Goal: Task Accomplishment & Management: Complete application form

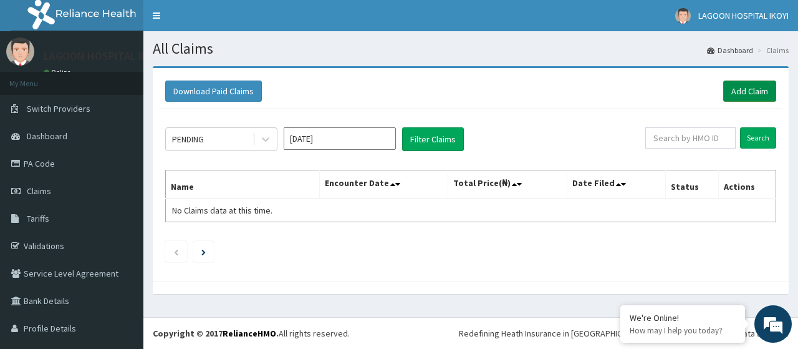
click at [740, 92] on link "Add Claim" at bounding box center [749, 90] width 53 height 21
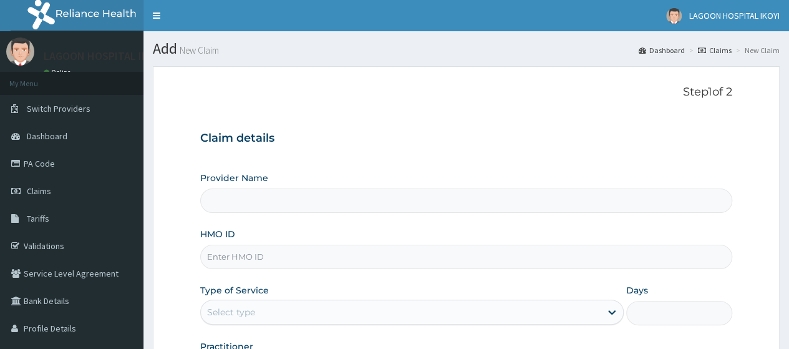
click at [237, 256] on input "HMO ID" at bounding box center [466, 256] width 532 height 24
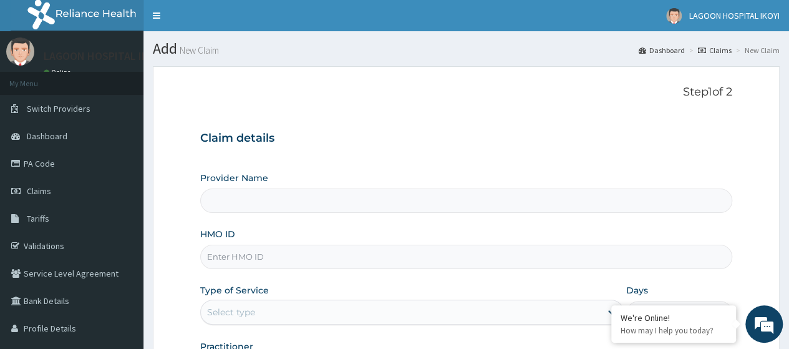
paste input "TAX/10015/A"
type input "TAX/10015/A"
type input "[GEOGRAPHIC_DATA] - V/I"
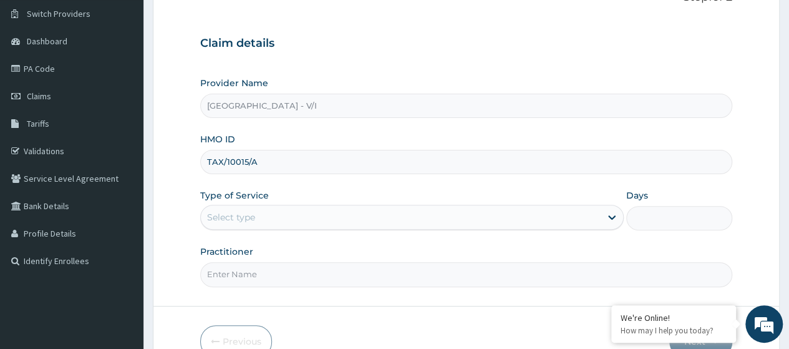
scroll to position [96, 0]
type input "TAX/10015/A"
click at [254, 216] on div "Select type" at bounding box center [231, 216] width 48 height 12
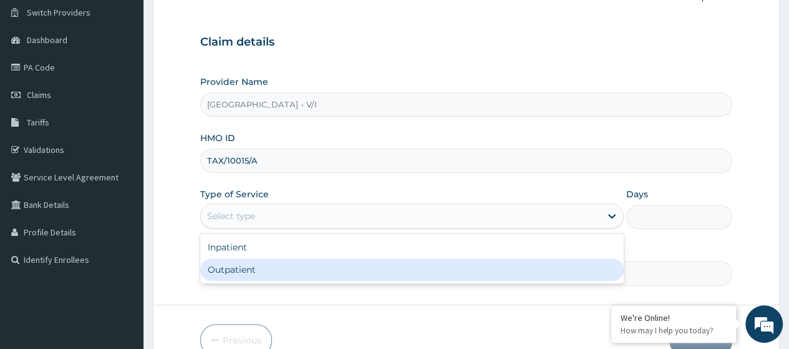
click at [266, 273] on div "Outpatient" at bounding box center [411, 269] width 423 height 22
type input "1"
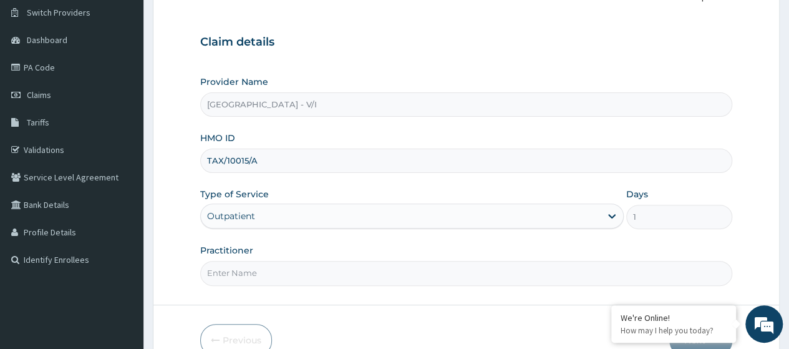
click at [266, 273] on input "Practitioner" at bounding box center [466, 273] width 532 height 24
type input "Dr. Kuyoro"
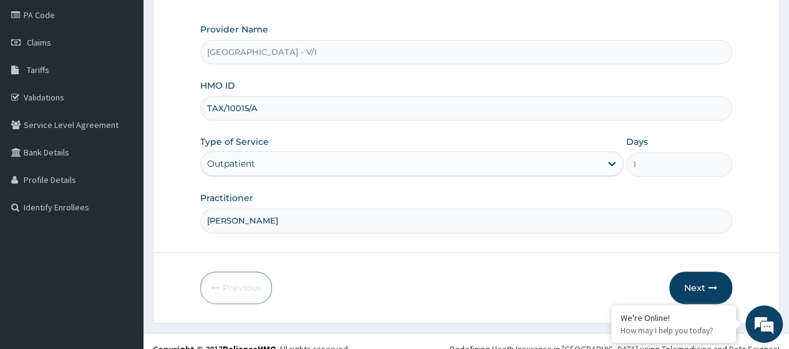
scroll to position [161, 0]
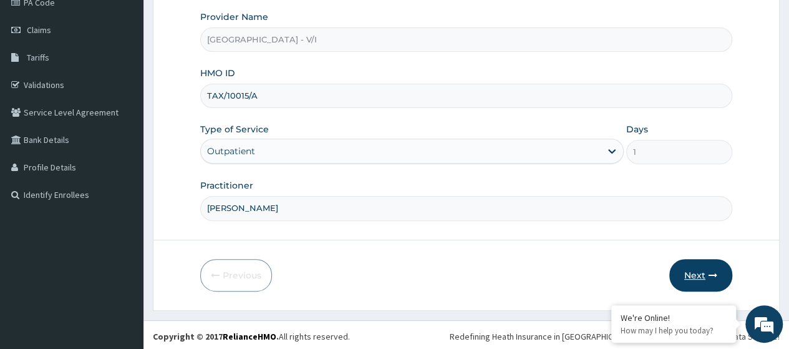
click at [685, 268] on button "Next" at bounding box center [700, 275] width 63 height 32
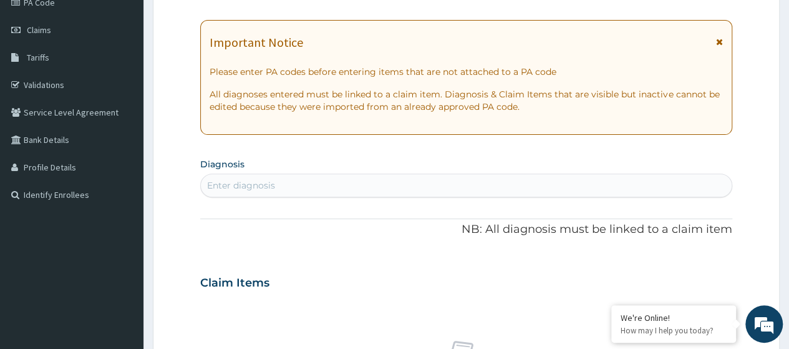
scroll to position [0, 0]
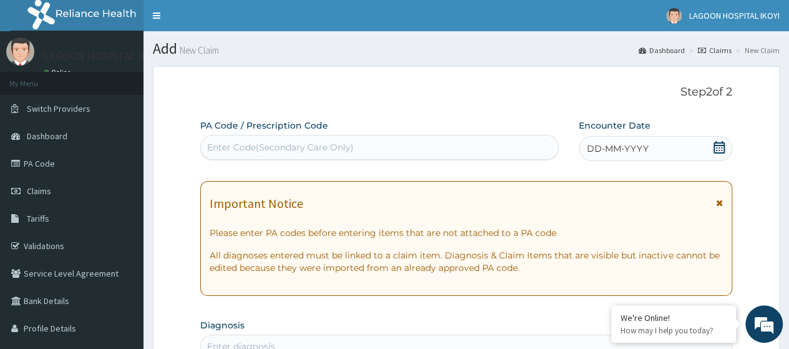
click at [223, 146] on div "Enter Code(Secondary Care Only)" at bounding box center [280, 147] width 147 height 12
paste input "PA/51F888"
type input "PA/51F888"
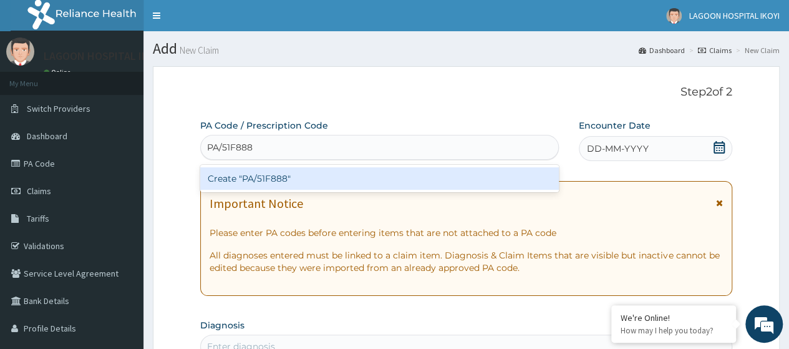
click at [278, 178] on div "Create "PA/51F888"" at bounding box center [379, 178] width 358 height 22
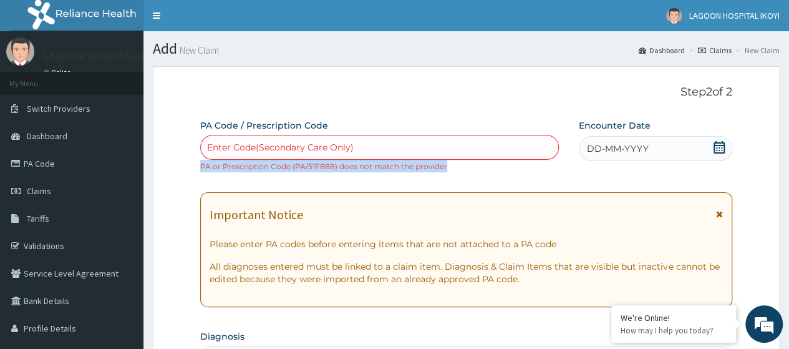
drag, startPoint x: 447, startPoint y: 167, endPoint x: 201, endPoint y: 167, distance: 245.7
click at [201, 167] on div "Enter Code(Secondary Care Only) PA or Prescription Code (PA/51F888) does not ma…" at bounding box center [379, 153] width 358 height 37
copy small "PA or Prescription Code (PA/51F888) does not match the provider"
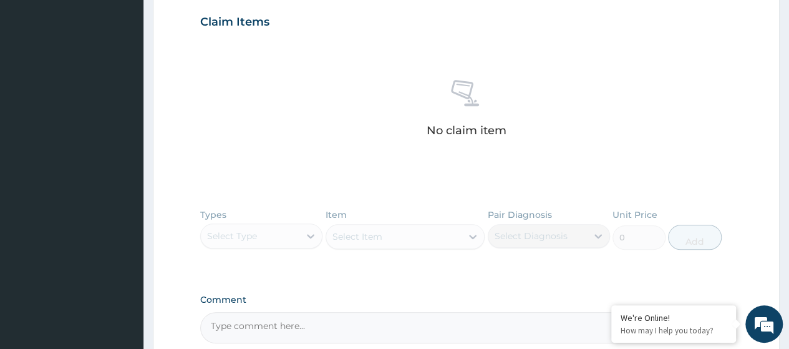
scroll to position [440, 0]
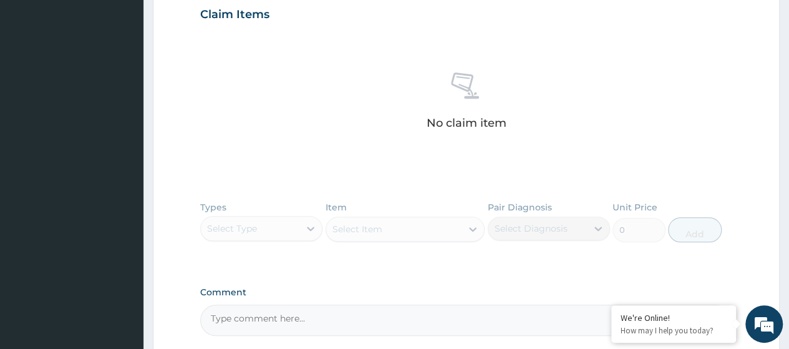
click at [207, 331] on textarea "Comment" at bounding box center [466, 319] width 532 height 31
paste textarea "PA/51F888"
type textarea "PA/51F888"
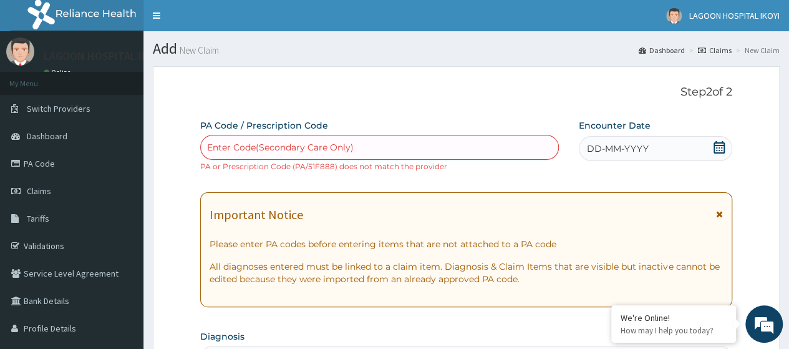
click at [716, 149] on icon at bounding box center [719, 147] width 12 height 12
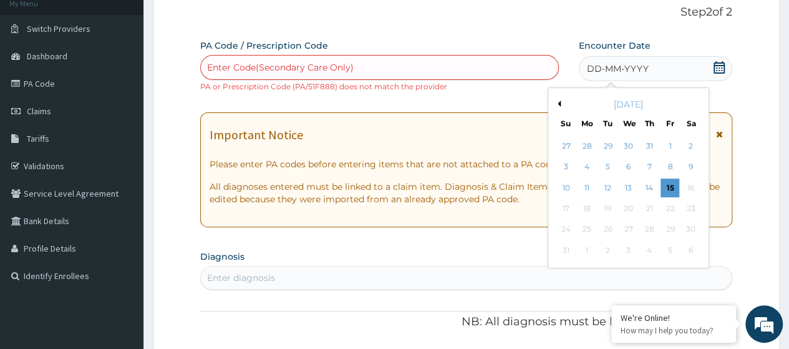
scroll to position [102, 0]
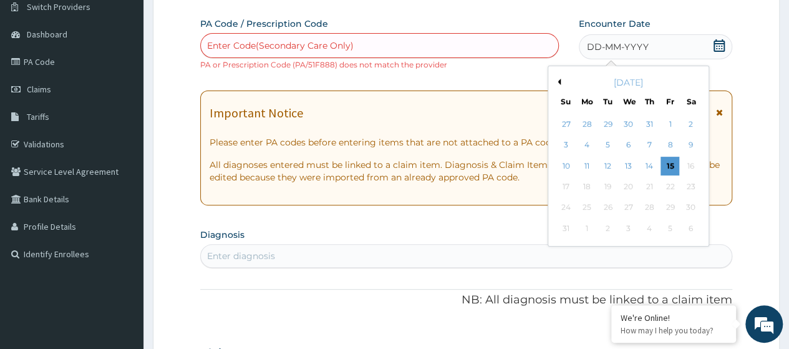
click at [558, 82] on button "Previous Month" at bounding box center [557, 82] width 6 height 6
click at [608, 189] on div "22" at bounding box center [607, 186] width 19 height 19
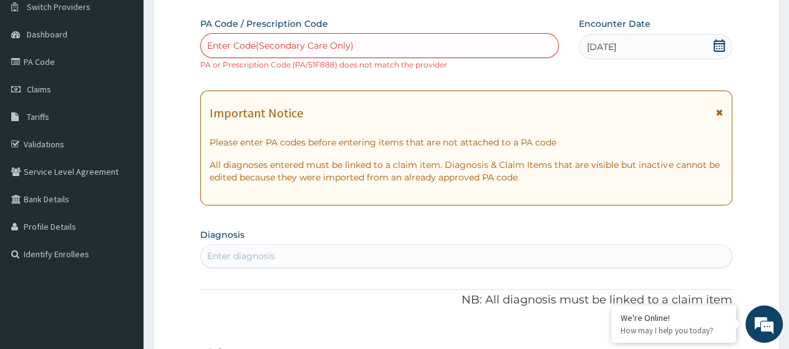
drag, startPoint x: 312, startPoint y: 292, endPoint x: 361, endPoint y: 295, distance: 49.3
click at [256, 268] on div "PA Code / Prescription Code Enter Code(Secondary Care Only) PA or Prescription …" at bounding box center [466, 345] width 532 height 657
click at [273, 256] on div "Enter diagnosis" at bounding box center [241, 255] width 68 height 12
type input "hyperlip"
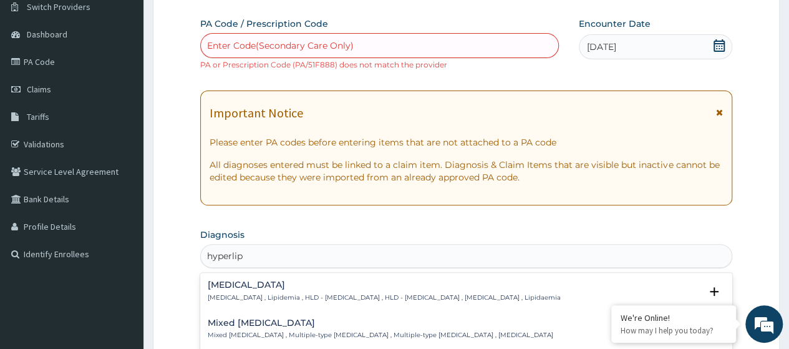
click at [279, 287] on h4 "Hyperlipidemia" at bounding box center [384, 284] width 353 height 9
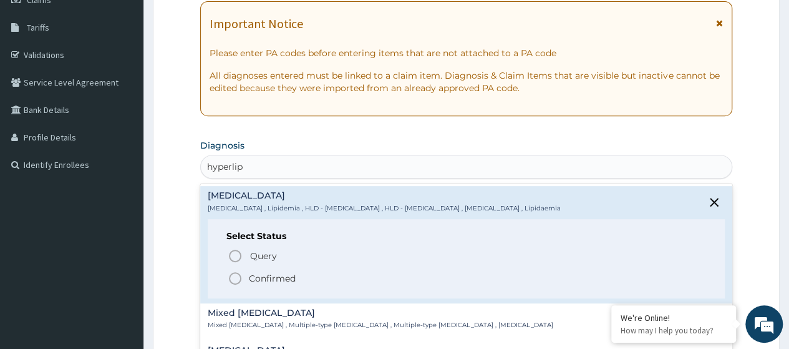
scroll to position [192, 0]
click at [287, 279] on p "Confirmed" at bounding box center [272, 277] width 47 height 12
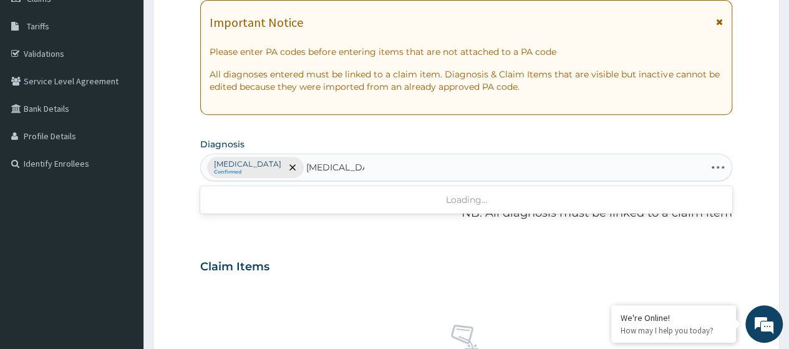
type input "diabetes mell"
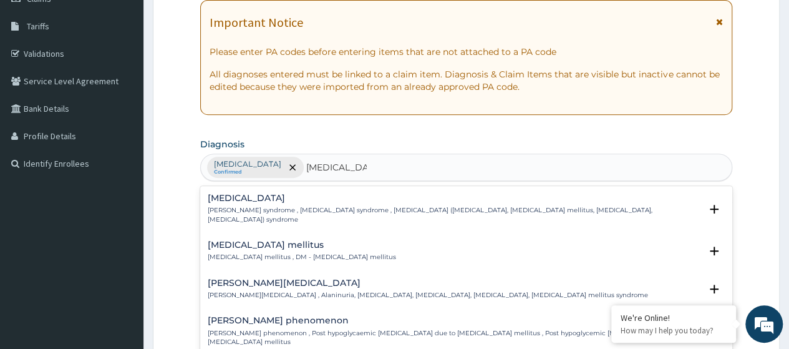
click at [246, 253] on p "Diabetes mellitus , DM - Diabetes mellitus" at bounding box center [302, 257] width 188 height 9
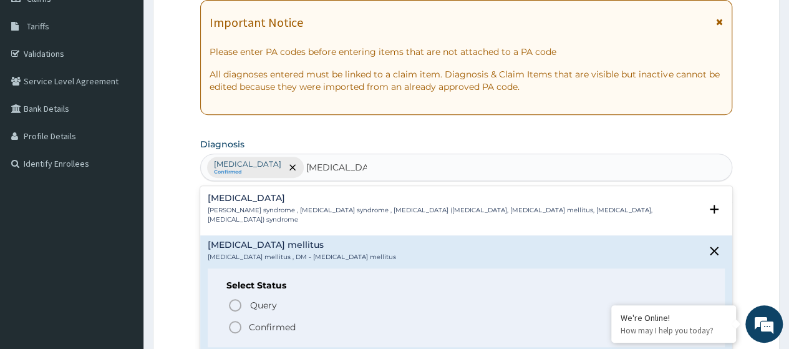
click at [284, 327] on p "Confirmed" at bounding box center [272, 327] width 47 height 12
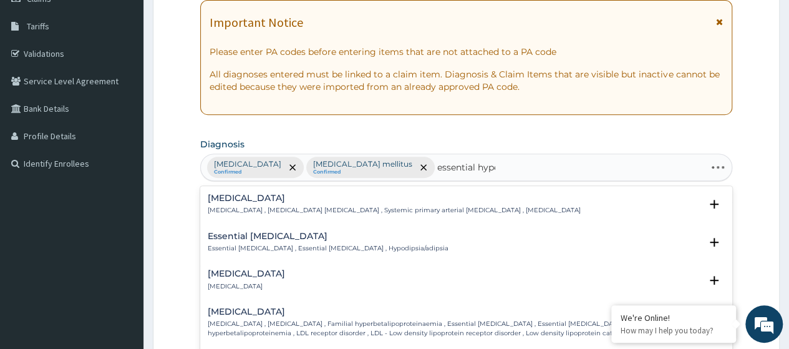
type input "essential hyper"
click at [288, 198] on h4 "Essential hypertension" at bounding box center [394, 197] width 373 height 9
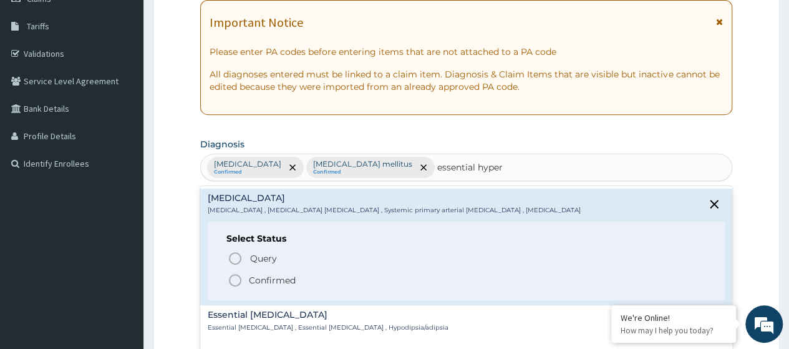
click at [288, 276] on p "Confirmed" at bounding box center [272, 280] width 47 height 12
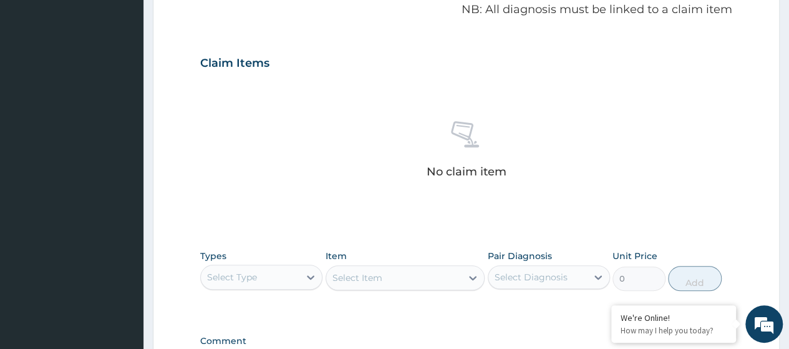
scroll to position [459, 0]
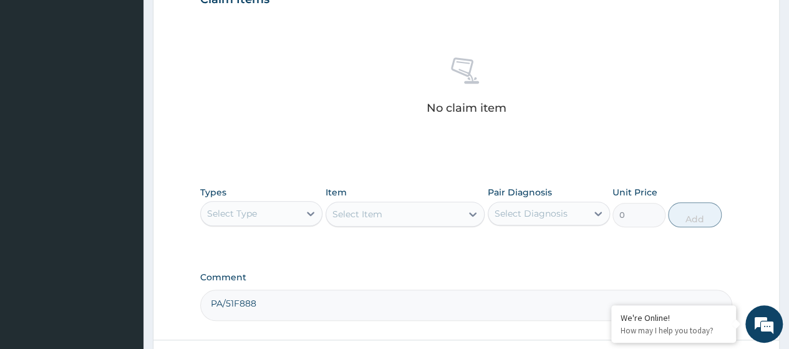
click at [286, 208] on div "Select Type" at bounding box center [250, 213] width 99 height 20
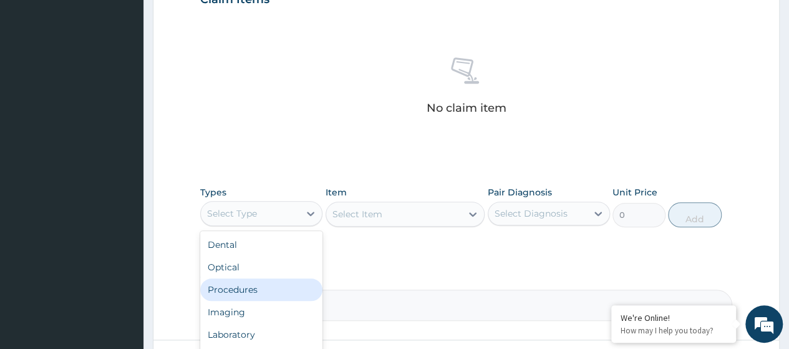
click at [259, 290] on div "Procedures" at bounding box center [261, 289] width 122 height 22
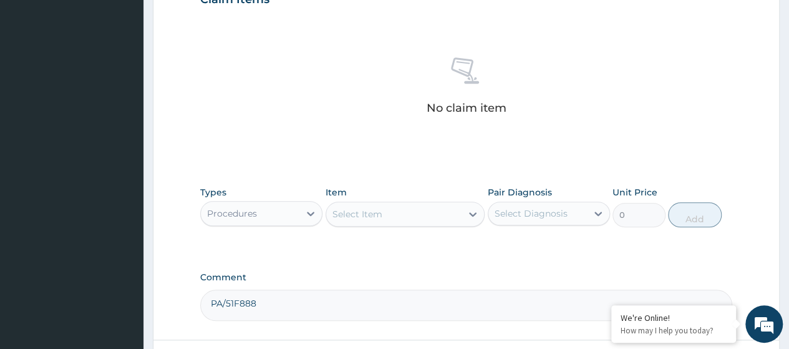
click at [380, 214] on div "Select Item" at bounding box center [357, 214] width 50 height 12
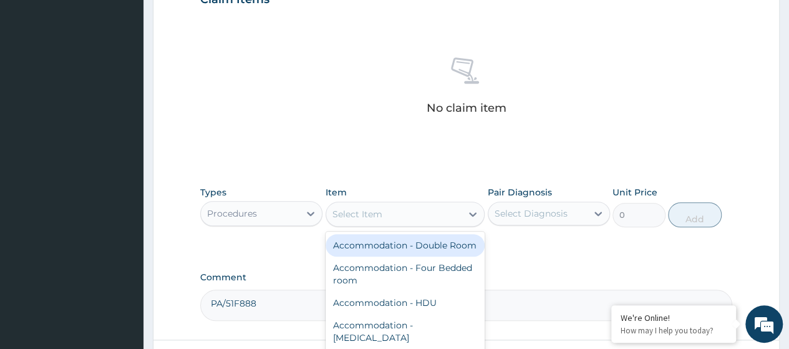
paste input "Follow Up Consultation - Endocrinology"
type input "Follow Up Consultation - Endocrinology"
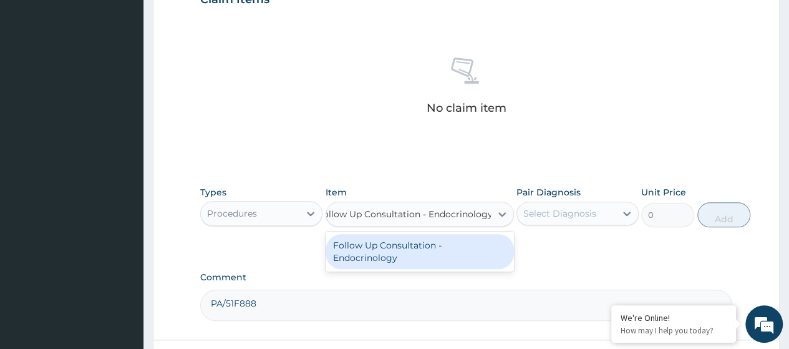
click at [415, 254] on div "Follow Up Consultation - Endocrinology" at bounding box center [420, 251] width 188 height 35
type input "31000"
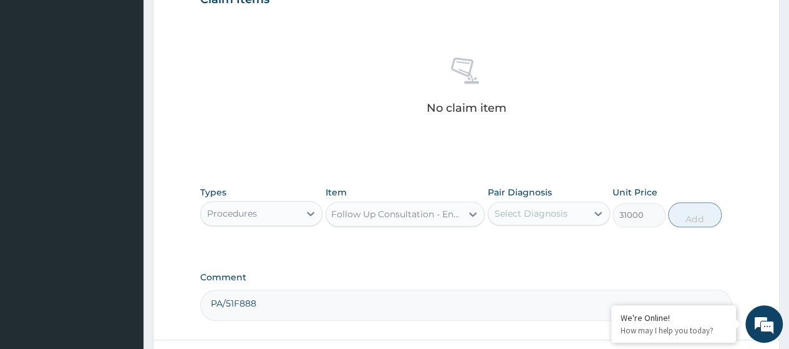
scroll to position [0, 1]
click at [600, 205] on div at bounding box center [598, 213] width 22 height 22
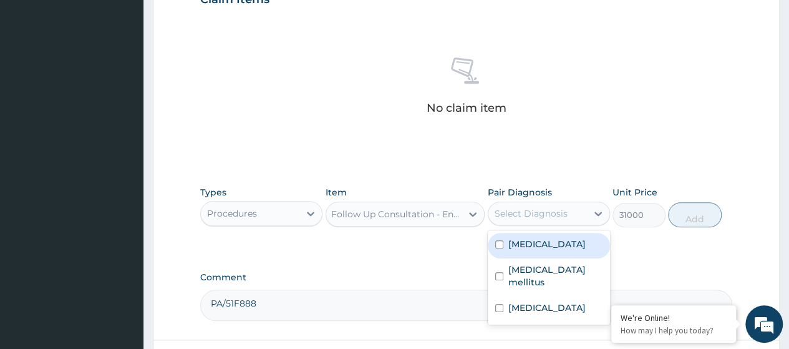
click at [565, 253] on div "Hyperlipidemia" at bounding box center [549, 246] width 122 height 26
checkbox input "true"
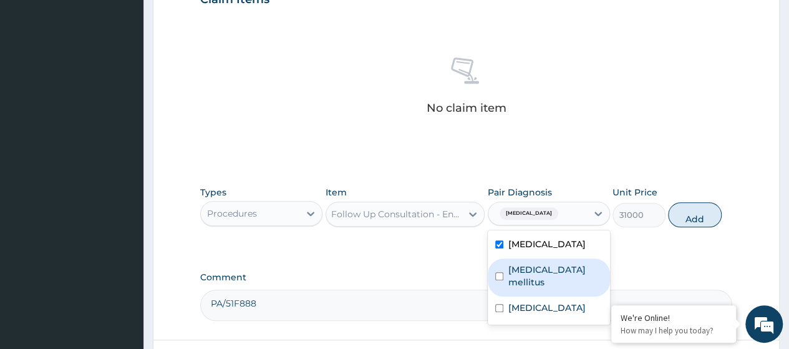
click at [553, 269] on label "Diabetes mellitus" at bounding box center [555, 275] width 94 height 25
checkbox input "true"
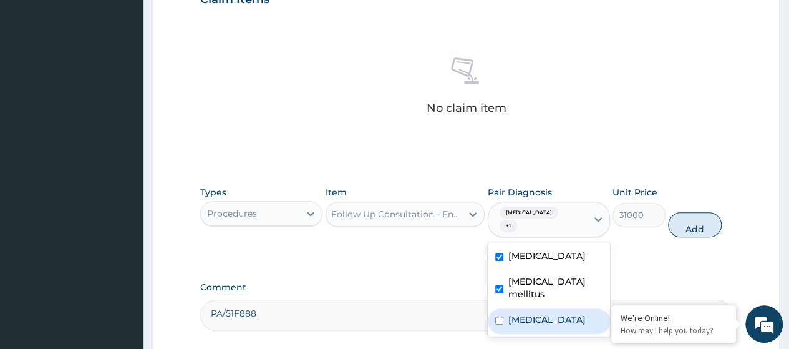
drag, startPoint x: 544, startPoint y: 296, endPoint x: 627, endPoint y: 281, distance: 84.2
click at [545, 313] on label "Essential hypertension" at bounding box center [546, 319] width 77 height 12
checkbox input "true"
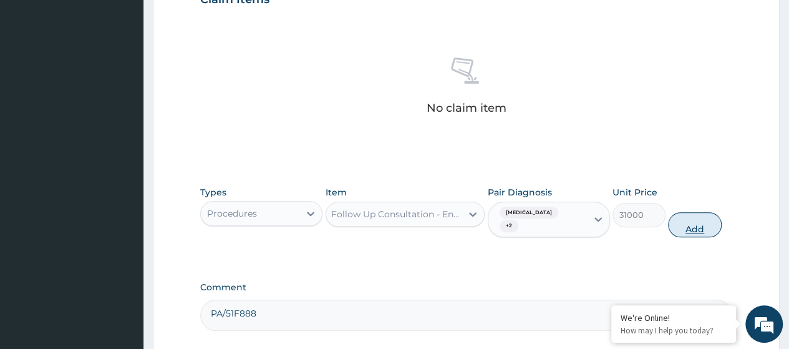
click at [690, 217] on button "Add" at bounding box center [694, 224] width 53 height 25
type input "0"
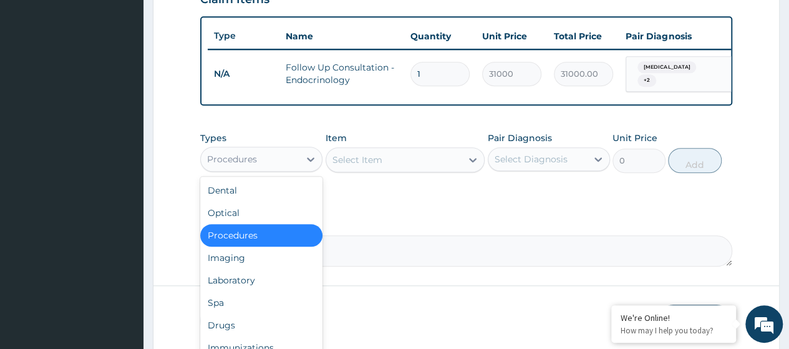
click at [287, 161] on div "Procedures" at bounding box center [250, 159] width 99 height 20
click at [253, 290] on div "Laboratory" at bounding box center [261, 280] width 122 height 22
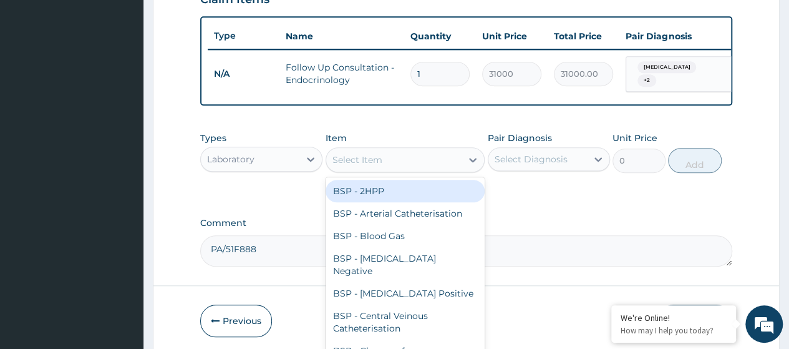
click at [358, 161] on div "Select Item" at bounding box center [357, 159] width 50 height 12
paste input "Full Blood Count (FBC)"
type input "Full Blood Count (FBC)"
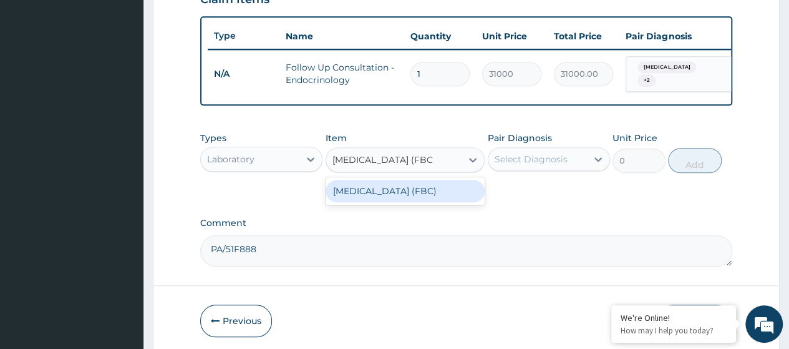
click at [397, 197] on div "Full Blood Count (FBC)" at bounding box center [406, 191] width 160 height 22
type input "13000"
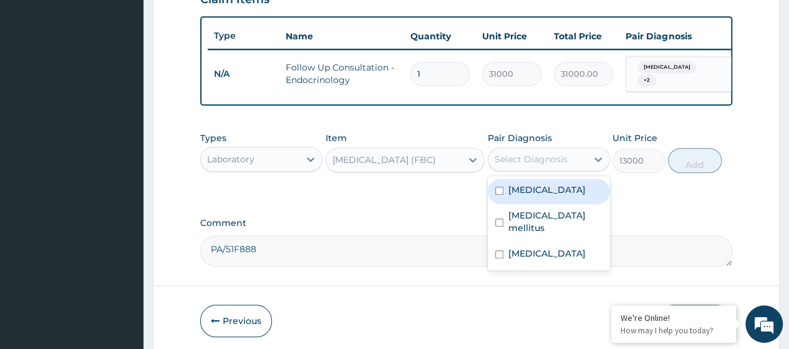
click at [547, 162] on div "Select Diagnosis" at bounding box center [531, 159] width 73 height 12
click at [533, 196] on label "Hyperlipidemia" at bounding box center [546, 189] width 77 height 12
checkbox input "true"
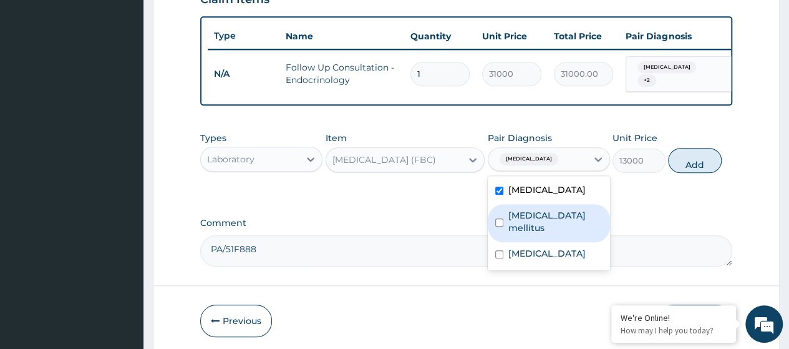
click at [529, 218] on label "Diabetes mellitus" at bounding box center [555, 221] width 94 height 25
checkbox input "true"
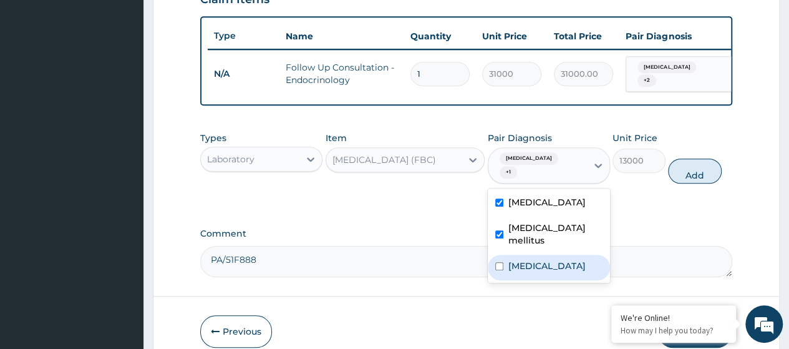
click at [536, 259] on label "[MEDICAL_DATA]" at bounding box center [546, 265] width 77 height 12
checkbox input "true"
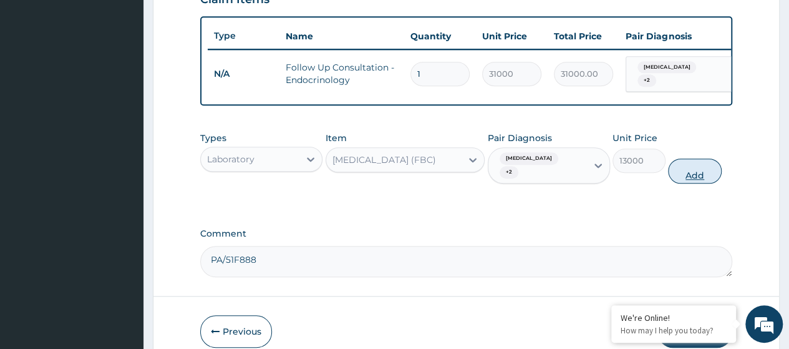
click at [691, 167] on button "Add" at bounding box center [694, 170] width 53 height 25
type input "0"
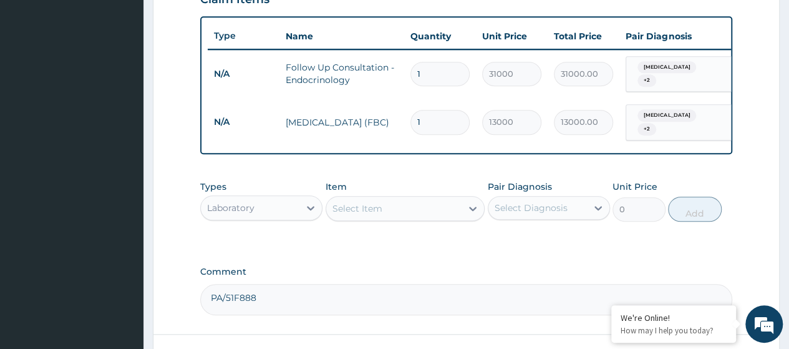
click at [338, 202] on div "Select Item" at bounding box center [357, 208] width 50 height 12
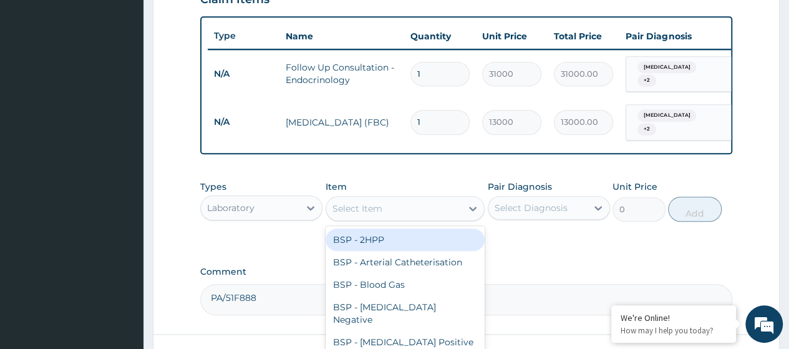
paste input "RDT for Malaria Parasite"
type input "RDT for Malaria Parasite"
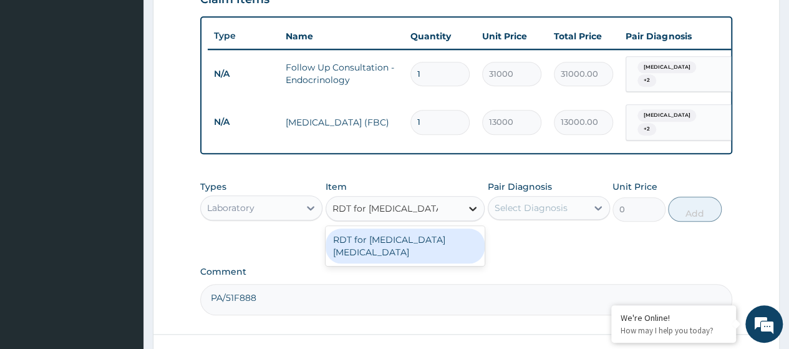
drag, startPoint x: 366, startPoint y: 242, endPoint x: 473, endPoint y: 215, distance: 110.7
click at [367, 241] on div "RDT for Malaria Parasite" at bounding box center [406, 245] width 160 height 35
type input "12600"
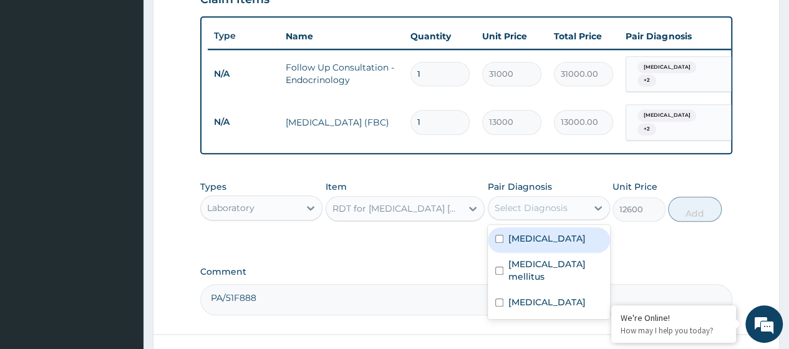
click at [513, 203] on div "Select Diagnosis" at bounding box center [531, 207] width 73 height 12
click at [511, 239] on label "Hyperlipidemia" at bounding box center [546, 238] width 77 height 12
checkbox input "true"
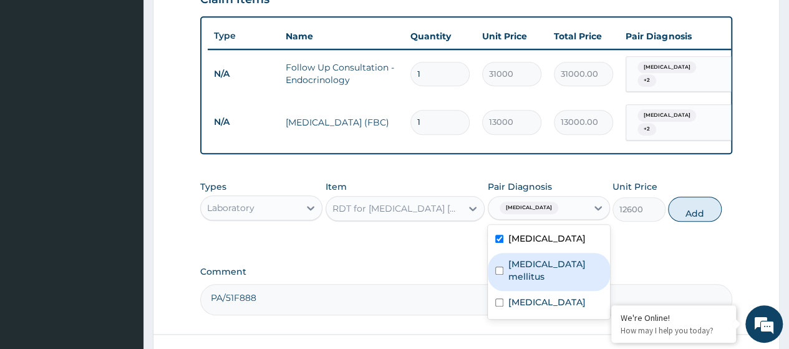
click at [528, 266] on label "Diabetes mellitus" at bounding box center [555, 270] width 94 height 25
checkbox input "true"
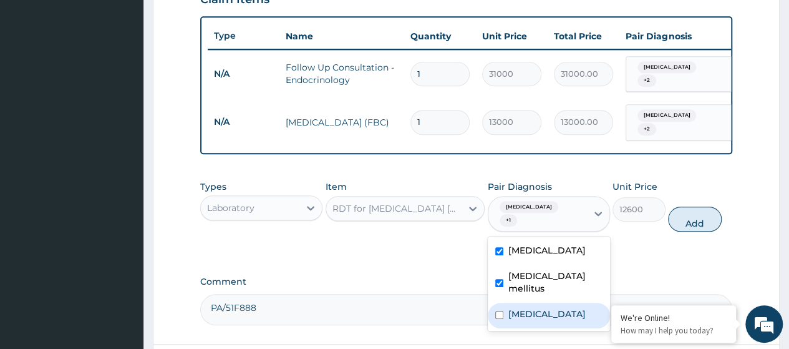
drag, startPoint x: 535, startPoint y: 291, endPoint x: 546, endPoint y: 292, distance: 10.6
click at [538, 307] on label "Essential hypertension" at bounding box center [546, 313] width 77 height 12
checkbox input "true"
click at [699, 212] on button "Add" at bounding box center [694, 218] width 53 height 25
type input "0"
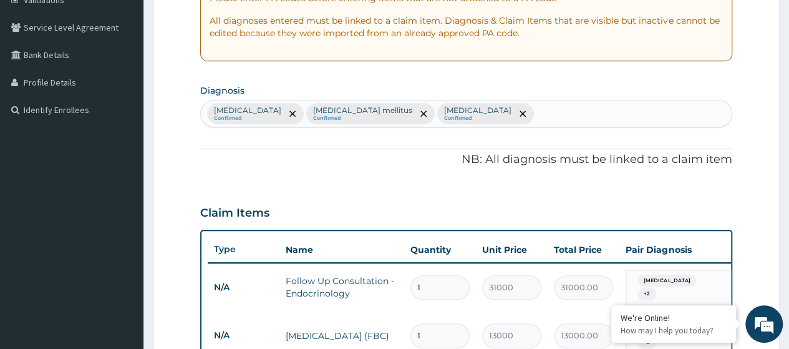
scroll to position [240, 0]
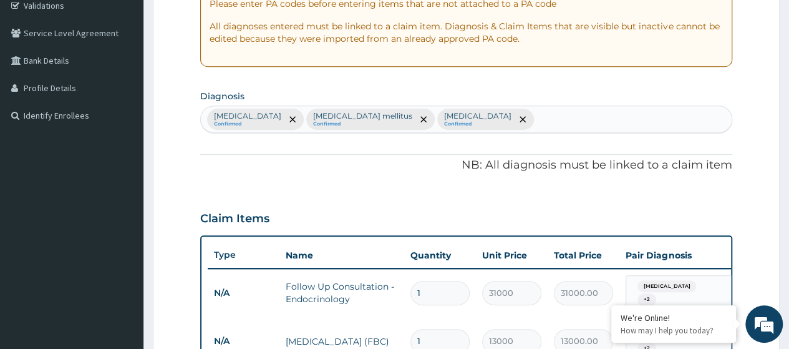
click at [518, 122] on div "Hyperlipidemia Confirmed Diabetes mellitus Confirmed Essential hypertension Con…" at bounding box center [466, 119] width 531 height 26
type input "acute tonsil"
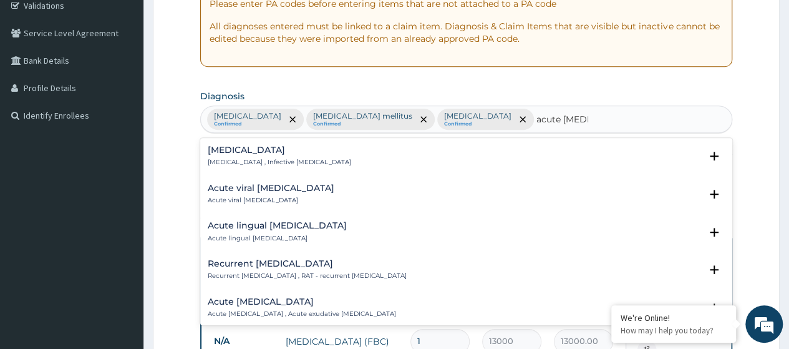
click at [253, 158] on p "Acute tonsillitis , Infective tonsillitis" at bounding box center [279, 162] width 143 height 9
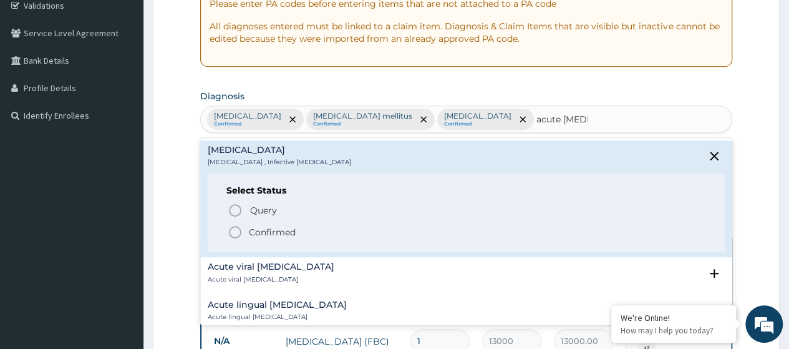
click at [269, 233] on p "Confirmed" at bounding box center [272, 232] width 47 height 12
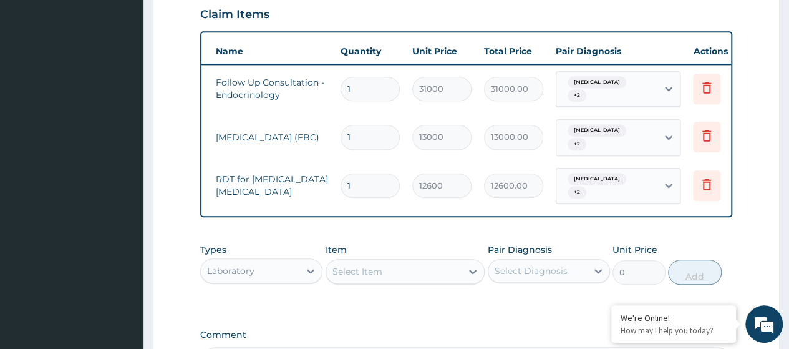
scroll to position [0, 94]
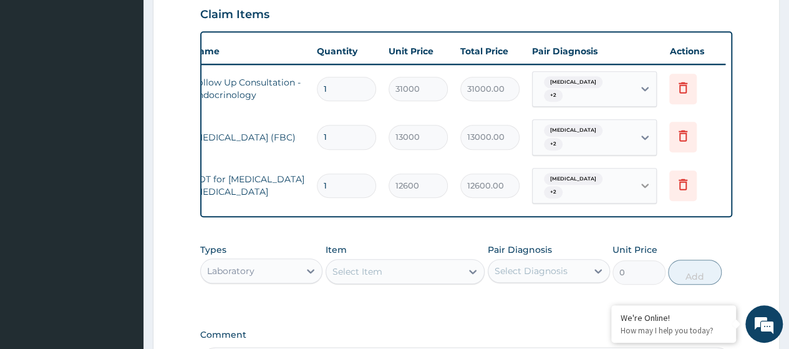
click at [644, 179] on icon at bounding box center [645, 185] width 12 height 12
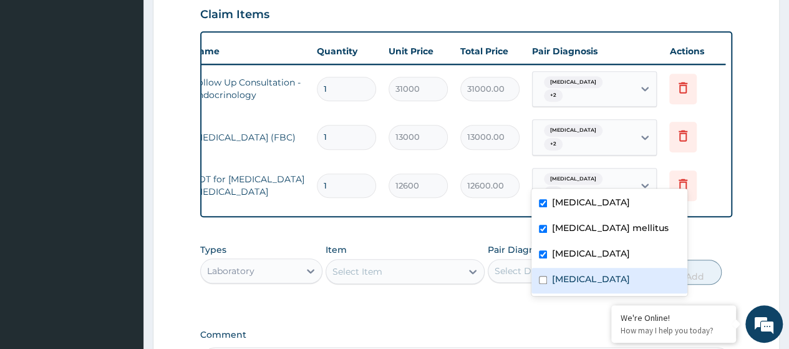
click at [567, 275] on label "Acute tonsillitis" at bounding box center [590, 279] width 77 height 12
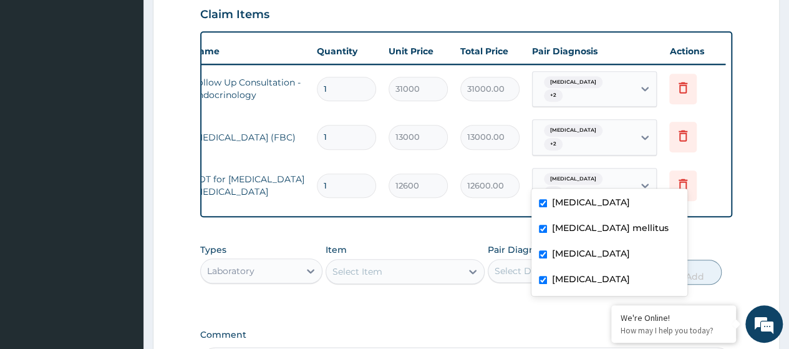
checkbox input "true"
click at [644, 134] on div at bounding box center [645, 137] width 22 height 22
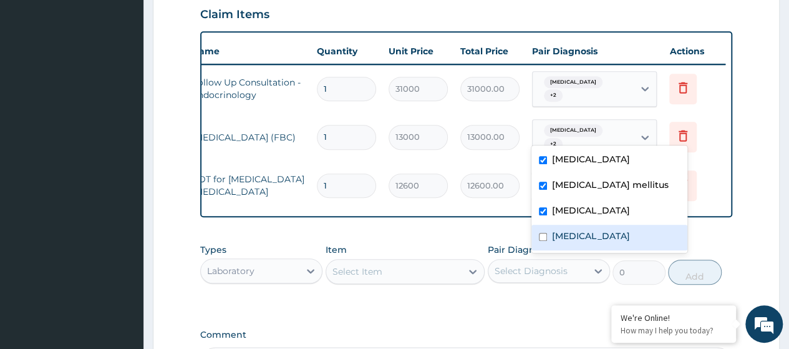
click at [579, 246] on div "Acute tonsillitis" at bounding box center [609, 238] width 156 height 26
checkbox input "true"
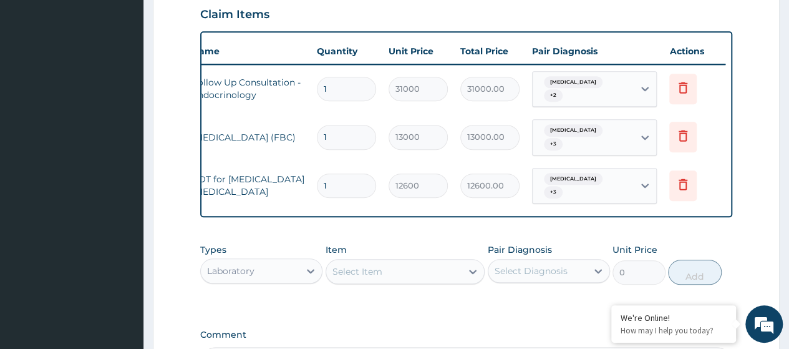
click at [357, 265] on div "Select Item" at bounding box center [357, 271] width 50 height 12
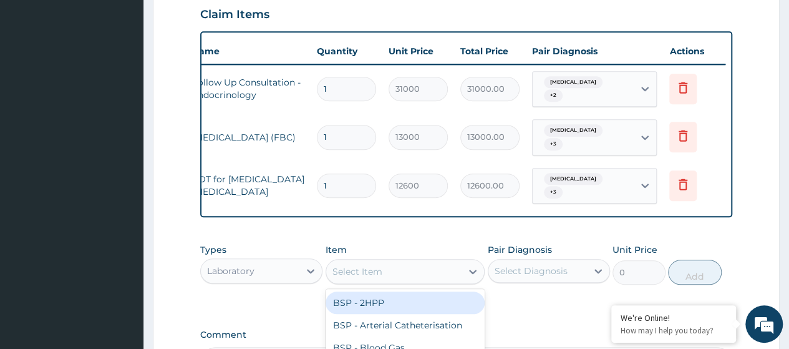
paste input "Random Blood Sugar"
type input "Random Blood Sugar"
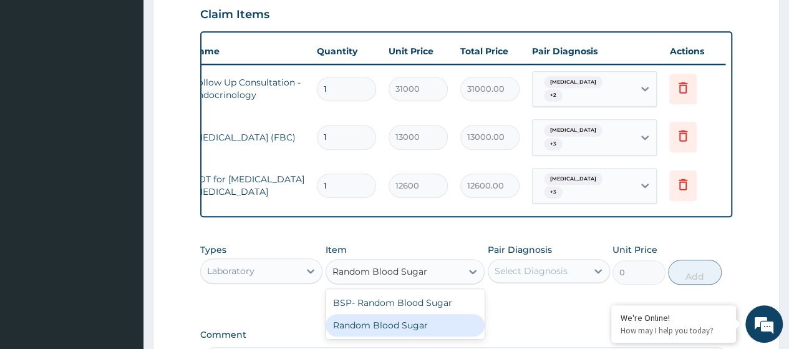
click at [395, 317] on div "Random Blood Sugar" at bounding box center [406, 325] width 160 height 22
type input "11900"
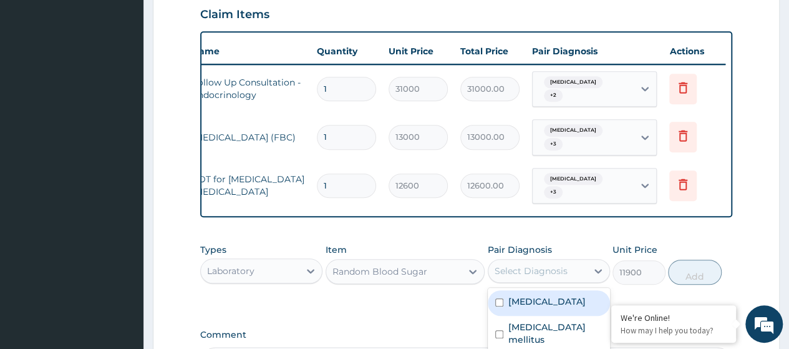
click at [528, 270] on div "Select Diagnosis" at bounding box center [537, 271] width 99 height 20
click at [526, 297] on label "Hyperlipidemia" at bounding box center [546, 301] width 77 height 12
checkbox input "true"
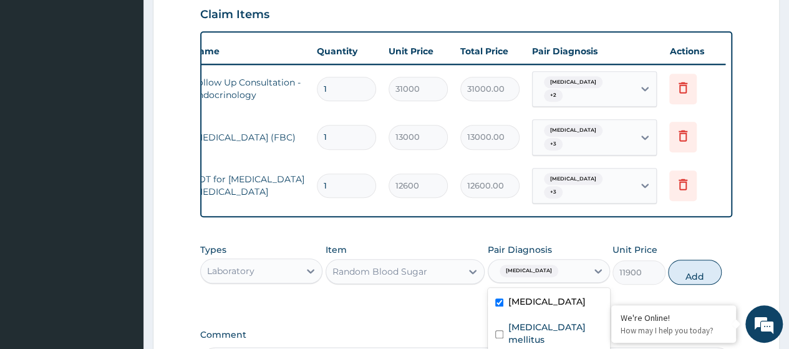
scroll to position [546, 0]
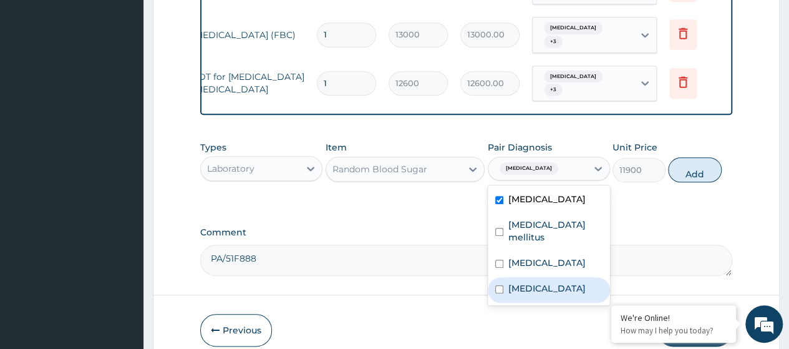
click at [533, 282] on label "Acute tonsillitis" at bounding box center [546, 288] width 77 height 12
checkbox input "true"
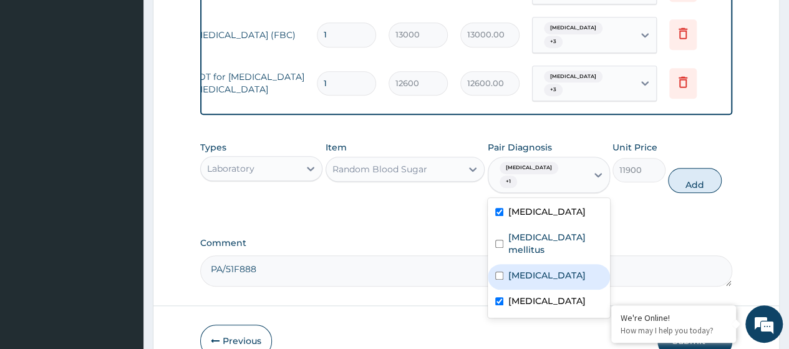
click at [534, 269] on label "Essential hypertension" at bounding box center [546, 275] width 77 height 12
checkbox input "true"
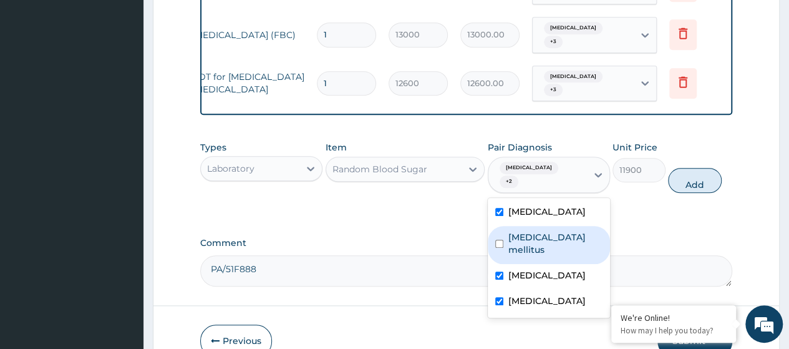
click at [534, 231] on label "Diabetes mellitus" at bounding box center [555, 243] width 94 height 25
checkbox input "true"
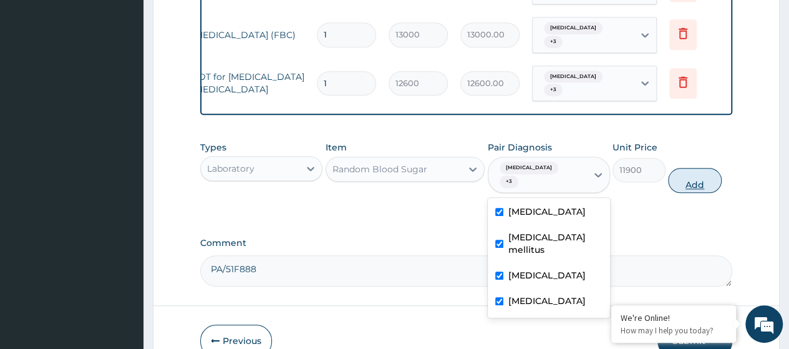
click at [693, 168] on button "Add" at bounding box center [694, 180] width 53 height 25
type input "0"
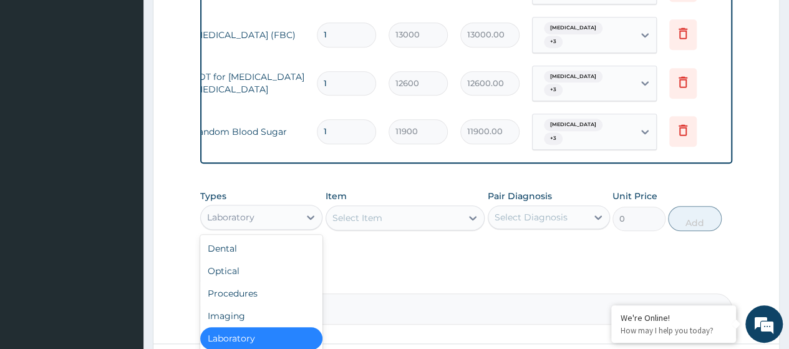
click at [269, 210] on div "Laboratory" at bounding box center [250, 217] width 99 height 20
drag, startPoint x: 242, startPoint y: 304, endPoint x: 264, endPoint y: 311, distance: 23.5
click at [242, 304] on div "Imaging" at bounding box center [261, 315] width 122 height 22
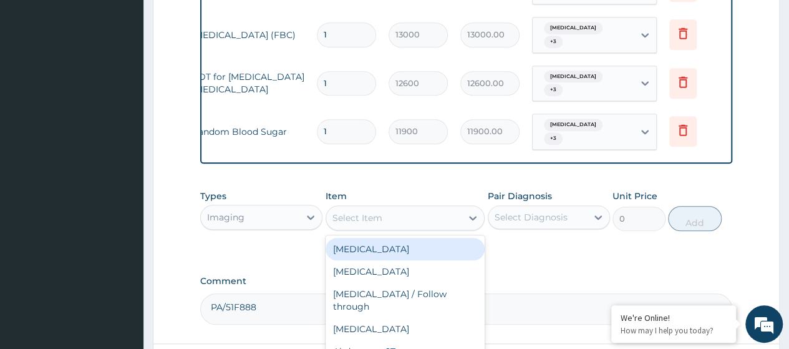
click at [359, 208] on div "Select Item" at bounding box center [394, 218] width 136 height 20
paste input "Routine Urinalysis Multistix"
type input "Routine Urinalysis Multistix"
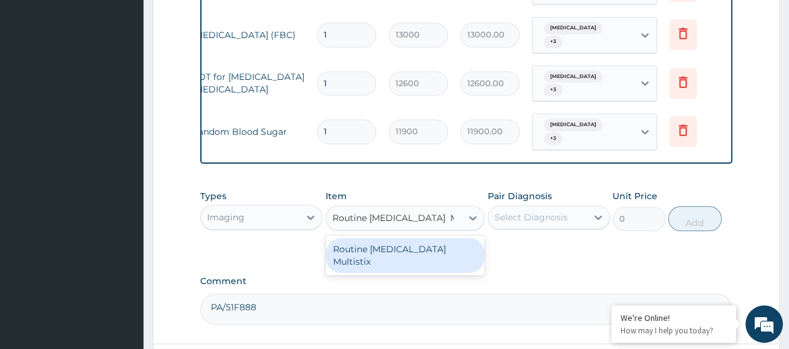
click at [411, 238] on div "Routine Urinalysis Multistix" at bounding box center [406, 255] width 160 height 35
type input "4800"
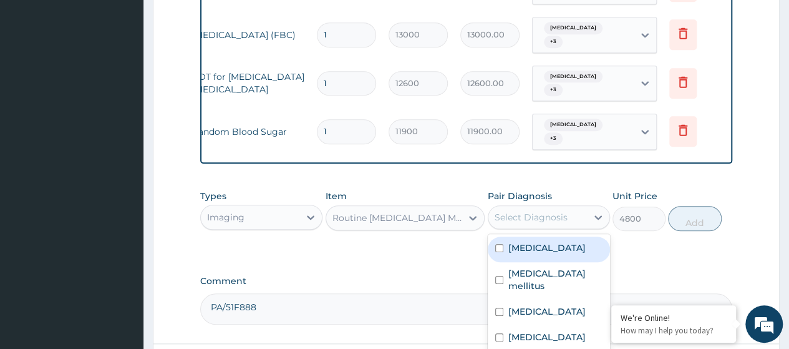
click at [528, 211] on div "Select Diagnosis" at bounding box center [531, 217] width 73 height 12
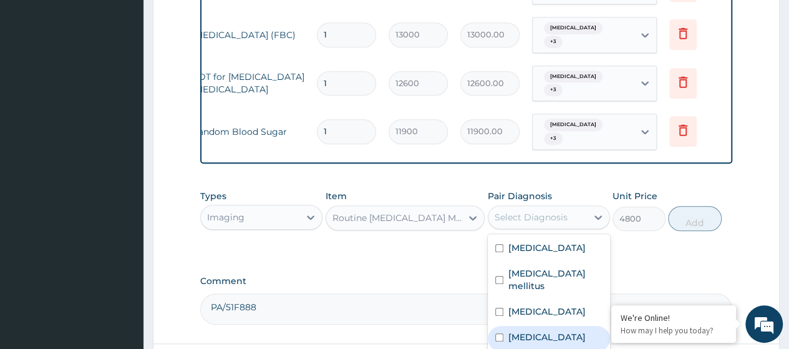
click at [535, 331] on label "Acute tonsillitis" at bounding box center [546, 337] width 77 height 12
checkbox input "true"
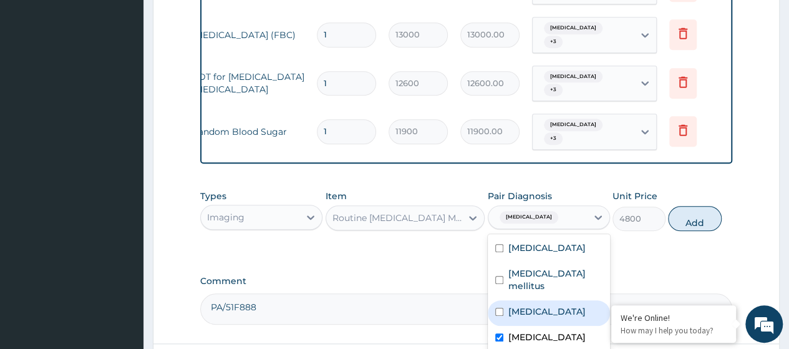
click at [534, 305] on label "Essential hypertension" at bounding box center [546, 311] width 77 height 12
checkbox input "true"
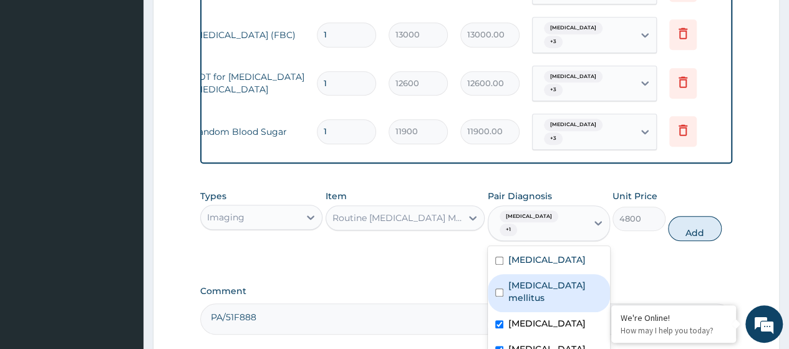
click at [545, 279] on label "Diabetes mellitus" at bounding box center [555, 291] width 94 height 25
checkbox input "true"
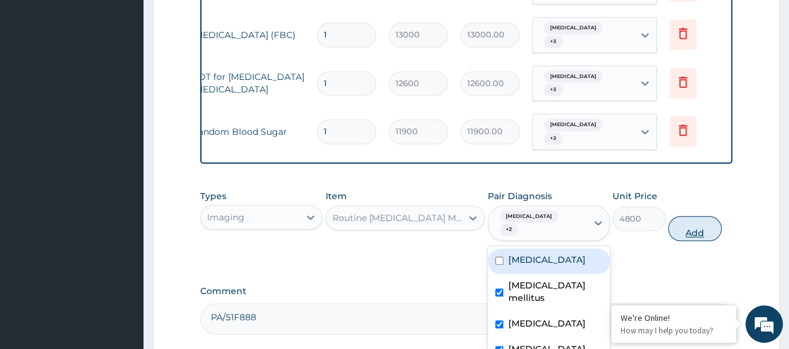
click at [701, 216] on button "Add" at bounding box center [694, 228] width 53 height 25
type input "0"
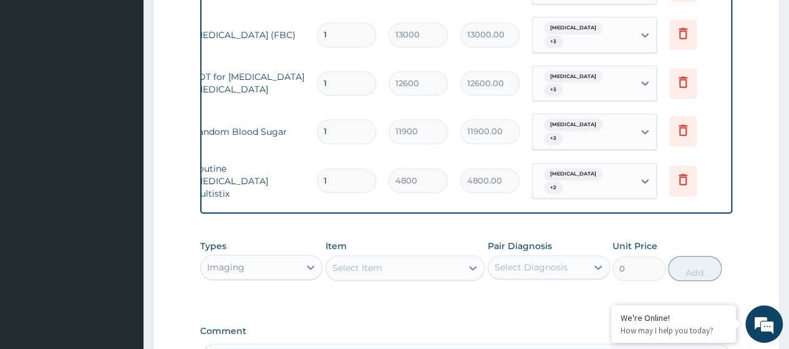
click at [354, 261] on div "Select Item" at bounding box center [357, 267] width 50 height 12
click at [306, 261] on icon at bounding box center [310, 267] width 12 height 12
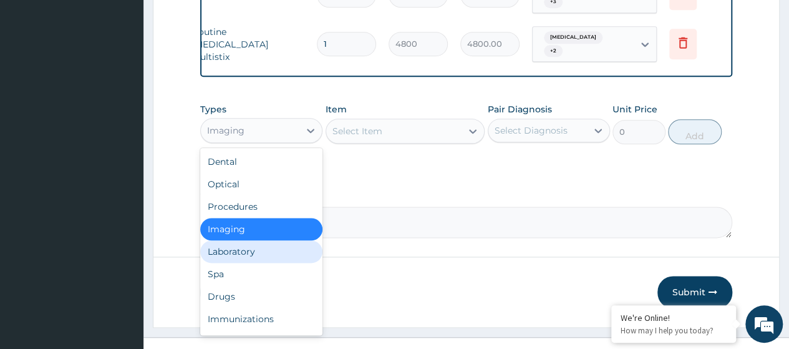
click at [250, 240] on div "Laboratory" at bounding box center [261, 251] width 122 height 22
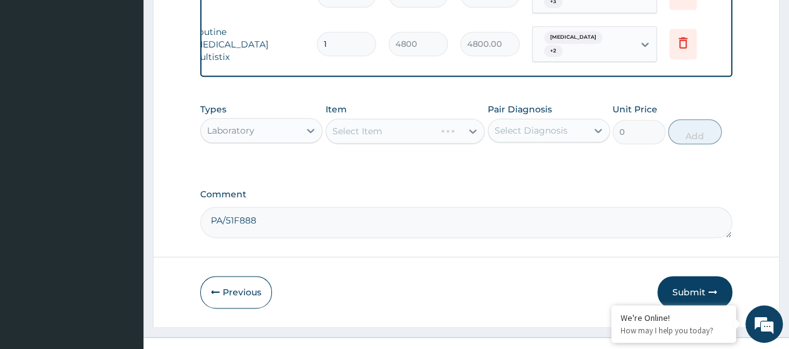
click at [360, 118] on div "Select Item" at bounding box center [406, 130] width 160 height 25
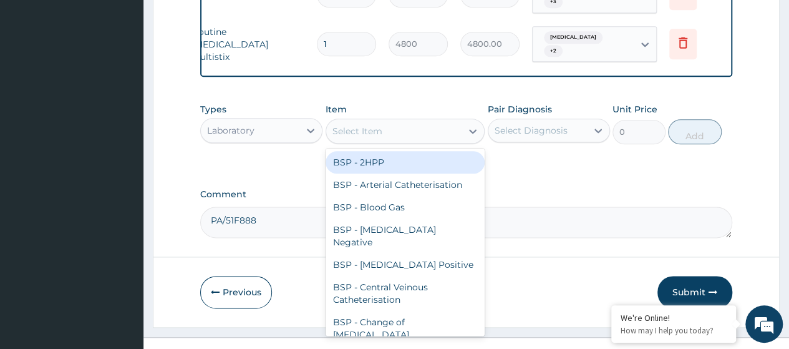
click at [367, 125] on div "Select Item" at bounding box center [357, 131] width 50 height 12
paste input "E/U/Creatinine"
type input "E/U/Creatinine"
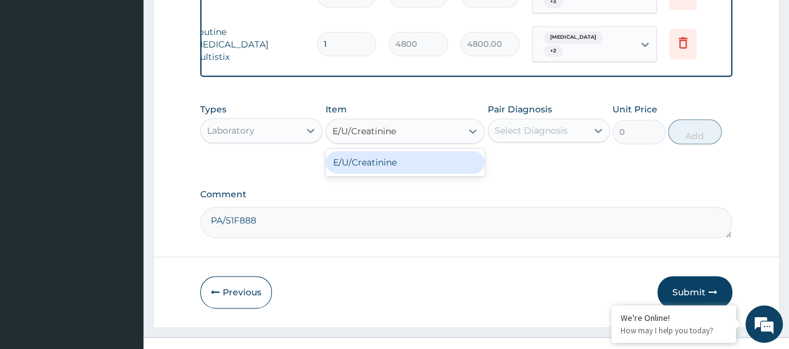
drag, startPoint x: 376, startPoint y: 147, endPoint x: 494, endPoint y: 138, distance: 118.2
click at [377, 151] on div "E/U/Creatinine" at bounding box center [406, 162] width 160 height 22
type input "16300"
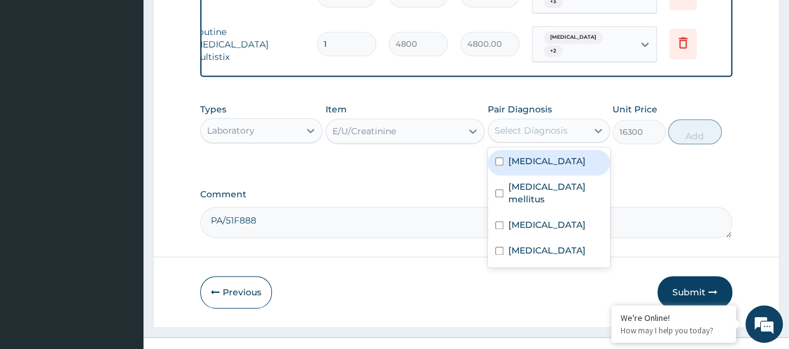
click at [513, 120] on div "Select Diagnosis" at bounding box center [537, 130] width 99 height 20
drag, startPoint x: 531, startPoint y: 145, endPoint x: 529, endPoint y: 159, distance: 14.5
click at [531, 155] on label "Hyperlipidemia" at bounding box center [546, 161] width 77 height 12
checkbox input "true"
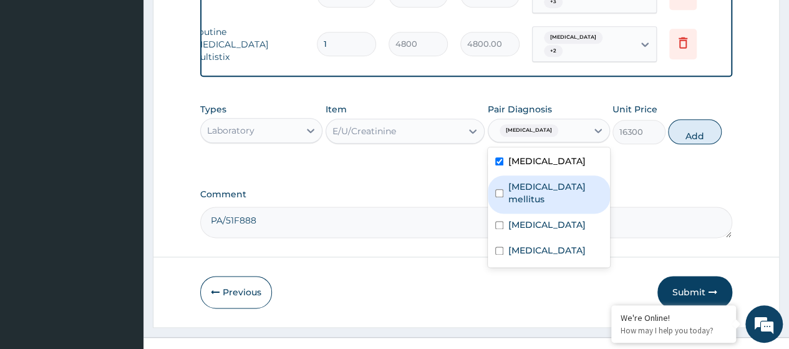
click at [529, 180] on label "Diabetes mellitus" at bounding box center [555, 192] width 94 height 25
checkbox input "true"
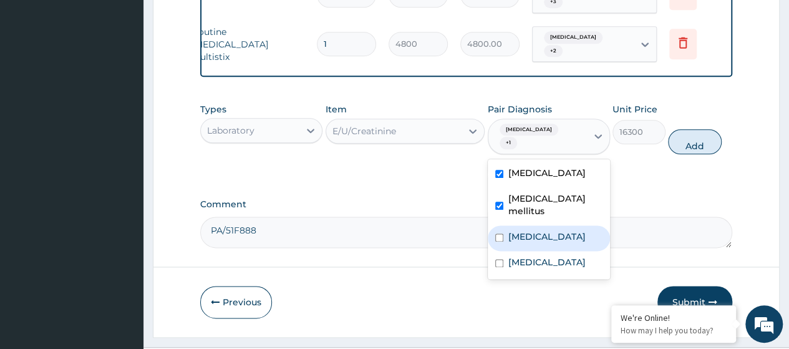
click at [536, 230] on label "Essential hypertension" at bounding box center [546, 236] width 77 height 12
checkbox input "true"
drag, startPoint x: 697, startPoint y: 115, endPoint x: 632, endPoint y: 216, distance: 120.9
click at [695, 129] on button "Add" at bounding box center [694, 141] width 53 height 25
type input "0"
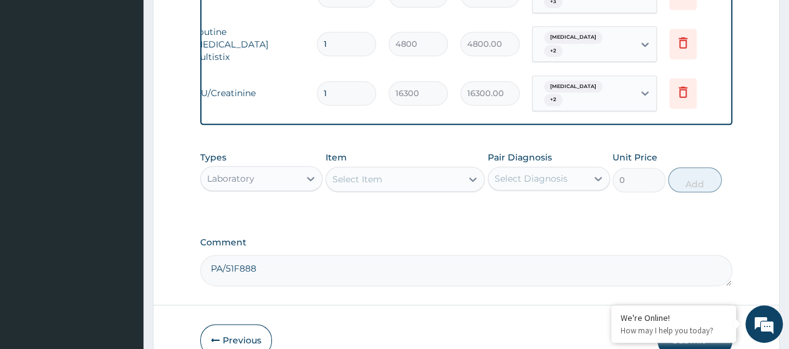
click at [352, 173] on div "Select Item" at bounding box center [357, 179] width 50 height 12
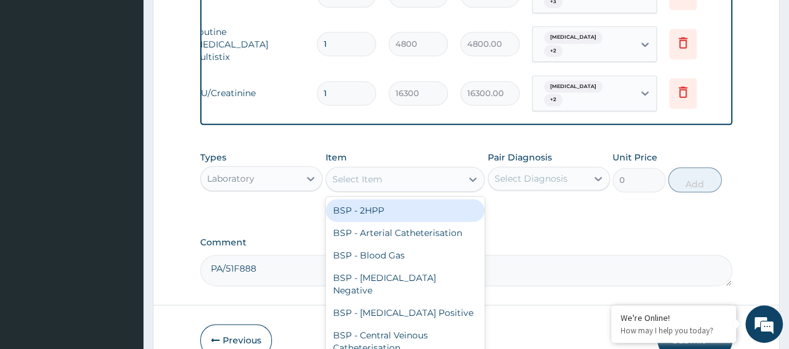
paste input "Fasting Lipid Profile"
type input "Fasting Lipid Profile"
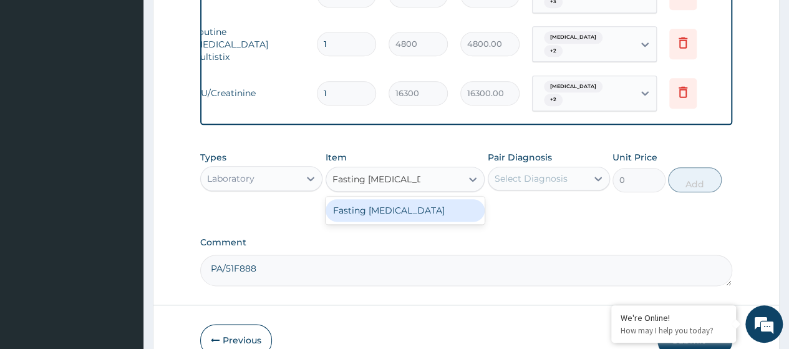
drag, startPoint x: 358, startPoint y: 188, endPoint x: 544, endPoint y: 159, distance: 188.0
click at [359, 199] on div "Fasting Lipid Profile" at bounding box center [406, 210] width 160 height 22
type input "30300"
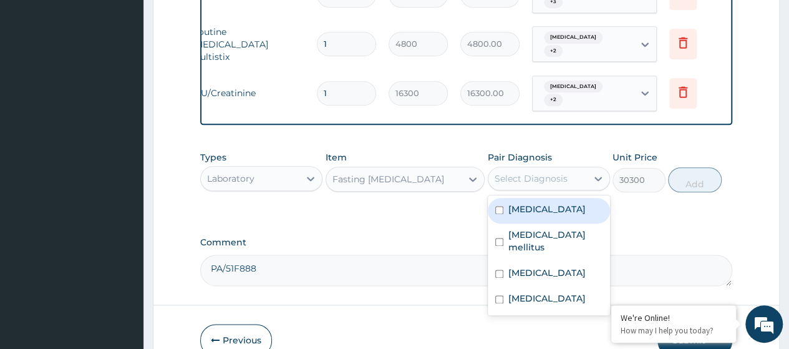
click at [553, 172] on div "Select Diagnosis" at bounding box center [531, 178] width 73 height 12
drag, startPoint x: 543, startPoint y: 181, endPoint x: 537, endPoint y: 223, distance: 41.5
click at [541, 203] on label "Hyperlipidemia" at bounding box center [546, 209] width 77 height 12
checkbox input "true"
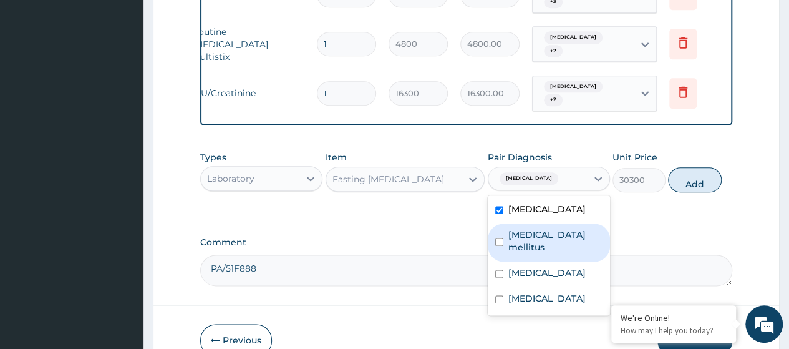
drag, startPoint x: 537, startPoint y: 223, endPoint x: 541, endPoint y: 235, distance: 12.6
click at [538, 223] on div "Diabetes mellitus" at bounding box center [549, 242] width 122 height 38
checkbox input "true"
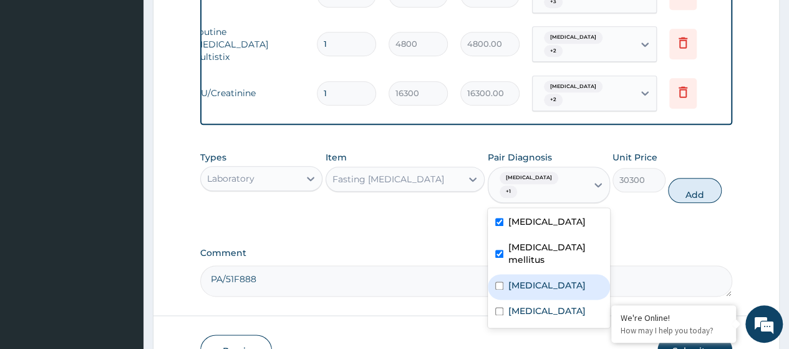
click at [539, 279] on label "Essential hypertension" at bounding box center [546, 285] width 77 height 12
checkbox input "true"
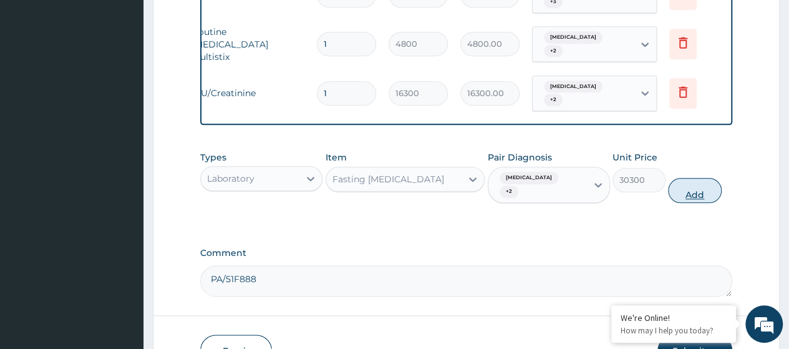
click at [698, 178] on button "Add" at bounding box center [694, 190] width 53 height 25
type input "0"
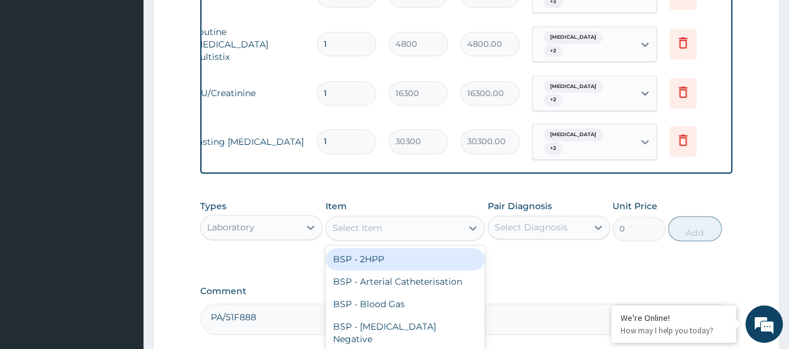
click at [358, 221] on div "Select Item" at bounding box center [357, 227] width 50 height 12
paste input "HBAic"
type input "HBAic"
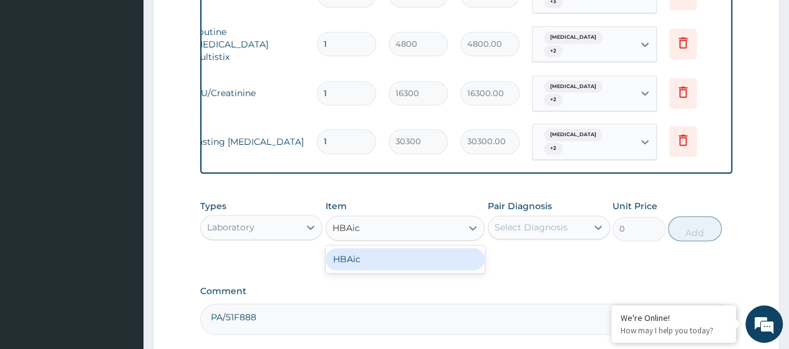
click at [376, 248] on div "HBAic" at bounding box center [406, 259] width 160 height 22
type input "16700"
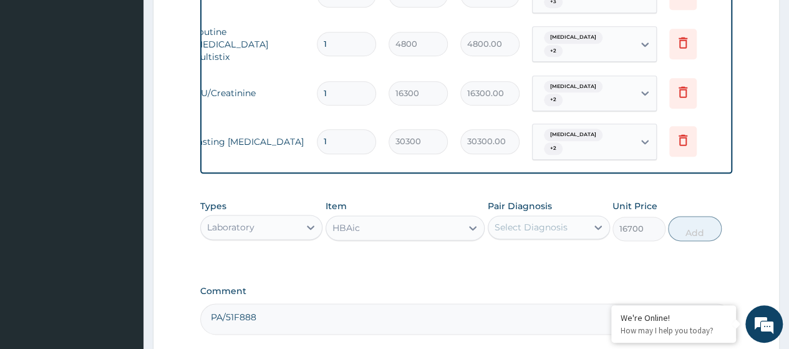
click at [570, 217] on div "Select Diagnosis" at bounding box center [537, 227] width 99 height 20
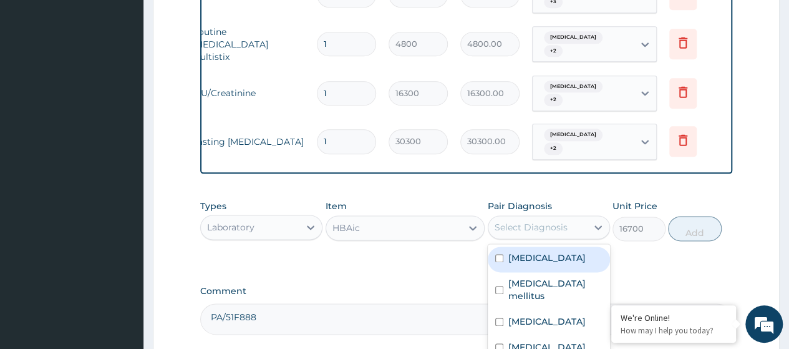
click at [547, 251] on label "Hyperlipidemia" at bounding box center [546, 257] width 77 height 12
checkbox input "true"
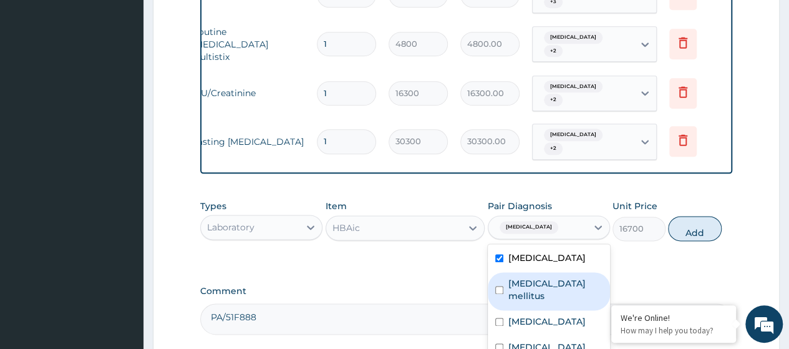
click at [538, 272] on div "Diabetes mellitus" at bounding box center [549, 291] width 122 height 38
checkbox input "true"
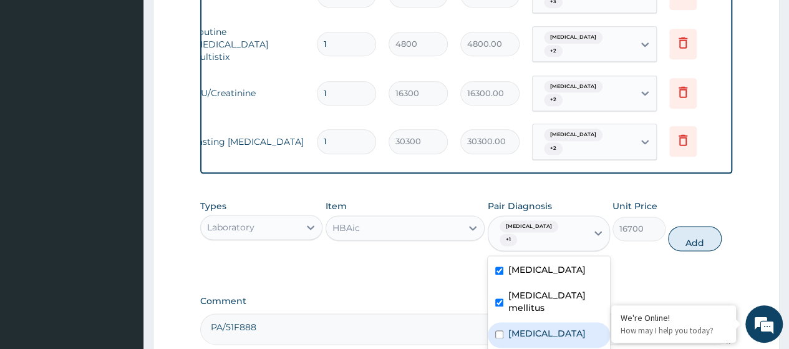
click at [536, 327] on label "Essential hypertension" at bounding box center [546, 333] width 77 height 12
checkbox input "true"
click at [697, 226] on button "Add" at bounding box center [694, 238] width 53 height 25
type input "0"
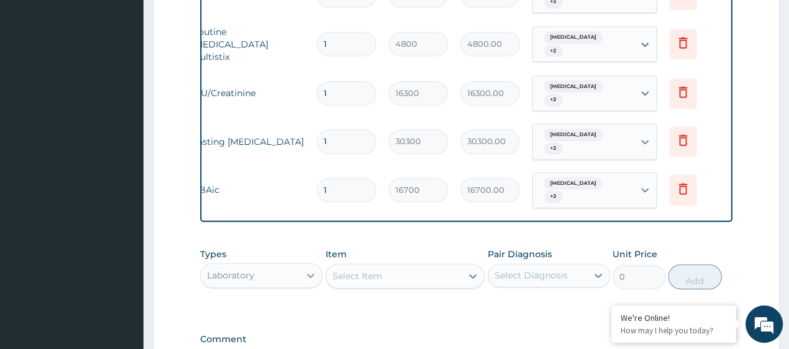
click at [309, 269] on icon at bounding box center [310, 275] width 12 height 12
click at [258, 340] on div "Procedures" at bounding box center [261, 351] width 122 height 22
click at [382, 266] on div "Select Item" at bounding box center [394, 276] width 136 height 20
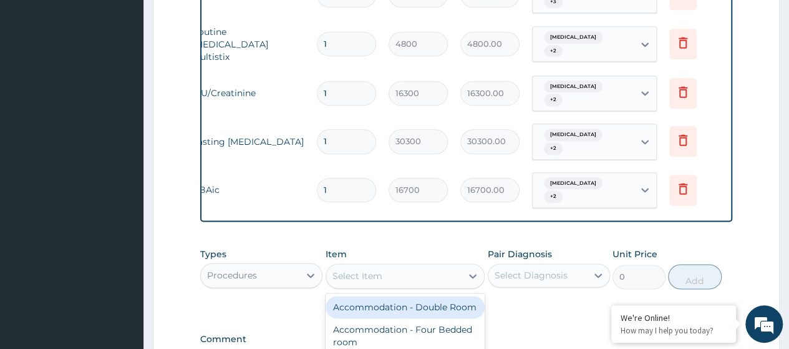
paste input "Liver Function Test"
type input "Liver Function Test"
click at [414, 296] on div "Liver Function Test" at bounding box center [406, 307] width 160 height 22
type input "20000"
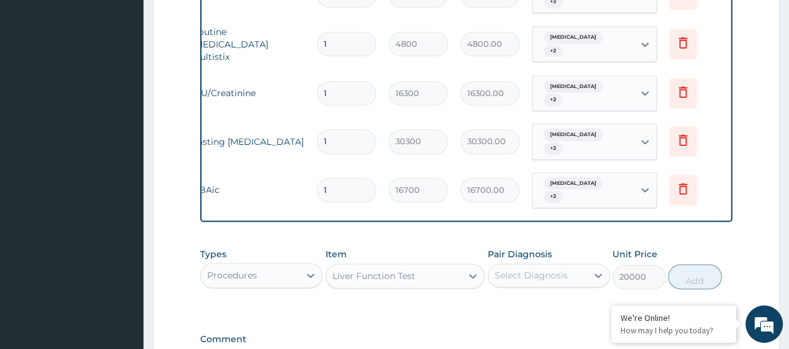
click at [582, 265] on div "Select Diagnosis" at bounding box center [537, 275] width 99 height 20
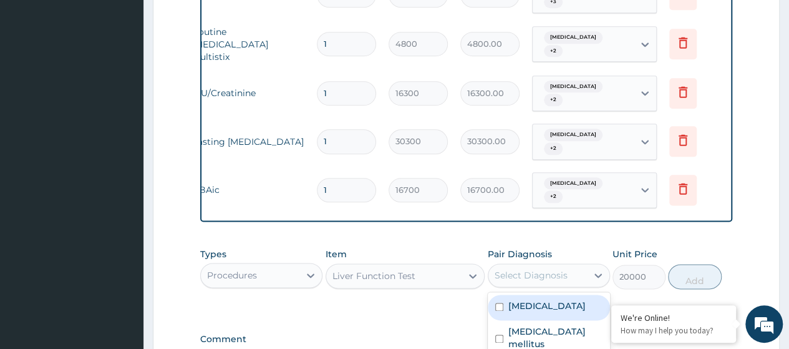
click at [562, 299] on label "Hyperlipidemia" at bounding box center [546, 305] width 77 height 12
checkbox input "true"
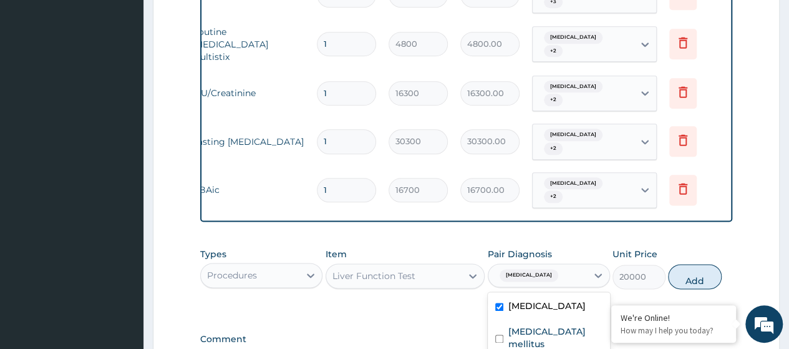
click at [560, 320] on div "Diabetes mellitus" at bounding box center [549, 339] width 122 height 38
checkbox input "true"
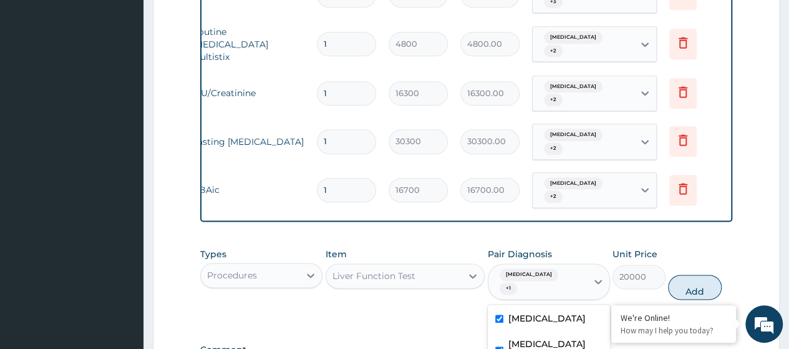
checkbox input "true"
click at [693, 274] on button "Add" at bounding box center [694, 286] width 53 height 25
type input "0"
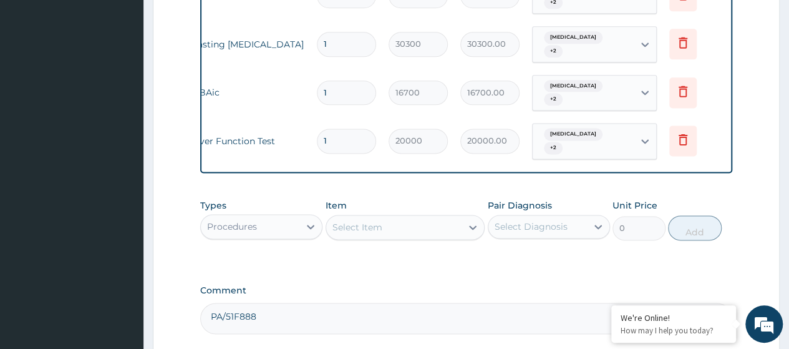
scroll to position [788, 0]
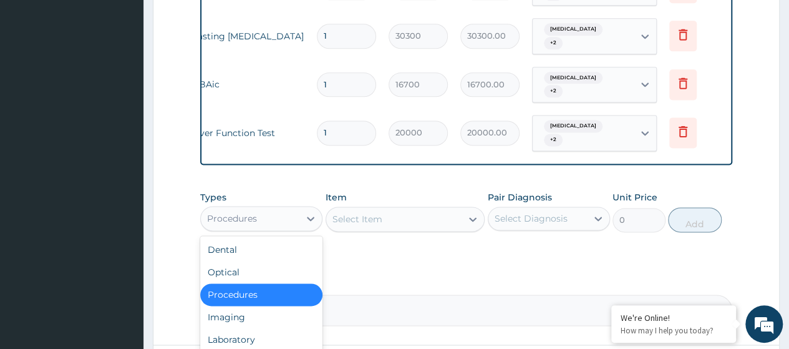
click at [226, 212] on div "Procedures" at bounding box center [232, 218] width 50 height 12
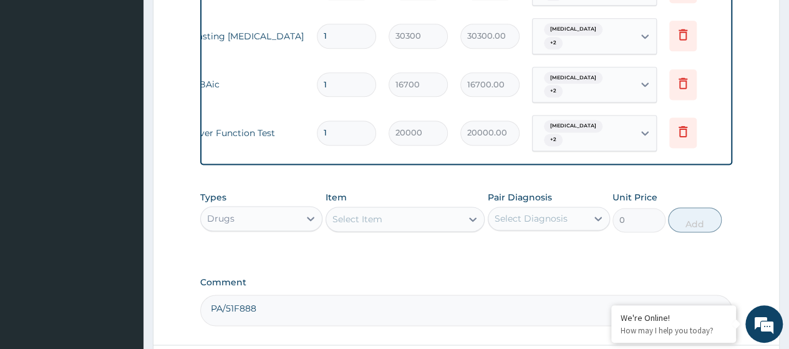
click at [367, 213] on div "Select Item" at bounding box center [357, 219] width 50 height 12
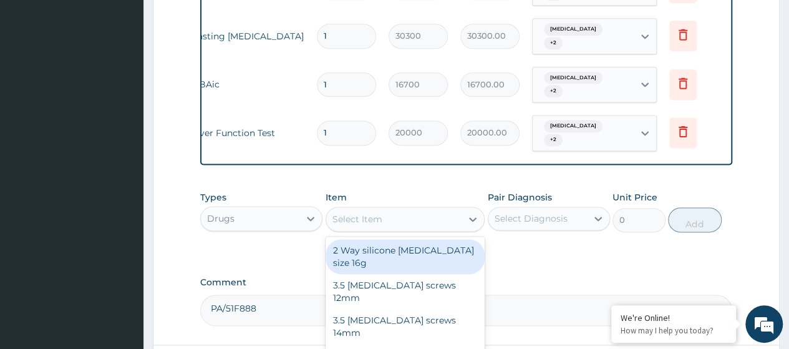
paste input "Amoxicillin/Clauvanic Acid 1G Tab (Dr00061)"
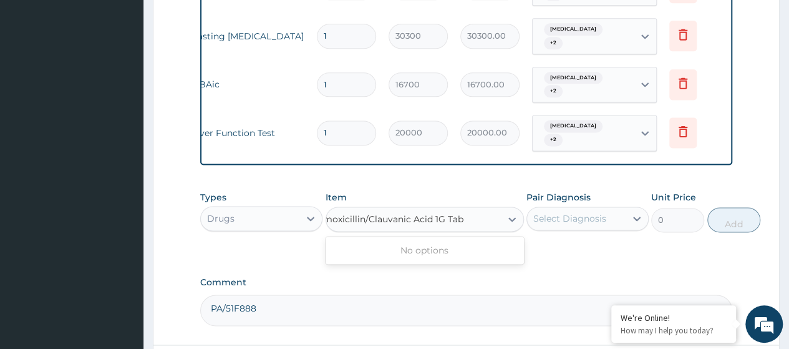
type input "Amoxicillin/Clauvanic Acid 1G Tab"
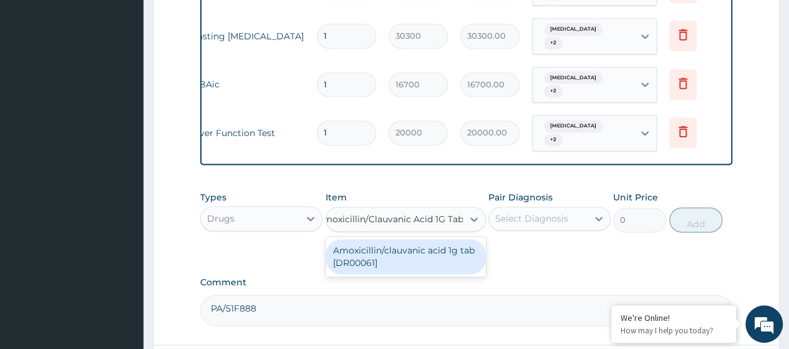
click at [403, 239] on div "Amoxicillin/clauvanic acid 1g tab [DR00061]" at bounding box center [406, 256] width 160 height 35
type input "707.13"
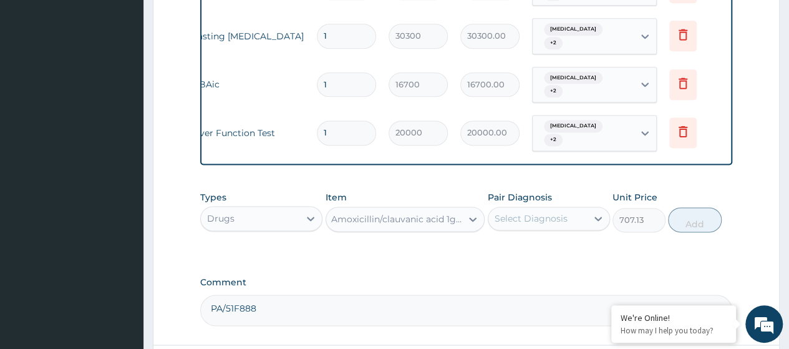
scroll to position [0, 1]
click at [550, 208] on div "Select Diagnosis" at bounding box center [537, 218] width 99 height 20
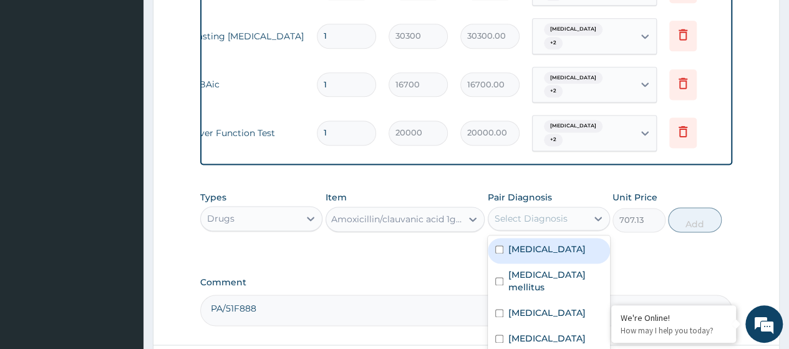
click at [555, 238] on div "Hyperlipidemia" at bounding box center [549, 251] width 122 height 26
checkbox input "true"
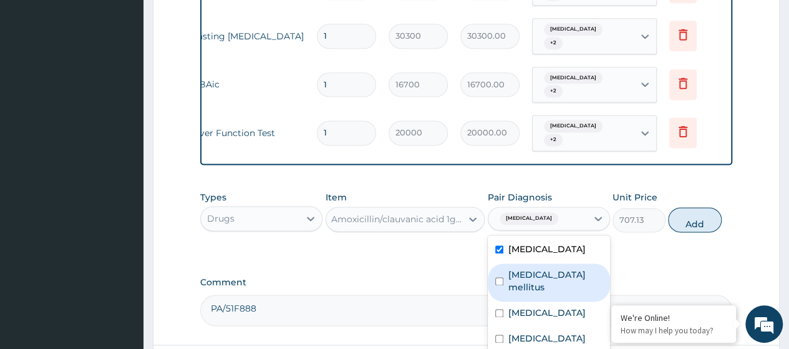
click at [556, 268] on label "Diabetes mellitus" at bounding box center [555, 280] width 94 height 25
checkbox input "true"
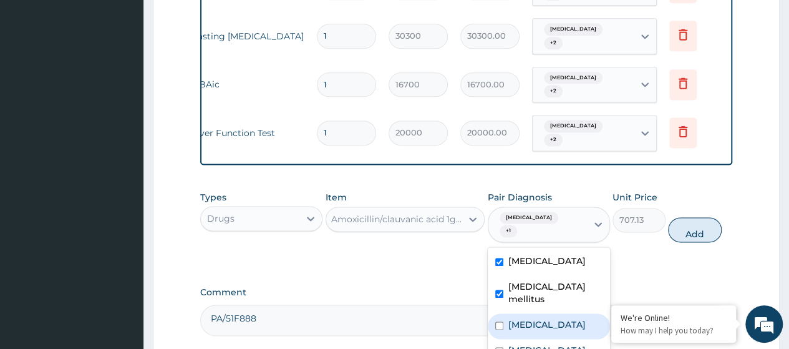
click at [542, 318] on label "Essential hypertension" at bounding box center [546, 324] width 77 height 12
checkbox input "true"
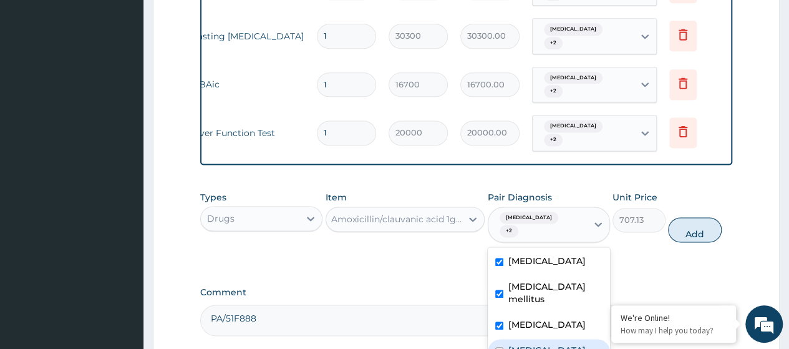
click at [548, 344] on label "Acute tonsillitis" at bounding box center [546, 350] width 77 height 12
checkbox input "true"
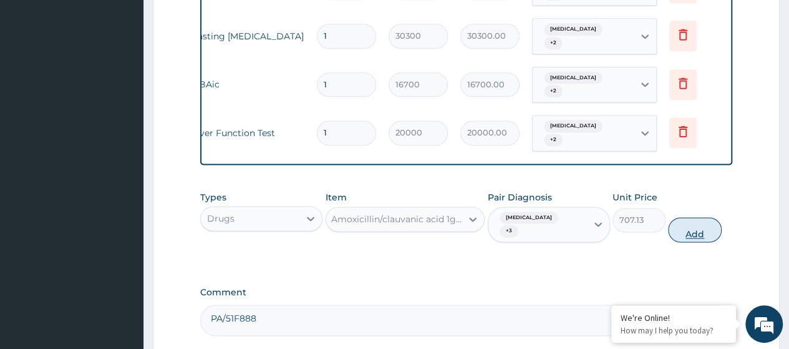
click at [702, 217] on button "Add" at bounding box center [694, 229] width 53 height 25
type input "0"
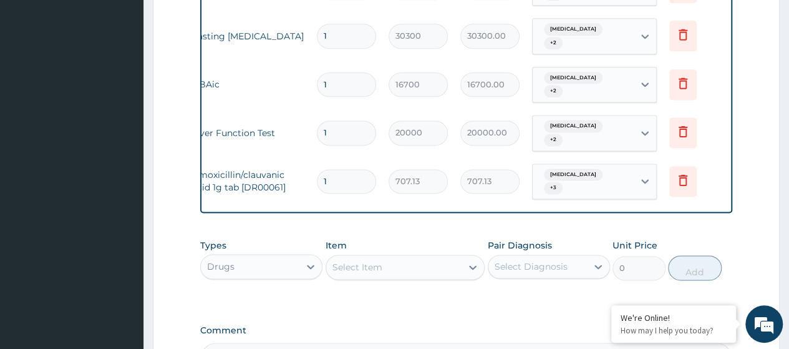
type input "14"
type input "9899.82"
type input "14"
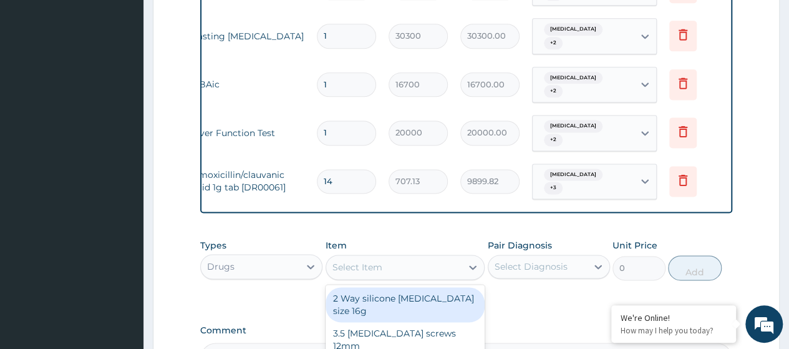
click at [363, 261] on div "Select Item" at bounding box center [357, 267] width 50 height 12
paste input "Paracetamol 500Mgtab (Dr00906)"
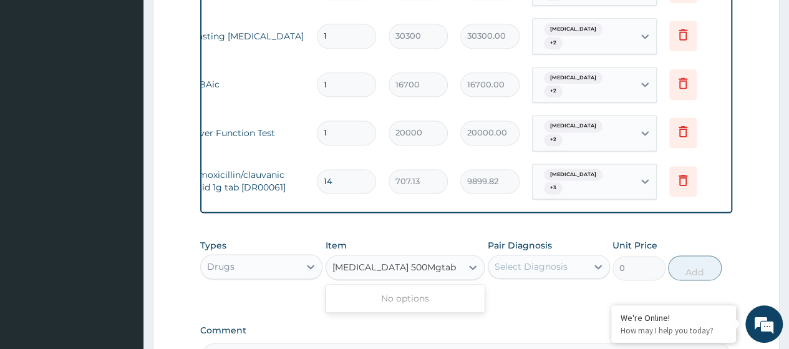
type input "Paracetamol 500Mgtab"
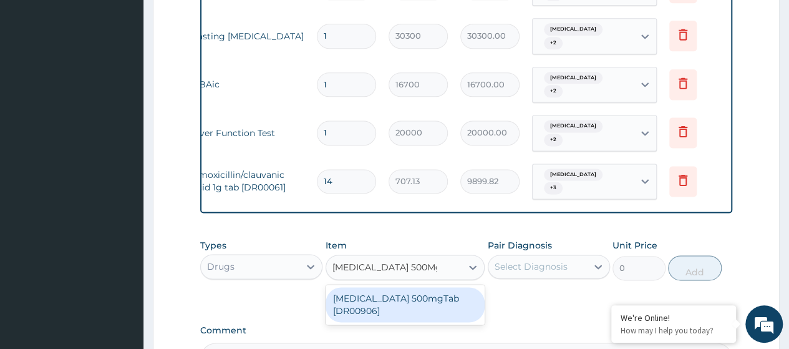
click at [391, 287] on div "Paracetamol 500mgTab [DR00906]" at bounding box center [406, 304] width 160 height 35
type input "20.55"
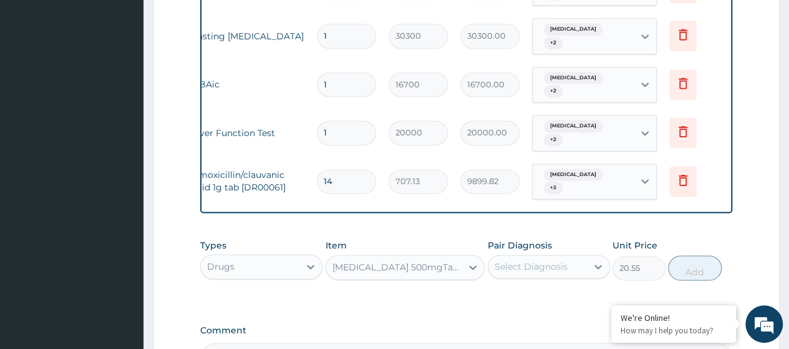
click at [553, 260] on div "Select Diagnosis" at bounding box center [531, 266] width 73 height 12
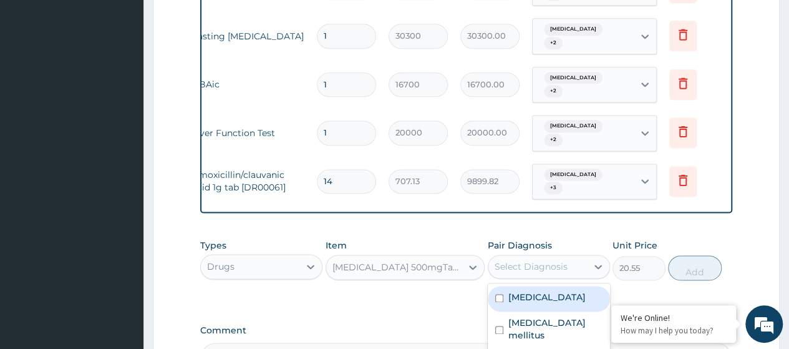
click at [539, 286] on div "Hyperlipidemia" at bounding box center [549, 299] width 122 height 26
checkbox input "true"
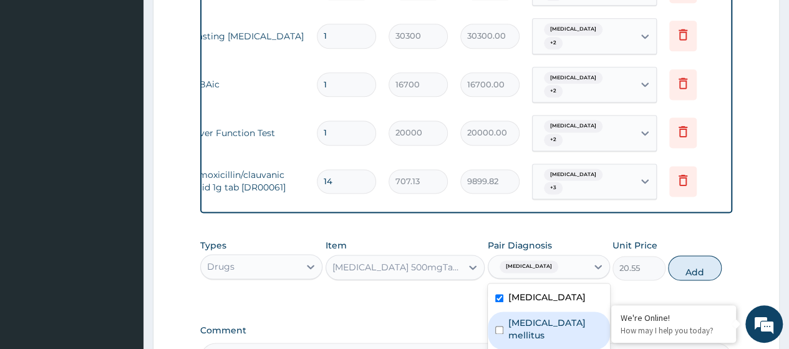
click at [541, 316] on label "Diabetes mellitus" at bounding box center [555, 328] width 94 height 25
checkbox input "true"
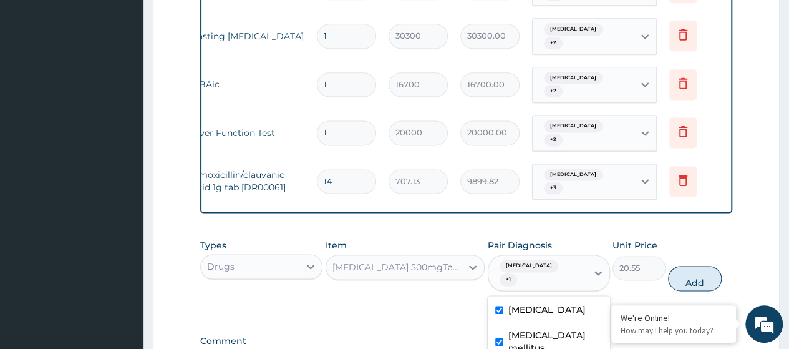
checkbox input "true"
drag, startPoint x: 546, startPoint y: 332, endPoint x: 640, endPoint y: 285, distance: 105.4
checkbox input "true"
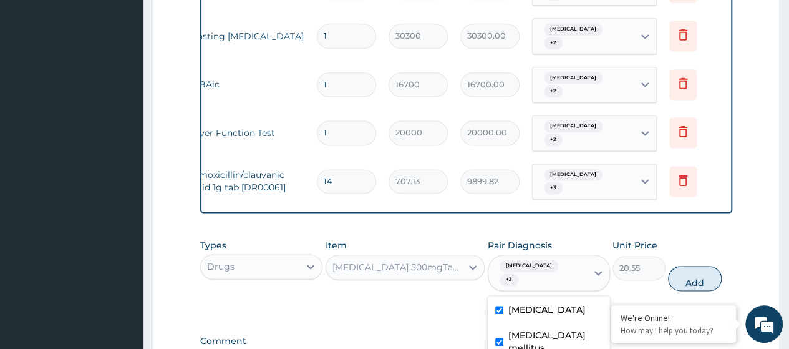
click at [707, 266] on button "Add" at bounding box center [694, 278] width 53 height 25
type input "0"
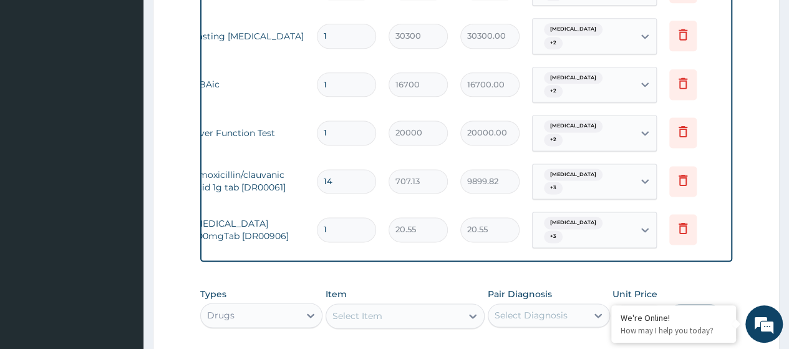
type input "18"
type input "369.90"
type input "18"
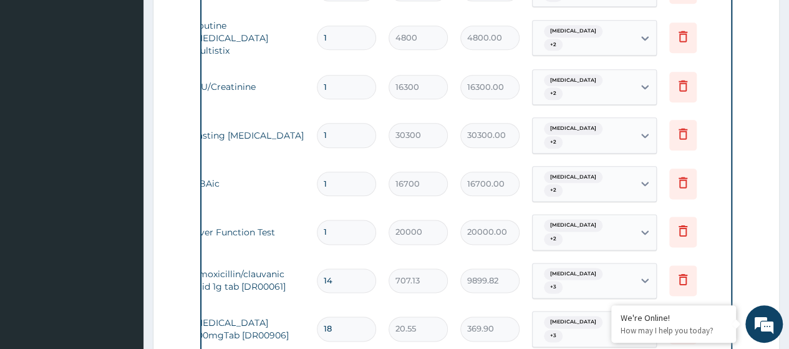
scroll to position [942, 0]
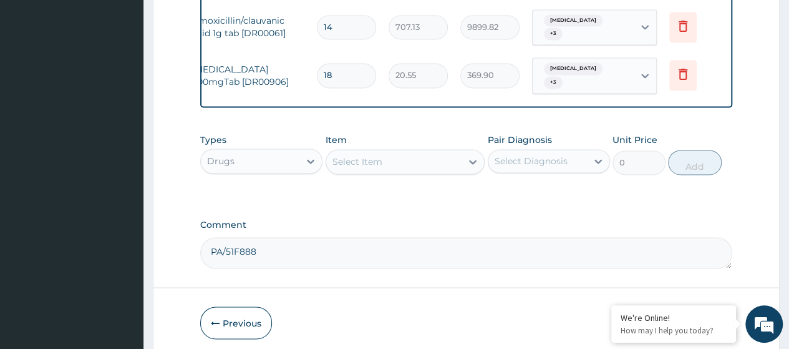
click at [263, 237] on textarea "PA/51F888" at bounding box center [466, 252] width 532 height 31
paste textarea "PA/54FC4E"
type textarea "PA/51F888 PA/54FC4E"
click at [687, 306] on button "Submit" at bounding box center [694, 322] width 75 height 32
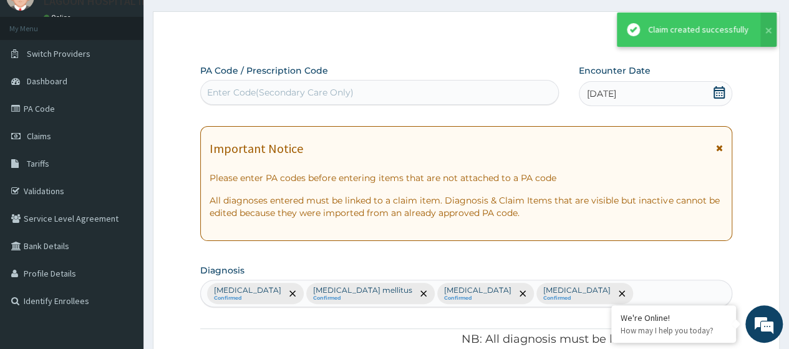
scroll to position [931, 0]
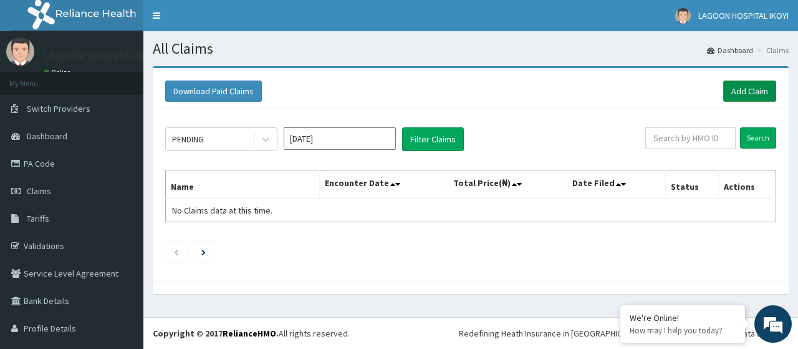
click at [736, 92] on link "Add Claim" at bounding box center [749, 90] width 53 height 21
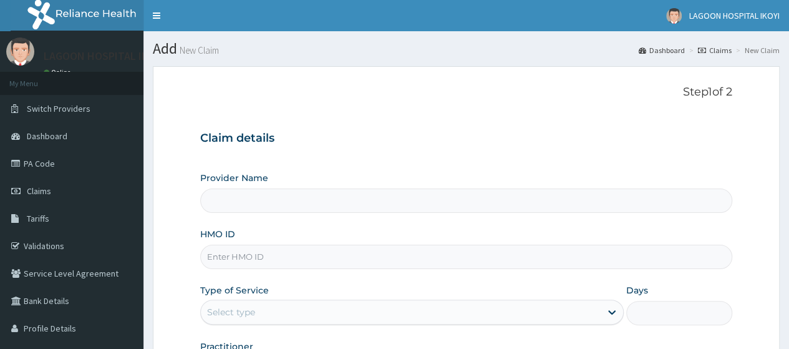
click at [228, 258] on input "HMO ID" at bounding box center [466, 256] width 532 height 24
paste input "ENP/11583/A"
type input "ENP/11583/A"
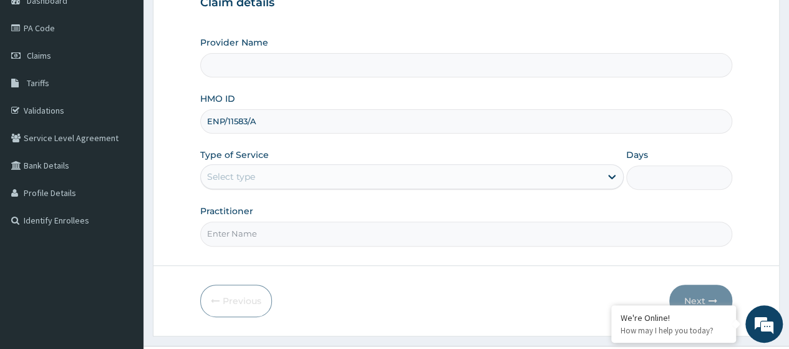
type input "[GEOGRAPHIC_DATA] - V/I"
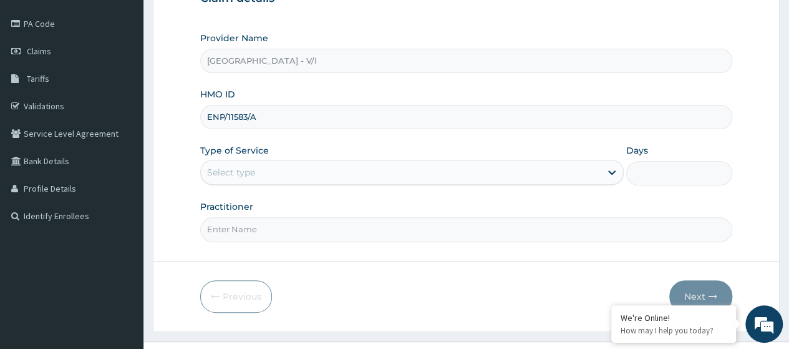
type input "ENP/11583/A"
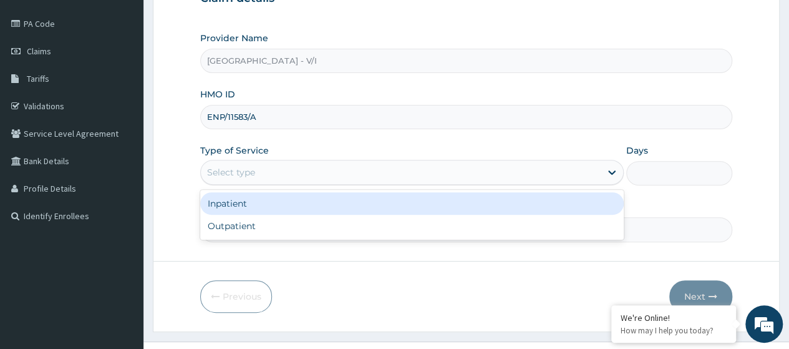
click at [222, 171] on div "Select type" at bounding box center [231, 172] width 48 height 12
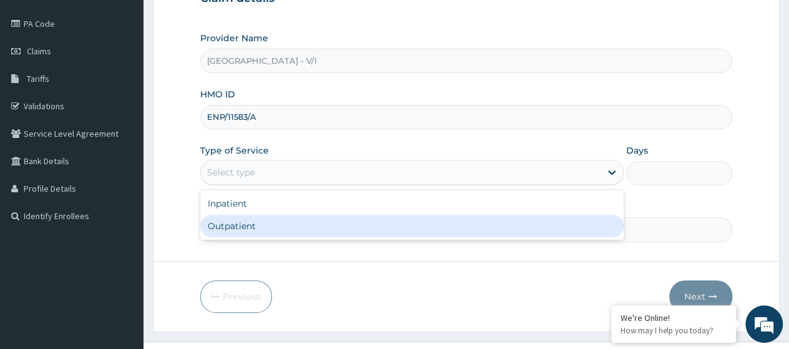
click at [257, 218] on div "Outpatient" at bounding box center [411, 226] width 423 height 22
type input "1"
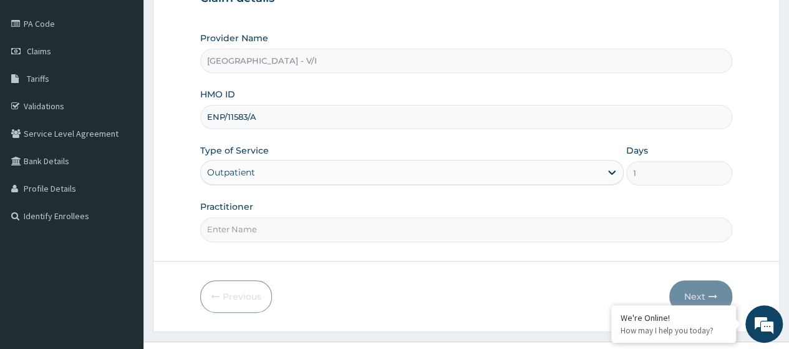
click at [261, 222] on input "Practitioner" at bounding box center [466, 229] width 532 height 24
type input "[PERSON_NAME]"
click at [705, 296] on button "Next" at bounding box center [700, 296] width 63 height 32
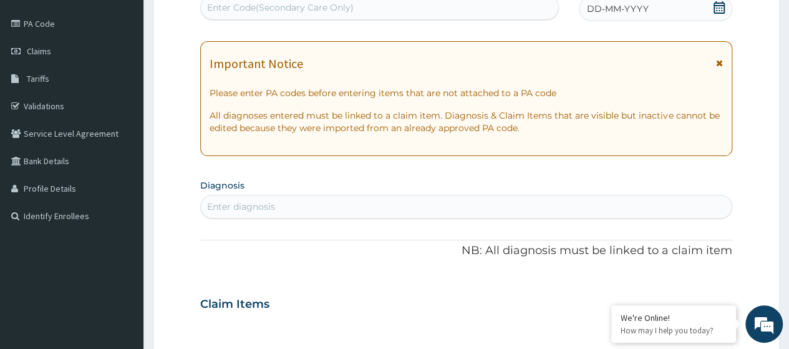
click at [299, 7] on div "Enter Code(Secondary Care Only)" at bounding box center [280, 7] width 147 height 12
paste input "PA/8CF7B9"
type input "PA/8CF7B9"
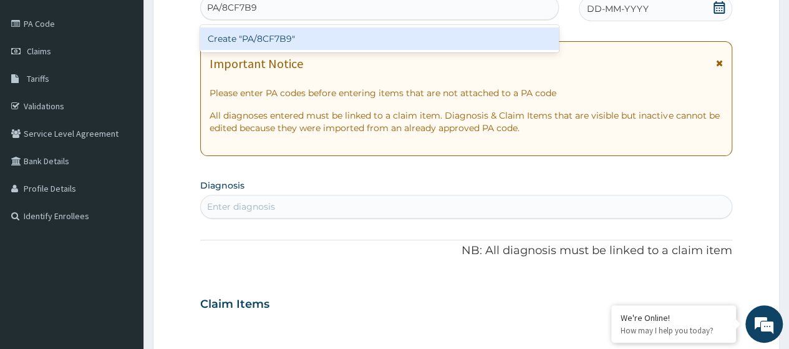
click at [318, 41] on div "Create "PA/8CF7B9"" at bounding box center [379, 38] width 358 height 22
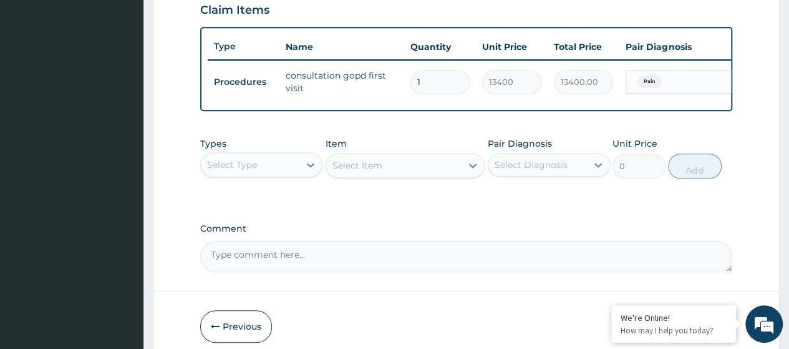
scroll to position [486, 0]
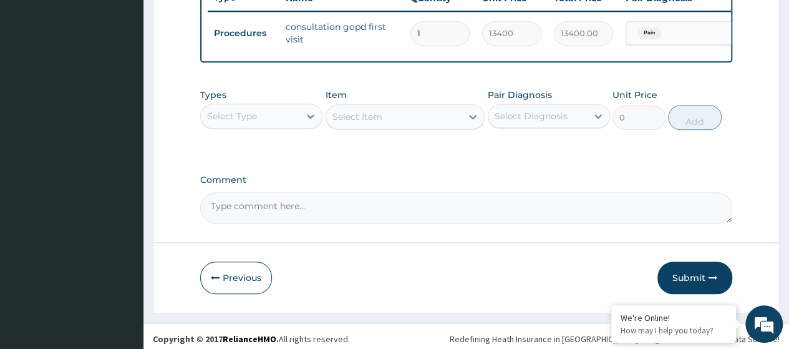
click at [276, 124] on div "Select Type" at bounding box center [250, 116] width 99 height 20
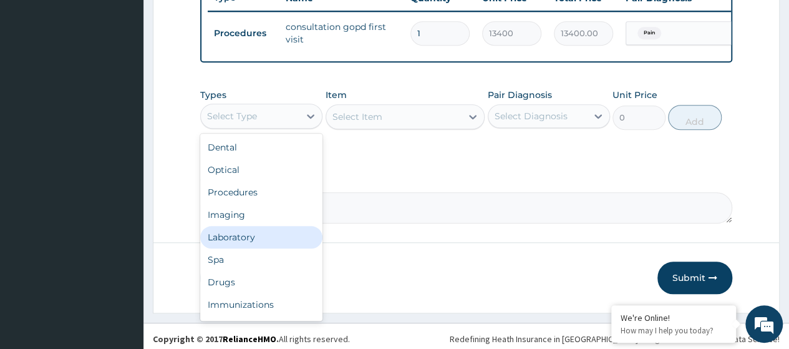
click at [254, 239] on div "Laboratory" at bounding box center [261, 237] width 122 height 22
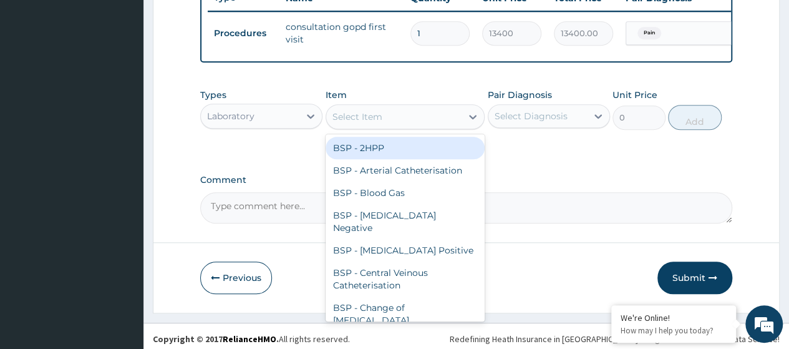
click at [382, 123] on div "Select Item" at bounding box center [394, 117] width 136 height 20
paste input "Full Blood Count (FBC)"
type input "Full Blood Count (FBC)"
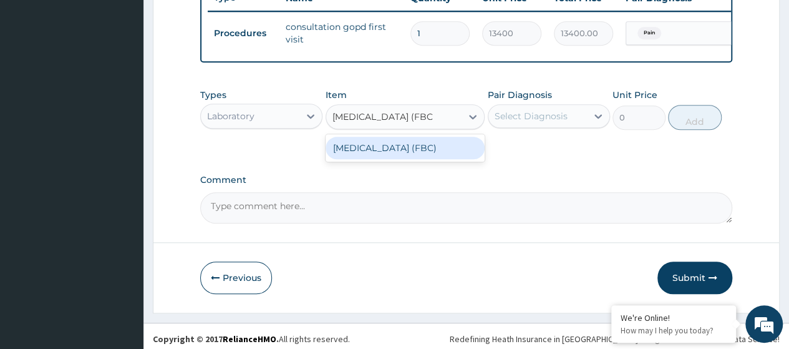
click at [400, 159] on div "Full Blood Count (FBC)" at bounding box center [406, 148] width 160 height 22
type input "13000"
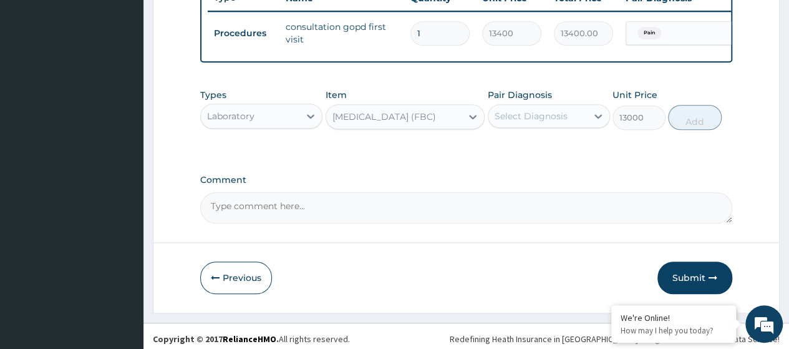
click at [549, 122] on div "Select Diagnosis" at bounding box center [531, 116] width 73 height 12
click at [540, 152] on div "Pain" at bounding box center [549, 148] width 122 height 26
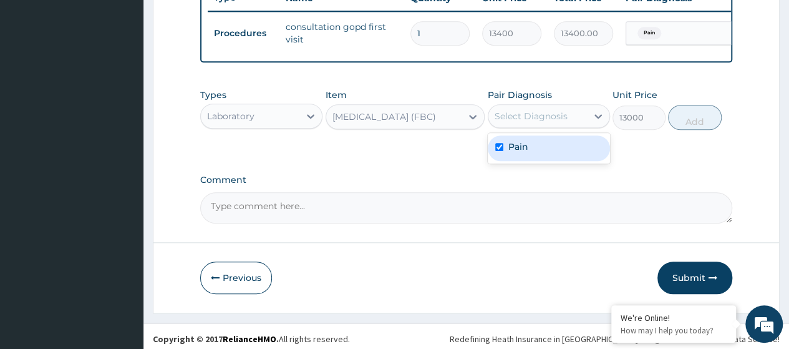
checkbox input "true"
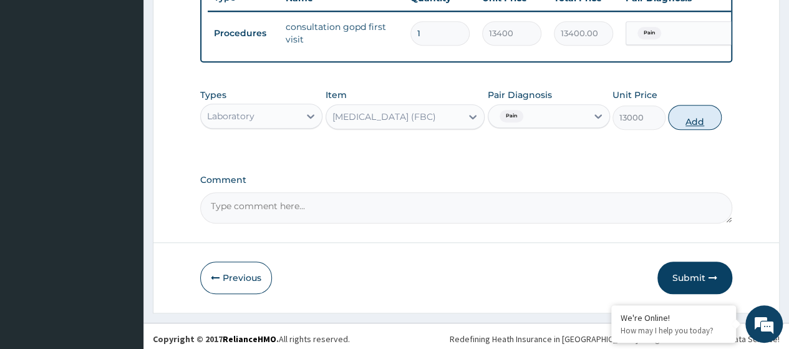
click at [690, 113] on button "Add" at bounding box center [694, 117] width 53 height 25
type input "0"
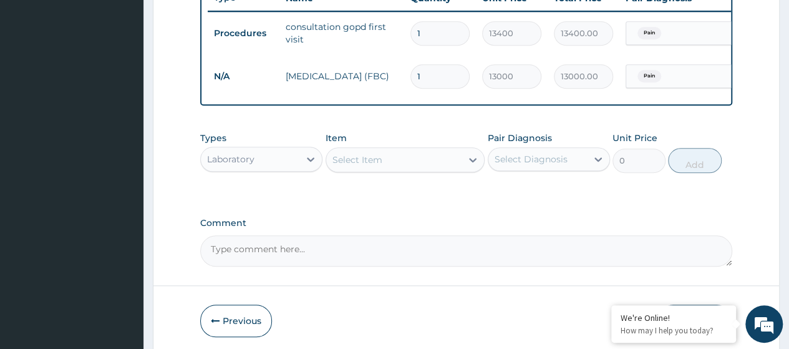
scroll to position [167, 0]
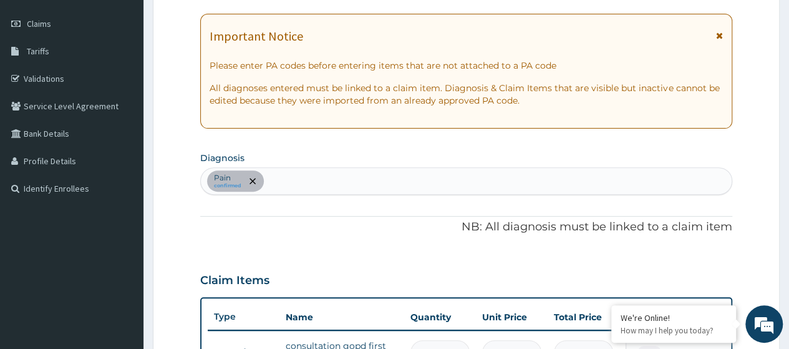
click at [287, 180] on div "Pain confirmed" at bounding box center [466, 181] width 531 height 26
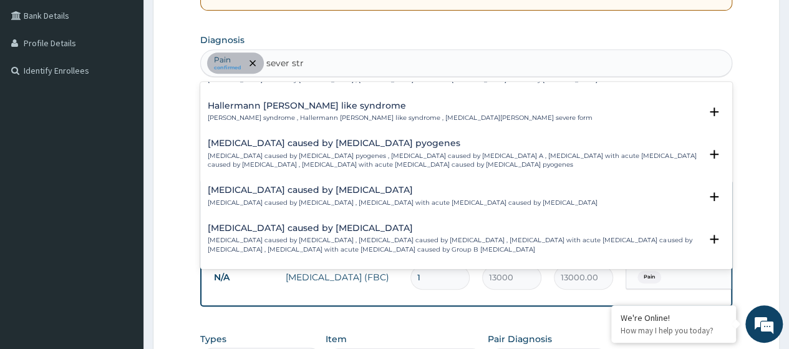
scroll to position [0, 0]
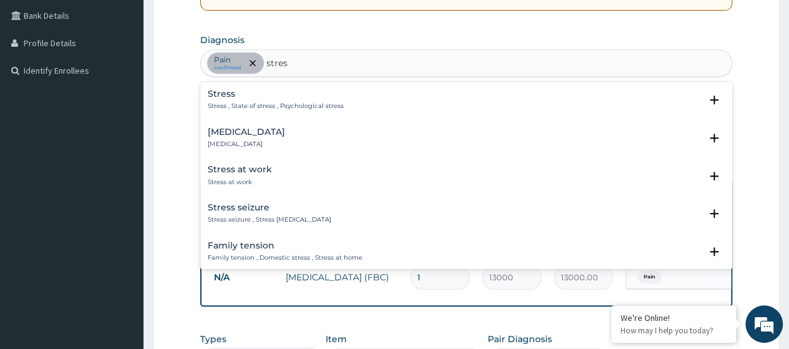
type input "stress"
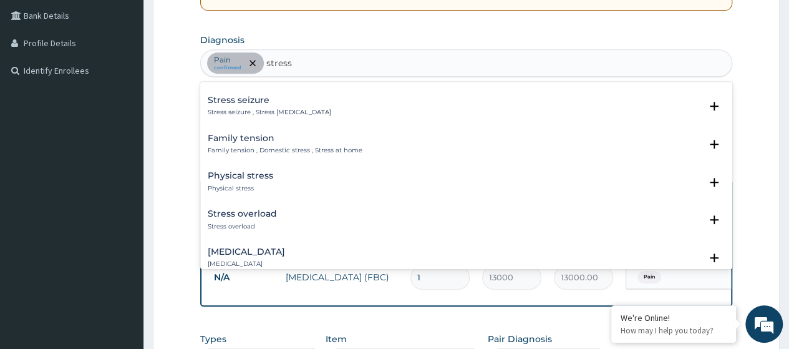
scroll to position [112, 0]
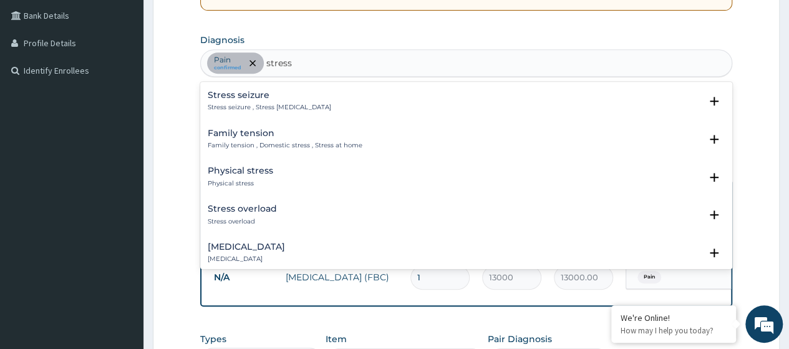
click at [225, 179] on p "Physical stress" at bounding box center [240, 183] width 65 height 9
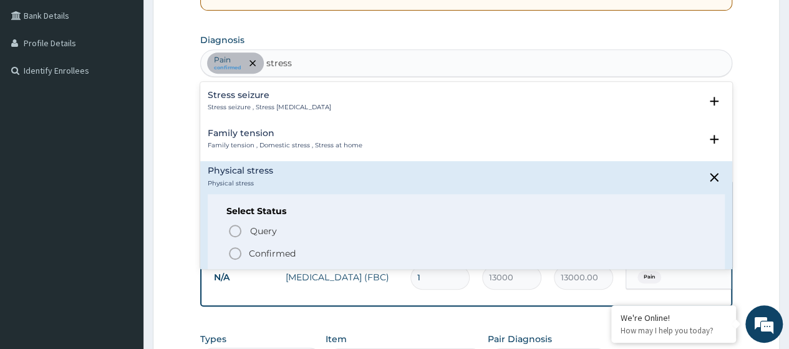
click at [282, 251] on p "Confirmed" at bounding box center [272, 253] width 47 height 12
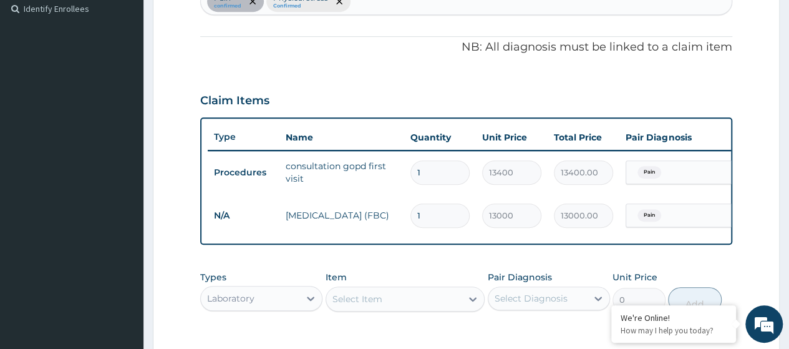
scroll to position [0, 94]
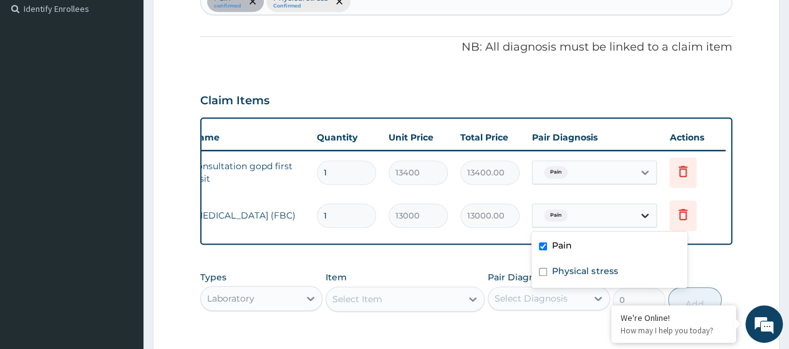
click at [640, 211] on icon at bounding box center [645, 215] width 12 height 12
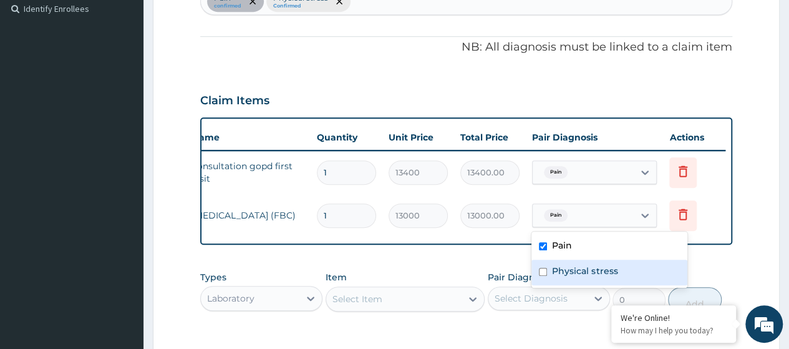
click at [560, 263] on div "Physical stress" at bounding box center [609, 272] width 156 height 26
checkbox input "true"
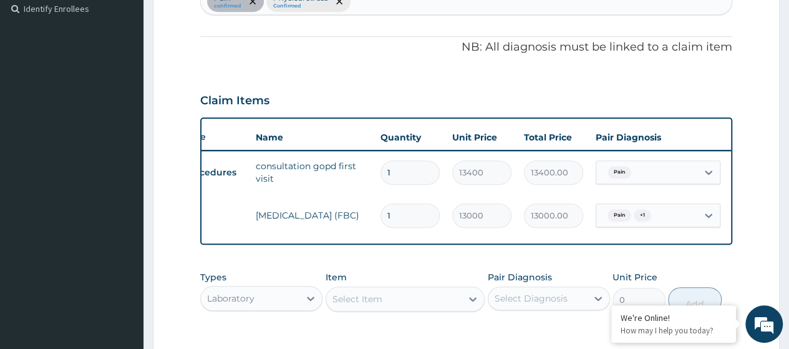
scroll to position [0, 0]
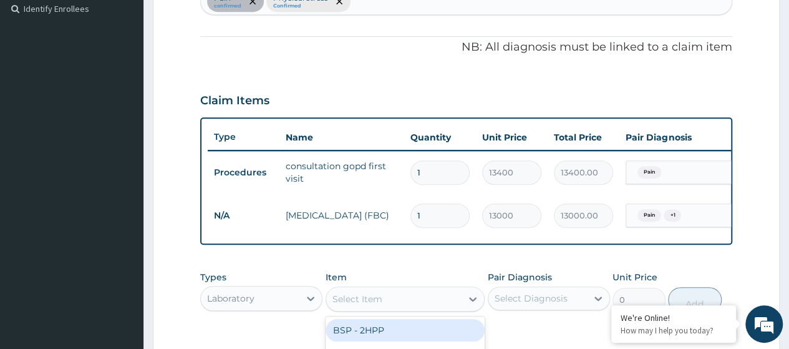
click at [364, 305] on div "Select Item" at bounding box center [357, 298] width 50 height 12
paste input "RDT for Malaria Parasite"
type input "RDT for Malaria Parasite"
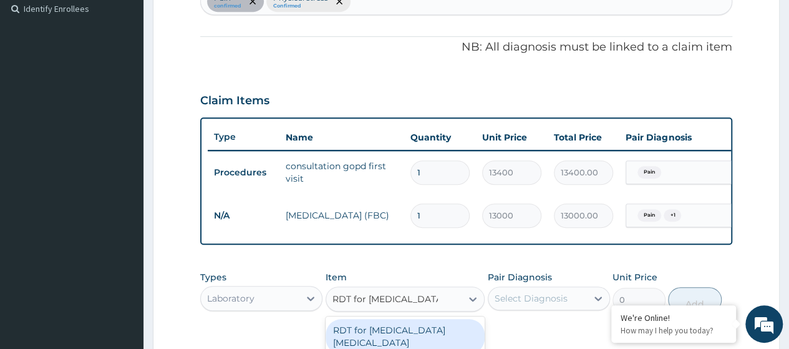
click at [412, 337] on div "RDT for Malaria Parasite" at bounding box center [406, 336] width 160 height 35
type input "12600"
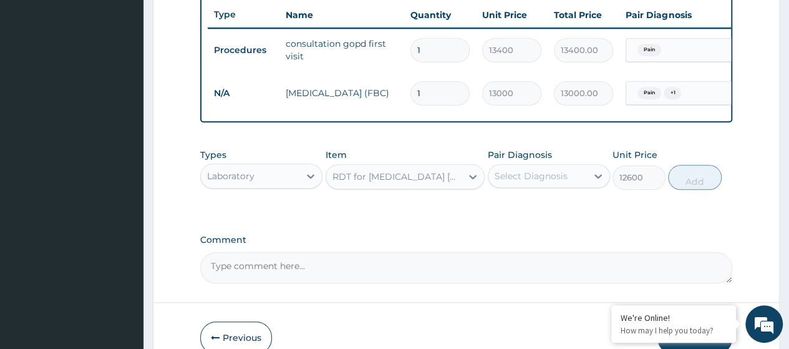
scroll to position [530, 0]
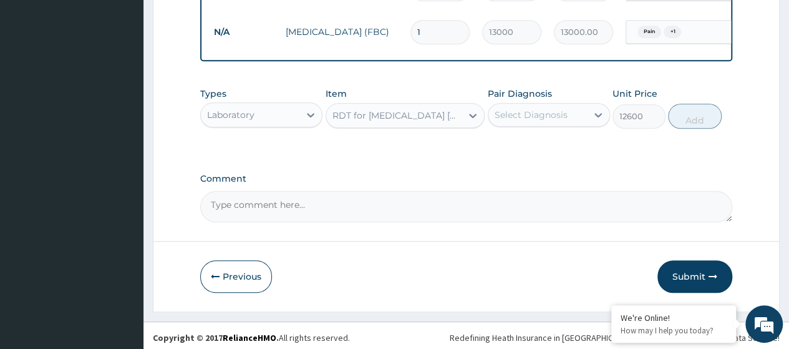
drag, startPoint x: 585, startPoint y: 123, endPoint x: 575, endPoint y: 138, distance: 18.0
click at [584, 123] on div "Select Diagnosis" at bounding box center [537, 115] width 99 height 20
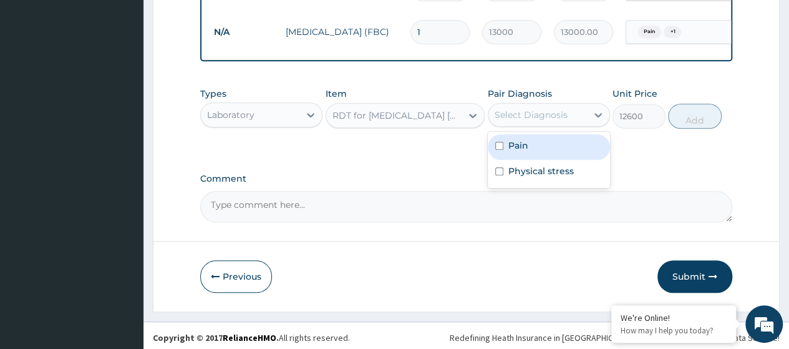
click at [529, 159] on div "Pain" at bounding box center [549, 147] width 122 height 26
checkbox input "true"
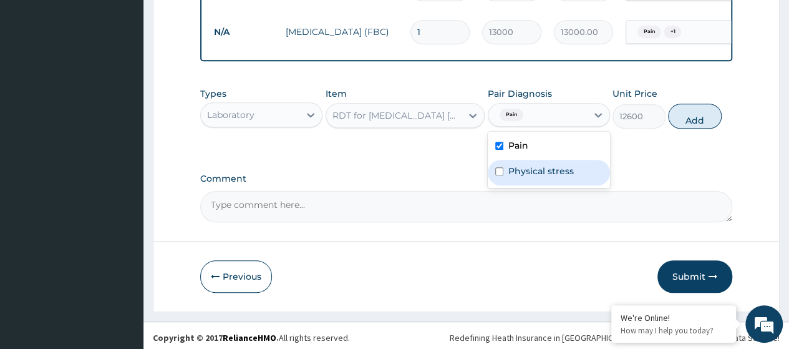
click at [533, 177] on label "Physical stress" at bounding box center [540, 171] width 65 height 12
checkbox input "true"
click at [702, 126] on button "Add" at bounding box center [694, 116] width 53 height 25
type input "0"
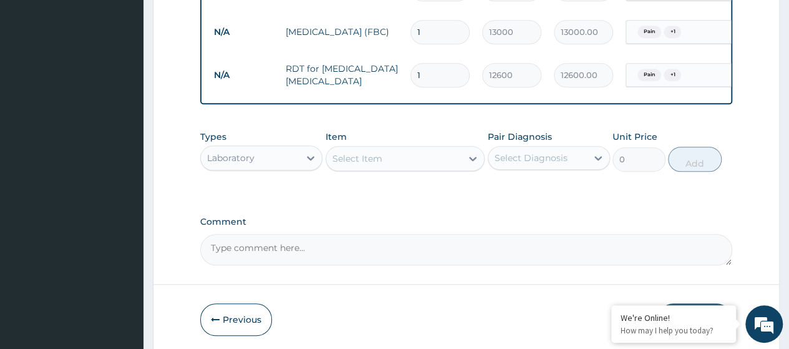
click at [274, 165] on div "Laboratory" at bounding box center [250, 158] width 99 height 20
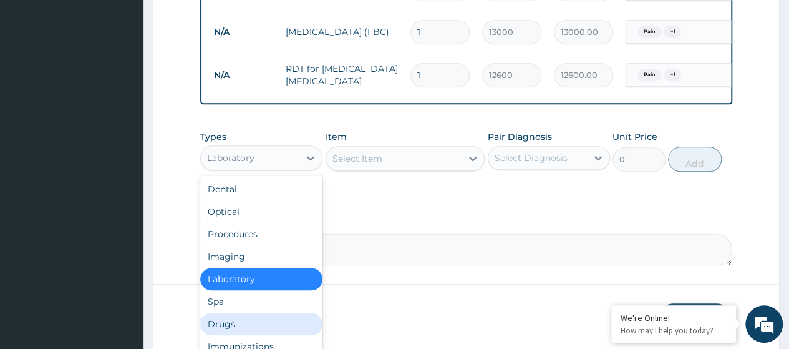
click at [238, 331] on div "Drugs" at bounding box center [261, 323] width 122 height 22
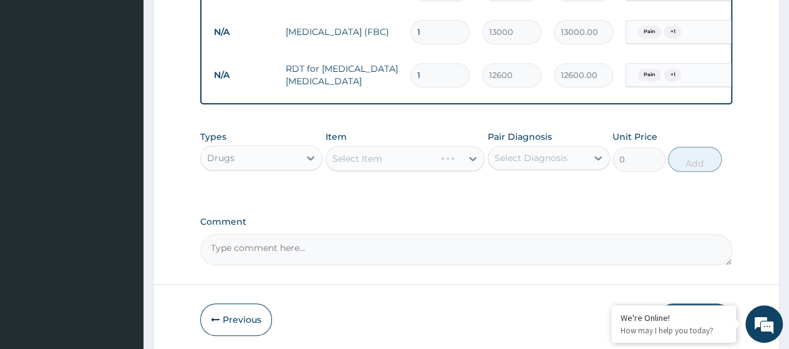
click at [362, 171] on div "Select Item" at bounding box center [406, 158] width 160 height 25
click at [367, 165] on div "Select Item" at bounding box center [357, 158] width 50 height 12
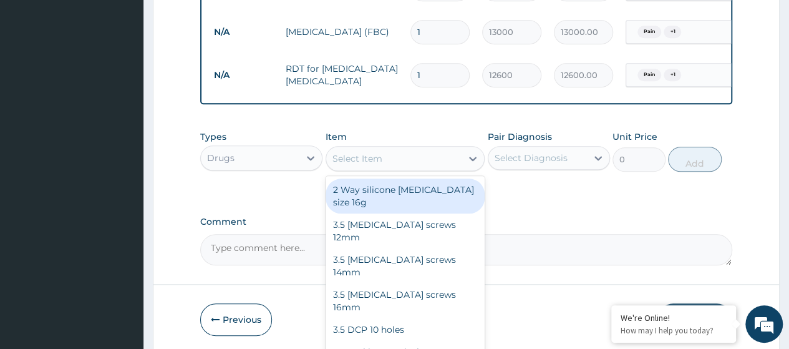
paste input "Choline Salicylate (Bonjela) 8.7% Gel (Dr00181)"
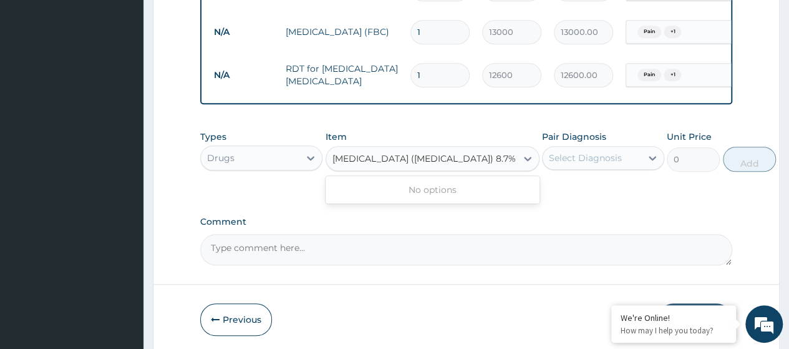
scroll to position [0, 15]
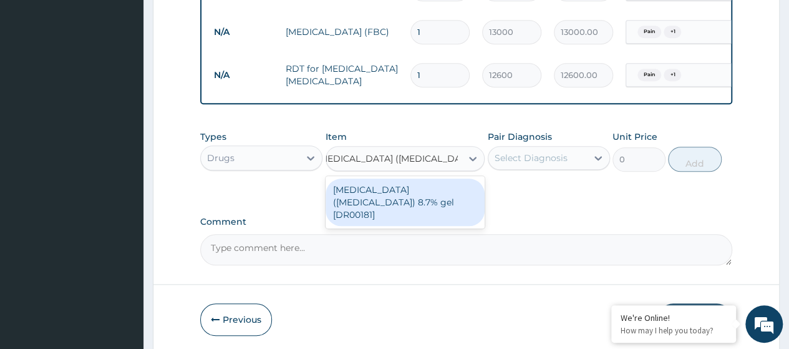
type input "Choline Salicylate (Bonjela) 8"
click at [380, 196] on div "Choline salicylate (Bonjela) 8.7% gel [DR00181]" at bounding box center [406, 201] width 160 height 47
type input "2200"
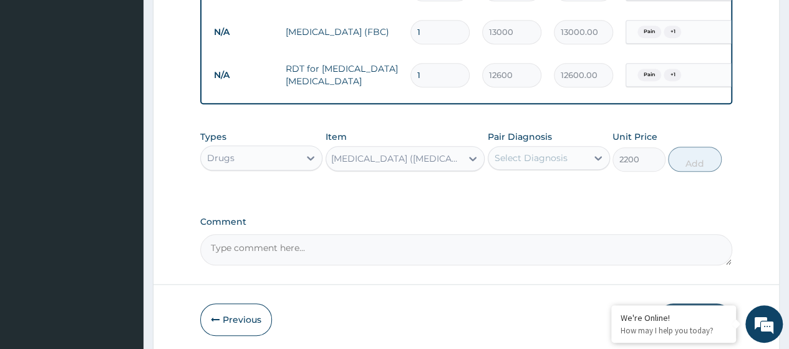
scroll to position [0, 1]
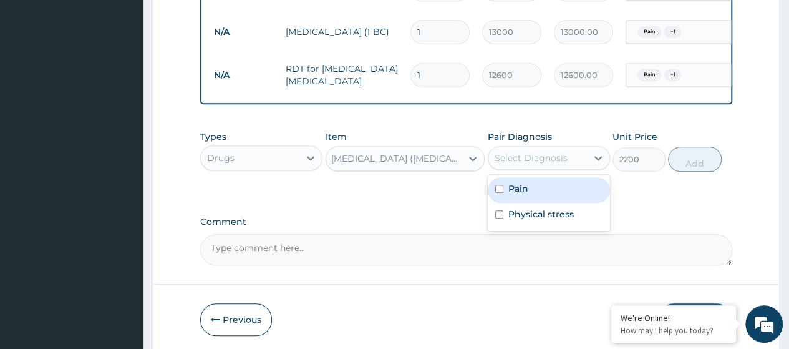
click at [549, 162] on div "Select Diagnosis" at bounding box center [531, 158] width 73 height 12
click at [535, 196] on div "Pain" at bounding box center [549, 190] width 122 height 26
checkbox input "true"
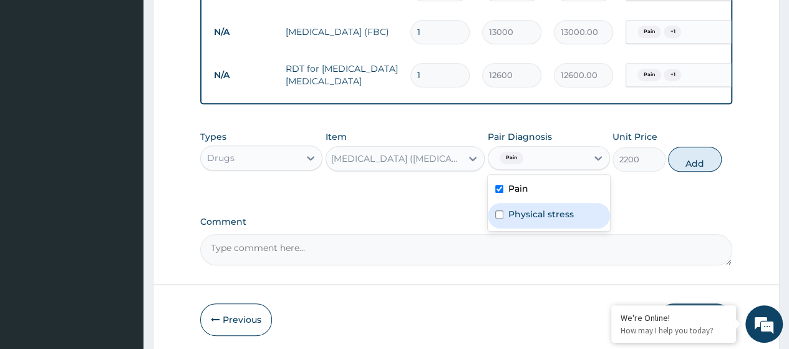
click at [542, 220] on label "Physical stress" at bounding box center [540, 214] width 65 height 12
checkbox input "true"
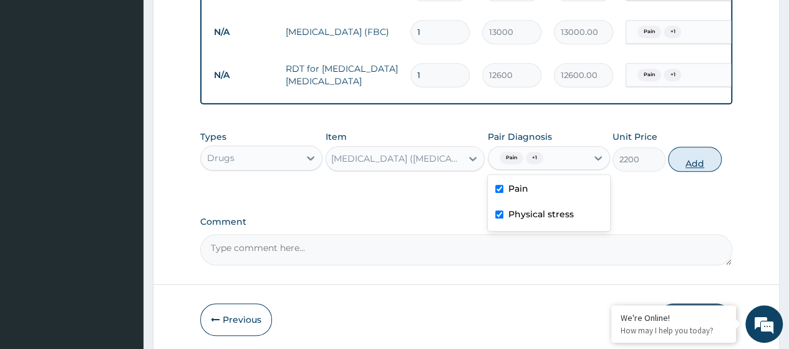
click at [693, 170] on button "Add" at bounding box center [694, 159] width 53 height 25
type input "0"
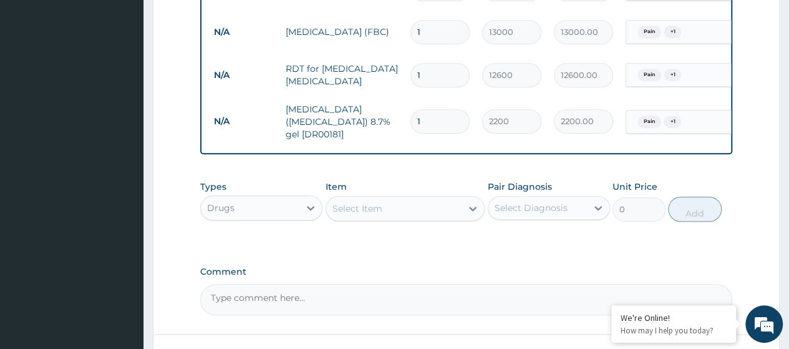
scroll to position [0, 0]
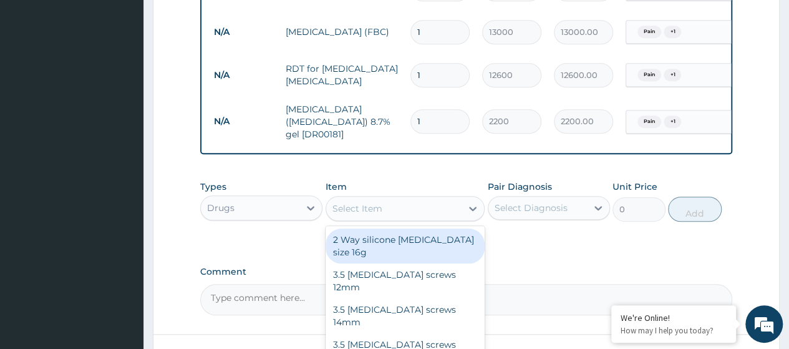
click at [358, 215] on div "Select Item" at bounding box center [357, 208] width 50 height 12
paste input "Amitriptyline 25Mg Tab (Dr00047)"
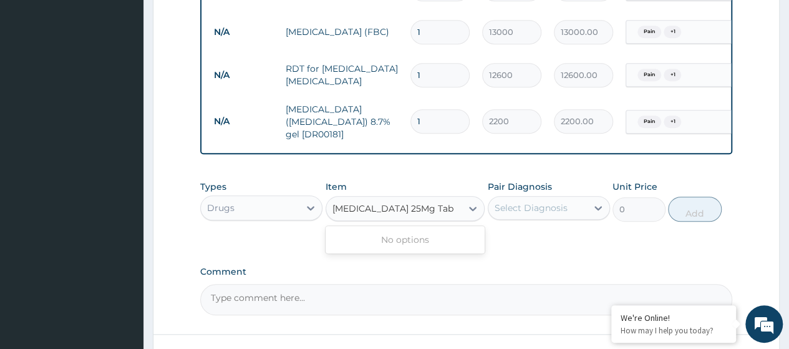
type input "Amitriptyline 25Mg Tab"
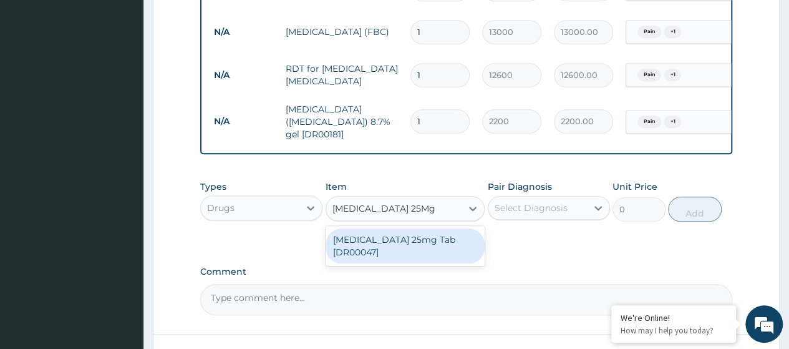
click at [377, 259] on div "Amitriptyline 25mg Tab [DR00047]" at bounding box center [406, 245] width 160 height 35
type input "27"
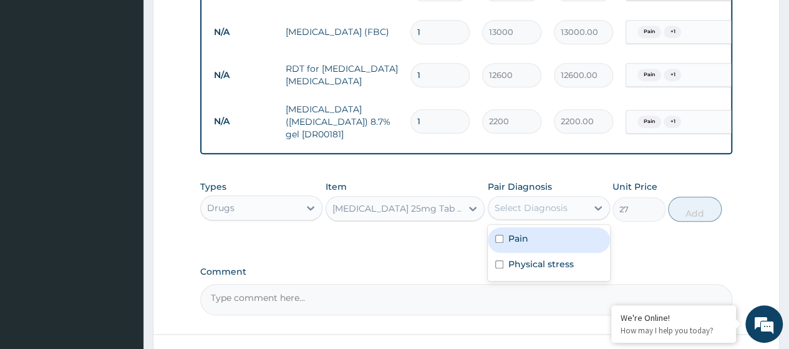
click at [551, 212] on div "Select Diagnosis" at bounding box center [531, 207] width 73 height 12
click at [533, 238] on div "Pain" at bounding box center [549, 240] width 122 height 26
checkbox input "true"
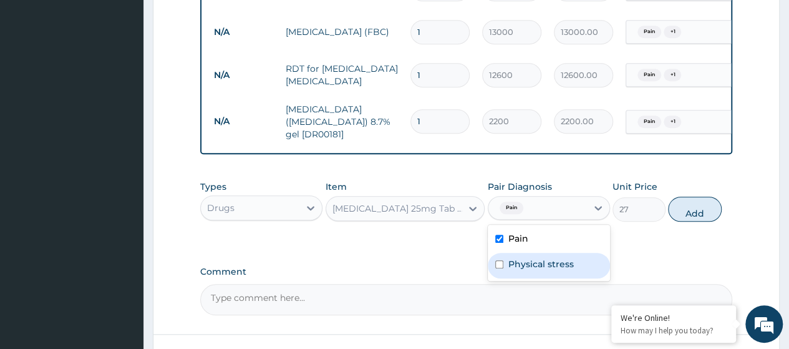
click at [549, 270] on label "Physical stress" at bounding box center [540, 264] width 65 height 12
checkbox input "true"
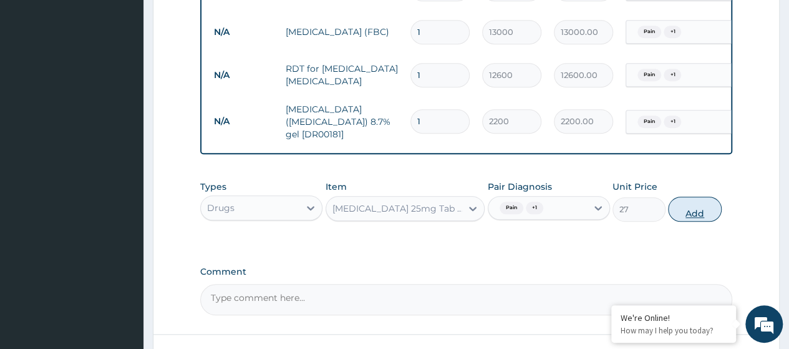
drag, startPoint x: 697, startPoint y: 216, endPoint x: 446, endPoint y: 133, distance: 264.3
click at [694, 216] on button "Add" at bounding box center [694, 208] width 53 height 25
type input "0"
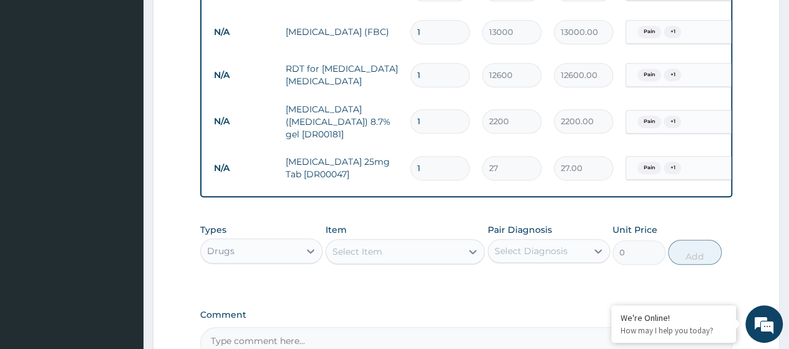
type input "0.00"
type input "7"
type input "189.00"
type input "7"
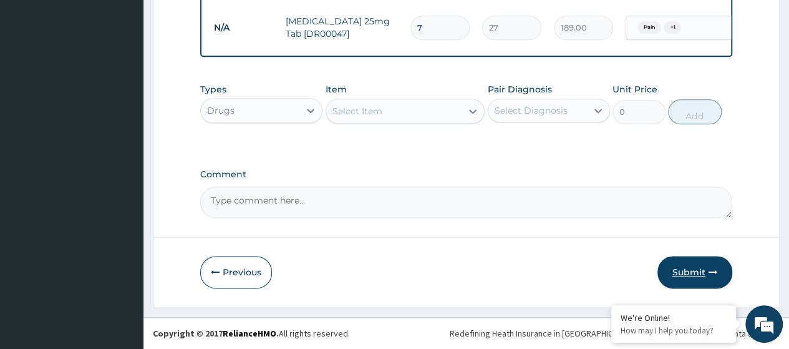
click at [698, 275] on button "Submit" at bounding box center [694, 272] width 75 height 32
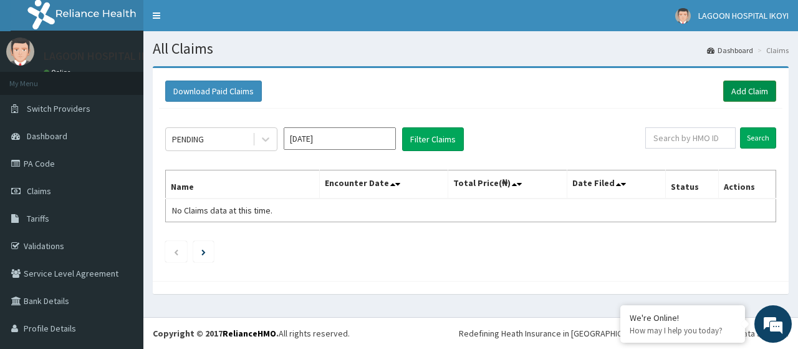
click at [751, 92] on link "Add Claim" at bounding box center [749, 90] width 53 height 21
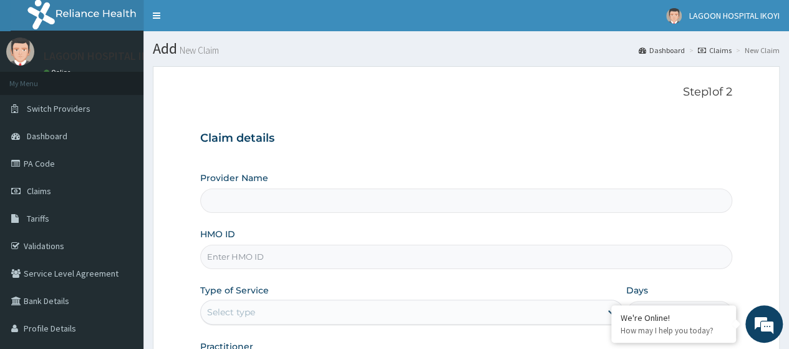
click at [242, 260] on input "HMO ID" at bounding box center [466, 256] width 532 height 24
paste input "LBP/10113/A"
type input "LBP/10113/A"
type input "[GEOGRAPHIC_DATA] - V/I"
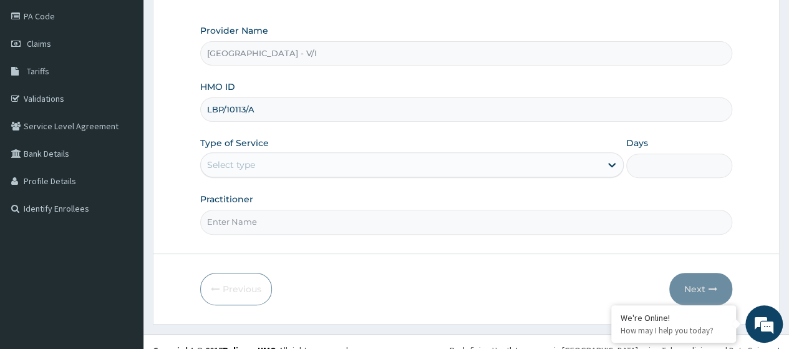
scroll to position [148, 0]
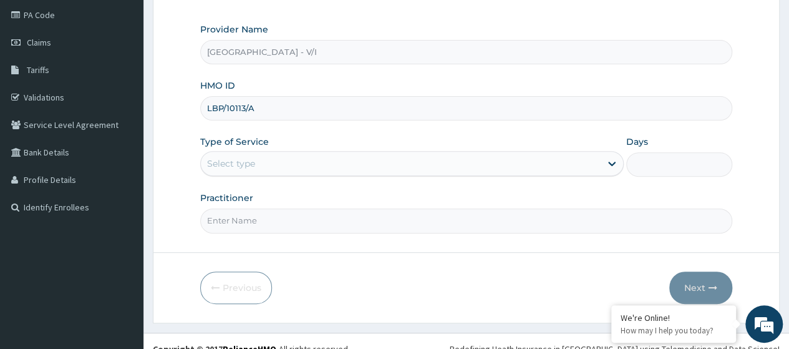
type input "LBP/10113/A"
click at [251, 160] on div "Select type" at bounding box center [231, 163] width 48 height 12
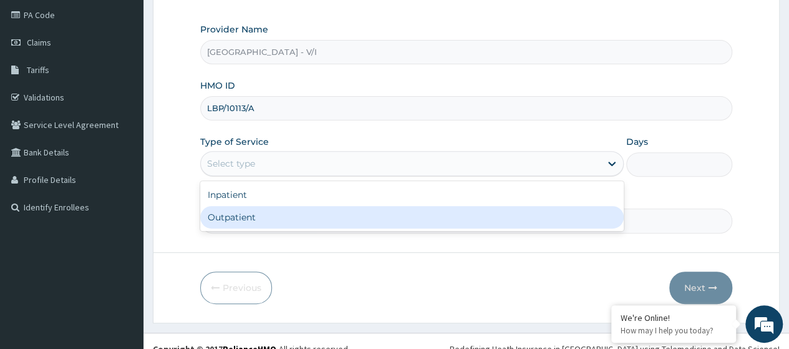
click at [268, 225] on div "Outpatient" at bounding box center [411, 217] width 423 height 22
type input "1"
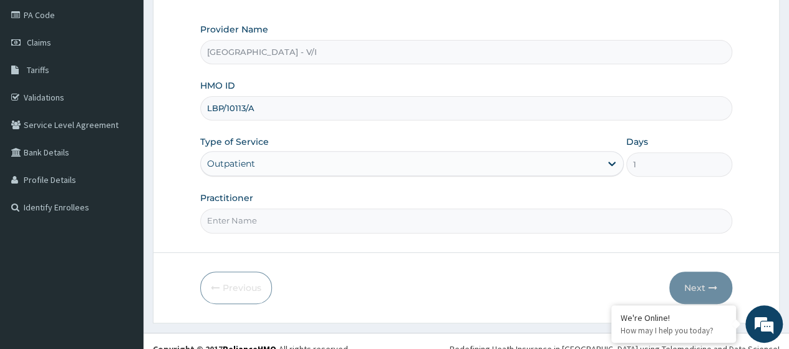
click at [268, 221] on input "Practitioner" at bounding box center [466, 220] width 532 height 24
type input "Dr. Kuyoro"
click at [698, 284] on button "Next" at bounding box center [700, 287] width 63 height 32
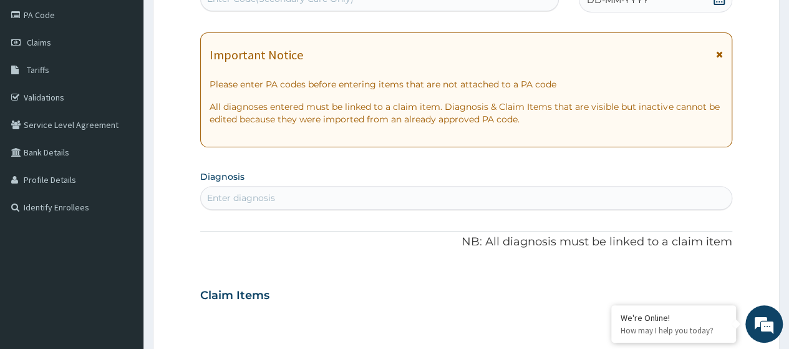
scroll to position [14, 0]
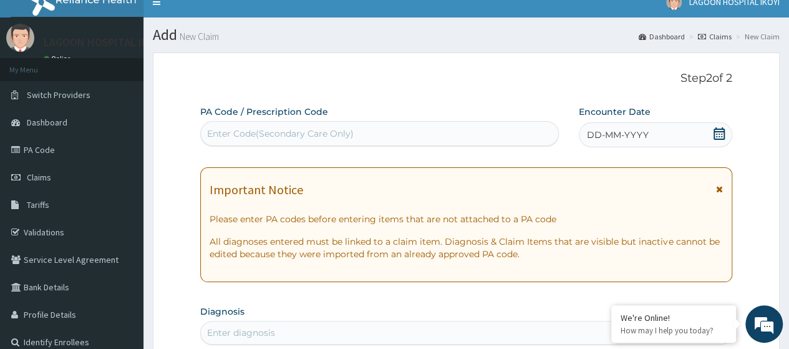
click at [229, 132] on div "Enter Code(Secondary Care Only)" at bounding box center [280, 133] width 147 height 12
paste input "PA/A6DEA0"
type input "PA/A6DEA0"
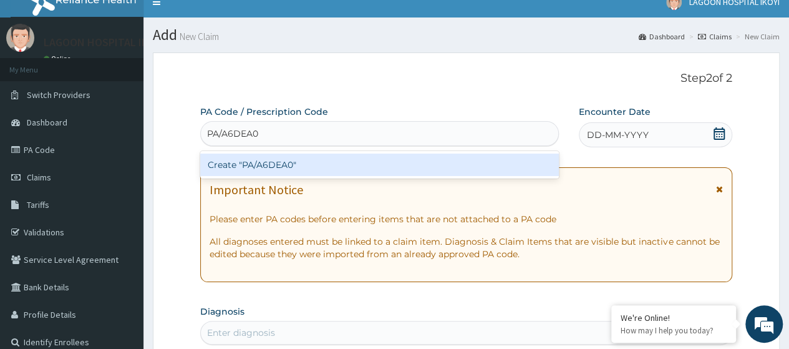
click at [257, 167] on div "Create "PA/A6DEA0"" at bounding box center [379, 164] width 358 height 22
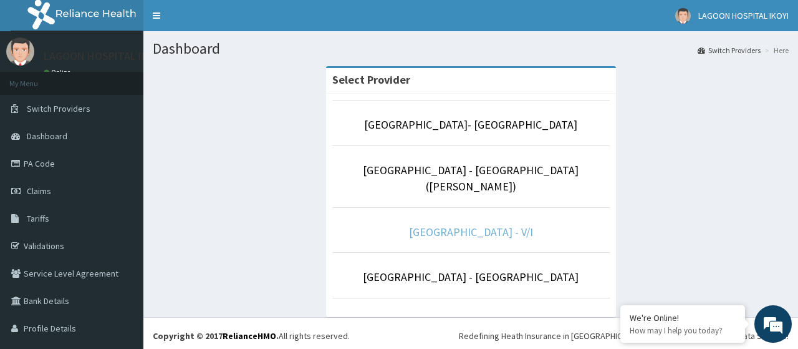
click at [476, 225] on link "[GEOGRAPHIC_DATA] - V/I" at bounding box center [471, 232] width 124 height 14
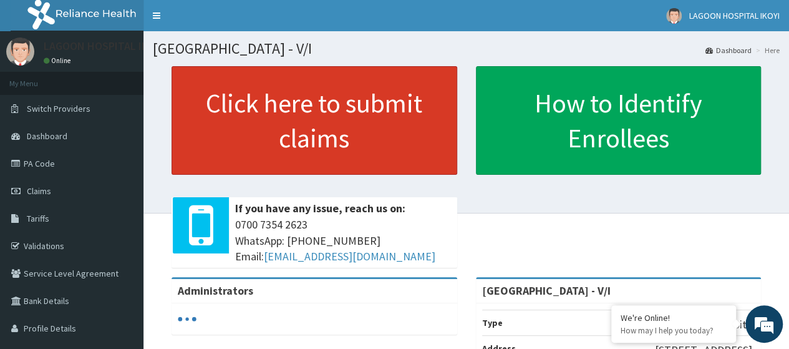
click at [283, 127] on link "Click here to submit claims" at bounding box center [314, 120] width 286 height 109
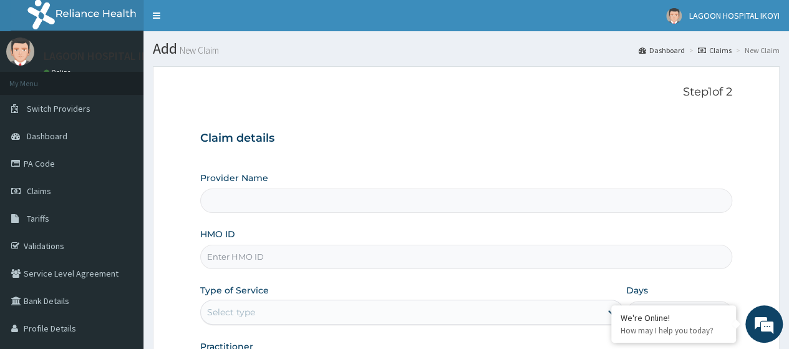
type input "[GEOGRAPHIC_DATA] - V/I"
click at [238, 256] on input "HMO ID" at bounding box center [466, 256] width 532 height 24
paste input "LBP/10113/A"
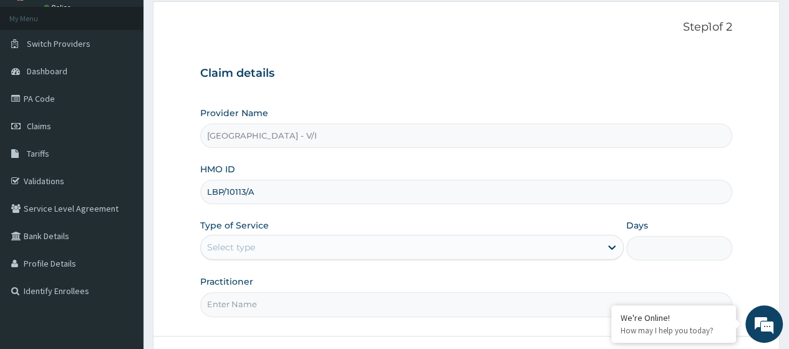
scroll to position [161, 0]
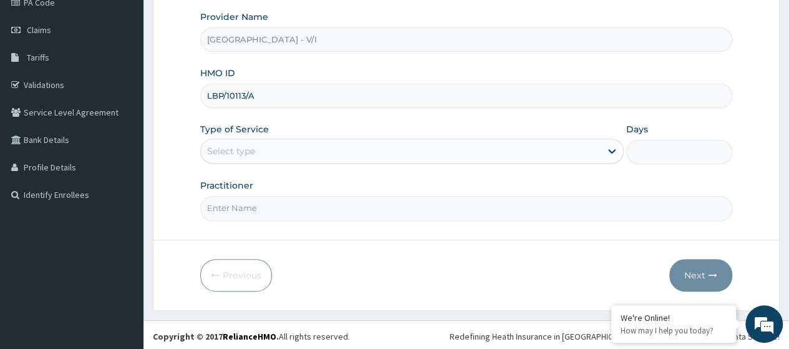
type input "LBP/10113/A"
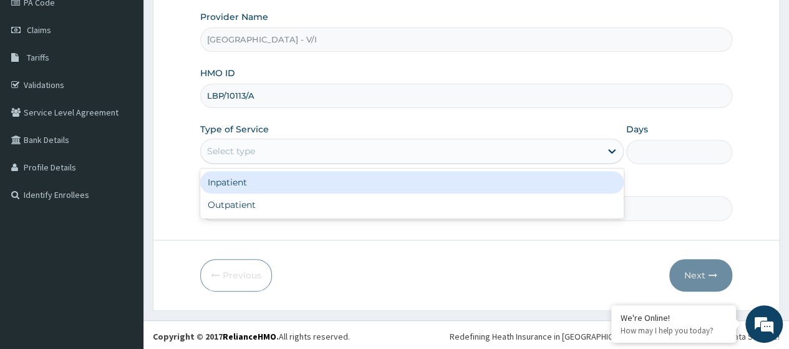
click at [271, 158] on div "Select type" at bounding box center [401, 151] width 400 height 20
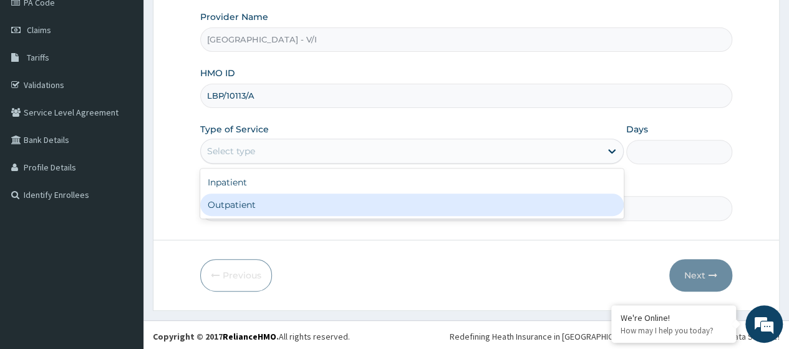
click at [259, 207] on div "Outpatient" at bounding box center [411, 204] width 423 height 22
type input "1"
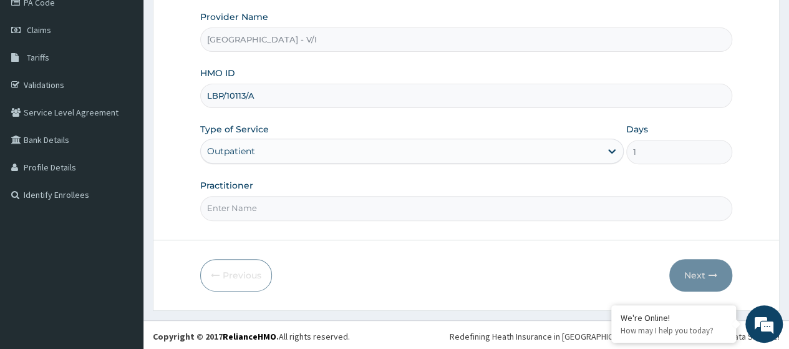
click at [263, 209] on input "Practitioner" at bounding box center [466, 208] width 532 height 24
type input "[PERSON_NAME]"
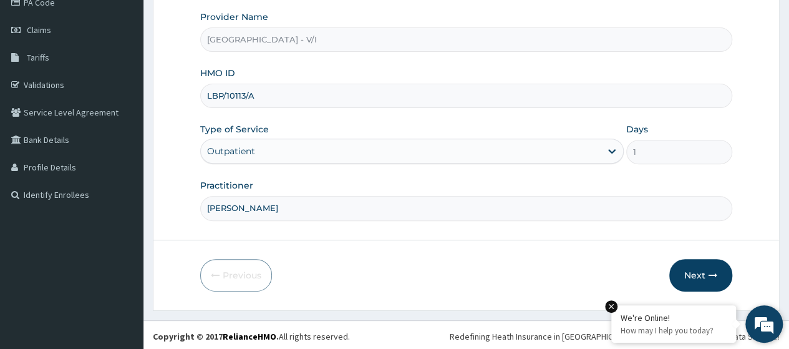
drag, startPoint x: 686, startPoint y: 274, endPoint x: 619, endPoint y: 306, distance: 74.5
click at [681, 277] on button "Next" at bounding box center [700, 275] width 63 height 32
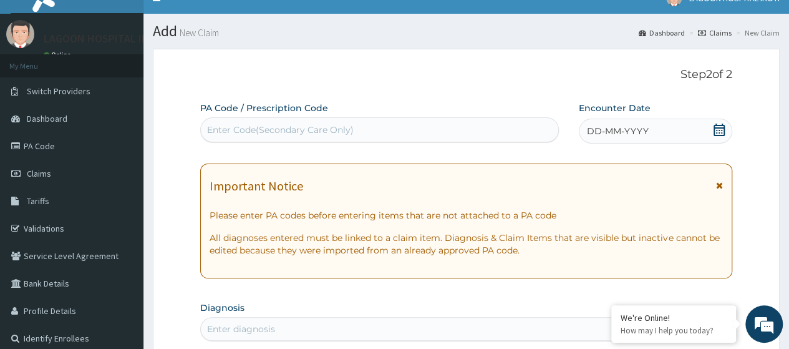
scroll to position [16, 0]
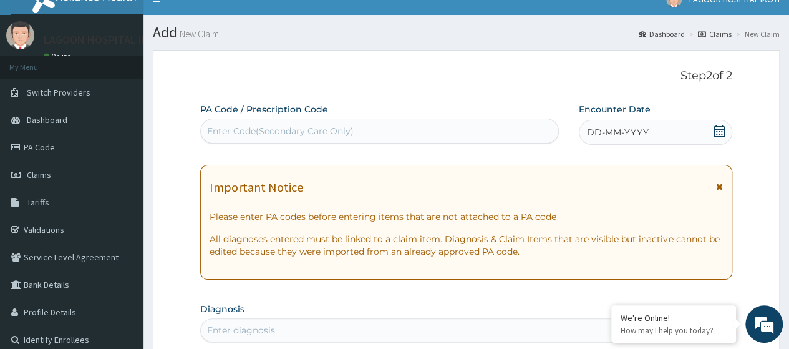
click at [214, 134] on div "Enter Code(Secondary Care Only)" at bounding box center [280, 131] width 147 height 12
paste input "PA/A6DEA0"
type input "PA/A6DEA0"
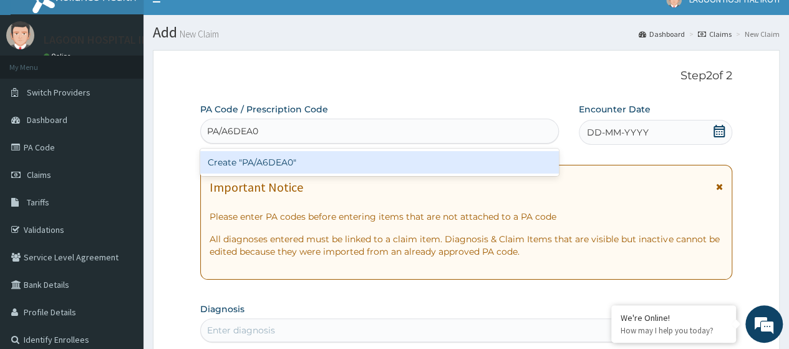
click at [262, 159] on div "Create "PA/A6DEA0"" at bounding box center [379, 162] width 358 height 22
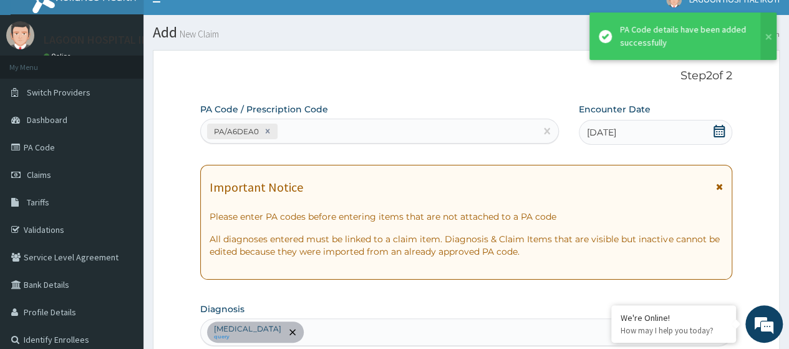
scroll to position [430, 0]
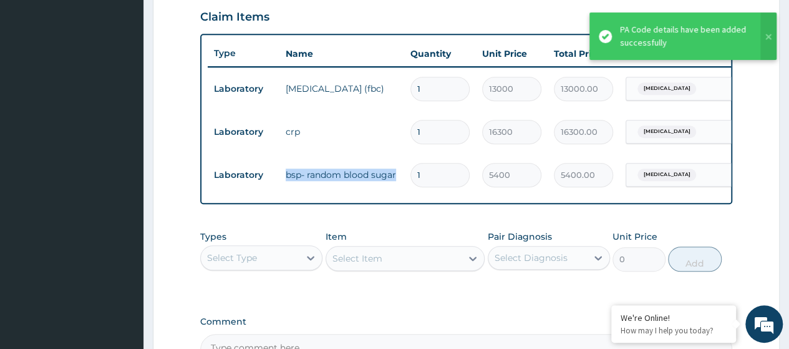
drag, startPoint x: 398, startPoint y: 173, endPoint x: 286, endPoint y: 171, distance: 112.3
click at [286, 171] on td "bsp- random blood sugar" at bounding box center [341, 174] width 125 height 25
copy td "bsp- random blood sugar"
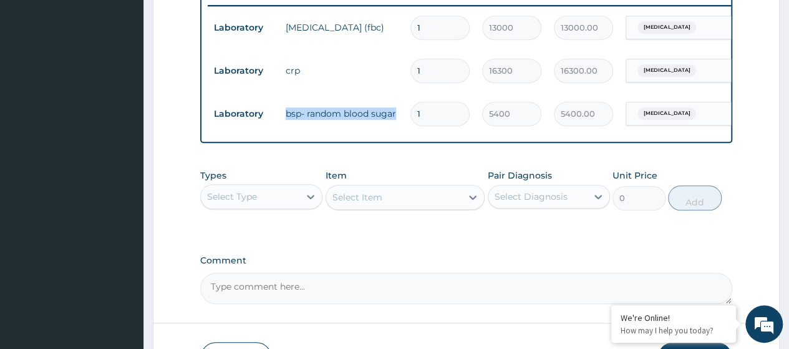
scroll to position [585, 0]
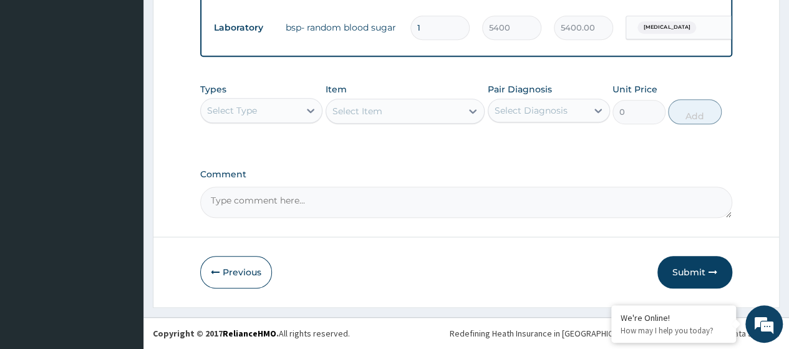
click at [294, 118] on div "Select Type" at bounding box center [250, 110] width 99 height 20
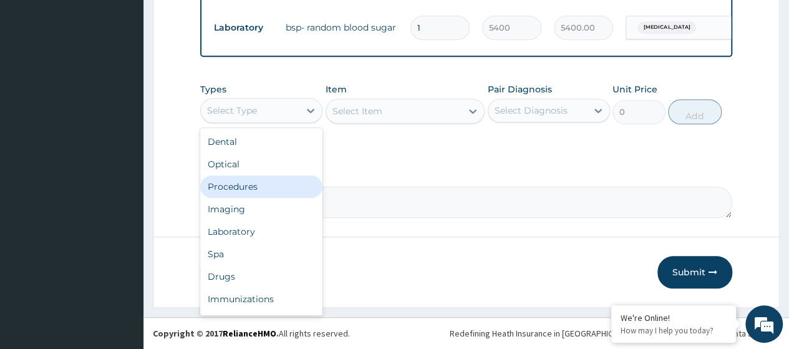
click at [252, 190] on div "Procedures" at bounding box center [261, 186] width 122 height 22
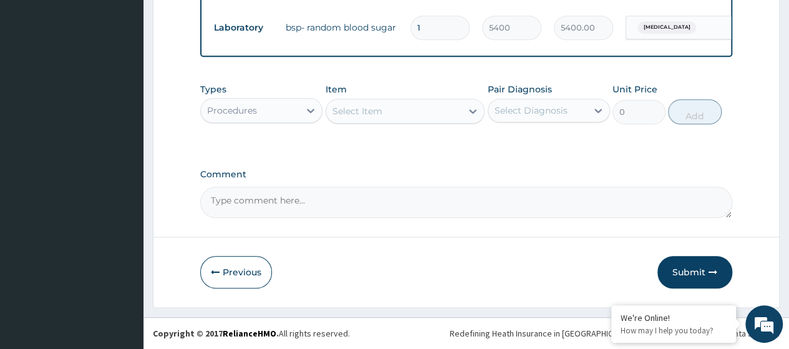
click at [360, 115] on div "Select Item" at bounding box center [357, 111] width 50 height 12
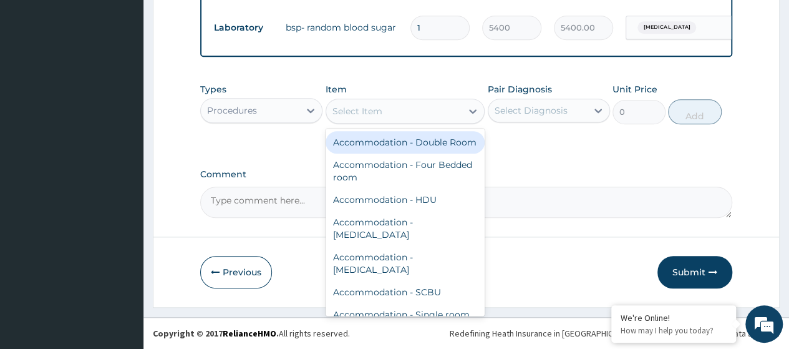
paste input "Consultation GOPD First Visit"
type input "Consultation GOPD First Visit"
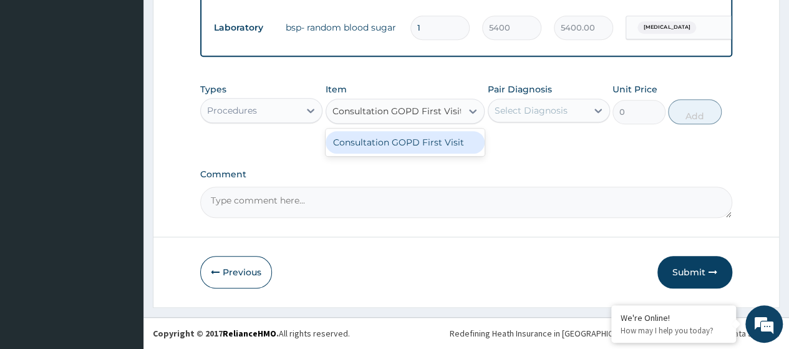
click at [432, 153] on div "Consultation GOPD First Visit" at bounding box center [406, 142] width 160 height 22
type input "13400"
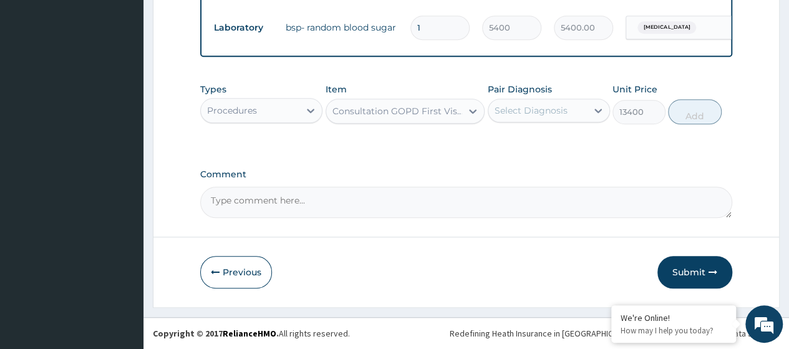
click at [559, 105] on div "Select Diagnosis" at bounding box center [537, 110] width 99 height 20
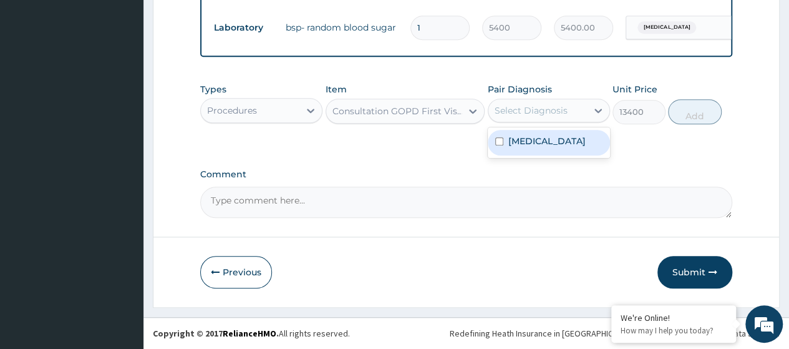
click at [558, 137] on label "Toxic gastroenteritis" at bounding box center [546, 141] width 77 height 12
checkbox input "true"
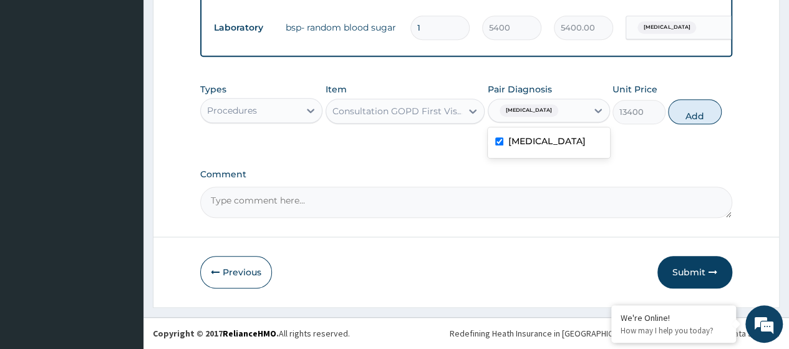
click at [725, 111] on div "Types Procedures Item Consultation GOPD First Visit Pair Diagnosis option Toxic…" at bounding box center [466, 104] width 532 height 54
click at [692, 115] on button "Add" at bounding box center [694, 111] width 53 height 25
type input "0"
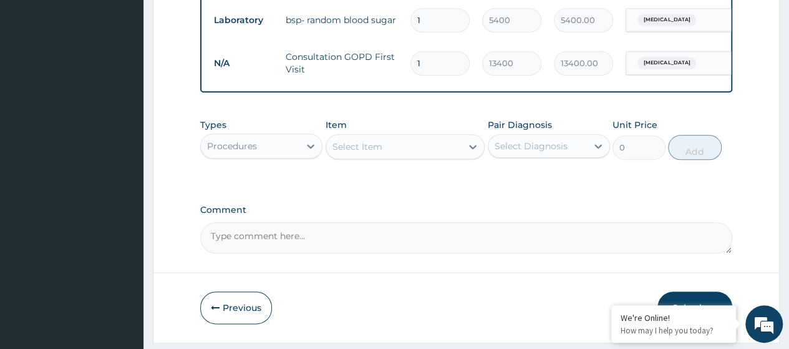
click at [293, 156] on div "Procedures" at bounding box center [250, 146] width 99 height 20
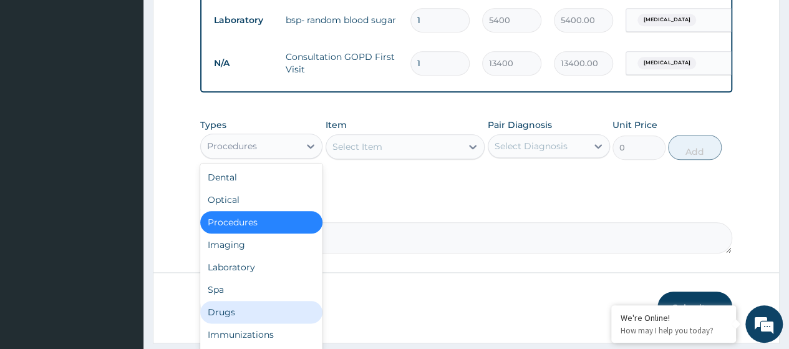
click at [230, 323] on div "Drugs" at bounding box center [261, 312] width 122 height 22
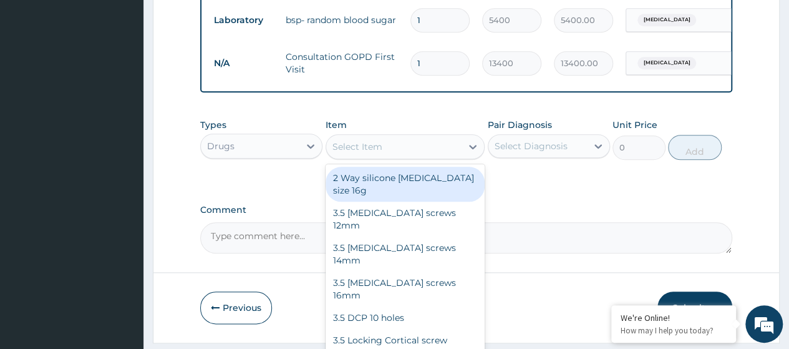
click at [371, 153] on div "Select Item" at bounding box center [357, 146] width 50 height 12
paste input "Normal Saline 0.9% Inf X500Ml (Dr00845)"
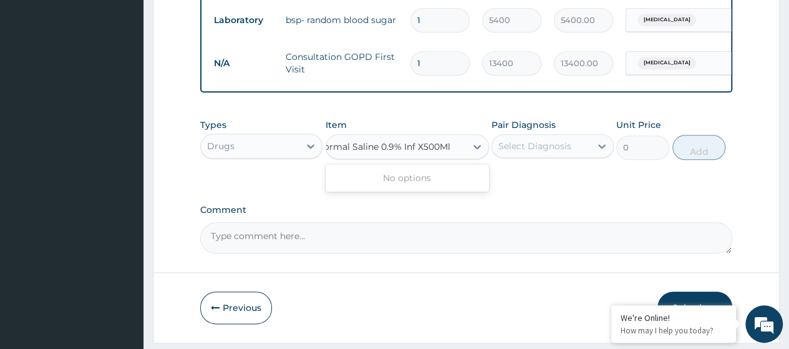
type input "Normal Saline 0.9% Inf X500Ml"
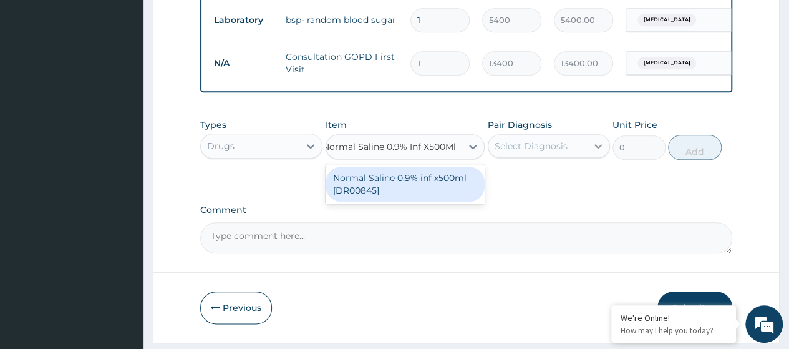
drag, startPoint x: 403, startPoint y: 198, endPoint x: 599, endPoint y: 147, distance: 203.0
click at [404, 198] on div "Normal Saline 0.9% inf x500ml [DR00845]" at bounding box center [406, 184] width 160 height 35
type input "2520"
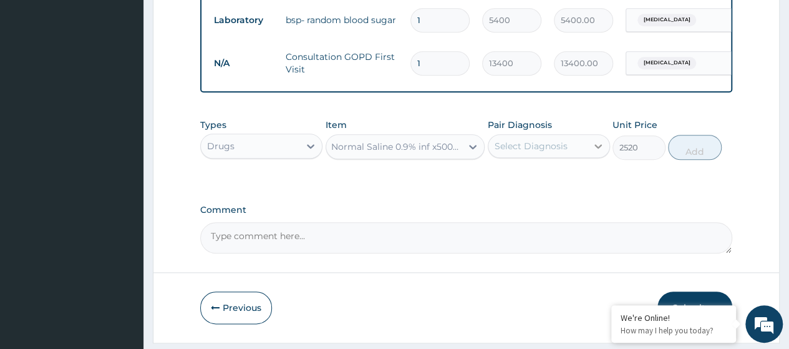
drag, startPoint x: 590, startPoint y: 152, endPoint x: 583, endPoint y: 166, distance: 15.9
click at [589, 152] on div at bounding box center [598, 146] width 22 height 22
click at [565, 183] on label "Toxic gastroenteritis" at bounding box center [546, 176] width 77 height 12
checkbox input "true"
click at [708, 160] on button "Add" at bounding box center [694, 147] width 53 height 25
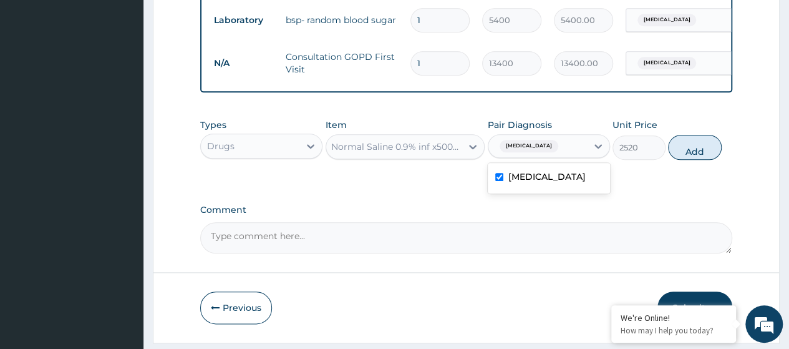
type input "0"
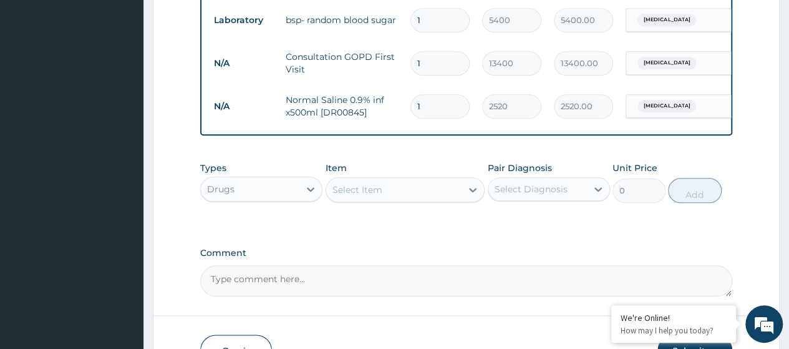
scroll to position [0, 0]
click at [352, 196] on div "Select Item" at bounding box center [357, 189] width 50 height 12
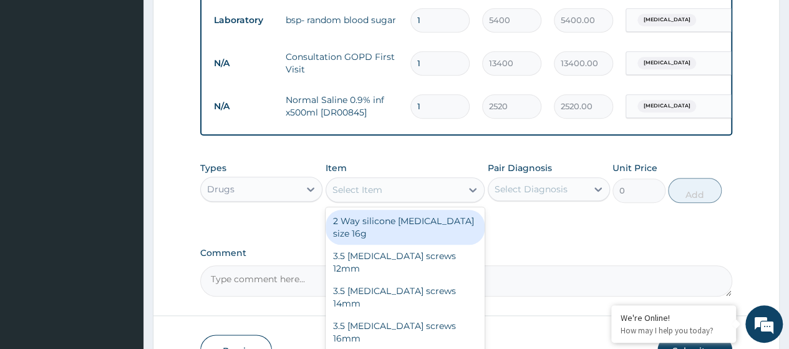
paste input "Ringers Lactate 500Ml Inf. (Dr01022)"
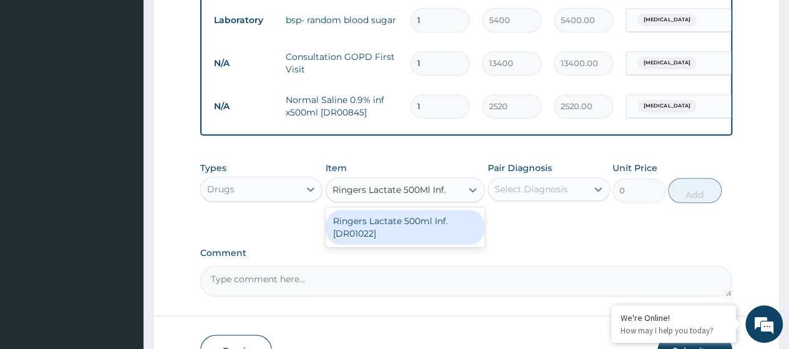
type input "Ringers Lactate 500Ml Inf"
drag, startPoint x: 427, startPoint y: 233, endPoint x: 541, endPoint y: 203, distance: 117.5
click at [429, 233] on div "Ringers Lactate 500ml Inf. [DR01022]" at bounding box center [406, 227] width 160 height 35
type input "2550"
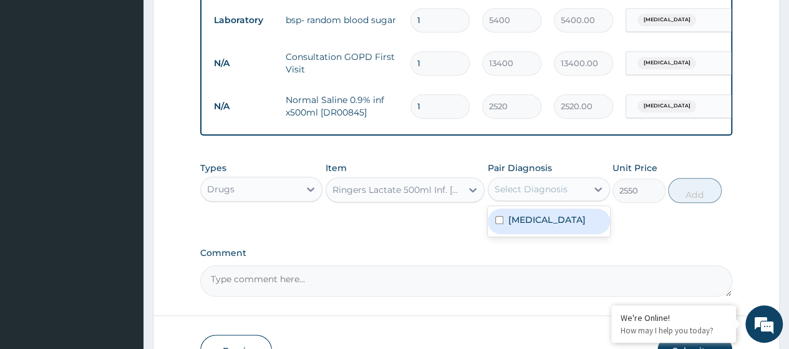
drag, startPoint x: 556, startPoint y: 196, endPoint x: 549, endPoint y: 210, distance: 15.6
click at [555, 195] on div "Select Diagnosis" at bounding box center [531, 189] width 73 height 12
drag, startPoint x: 535, startPoint y: 230, endPoint x: 661, endPoint y: 215, distance: 126.9
click at [540, 226] on label "Toxic gastroenteritis" at bounding box center [546, 219] width 77 height 12
checkbox input "true"
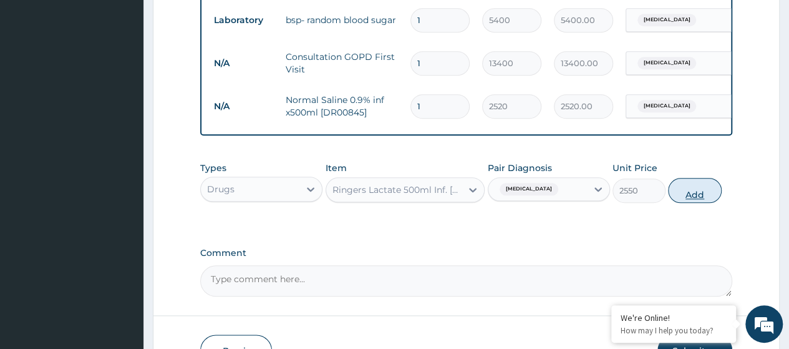
click at [693, 201] on button "Add" at bounding box center [694, 190] width 53 height 25
type input "0"
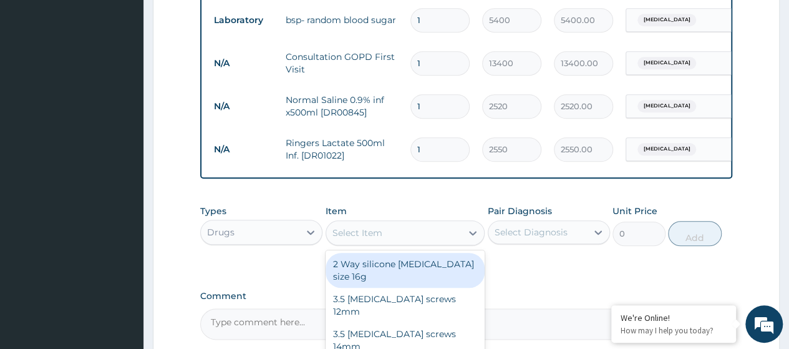
click at [354, 239] on div "Select Item" at bounding box center [357, 232] width 50 height 12
paste input "I.V. Cannula (Venflon) Blue 22G"
type input "I.V. Cannula (Venflon) Blue 22G"
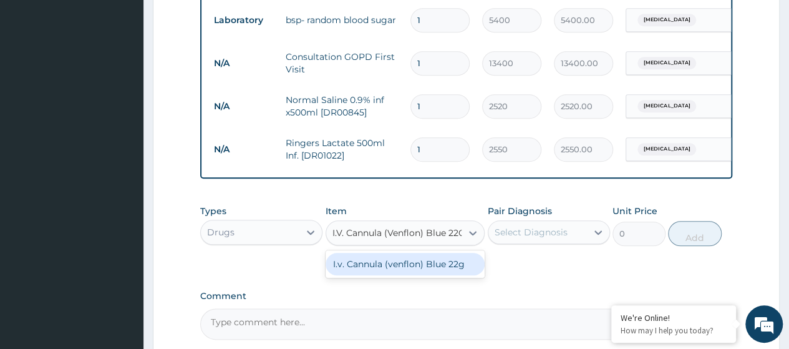
scroll to position [0, 4]
click at [362, 266] on div "I.v. Cannula (venflon) Blue 22g" at bounding box center [406, 264] width 160 height 22
type input "330"
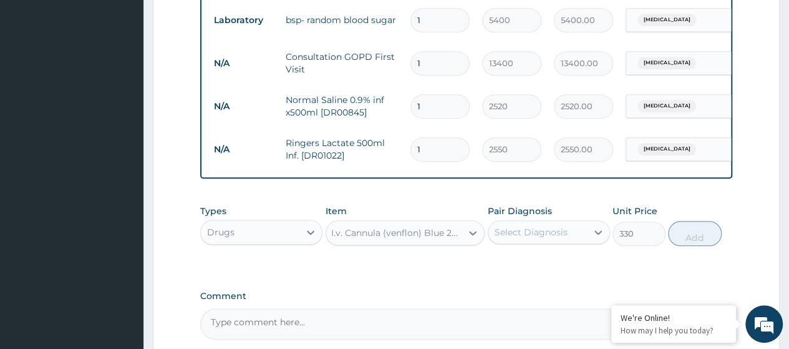
scroll to position [0, 0]
click at [581, 230] on div "Select Diagnosis" at bounding box center [549, 232] width 122 height 24
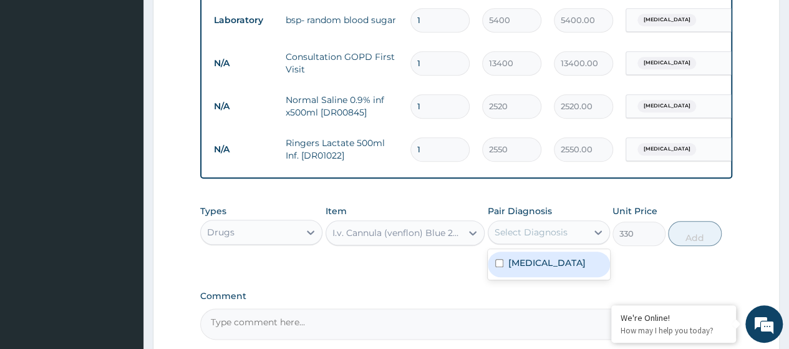
click at [551, 269] on label "Toxic gastroenteritis" at bounding box center [546, 262] width 77 height 12
checkbox input "true"
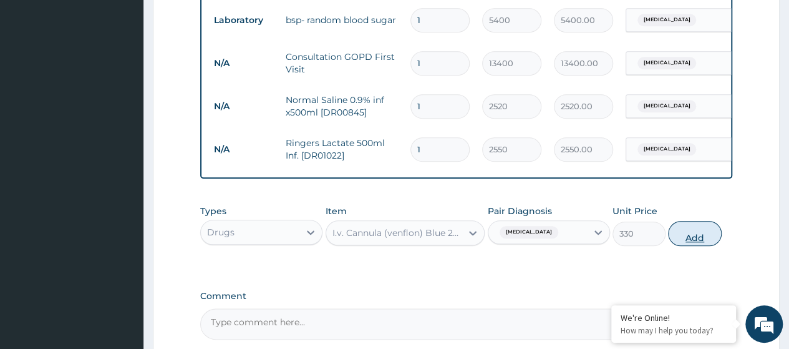
click at [706, 246] on button "Add" at bounding box center [694, 233] width 53 height 25
type input "0"
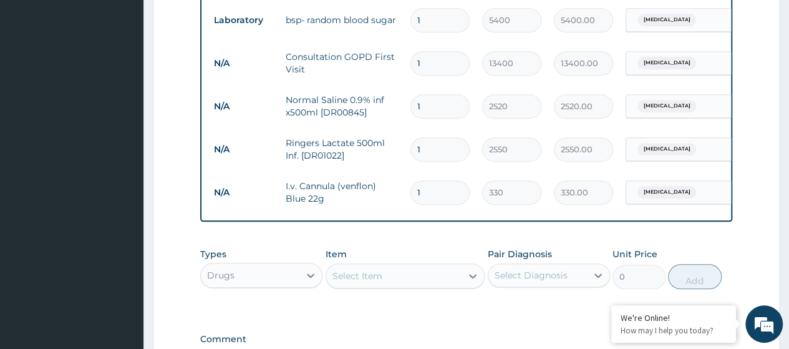
click at [359, 282] on div "Select Item" at bounding box center [357, 275] width 50 height 12
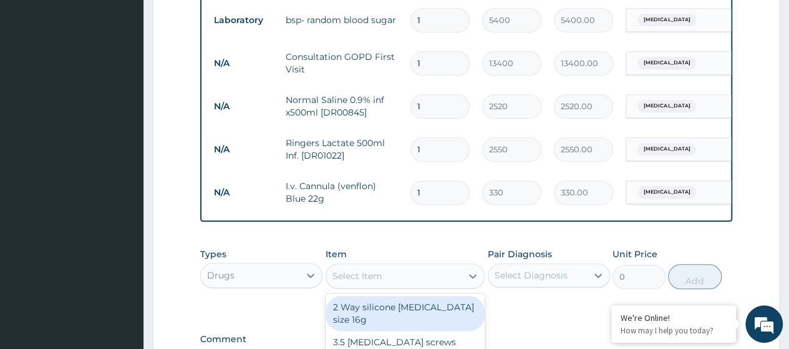
paste input "Infusion Giving Set"
type input "Infusion Giving Set"
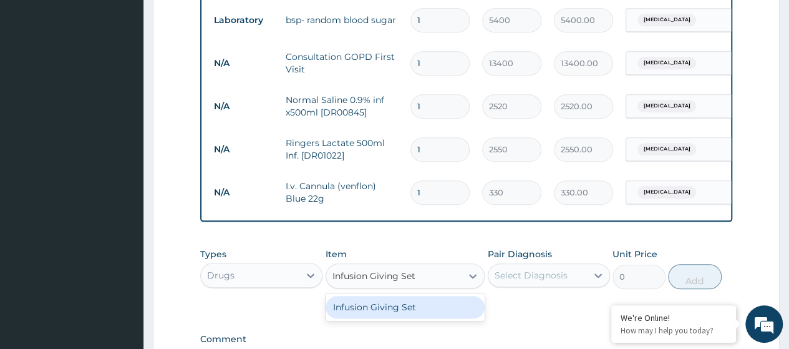
click at [423, 318] on div "Infusion Giving Set" at bounding box center [406, 307] width 160 height 22
type input "720"
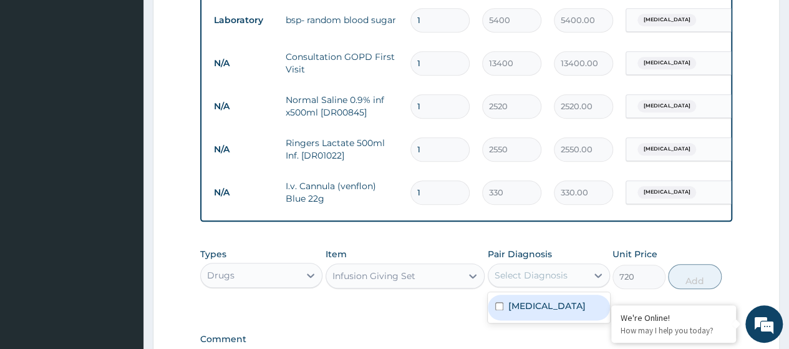
click at [571, 279] on div "Select Diagnosis" at bounding box center [537, 275] width 99 height 20
click at [528, 312] on label "Toxic gastroenteritis" at bounding box center [546, 305] width 77 height 12
checkbox input "true"
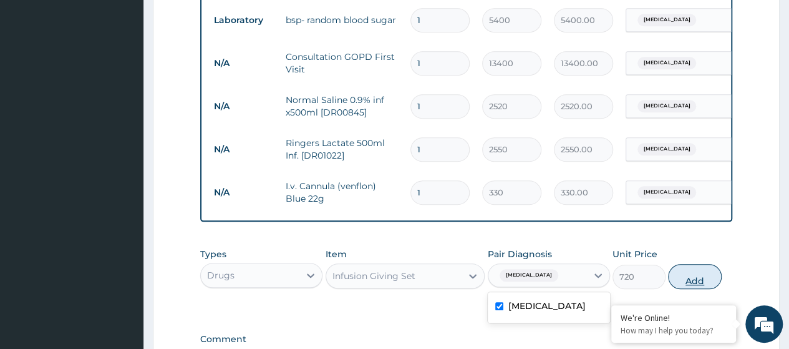
click at [698, 289] on button "Add" at bounding box center [694, 276] width 53 height 25
type input "0"
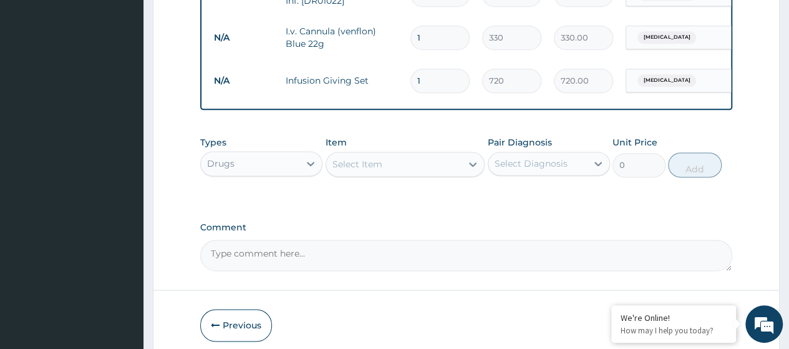
scroll to position [741, 0]
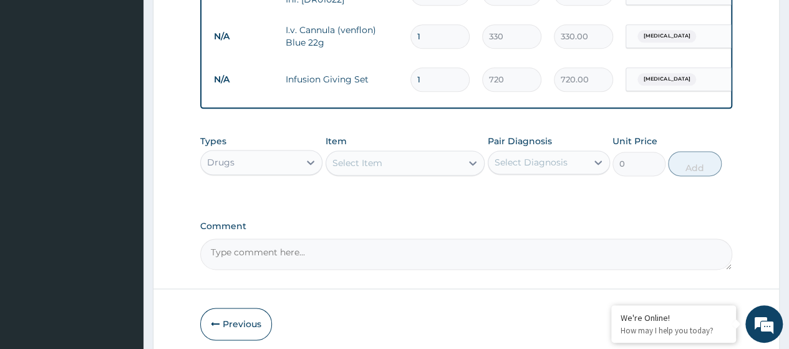
click at [364, 173] on div "Select Item" at bounding box center [394, 163] width 136 height 20
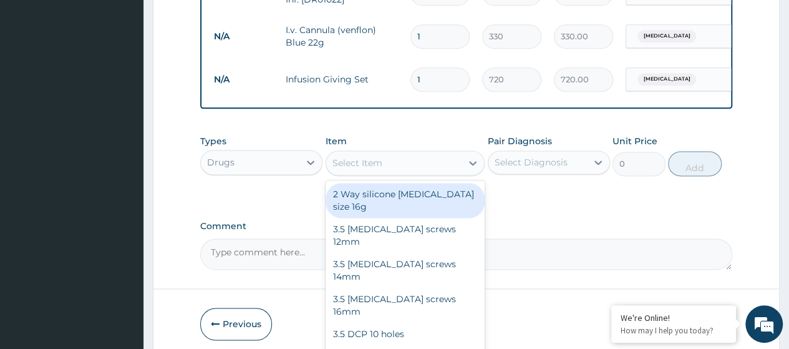
paste input "Syringe 5Ml"
type input "Syringe 5Ml"
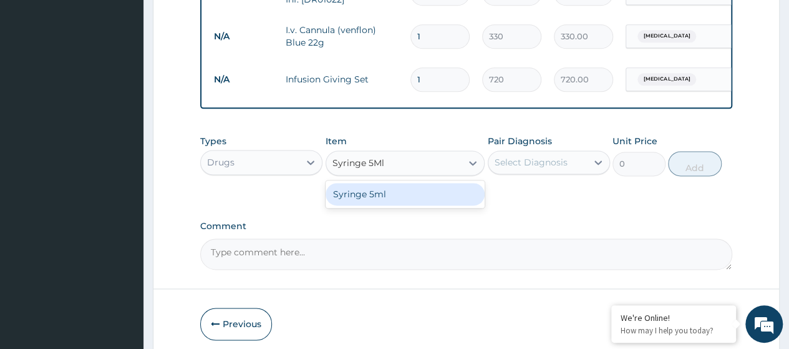
click at [395, 201] on div "Syringe 5ml" at bounding box center [406, 194] width 160 height 22
type input "400"
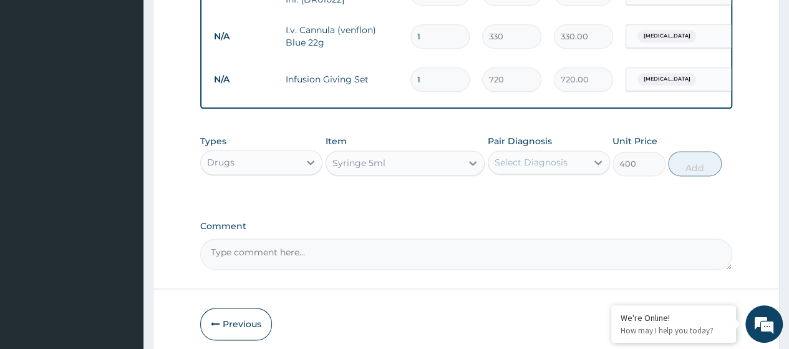
click at [565, 156] on div "Pair Diagnosis Select Diagnosis" at bounding box center [549, 155] width 122 height 41
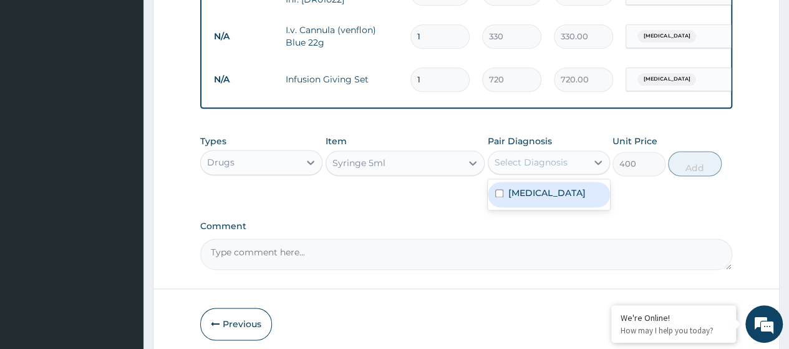
click at [561, 167] on div "Select Diagnosis" at bounding box center [531, 162] width 73 height 12
click at [544, 199] on label "Toxic gastroenteritis" at bounding box center [546, 192] width 77 height 12
checkbox input "true"
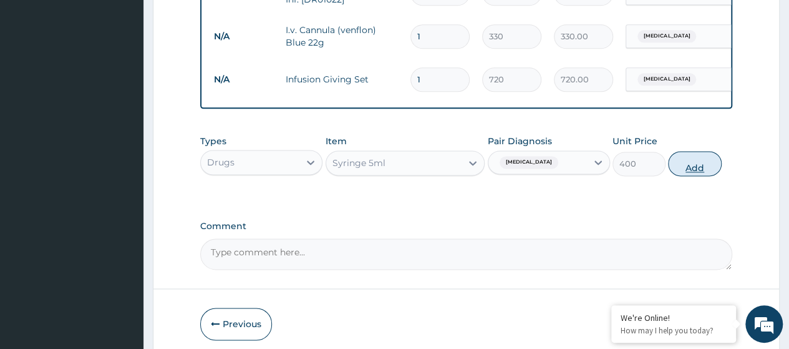
click at [699, 176] on button "Add" at bounding box center [694, 163] width 53 height 25
type input "0"
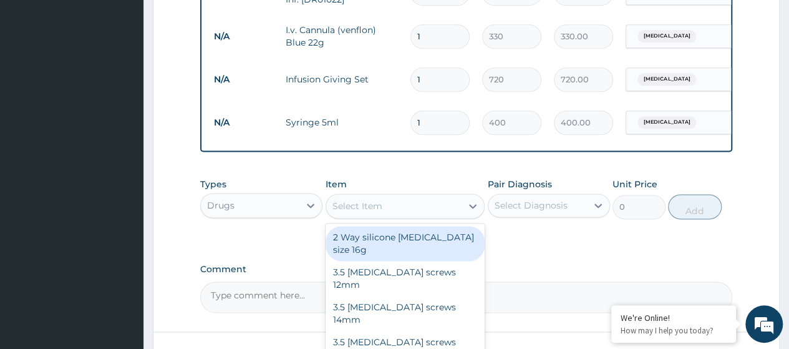
click at [350, 210] on div "Select Item" at bounding box center [357, 206] width 50 height 12
paste input "Water For Injection 10Ml (Dr01223)"
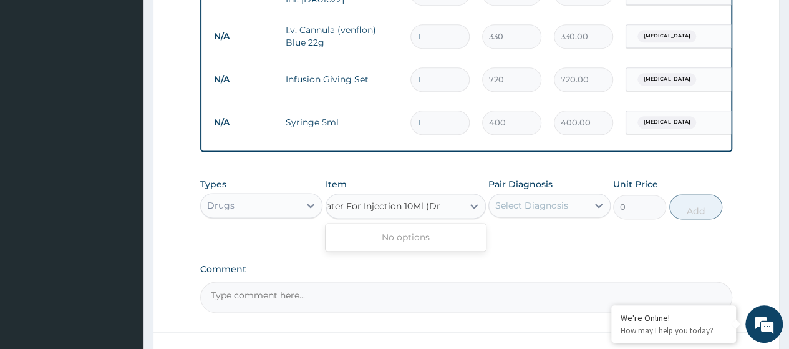
scroll to position [0, 0]
type input "Water For Injection 10Ml"
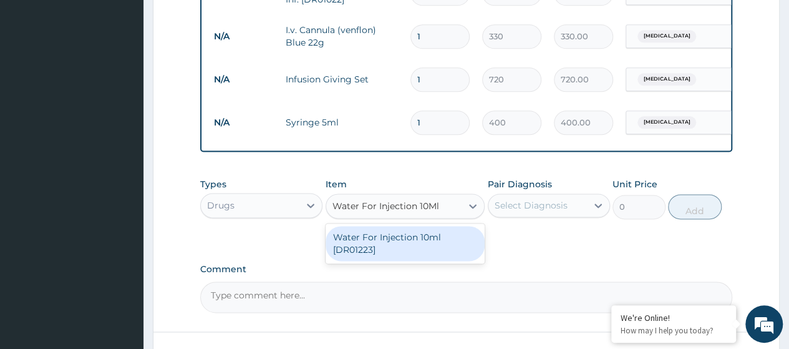
drag, startPoint x: 417, startPoint y: 251, endPoint x: 423, endPoint y: 248, distance: 7.3
click at [420, 249] on div "Water For Injection 10ml [DR01223]" at bounding box center [406, 243] width 160 height 35
type input "117.6"
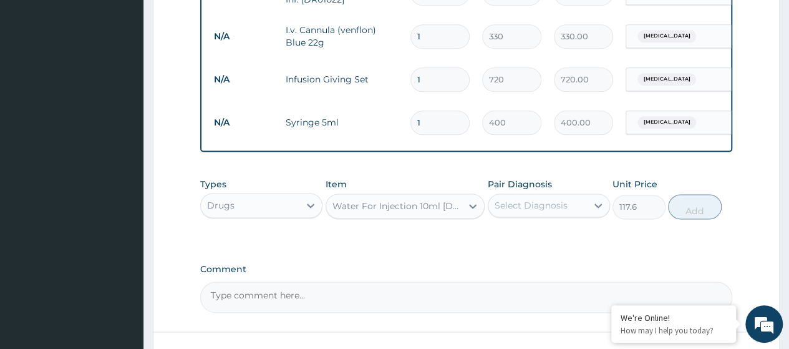
click at [530, 211] on div "Select Diagnosis" at bounding box center [531, 205] width 73 height 12
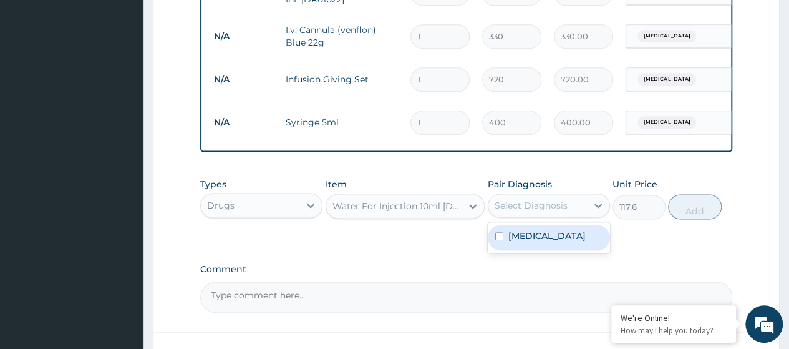
click at [533, 242] on label "Toxic gastroenteritis" at bounding box center [546, 235] width 77 height 12
checkbox input "true"
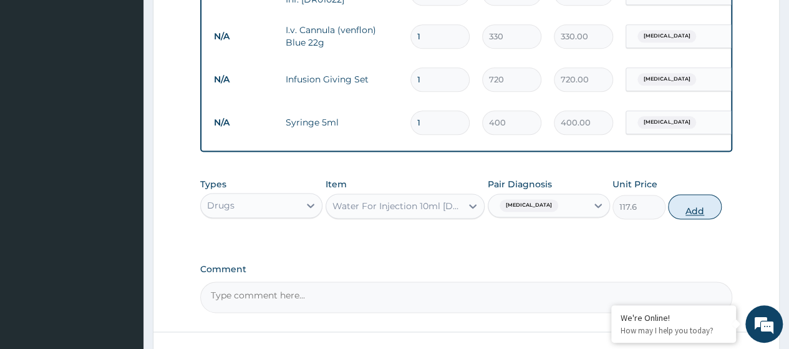
click at [695, 215] on button "Add" at bounding box center [694, 206] width 53 height 25
type input "0"
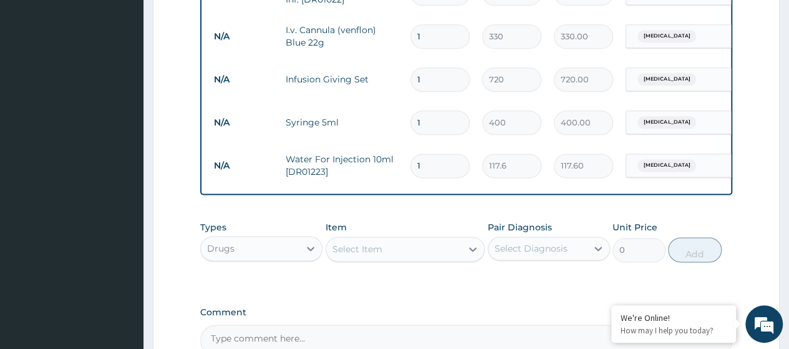
click at [357, 255] on div "Select Item" at bounding box center [357, 249] width 50 height 12
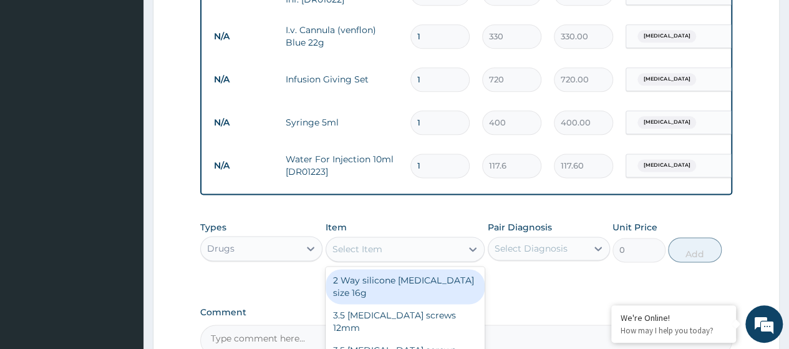
paste input "Ciprofloxacin 500Mg Tab (Dr00280)"
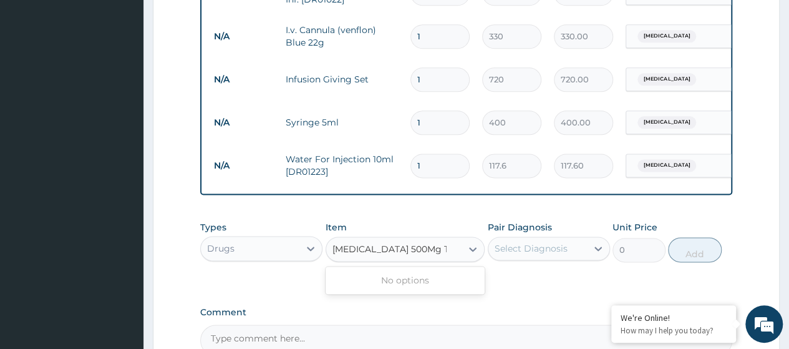
type input "Ciprofloxacin 500Mg Tab"
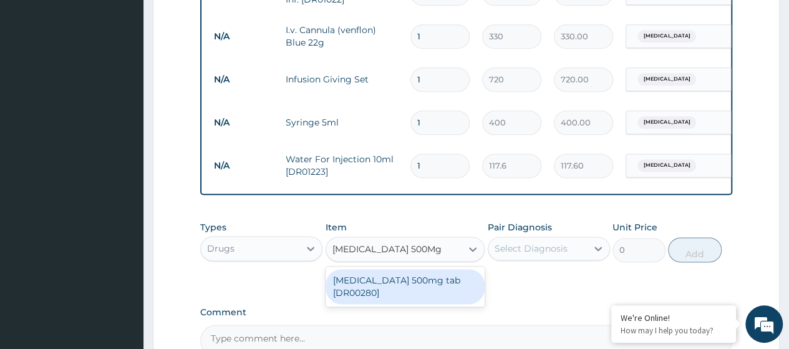
click at [388, 299] on div "Ciprofloxacin 500mg tab [DR00280]" at bounding box center [406, 286] width 160 height 35
type input "324"
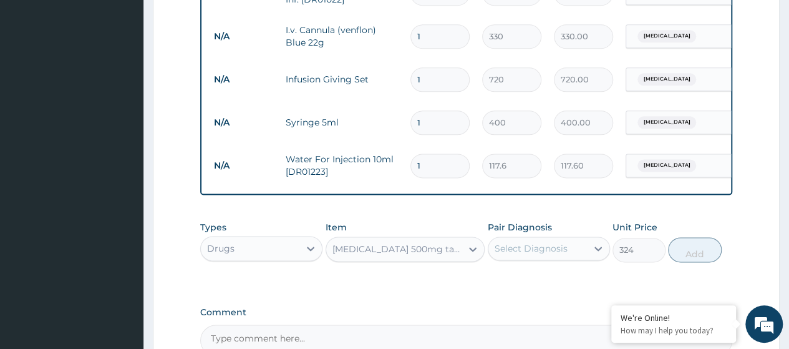
drag, startPoint x: 582, startPoint y: 249, endPoint x: 572, endPoint y: 255, distance: 11.2
click at [582, 249] on div "Select Diagnosis" at bounding box center [537, 248] width 99 height 20
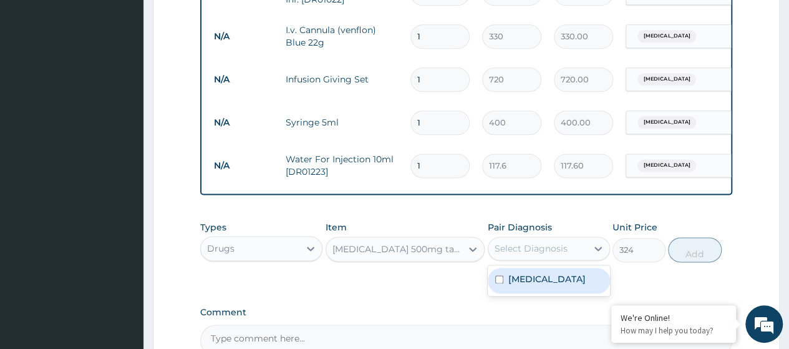
click at [552, 283] on label "Toxic gastroenteritis" at bounding box center [546, 279] width 77 height 12
checkbox input "true"
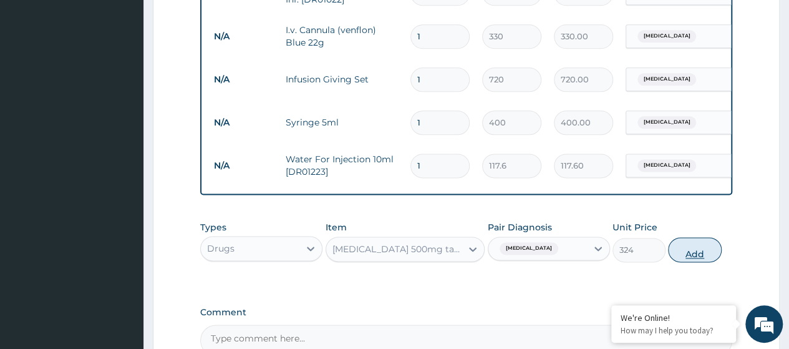
click at [674, 258] on button "Add" at bounding box center [694, 249] width 53 height 25
type input "0"
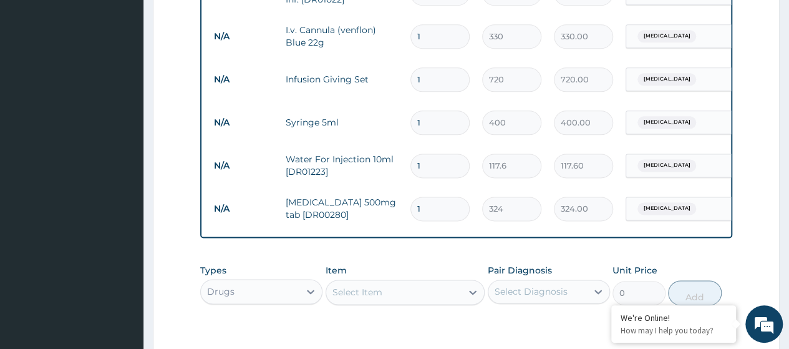
type input "10"
type input "3240.00"
type input "10"
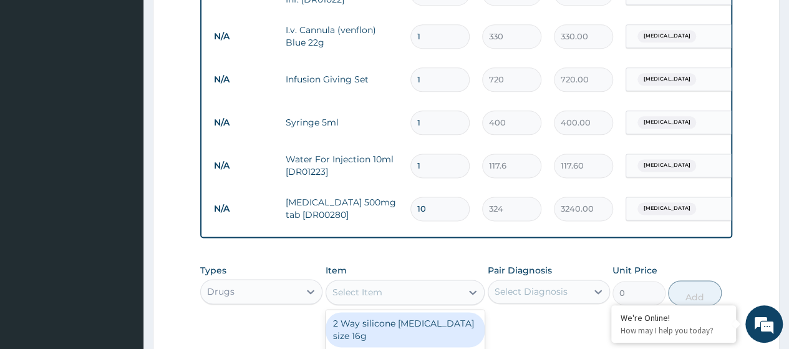
click at [355, 298] on div "Select Item" at bounding box center [357, 292] width 50 height 12
paste input "Imodium (Loperamide)2Mg Cap (Dr00620)"
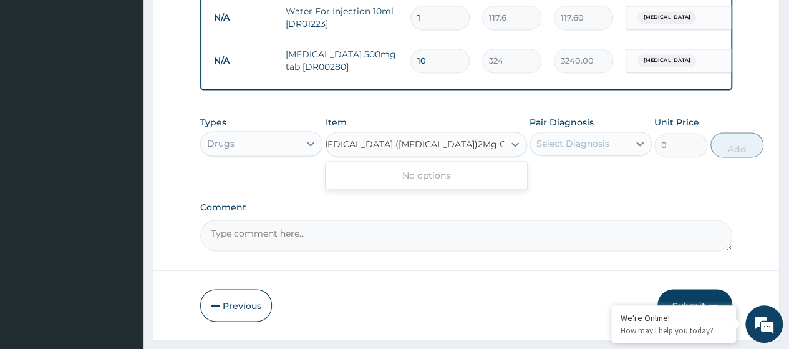
scroll to position [906, 0]
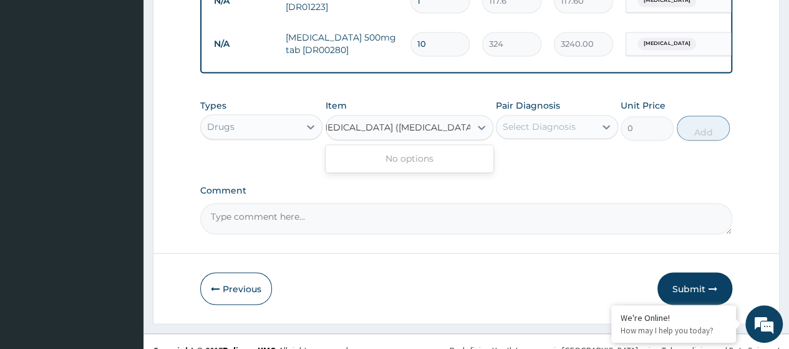
type input "Imodium (Loperamide)2Mg C"
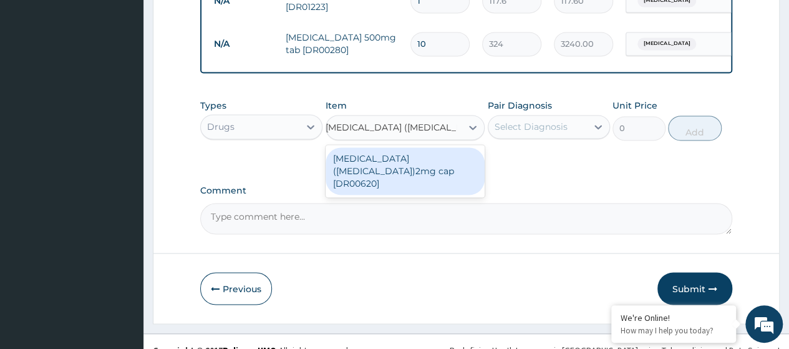
drag, startPoint x: 428, startPoint y: 178, endPoint x: 574, endPoint y: 142, distance: 150.9
click at [429, 176] on div "Imodium (loperamide)2mg cap [DR00620]" at bounding box center [406, 170] width 160 height 47
type input "24"
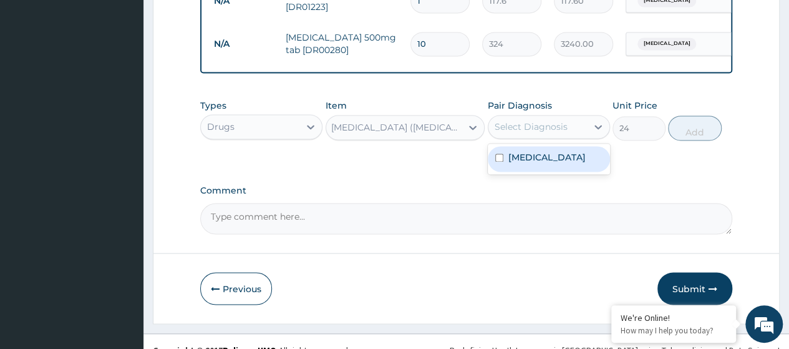
click at [574, 137] on div "Select Diagnosis" at bounding box center [537, 127] width 99 height 20
click at [555, 163] on label "Toxic gastroenteritis" at bounding box center [546, 157] width 77 height 12
checkbox input "true"
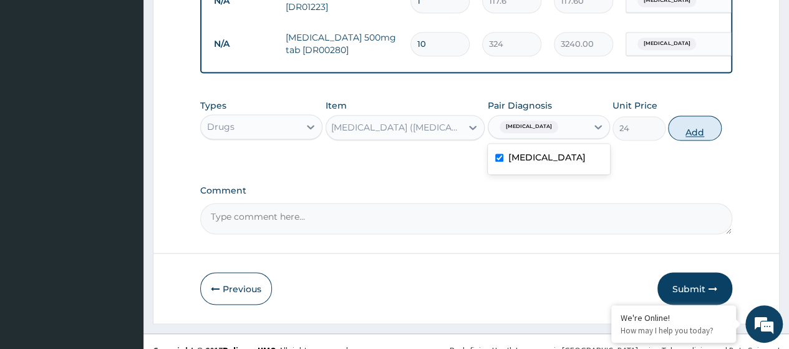
click at [687, 140] on button "Add" at bounding box center [694, 127] width 53 height 25
type input "0"
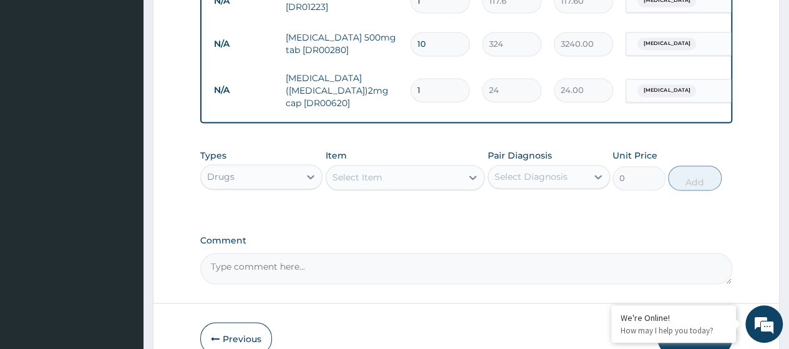
scroll to position [0, 0]
type input "10"
type input "240.00"
type input "10"
click at [354, 183] on div "Select Item" at bounding box center [357, 177] width 50 height 12
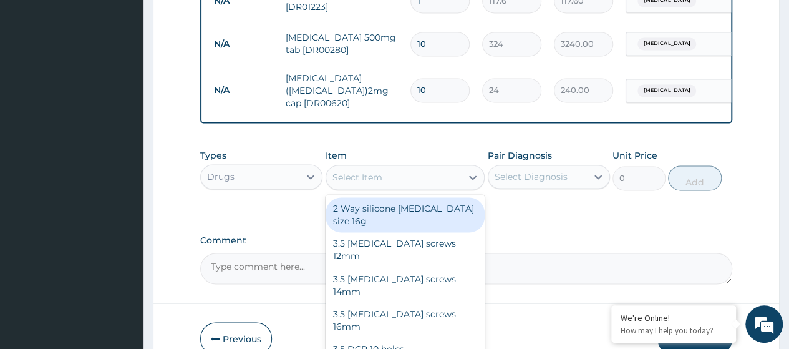
paste input "Oral Rehydration Salt (Dr00878)"
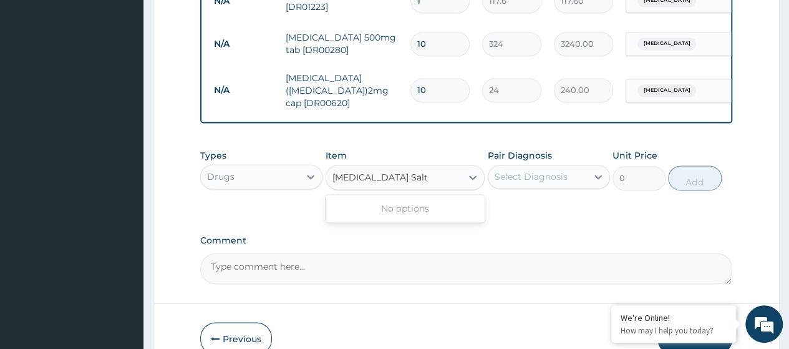
type input "Oral Rehydration Sal"
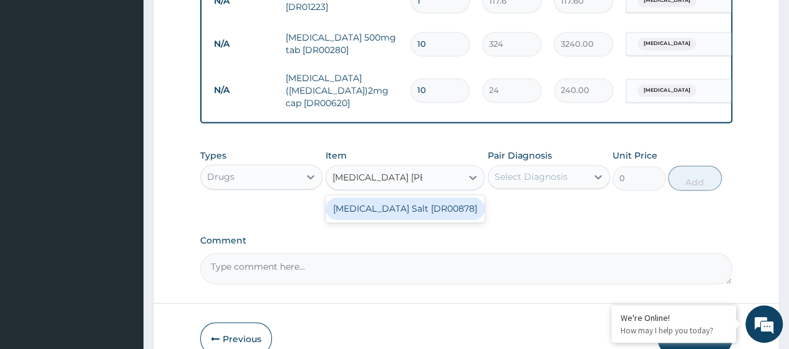
click at [373, 217] on div "Oral Rehydration Salt [DR00878]" at bounding box center [406, 208] width 160 height 22
type input "551.1"
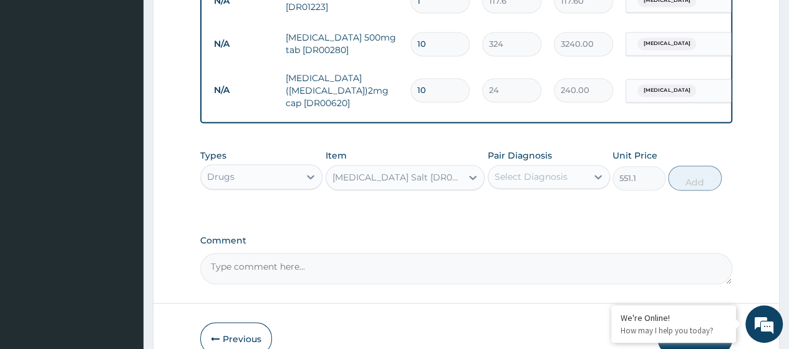
click at [534, 186] on div "Select Diagnosis" at bounding box center [537, 177] width 99 height 20
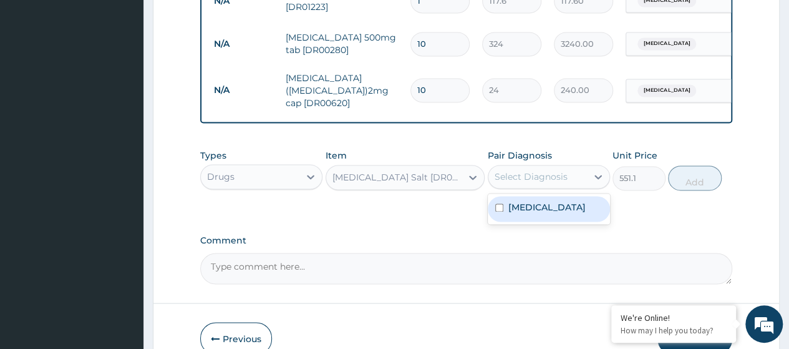
click at [538, 213] on label "Toxic gastroenteritis" at bounding box center [546, 207] width 77 height 12
checkbox input "true"
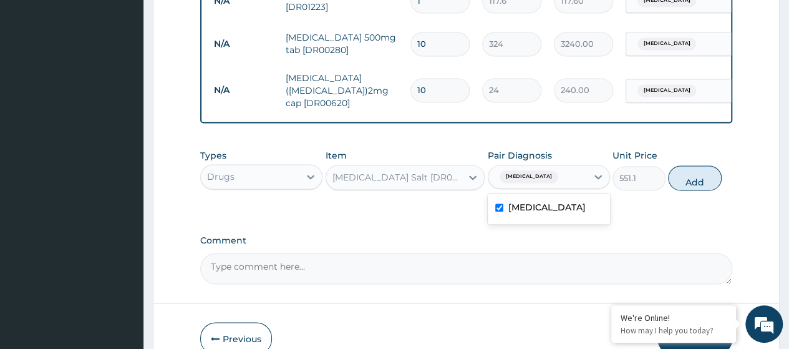
click at [686, 190] on button "Add" at bounding box center [694, 177] width 53 height 25
type input "0"
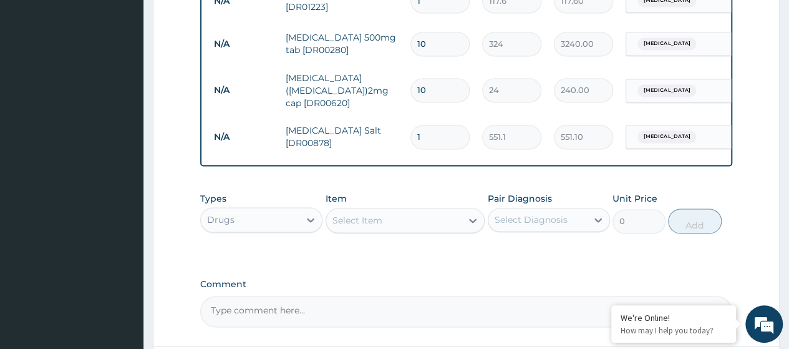
type input "0.00"
type input "3"
type input "1653.30"
type input "3"
click at [353, 226] on div "Select Item" at bounding box center [357, 220] width 50 height 12
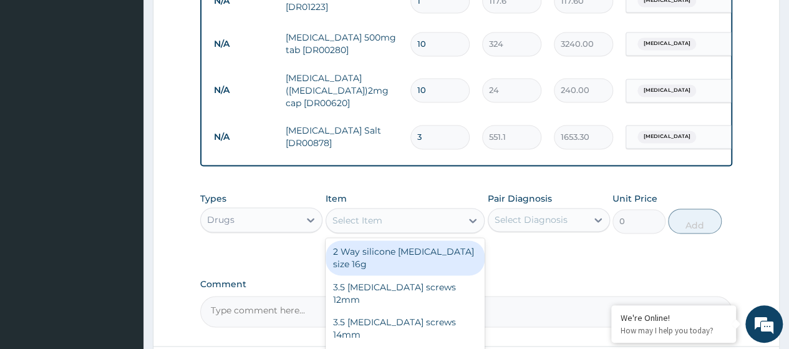
paste input "Paracetamol 500Mgtab (Dr00906)"
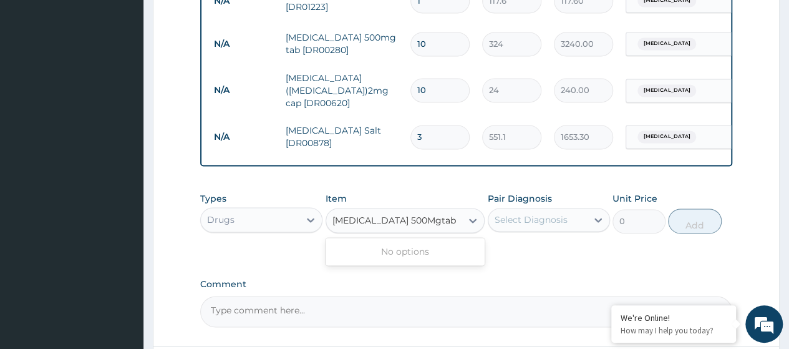
type input "Paracetamol 500Mgtab"
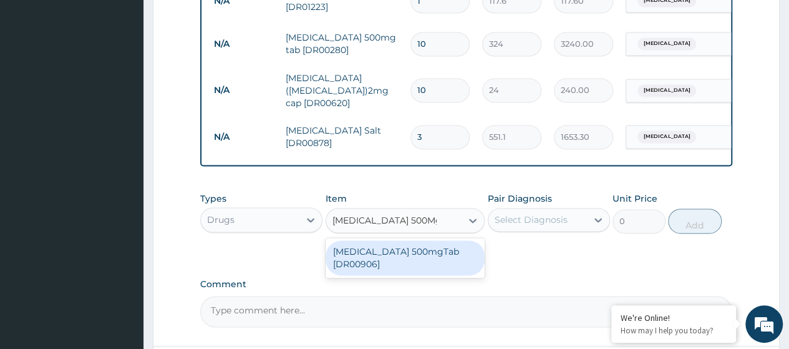
click at [387, 269] on div "Paracetamol 500mgTab [DR00906]" at bounding box center [406, 257] width 160 height 35
type input "20.55"
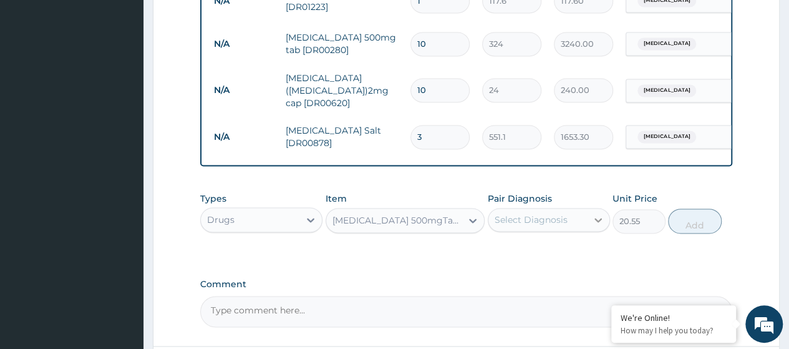
click at [602, 226] on icon at bounding box center [598, 219] width 12 height 12
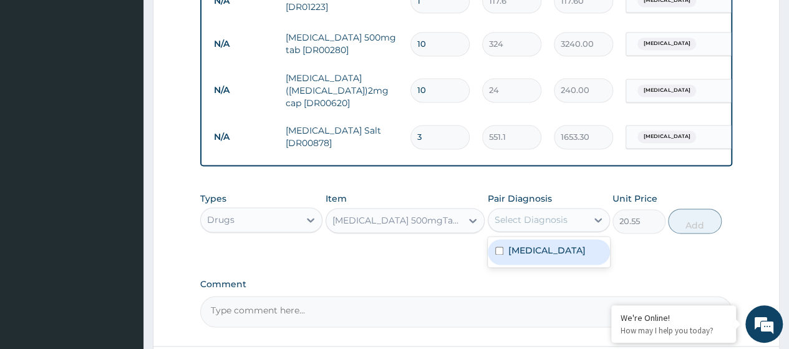
click at [561, 256] on label "Toxic gastroenteritis" at bounding box center [546, 250] width 77 height 12
checkbox input "true"
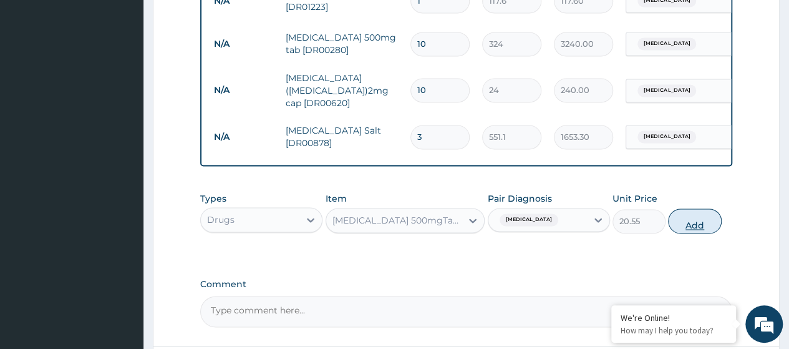
click at [697, 233] on button "Add" at bounding box center [694, 220] width 53 height 25
type input "0"
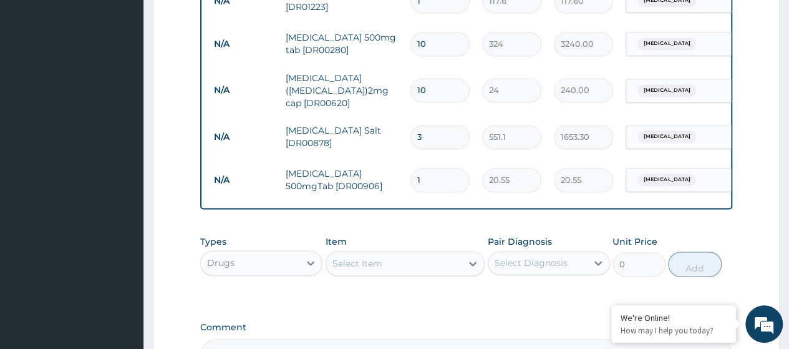
type input "0.00"
type input "3"
type input "61.65"
type input "30"
type input "616.50"
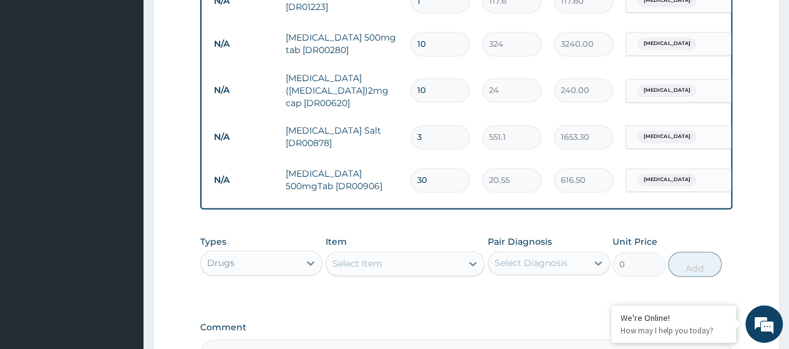
type input "30"
click at [362, 269] on div "Select Item" at bounding box center [357, 263] width 50 height 12
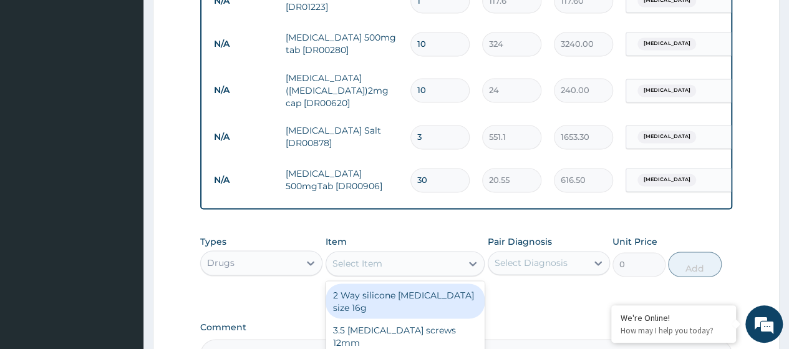
paste input "Ciprofloxacin 200Mg/100Ml Inf (Dr00278)"
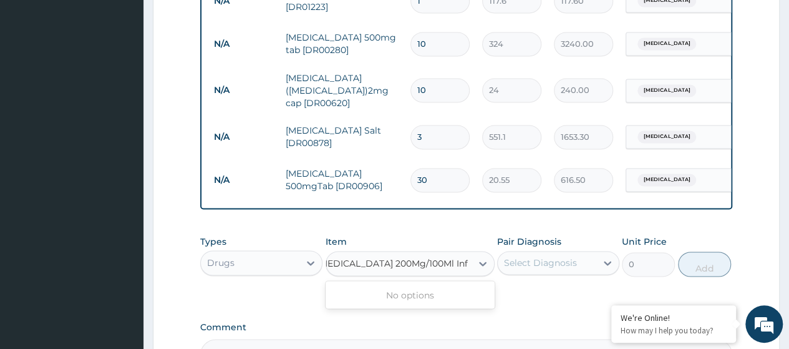
scroll to position [0, 9]
type input "Ciprofloxacin 200Mg/100Ml"
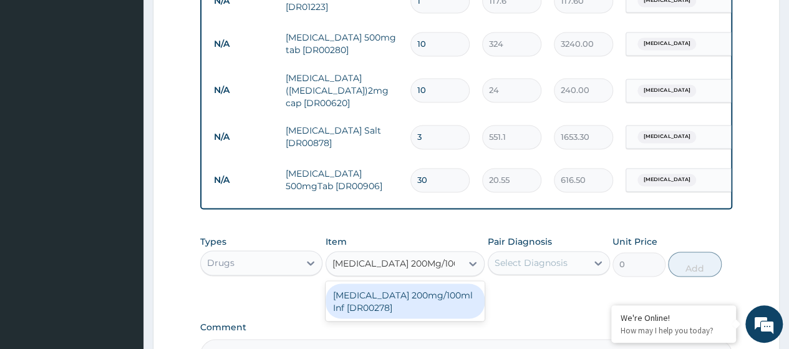
scroll to position [0, 0]
click at [400, 312] on div "Ciprofloxacin 200mg/100ml Inf [DR00278]" at bounding box center [406, 300] width 160 height 35
type input "1050"
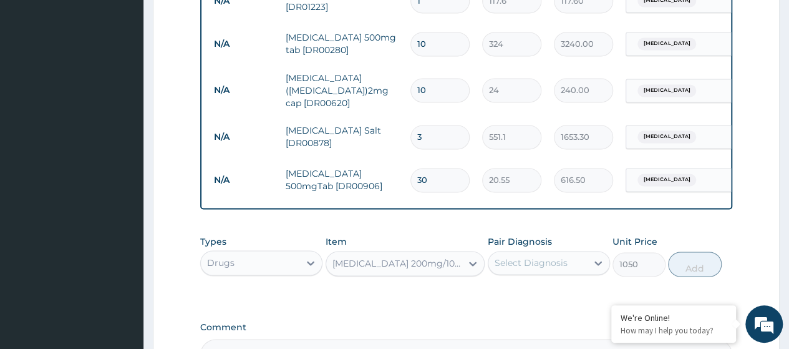
click at [560, 269] on div "Select Diagnosis" at bounding box center [531, 262] width 73 height 12
click at [551, 299] on label "Toxic gastroenteritis" at bounding box center [546, 293] width 77 height 12
checkbox input "true"
click at [700, 276] on button "Add" at bounding box center [694, 263] width 53 height 25
type input "0"
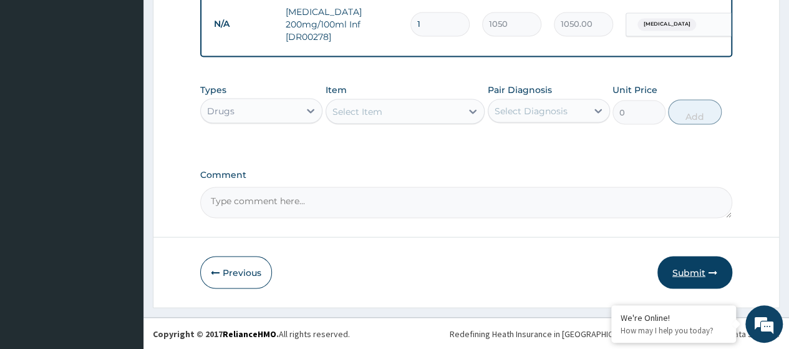
click at [703, 274] on button "Submit" at bounding box center [694, 272] width 75 height 32
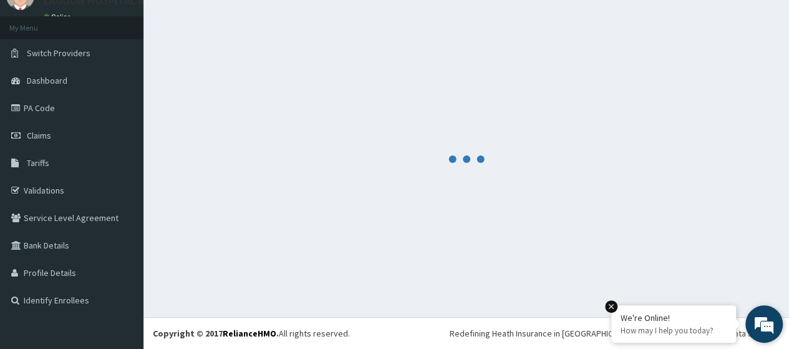
scroll to position [55, 0]
click at [455, 320] on footer "Redefining Heath Insurance in Africa using Telemedicine and Data Science! Copyr…" at bounding box center [465, 333] width 645 height 32
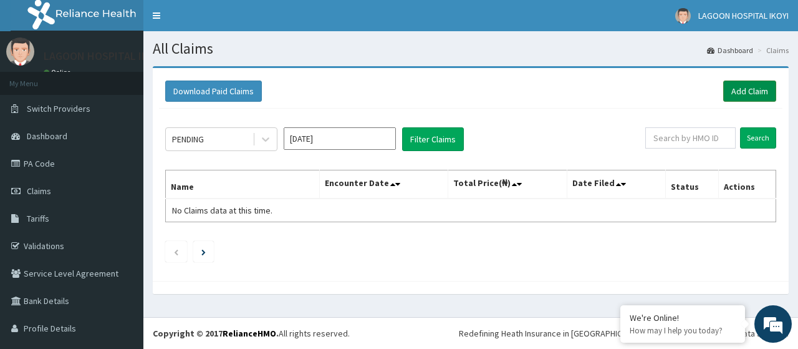
click at [740, 95] on link "Add Claim" at bounding box center [749, 90] width 53 height 21
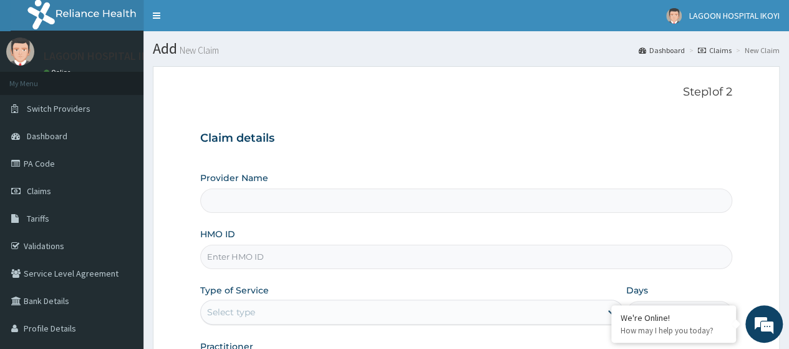
type input "[GEOGRAPHIC_DATA] - V/I"
click at [238, 257] on input "HMO ID" at bounding box center [466, 256] width 532 height 24
paste input "SEL/10004/A"
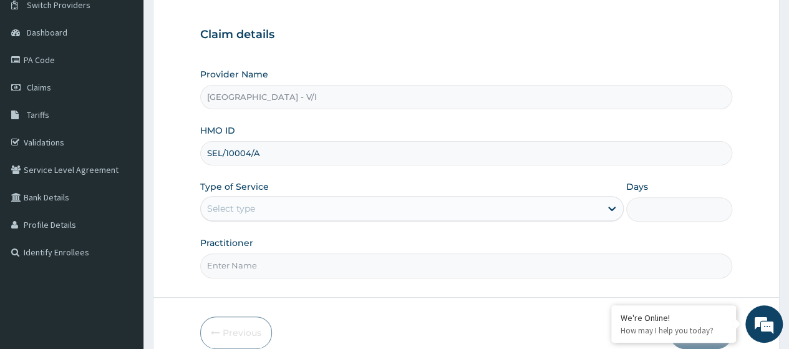
scroll to position [161, 0]
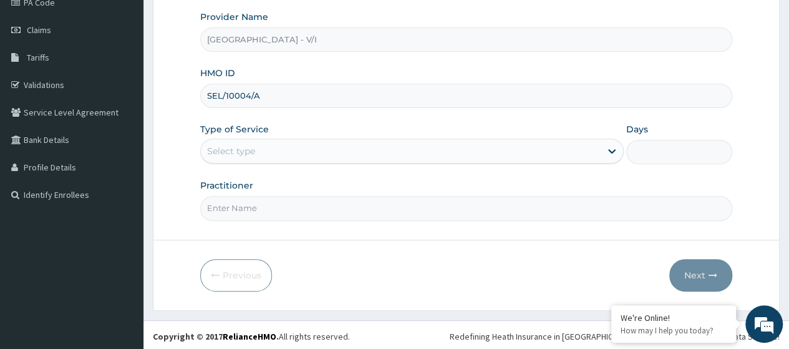
type input "SEL/10004/A"
click at [258, 160] on div "Select type" at bounding box center [411, 150] width 423 height 25
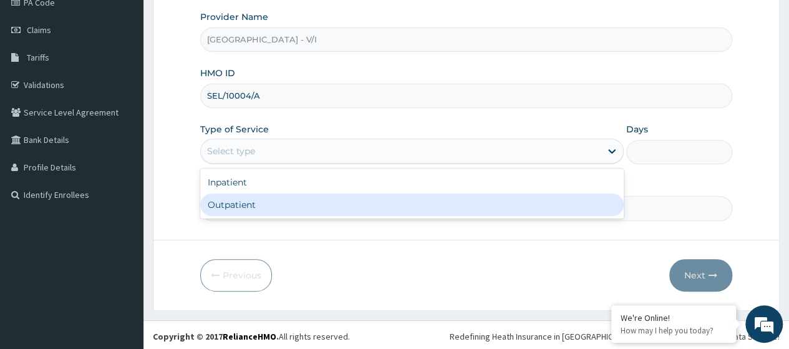
click at [258, 207] on div "Outpatient" at bounding box center [411, 204] width 423 height 22
type input "1"
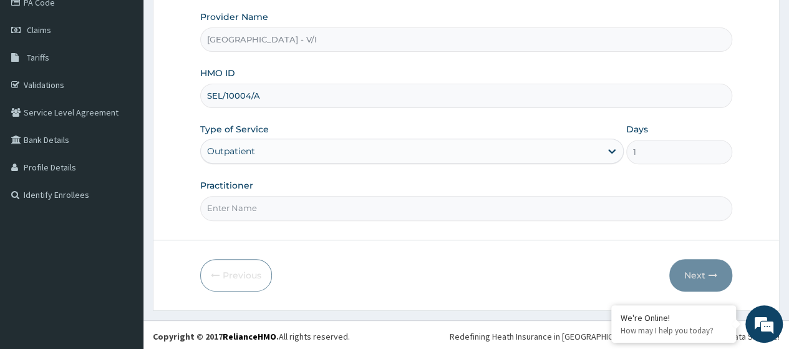
click at [258, 207] on input "Practitioner" at bounding box center [466, 208] width 532 height 24
type input "[PERSON_NAME]"
click at [688, 266] on button "Next" at bounding box center [700, 275] width 63 height 32
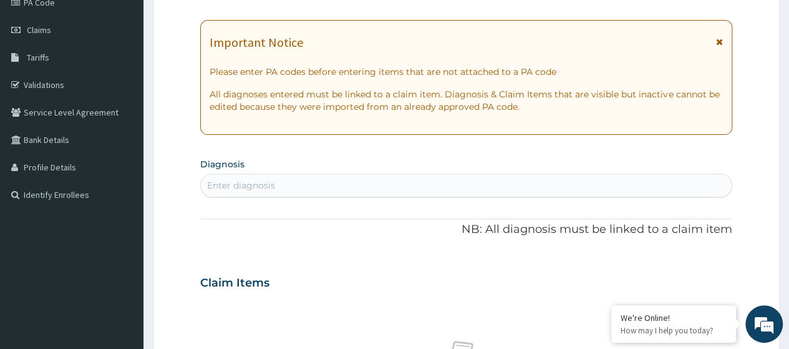
scroll to position [0, 0]
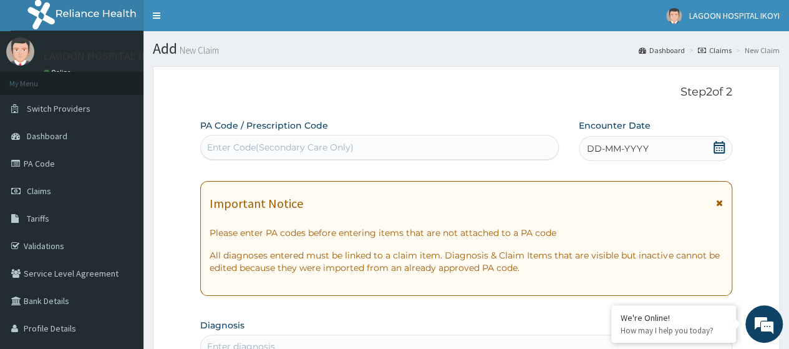
click at [239, 145] on div "Enter Code(Secondary Care Only)" at bounding box center [280, 147] width 147 height 12
paste input "PA/E4AA4B"
type input "PA/E4AA4B"
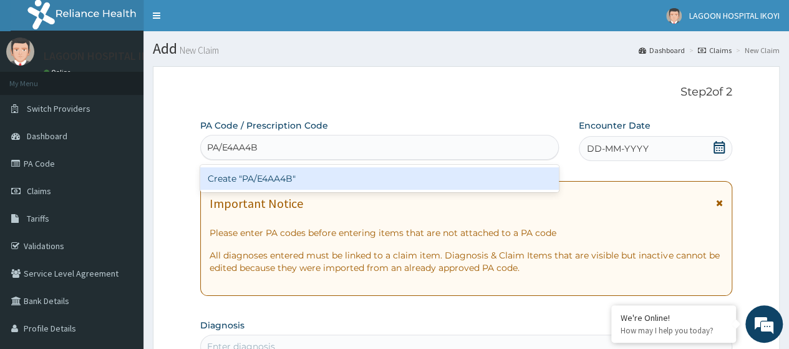
click at [309, 175] on div "Create "PA/E4AA4B"" at bounding box center [379, 178] width 358 height 22
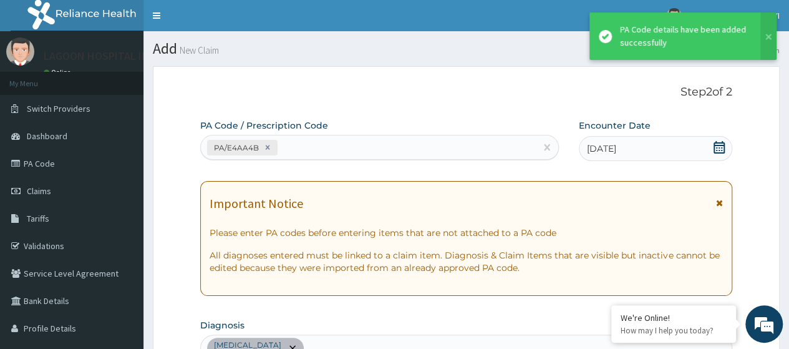
scroll to position [344, 0]
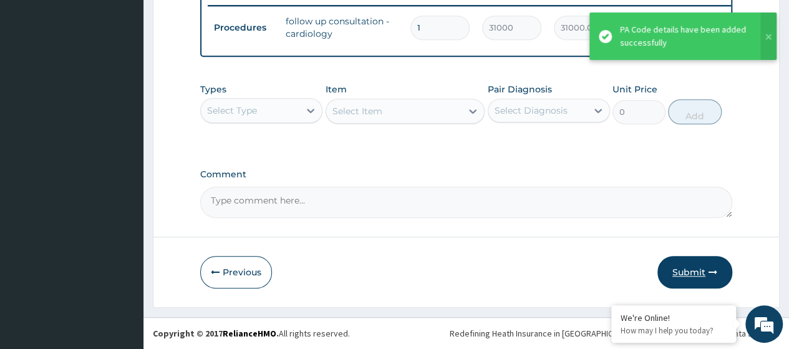
click at [703, 269] on button "Submit" at bounding box center [694, 272] width 75 height 32
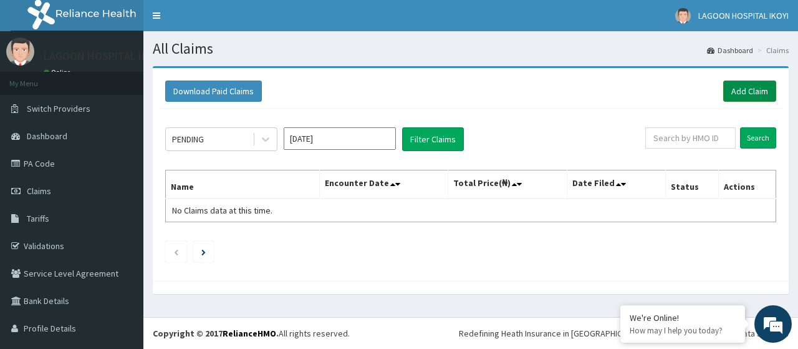
click at [733, 92] on link "Add Claim" at bounding box center [749, 90] width 53 height 21
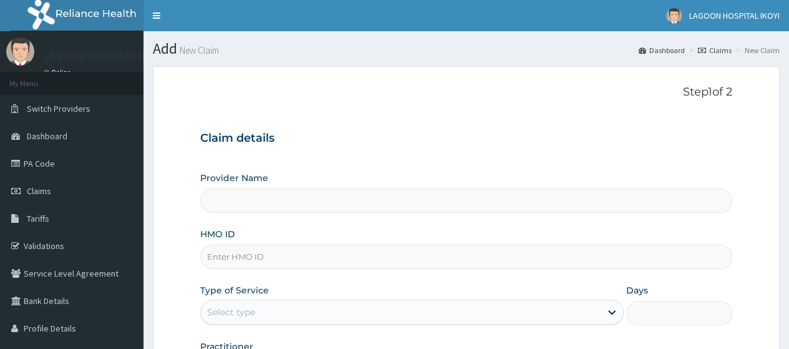
click at [220, 258] on input "HMO ID" at bounding box center [466, 256] width 532 height 24
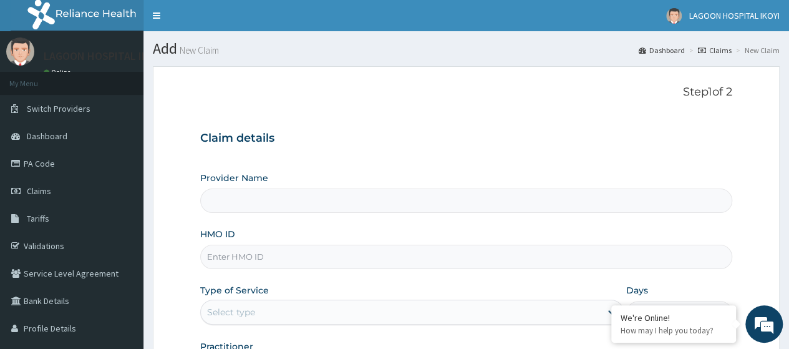
paste input "DOA/10074/A"
type input "DOA/10074/A"
type input "Lagoon Hospital - V/I"
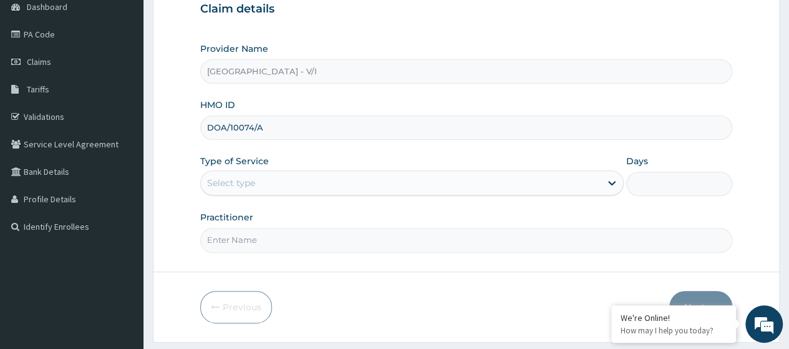
scroll to position [151, 0]
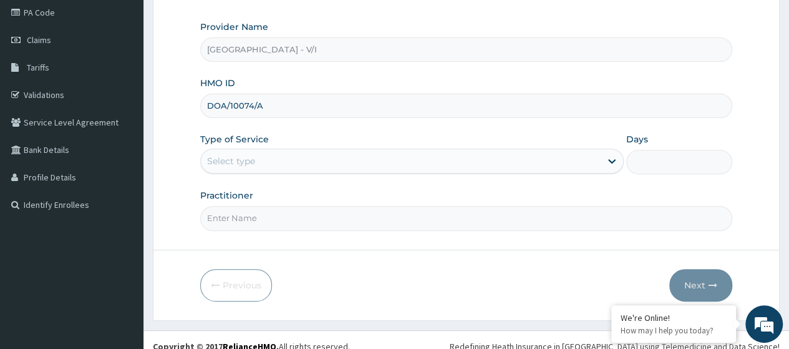
type input "DOA/10074/A"
click at [231, 165] on div "Select type" at bounding box center [231, 161] width 48 height 12
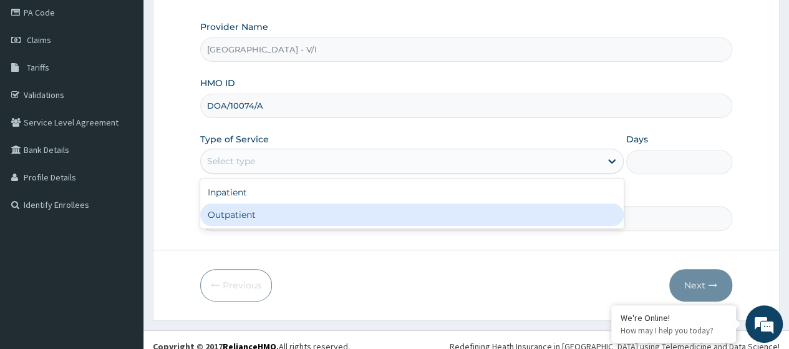
click at [241, 213] on div "Outpatient" at bounding box center [411, 214] width 423 height 22
type input "1"
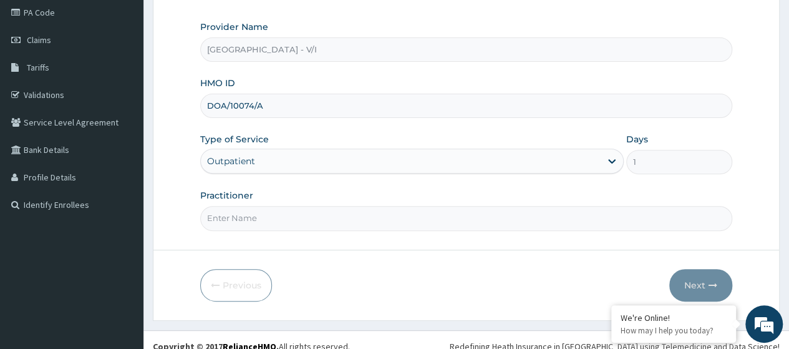
click at [246, 214] on input "Practitioner" at bounding box center [466, 218] width 532 height 24
type input "[PERSON_NAME]"
click at [695, 287] on button "Next" at bounding box center [700, 285] width 63 height 32
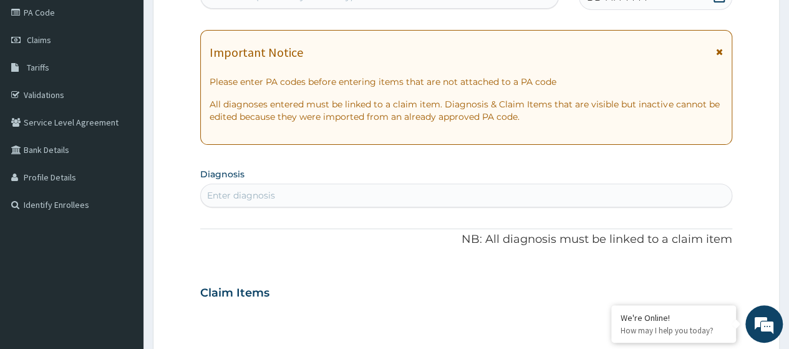
scroll to position [0, 0]
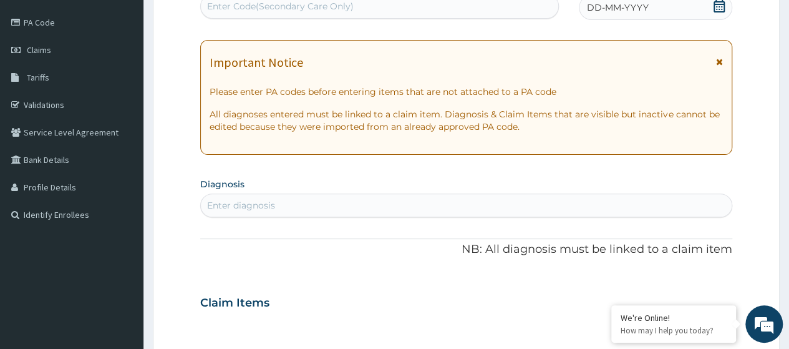
paste input "PA/1CE638"
type input "PA/1CE638"
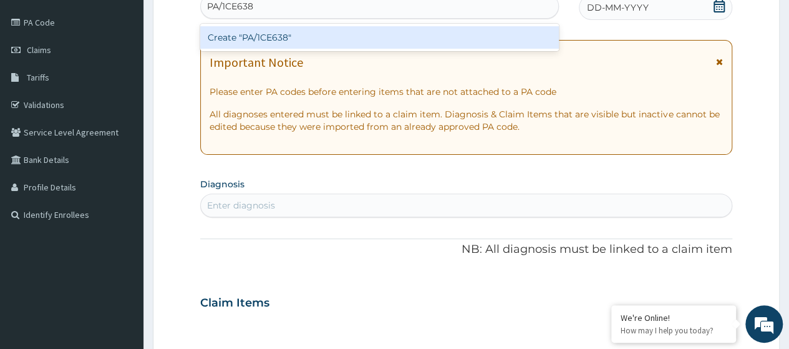
click at [271, 34] on div "Create "PA/1CE638"" at bounding box center [379, 37] width 358 height 22
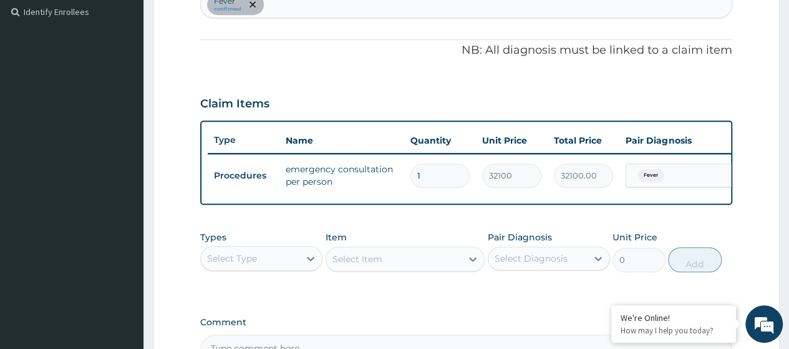
scroll to position [0, 0]
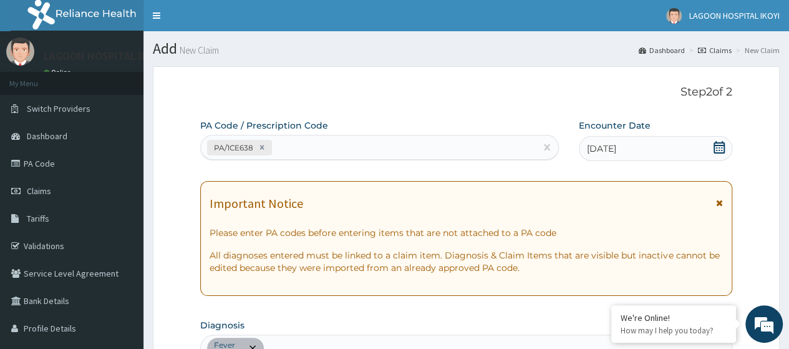
click at [307, 144] on div "PA/1CE638" at bounding box center [368, 147] width 334 height 21
paste input "PA/1C4B1C"
type input "PA/1C4B1C"
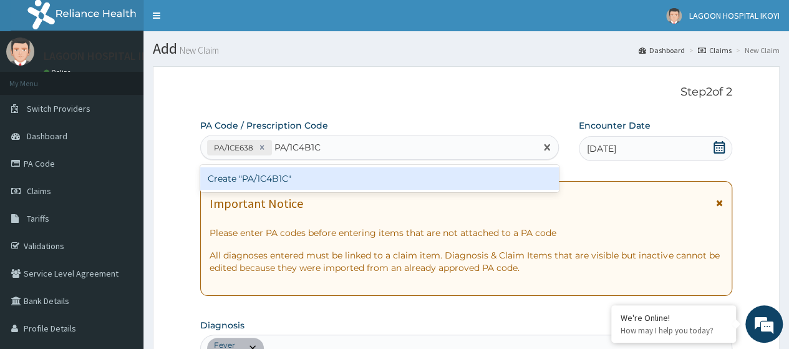
click at [299, 176] on div "Create "PA/1C4B1C"" at bounding box center [379, 178] width 358 height 22
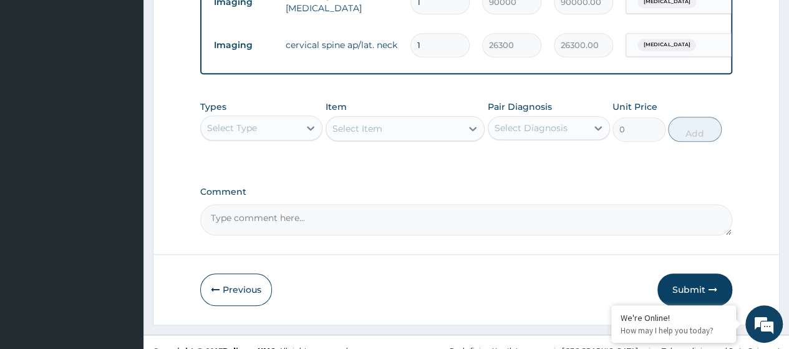
scroll to position [585, 0]
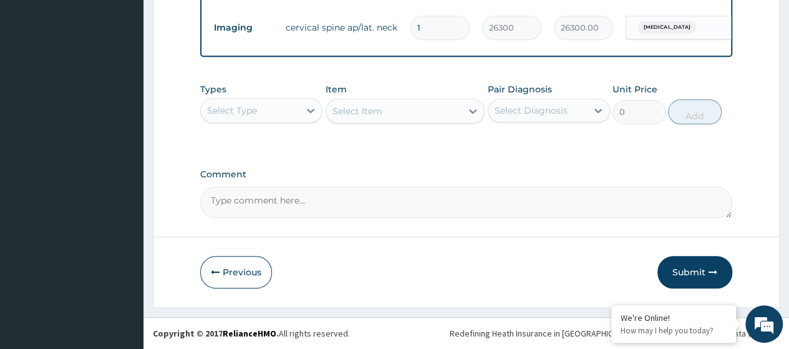
click at [292, 113] on div "Select Type" at bounding box center [250, 110] width 99 height 20
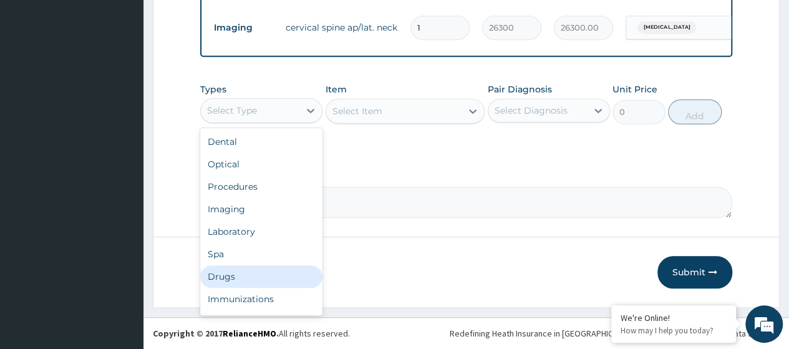
click at [236, 274] on div "Drugs" at bounding box center [261, 276] width 122 height 22
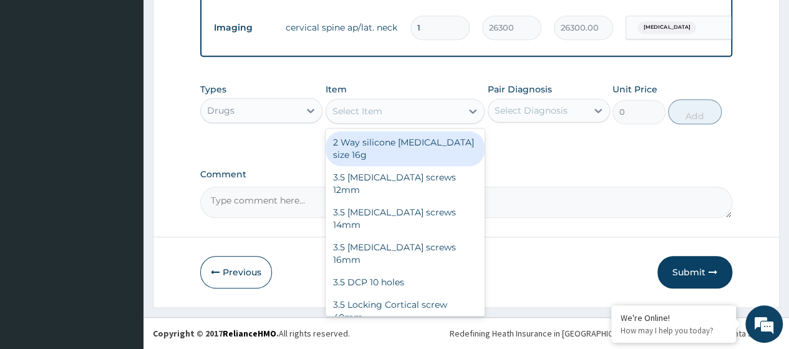
click at [367, 120] on div "Select Item" at bounding box center [394, 111] width 136 height 20
paste input "Disposable Needle 21G (Green)"
type input "Disposable Needle 21G (Green)"
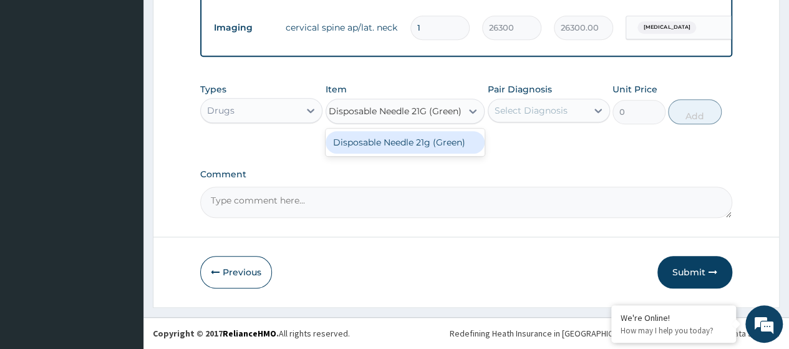
drag, startPoint x: 392, startPoint y: 150, endPoint x: 468, endPoint y: 138, distance: 77.1
click at [392, 150] on div "Disposable Needle 21g (Green)" at bounding box center [406, 142] width 160 height 22
type input "60"
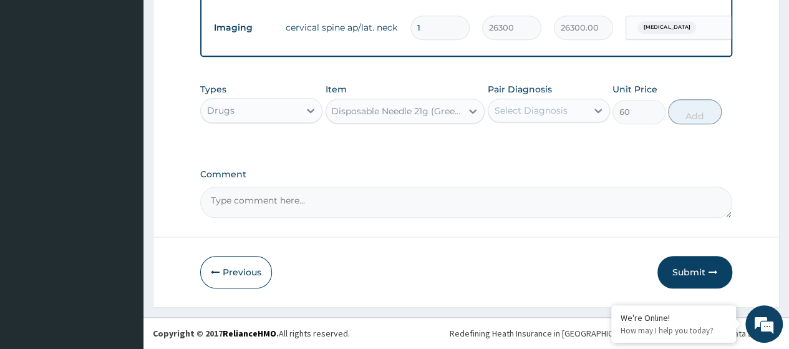
scroll to position [0, 1]
click at [535, 114] on div "Select Diagnosis" at bounding box center [531, 110] width 73 height 12
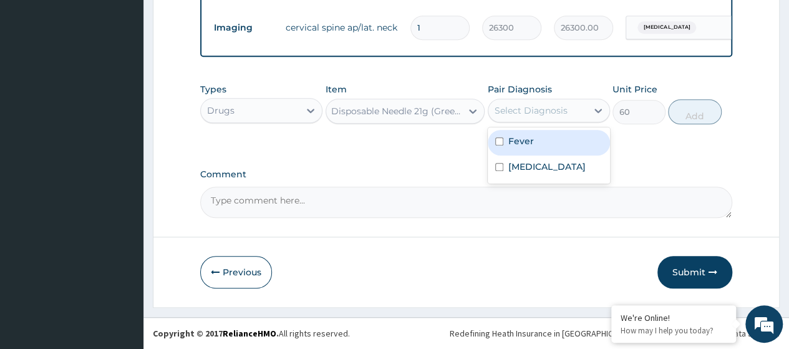
click at [540, 148] on div "Fever" at bounding box center [549, 143] width 122 height 26
checkbox input "true"
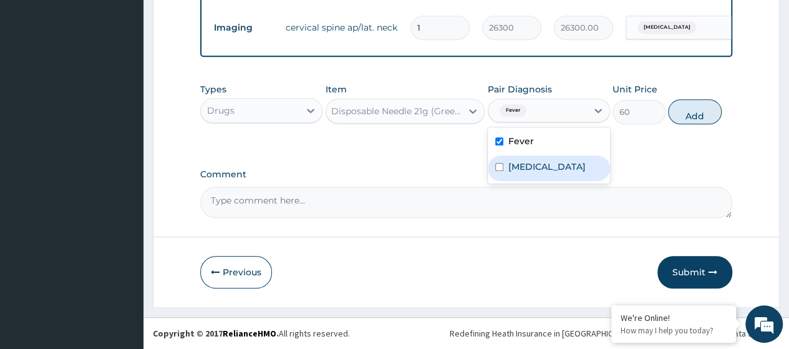
click at [551, 179] on div "Cervical spondylosis" at bounding box center [549, 168] width 122 height 26
checkbox input "true"
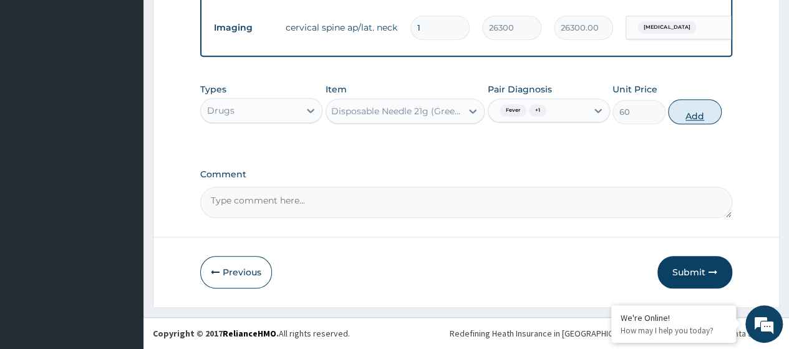
click at [692, 120] on button "Add" at bounding box center [694, 111] width 53 height 25
type input "0"
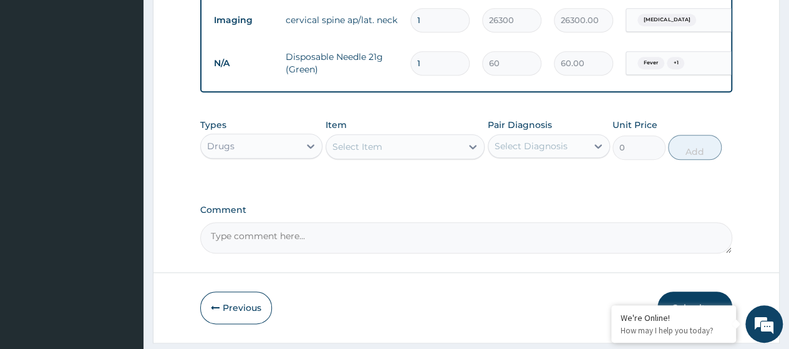
scroll to position [0, 0]
click at [344, 153] on div "Select Item" at bounding box center [357, 146] width 50 height 12
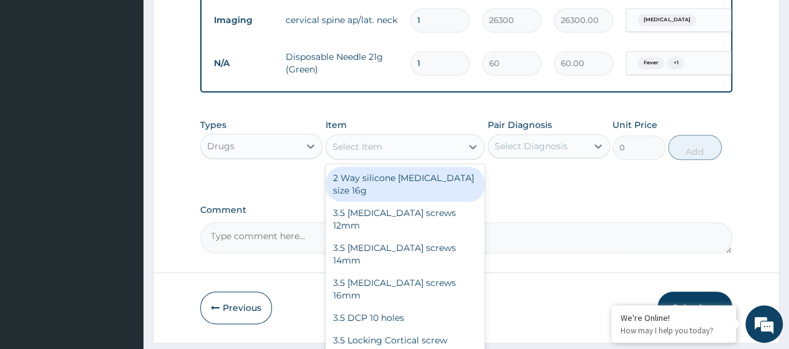
paste input "Syringe 5Ml"
type input "Syringe 5Ml"
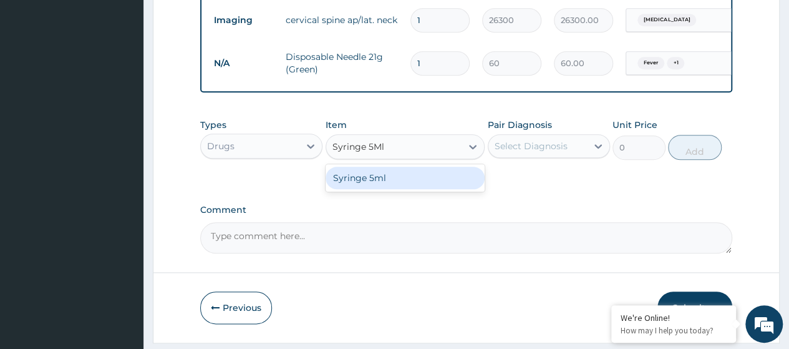
drag, startPoint x: 377, startPoint y: 188, endPoint x: 395, endPoint y: 185, distance: 17.7
click at [378, 188] on div "Syringe 5ml" at bounding box center [406, 178] width 160 height 22
type input "400"
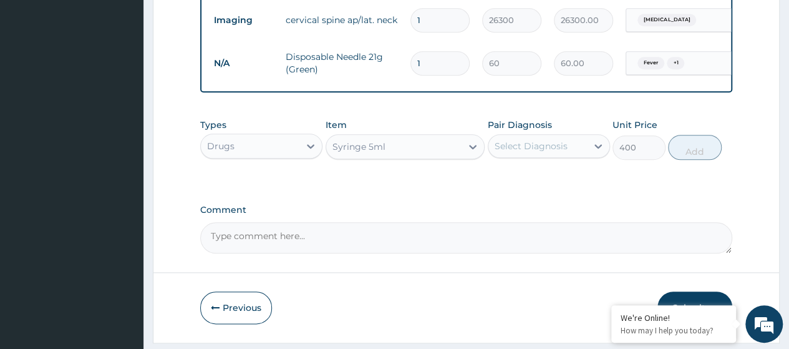
click at [519, 156] on div "Select Diagnosis" at bounding box center [537, 146] width 99 height 20
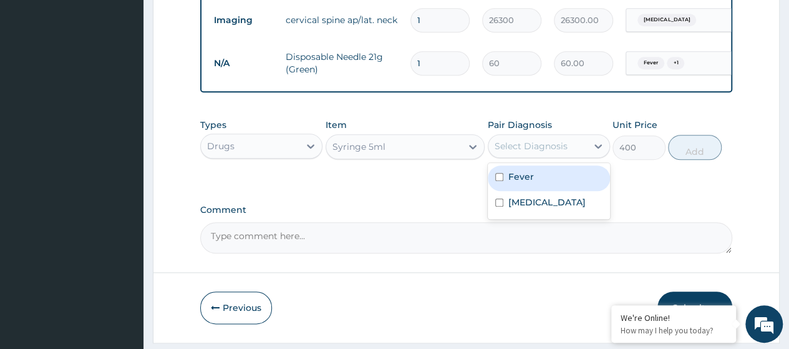
click at [528, 183] on label "Fever" at bounding box center [521, 176] width 26 height 12
checkbox input "true"
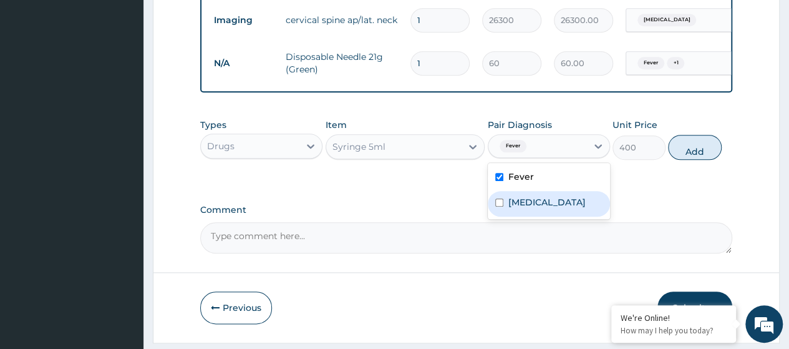
drag, startPoint x: 540, startPoint y: 213, endPoint x: 557, endPoint y: 208, distance: 17.4
click at [541, 208] on label "Cervical spondylosis" at bounding box center [546, 202] width 77 height 12
checkbox input "true"
click at [700, 160] on button "Add" at bounding box center [694, 147] width 53 height 25
type input "0"
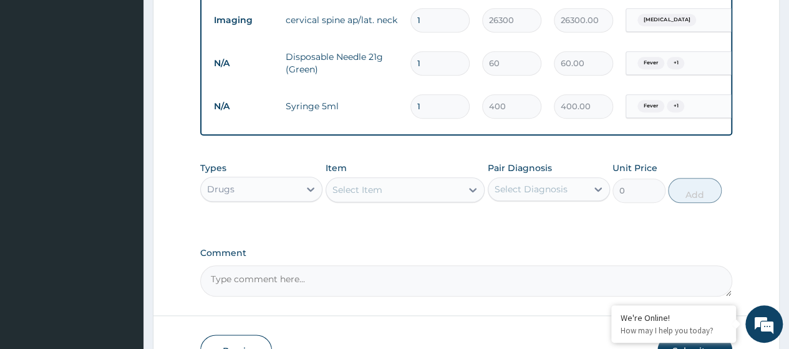
click at [356, 196] on div "Select Item" at bounding box center [357, 189] width 50 height 12
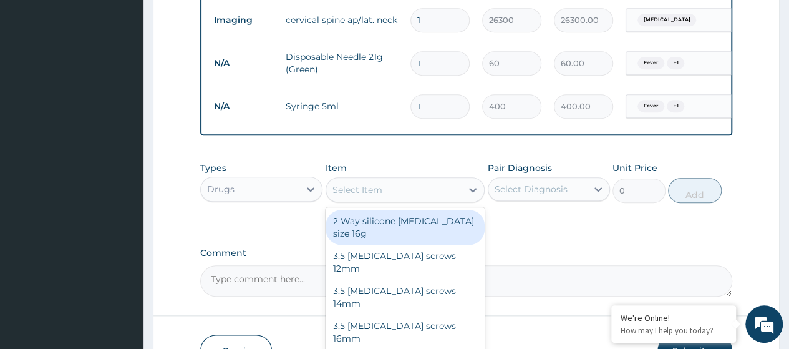
paste input "Acupan/Nefopaninj"
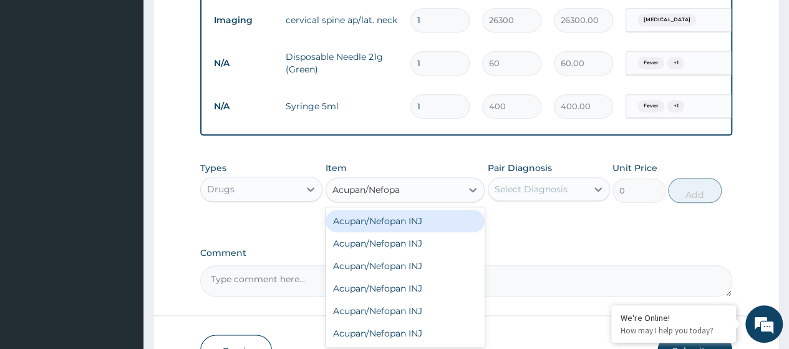
type input "Acupan/Nefop"
click at [391, 232] on div "Acupan/Nefopan INJ" at bounding box center [406, 221] width 160 height 22
type input "2000"
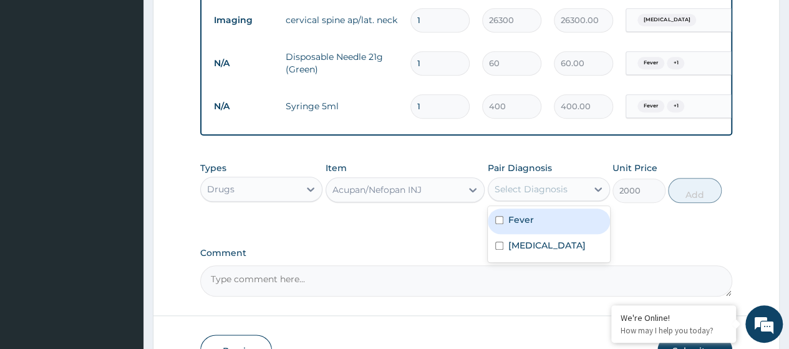
click at [567, 199] on div "Select Diagnosis" at bounding box center [537, 189] width 99 height 20
click at [539, 228] on div "Fever" at bounding box center [549, 221] width 122 height 26
checkbox input "true"
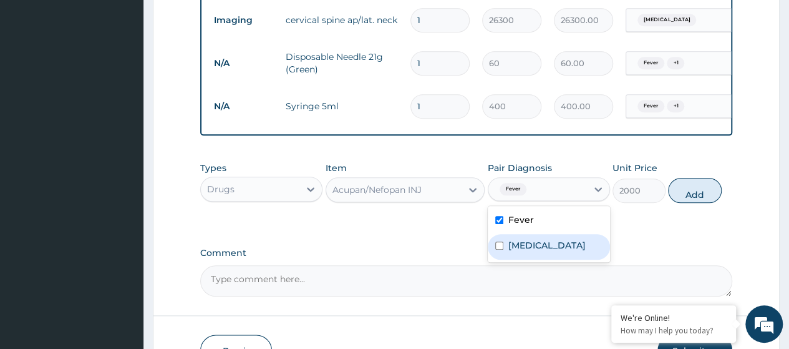
drag, startPoint x: 538, startPoint y: 249, endPoint x: 551, endPoint y: 250, distance: 13.1
click at [538, 249] on label "Cervical spondylosis" at bounding box center [546, 245] width 77 height 12
checkbox input "true"
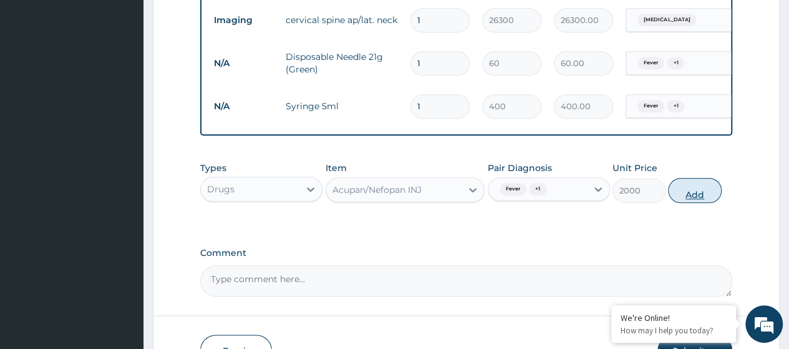
click at [689, 203] on button "Add" at bounding box center [694, 190] width 53 height 25
type input "0"
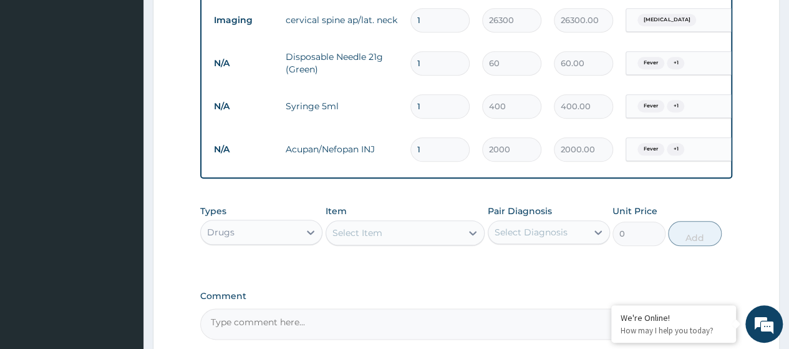
click at [370, 239] on div "Select Item" at bounding box center [357, 232] width 50 height 12
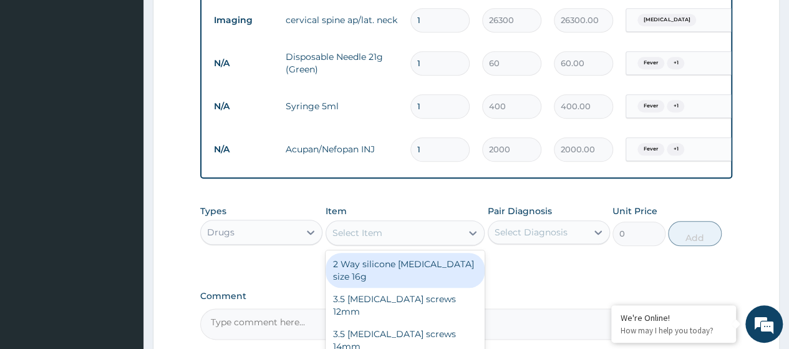
paste input "Acupan/Nefopaninj"
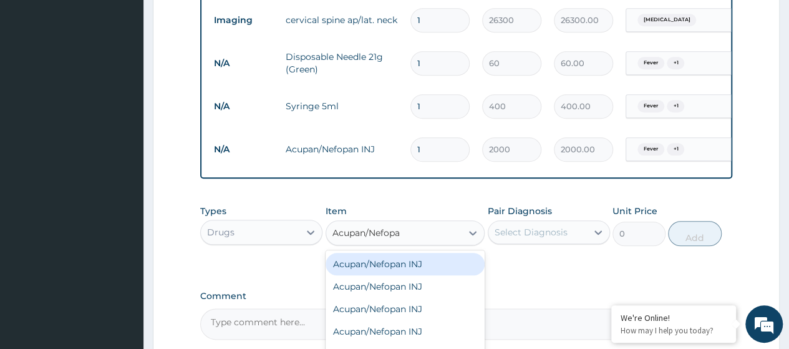
type input "Acupan/Nefop"
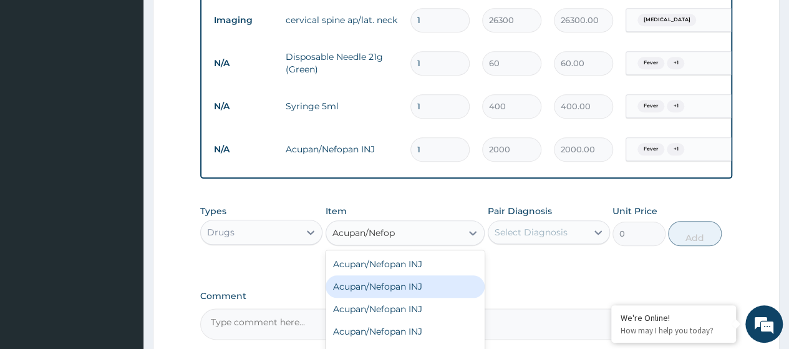
click at [395, 297] on div "Acupan/Nefopan INJ" at bounding box center [406, 286] width 160 height 22
type input "2000"
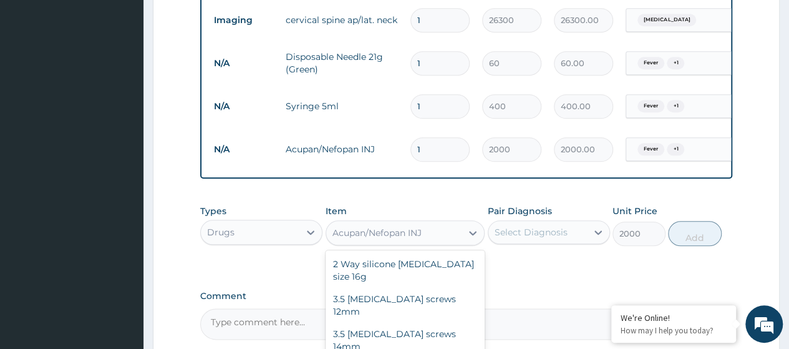
click at [408, 239] on div "Acupan/Nefopan INJ" at bounding box center [376, 232] width 89 height 12
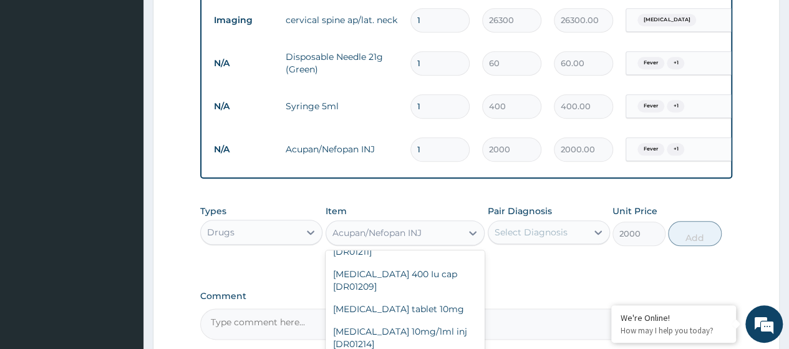
paste input "Acupan/Nefopaninj"
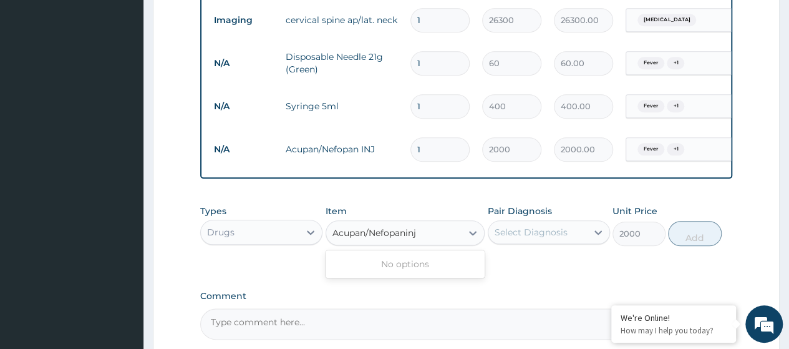
scroll to position [0, 0]
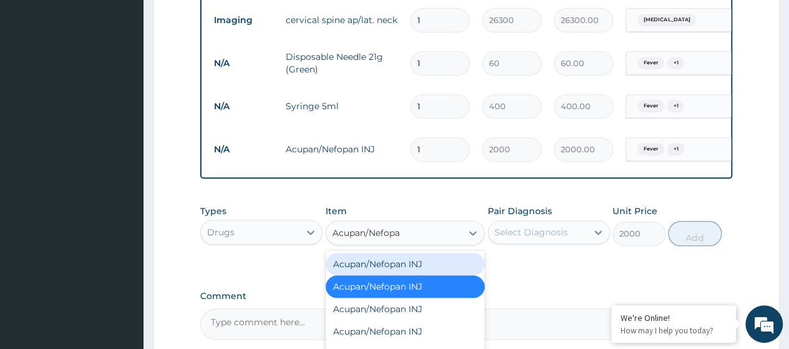
type input "Acupan/Nefop"
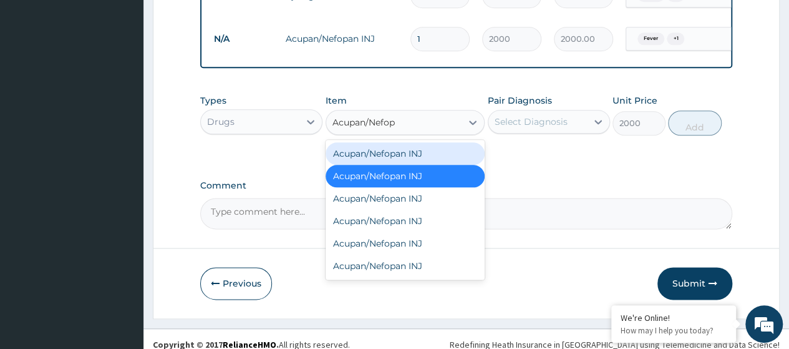
scroll to position [715, 0]
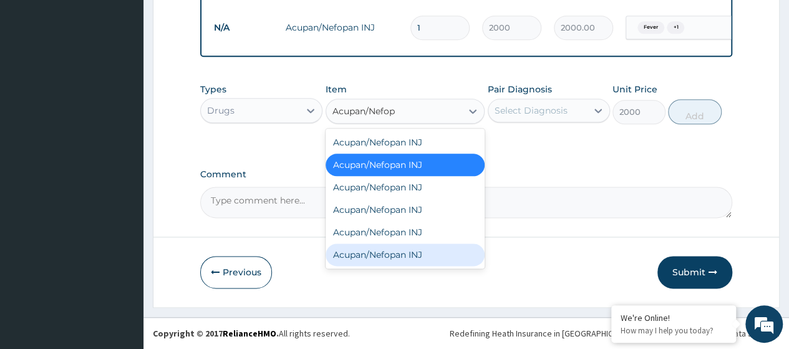
click at [397, 256] on div "Acupan/Nefopan INJ" at bounding box center [406, 254] width 160 height 22
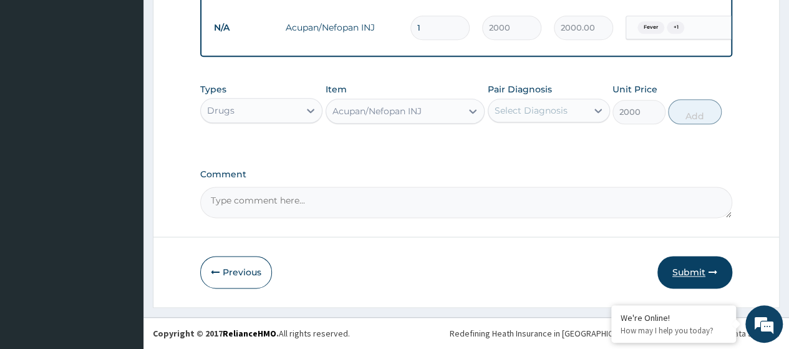
click at [696, 278] on button "Submit" at bounding box center [694, 272] width 75 height 32
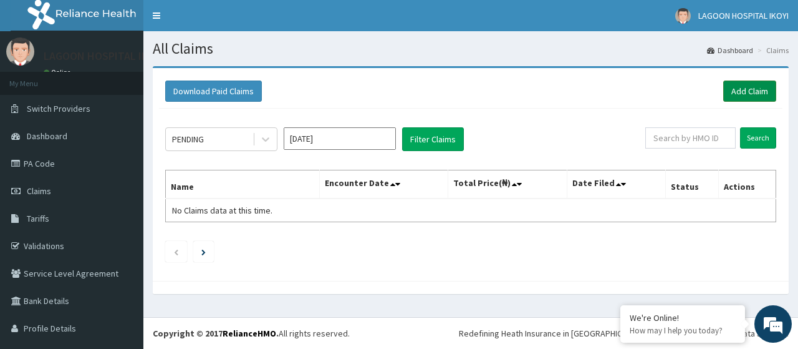
click at [738, 90] on link "Add Claim" at bounding box center [749, 90] width 53 height 21
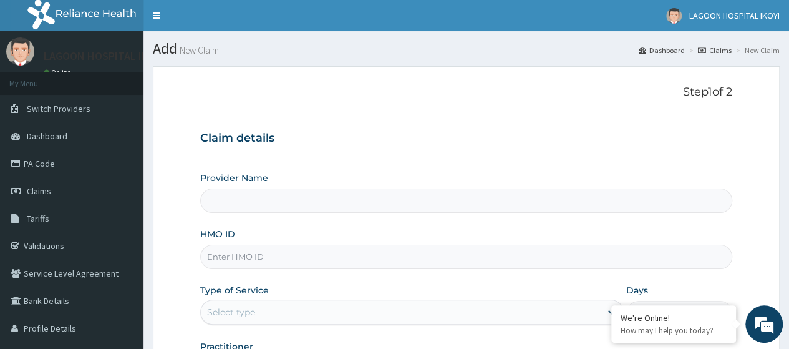
type input "[GEOGRAPHIC_DATA] - V/I"
click at [225, 257] on input "HMO ID" at bounding box center [466, 256] width 532 height 24
paste input "DOA/10074/A"
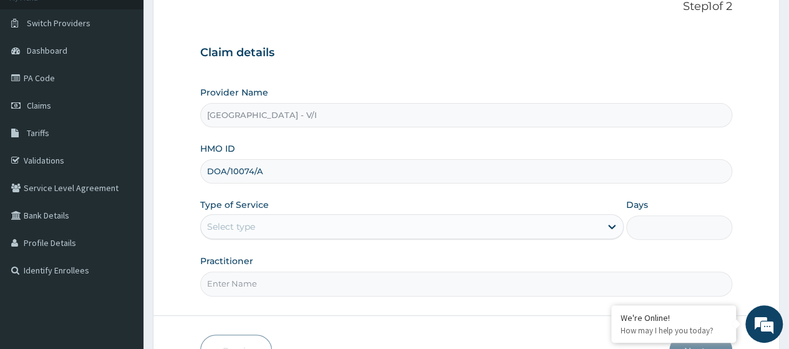
scroll to position [126, 0]
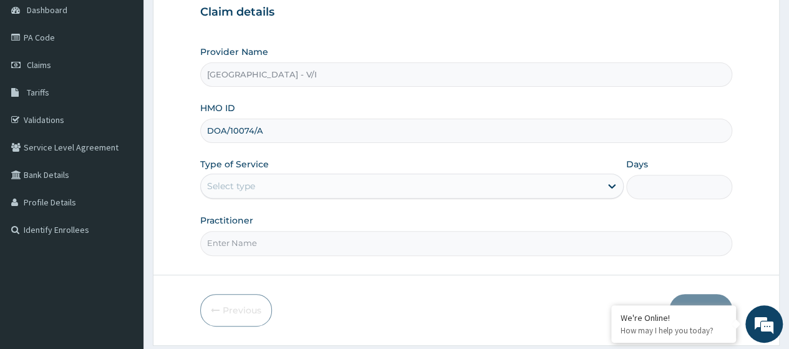
type input "DOA/10074/A"
click at [250, 188] on div "Select type" at bounding box center [231, 186] width 48 height 12
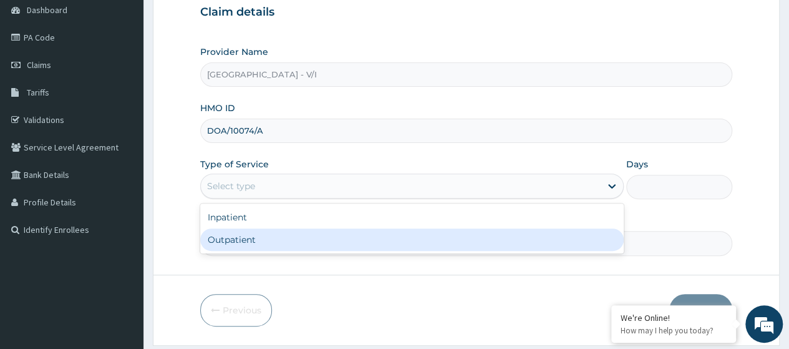
click at [254, 241] on div "Outpatient" at bounding box center [411, 239] width 423 height 22
type input "1"
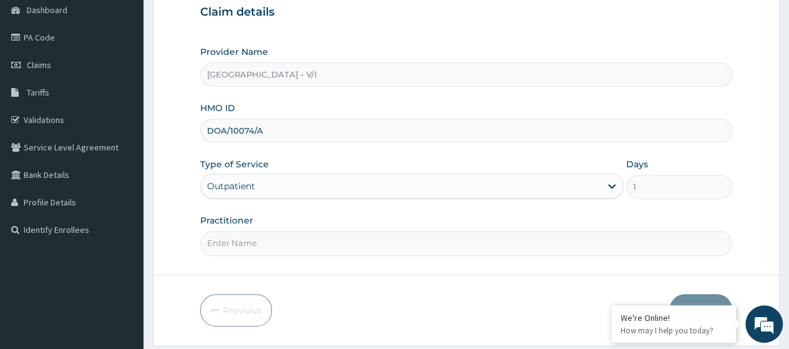
click at [262, 246] on input "Practitioner" at bounding box center [466, 243] width 532 height 24
type input "[PERSON_NAME]"
click at [694, 296] on button "Next" at bounding box center [700, 310] width 63 height 32
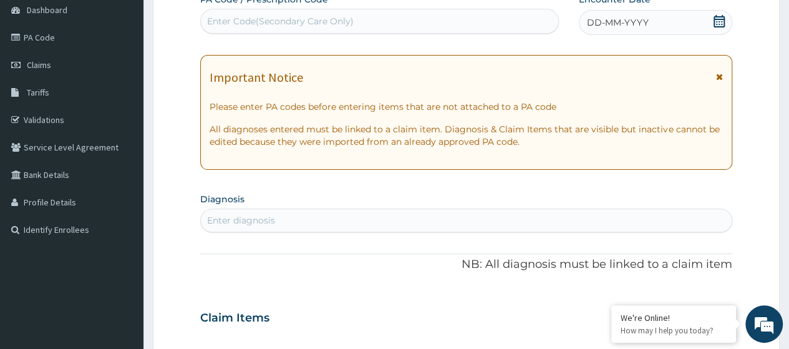
scroll to position [0, 0]
click at [301, 17] on div "Enter Code(Secondary Care Only)" at bounding box center [280, 21] width 147 height 12
paste input "PA/C28460"
type input "PA/C28460"
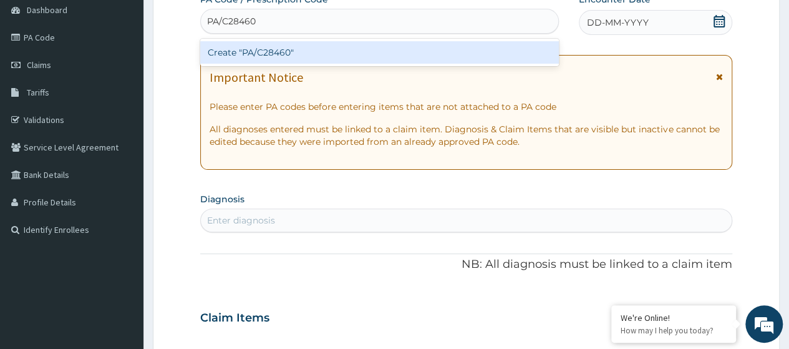
click at [334, 46] on div "Create "PA/C28460"" at bounding box center [379, 52] width 358 height 22
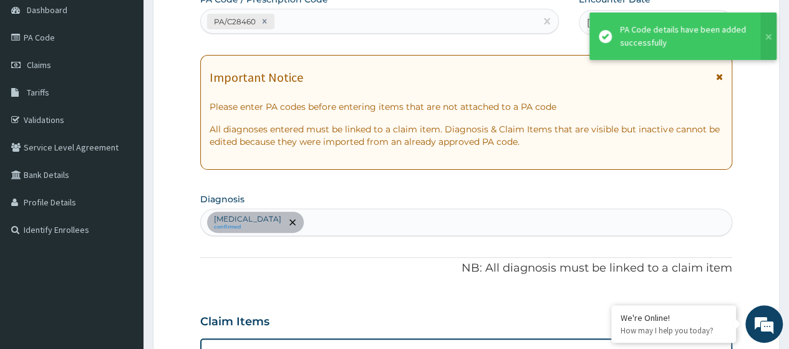
scroll to position [344, 0]
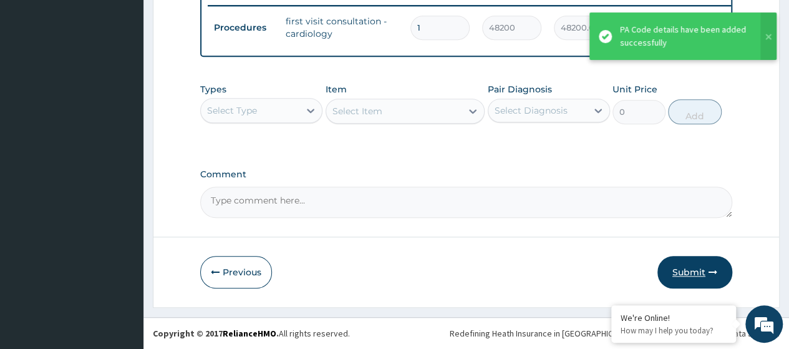
click at [690, 278] on button "Submit" at bounding box center [694, 272] width 75 height 32
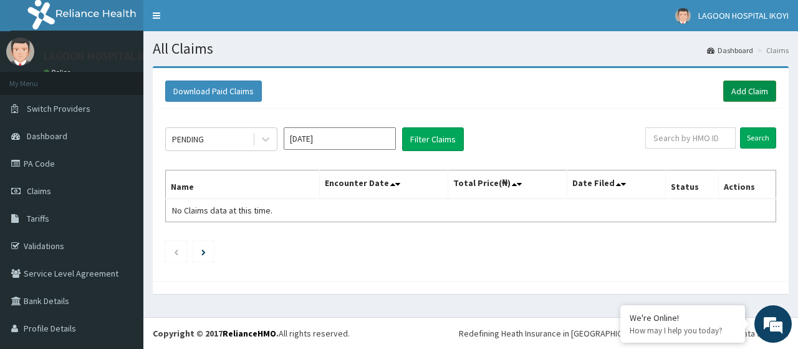
click at [746, 97] on link "Add Claim" at bounding box center [749, 90] width 53 height 21
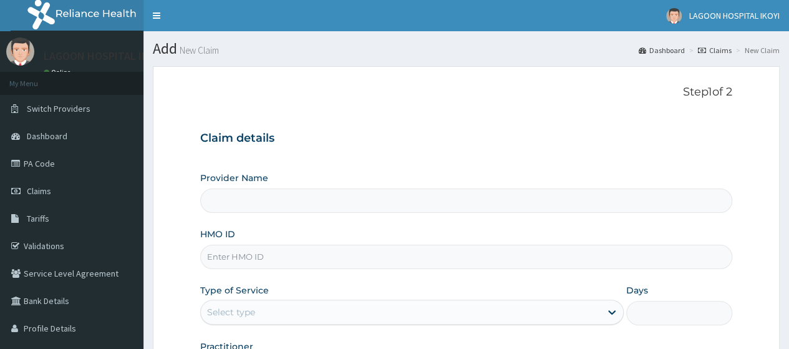
click at [253, 255] on input "HMO ID" at bounding box center [466, 256] width 532 height 24
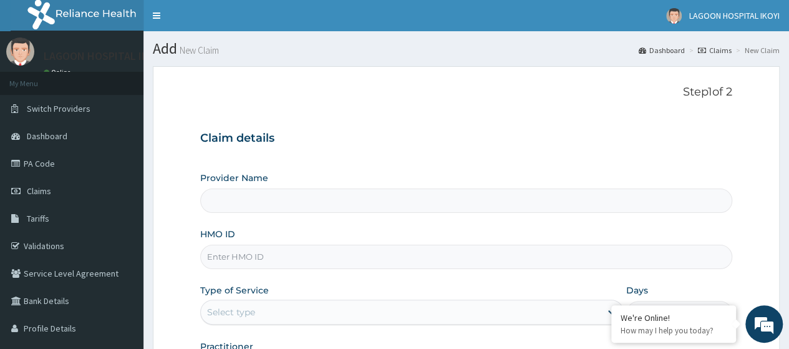
paste input "SNK/10032/A"
type input "SNK/10032/A"
type input "[GEOGRAPHIC_DATA] - V/I"
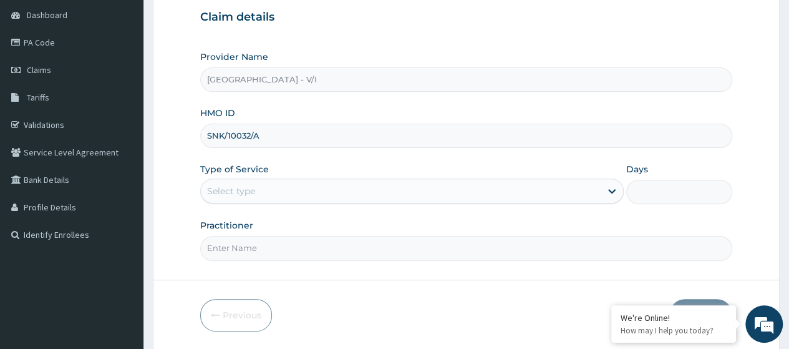
scroll to position [161, 0]
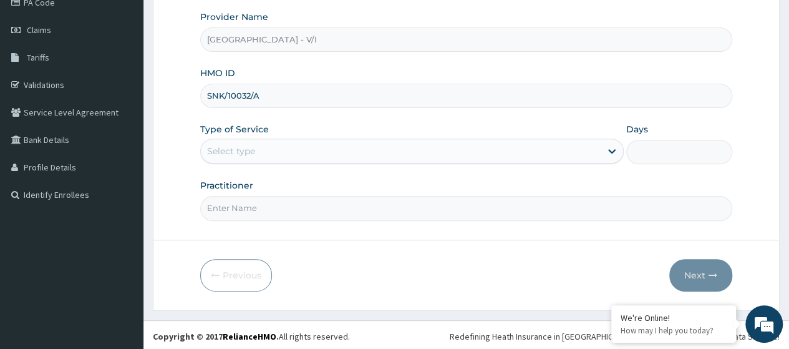
type input "SNK/10032/A"
click at [232, 150] on div "Select type" at bounding box center [231, 151] width 48 height 12
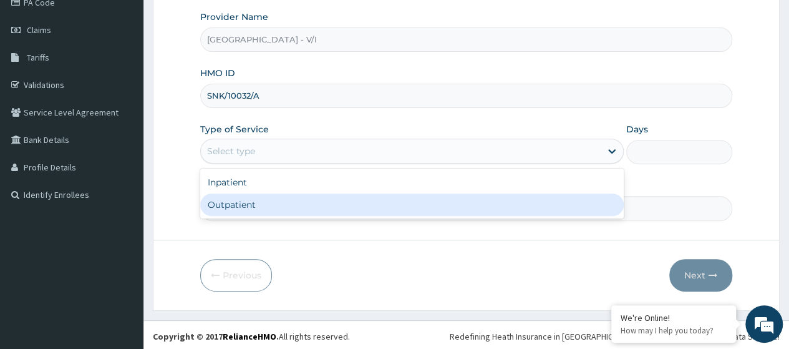
click at [243, 205] on div "Outpatient" at bounding box center [411, 204] width 423 height 22
type input "1"
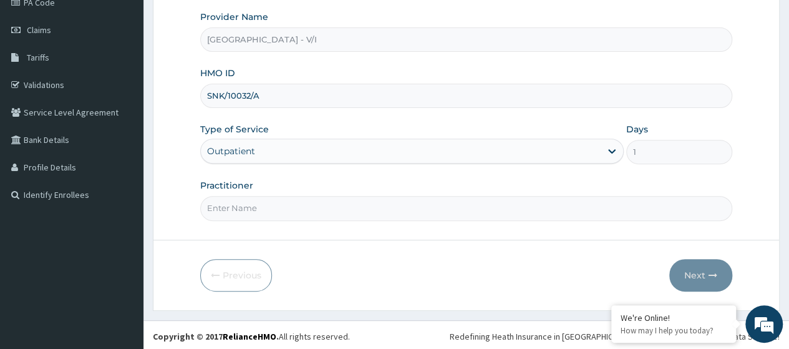
click at [249, 206] on input "Practitioner" at bounding box center [466, 208] width 532 height 24
type input "[PERSON_NAME]"
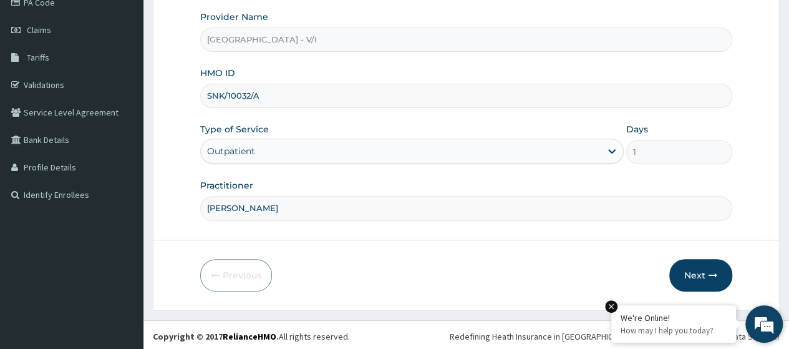
drag, startPoint x: 708, startPoint y: 271, endPoint x: 664, endPoint y: 305, distance: 55.6
click at [706, 272] on button "Next" at bounding box center [700, 275] width 63 height 32
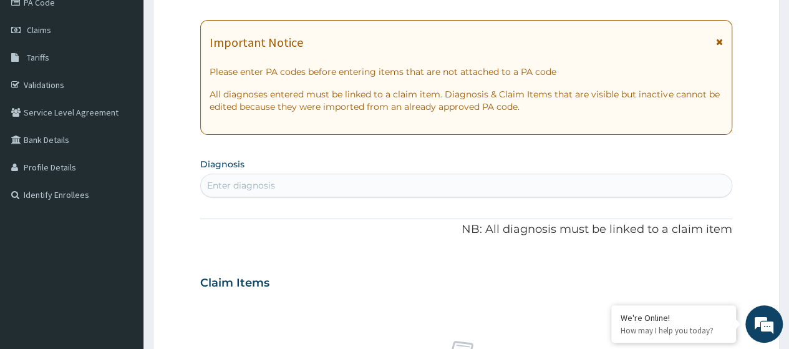
scroll to position [0, 0]
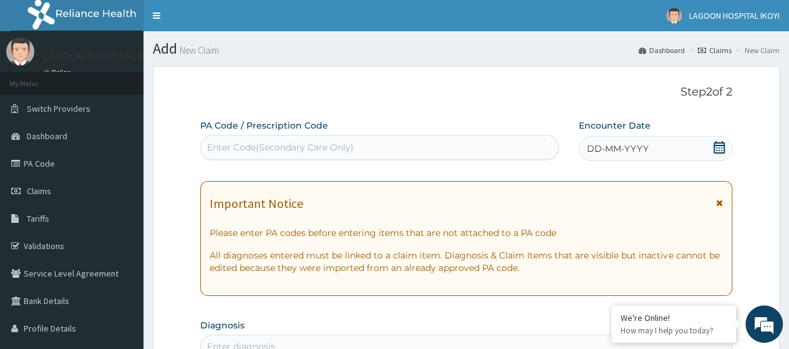
click at [218, 147] on div "Enter Code(Secondary Care Only)" at bounding box center [280, 147] width 147 height 12
paste input "PA/1007E9"
type input "PA/1007E9"
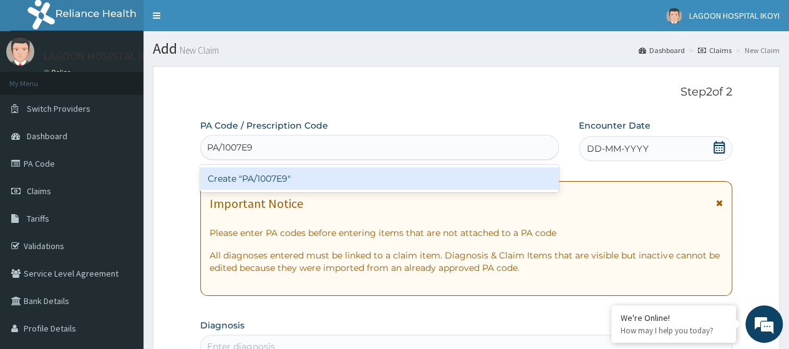
click at [279, 175] on div "Create "PA/1007E9"" at bounding box center [379, 178] width 358 height 22
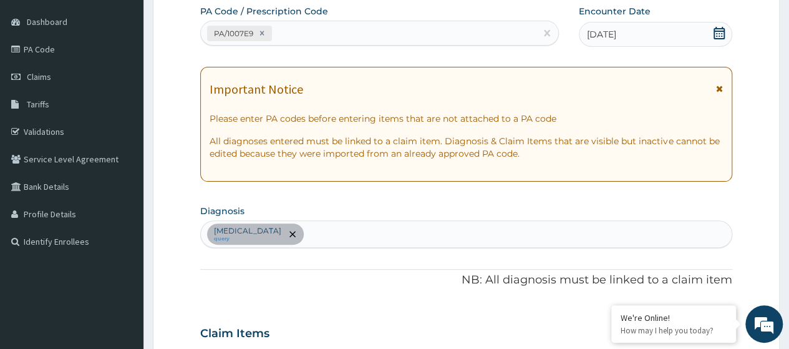
scroll to position [46, 0]
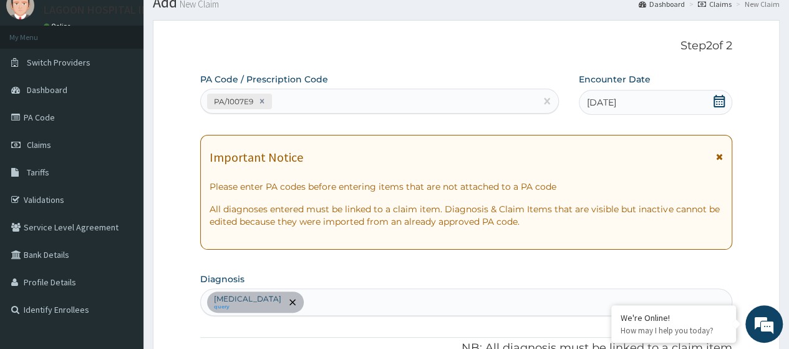
click at [286, 107] on div "PA/1007E9" at bounding box center [368, 101] width 334 height 21
paste input "PA/ECF43A"
type input "PA/ECF43A"
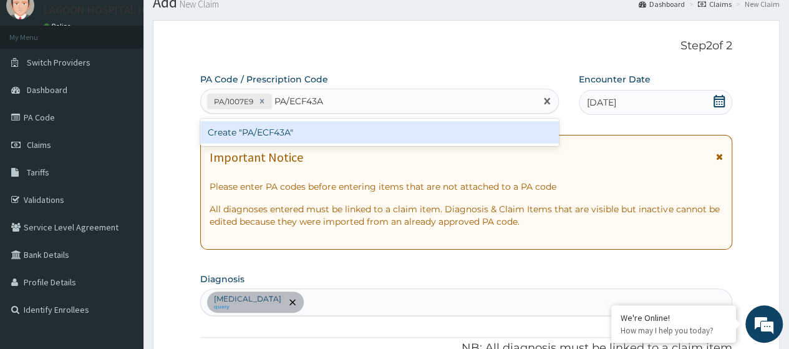
click at [311, 130] on div "Create "PA/ECF43A"" at bounding box center [379, 132] width 358 height 22
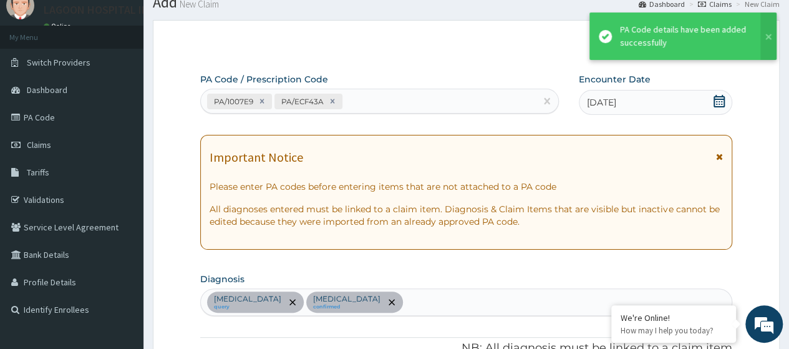
scroll to position [387, 0]
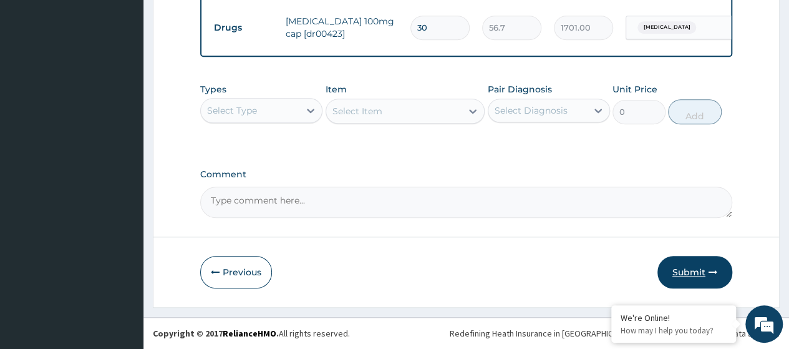
click at [692, 273] on button "Submit" at bounding box center [694, 272] width 75 height 32
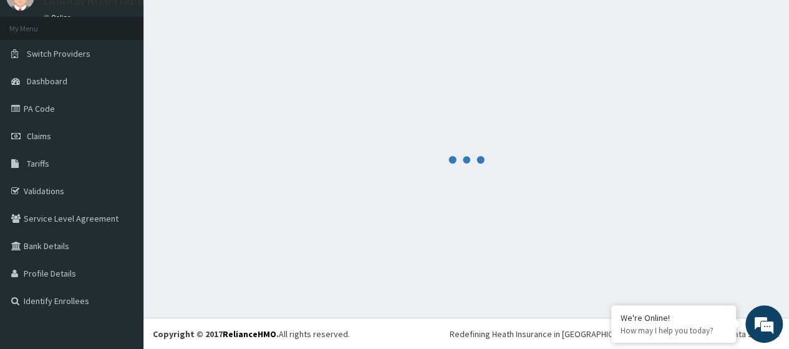
scroll to position [542, 0]
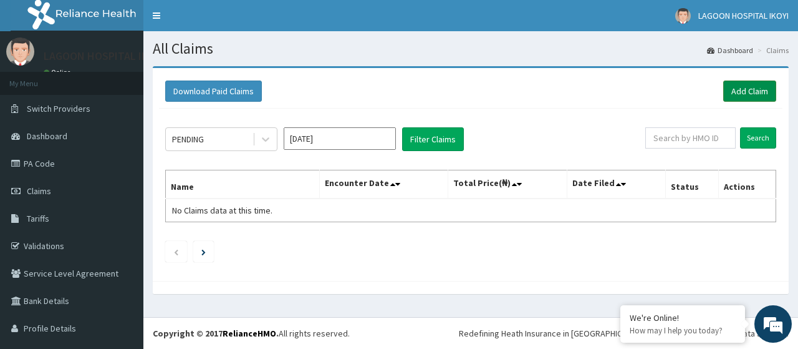
click at [740, 92] on link "Add Claim" at bounding box center [749, 90] width 53 height 21
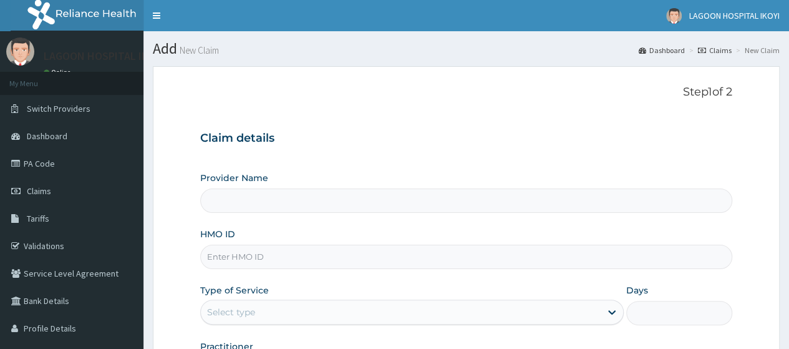
click at [234, 257] on input "HMO ID" at bounding box center [466, 256] width 532 height 24
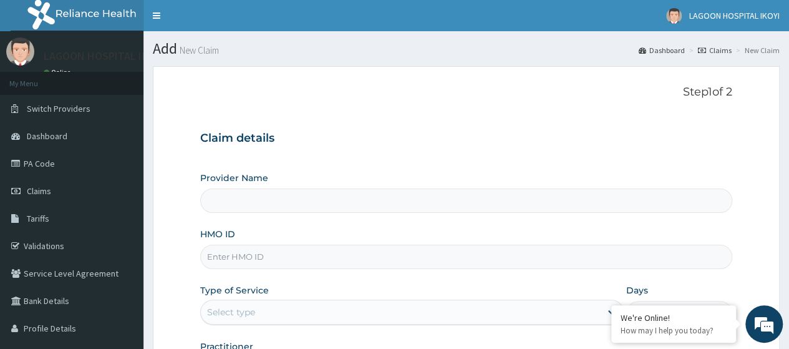
paste input "SNK/10027/C"
type input "SNK/10027/C"
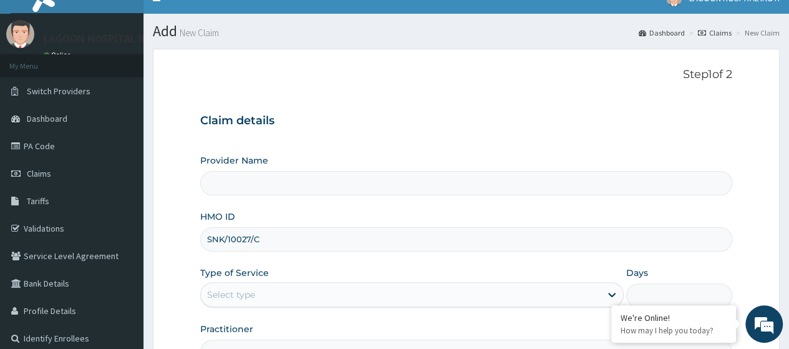
type input "[GEOGRAPHIC_DATA] - V/I"
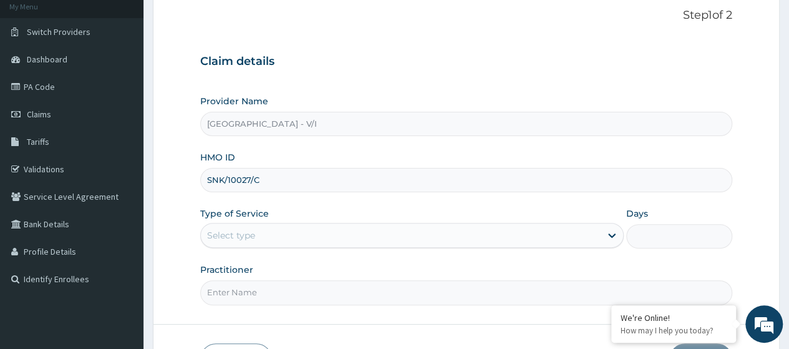
scroll to position [150, 0]
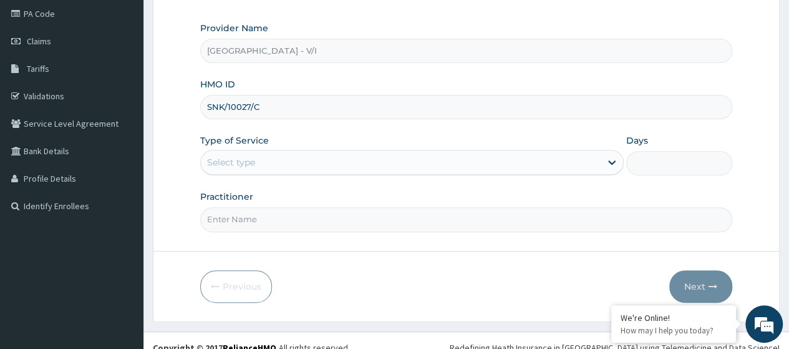
type input "SNK/10027/C"
click at [244, 164] on div "Select type" at bounding box center [231, 162] width 48 height 12
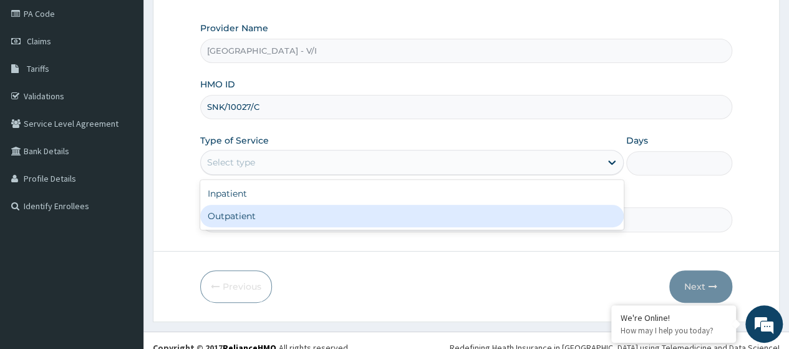
click at [252, 211] on div "Outpatient" at bounding box center [411, 216] width 423 height 22
type input "1"
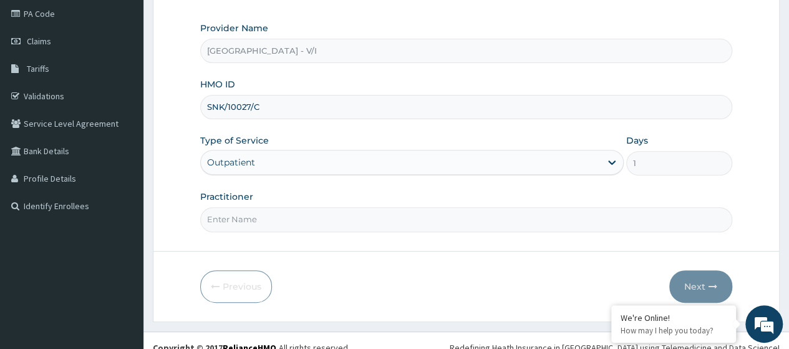
click at [254, 212] on input "Practitioner" at bounding box center [466, 219] width 532 height 24
type input "[PERSON_NAME]"
click at [709, 285] on icon "button" at bounding box center [712, 286] width 9 height 9
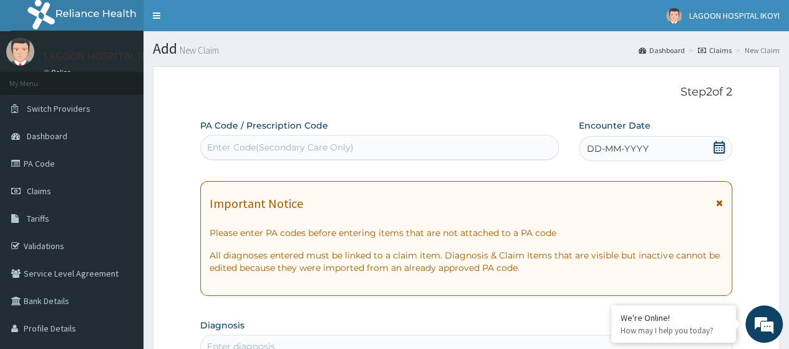
scroll to position [0, 0]
click at [242, 148] on div "Enter Code(Secondary Care Only)" at bounding box center [280, 147] width 147 height 12
paste input "PA/64C8F2"
type input "PA/64C8F2"
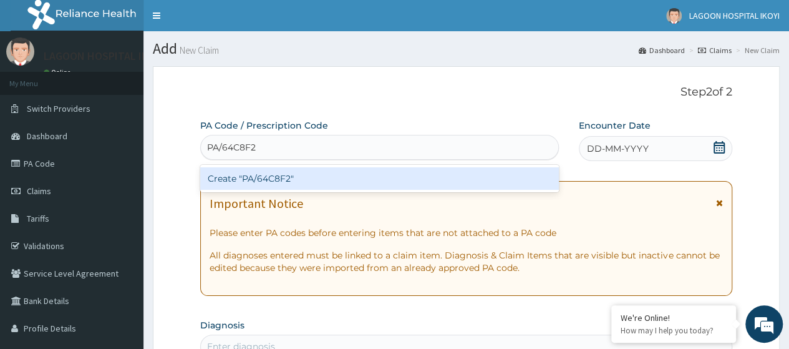
click at [256, 178] on div "Create "PA/64C8F2"" at bounding box center [379, 178] width 358 height 22
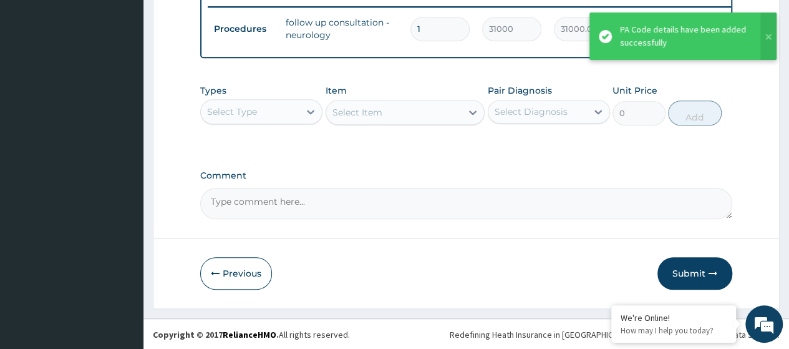
scroll to position [485, 0]
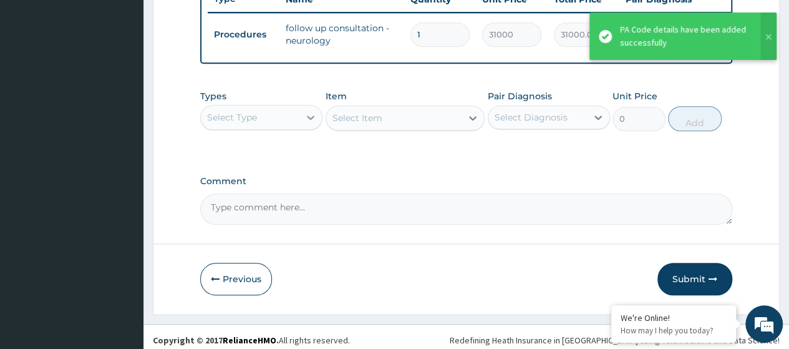
click at [304, 124] on div at bounding box center [310, 117] width 22 height 22
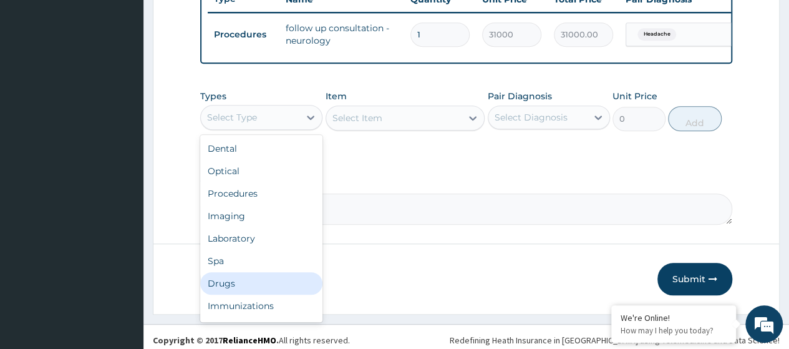
click at [239, 292] on div "Drugs" at bounding box center [261, 283] width 122 height 22
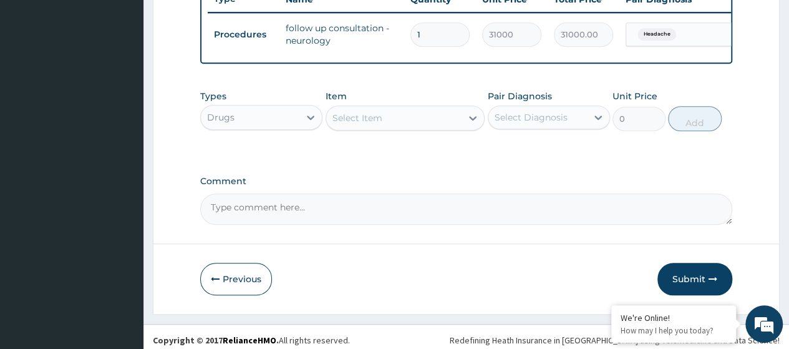
click at [359, 118] on div "Select Item" at bounding box center [394, 118] width 136 height 20
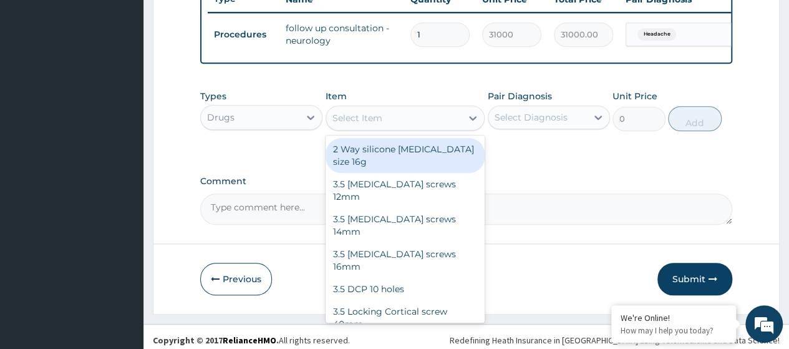
paste input "Zetgel ([MEDICAL_DATA]) cream"
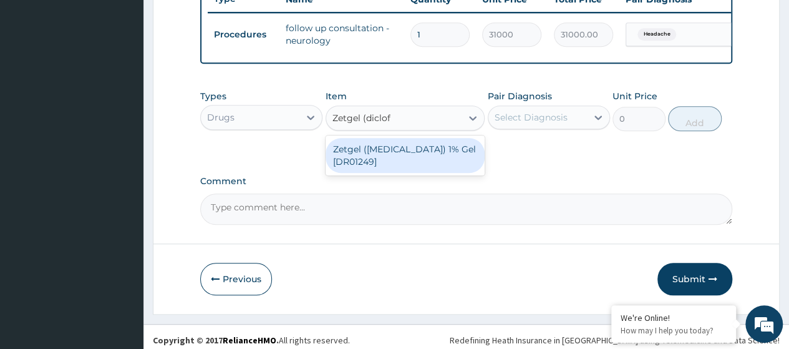
type input "Zetgel (diclo"
click at [409, 160] on div "Zetgel ([MEDICAL_DATA]) 1% Gel [DR01249]" at bounding box center [406, 155] width 160 height 35
type input "1539"
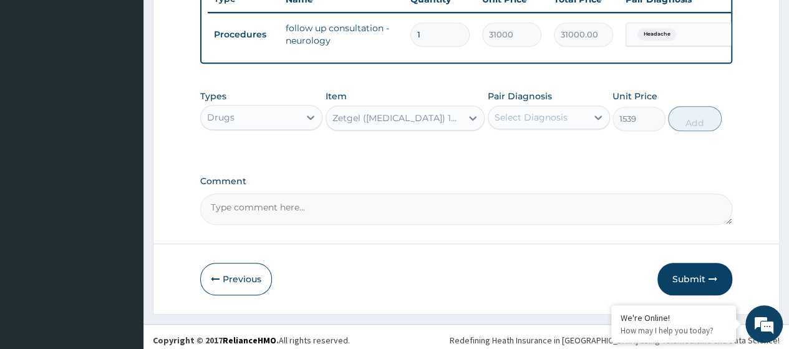
click at [566, 127] on div "Select Diagnosis" at bounding box center [537, 117] width 99 height 20
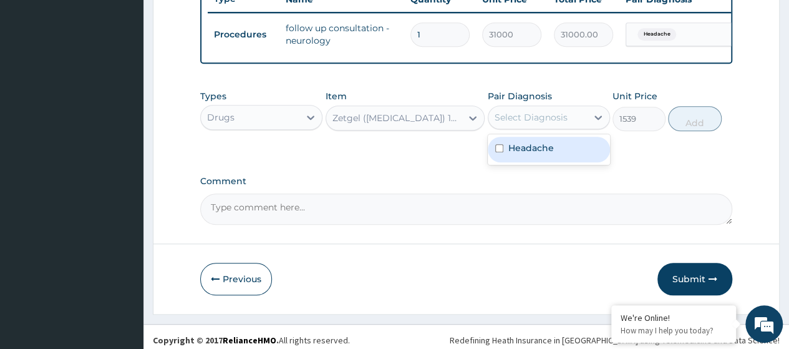
click at [549, 154] on label "Headache" at bounding box center [531, 148] width 46 height 12
checkbox input "true"
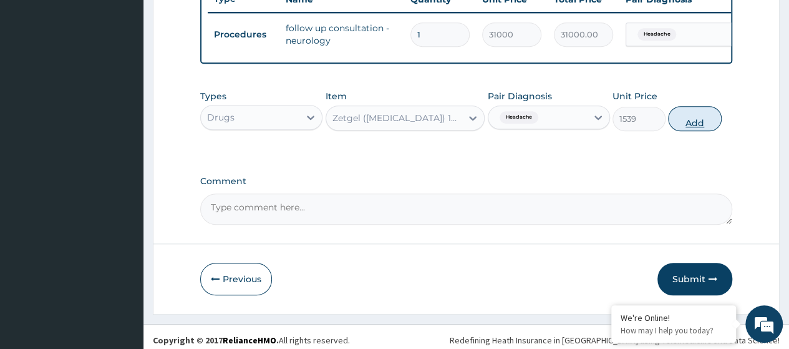
click at [702, 131] on button "Add" at bounding box center [694, 118] width 53 height 25
type input "0"
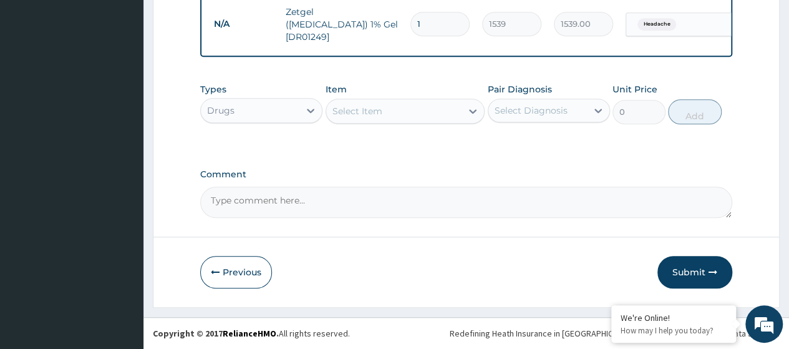
click at [688, 268] on button "Submit" at bounding box center [694, 272] width 75 height 32
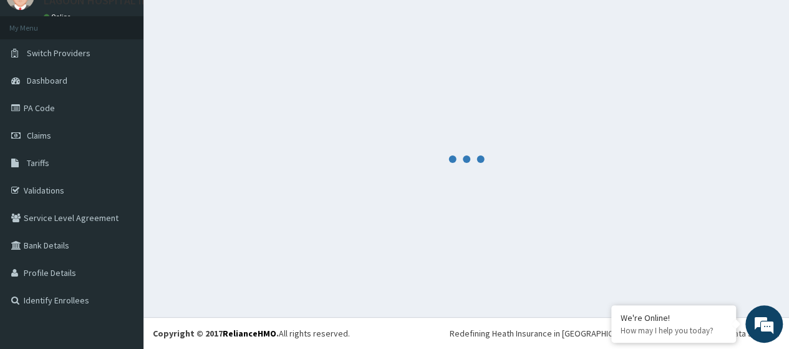
scroll to position [55, 0]
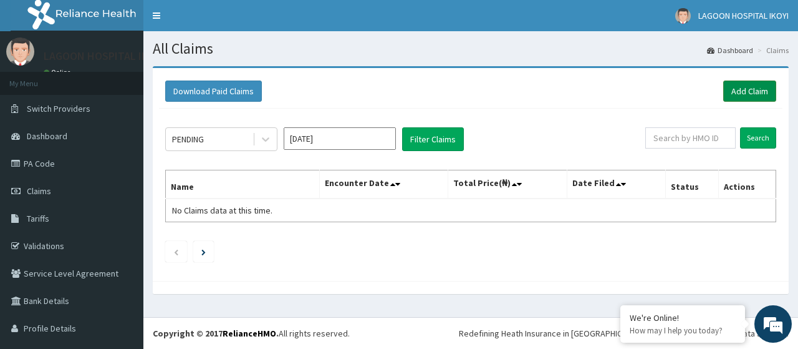
click at [753, 92] on link "Add Claim" at bounding box center [749, 90] width 53 height 21
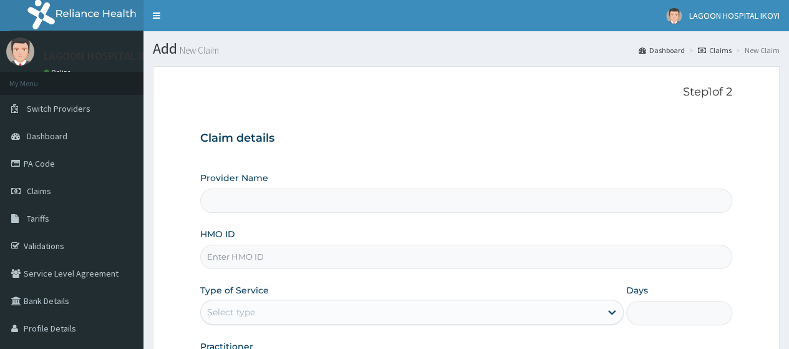
click at [246, 256] on input "HMO ID" at bounding box center [466, 256] width 532 height 24
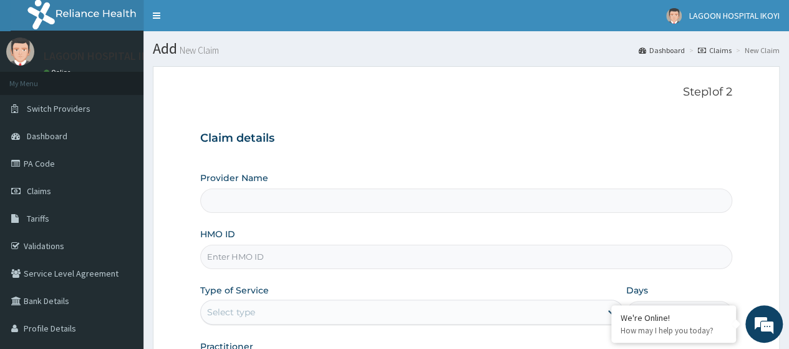
paste input "SNK/10027/C"
type input "SNK/10027/C"
type input "[GEOGRAPHIC_DATA] - V/I"
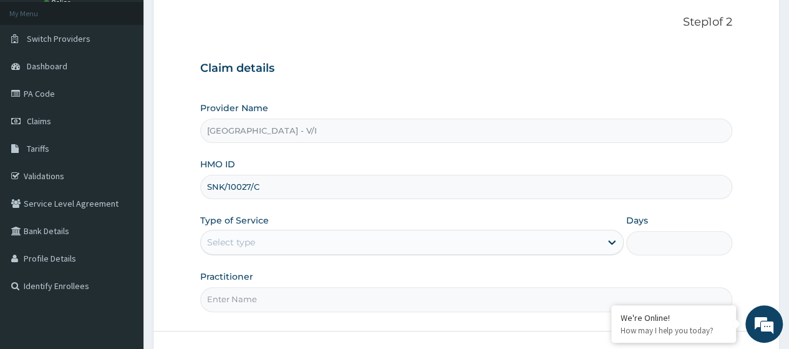
scroll to position [91, 0]
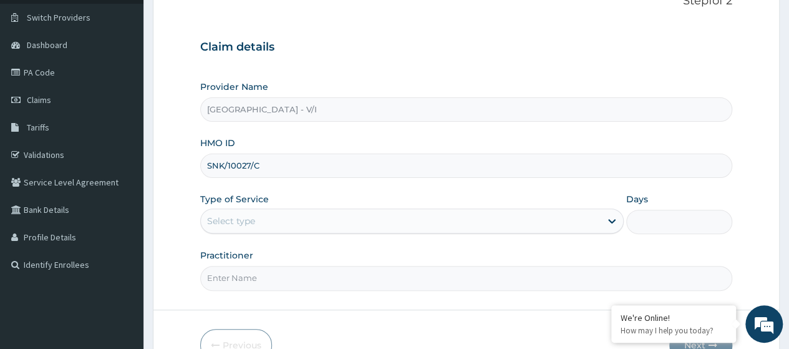
type input "SNK/10027/C"
click at [256, 226] on div "Select type" at bounding box center [401, 221] width 400 height 20
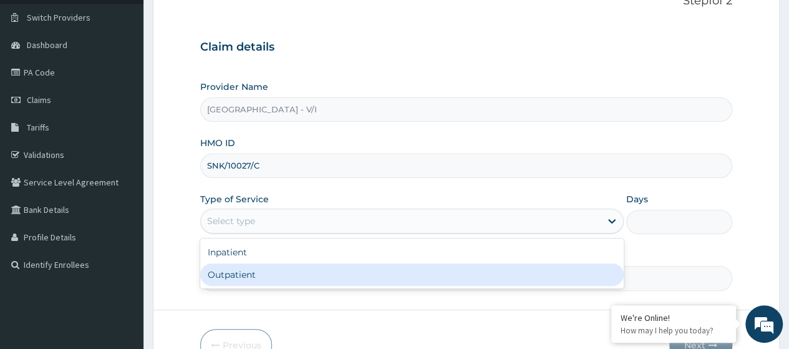
click at [238, 278] on div "Outpatient" at bounding box center [411, 274] width 423 height 22
type input "1"
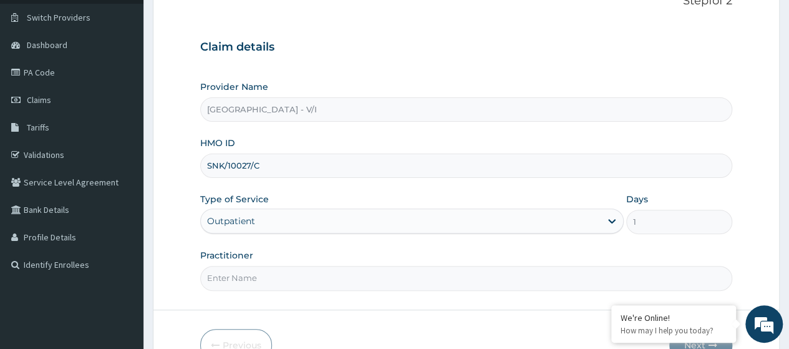
click at [246, 284] on input "Practitioner" at bounding box center [466, 278] width 532 height 24
type input "Dr. Kuyoro"
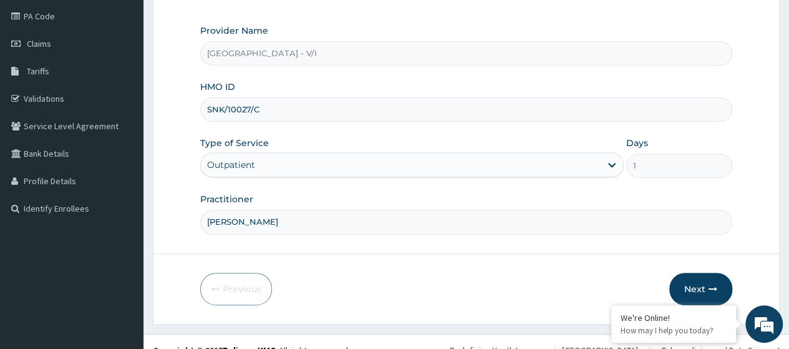
scroll to position [161, 0]
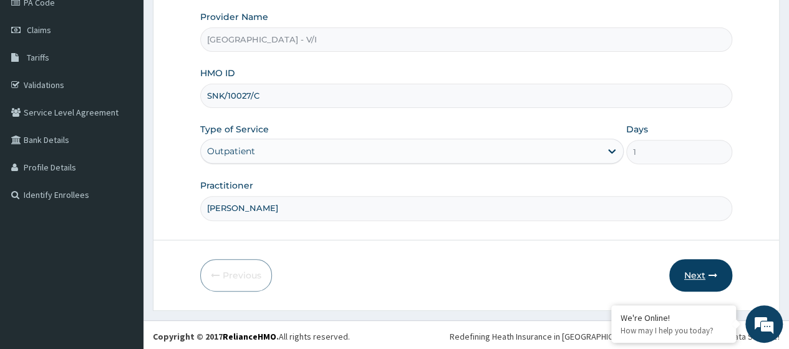
click at [701, 275] on button "Next" at bounding box center [700, 275] width 63 height 32
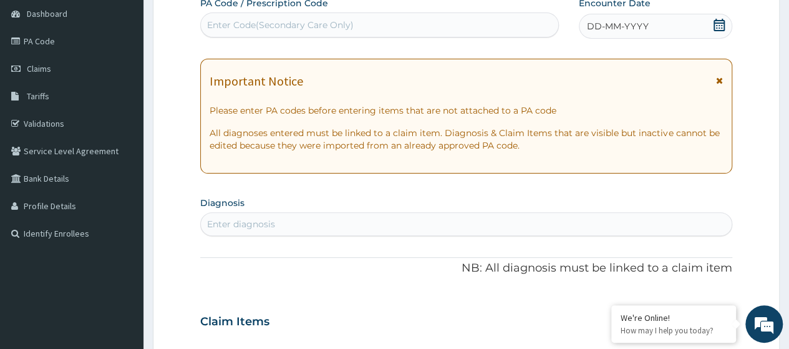
scroll to position [130, 0]
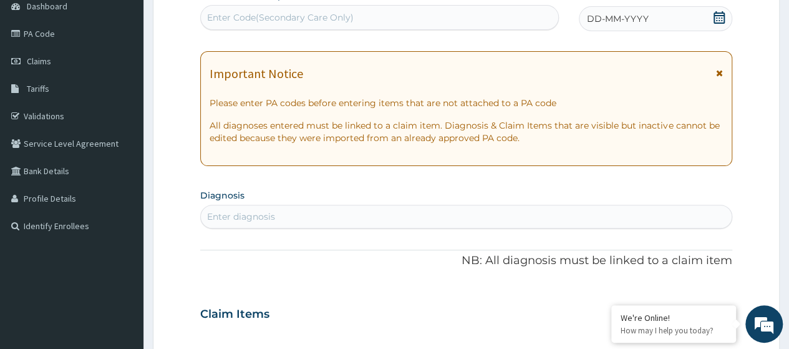
click at [241, 19] on div "Enter Code(Secondary Care Only)" at bounding box center [280, 17] width 147 height 12
paste input "PA/FE85ED"
type input "PA/FE85ED"
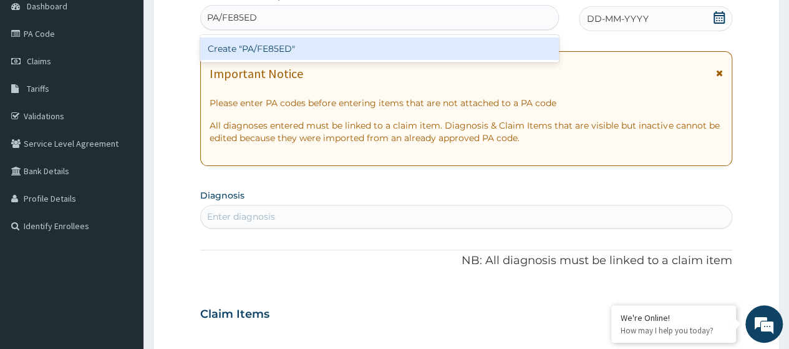
click at [271, 51] on div "Create "PA/FE85ED"" at bounding box center [379, 48] width 358 height 22
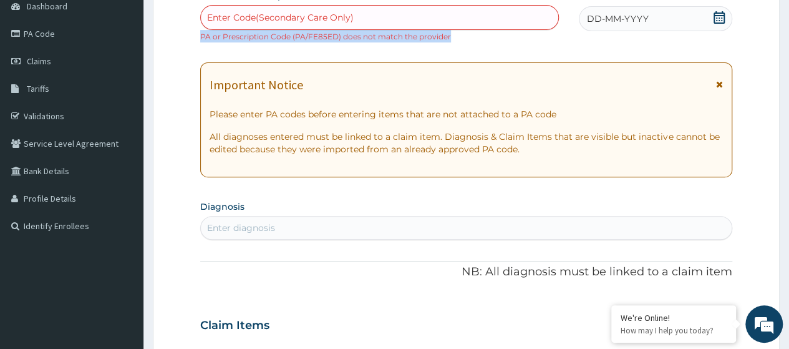
drag, startPoint x: 452, startPoint y: 34, endPoint x: 200, endPoint y: 32, distance: 252.0
click at [200, 32] on div "Enter Code(Secondary Care Only) PA or Prescription Code (PA/FE85ED) does not ma…" at bounding box center [379, 23] width 358 height 37
copy small "PA or Prescription Code (PA/FE85ED) does not match the provider"
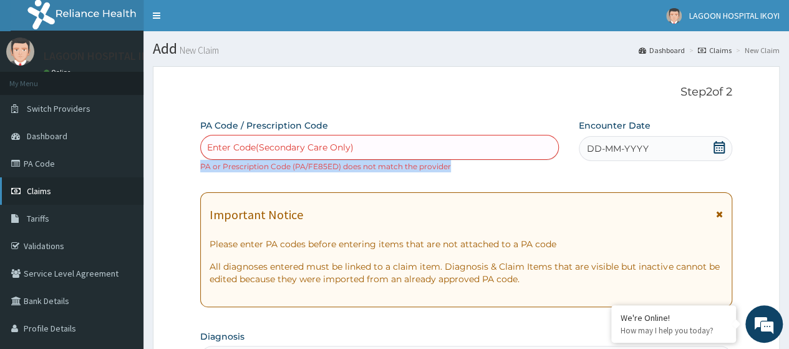
click at [36, 191] on span "Claims" at bounding box center [39, 190] width 24 height 11
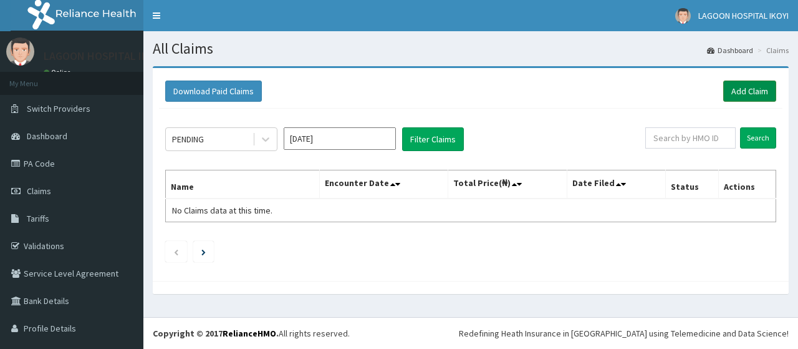
click at [731, 89] on link "Add Claim" at bounding box center [749, 90] width 53 height 21
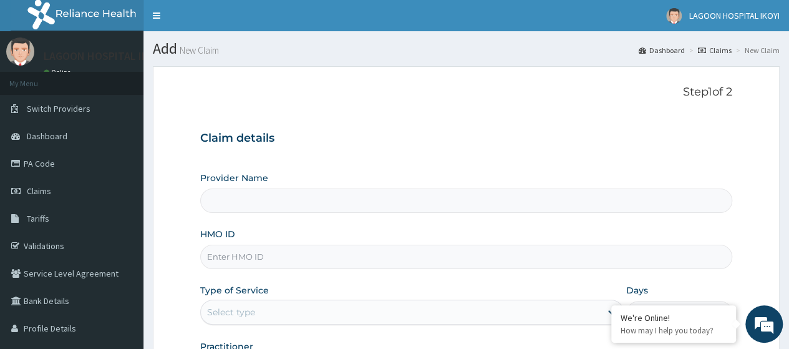
click at [231, 265] on input "HMO ID" at bounding box center [466, 256] width 532 height 24
paste input "OUC/10003/A"
type input "OUC/10003/A"
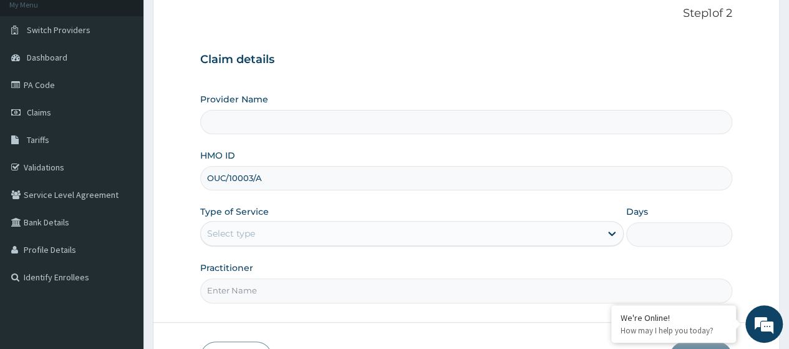
type input "[GEOGRAPHIC_DATA] - V/I"
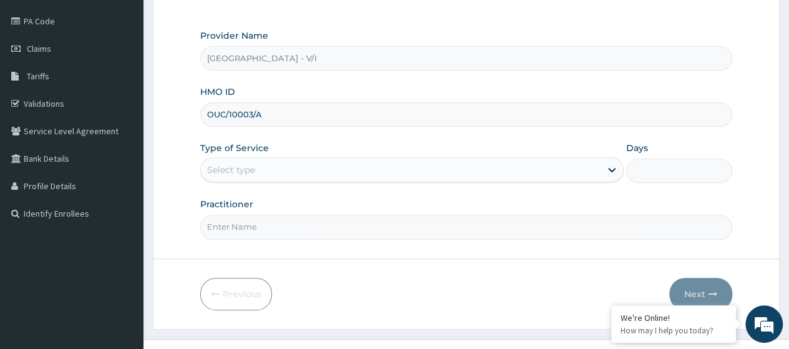
scroll to position [151, 0]
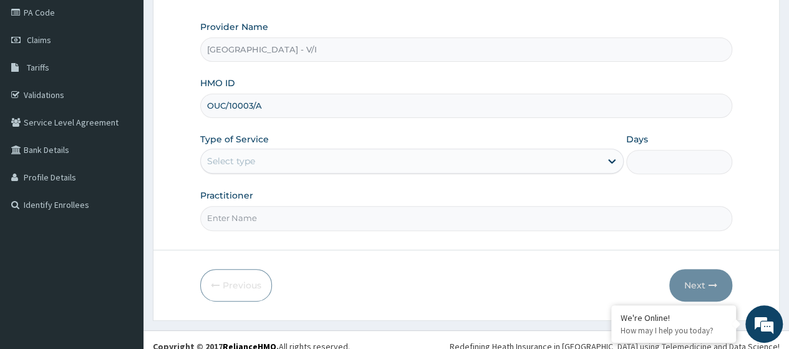
type input "OUC/10003/A"
click at [258, 167] on div "Select type" at bounding box center [401, 161] width 400 height 20
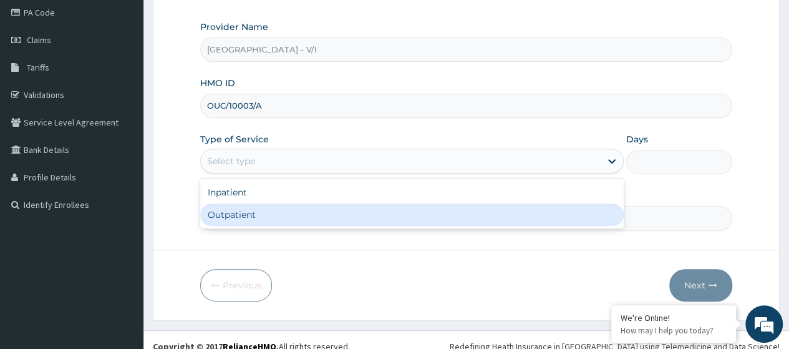
click at [246, 216] on div "Outpatient" at bounding box center [411, 214] width 423 height 22
type input "1"
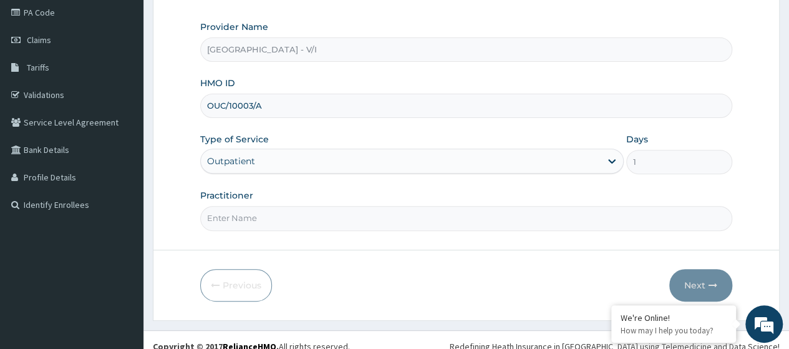
click at [246, 216] on input "Practitioner" at bounding box center [466, 218] width 532 height 24
type input "[PERSON_NAME]"
click at [695, 287] on button "Next" at bounding box center [700, 285] width 63 height 32
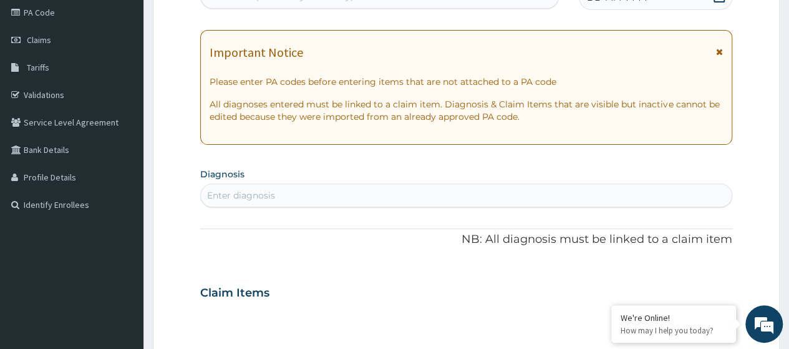
scroll to position [0, 0]
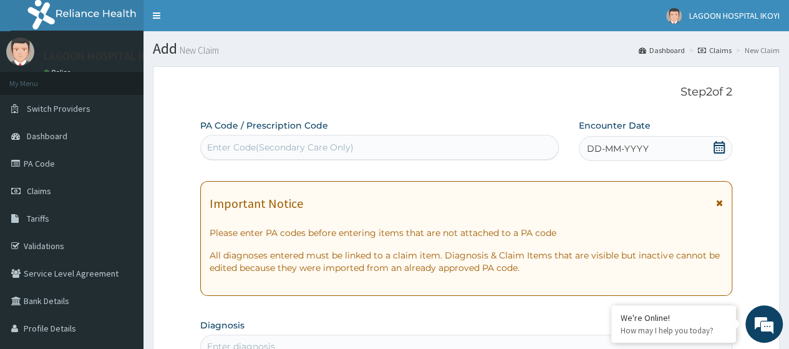
click at [211, 147] on div "Enter Code(Secondary Care Only)" at bounding box center [280, 147] width 147 height 12
paste input "PA/5A4232"
type input "PA/5A4232"
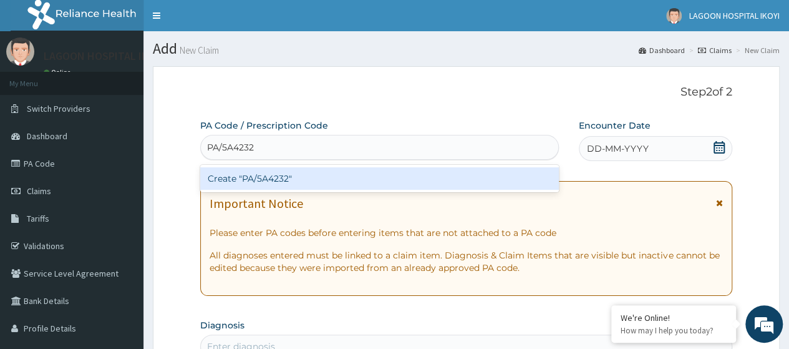
click at [259, 175] on div "Create "PA/5A4232"" at bounding box center [379, 178] width 358 height 22
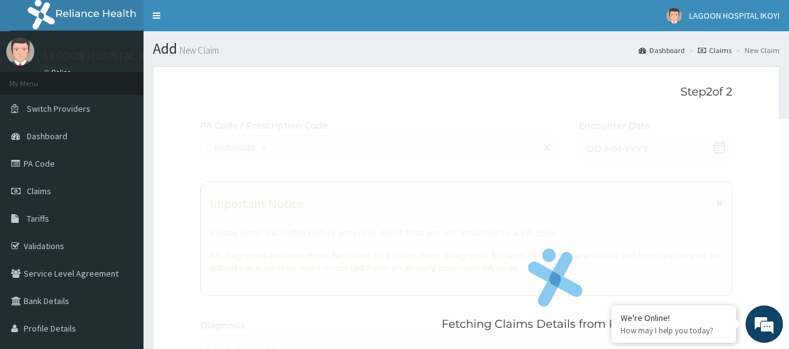
scroll to position [344, 0]
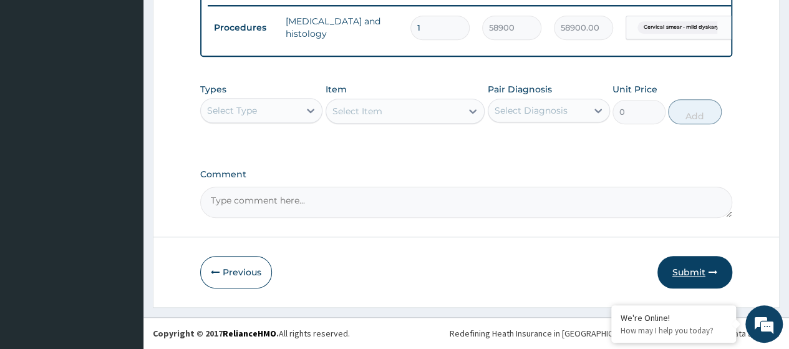
click at [686, 277] on button "Submit" at bounding box center [694, 272] width 75 height 32
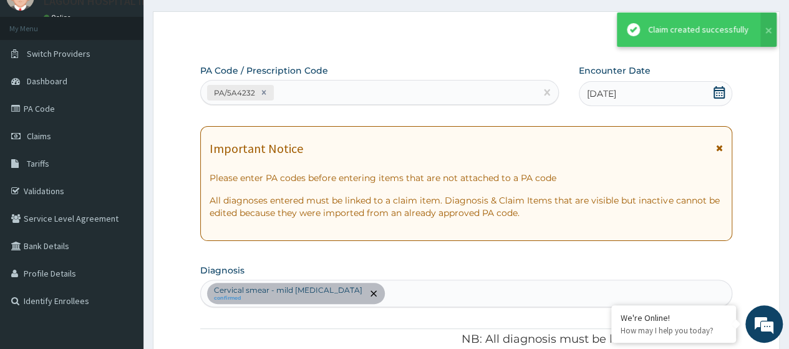
scroll to position [499, 0]
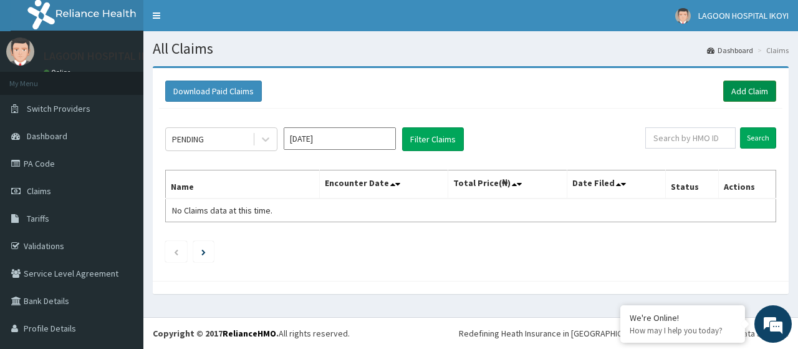
click at [733, 90] on link "Add Claim" at bounding box center [749, 90] width 53 height 21
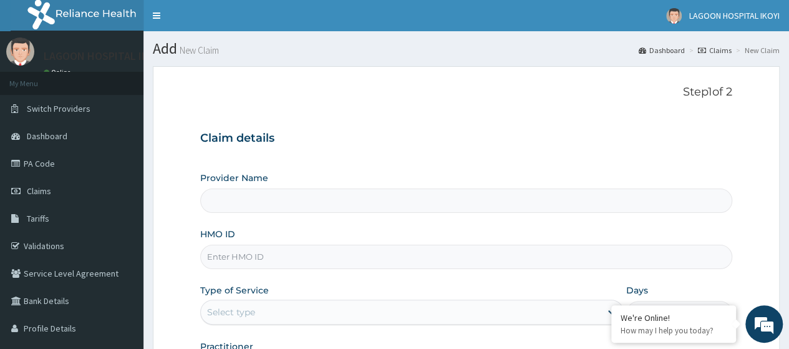
type input "[GEOGRAPHIC_DATA] - V/I"
click at [231, 259] on input "HMO ID" at bounding box center [466, 256] width 532 height 24
paste input "OUC/10003/A"
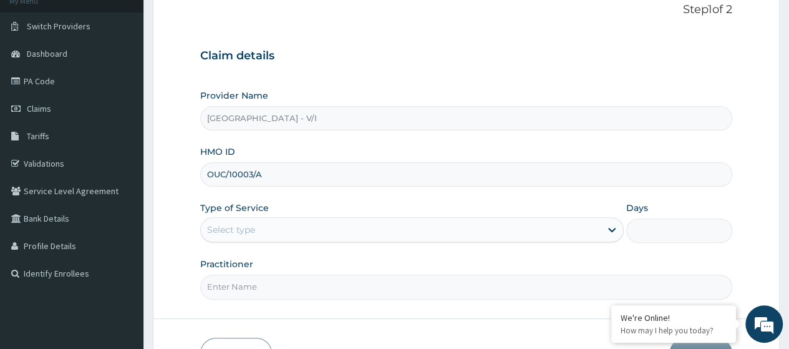
scroll to position [161, 0]
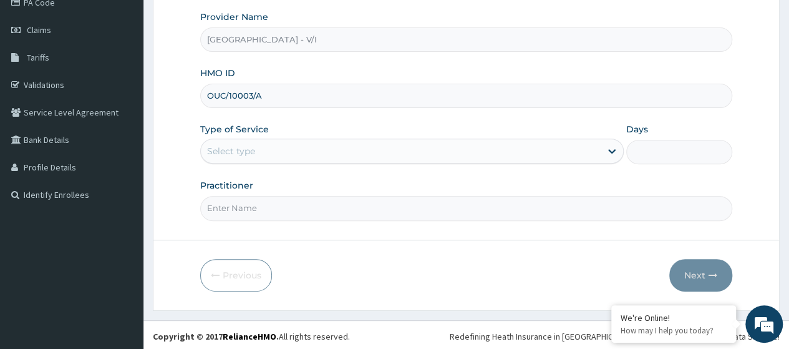
type input "OUC/10003/A"
click at [258, 158] on div "Select type" at bounding box center [401, 151] width 400 height 20
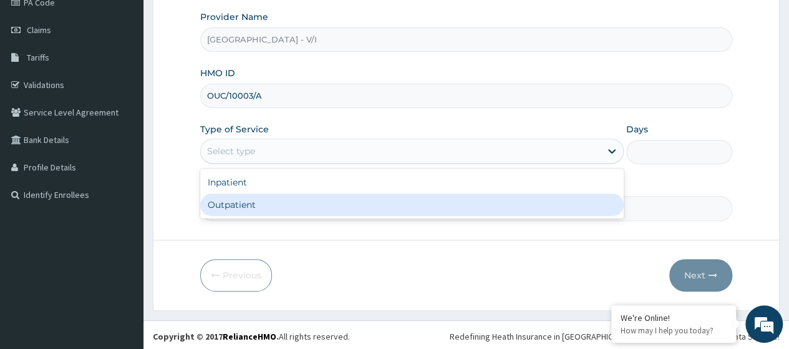
click at [269, 208] on div "Outpatient" at bounding box center [411, 204] width 423 height 22
type input "1"
click at [265, 212] on input "Practitioner" at bounding box center [466, 208] width 532 height 24
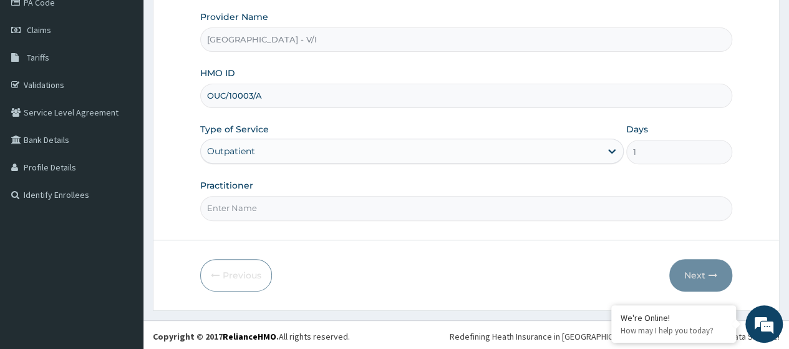
type input "[PERSON_NAME]"
click at [698, 268] on button "Next" at bounding box center [700, 275] width 63 height 32
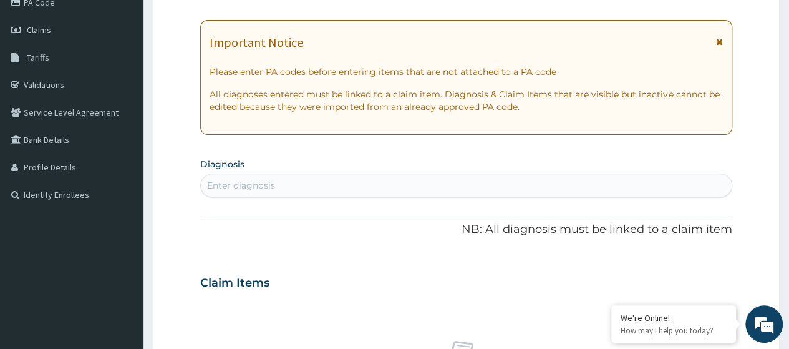
scroll to position [0, 0]
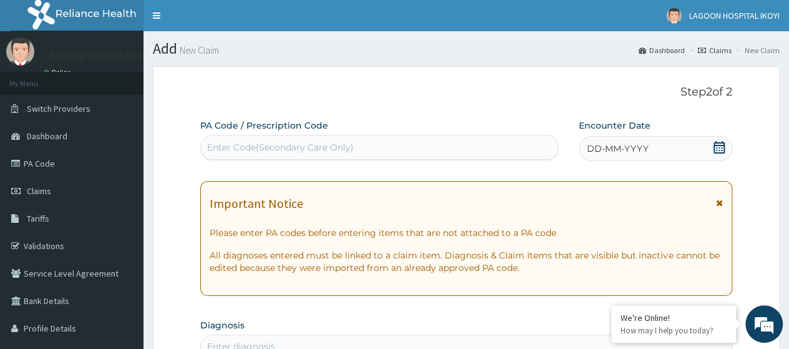
click at [223, 146] on div "Enter Code(Secondary Care Only)" at bounding box center [280, 147] width 147 height 12
paste input "PA/8CE633"
type input "PA/8CE633"
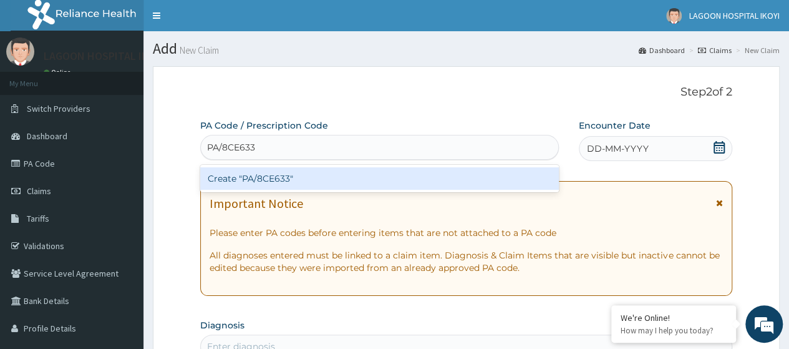
click at [264, 178] on div "Create "PA/8CE633"" at bounding box center [379, 178] width 358 height 22
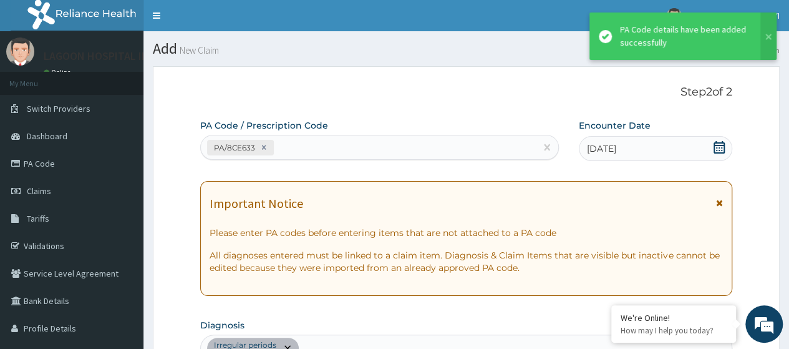
scroll to position [344, 0]
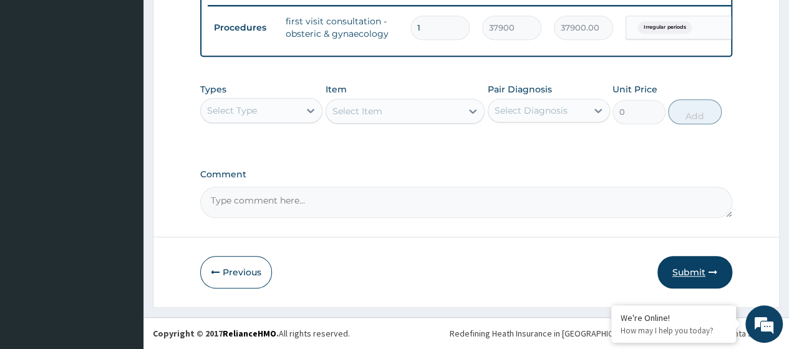
click at [691, 269] on button "Submit" at bounding box center [694, 272] width 75 height 32
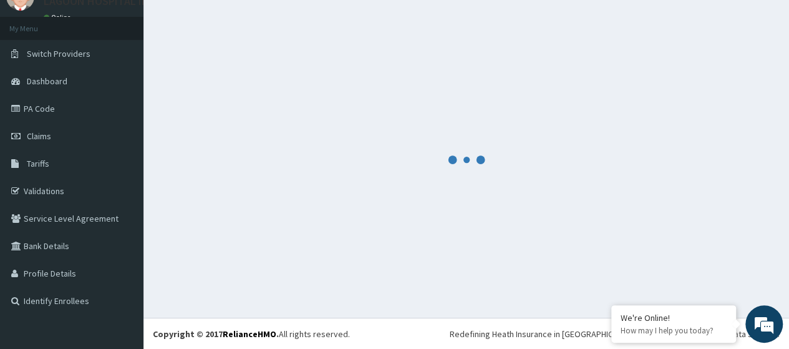
scroll to position [499, 0]
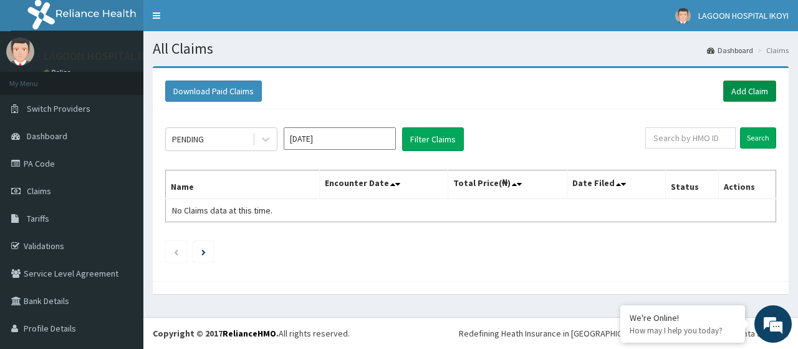
click at [741, 88] on link "Add Claim" at bounding box center [749, 90] width 53 height 21
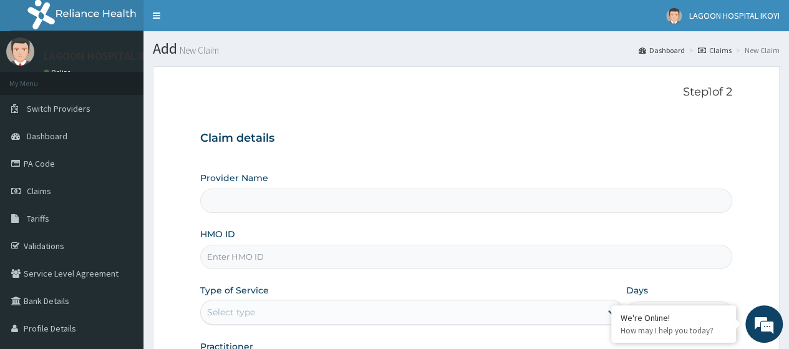
click at [251, 255] on input "HMO ID" at bounding box center [466, 256] width 532 height 24
paste input "OUC/10003/A"
type input "OUC/10003/A"
type input "Lagoon Hospital - V/I"
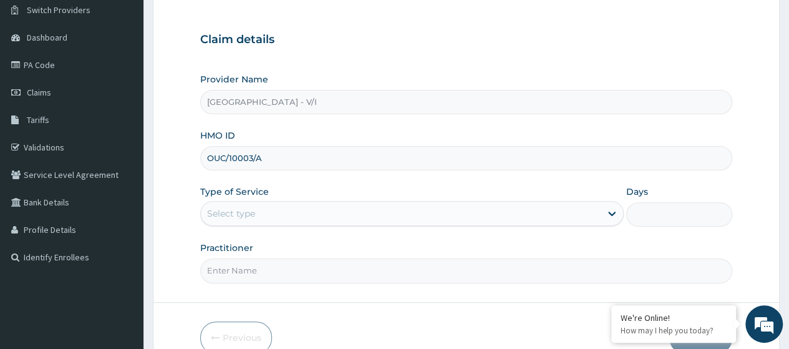
scroll to position [161, 0]
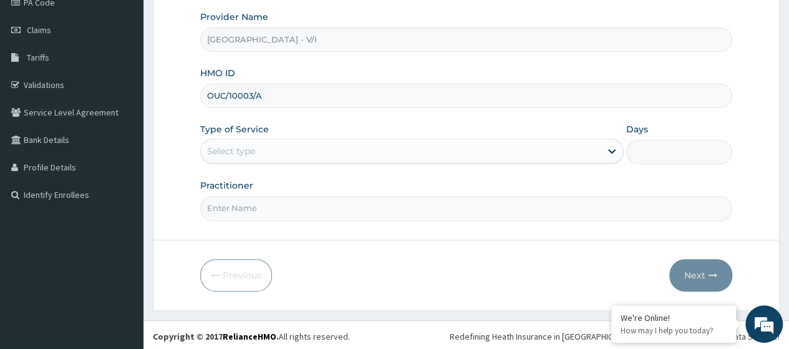
type input "OUC/10003/A"
click at [244, 157] on div "Select type" at bounding box center [401, 151] width 400 height 20
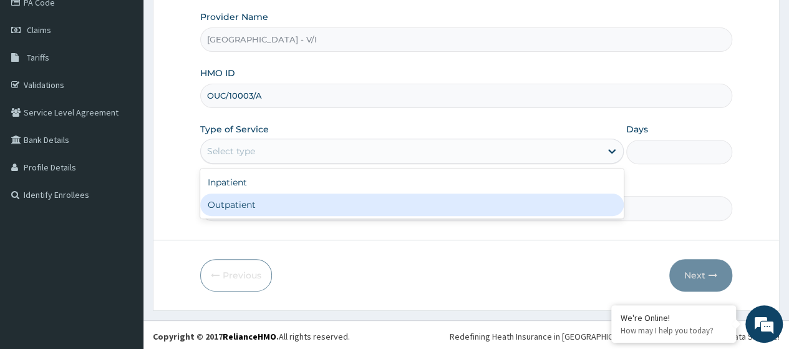
click at [260, 207] on div "Outpatient" at bounding box center [411, 204] width 423 height 22
type input "1"
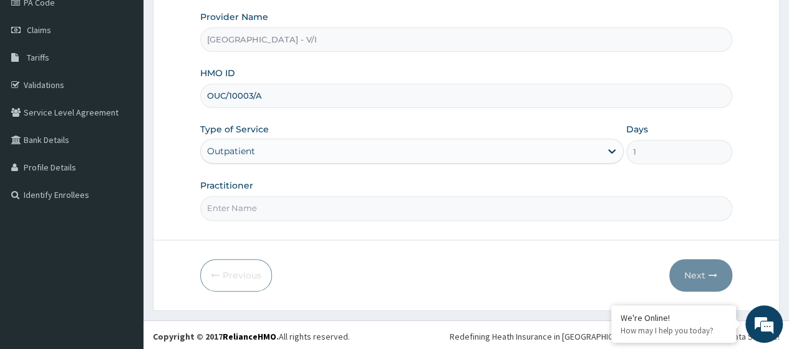
click at [261, 208] on input "Practitioner" at bounding box center [466, 208] width 532 height 24
type input "Dr. Kuyoro"
click at [697, 278] on button "Next" at bounding box center [700, 275] width 63 height 32
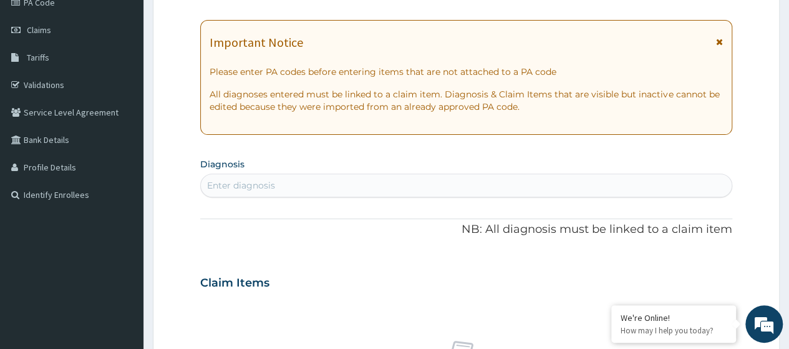
scroll to position [0, 0]
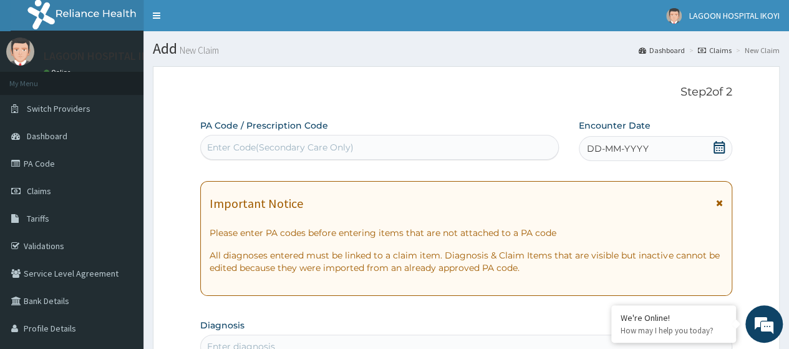
click at [239, 157] on div "Enter Code(Secondary Care Only)" at bounding box center [379, 147] width 357 height 20
paste input "PA/6EF3C3"
type input "PA/6EF3C3"
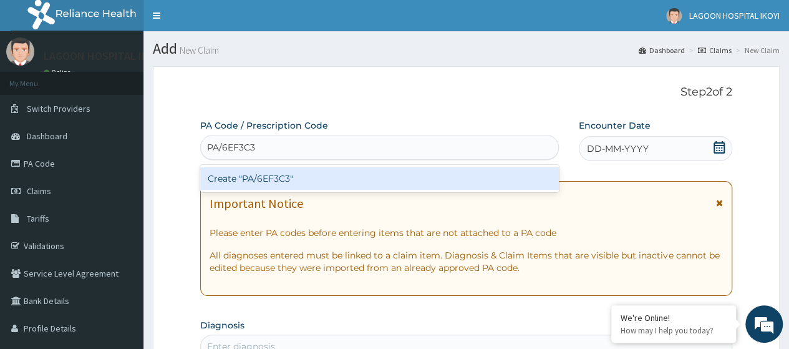
click at [316, 175] on div "Create "PA/6EF3C3"" at bounding box center [379, 178] width 358 height 22
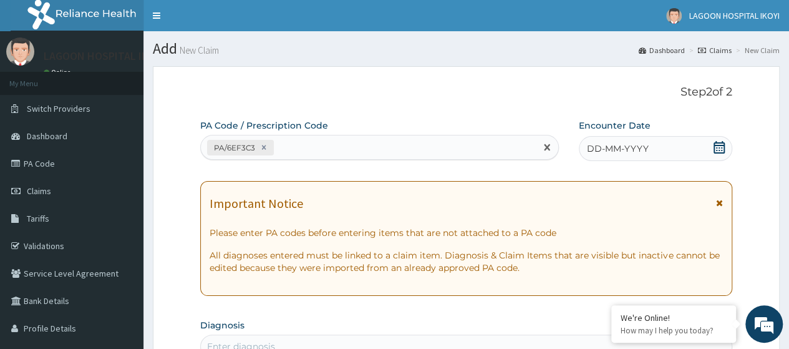
scroll to position [84, 0]
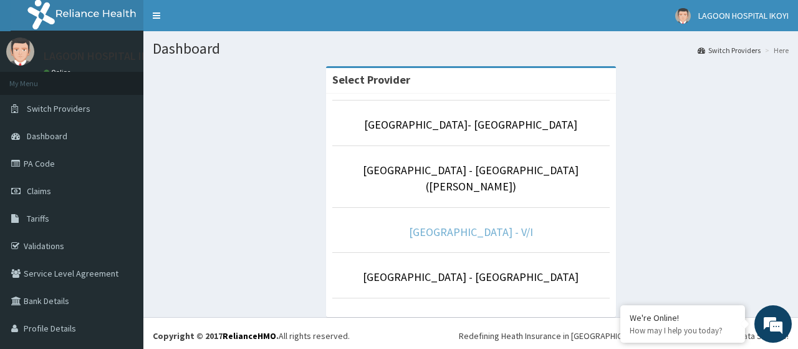
click at [455, 225] on link "[GEOGRAPHIC_DATA] - V/I" at bounding box center [471, 232] width 124 height 14
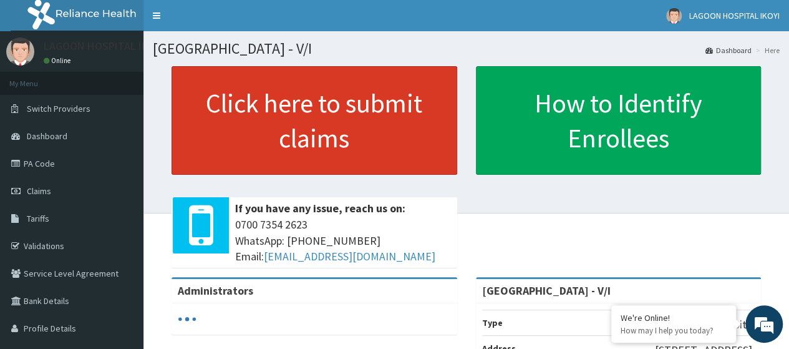
click at [282, 130] on link "Click here to submit claims" at bounding box center [314, 120] width 286 height 109
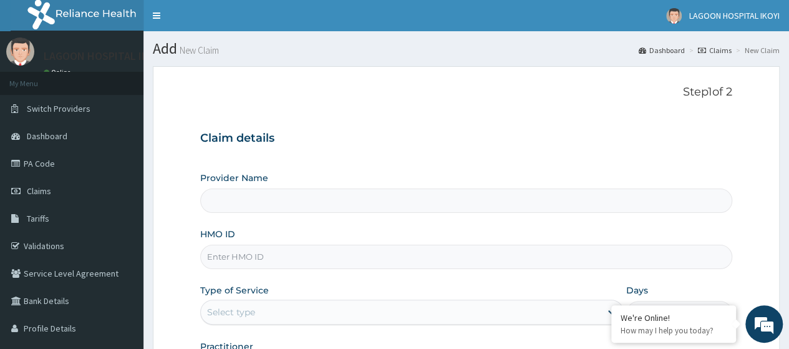
type input "[GEOGRAPHIC_DATA] - V/I"
click at [237, 253] on input "HMO ID" at bounding box center [466, 256] width 532 height 24
paste input "OUC/10003/A"
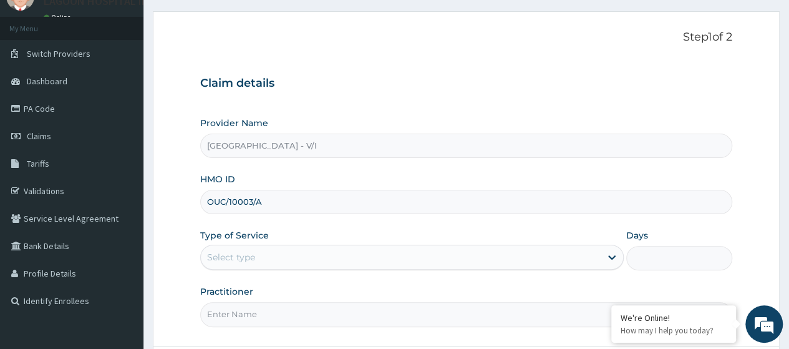
scroll to position [161, 0]
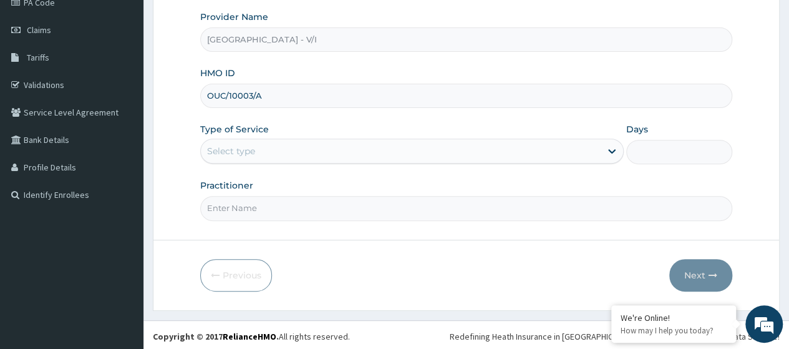
type input "OUC/10003/A"
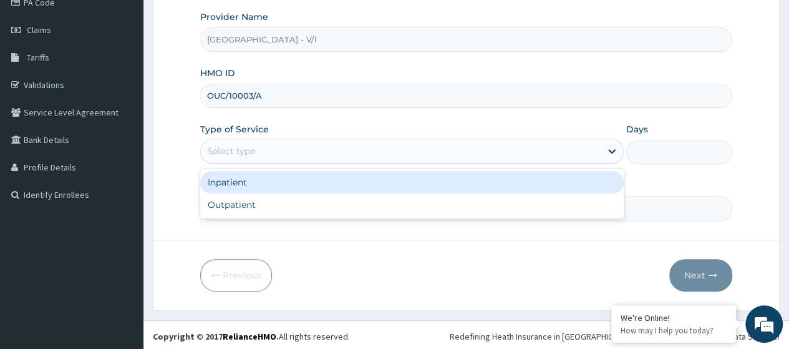
click at [243, 152] on div "Select type" at bounding box center [231, 151] width 48 height 12
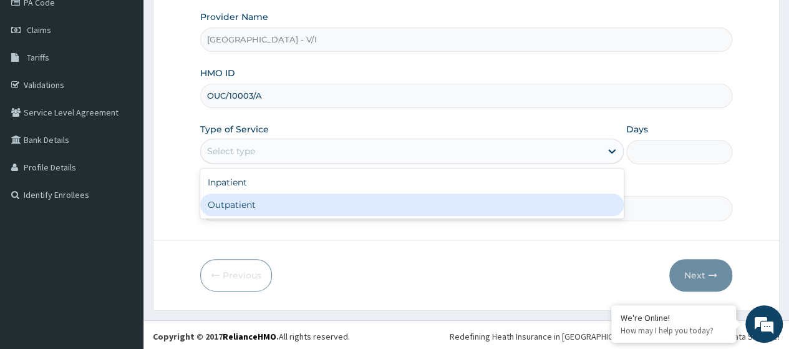
click at [261, 207] on div "Outpatient" at bounding box center [411, 204] width 423 height 22
type input "1"
click at [263, 208] on input "Practitioner" at bounding box center [466, 208] width 532 height 24
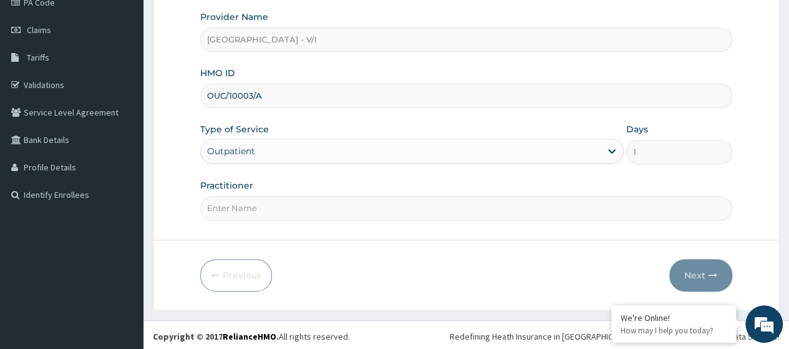
type input "[PERSON_NAME]"
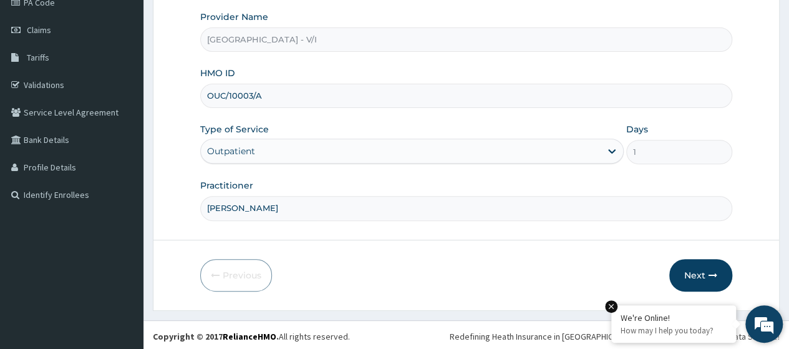
drag, startPoint x: 703, startPoint y: 268, endPoint x: 614, endPoint y: 310, distance: 98.7
click at [692, 278] on button "Next" at bounding box center [700, 275] width 63 height 32
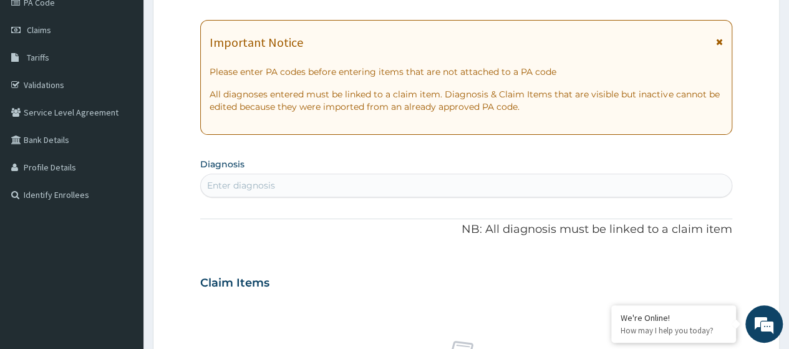
scroll to position [0, 0]
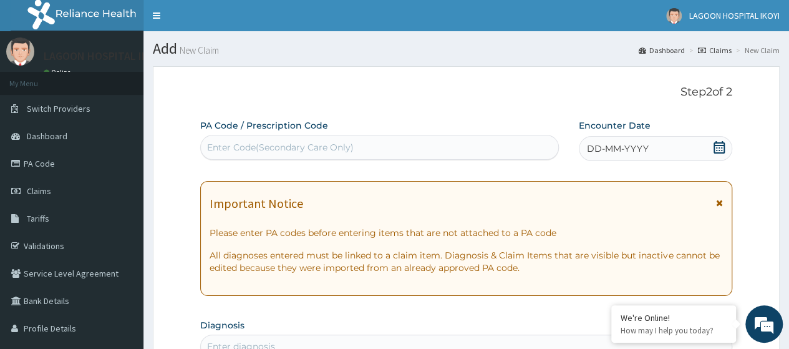
click at [210, 152] on div "Enter Code(Secondary Care Only)" at bounding box center [280, 147] width 147 height 12
paste input "PA/6EF3C3"
type input "PA/6EF3C3"
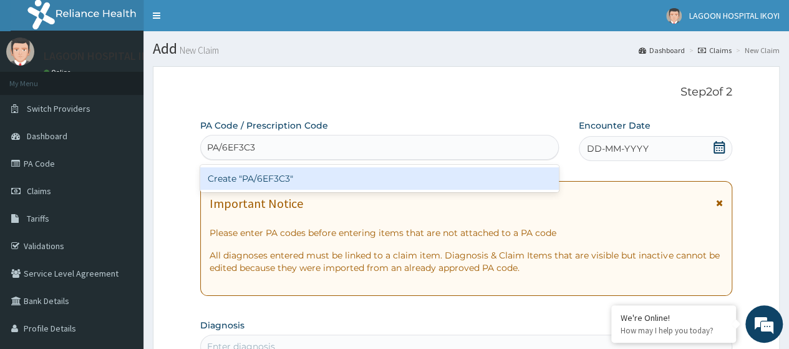
click at [299, 173] on div "Create "PA/6EF3C3"" at bounding box center [379, 178] width 358 height 22
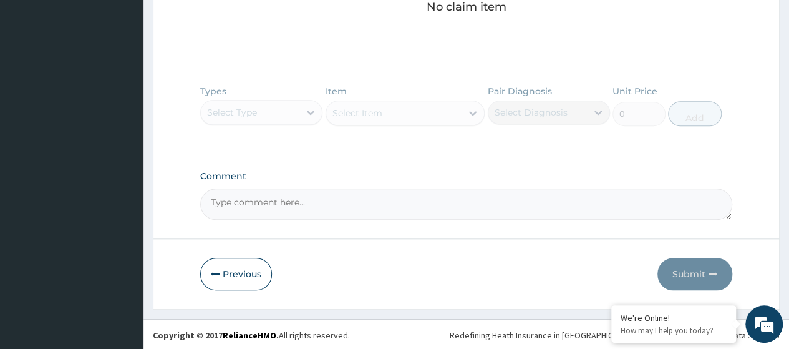
scroll to position [534, 0]
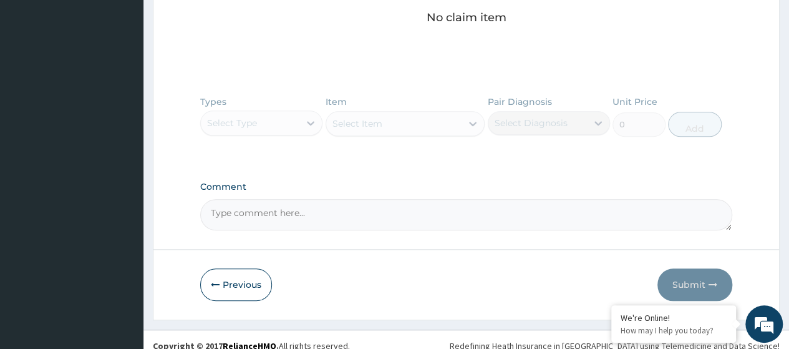
click at [220, 207] on textarea "Comment" at bounding box center [466, 214] width 532 height 31
paste textarea "PA/6EF3C3"
type textarea "PA/6EF3C3"
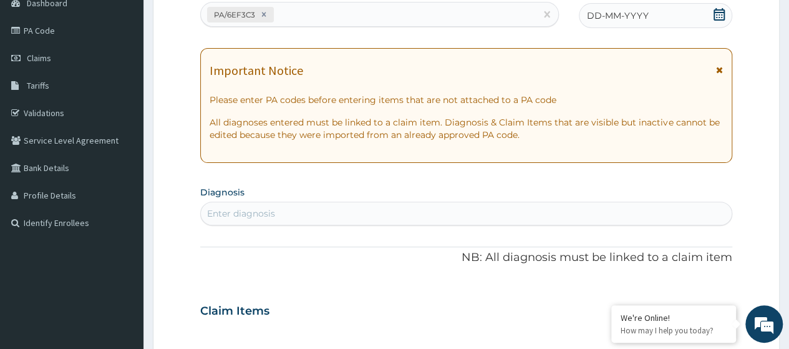
scroll to position [132, 0]
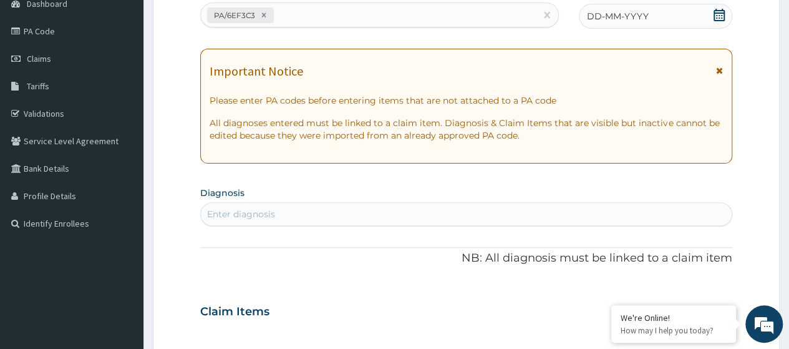
click at [725, 14] on icon at bounding box center [719, 15] width 12 height 12
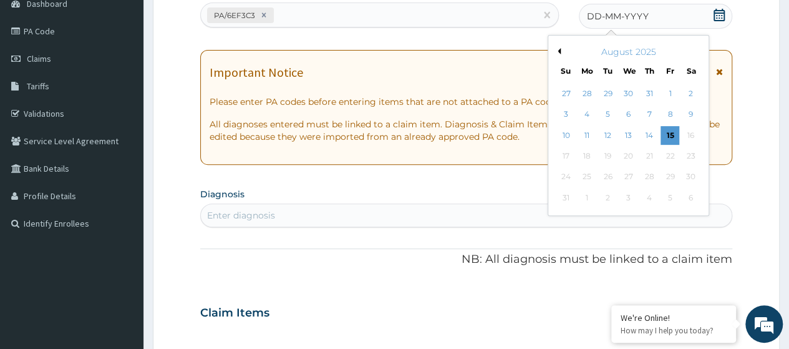
click at [556, 53] on button "Previous Month" at bounding box center [557, 51] width 6 height 6
click at [650, 137] on div "17" at bounding box center [649, 135] width 19 height 19
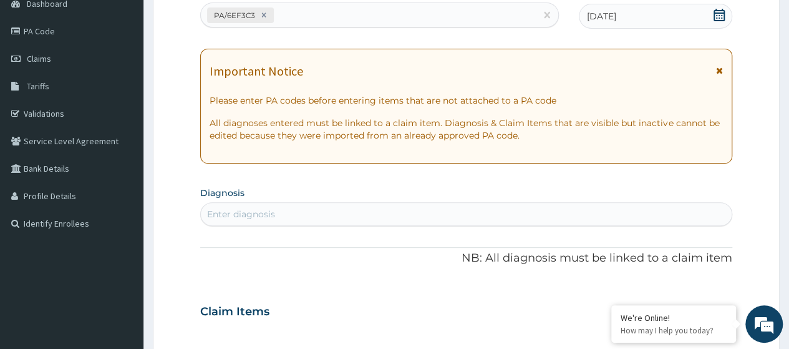
click at [256, 210] on div "Enter diagnosis" at bounding box center [241, 214] width 68 height 12
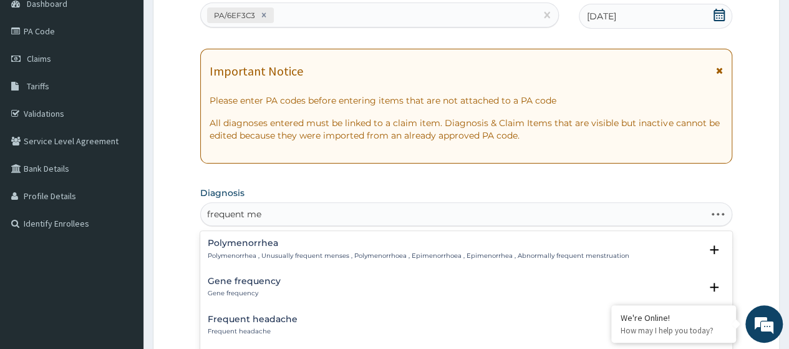
type input "frequent men"
click at [292, 249] on div "Polymenorrhea Polymenorrhea , Unusually frequent menses , Polymenorrhoea , Epim…" at bounding box center [419, 249] width 422 height 22
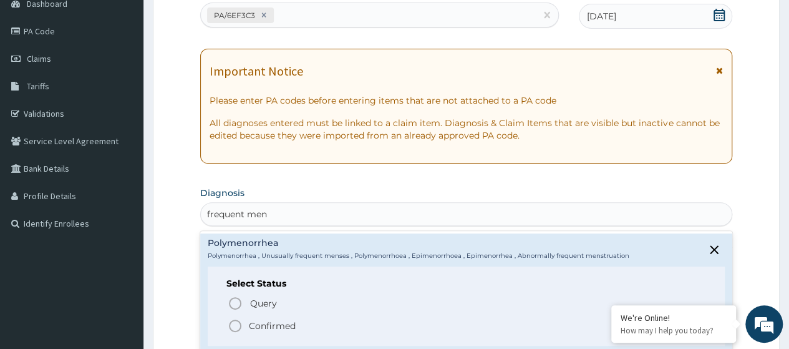
click at [271, 319] on p "Confirmed" at bounding box center [272, 325] width 47 height 12
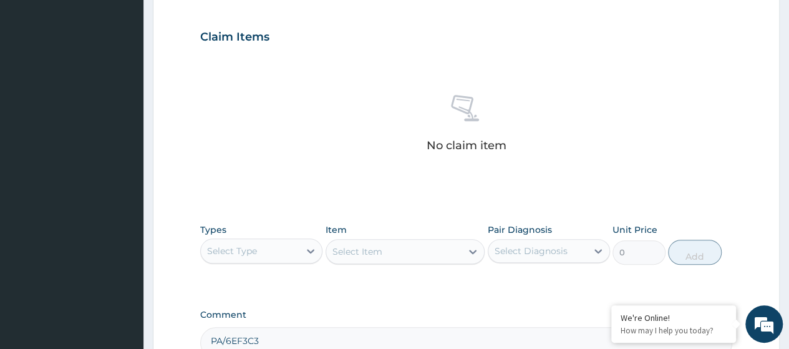
scroll to position [480, 0]
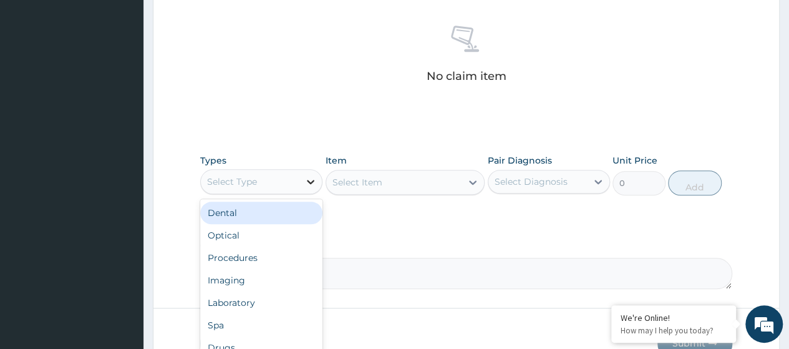
click at [309, 183] on icon at bounding box center [310, 181] width 12 height 12
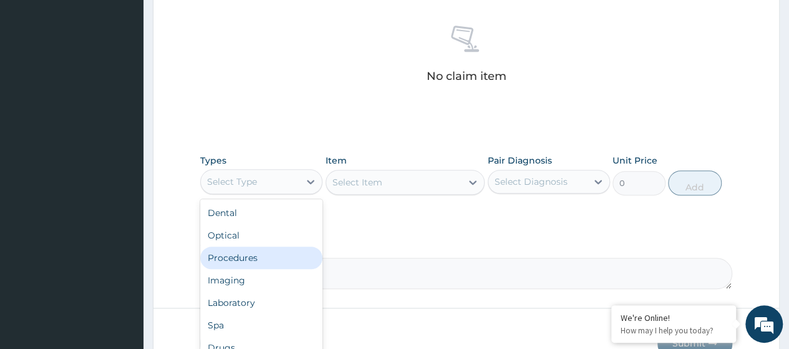
click at [251, 256] on div "Procedures" at bounding box center [261, 257] width 122 height 22
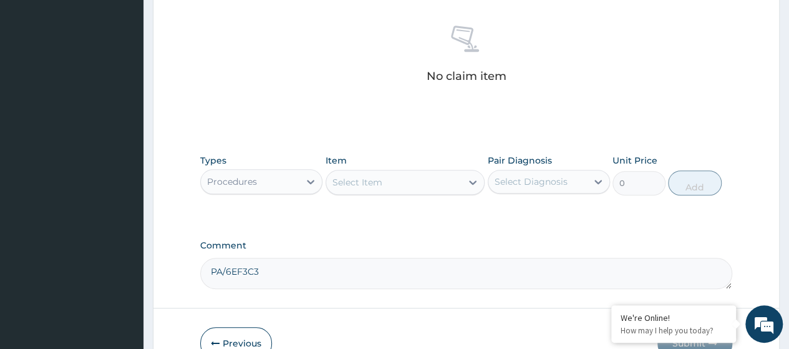
click at [360, 180] on div "Select Item" at bounding box center [357, 182] width 50 height 12
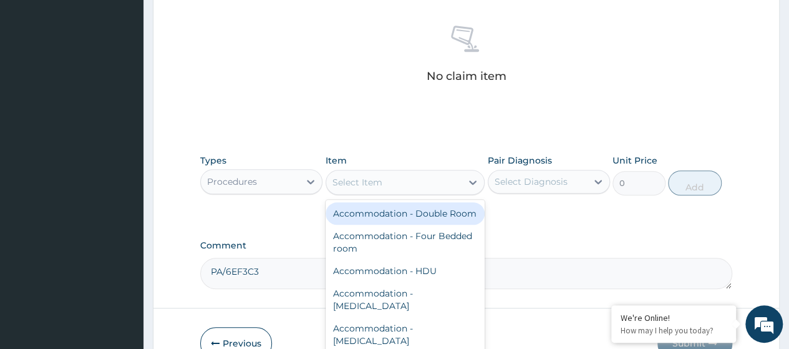
paste input "First Visit Consultation - Cardiology"
type input "First Visit Consultation - Cardiology"
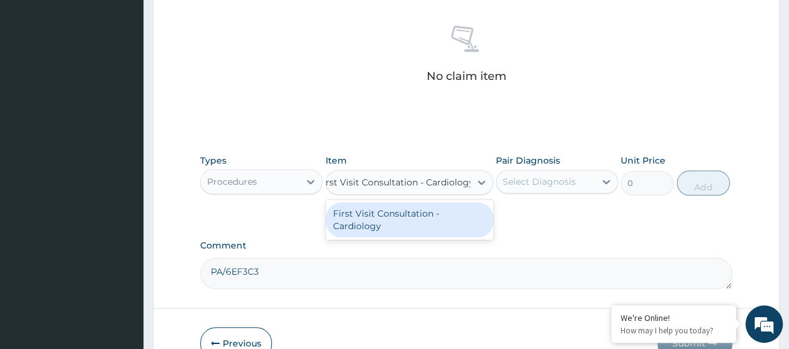
click at [394, 209] on div "First Visit Consultation - Cardiology" at bounding box center [410, 219] width 168 height 35
type input "48200"
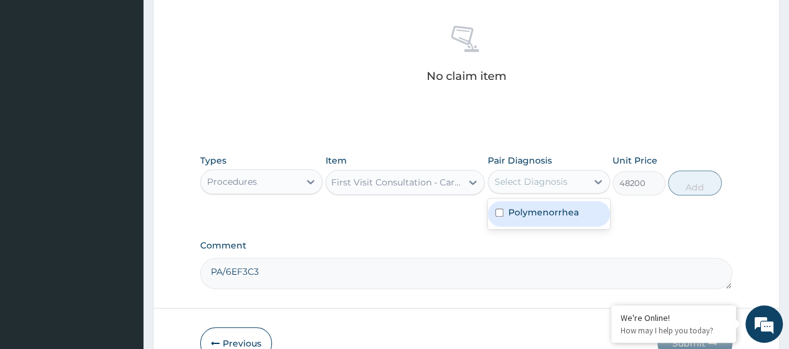
drag, startPoint x: 514, startPoint y: 187, endPoint x: 526, endPoint y: 208, distance: 23.7
click at [514, 186] on div "Select Diagnosis" at bounding box center [537, 181] width 99 height 20
click at [527, 214] on label "Polymenorrhea" at bounding box center [543, 212] width 70 height 12
checkbox input "true"
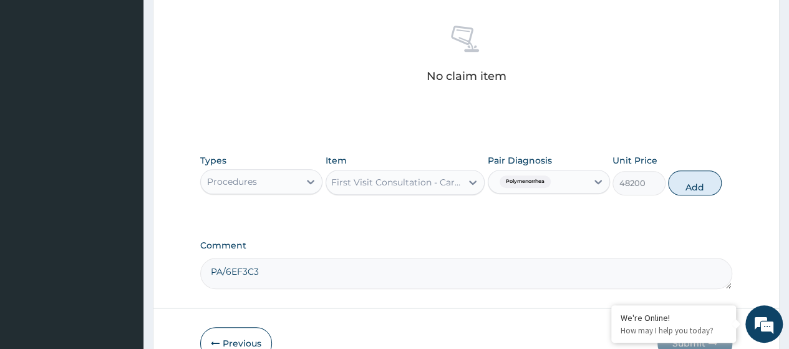
click at [686, 191] on button "Add" at bounding box center [694, 182] width 53 height 25
type input "0"
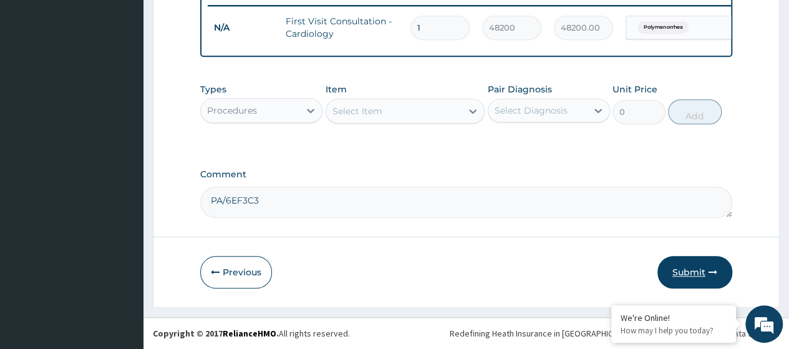
click at [687, 275] on button "Submit" at bounding box center [694, 272] width 75 height 32
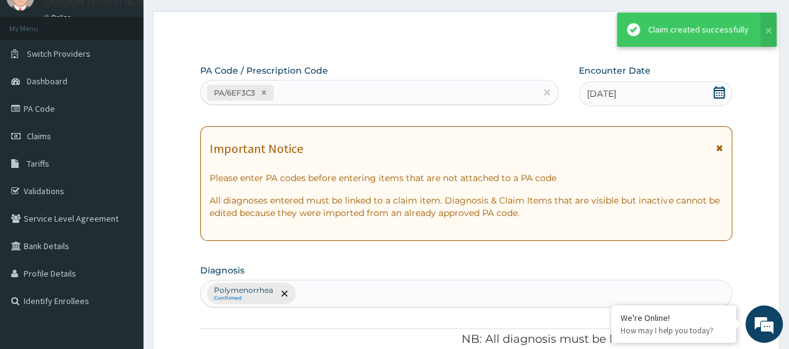
scroll to position [499, 0]
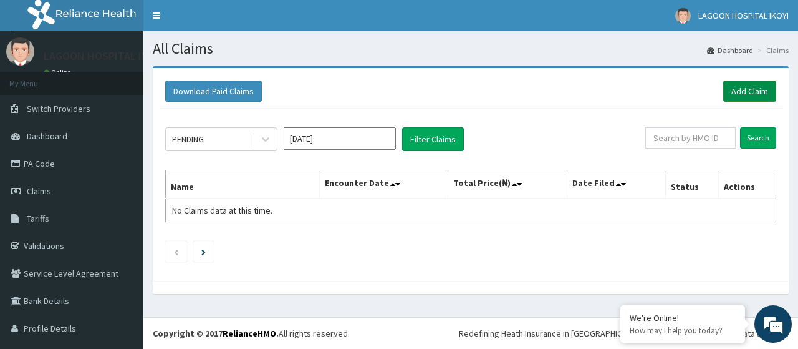
click at [737, 99] on link "Add Claim" at bounding box center [749, 90] width 53 height 21
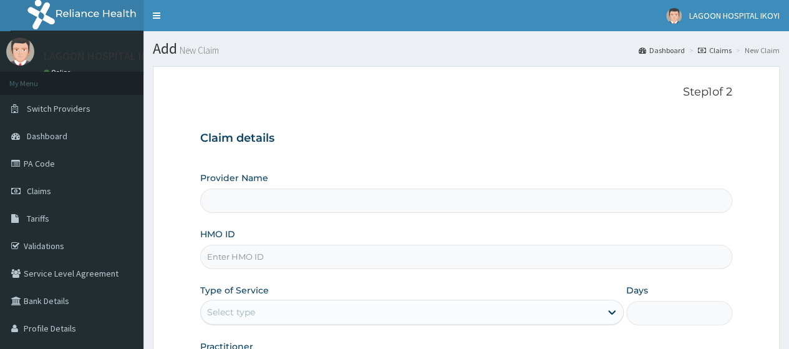
click at [249, 255] on input "HMO ID" at bounding box center [466, 256] width 532 height 24
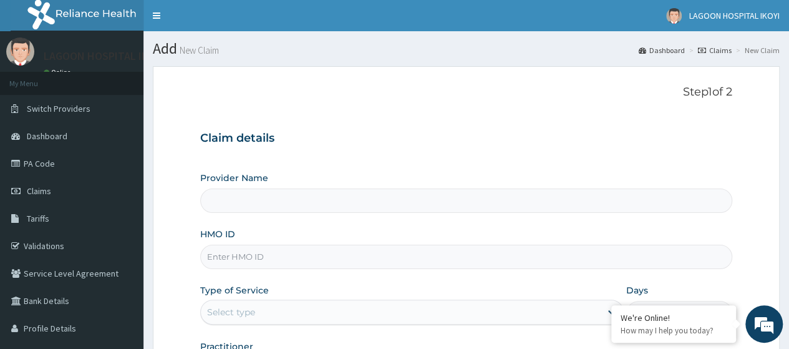
paste input "OUC/10003/A"
type input "OUC/10003/A"
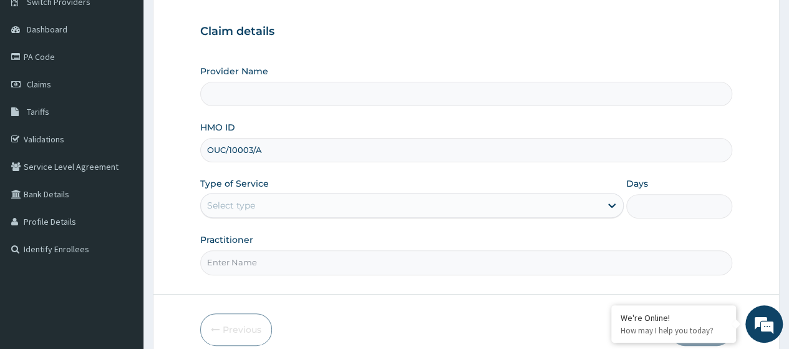
scroll to position [161, 0]
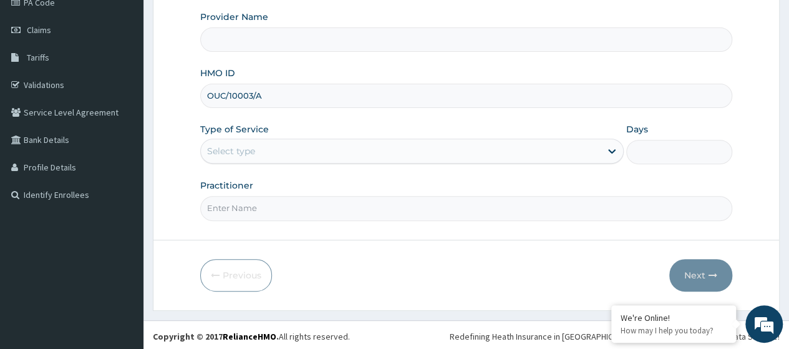
type input "[GEOGRAPHIC_DATA] - V/I"
type input "OUC/10003/A"
drag, startPoint x: 257, startPoint y: 155, endPoint x: 256, endPoint y: 162, distance: 7.6
click at [257, 155] on div "Select type" at bounding box center [401, 151] width 400 height 20
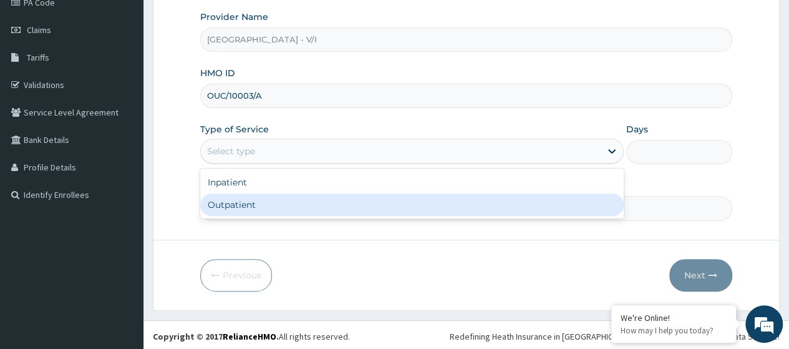
click at [255, 202] on div "Outpatient" at bounding box center [411, 204] width 423 height 22
type input "1"
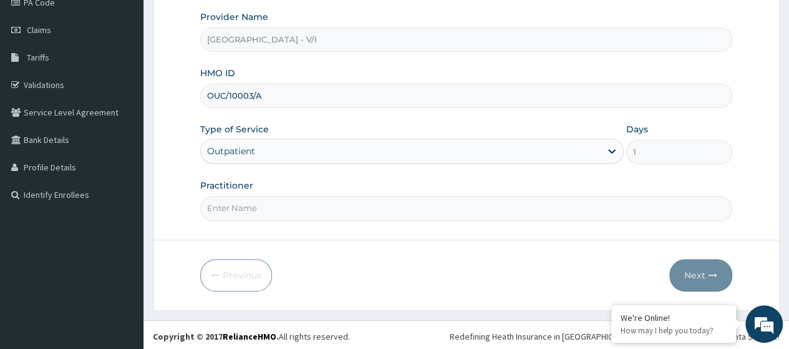
click at [254, 207] on input "Practitioner" at bounding box center [466, 208] width 532 height 24
type input "[PERSON_NAME]"
click at [695, 271] on button "Next" at bounding box center [700, 275] width 63 height 32
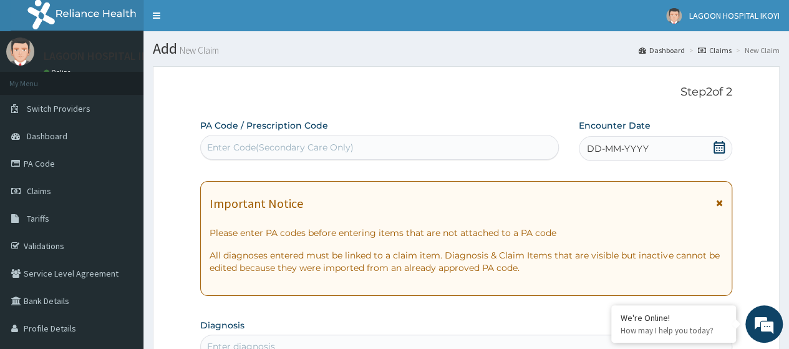
scroll to position [0, 0]
click at [226, 152] on div "Enter Code(Secondary Care Only)" at bounding box center [280, 147] width 147 height 12
paste input "PA/028F4E"
type input "PA/028F4E"
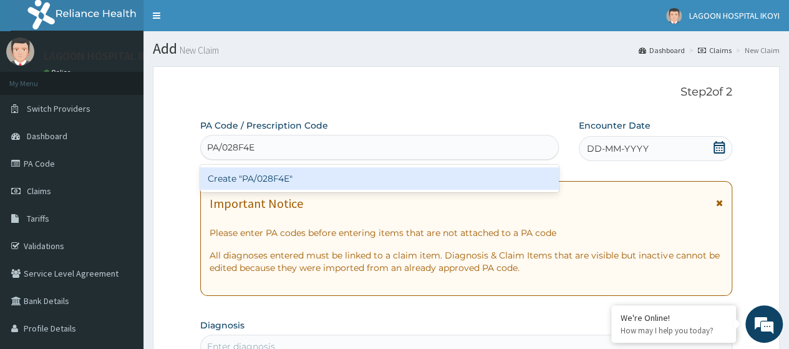
click at [263, 176] on div "Create "PA/028F4E"" at bounding box center [379, 178] width 358 height 22
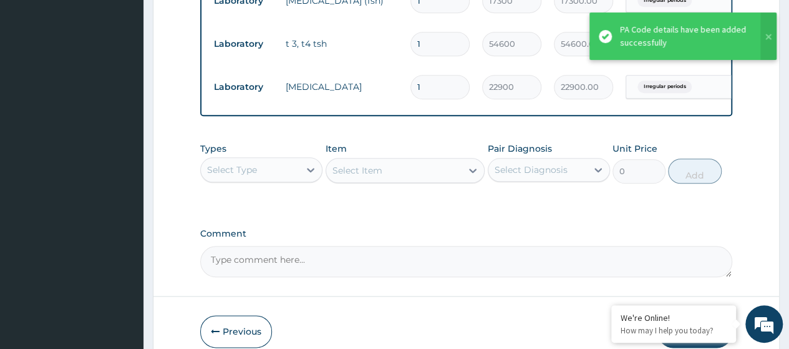
scroll to position [609, 0]
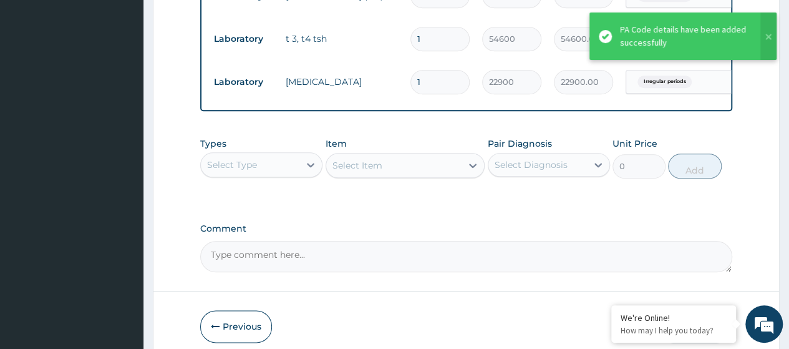
click at [282, 174] on div "Select Type" at bounding box center [250, 165] width 99 height 20
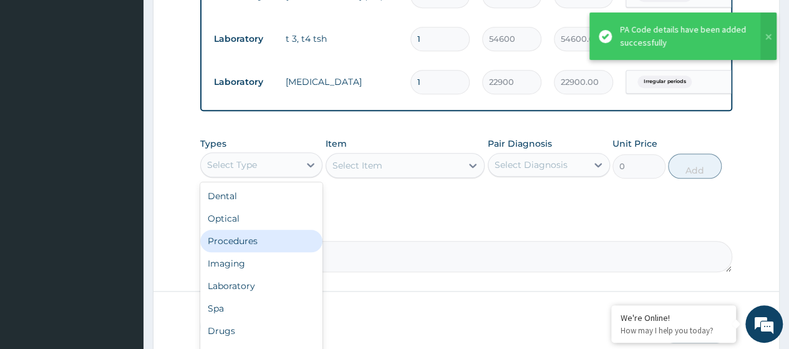
click at [258, 248] on div "Procedures" at bounding box center [261, 240] width 122 height 22
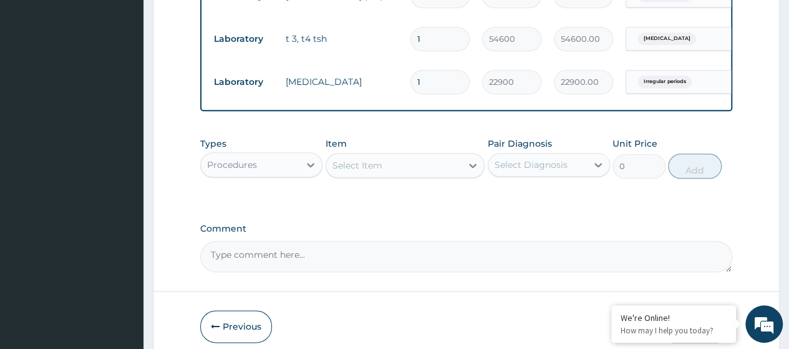
click at [369, 167] on div "Select Item" at bounding box center [394, 165] width 136 height 20
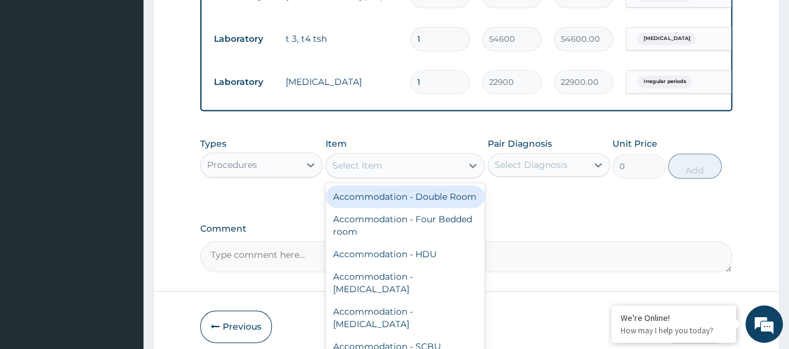
paste input "Consultation GOPD First Visit"
type input "Consultation GOPD First Visit"
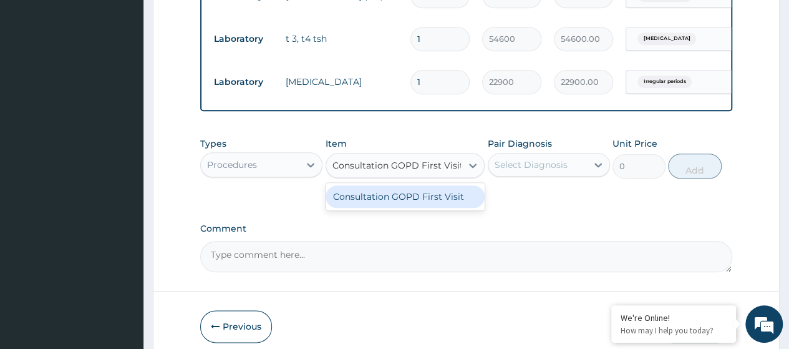
click at [382, 206] on div "Consultation GOPD First Visit" at bounding box center [406, 196] width 160 height 22
type input "13400"
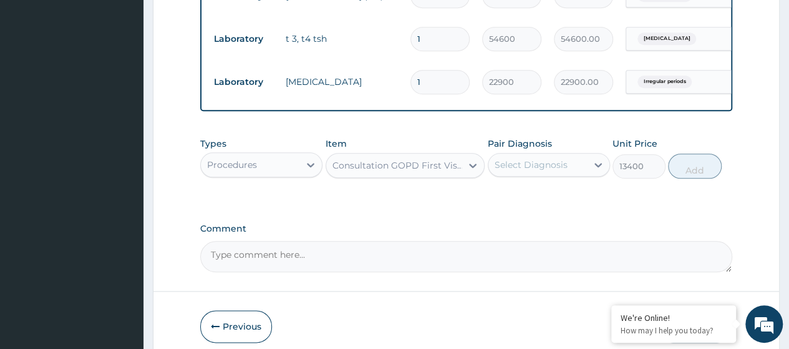
drag, startPoint x: 585, startPoint y: 168, endPoint x: 565, endPoint y: 189, distance: 28.7
click at [584, 168] on div "Select Diagnosis" at bounding box center [537, 165] width 99 height 20
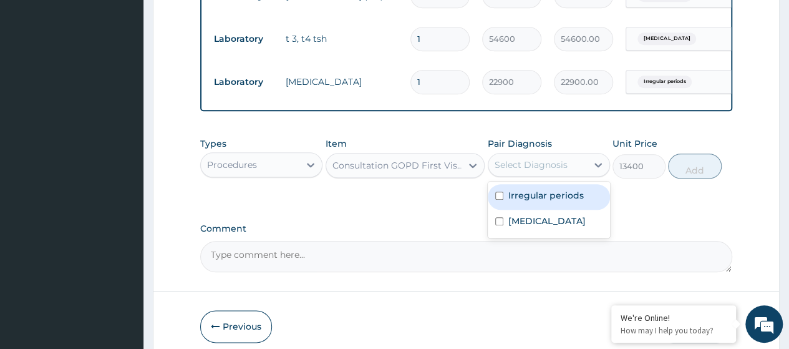
drag, startPoint x: 552, startPoint y: 204, endPoint x: 545, endPoint y: 230, distance: 27.1
click at [552, 201] on label "Irregular periods" at bounding box center [545, 195] width 75 height 12
checkbox input "true"
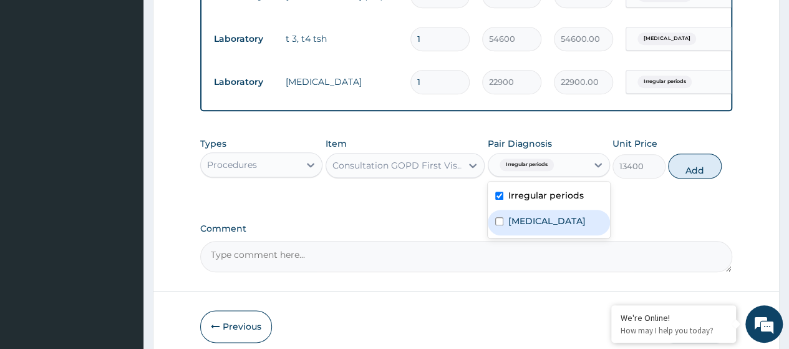
drag, startPoint x: 544, startPoint y: 234, endPoint x: 686, endPoint y: 218, distance: 143.0
click at [545, 227] on label "[MEDICAL_DATA]" at bounding box center [546, 221] width 77 height 12
checkbox input "true"
click at [687, 173] on button "Add" at bounding box center [694, 165] width 53 height 25
type input "0"
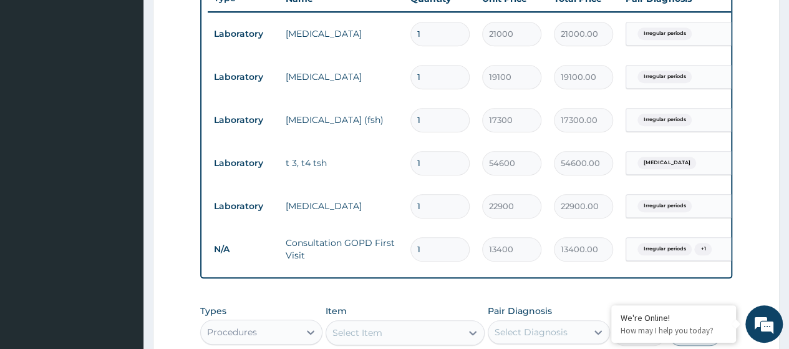
scroll to position [447, 0]
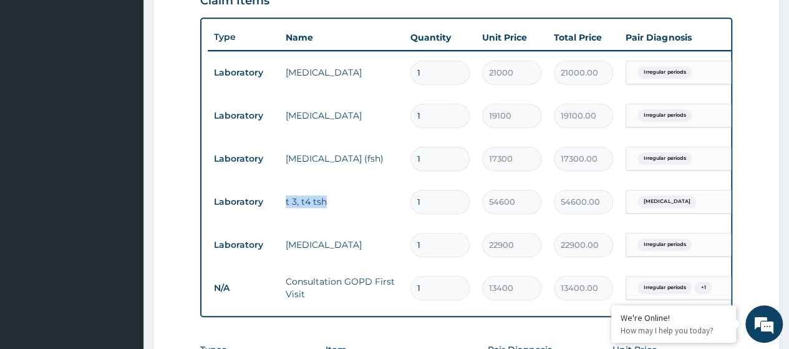
drag, startPoint x: 327, startPoint y: 200, endPoint x: 284, endPoint y: 202, distance: 42.5
click at [284, 202] on td "t 3, t4 tsh" at bounding box center [341, 201] width 125 height 25
copy td "t 3, t4 tsh"
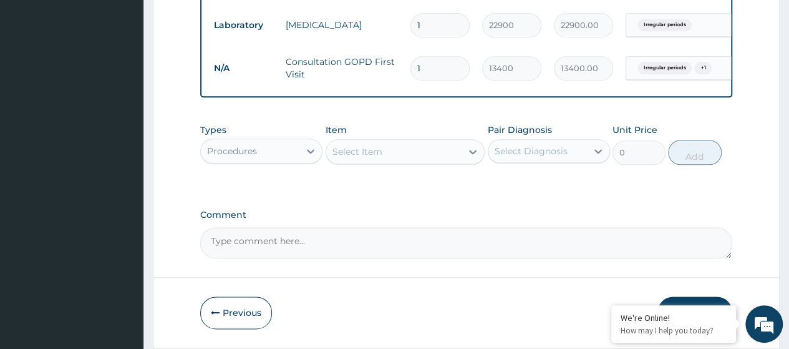
scroll to position [681, 0]
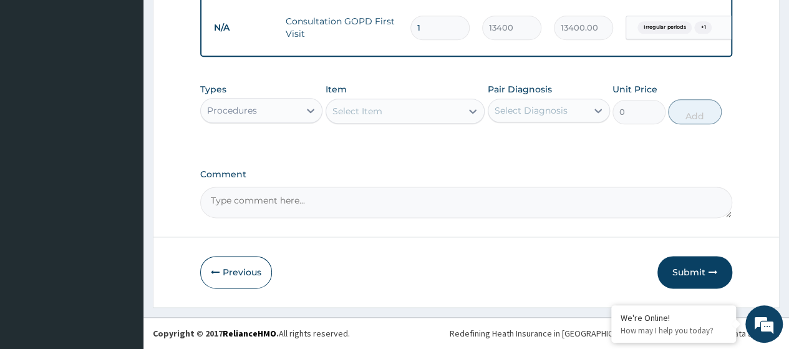
drag, startPoint x: 698, startPoint y: 271, endPoint x: 680, endPoint y: 282, distance: 21.0
click at [697, 271] on button "Submit" at bounding box center [694, 272] width 75 height 32
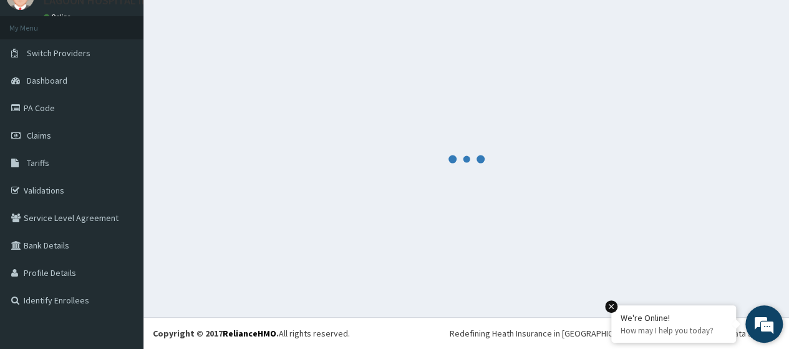
scroll to position [55, 0]
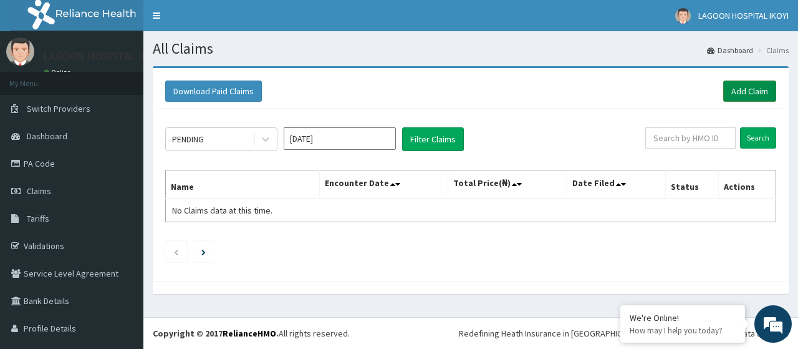
click at [730, 92] on link "Add Claim" at bounding box center [749, 90] width 53 height 21
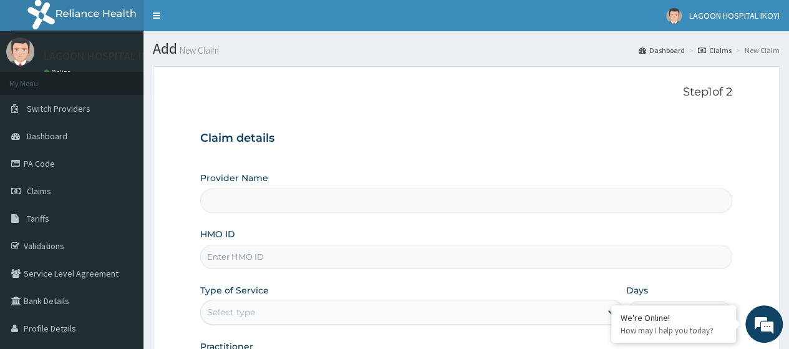
click at [245, 259] on input "HMO ID" at bounding box center [466, 256] width 532 height 24
paste input "OUC/10003/A"
type input "OUC/10003/A"
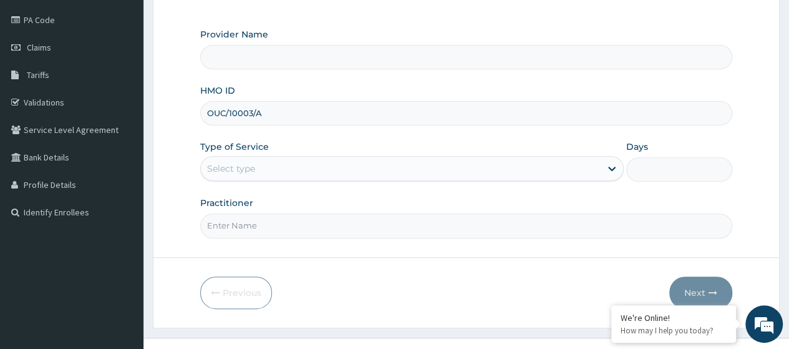
scroll to position [147, 0]
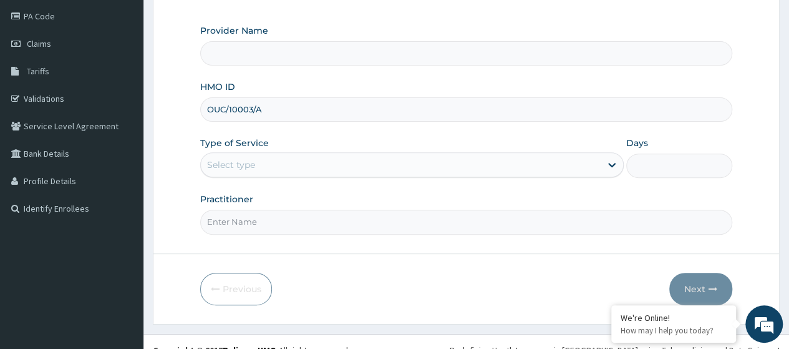
type input "Lagoon Hospital - V/I"
type input "OUC/10003/A"
click at [231, 162] on div "Select type" at bounding box center [231, 164] width 48 height 12
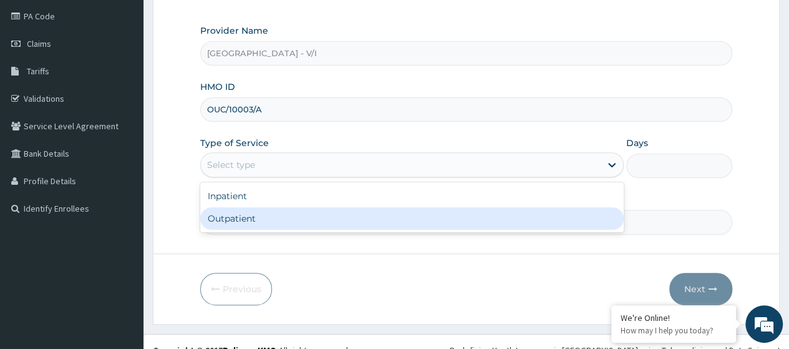
click at [246, 226] on div "Outpatient" at bounding box center [411, 218] width 423 height 22
type input "1"
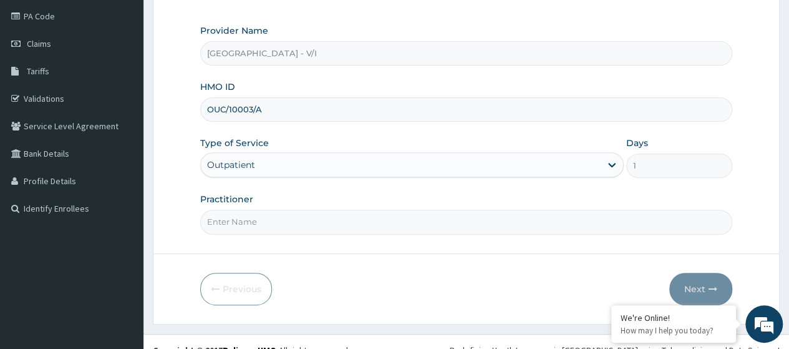
click at [262, 228] on input "Practitioner" at bounding box center [466, 222] width 532 height 24
type input "Dr. Kuyoro"
drag, startPoint x: 699, startPoint y: 282, endPoint x: 614, endPoint y: 331, distance: 98.6
click at [698, 282] on button "Next" at bounding box center [700, 289] width 63 height 32
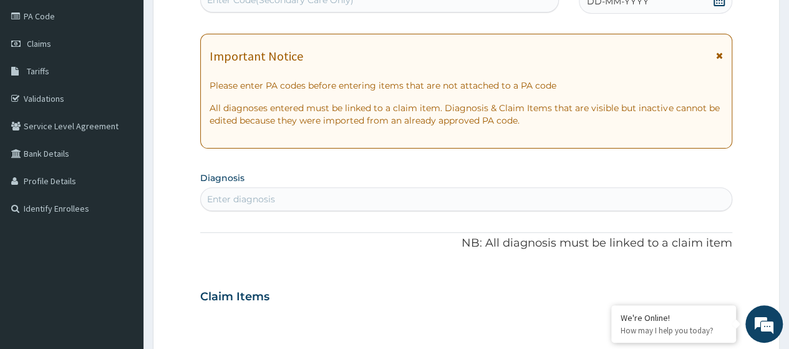
scroll to position [32, 0]
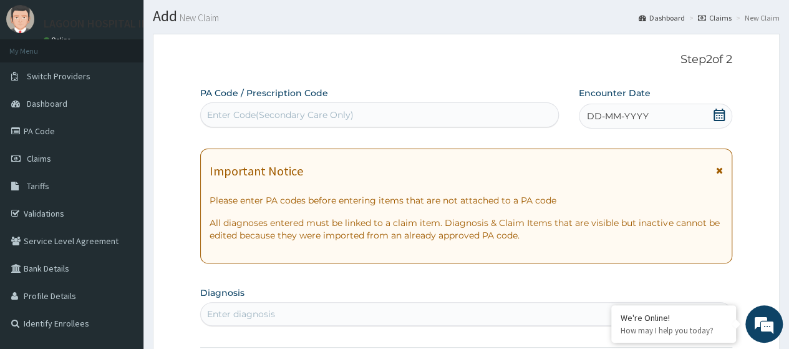
click at [248, 119] on div "Enter Code(Secondary Care Only)" at bounding box center [280, 115] width 147 height 12
paste input "PA/E925BE"
type input "PA/E925BE"
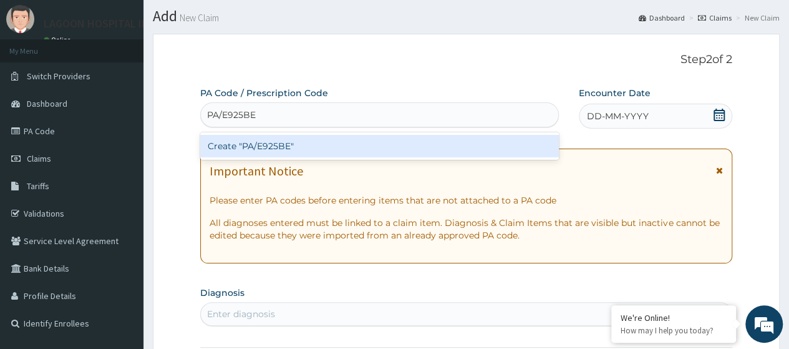
click at [292, 142] on div "Create "PA/E925BE"" at bounding box center [379, 146] width 358 height 22
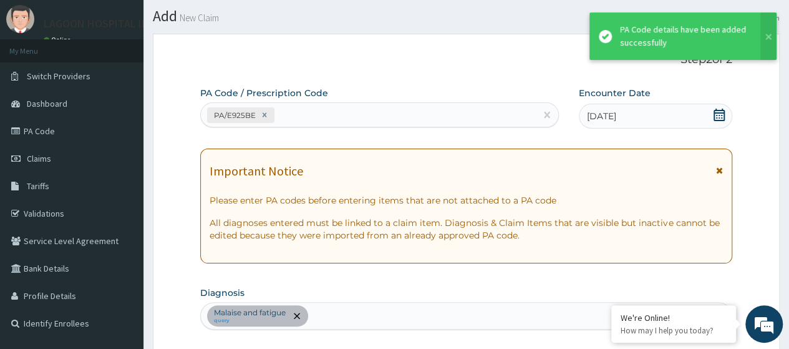
scroll to position [473, 0]
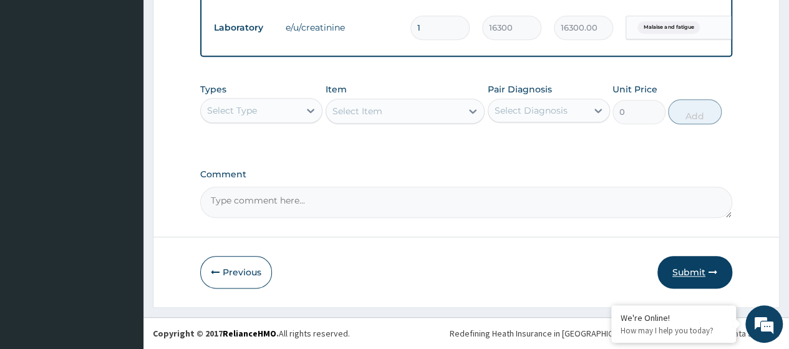
click at [685, 274] on button "Submit" at bounding box center [694, 272] width 75 height 32
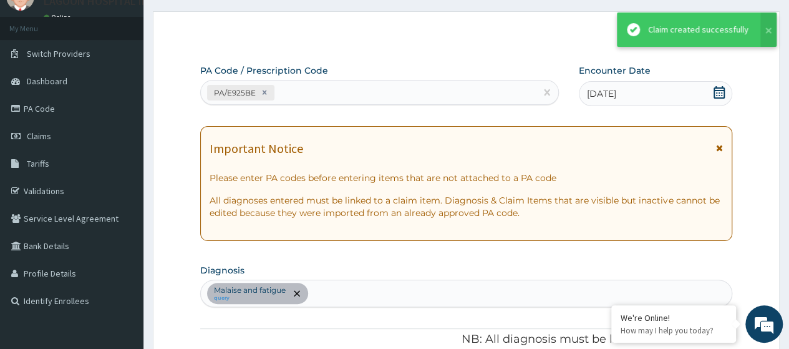
scroll to position [629, 0]
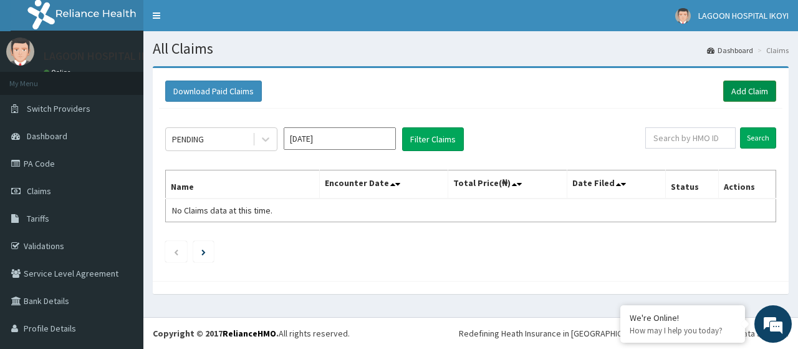
click at [727, 90] on link "Add Claim" at bounding box center [749, 90] width 53 height 21
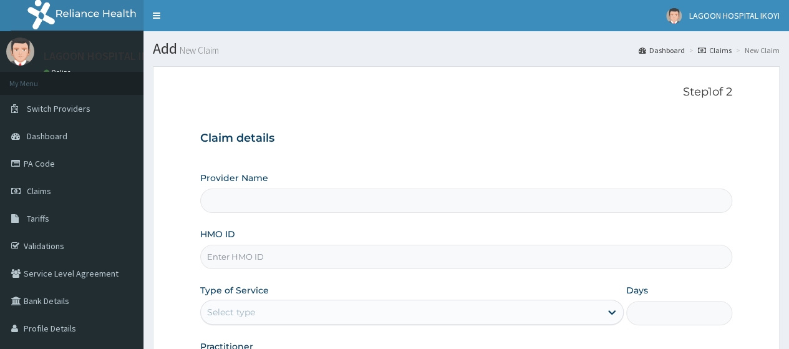
click at [277, 253] on input "HMO ID" at bounding box center [466, 256] width 532 height 24
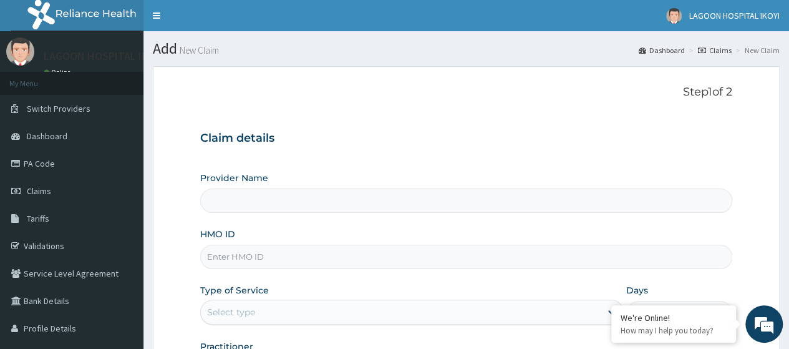
paste input "OCC/10002/A"
type input "OCC/10002/A"
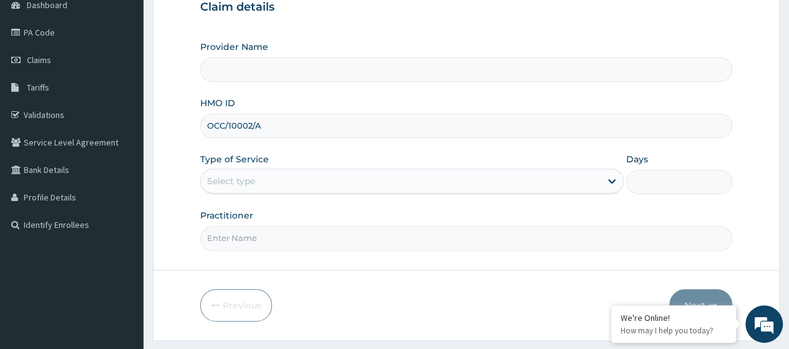
scroll to position [161, 0]
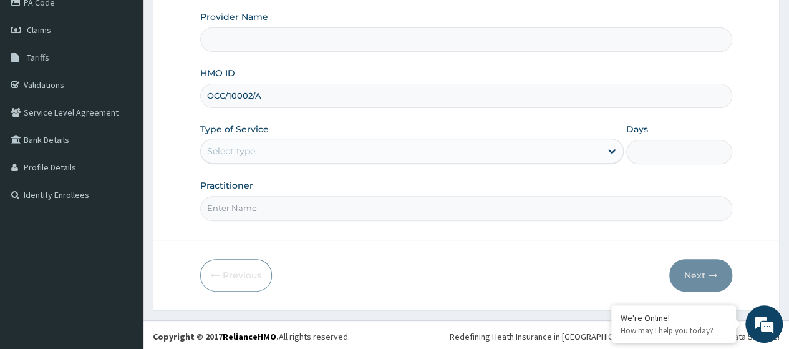
type input "[GEOGRAPHIC_DATA] - V/I"
type input "OCC/10002/A"
click at [285, 152] on div "Select type" at bounding box center [401, 151] width 400 height 20
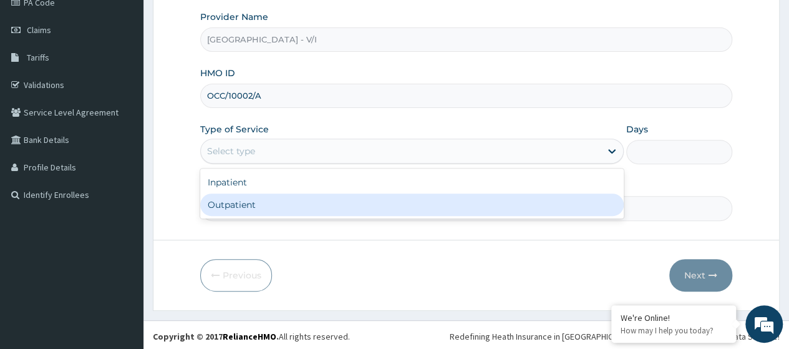
click at [279, 212] on div "Outpatient" at bounding box center [411, 204] width 423 height 22
type input "1"
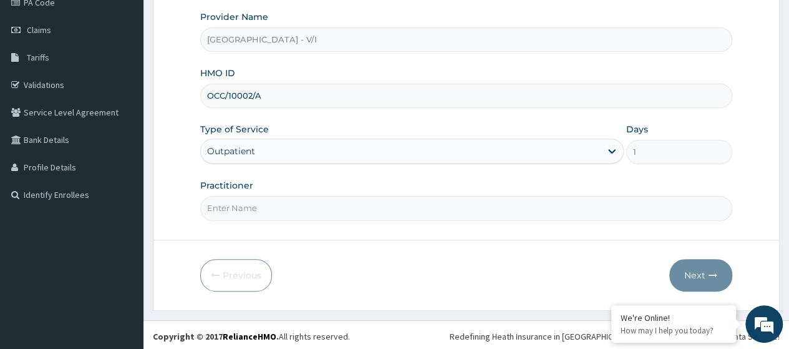
click at [278, 210] on input "Practitioner" at bounding box center [466, 208] width 532 height 24
type input "Dr. Kuyoro"
click at [690, 272] on button "Next" at bounding box center [700, 275] width 63 height 32
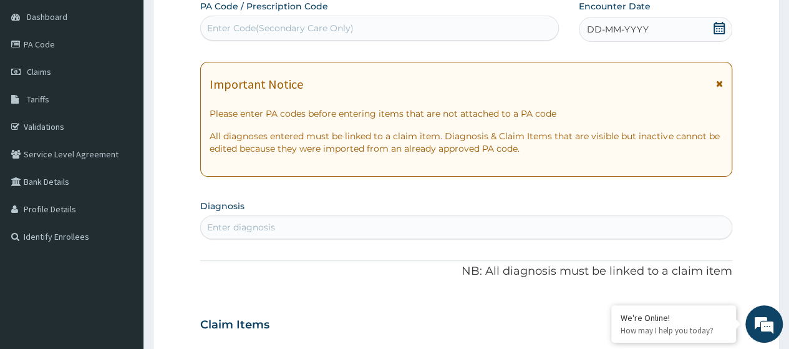
scroll to position [110, 0]
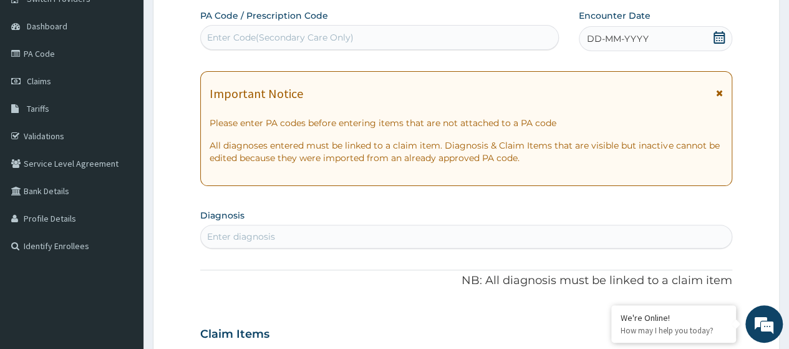
click at [262, 39] on div "Enter Code(Secondary Care Only)" at bounding box center [280, 37] width 147 height 12
paste input "PA/252A4A"
type input "PA/252A4A"
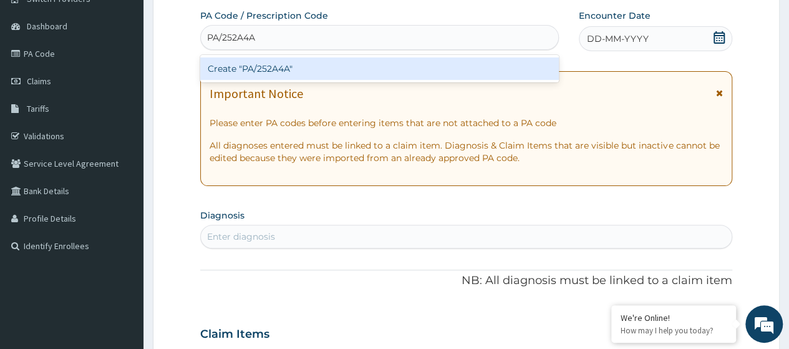
click at [305, 68] on div "Create "PA/252A4A"" at bounding box center [379, 68] width 358 height 22
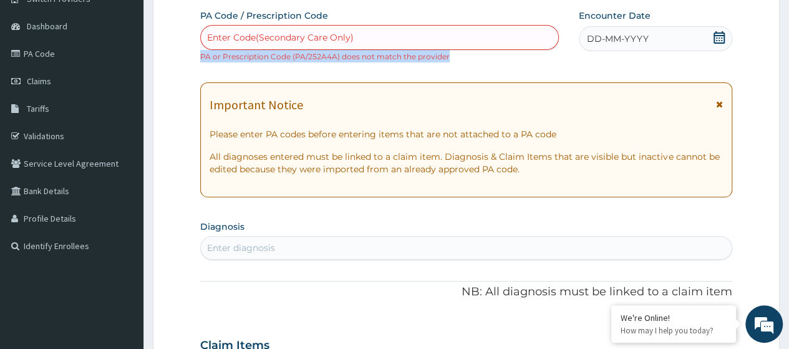
drag, startPoint x: 448, startPoint y: 58, endPoint x: 201, endPoint y: 59, distance: 247.6
click at [201, 59] on div "Enter Code(Secondary Care Only) PA or Prescription Code (PA/252A4A) does not ma…" at bounding box center [379, 43] width 358 height 37
copy small "PA or Prescription Code (PA/252A4A) does not match the provider"
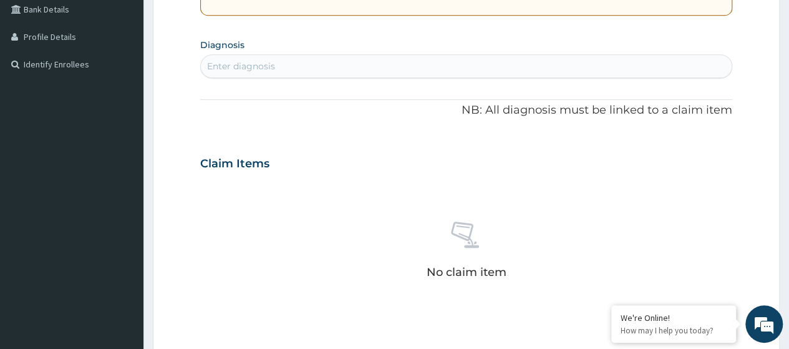
scroll to position [482, 0]
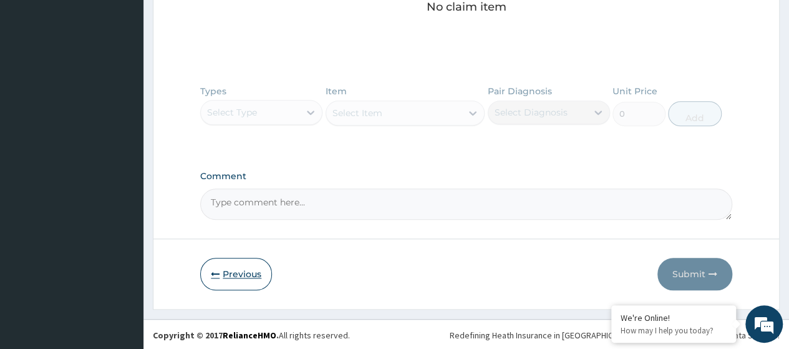
click at [239, 274] on button "Previous" at bounding box center [236, 274] width 72 height 32
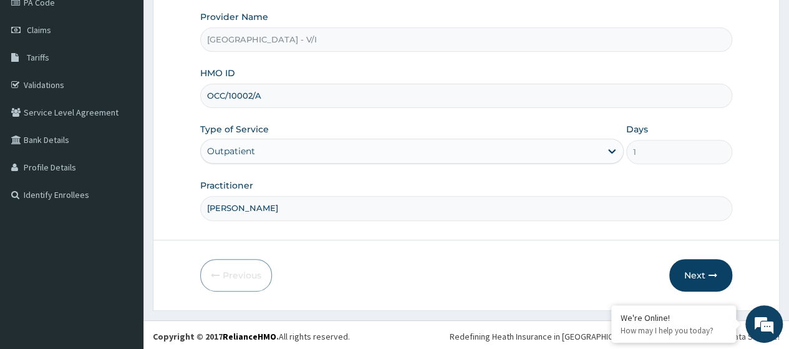
drag, startPoint x: 261, startPoint y: 102, endPoint x: 180, endPoint y: 94, distance: 81.5
click at [180, 94] on form "Step 1 of 2 Claim details Provider Name Lagoon Hospital - V/I HMO ID OCC/10002/…" at bounding box center [466, 107] width 627 height 405
paste input "ENP/10449"
type input "ENP/10449/A"
click at [717, 274] on icon "button" at bounding box center [712, 275] width 9 height 9
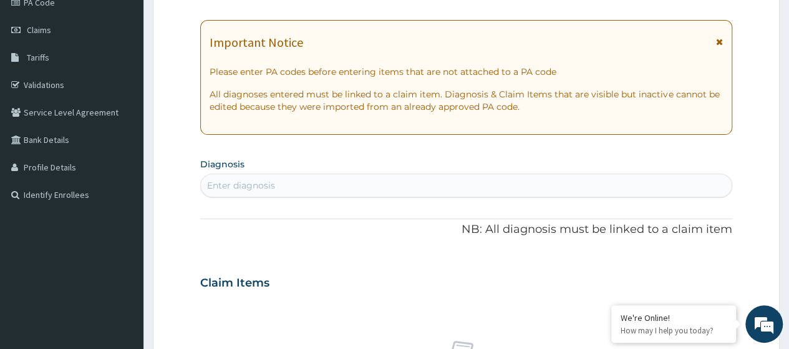
scroll to position [0, 0]
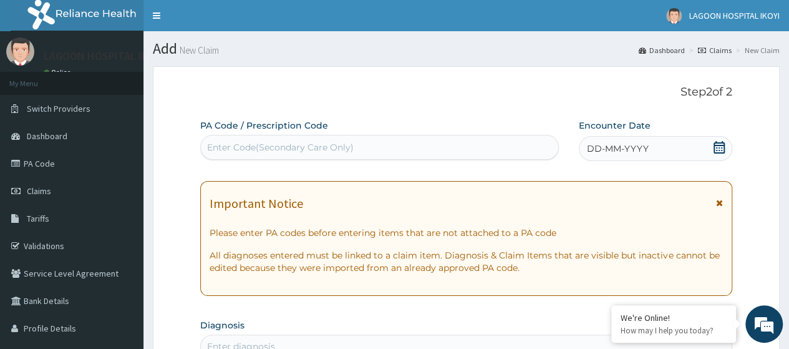
click at [233, 152] on div "Enter Code(Secondary Care Only)" at bounding box center [280, 147] width 147 height 12
paste input "PA/479419"
type input "PA/479419"
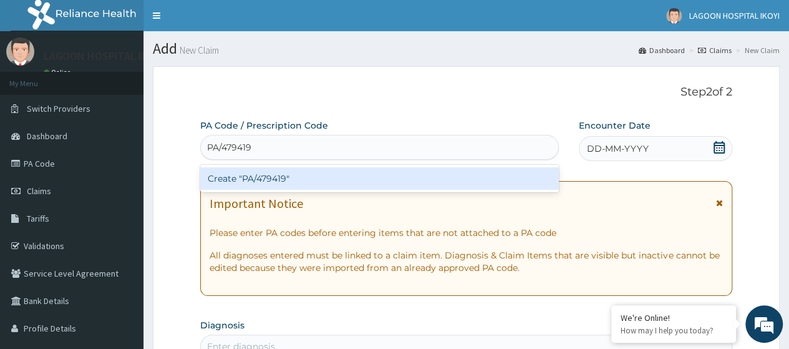
click at [249, 178] on div "Create "PA/479419"" at bounding box center [379, 178] width 358 height 22
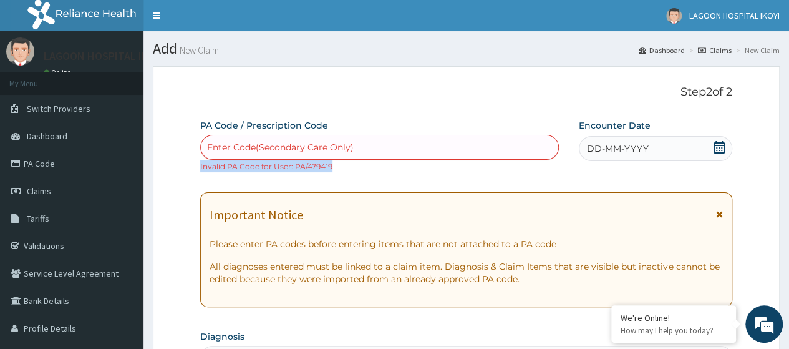
drag, startPoint x: 331, startPoint y: 164, endPoint x: 196, endPoint y: 168, distance: 134.8
copy small "Invalid PA Code for User: PA/479419"
click at [722, 149] on icon at bounding box center [719, 147] width 12 height 12
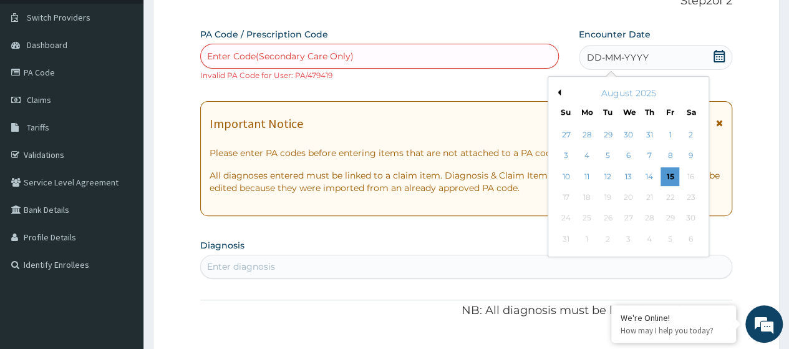
scroll to position [99, 0]
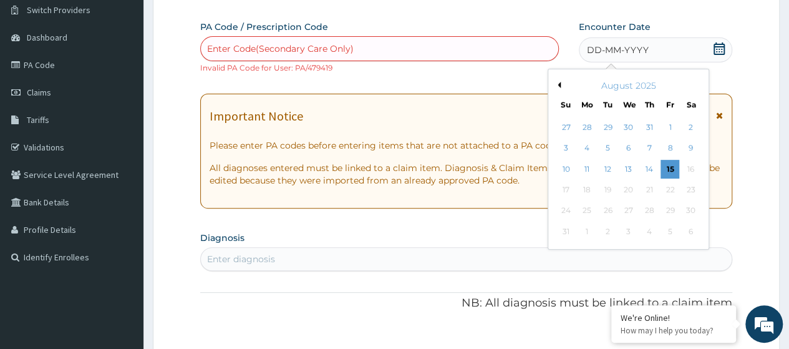
click at [559, 84] on button "Previous Month" at bounding box center [557, 85] width 6 height 6
click at [609, 120] on div "1" at bounding box center [607, 127] width 19 height 19
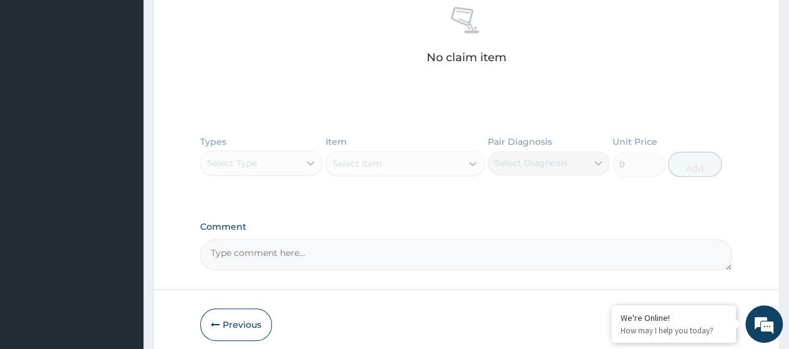
scroll to position [507, 0]
click at [221, 246] on textarea "Comment" at bounding box center [466, 253] width 532 height 31
paste textarea "PA/479419"
paste textarea "Pain in joint, shoulder region"
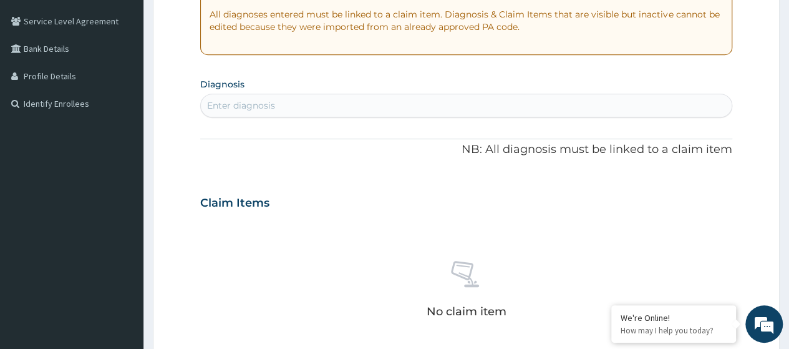
scroll to position [247, 0]
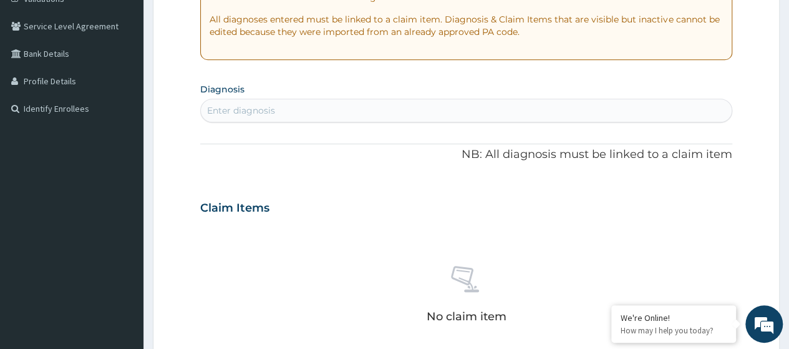
type textarea "PA/479419 Pain in joint, shoulder region"
click at [238, 115] on div "Enter diagnosis" at bounding box center [241, 110] width 68 height 12
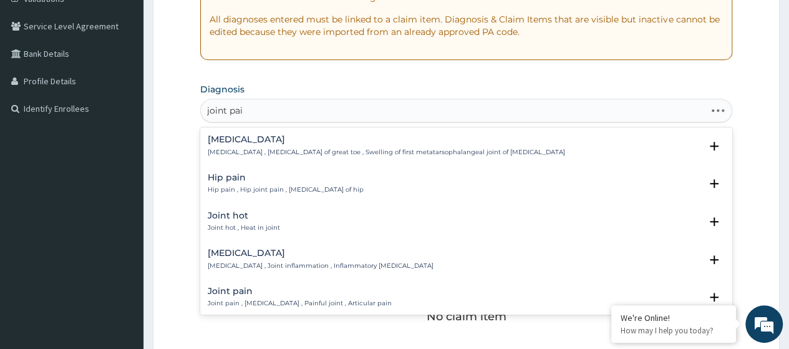
type input "joint pain"
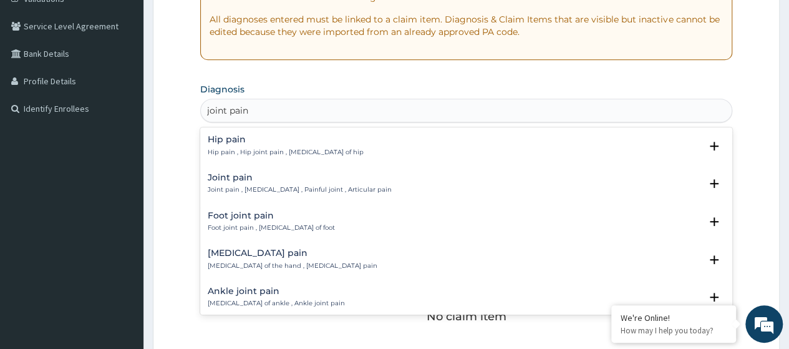
click at [262, 190] on p "Joint pain , Arthralgia , Painful joint , Articular pain" at bounding box center [300, 189] width 184 height 9
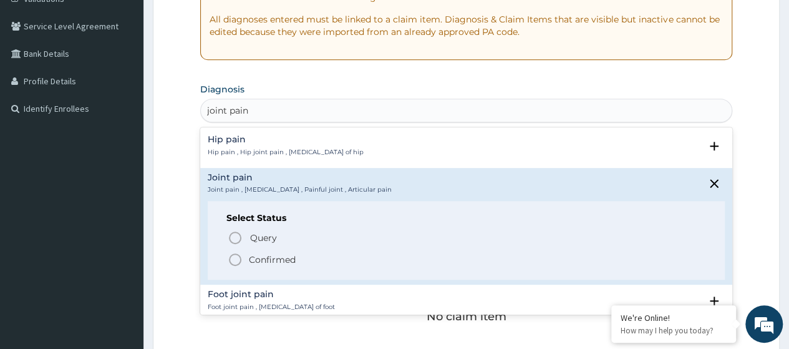
click at [279, 263] on p "Confirmed" at bounding box center [272, 259] width 47 height 12
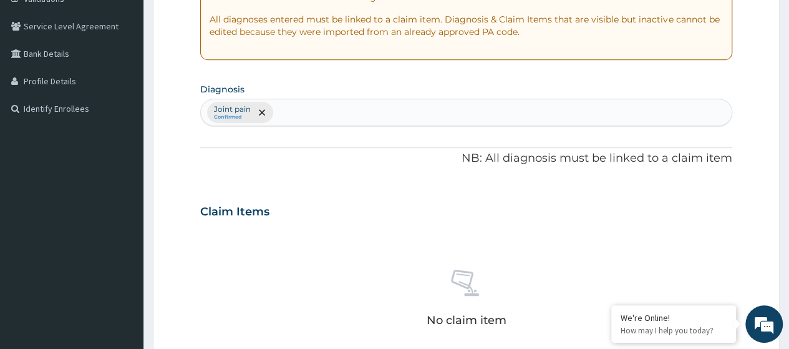
scroll to position [559, 0]
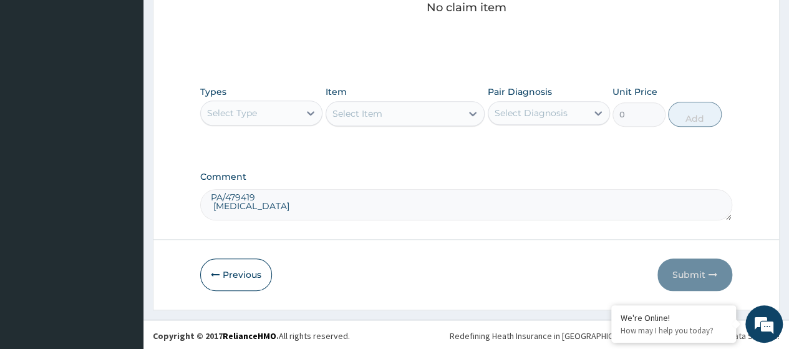
click at [266, 115] on div "Select Type" at bounding box center [250, 113] width 99 height 20
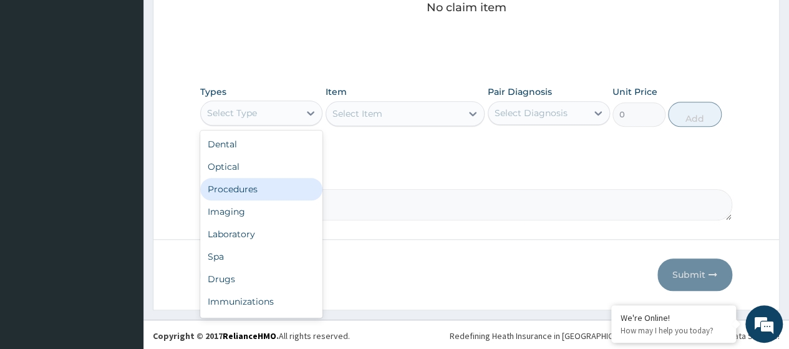
click at [253, 186] on div "Procedures" at bounding box center [261, 189] width 122 height 22
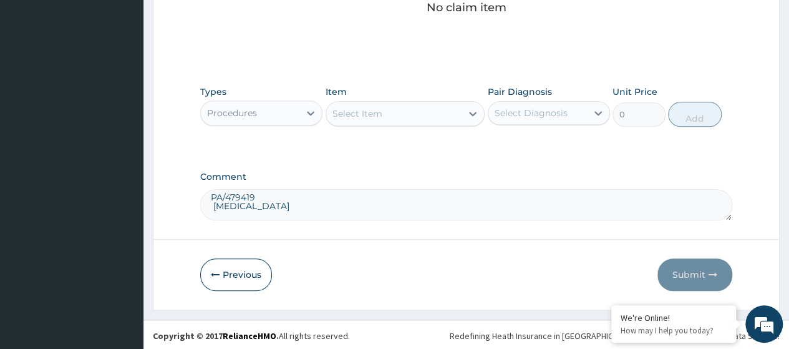
click at [368, 107] on div "Select Item" at bounding box center [357, 113] width 50 height 12
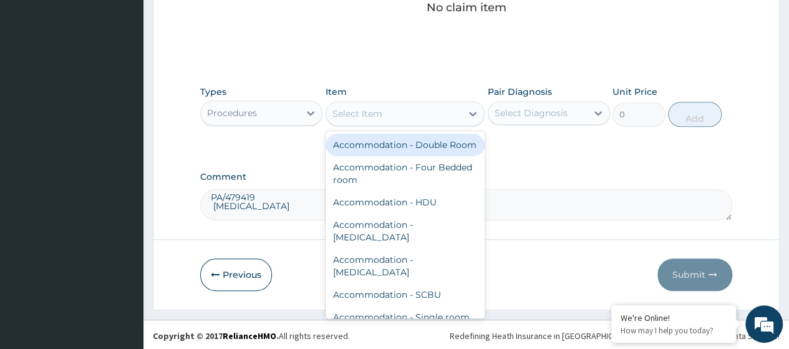
paste input "Consultation GOPD First Visit"
type input "Consultation GOPD First Visit"
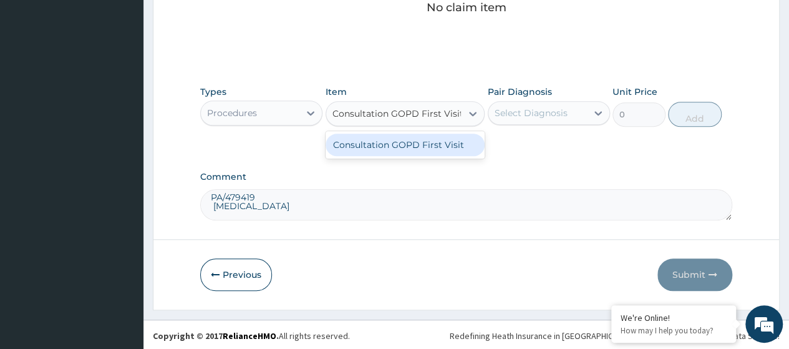
click at [393, 137] on div "Consultation GOPD First Visit" at bounding box center [406, 144] width 160 height 22
type input "13400"
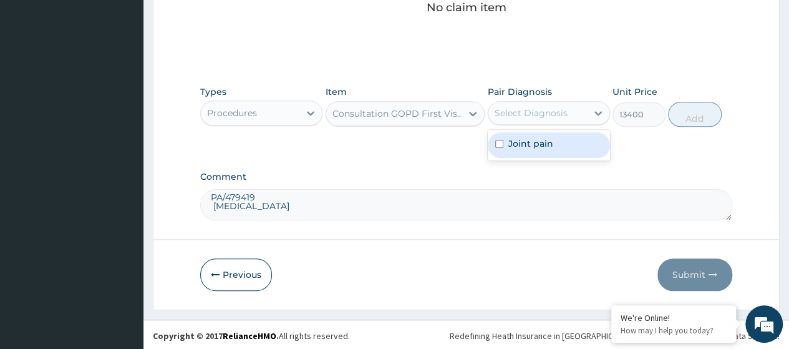
click at [545, 115] on div "Select Diagnosis" at bounding box center [531, 113] width 73 height 12
drag, startPoint x: 541, startPoint y: 155, endPoint x: 582, endPoint y: 147, distance: 42.1
click at [541, 155] on div "Joint pain" at bounding box center [549, 145] width 122 height 26
checkbox input "true"
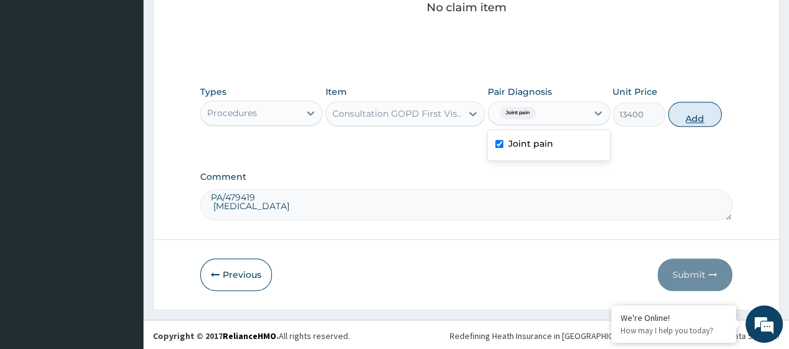
click at [683, 118] on button "Add" at bounding box center [694, 114] width 53 height 25
type input "0"
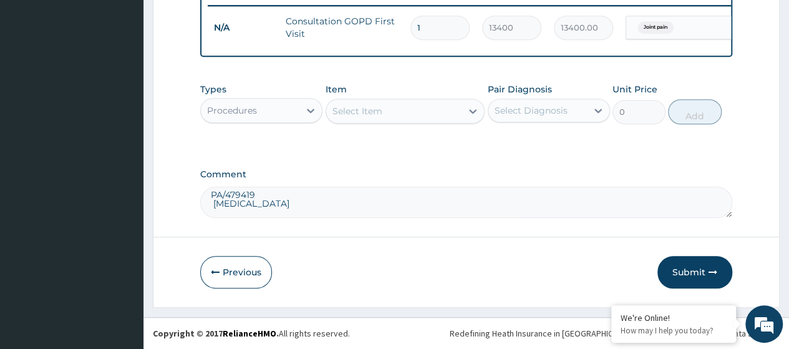
scroll to position [510, 0]
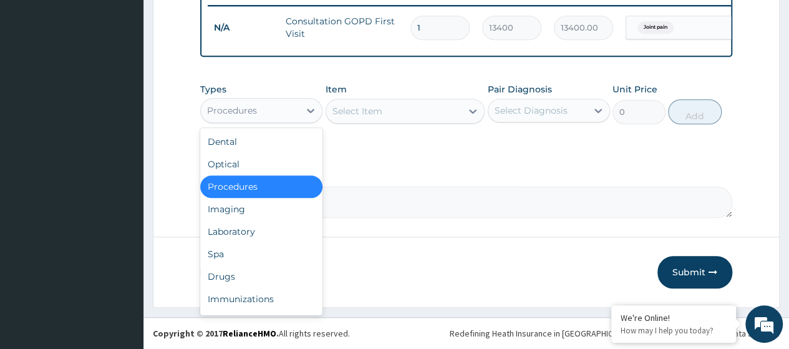
click at [296, 108] on div "Procedures" at bounding box center [250, 110] width 99 height 20
click at [254, 232] on div "Laboratory" at bounding box center [261, 231] width 122 height 22
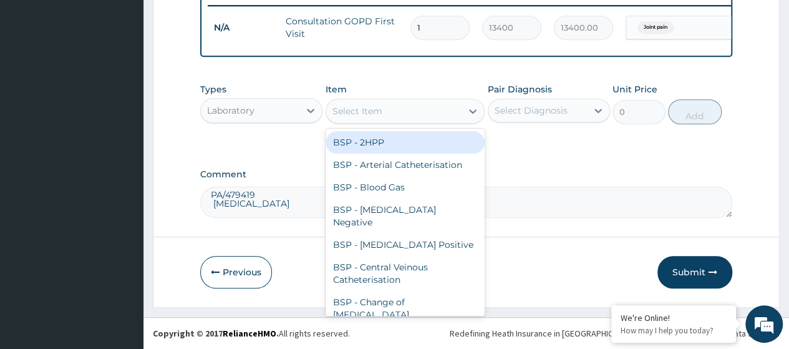
click at [348, 112] on div "Select Item" at bounding box center [357, 111] width 50 height 12
paste input "Serum Calcium / Phosphatase"
type input "Serum Calcium / Phosphatase"
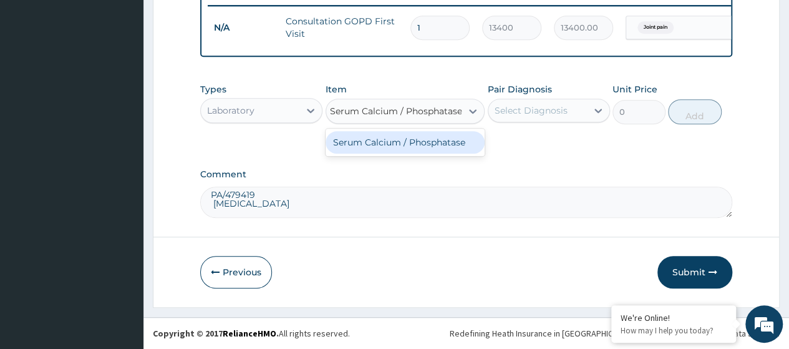
click at [384, 137] on div "Serum Calcium / Phosphatase" at bounding box center [406, 142] width 160 height 22
type input "7200"
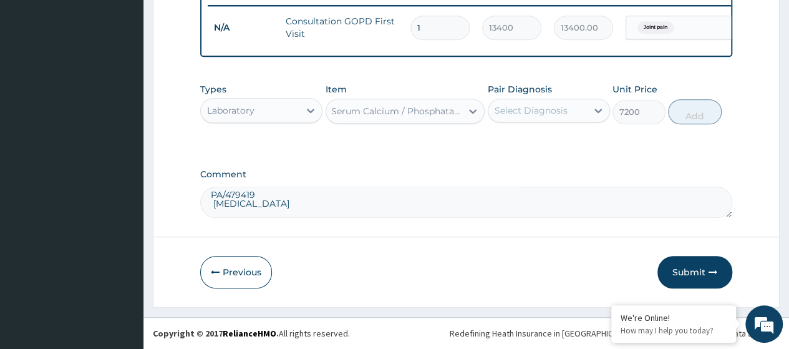
click at [556, 115] on div "Select Diagnosis" at bounding box center [531, 110] width 73 height 12
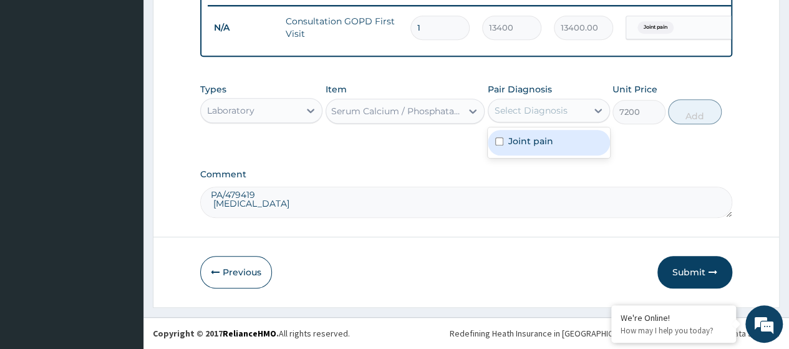
click at [550, 148] on div "Joint pain" at bounding box center [549, 143] width 122 height 26
checkbox input "true"
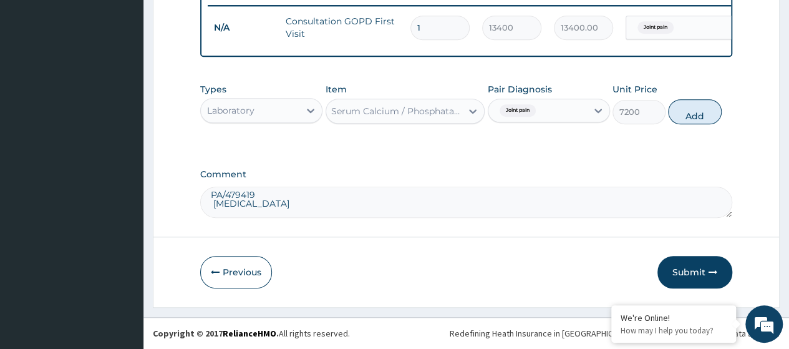
drag, startPoint x: 700, startPoint y: 117, endPoint x: 685, endPoint y: 186, distance: 71.4
click at [700, 117] on button "Add" at bounding box center [694, 111] width 53 height 25
type input "0"
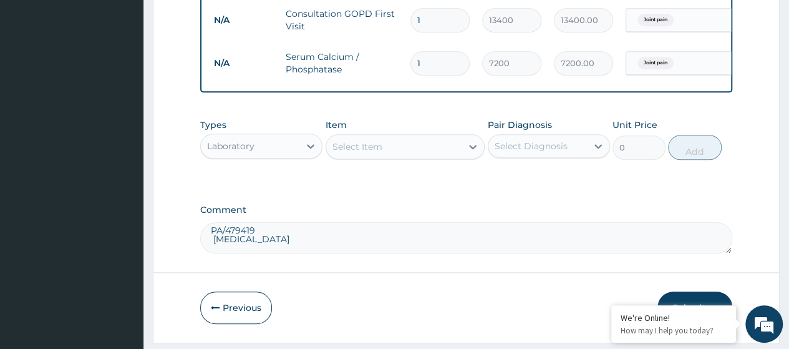
click at [370, 153] on div "Select Item" at bounding box center [357, 146] width 50 height 12
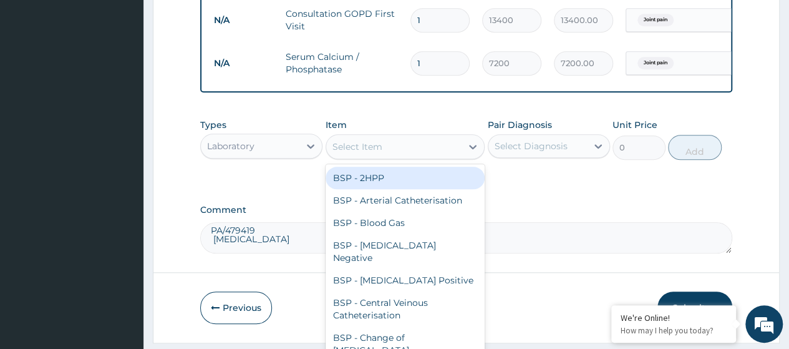
paste input "Serum Uric Acid"
type input "Serum Uric Acid"
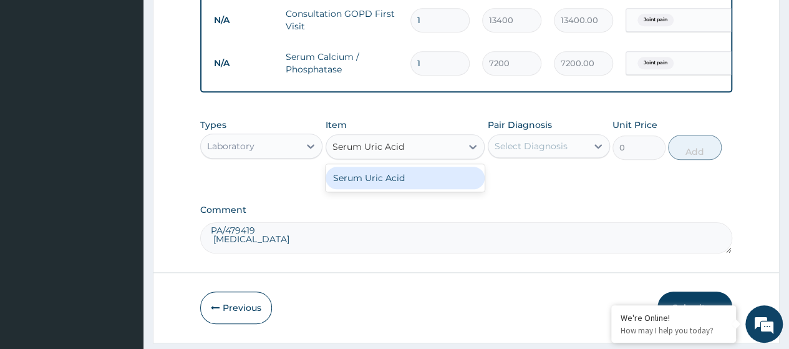
click at [390, 189] on div "Serum Uric Acid" at bounding box center [406, 178] width 160 height 22
type input "13300"
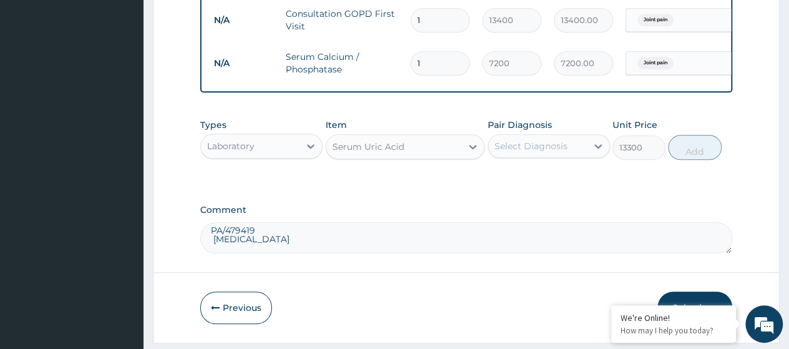
drag, startPoint x: 567, startPoint y: 158, endPoint x: 558, endPoint y: 168, distance: 14.1
click at [566, 156] on div "Select Diagnosis" at bounding box center [537, 146] width 99 height 20
click at [546, 191] on div "Joint pain" at bounding box center [549, 178] width 122 height 26
checkbox input "true"
drag, startPoint x: 672, startPoint y: 163, endPoint x: 674, endPoint y: 176, distance: 13.2
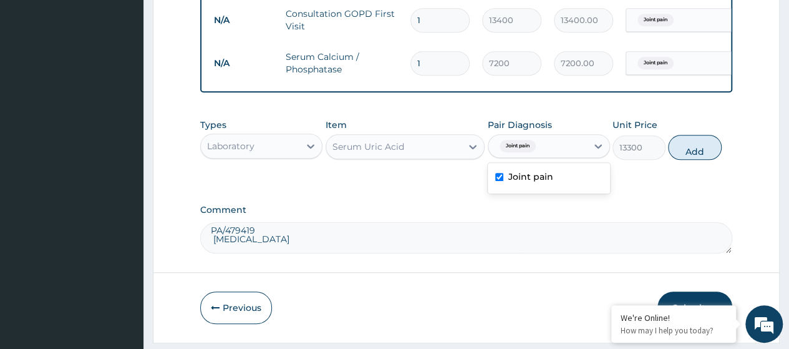
click at [673, 160] on button "Add" at bounding box center [694, 147] width 53 height 25
type input "0"
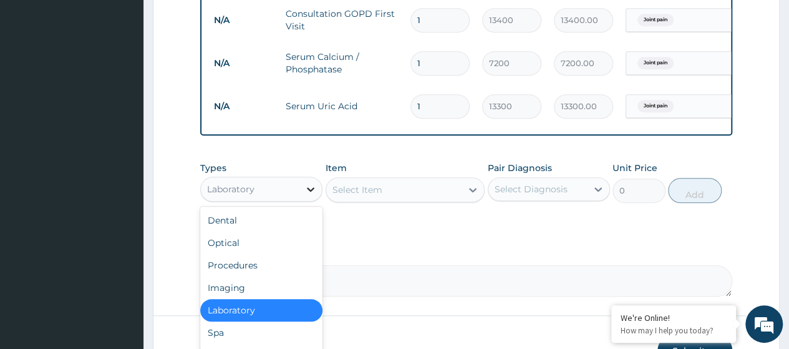
click at [303, 200] on div at bounding box center [310, 189] width 22 height 22
click at [236, 297] on div "Imaging" at bounding box center [261, 287] width 122 height 22
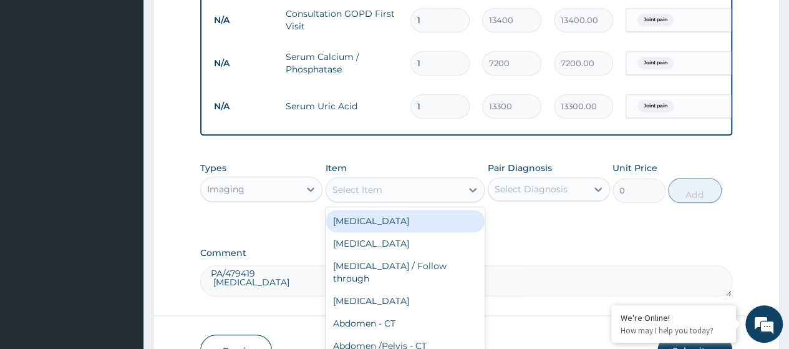
click at [374, 200] on div "Select Item" at bounding box center [394, 190] width 136 height 20
paste input "Xray Humerus"
type input "Xray Humerus"
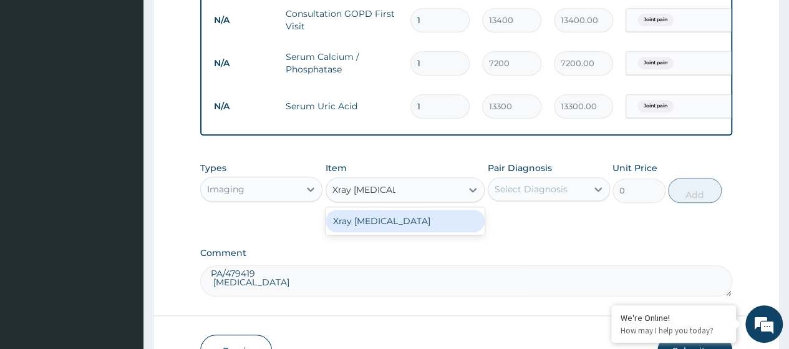
drag, startPoint x: 369, startPoint y: 238, endPoint x: 419, endPoint y: 238, distance: 49.9
click at [369, 232] on div "Xray Humerus" at bounding box center [406, 221] width 160 height 22
type input "14100"
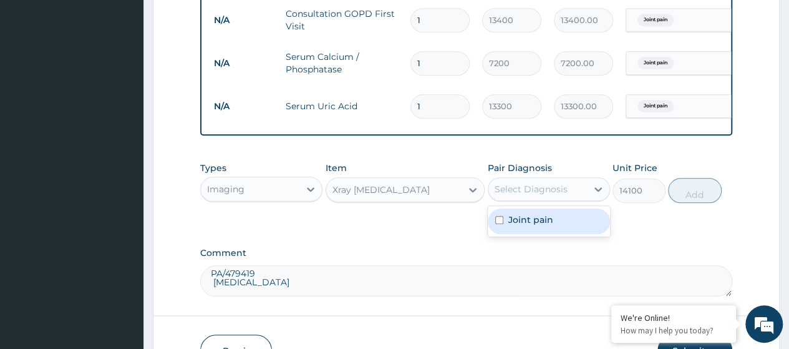
click at [524, 201] on div "Select Diagnosis" at bounding box center [549, 189] width 122 height 24
drag, startPoint x: 531, startPoint y: 228, endPoint x: 626, endPoint y: 216, distance: 95.5
click at [538, 225] on label "Joint pain" at bounding box center [530, 219] width 45 height 12
checkbox input "true"
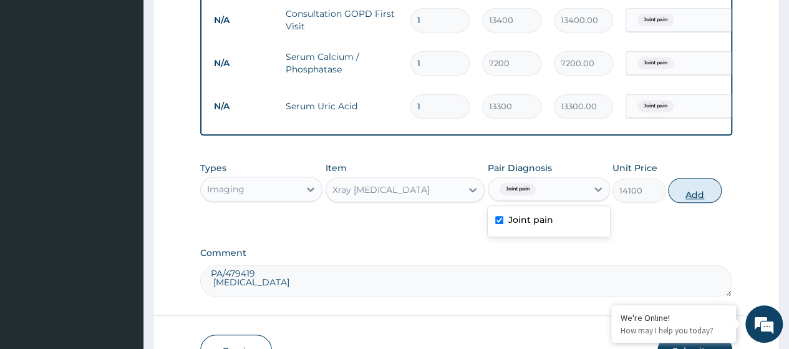
click at [693, 203] on button "Add" at bounding box center [694, 190] width 53 height 25
type input "0"
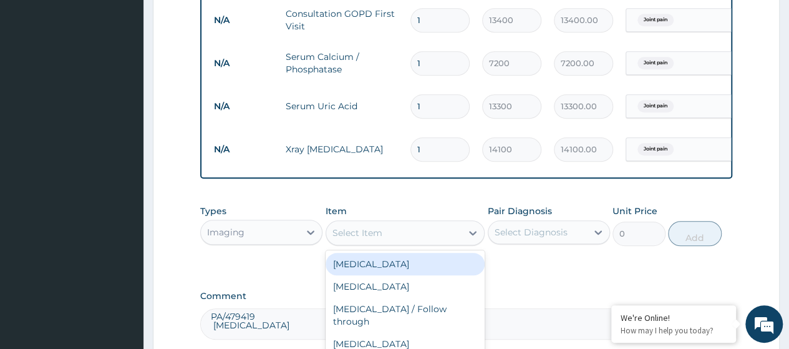
click at [352, 239] on div "Select Item" at bounding box center [357, 232] width 50 height 12
paste input "Xray Shoulder"
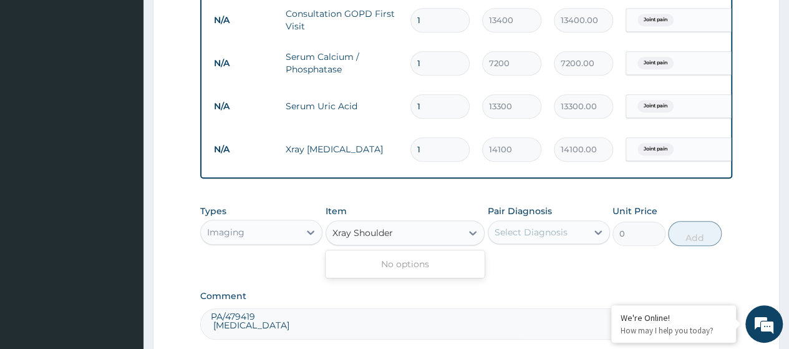
click at [354, 239] on input "Xray Shoulder" at bounding box center [363, 232] width 62 height 12
type input "Shoulder"
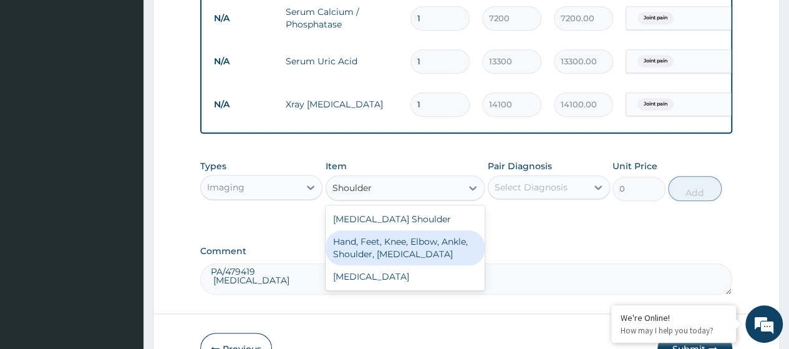
scroll to position [581, 0]
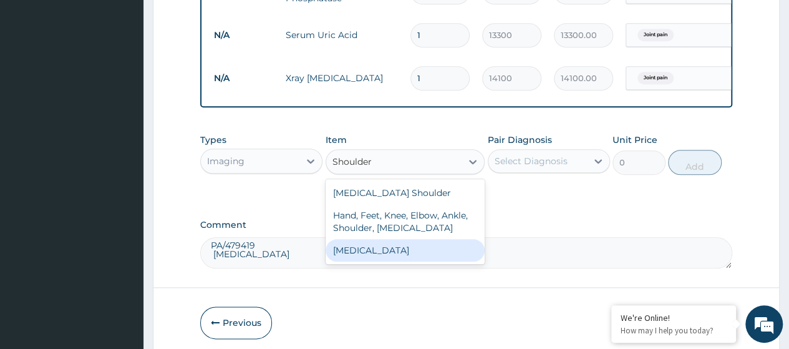
drag, startPoint x: 367, startPoint y: 258, endPoint x: 389, endPoint y: 256, distance: 22.5
click at [370, 258] on div "Shoulder Xray" at bounding box center [406, 250] width 160 height 22
type input "9400"
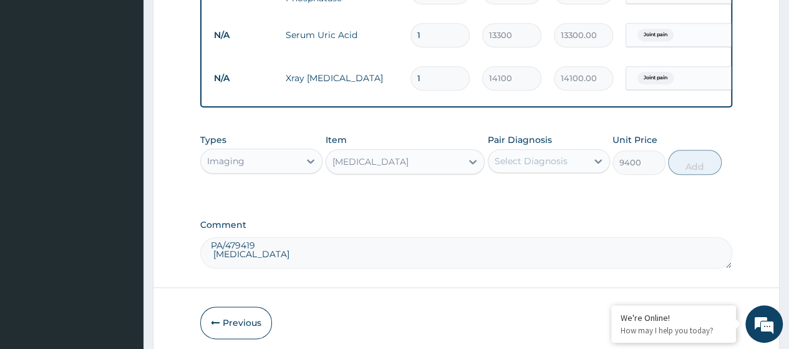
click at [584, 169] on div "Select Diagnosis" at bounding box center [537, 161] width 99 height 20
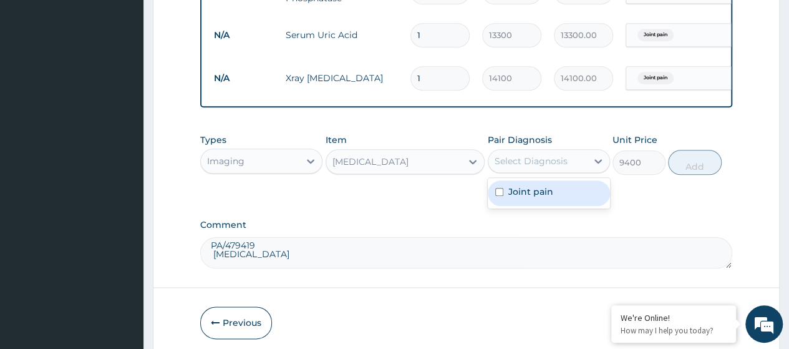
click at [546, 198] on label "Joint pain" at bounding box center [530, 191] width 45 height 12
checkbox input "true"
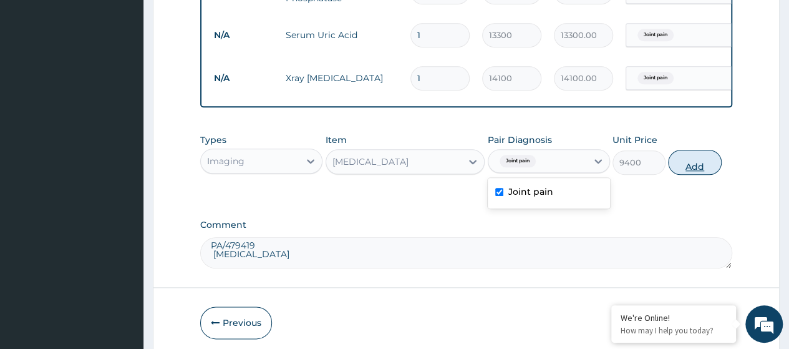
click at [675, 175] on button "Add" at bounding box center [694, 162] width 53 height 25
type input "0"
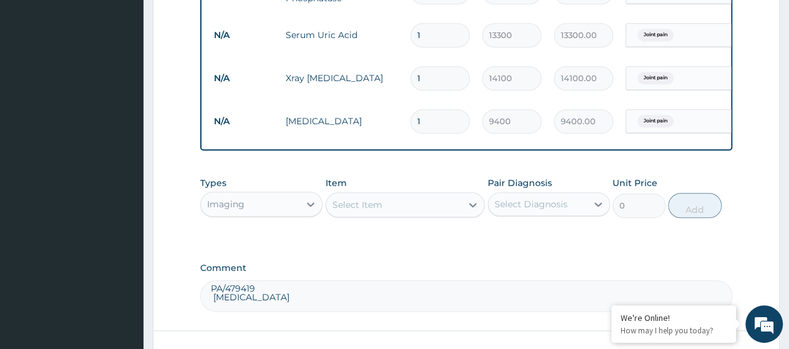
click at [254, 214] on div "Imaging" at bounding box center [250, 204] width 99 height 20
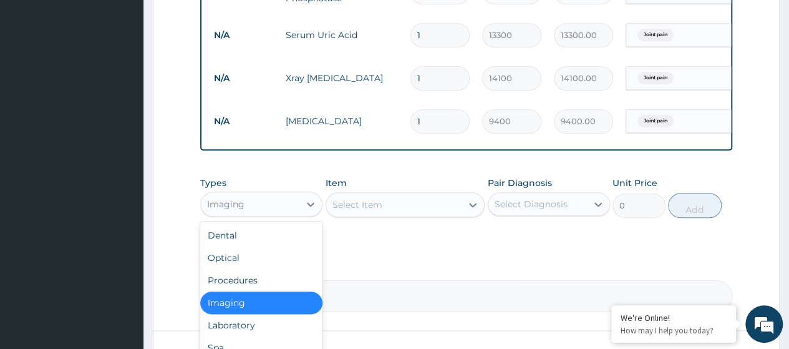
scroll to position [683, 0]
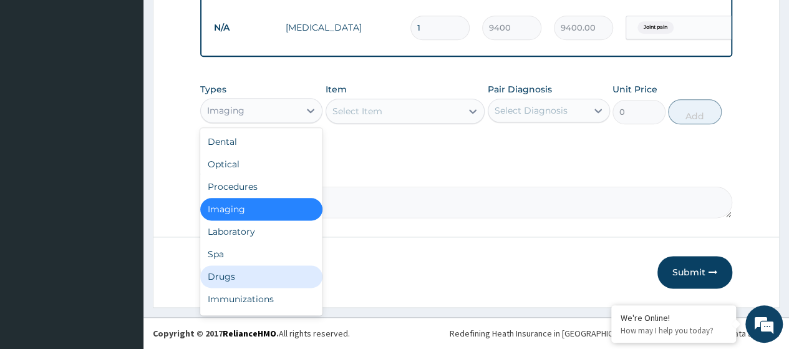
click at [216, 279] on div "Drugs" at bounding box center [261, 276] width 122 height 22
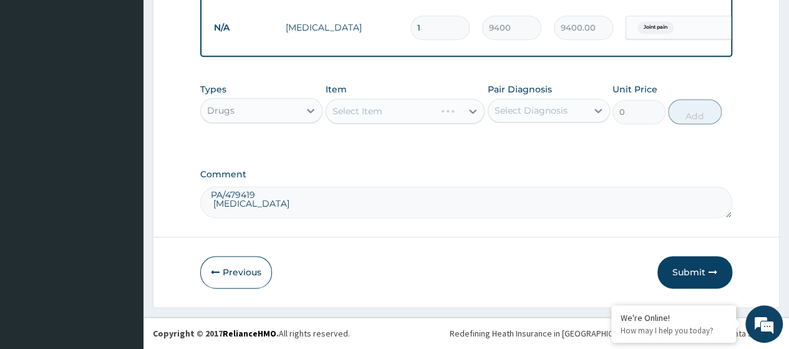
click at [365, 117] on div "Select Item" at bounding box center [406, 111] width 160 height 25
click at [367, 114] on div "Select Item" at bounding box center [357, 111] width 50 height 12
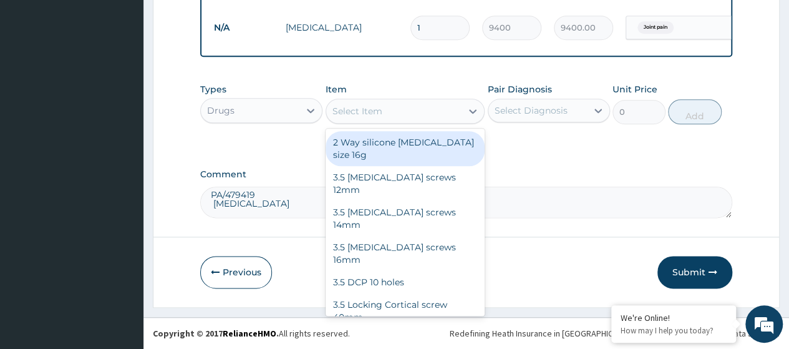
paste input "Celebrex (Celecoxib)200Mg Cap (Dr00246)"
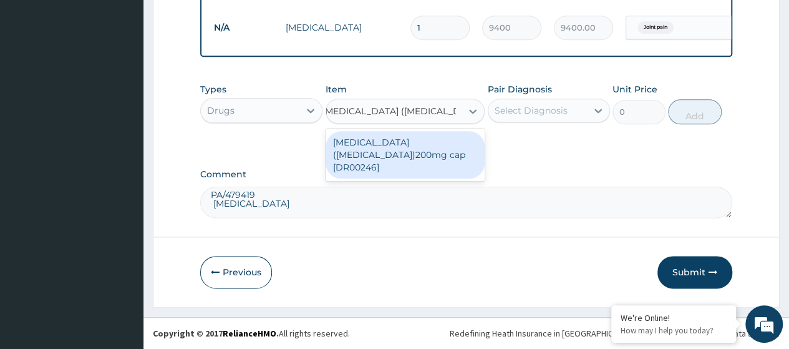
type input "Celebrex (Celecoxib)200Mg C"
click at [387, 140] on div "[MEDICAL_DATA] ([MEDICAL_DATA])200mg cap [DR00246]" at bounding box center [406, 154] width 160 height 47
type input "500"
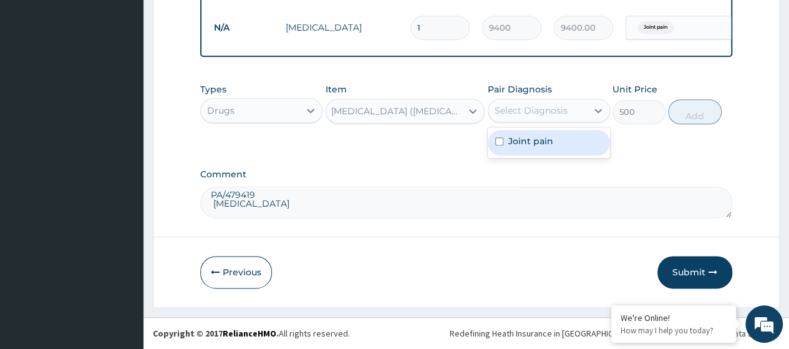
click at [569, 100] on div "Select Diagnosis" at bounding box center [549, 111] width 122 height 24
click at [548, 137] on label "Joint pain" at bounding box center [530, 141] width 45 height 12
checkbox input "true"
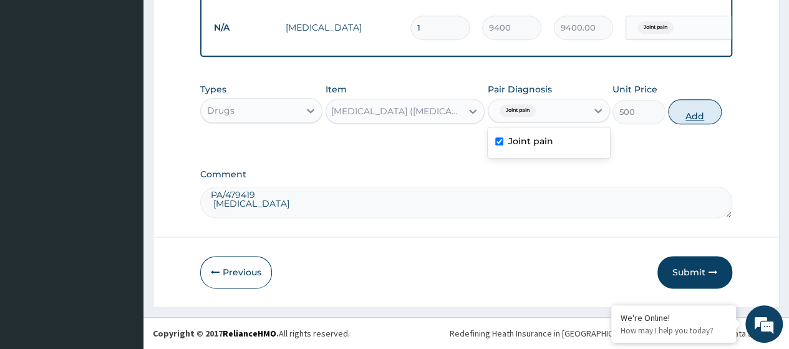
click at [715, 113] on button "Add" at bounding box center [694, 111] width 53 height 25
type input "0"
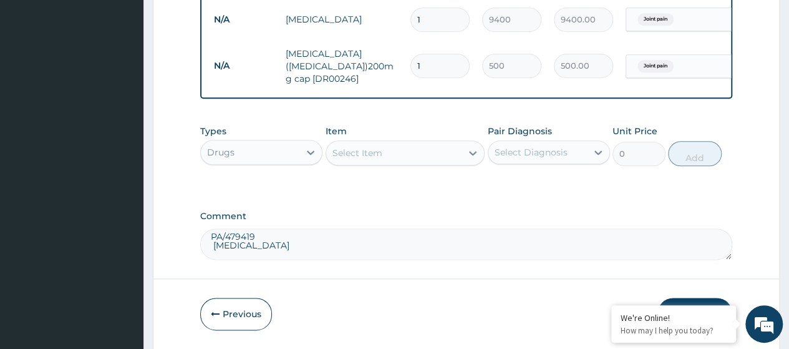
scroll to position [0, 0]
type input "10"
type input "5000.00"
type input "10"
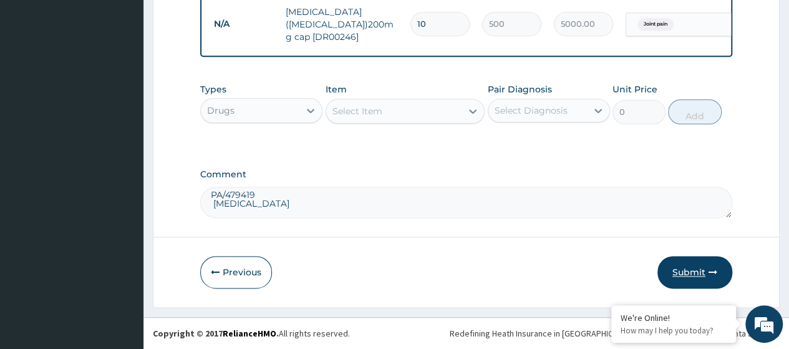
click at [696, 274] on button "Submit" at bounding box center [694, 272] width 75 height 32
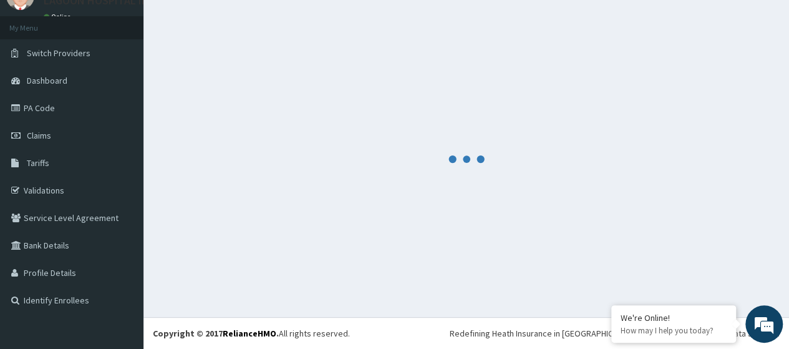
scroll to position [55, 0]
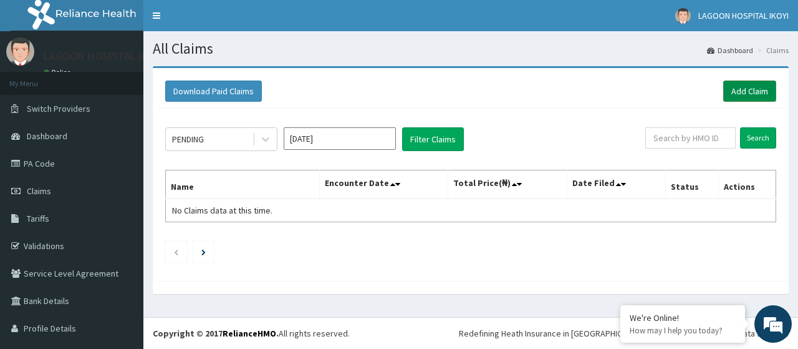
click at [731, 95] on link "Add Claim" at bounding box center [749, 90] width 53 height 21
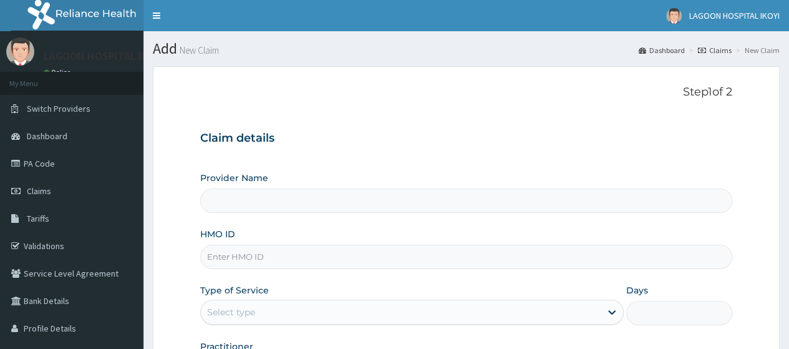
click at [242, 259] on input "HMO ID" at bounding box center [466, 256] width 532 height 24
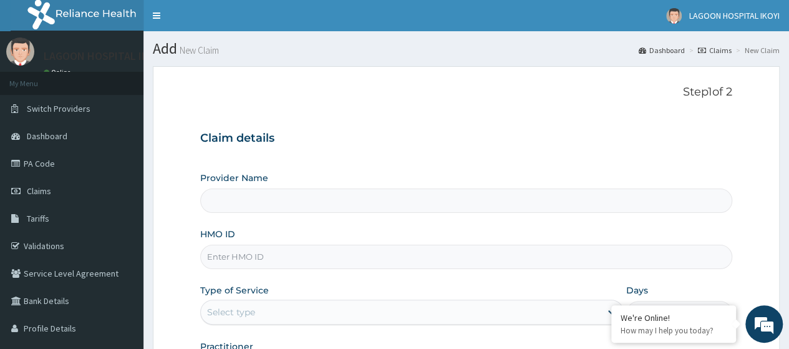
paste input "RSJ/10232/A"
type input "RSJ/10232/A"
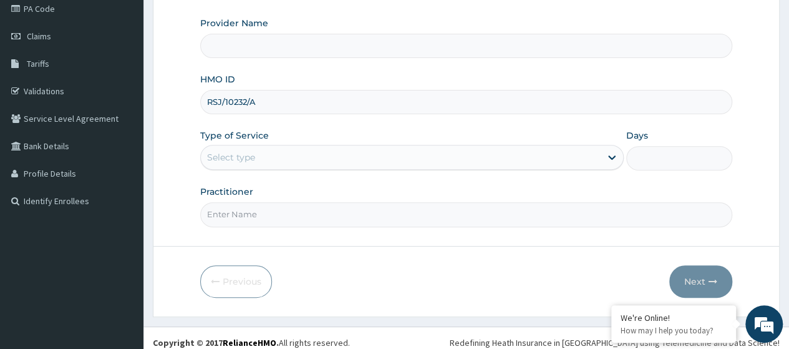
type input "Lagoon Hospital - V/I"
type input "RSJ/10232/A"
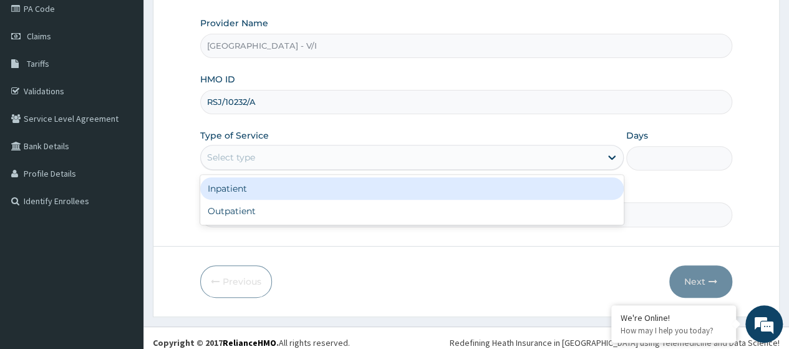
click at [261, 160] on div "Select type" at bounding box center [401, 157] width 400 height 20
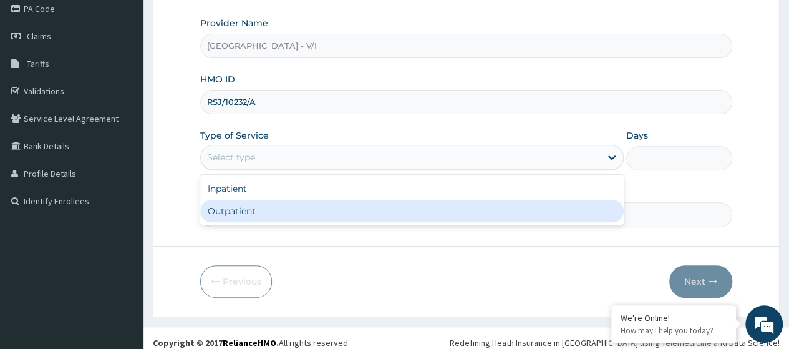
click at [267, 209] on div "Outpatient" at bounding box center [411, 211] width 423 height 22
type input "1"
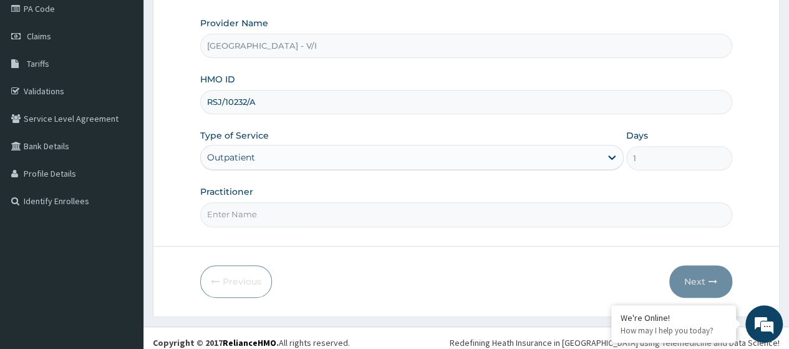
click at [267, 213] on input "Practitioner" at bounding box center [466, 214] width 532 height 24
type input "[PERSON_NAME]"
click at [713, 278] on icon "button" at bounding box center [712, 281] width 9 height 9
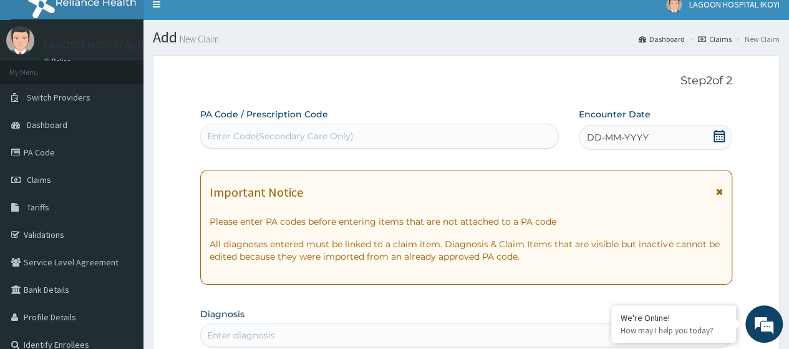
scroll to position [0, 0]
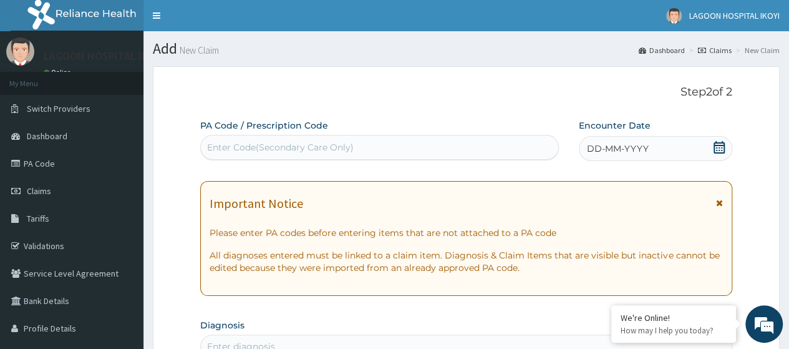
click at [217, 148] on div "Enter Code(Secondary Care Only)" at bounding box center [280, 147] width 147 height 12
paste input "PA/EA97F8"
type input "PA/EA97F8"
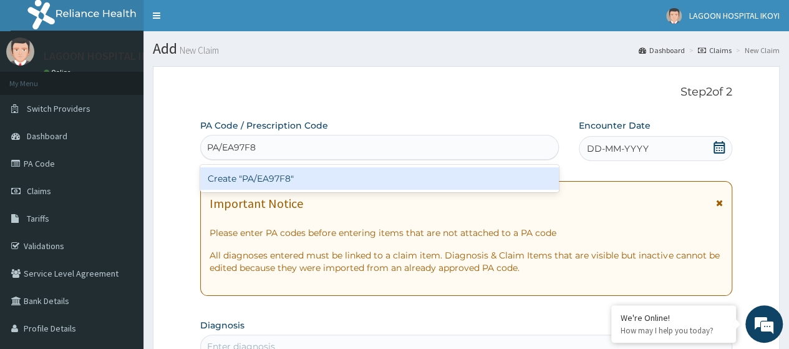
click at [241, 174] on div "Create "PA/EA97F8"" at bounding box center [379, 178] width 358 height 22
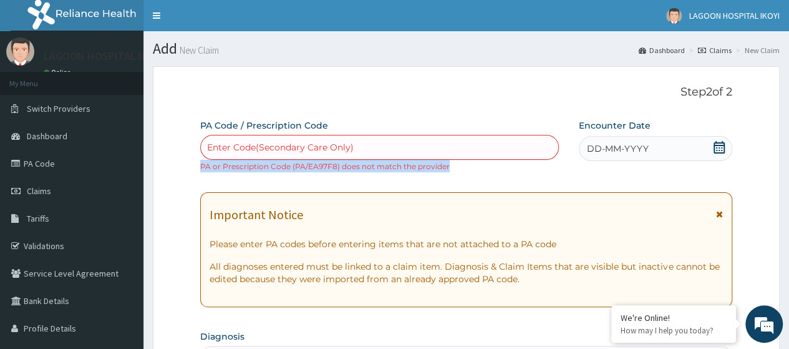
drag, startPoint x: 445, startPoint y: 164, endPoint x: 200, endPoint y: 165, distance: 245.1
click at [200, 165] on small "PA or Prescription Code (PA/EA97F8) does not match the provider" at bounding box center [324, 166] width 249 height 9
copy small "PA or Prescription Code (PA/EA97F8) does not match the provider"
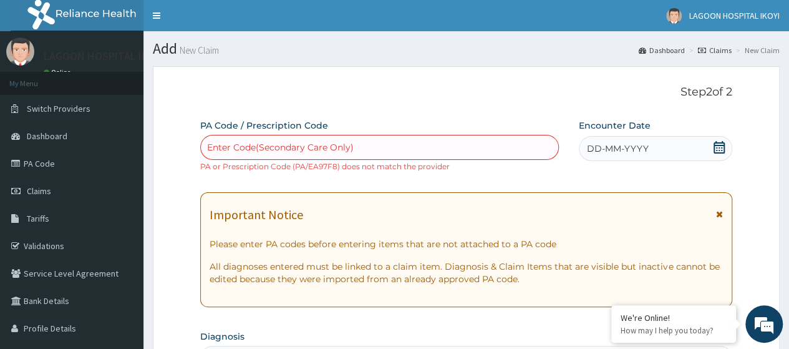
click at [233, 146] on div "Enter Code(Secondary Care Only)" at bounding box center [280, 147] width 147 height 12
paste input "PA/98465A"
type input "PA/98465A"
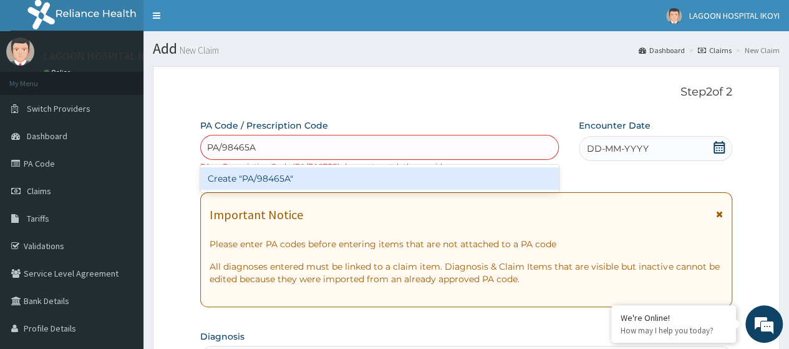
click at [310, 181] on div "Create "PA/98465A"" at bounding box center [379, 178] width 358 height 22
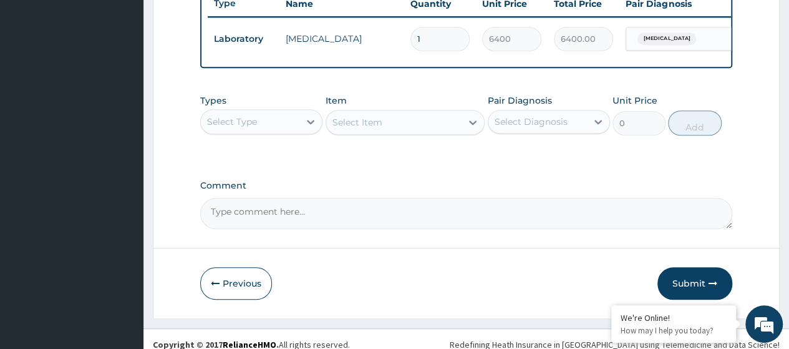
scroll to position [499, 0]
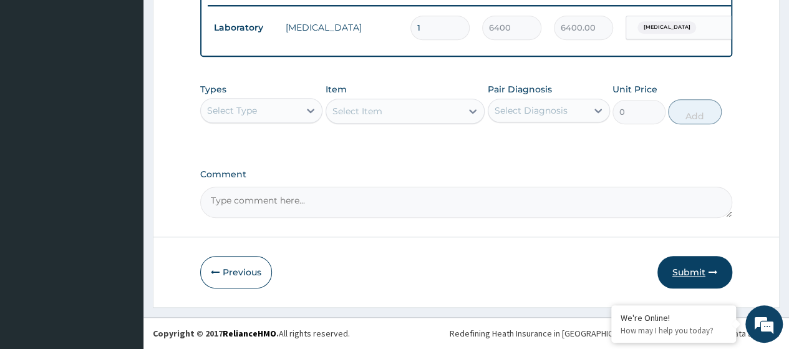
click at [698, 271] on button "Submit" at bounding box center [694, 272] width 75 height 32
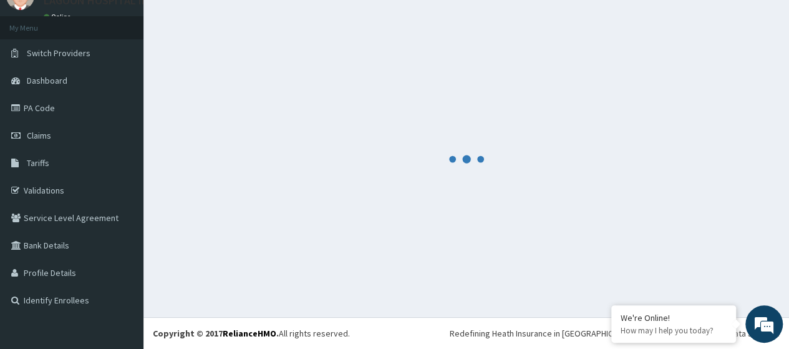
scroll to position [55, 0]
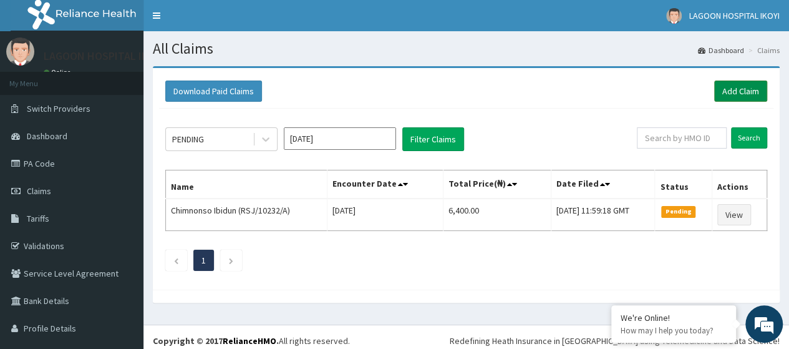
click at [726, 93] on link "Add Claim" at bounding box center [740, 90] width 53 height 21
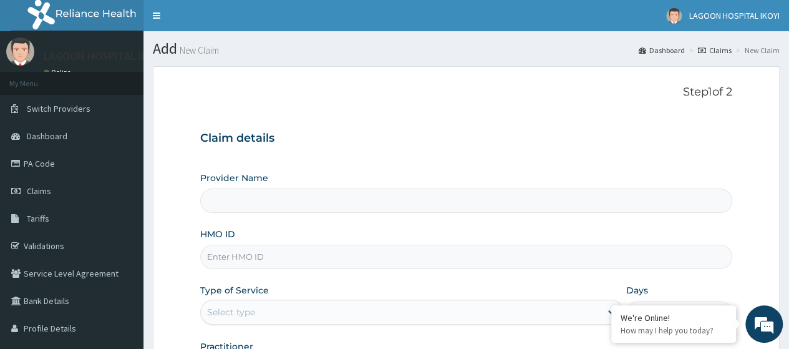
click at [253, 259] on input "HMO ID" at bounding box center [466, 256] width 532 height 24
paste input "RSJ/10232/A"
type input "RSJ/10232/A"
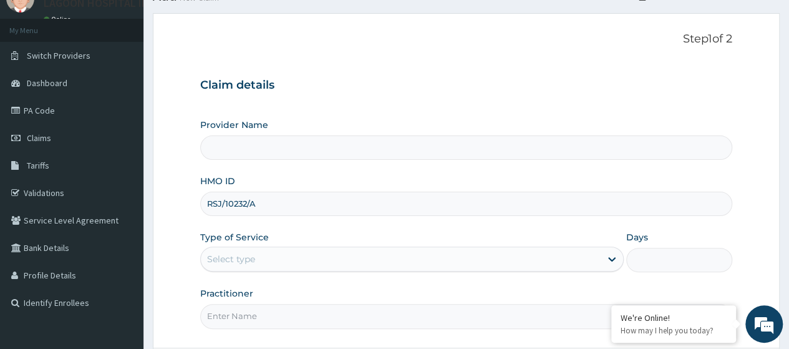
scroll to position [161, 0]
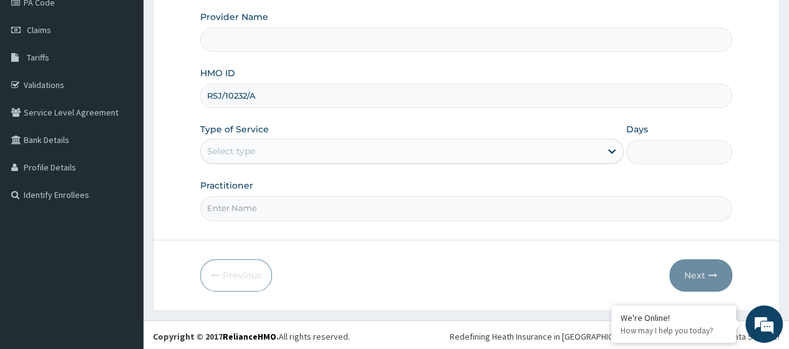
type input "[GEOGRAPHIC_DATA] - V/I"
type input "RSJ/10232/A"
click at [244, 153] on div "Select type" at bounding box center [231, 151] width 48 height 12
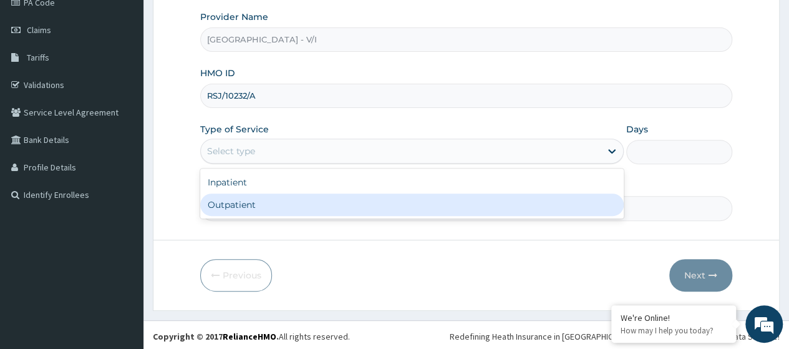
click at [246, 203] on div "Outpatient" at bounding box center [411, 204] width 423 height 22
type input "1"
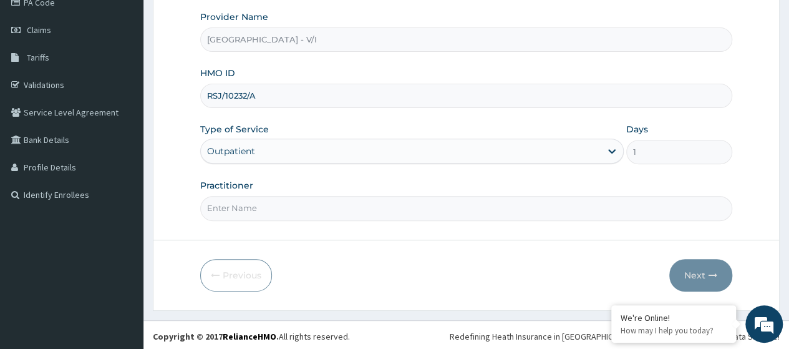
click at [246, 208] on input "Practitioner" at bounding box center [466, 208] width 532 height 24
type input "Dr. Kuyoro"
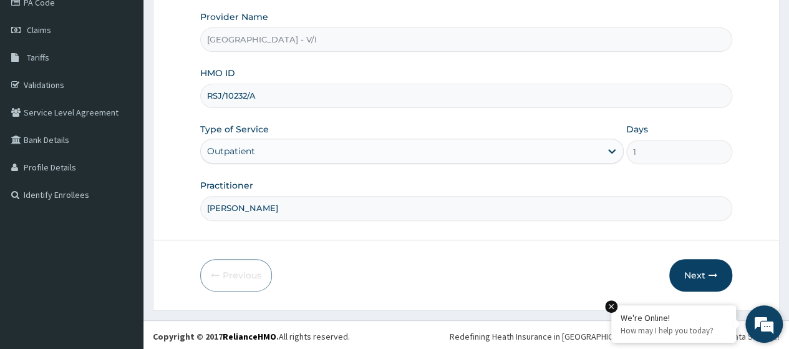
drag, startPoint x: 698, startPoint y: 271, endPoint x: 642, endPoint y: 305, distance: 65.5
click at [698, 272] on button "Next" at bounding box center [700, 275] width 63 height 32
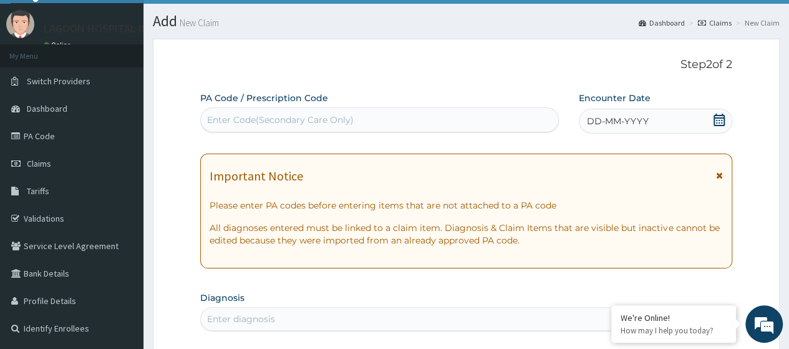
scroll to position [0, 0]
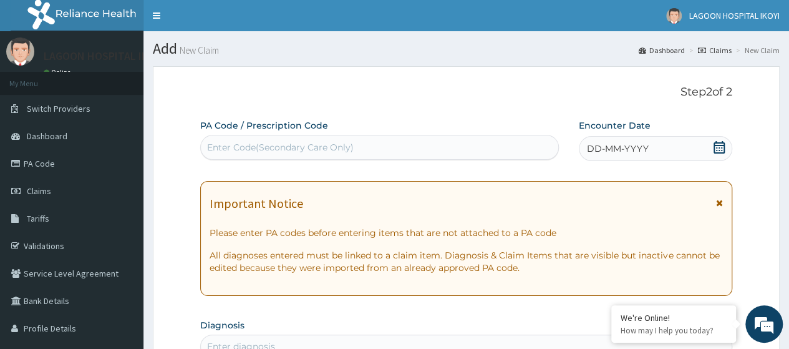
click at [236, 148] on div "Enter Code(Secondary Care Only)" at bounding box center [280, 147] width 147 height 12
paste input "PA/3AEDB8"
type input "PA/3AEDB8"
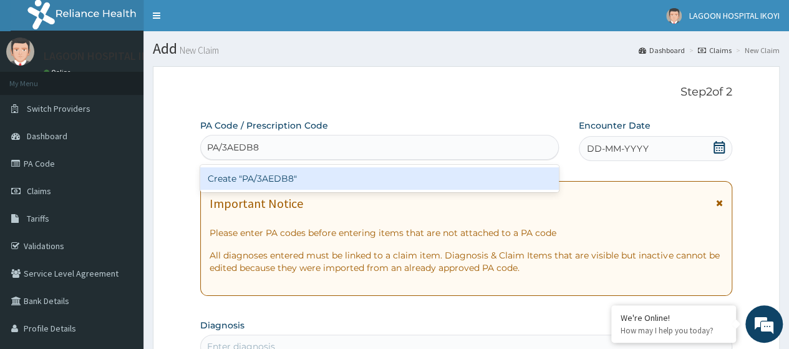
click at [293, 177] on div "Create "PA/3AEDB8"" at bounding box center [379, 178] width 358 height 22
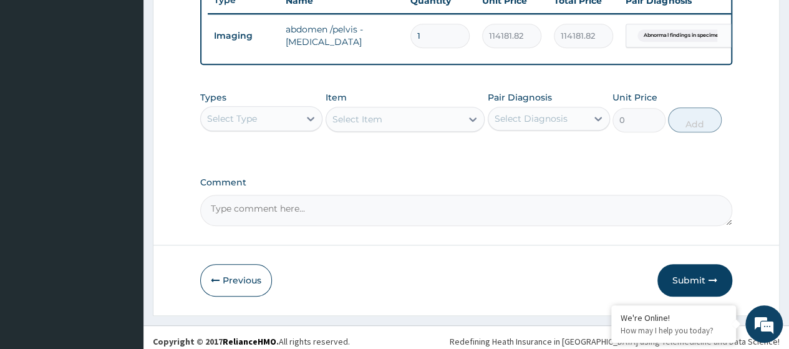
scroll to position [485, 0]
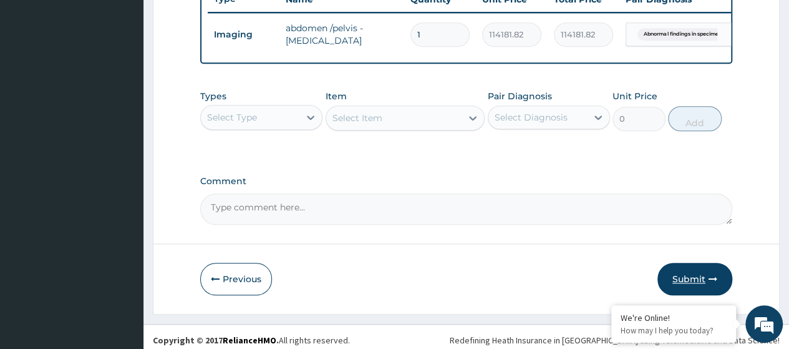
click at [687, 284] on button "Submit" at bounding box center [694, 279] width 75 height 32
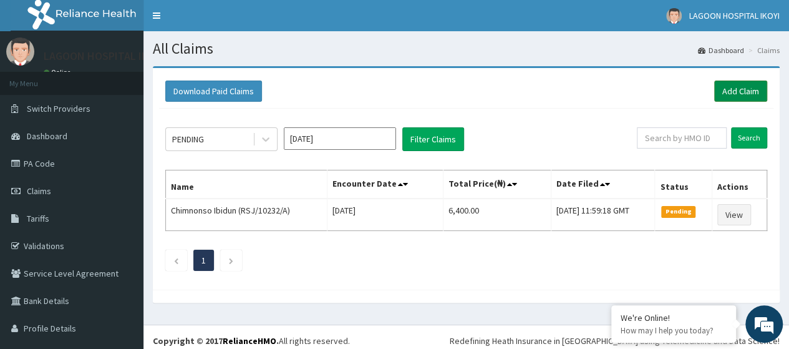
click at [714, 90] on link "Add Claim" at bounding box center [740, 90] width 53 height 21
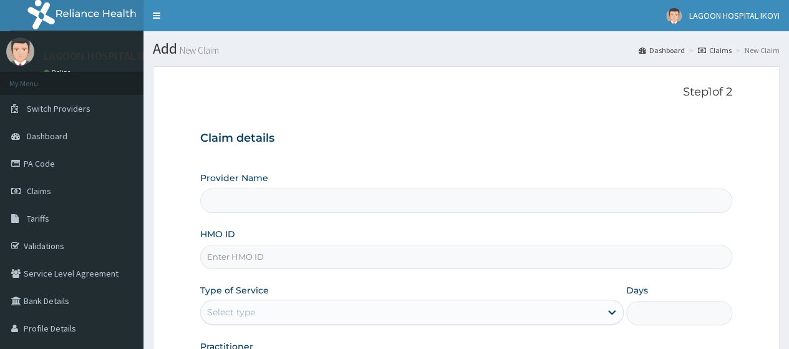
click at [244, 256] on input "HMO ID" at bounding box center [466, 256] width 532 height 24
paste input "ENP/10215/A"
type input "ENP/10215/A"
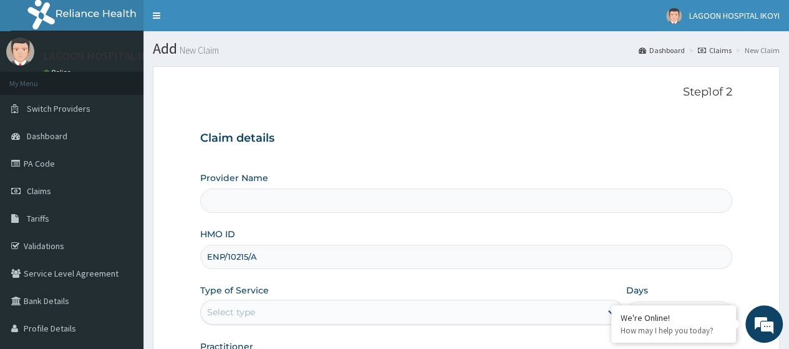
type input "Lagoon Hospital - V/I"
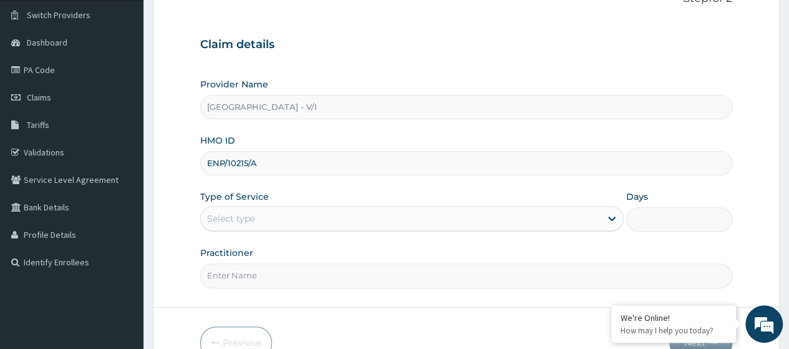
scroll to position [152, 0]
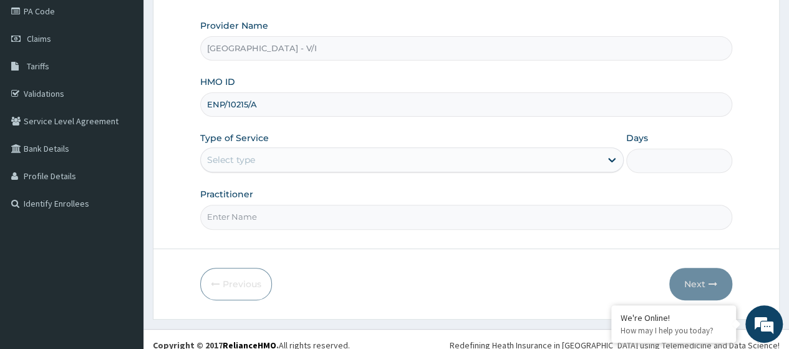
type input "ENP/10215/A"
click at [289, 160] on div "Select type" at bounding box center [401, 160] width 400 height 20
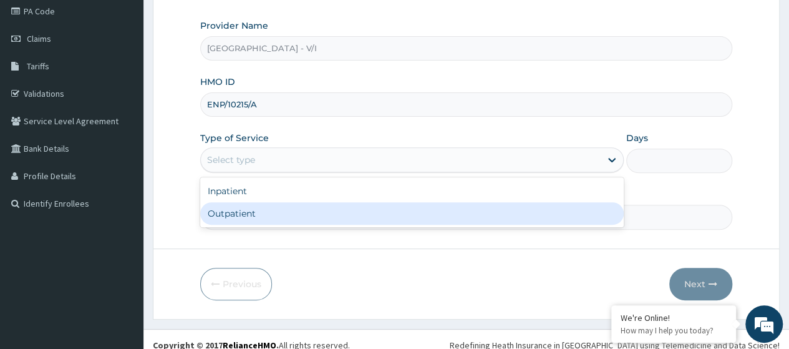
click at [270, 205] on div "Outpatient" at bounding box center [411, 213] width 423 height 22
type input "1"
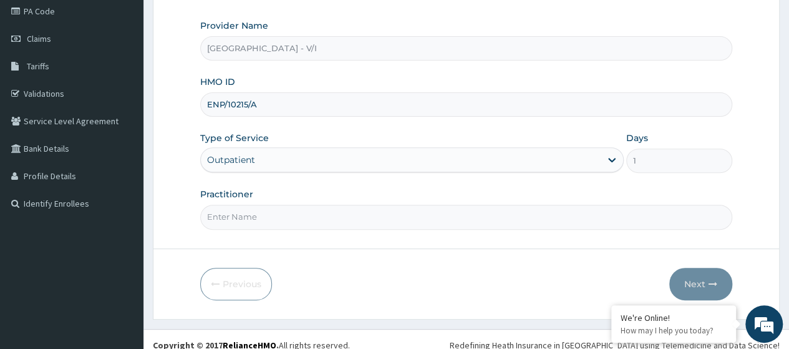
click at [282, 220] on input "Practitioner" at bounding box center [466, 217] width 532 height 24
type input "Dr. Kuyoro"
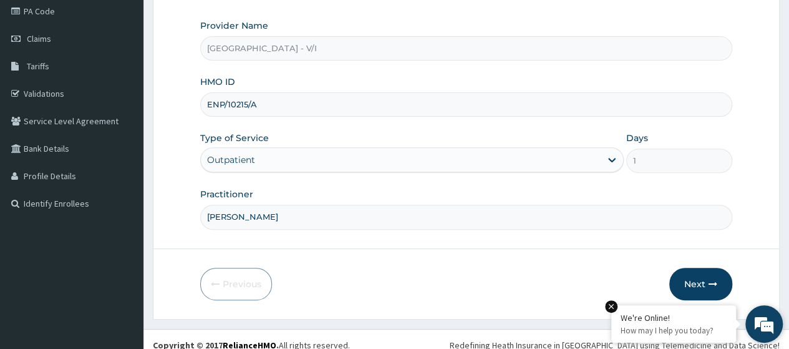
drag, startPoint x: 696, startPoint y: 273, endPoint x: 642, endPoint y: 317, distance: 69.2
click at [690, 278] on button "Next" at bounding box center [700, 284] width 63 height 32
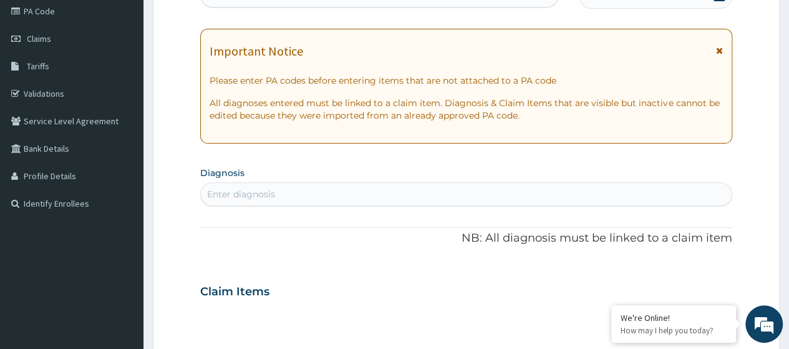
scroll to position [11, 0]
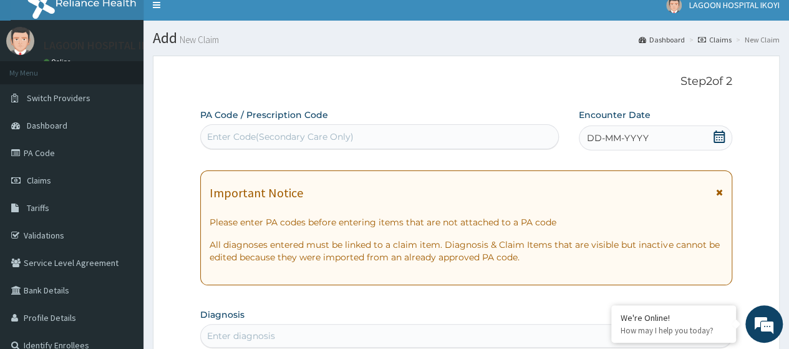
click at [239, 139] on div "Enter Code(Secondary Care Only)" at bounding box center [280, 136] width 147 height 12
paste input "PA/5C1991"
type input "PA/5C1991"
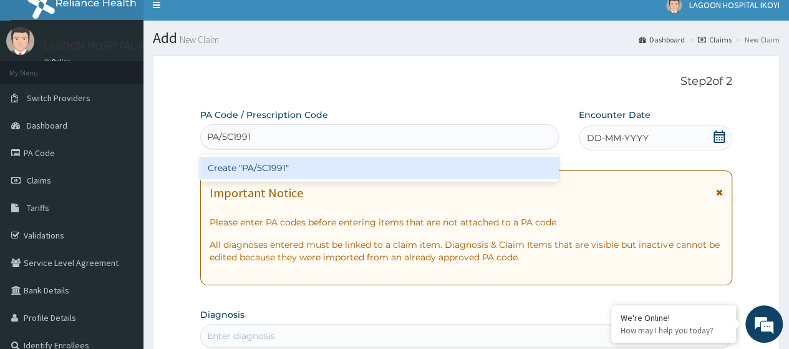
click at [268, 172] on div "Create "PA/5C1991"" at bounding box center [379, 168] width 358 height 22
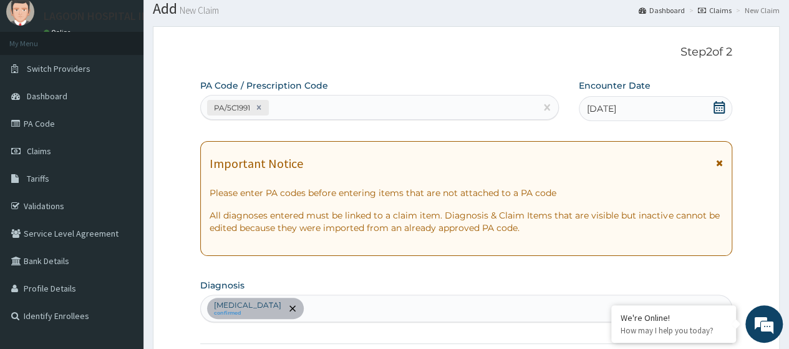
scroll to position [27, 0]
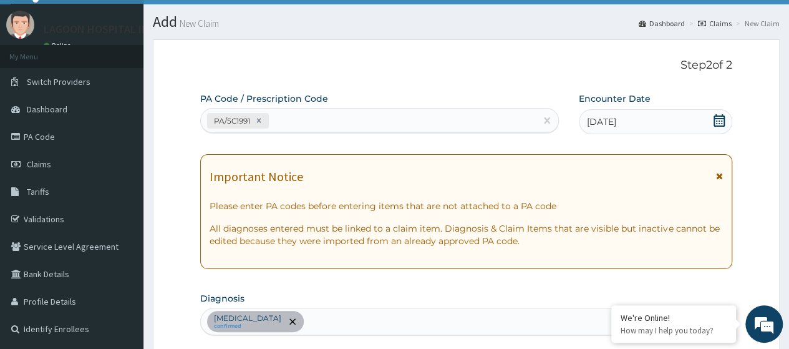
click at [289, 125] on div "PA/5C1991" at bounding box center [368, 120] width 334 height 21
paste input "PA/63C41A"
type input "PA/63C41A"
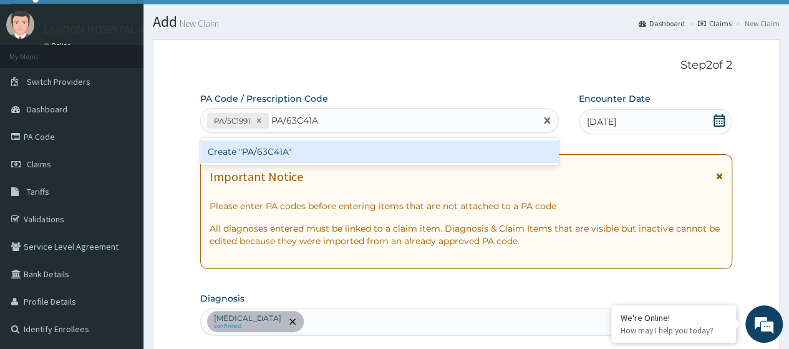
click at [297, 150] on div "Create "PA/63C41A"" at bounding box center [379, 151] width 358 height 22
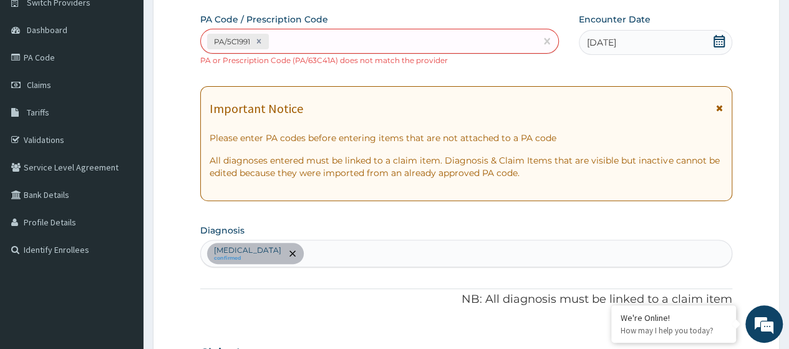
scroll to position [105, 0]
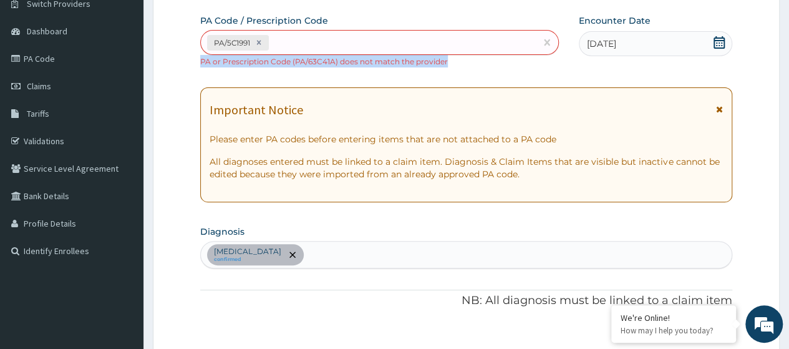
drag, startPoint x: 449, startPoint y: 60, endPoint x: 200, endPoint y: 59, distance: 249.5
click at [200, 59] on div "PA/5C1991 PA or Prescription Code (PA/63C41A) does not match the provider" at bounding box center [379, 48] width 358 height 37
copy small "PA or Prescription Code (PA/63C41A) does not match the provider"
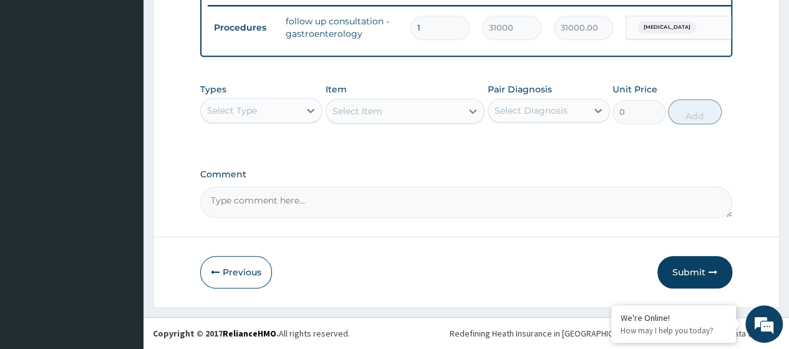
click at [704, 275] on button "Submit" at bounding box center [694, 272] width 75 height 32
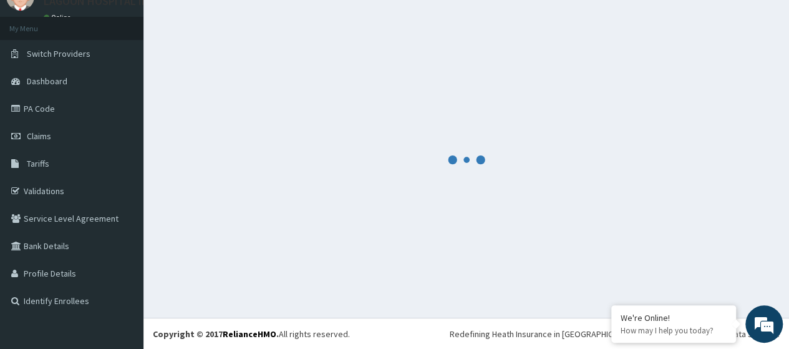
scroll to position [499, 0]
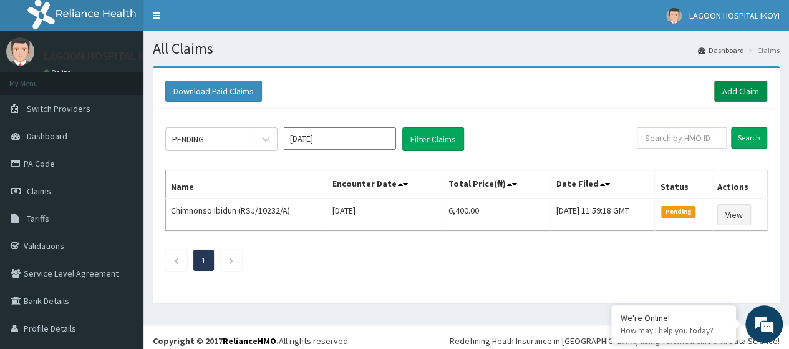
click at [735, 94] on link "Add Claim" at bounding box center [740, 90] width 53 height 21
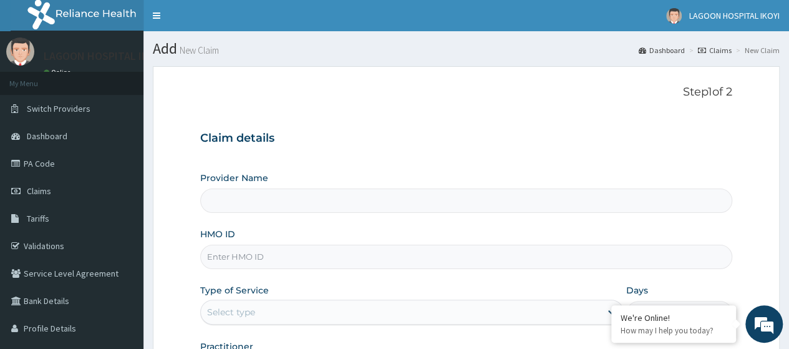
type input "[GEOGRAPHIC_DATA] - V/I"
click at [228, 266] on input "HMO ID" at bounding box center [466, 256] width 532 height 24
paste input "ENP/10215/A"
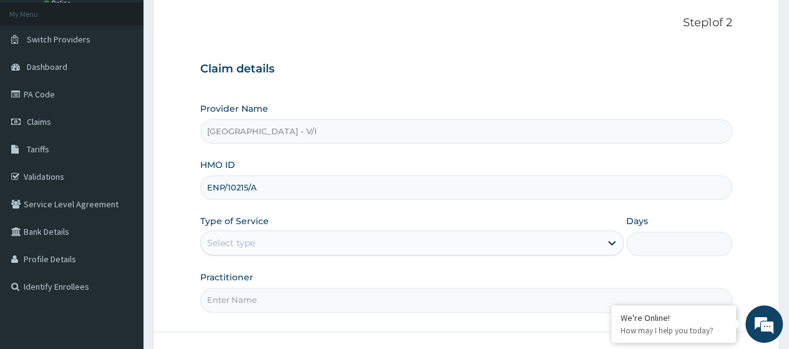
scroll to position [161, 0]
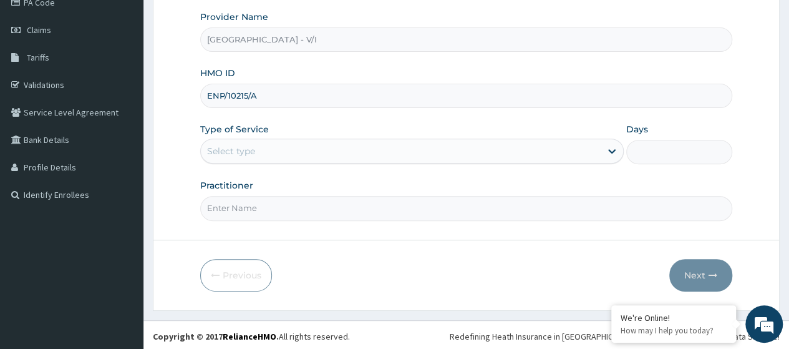
type input "ENP/10215/A"
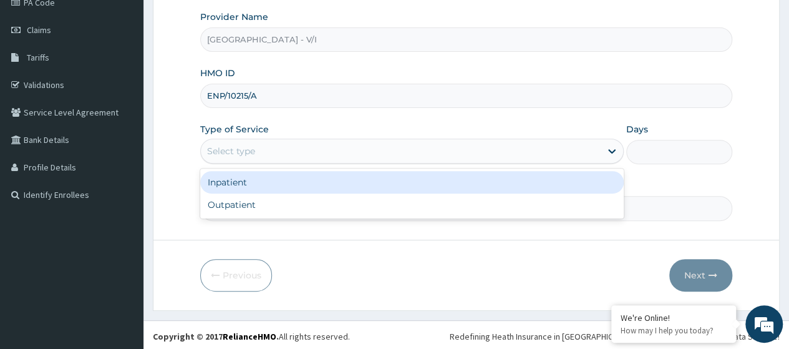
click at [208, 148] on div "Select type" at bounding box center [231, 151] width 48 height 12
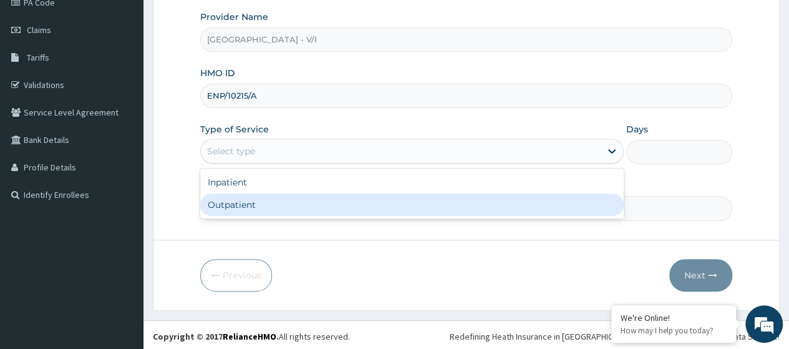
click at [236, 210] on div "Outpatient" at bounding box center [411, 204] width 423 height 22
type input "1"
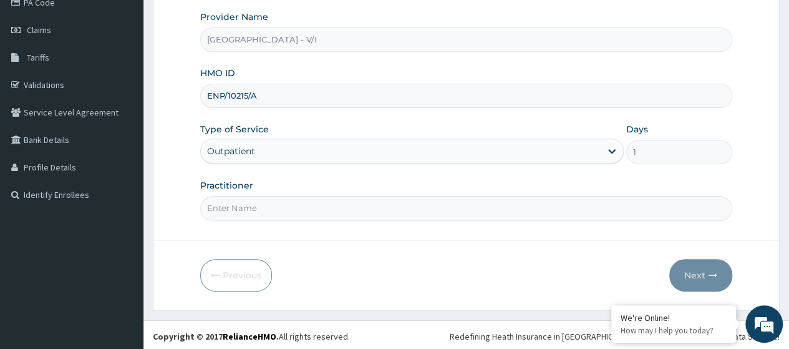
click at [248, 210] on input "Practitioner" at bounding box center [466, 208] width 532 height 24
type input "[PERSON_NAME]"
click at [697, 271] on button "Next" at bounding box center [700, 275] width 63 height 32
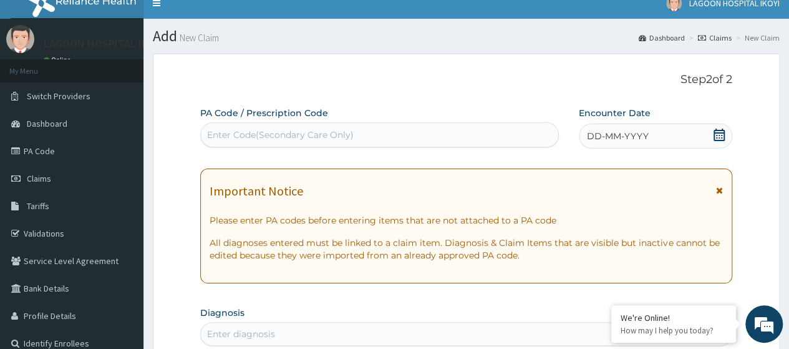
scroll to position [0, 0]
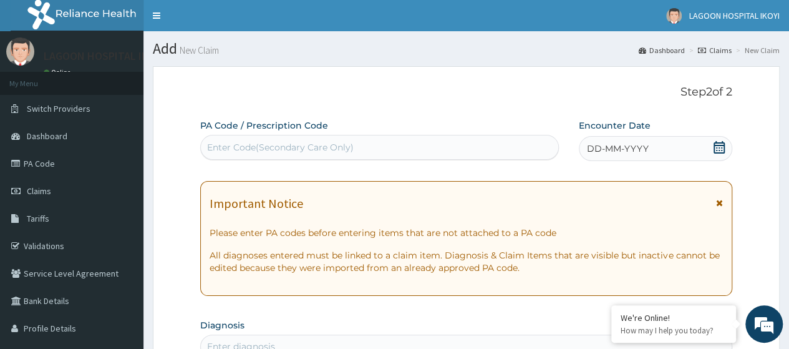
click at [210, 140] on div "Enter Code(Secondary Care Only)" at bounding box center [379, 147] width 357 height 20
paste input "PA/F79061"
type input "PA/F79061"
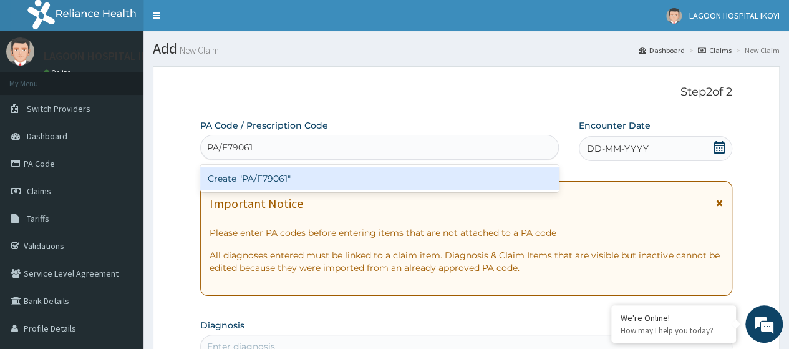
click at [256, 176] on div "Create "PA/F79061"" at bounding box center [379, 178] width 358 height 22
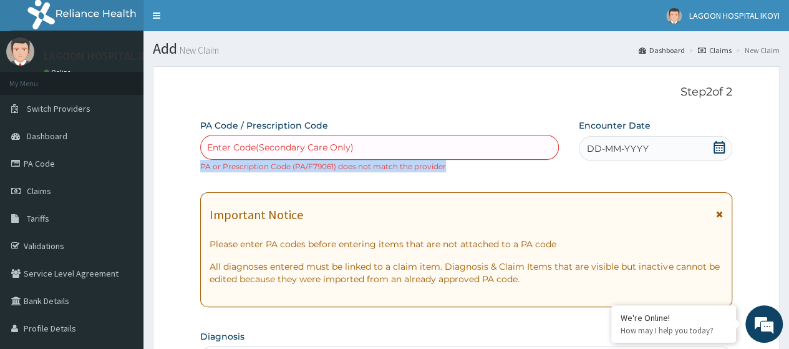
drag, startPoint x: 442, startPoint y: 167, endPoint x: 201, endPoint y: 168, distance: 240.7
click at [201, 168] on small "PA or Prescription Code (PA/F79061) does not match the provider" at bounding box center [323, 166] width 246 height 9
copy small "PA or Prescription Code (PA/F79061) does not match the provider"
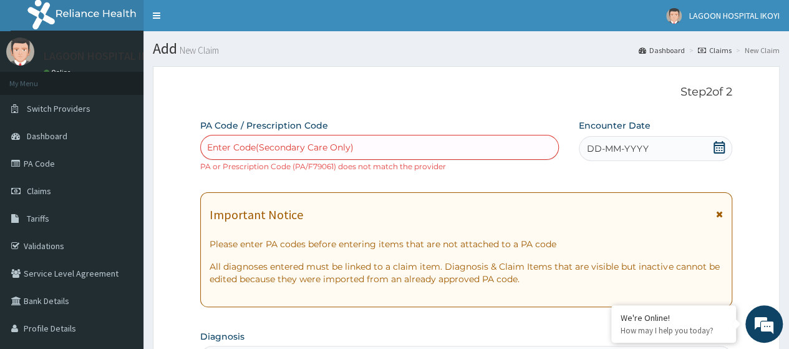
click at [242, 148] on div "Enter Code(Secondary Care Only)" at bounding box center [280, 147] width 147 height 12
paste input "PA/460FF7"
type input "PA/460FF7"
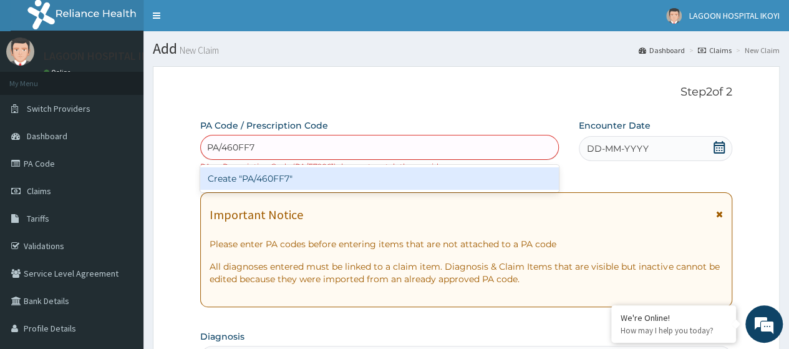
click at [312, 178] on div "Create "PA/460FF7"" at bounding box center [379, 178] width 358 height 22
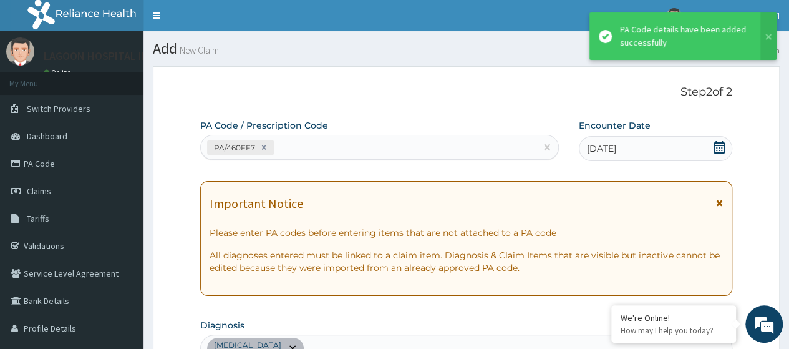
scroll to position [344, 0]
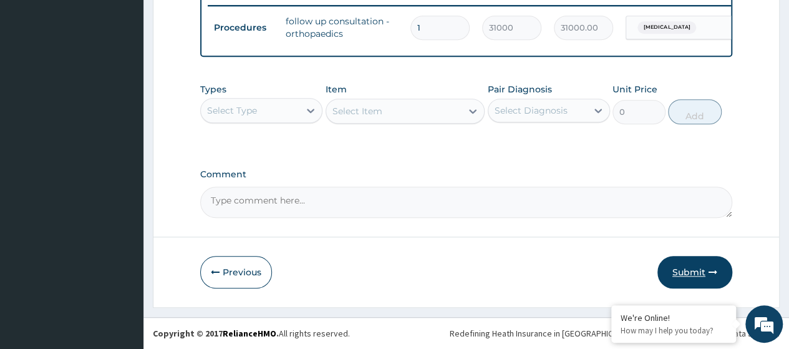
click at [683, 269] on button "Submit" at bounding box center [694, 272] width 75 height 32
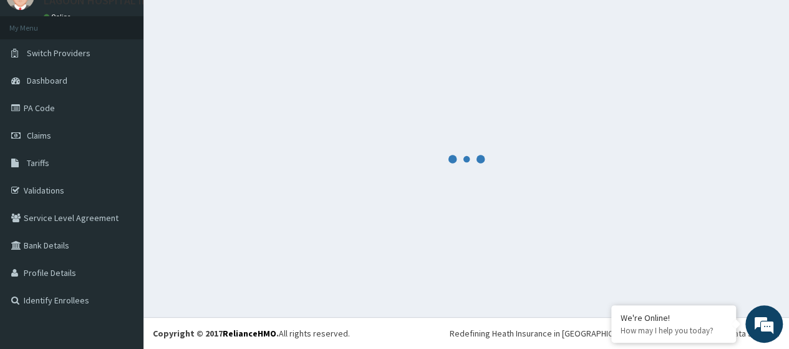
scroll to position [55, 0]
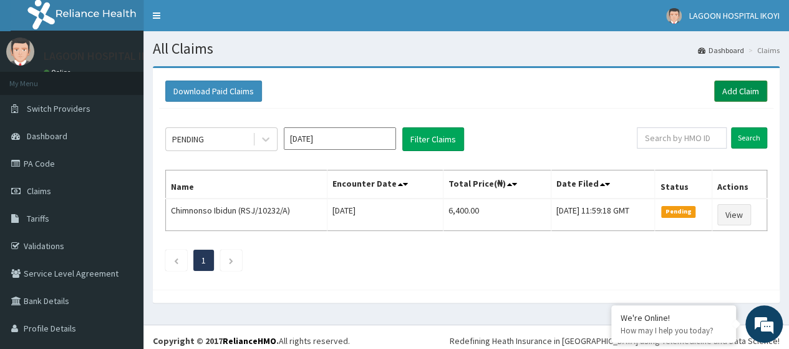
click at [738, 91] on link "Add Claim" at bounding box center [740, 90] width 53 height 21
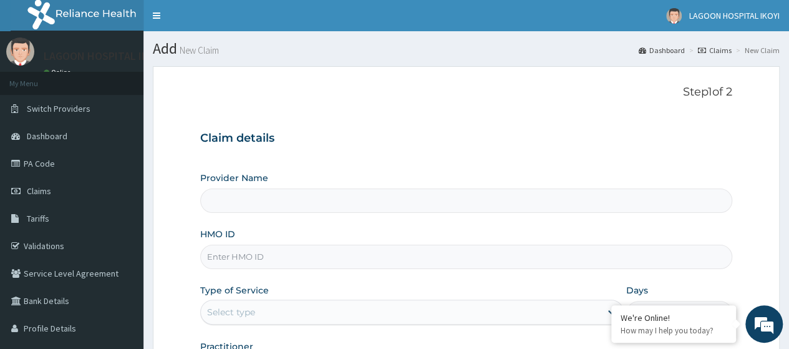
click at [240, 253] on input "HMO ID" at bounding box center [466, 256] width 532 height 24
paste input "ENP/10215/A"
type input "ENP/10215/A"
type input "Lagoon Hospital - V/I"
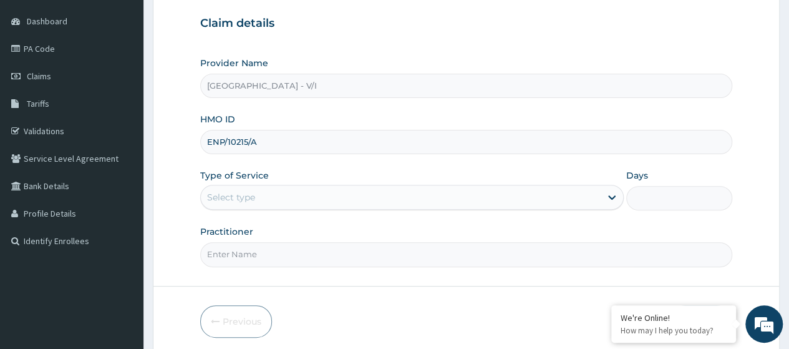
scroll to position [156, 0]
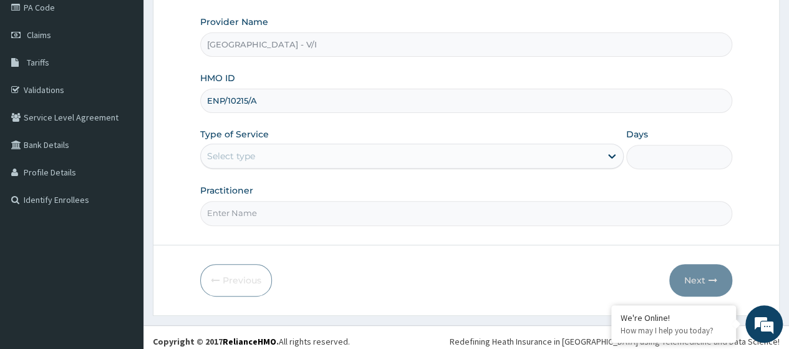
type input "ENP/10215/A"
click at [246, 163] on div "Select type" at bounding box center [401, 156] width 400 height 20
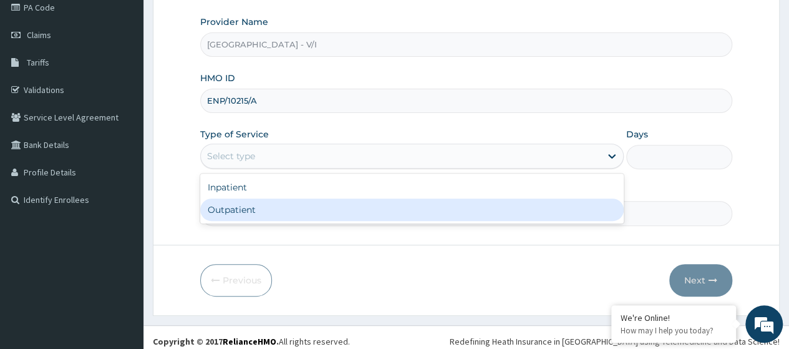
click at [243, 209] on div "Outpatient" at bounding box center [411, 209] width 423 height 22
type input "1"
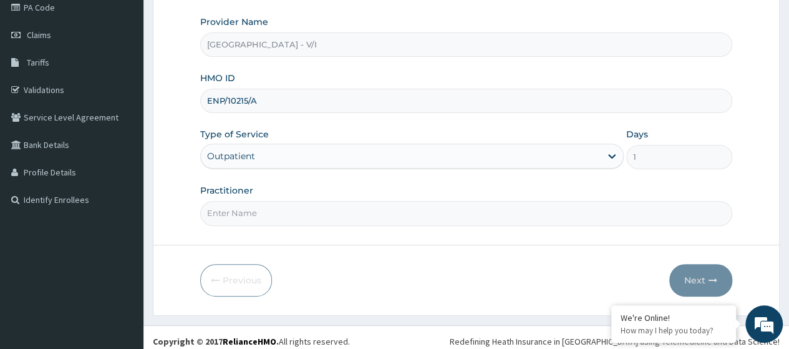
click at [246, 213] on input "Practitioner" at bounding box center [466, 213] width 532 height 24
type input "[PERSON_NAME]"
click at [696, 280] on button "Next" at bounding box center [700, 280] width 63 height 32
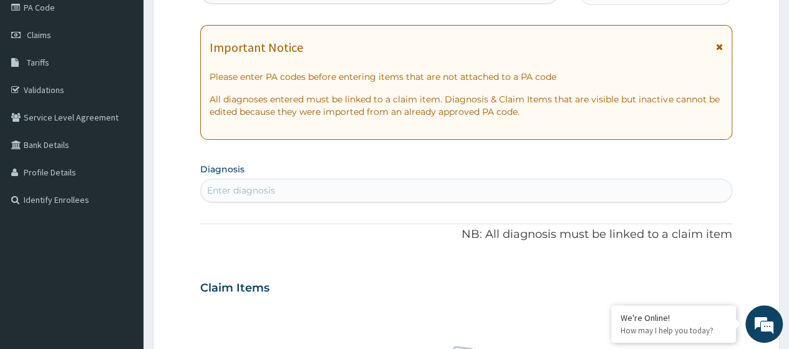
scroll to position [21, 0]
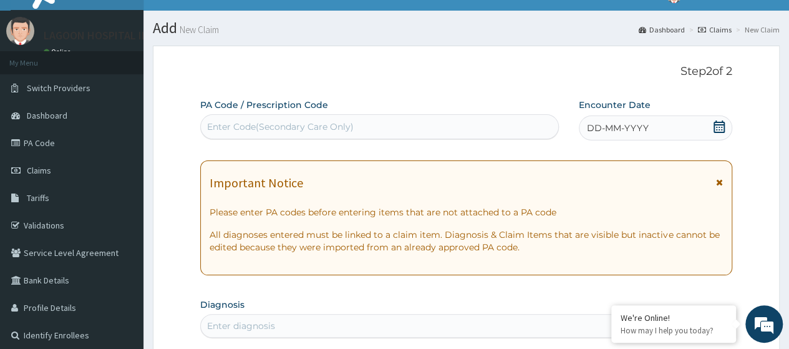
click at [225, 128] on div "Enter Code(Secondary Care Only)" at bounding box center [280, 126] width 147 height 12
paste input "PA/2DB984"
type input "PA/2DB984"
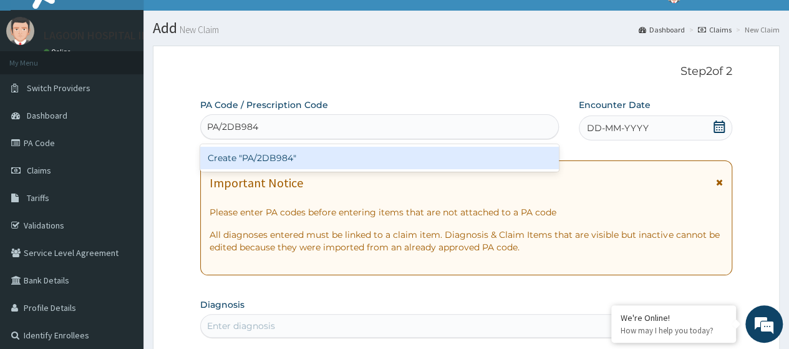
click at [302, 153] on div "Create "PA/2DB984"" at bounding box center [379, 158] width 358 height 22
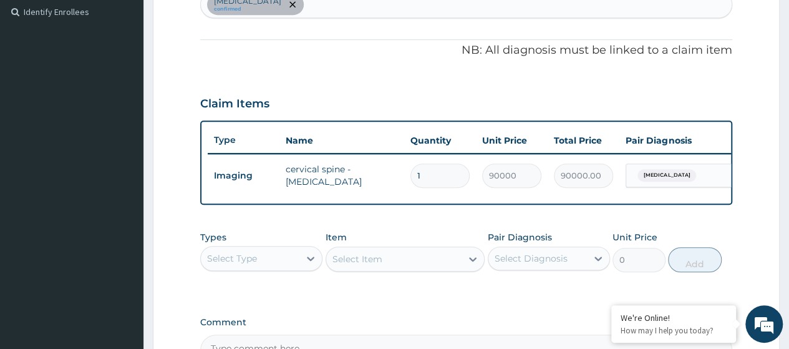
scroll to position [0, 0]
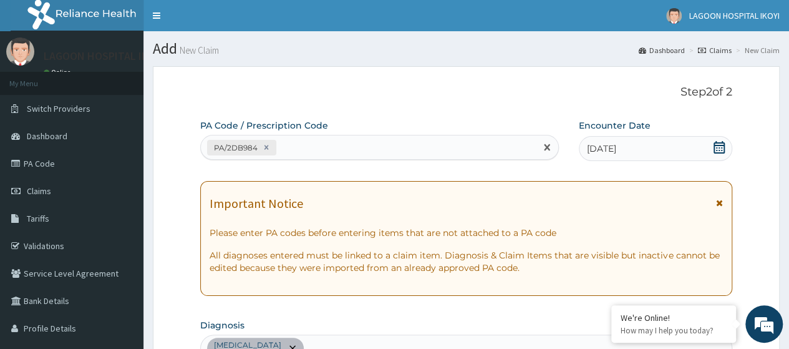
click at [291, 150] on div "PA/2DB984" at bounding box center [368, 147] width 334 height 21
paste input "PA/5C0307"
type input "PA/5C0307"
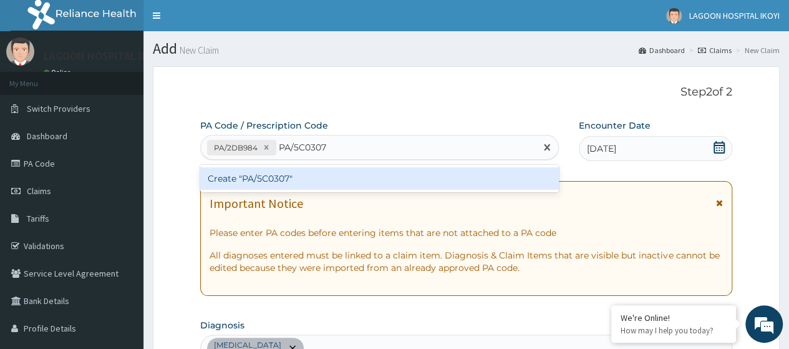
click at [343, 182] on div "Create "PA/5C0307"" at bounding box center [379, 178] width 358 height 22
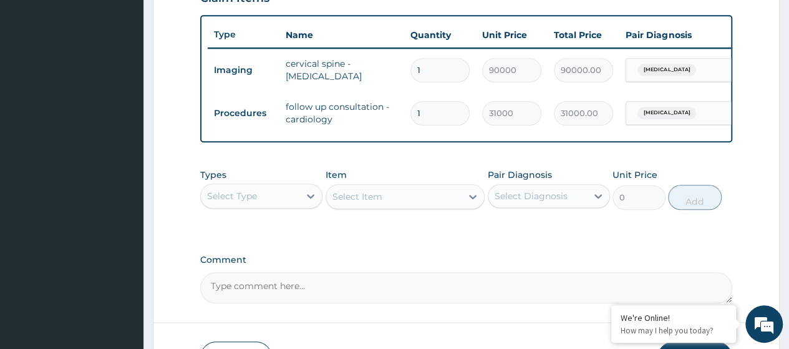
scroll to position [524, 0]
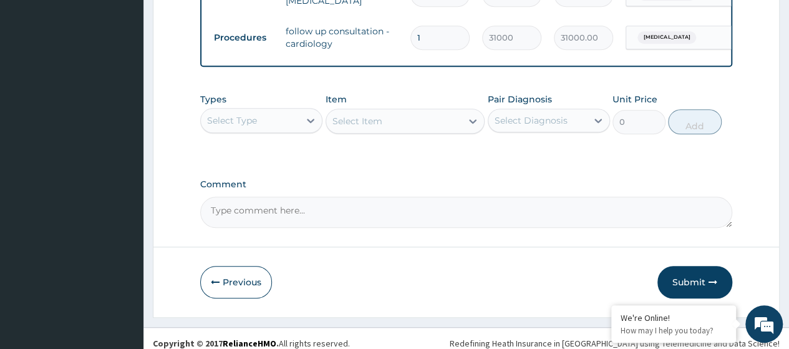
click at [292, 128] on div "Select Type" at bounding box center [250, 120] width 99 height 20
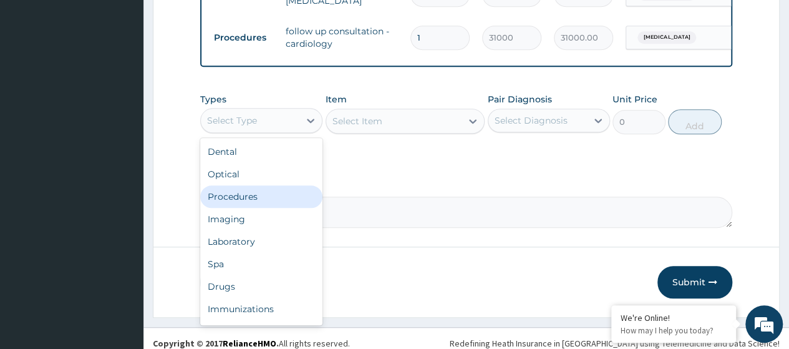
click at [253, 205] on div "Procedures" at bounding box center [261, 196] width 122 height 22
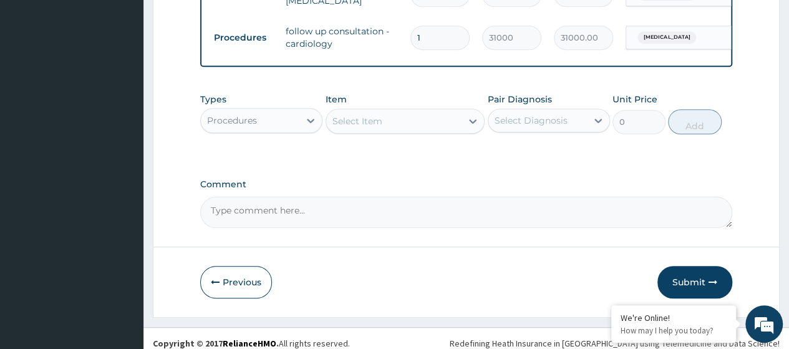
click at [349, 127] on div "Select Item" at bounding box center [357, 121] width 50 height 12
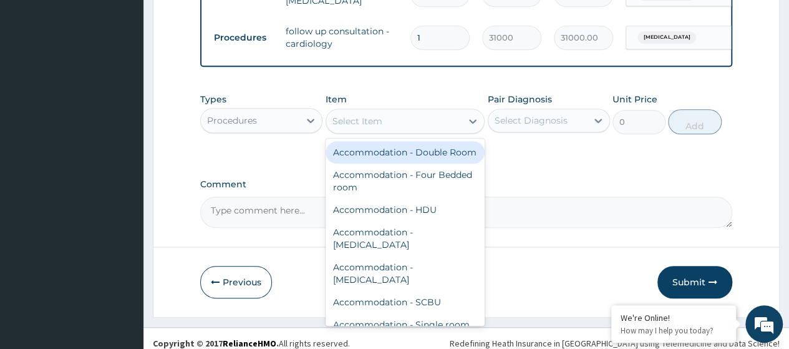
paste input "Consultation GOPD First Visit"
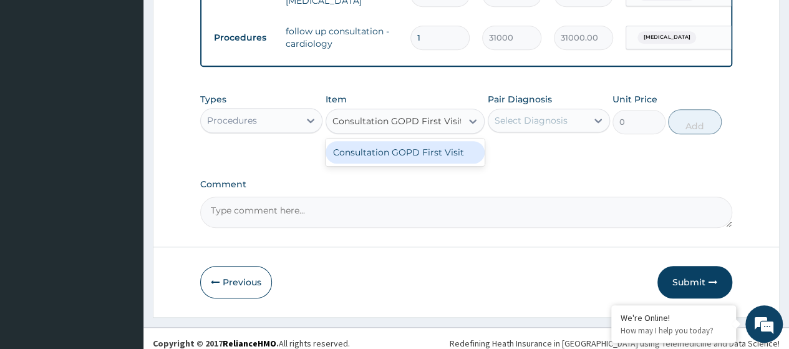
type input "Consultation GOPD First Visit"
drag, startPoint x: 375, startPoint y: 165, endPoint x: 390, endPoint y: 160, distance: 15.8
click at [378, 163] on div "Consultation GOPD First Visit" at bounding box center [406, 152] width 160 height 22
type input "13400"
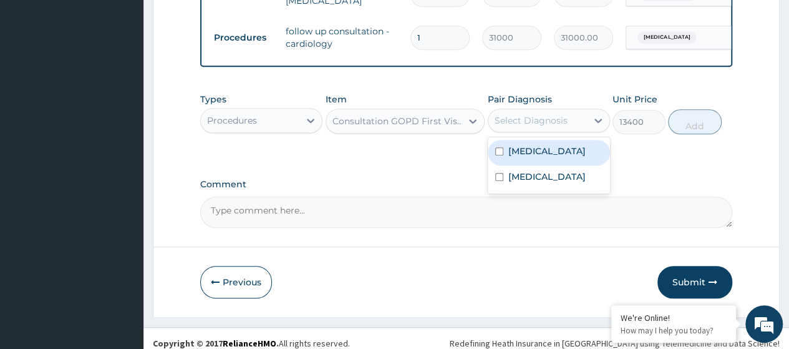
click at [561, 126] on div "Select Diagnosis" at bounding box center [531, 120] width 73 height 12
drag, startPoint x: 572, startPoint y: 158, endPoint x: 624, endPoint y: 150, distance: 52.3
click at [586, 155] on label "Cervical spondylosis" at bounding box center [546, 151] width 77 height 12
checkbox input "true"
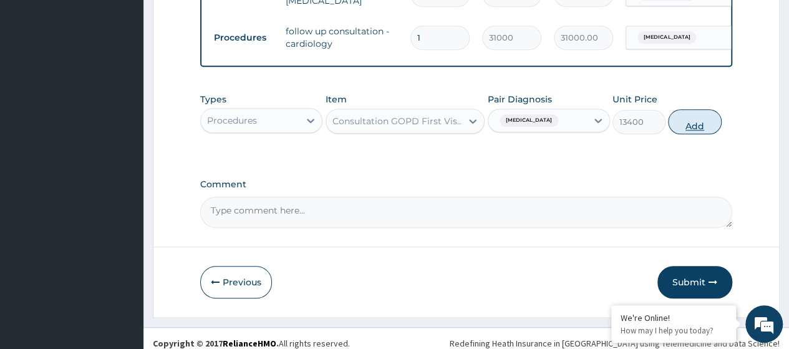
click at [693, 125] on button "Add" at bounding box center [694, 121] width 53 height 25
type input "0"
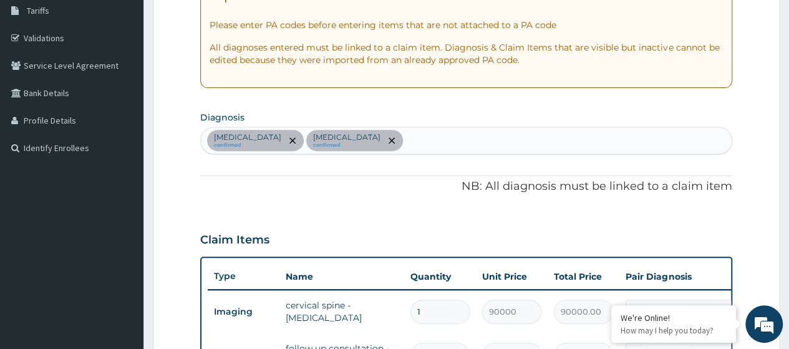
scroll to position [210, 0]
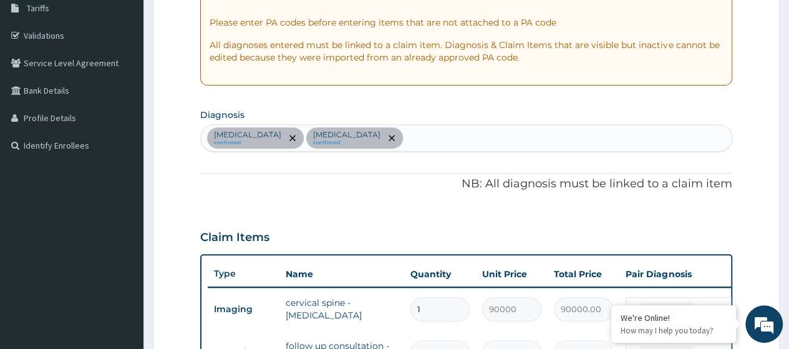
click at [448, 133] on div "Cervical spondylosis confirmed Essential hypertension confirmed" at bounding box center [466, 138] width 531 height 26
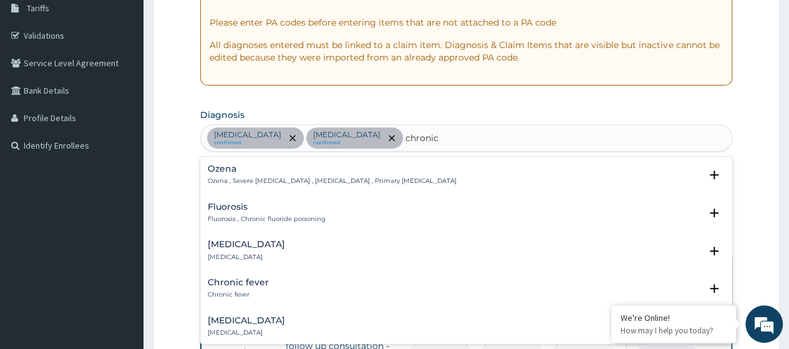
type input "chronic"
type input "chronic rhi"
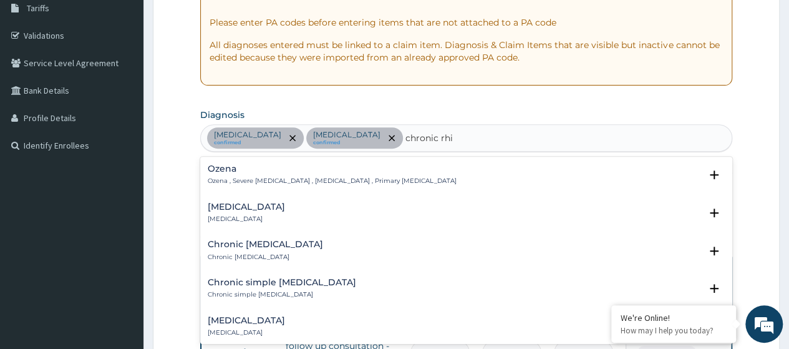
click at [258, 212] on div "Chronic rhinitis Chronic rhinitis" at bounding box center [246, 213] width 77 height 22
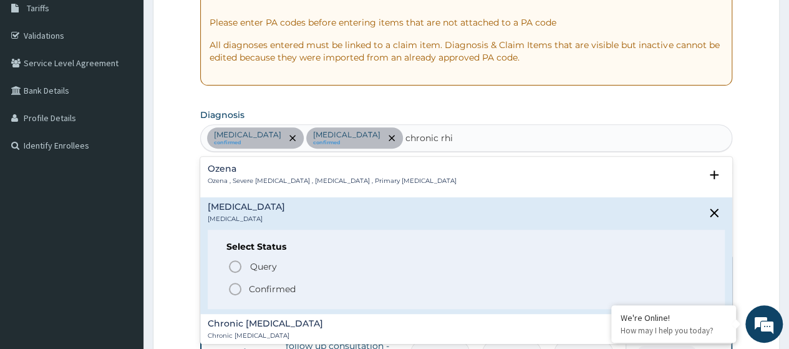
click at [278, 289] on p "Confirmed" at bounding box center [272, 289] width 47 height 12
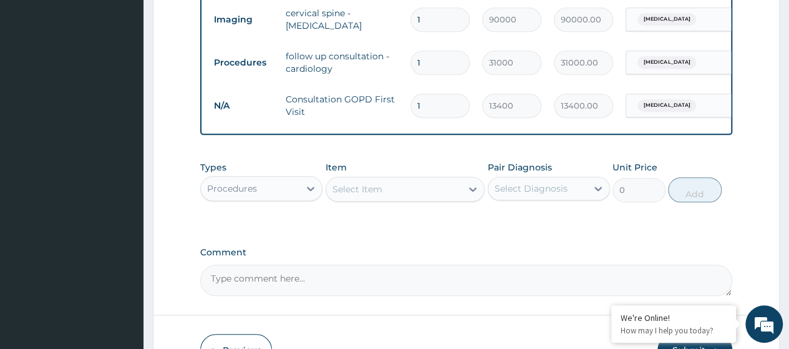
scroll to position [0, 94]
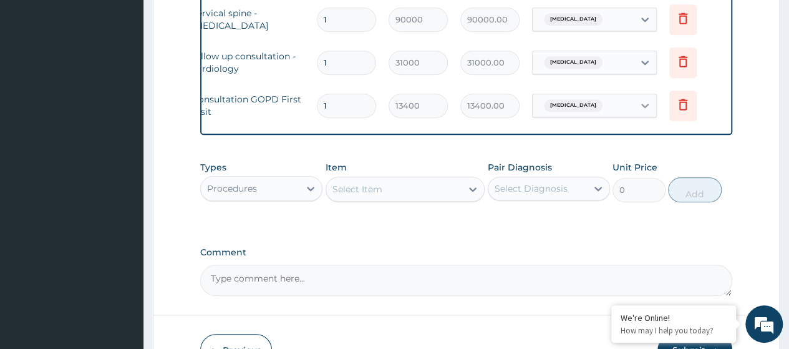
click at [647, 109] on icon at bounding box center [645, 105] width 12 height 12
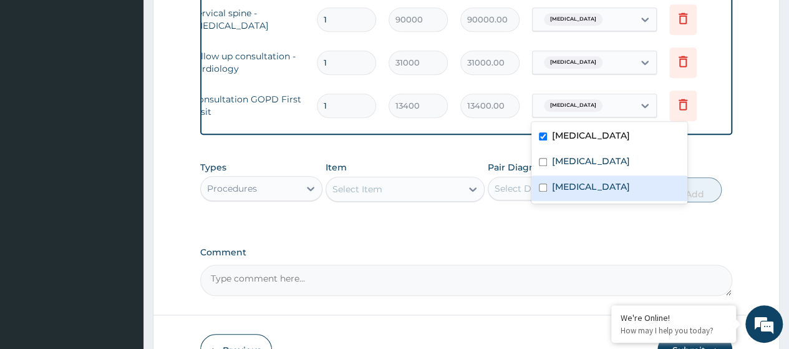
click at [611, 191] on label "Chronic rhinitis" at bounding box center [590, 186] width 77 height 12
checkbox input "true"
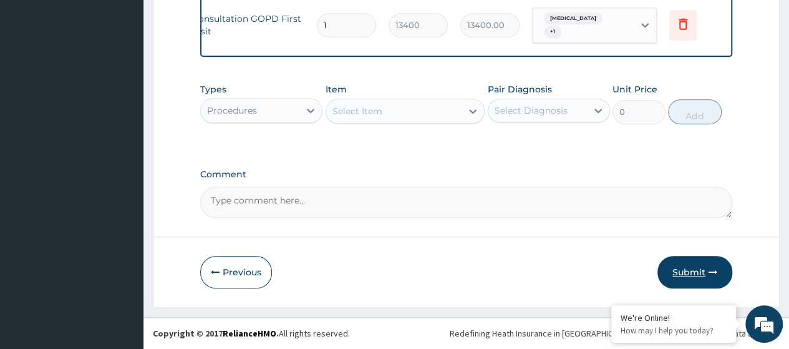
click at [690, 270] on button "Submit" at bounding box center [694, 272] width 75 height 32
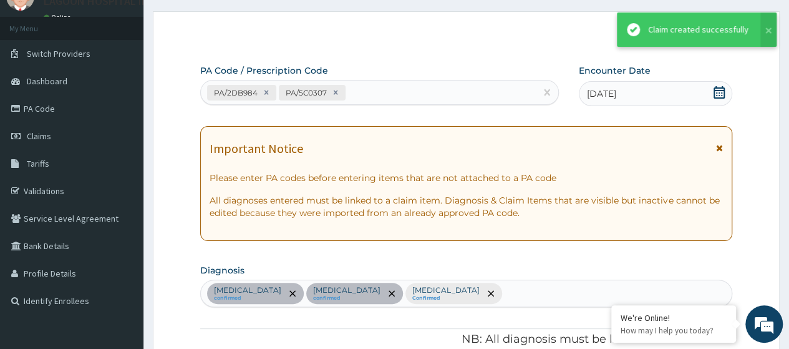
scroll to position [590, 0]
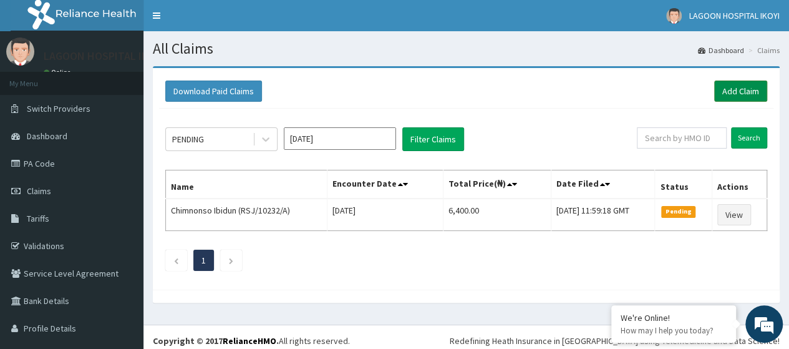
click at [723, 94] on link "Add Claim" at bounding box center [740, 90] width 53 height 21
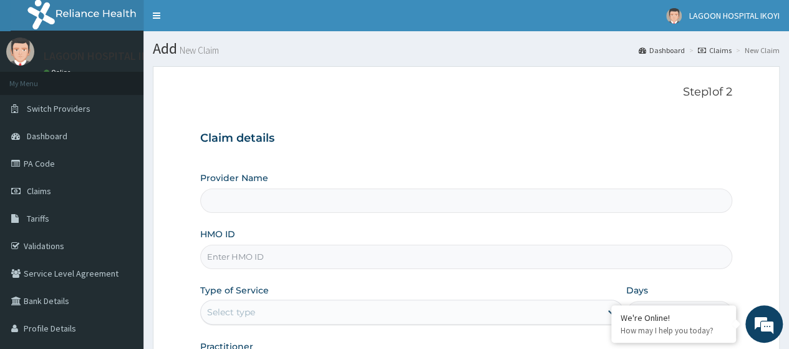
click at [236, 254] on input "HMO ID" at bounding box center [466, 256] width 532 height 24
paste input "ENP/10215/A"
type input "ENP/10215/A"
type input "[GEOGRAPHIC_DATA] - V/I"
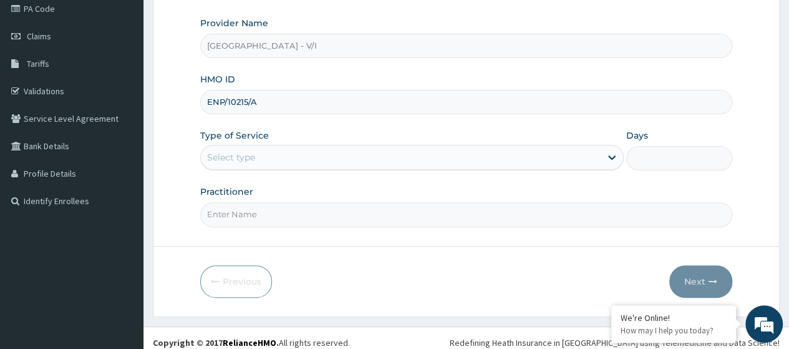
scroll to position [156, 0]
type input "ENP/10215/A"
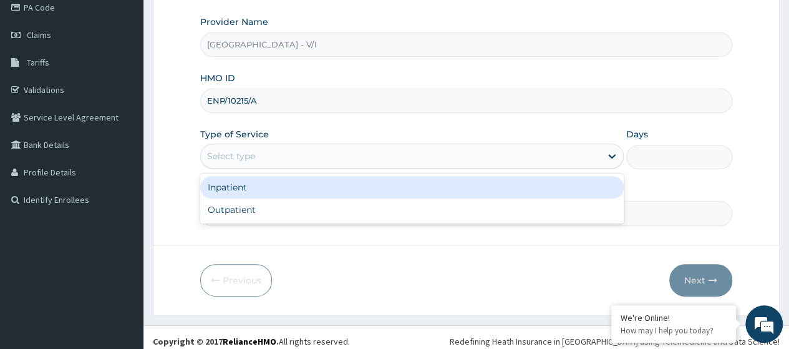
click at [242, 153] on div "Select type" at bounding box center [231, 156] width 48 height 12
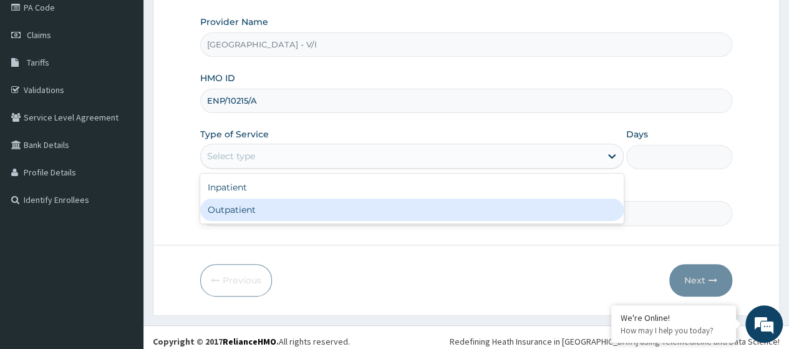
click at [259, 216] on div "Outpatient" at bounding box center [411, 209] width 423 height 22
type input "1"
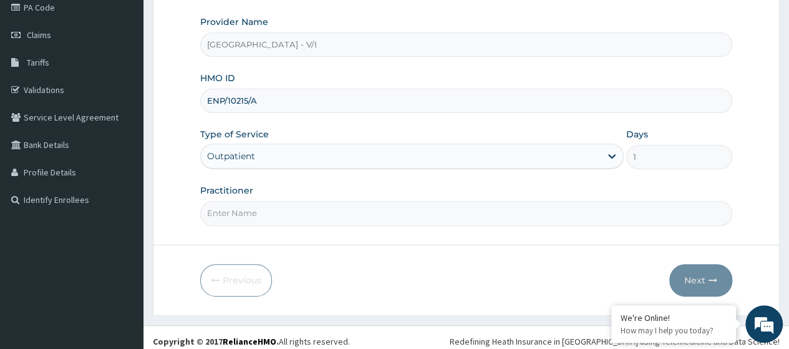
click at [261, 214] on input "Practitioner" at bounding box center [466, 213] width 532 height 24
type input "[PERSON_NAME]"
click at [702, 276] on button "Next" at bounding box center [700, 280] width 63 height 32
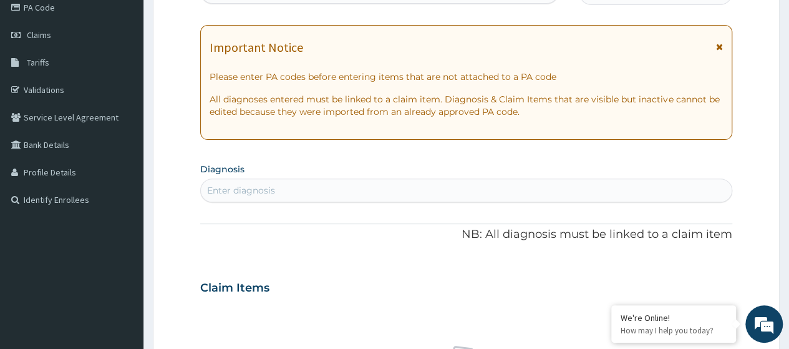
scroll to position [0, 0]
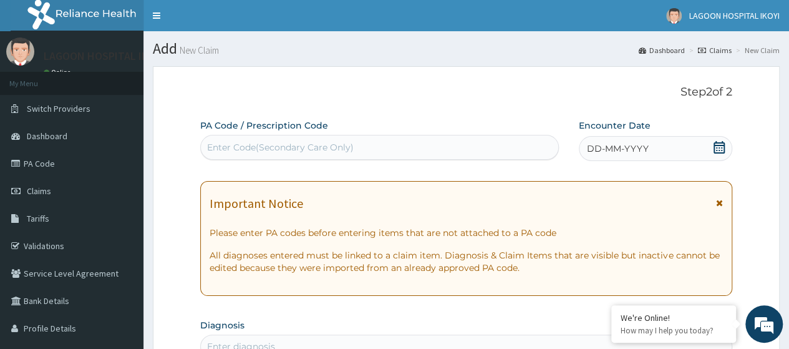
click at [228, 142] on div "Enter Code(Secondary Care Only)" at bounding box center [280, 147] width 147 height 12
paste input "PA/058D62"
type input "PA/058D62"
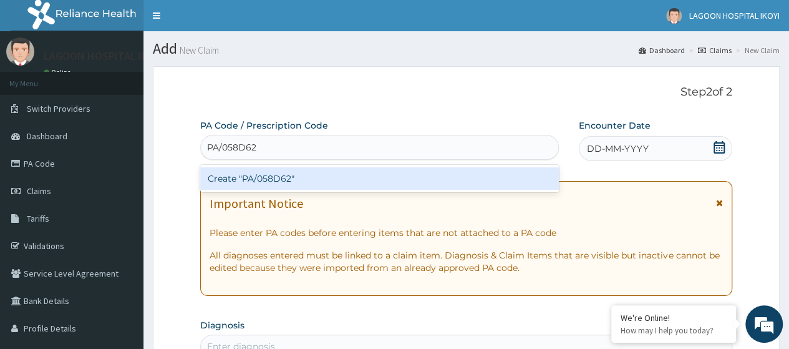
click at [253, 183] on div "Create "PA/058D62"" at bounding box center [379, 178] width 358 height 22
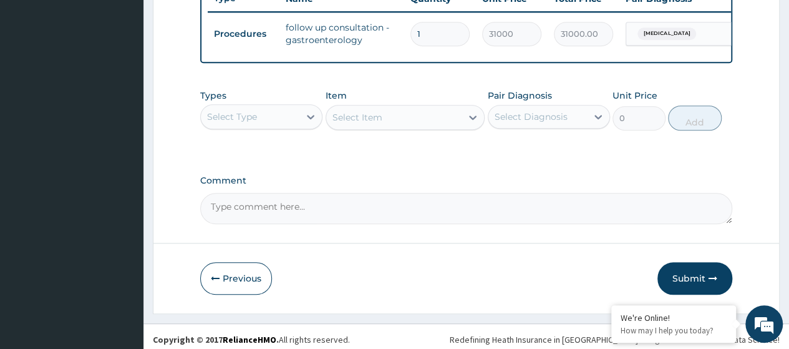
scroll to position [499, 0]
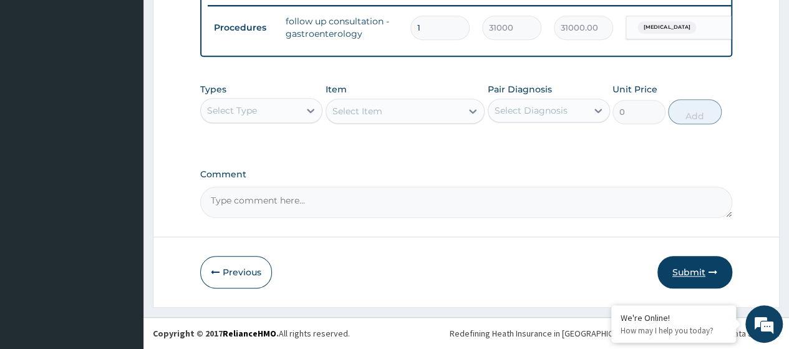
click at [696, 268] on button "Submit" at bounding box center [694, 272] width 75 height 32
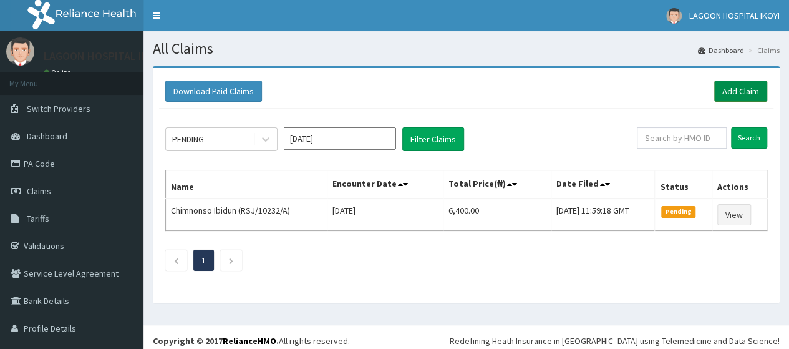
click at [735, 96] on link "Add Claim" at bounding box center [740, 90] width 53 height 21
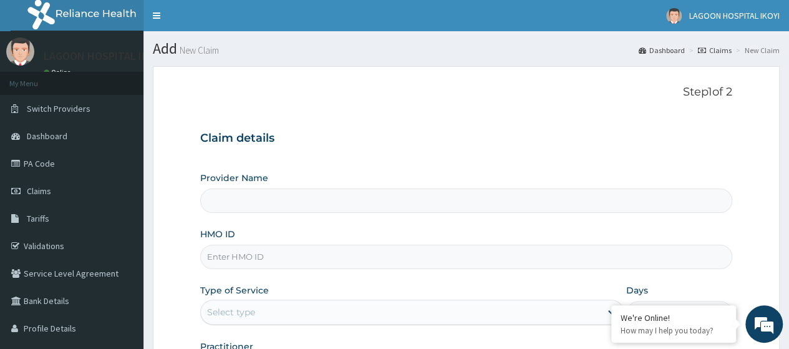
click at [241, 264] on input "HMO ID" at bounding box center [466, 256] width 532 height 24
type input "[GEOGRAPHIC_DATA] - V/I"
paste input "TLR/10081/C"
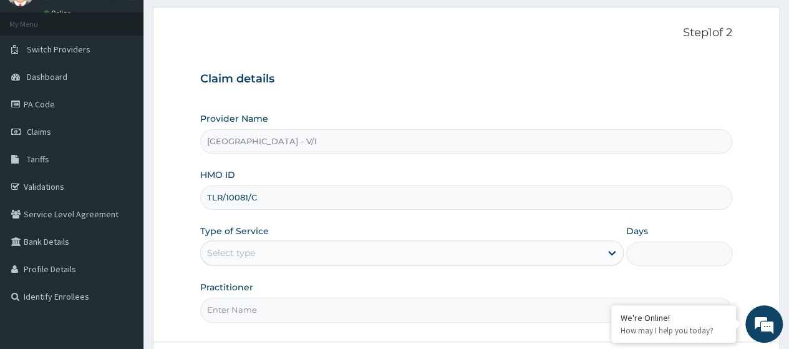
scroll to position [161, 0]
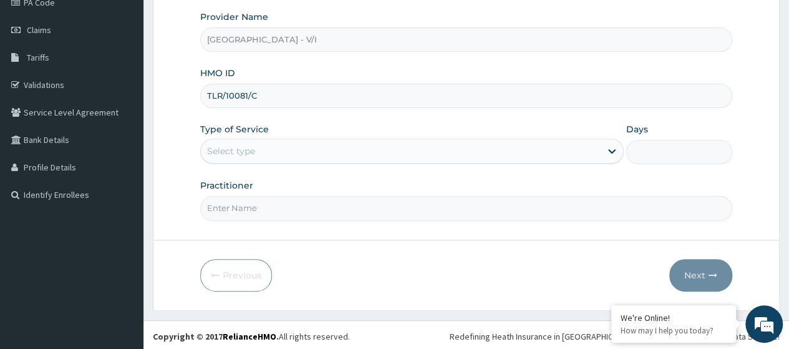
type input "TLR/10081/C"
click at [263, 163] on div "Provider Name Lagoon Hospital - V/I HMO ID TLR/10081/C Type of Service Select t…" at bounding box center [466, 116] width 532 height 210
click at [253, 153] on div "Select type" at bounding box center [231, 151] width 48 height 12
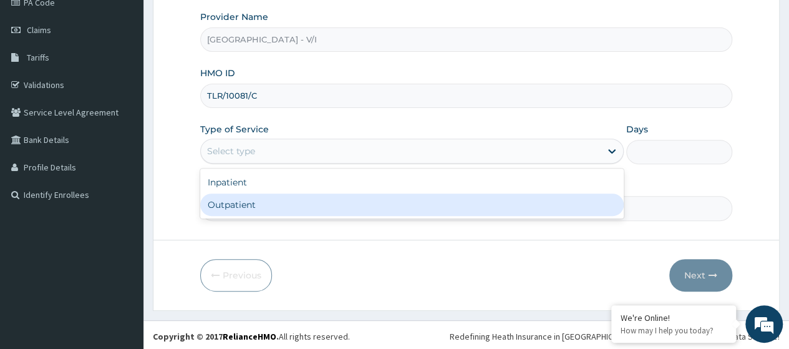
click at [236, 215] on div "Inpatient Outpatient" at bounding box center [411, 193] width 423 height 50
click at [248, 210] on div "Outpatient" at bounding box center [411, 204] width 423 height 22
type input "1"
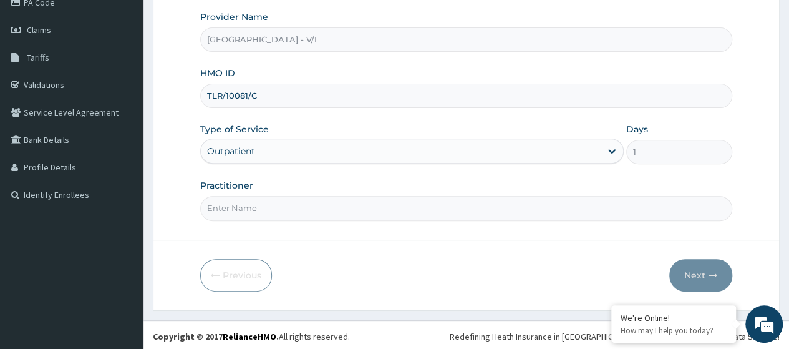
click at [258, 206] on input "Practitioner" at bounding box center [466, 208] width 532 height 24
type input "Dr. Kuyoro"
click at [692, 269] on button "Next" at bounding box center [700, 275] width 63 height 32
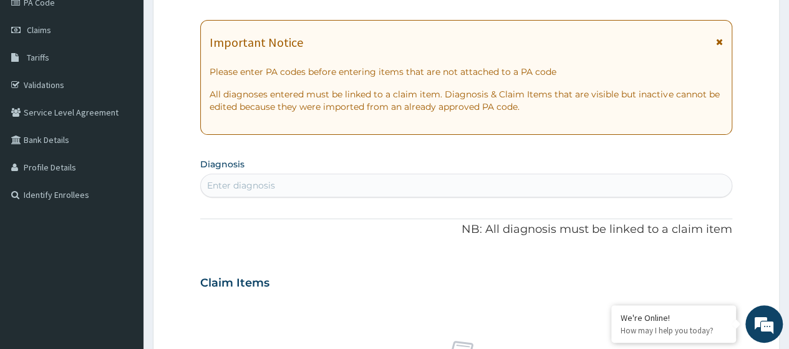
scroll to position [0, 0]
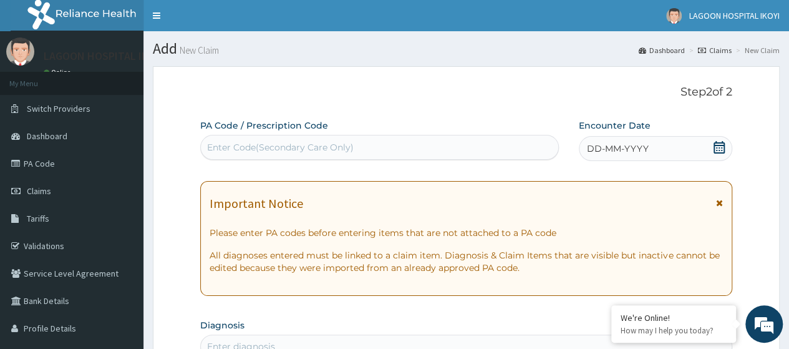
click at [240, 146] on div "Enter Code(Secondary Care Only)" at bounding box center [280, 147] width 147 height 12
paste input "PA/AB0196"
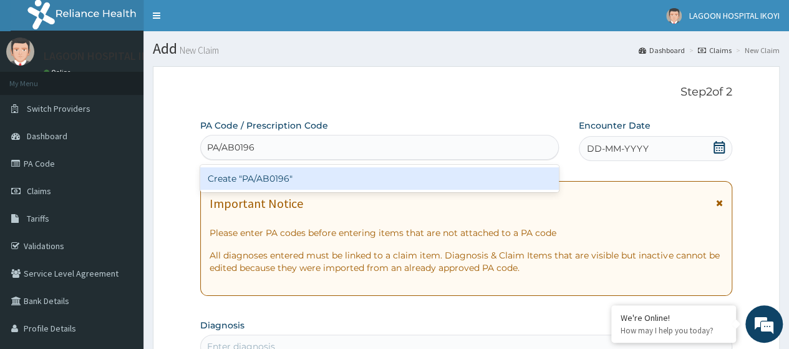
type input "PA/AB0196"
click at [311, 183] on div "Create "PA/AB0196"" at bounding box center [379, 178] width 358 height 22
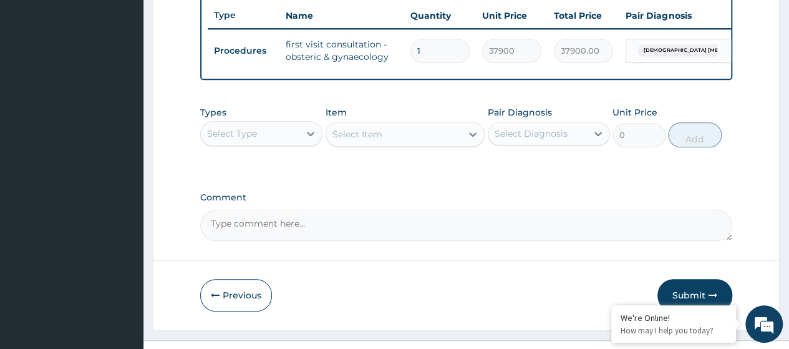
scroll to position [486, 0]
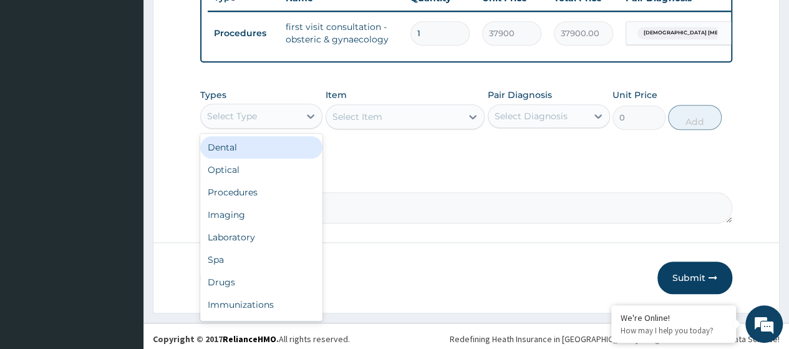
click at [284, 126] on div "Select Type" at bounding box center [250, 116] width 99 height 20
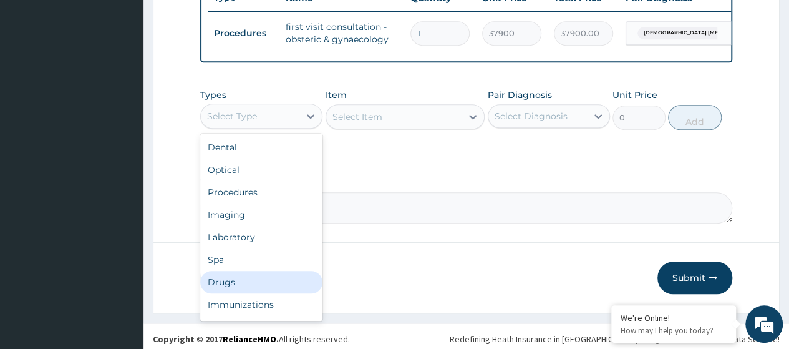
click at [243, 285] on div "Drugs" at bounding box center [261, 282] width 122 height 22
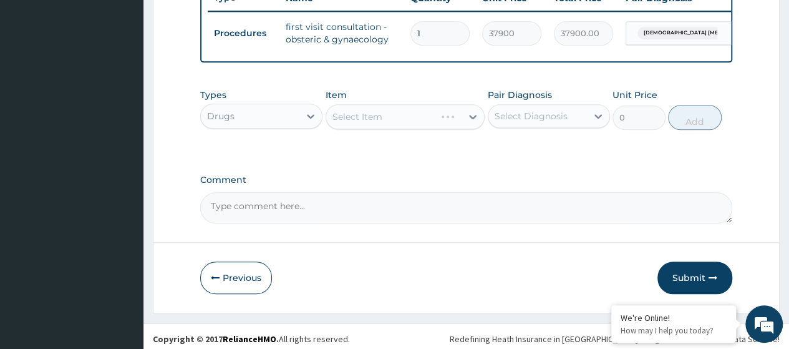
click at [359, 123] on div "Select Item" at bounding box center [406, 116] width 160 height 25
click at [360, 123] on div "Select Item" at bounding box center [357, 116] width 50 height 12
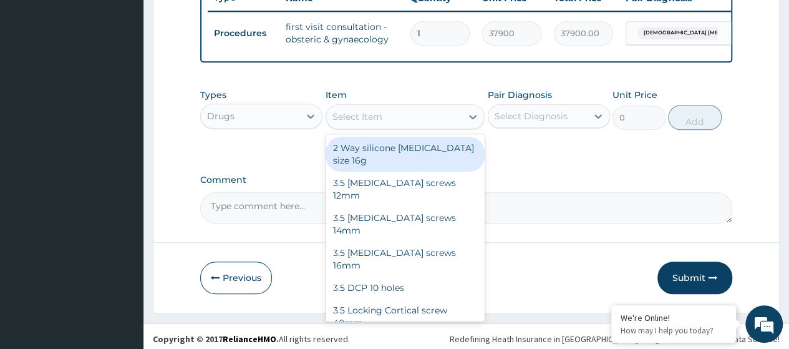
paste input "Naproxen 500Mg Tab (Dr00807)"
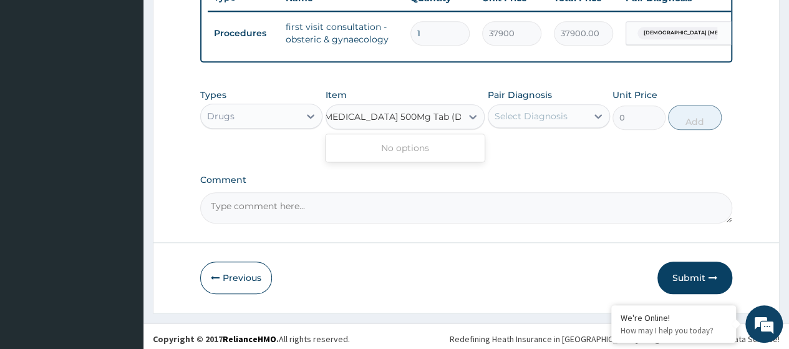
scroll to position [0, 0]
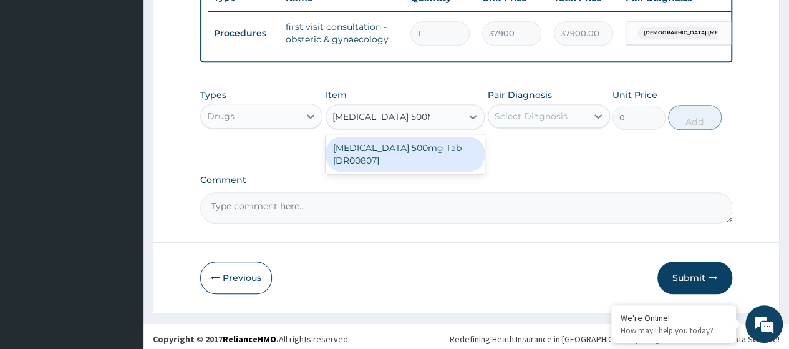
type input "Naproxen 500Mg Ta"
click at [429, 148] on div "[MEDICAL_DATA] 500mg Tab [DR00807]" at bounding box center [406, 154] width 160 height 35
type input "195"
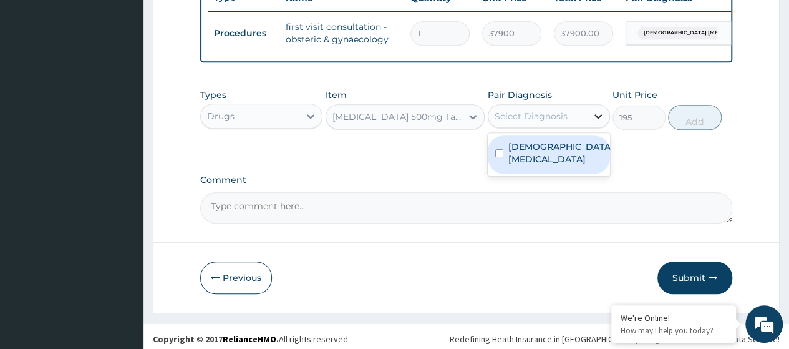
click at [601, 122] on icon at bounding box center [598, 116] width 12 height 12
drag, startPoint x: 551, startPoint y: 155, endPoint x: 746, endPoint y: 134, distance: 197.0
click at [556, 154] on label "Female genital infection" at bounding box center [560, 152] width 105 height 25
checkbox input "true"
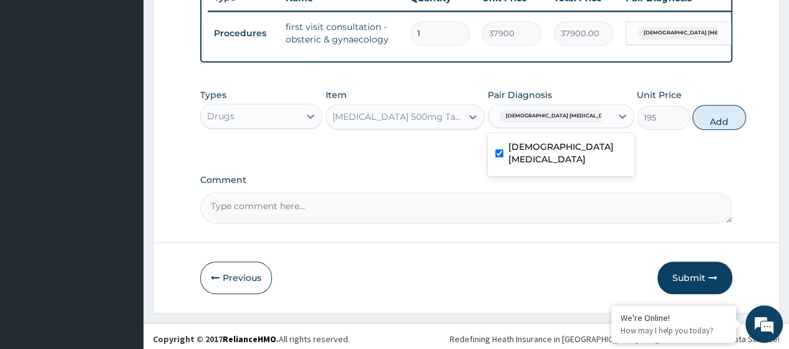
click at [693, 130] on button "Add" at bounding box center [718, 117] width 53 height 25
type input "0"
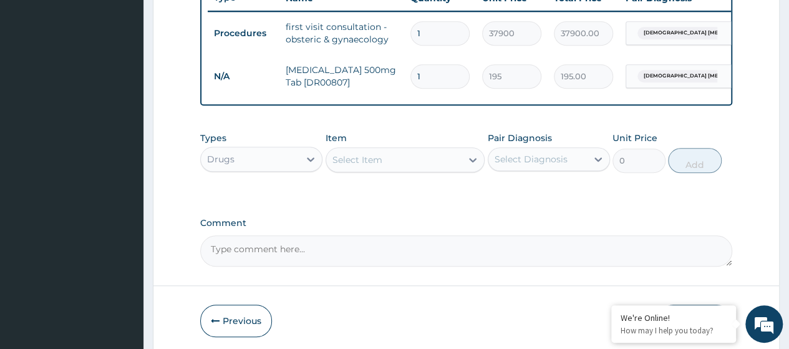
type input "0.00"
type input "7"
type input "1365.00"
type input "7"
click at [367, 170] on div "Select Item" at bounding box center [394, 160] width 136 height 20
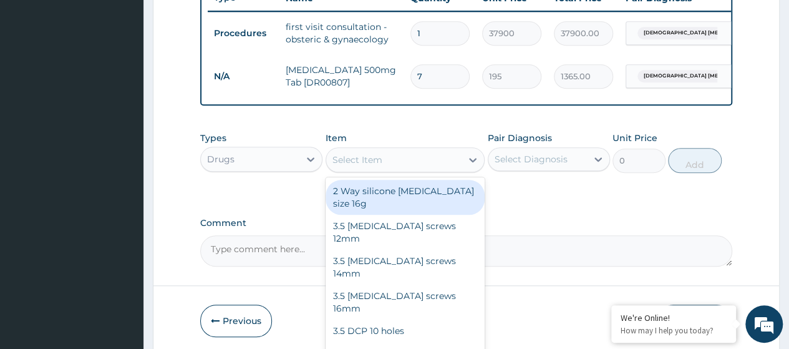
paste input "Paracetamol 500Mgtab (Dr00906)"
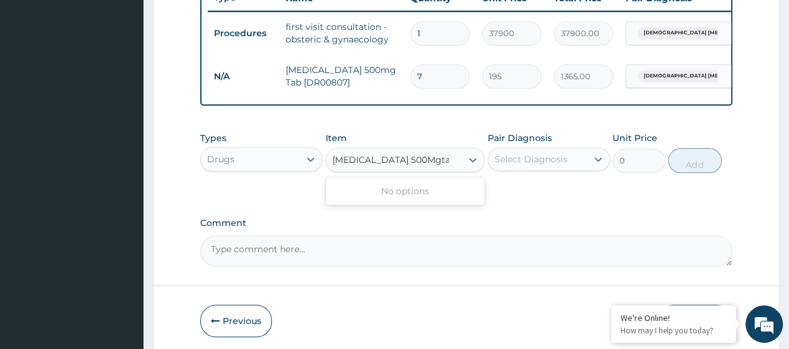
type input "Paracetamol 500Mgtab"
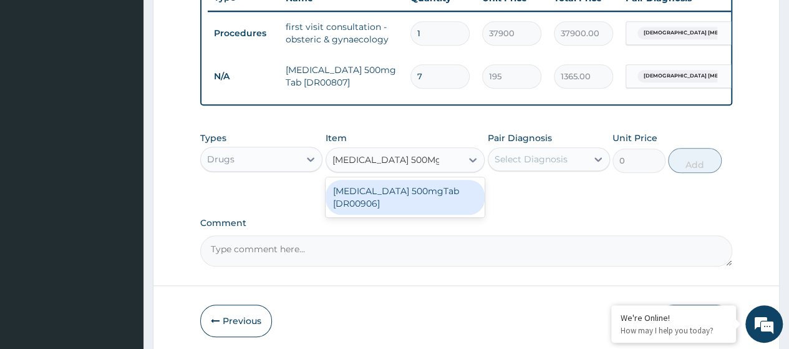
click at [370, 214] on div "Paracetamol 500mgTab [DR00906]" at bounding box center [406, 197] width 160 height 35
type input "20.55"
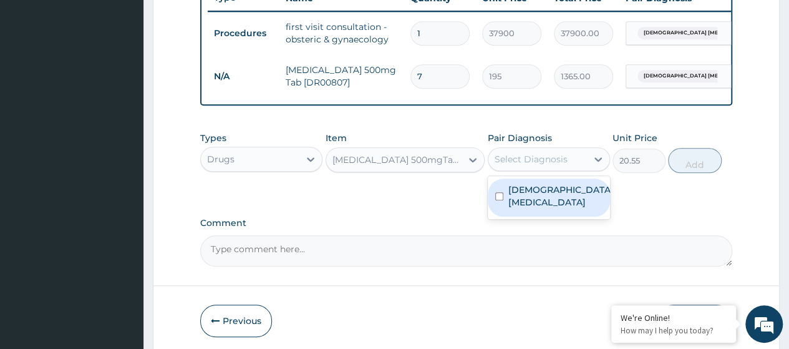
click at [576, 169] on div "Select Diagnosis" at bounding box center [537, 159] width 99 height 20
click at [545, 208] on label "Female genital infection" at bounding box center [560, 195] width 105 height 25
checkbox input "true"
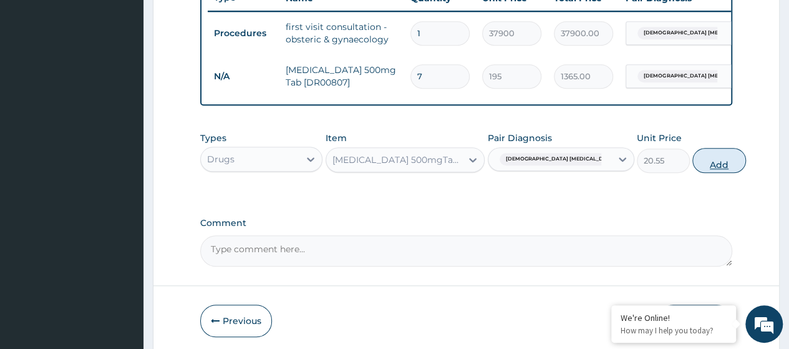
drag, startPoint x: 701, startPoint y: 175, endPoint x: 621, endPoint y: 149, distance: 84.0
click at [700, 173] on button "Add" at bounding box center [718, 160] width 53 height 25
type input "0"
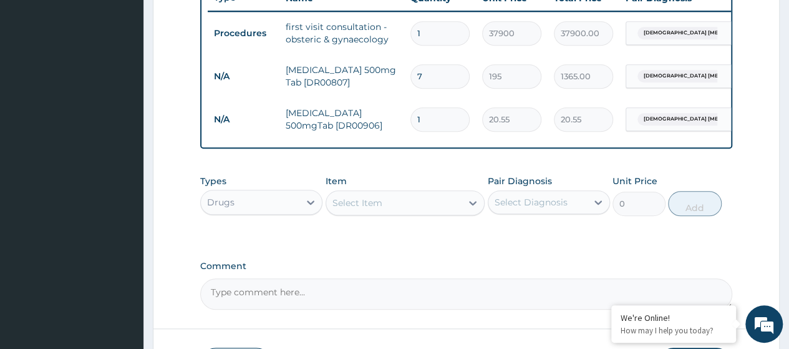
type input "18"
type input "369.90"
type input "18"
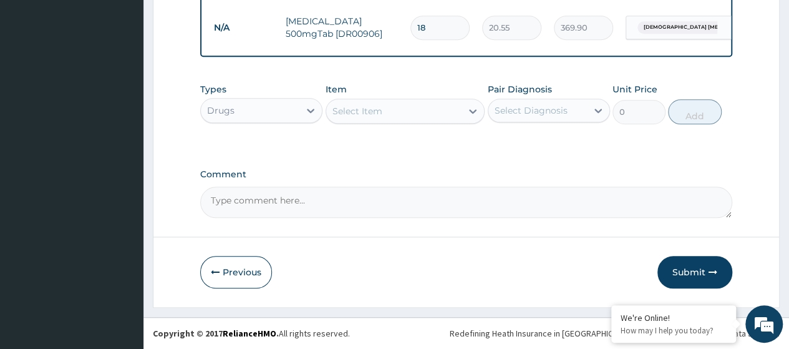
click at [684, 274] on button "Submit" at bounding box center [694, 272] width 75 height 32
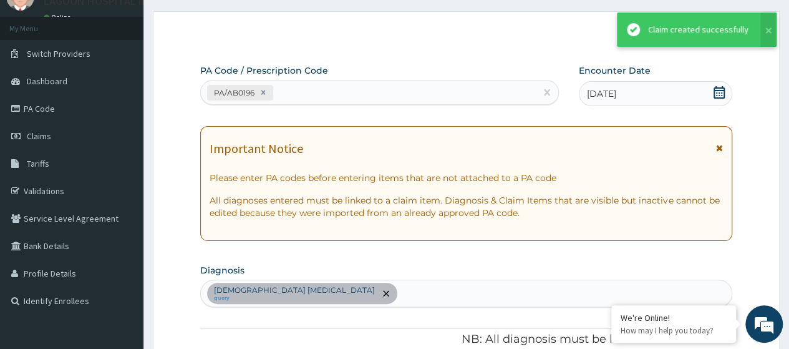
scroll to position [585, 0]
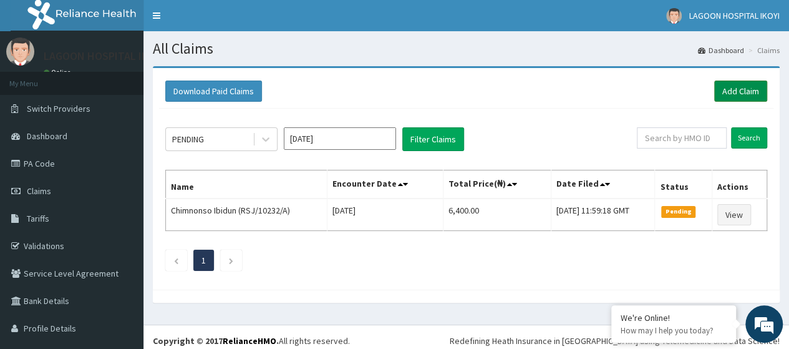
click at [735, 93] on link "Add Claim" at bounding box center [740, 90] width 53 height 21
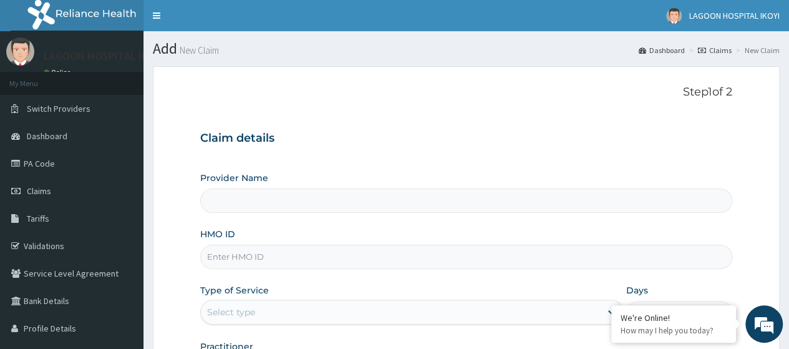
type input "[GEOGRAPHIC_DATA] - V/I"
click at [251, 263] on input "HMO ID" at bounding box center [466, 256] width 532 height 24
paste input "abp/10064/a"
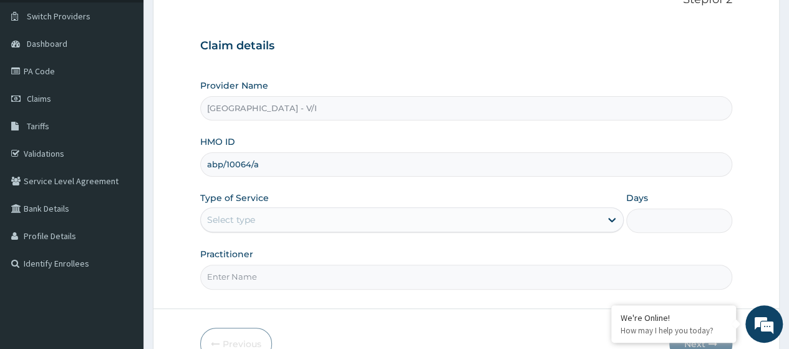
scroll to position [161, 0]
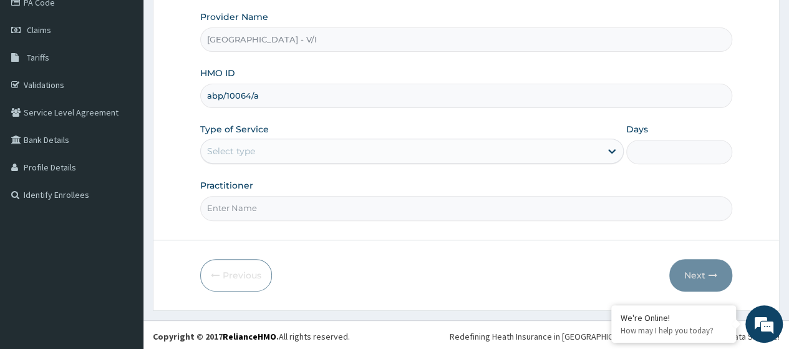
type input "abp/10064/a"
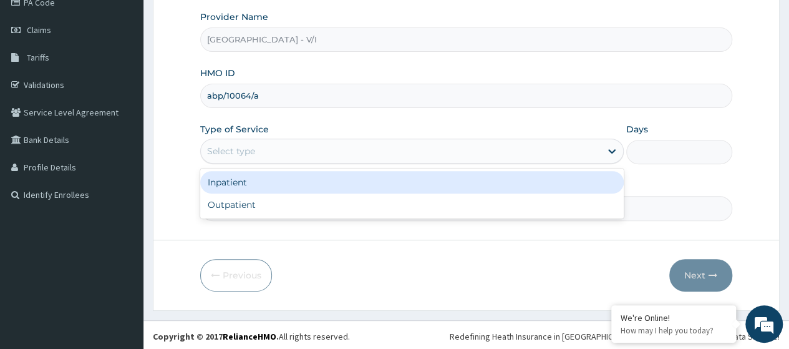
click at [237, 145] on div "Select type" at bounding box center [231, 151] width 48 height 12
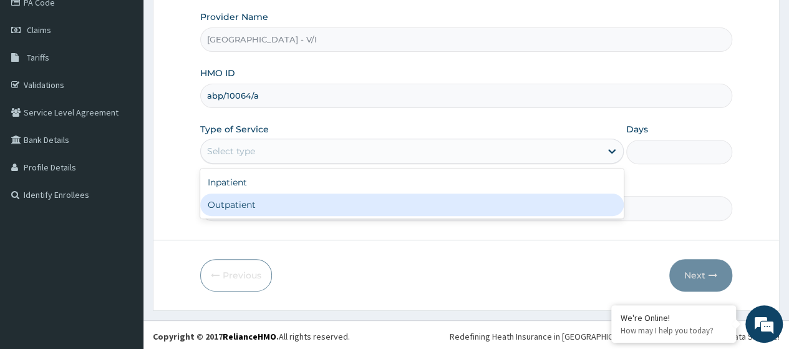
click at [251, 198] on div "Outpatient" at bounding box center [411, 204] width 423 height 22
type input "1"
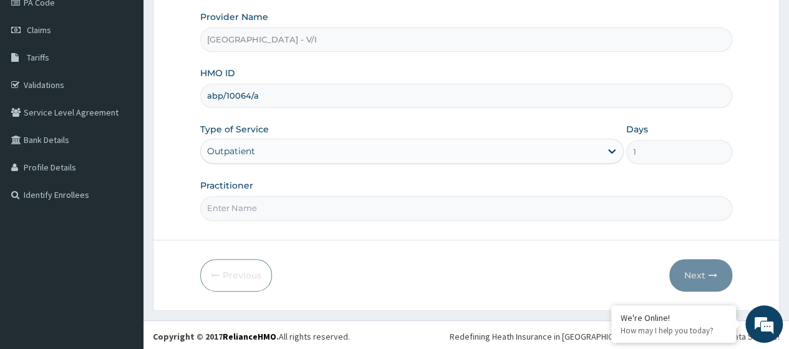
click at [253, 201] on input "Practitioner" at bounding box center [466, 208] width 532 height 24
type input "[PERSON_NAME]"
click at [708, 276] on icon "button" at bounding box center [712, 275] width 9 height 9
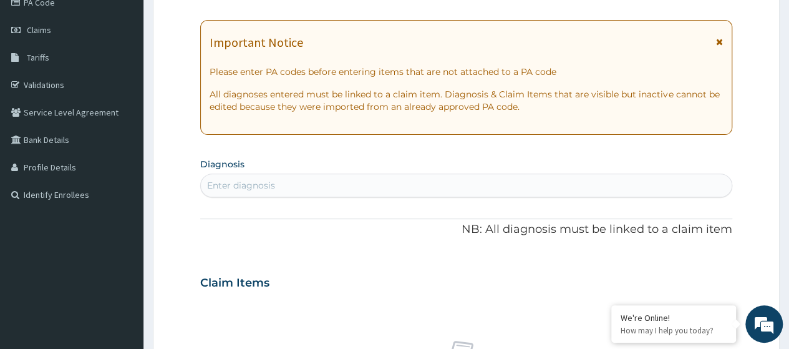
scroll to position [0, 0]
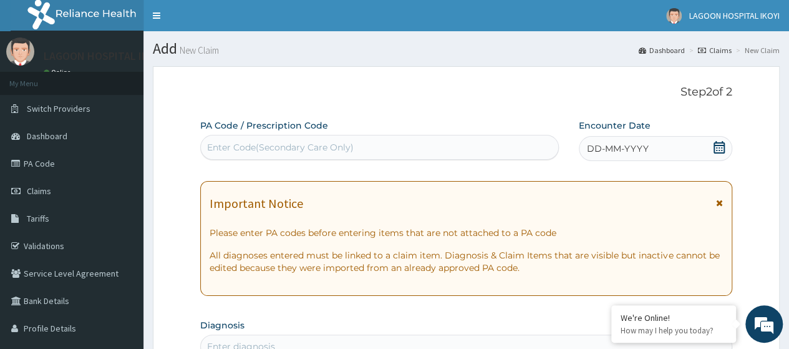
click at [220, 147] on div "Enter Code(Secondary Care Only)" at bounding box center [280, 147] width 147 height 12
paste input "PA/5B864B"
type input "PA/5B864B"
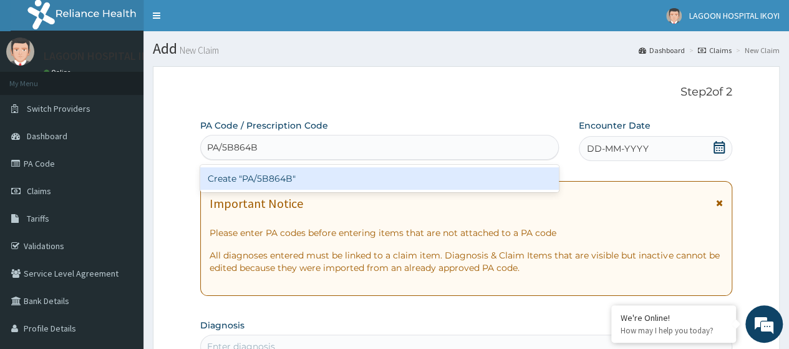
click at [260, 178] on div "Create "PA/5B864B"" at bounding box center [379, 178] width 358 height 22
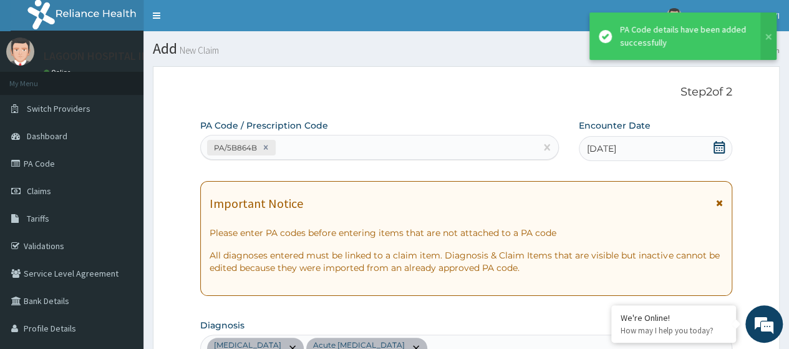
scroll to position [387, 0]
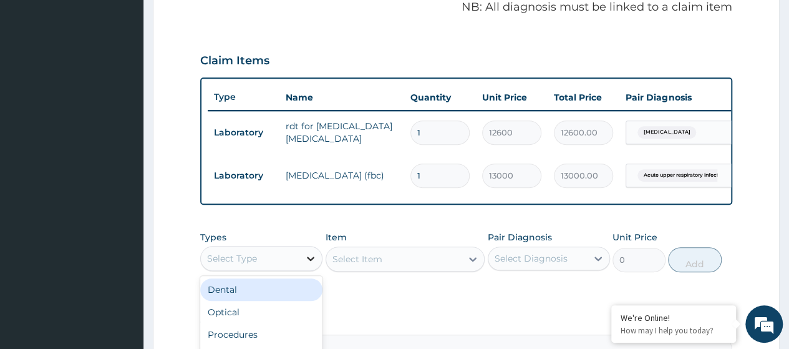
click at [303, 268] on div at bounding box center [310, 258] width 22 height 22
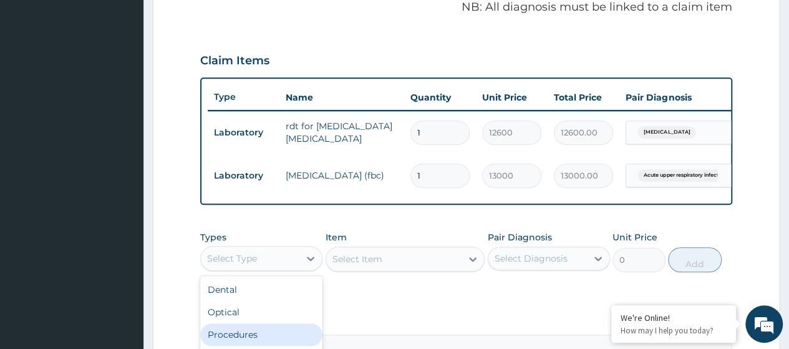
click at [272, 343] on div "Procedures" at bounding box center [261, 334] width 122 height 22
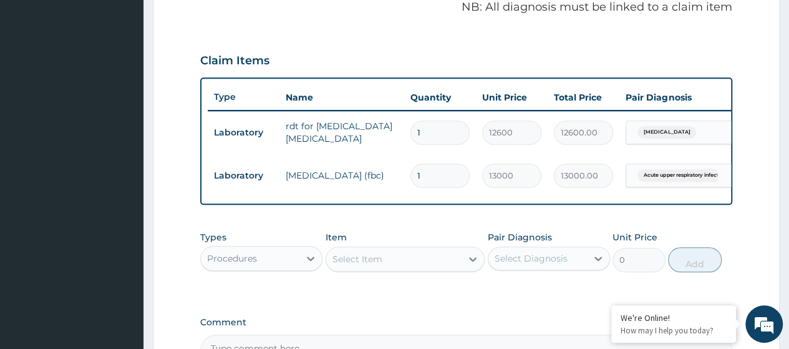
click at [369, 265] on div "Select Item" at bounding box center [357, 259] width 50 height 12
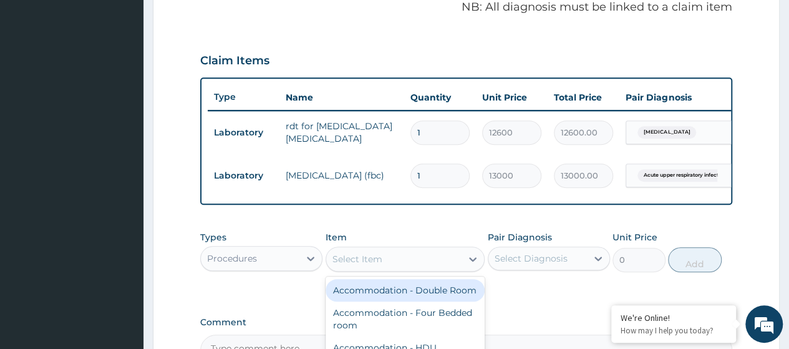
paste input "Consultation GOPD First Visit"
type input "Consultation GOPD First Visit"
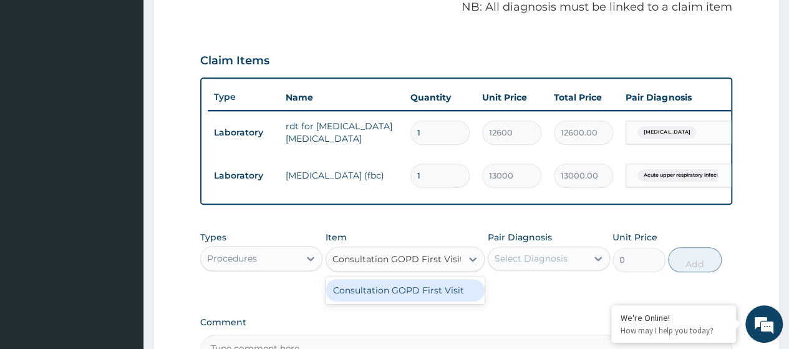
click at [389, 301] on div "Consultation GOPD First Visit" at bounding box center [406, 290] width 160 height 22
type input "13400"
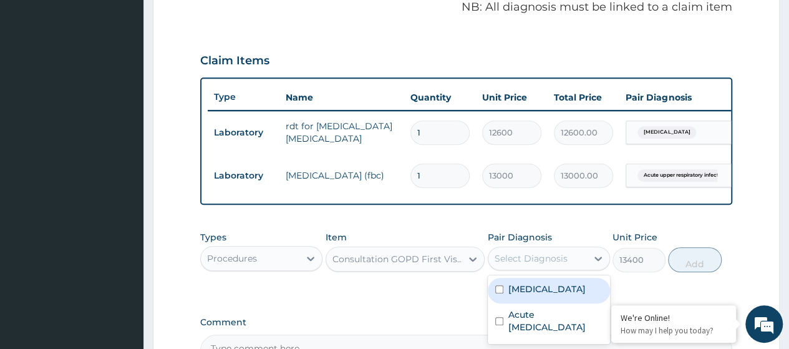
click at [548, 264] on div "Select Diagnosis" at bounding box center [531, 258] width 73 height 12
click at [556, 295] on div "[MEDICAL_DATA]" at bounding box center [549, 291] width 122 height 26
checkbox input "true"
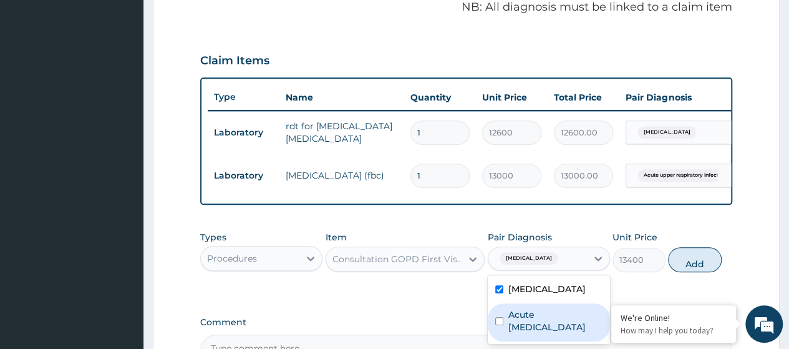
click at [558, 331] on label "Acute [MEDICAL_DATA]" at bounding box center [555, 320] width 94 height 25
checkbox input "true"
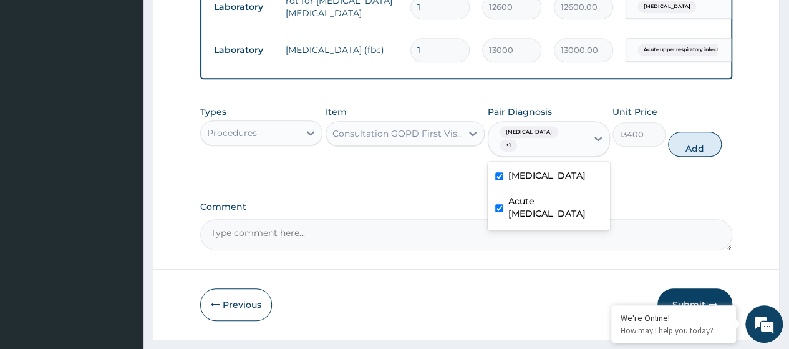
scroll to position [474, 0]
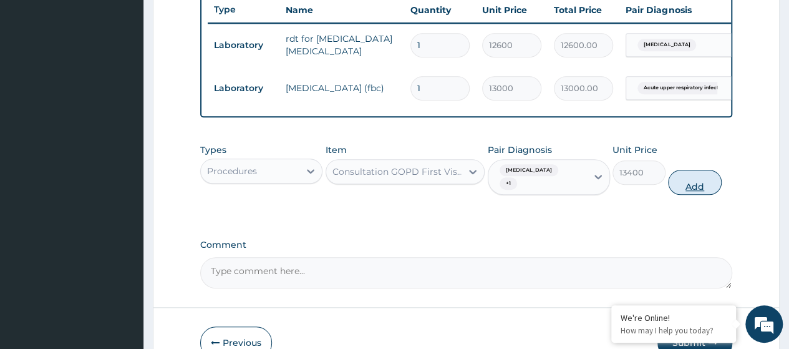
click at [700, 183] on button "Add" at bounding box center [694, 182] width 53 height 25
type input "0"
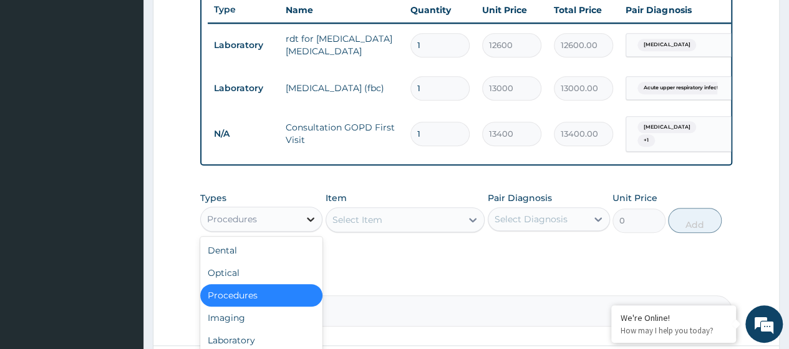
click at [309, 225] on icon at bounding box center [310, 219] width 12 height 12
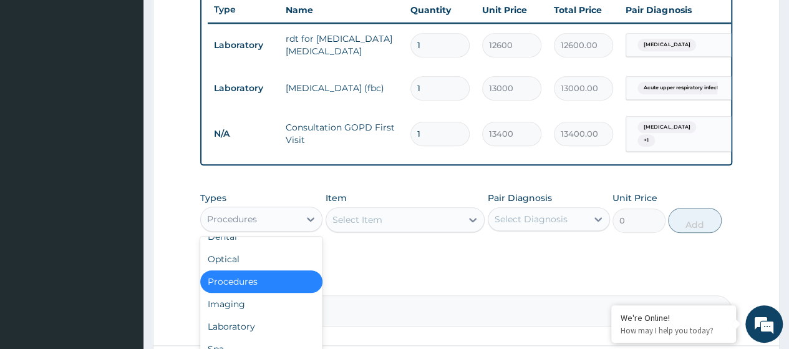
scroll to position [42, 0]
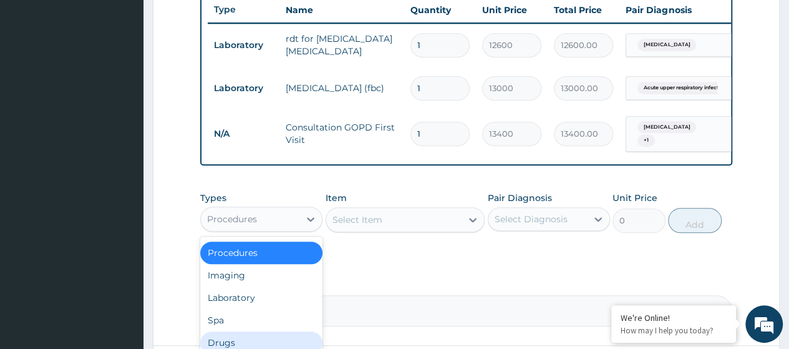
click at [242, 337] on div "Drugs" at bounding box center [261, 342] width 122 height 22
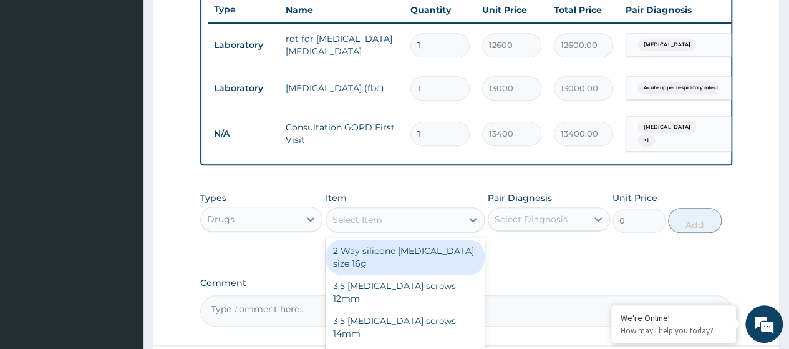
click at [355, 229] on div "Select Item" at bounding box center [394, 220] width 136 height 20
paste input "Ferrous Sulphate 200Mg Tab (Dr00488)"
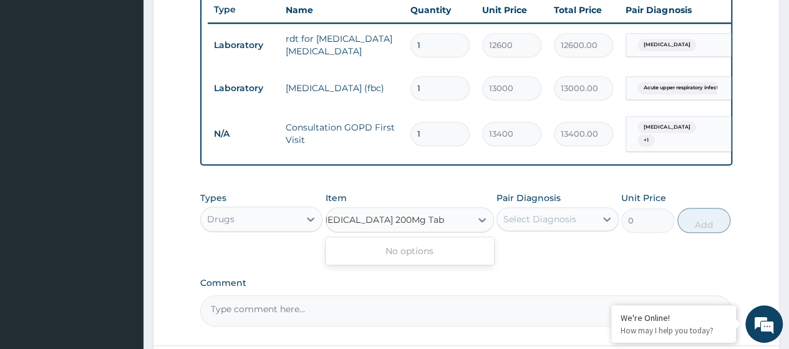
type input "Ferrous Sulphate 200Mg Tab"
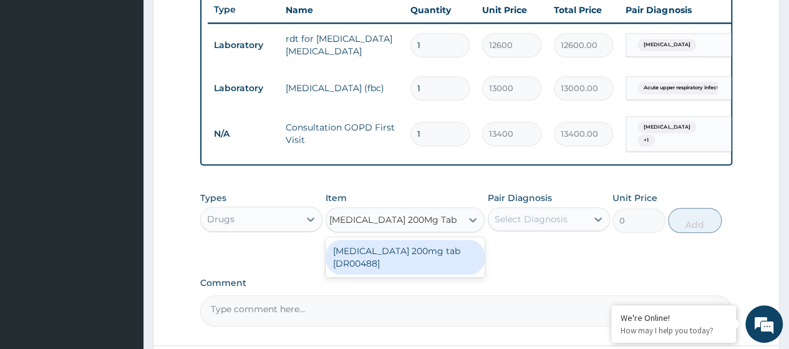
click at [380, 264] on div "Ferrous Sulphate 200mg tab [DR00488]" at bounding box center [406, 256] width 160 height 35
type input "180"
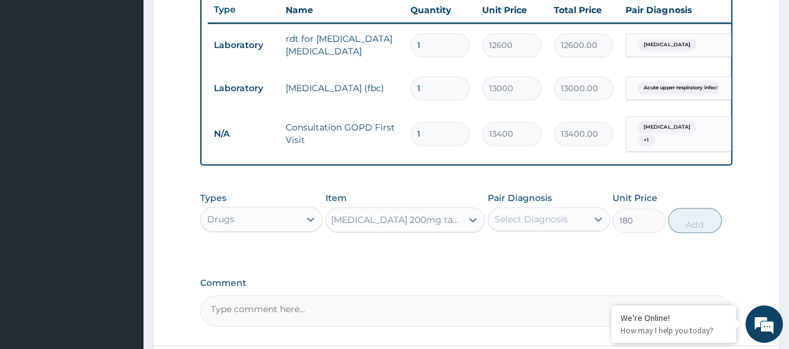
click at [551, 221] on div "Select Diagnosis" at bounding box center [531, 219] width 73 height 12
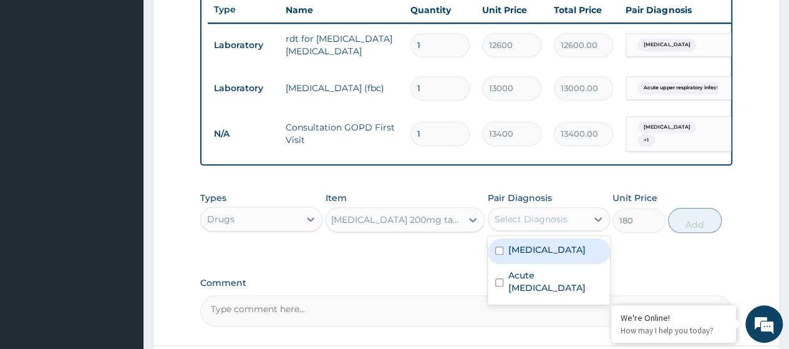
click at [553, 256] on div "Malaria" at bounding box center [549, 251] width 122 height 26
checkbox input "true"
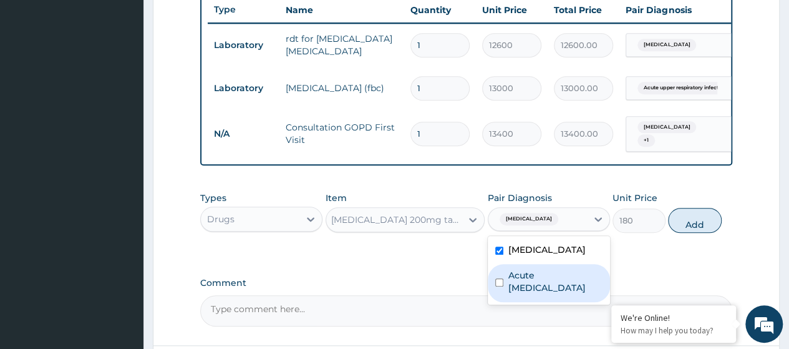
click at [553, 284] on label "Acute upper respiratory infection" at bounding box center [555, 281] width 94 height 25
checkbox input "true"
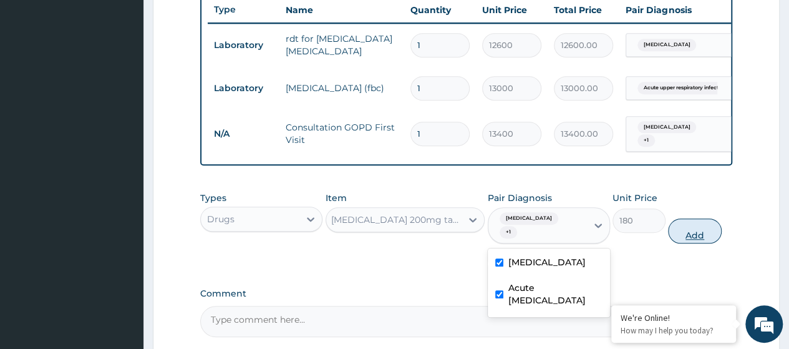
click at [705, 227] on button "Add" at bounding box center [694, 230] width 53 height 25
type input "0"
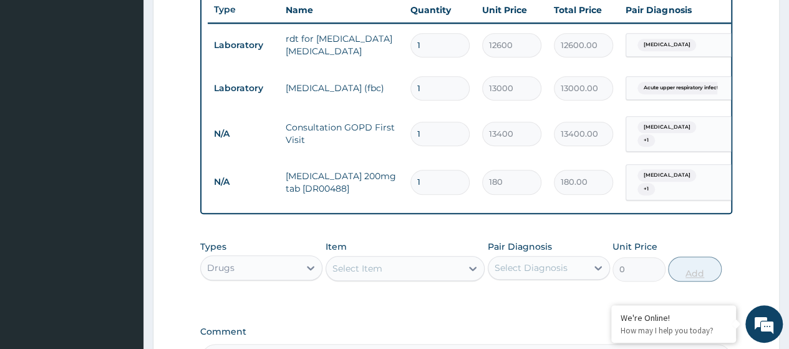
scroll to position [0, 0]
type input "14"
type input "2520.00"
type input "14"
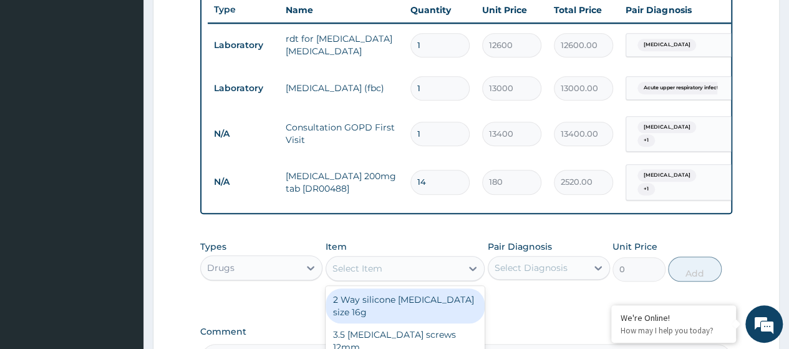
click at [342, 263] on div "Select Item" at bounding box center [357, 268] width 50 height 12
paste input "Ibuprofen 200Mg Tab (Dr00612)"
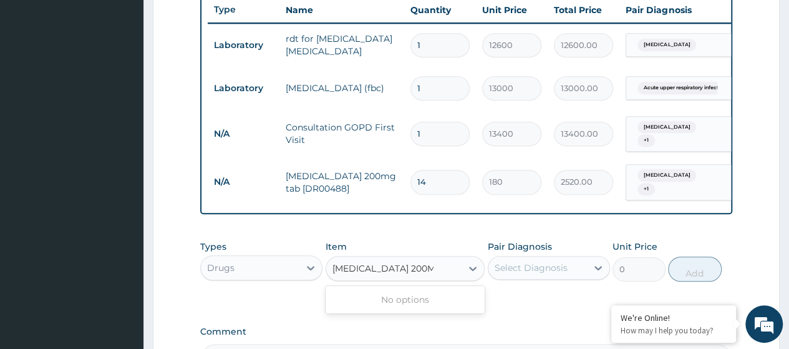
type input "Ibuprofen 200Mg Tab"
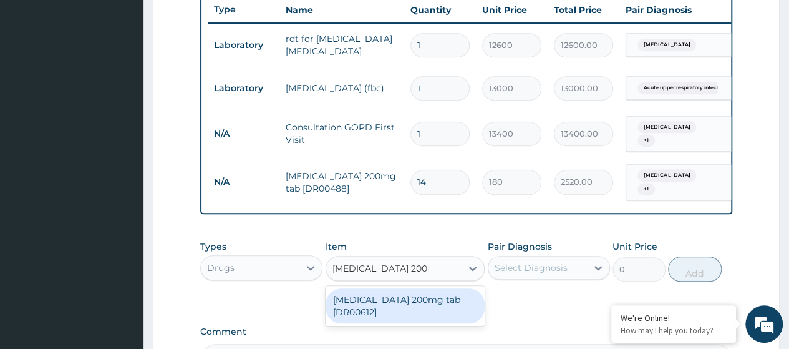
drag, startPoint x: 428, startPoint y: 302, endPoint x: 548, endPoint y: 272, distance: 123.6
click at [429, 302] on div "Ibuprofen 200mg tab [DR00612]" at bounding box center [406, 305] width 160 height 35
type input "131.25"
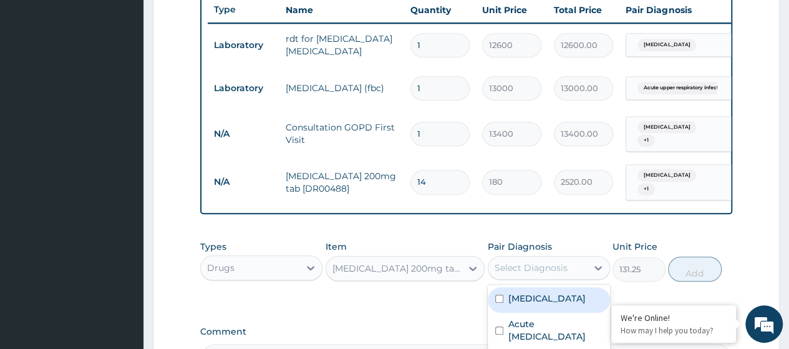
click at [583, 263] on div "Select Diagnosis" at bounding box center [537, 268] width 99 height 20
click at [559, 297] on div "Malaria" at bounding box center [549, 300] width 122 height 26
checkbox input "true"
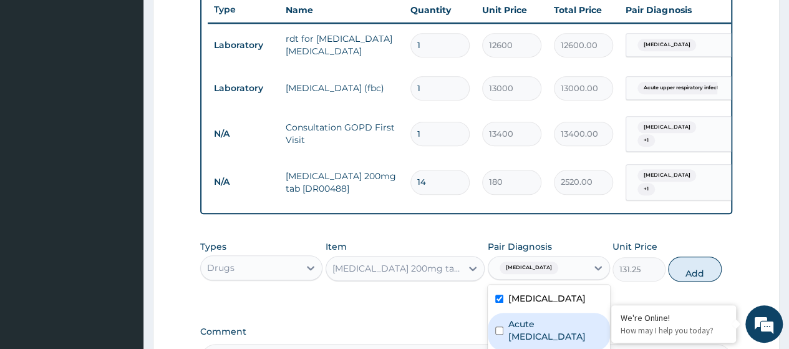
click at [553, 331] on label "Acute upper respiratory infection" at bounding box center [555, 329] width 94 height 25
checkbox input "true"
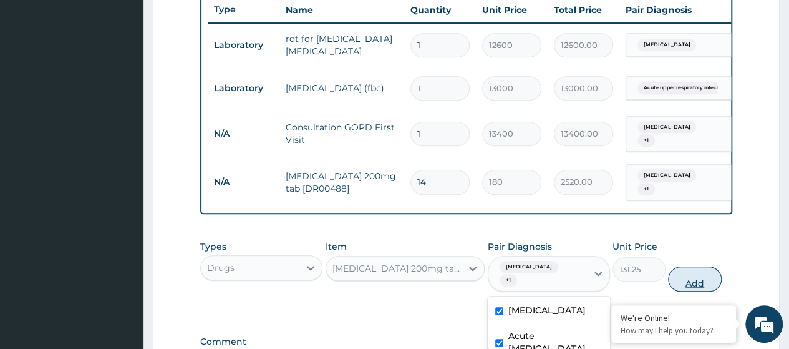
click at [697, 270] on button "Add" at bounding box center [694, 278] width 53 height 25
type input "0"
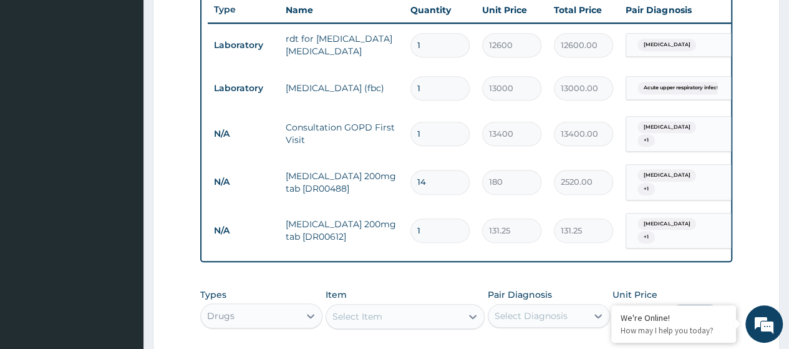
type input "0.00"
type input "2"
type input "262.50"
type input "20"
type input "2625.00"
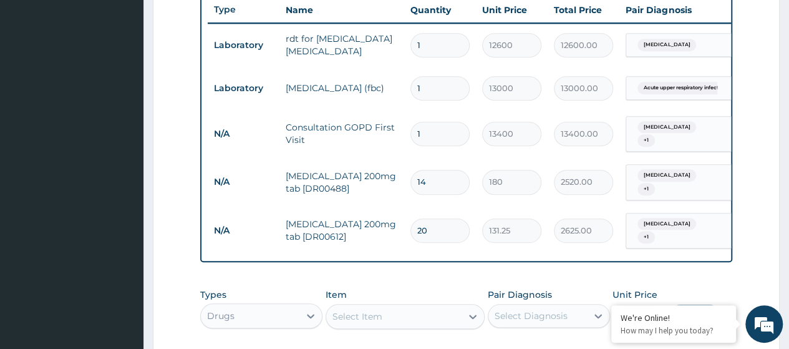
type input "20"
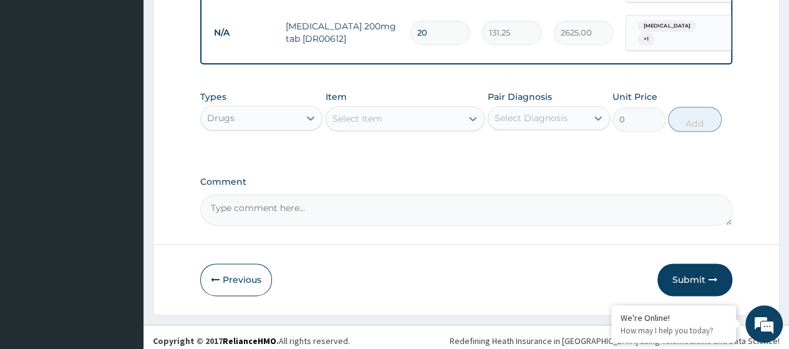
click at [686, 274] on button "Submit" at bounding box center [694, 279] width 75 height 32
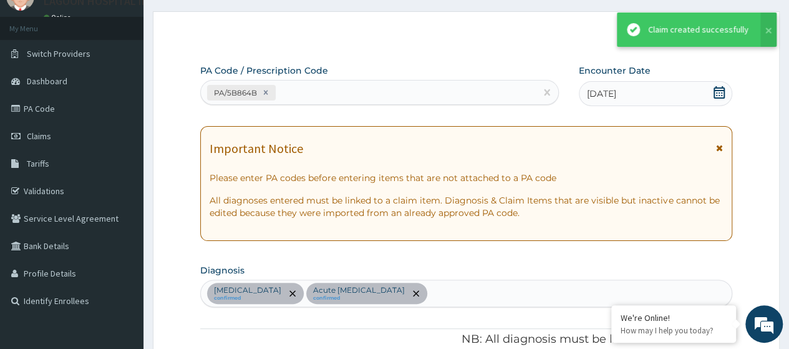
scroll to position [672, 0]
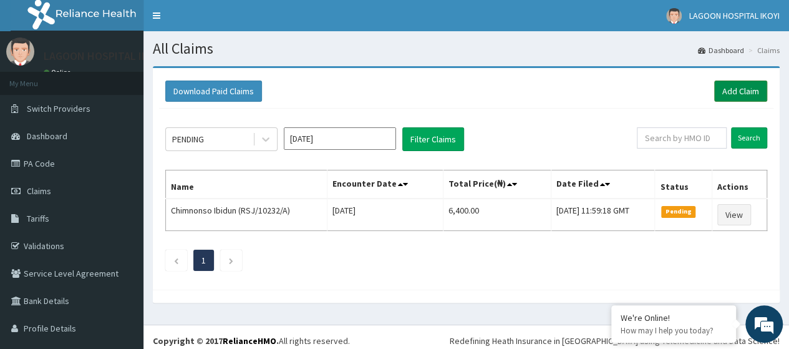
click at [728, 99] on link "Add Claim" at bounding box center [740, 90] width 53 height 21
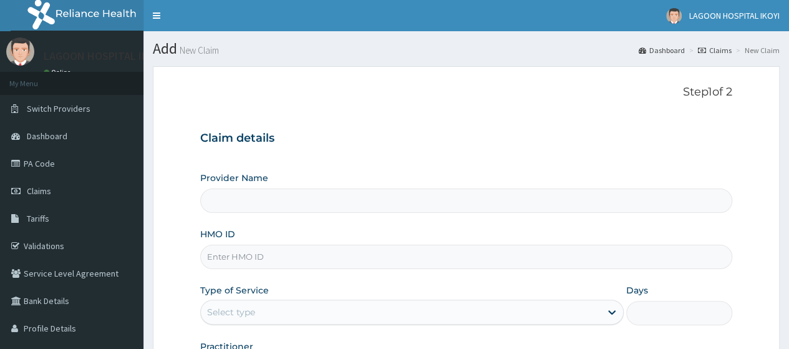
click at [244, 252] on input "HMO ID" at bounding box center [466, 256] width 532 height 24
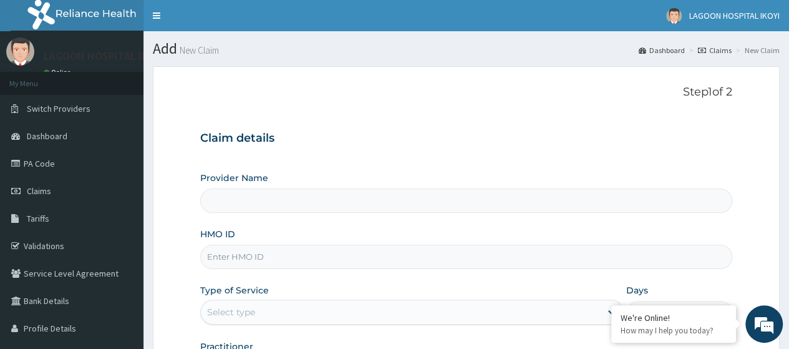
paste input "ENP/10893/A"
type input "ENP/10893/A"
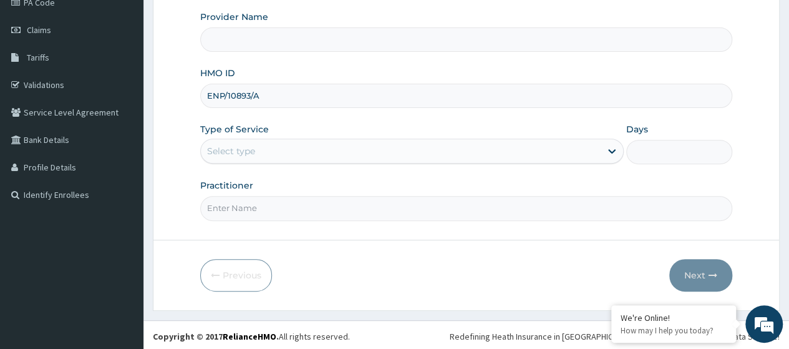
scroll to position [160, 0]
type input "[GEOGRAPHIC_DATA] - V/I"
type input "ENP/10893/A"
click at [236, 155] on div "Select type" at bounding box center [231, 152] width 48 height 12
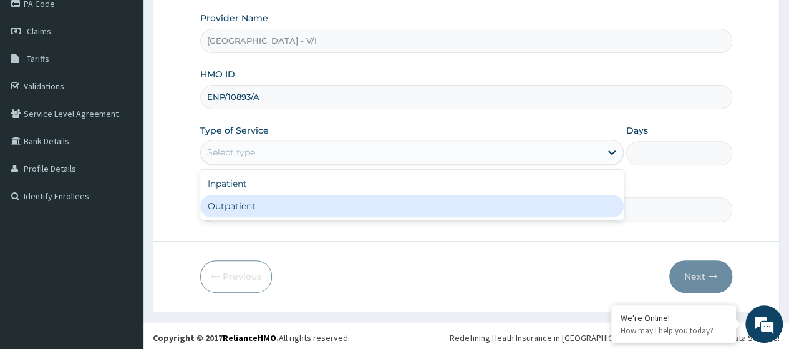
click at [238, 205] on div "Outpatient" at bounding box center [411, 206] width 423 height 22
type input "1"
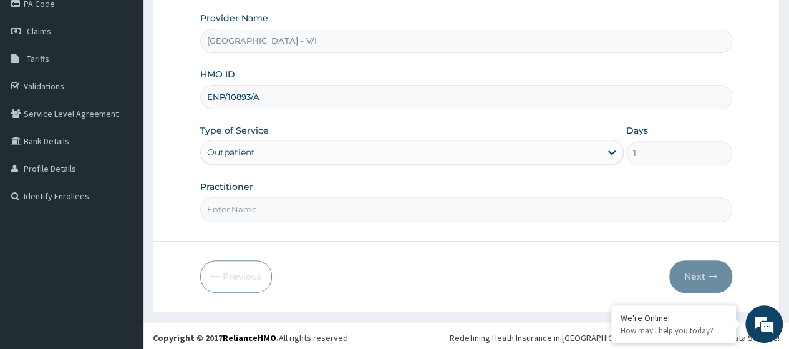
click at [254, 201] on input "Practitioner" at bounding box center [466, 209] width 532 height 24
type input "Dr. Kuyoro"
click at [704, 279] on button "Next" at bounding box center [700, 276] width 63 height 32
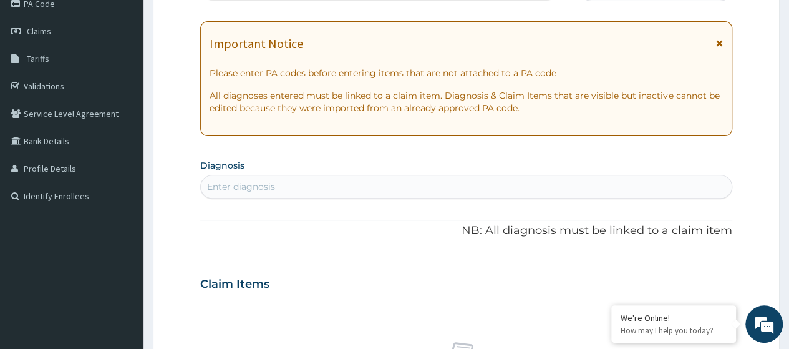
scroll to position [0, 0]
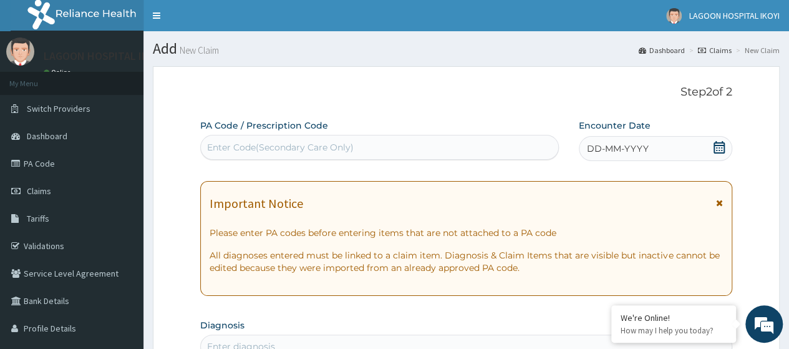
click at [243, 144] on div "Enter Code(Secondary Care Only)" at bounding box center [280, 147] width 147 height 12
paste input "PA/7AD554"
type input "PA/7AD554"
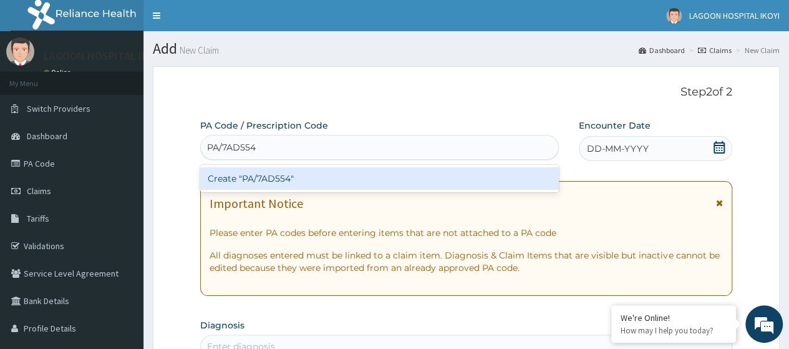
click at [269, 173] on div "Create "PA/7AD554"" at bounding box center [379, 178] width 358 height 22
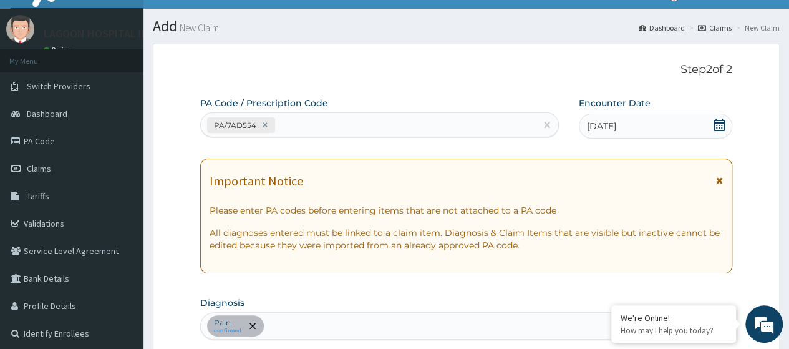
scroll to position [14, 0]
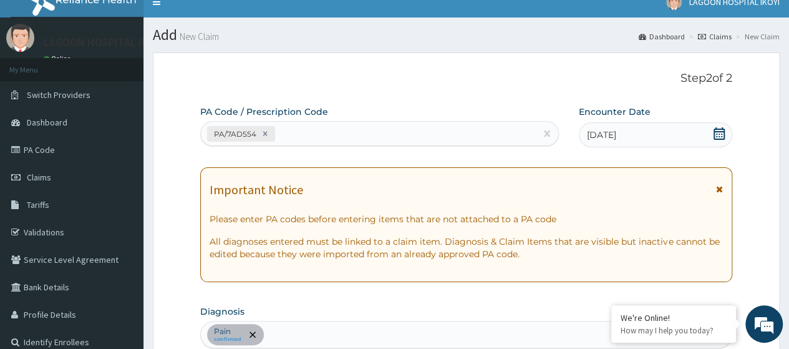
click at [287, 130] on div "PA/7AD554" at bounding box center [368, 133] width 334 height 21
paste input "PA/658D41"
type input "PA/658D41"
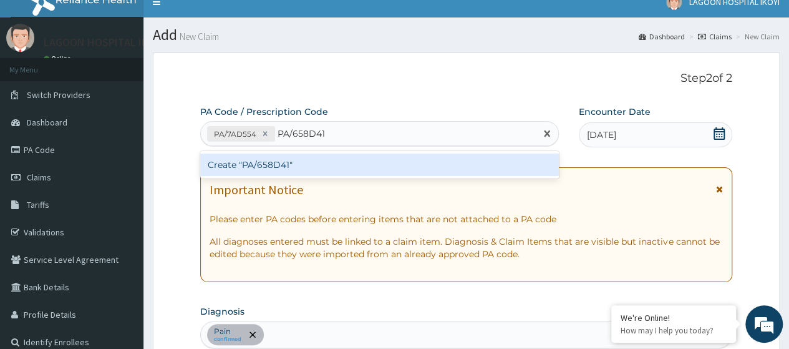
click at [298, 165] on div "Create "PA/658D41"" at bounding box center [379, 164] width 358 height 22
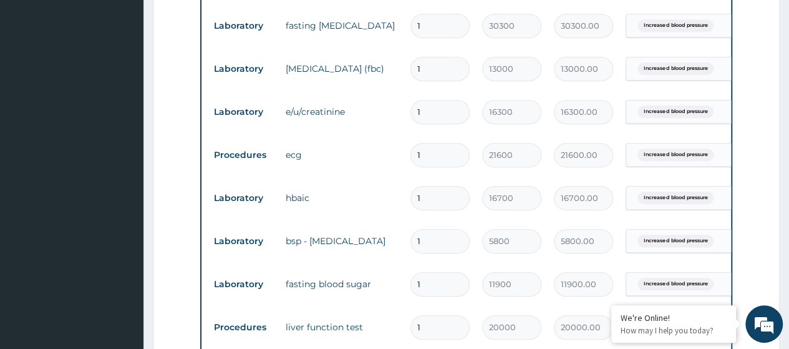
scroll to position [556, 0]
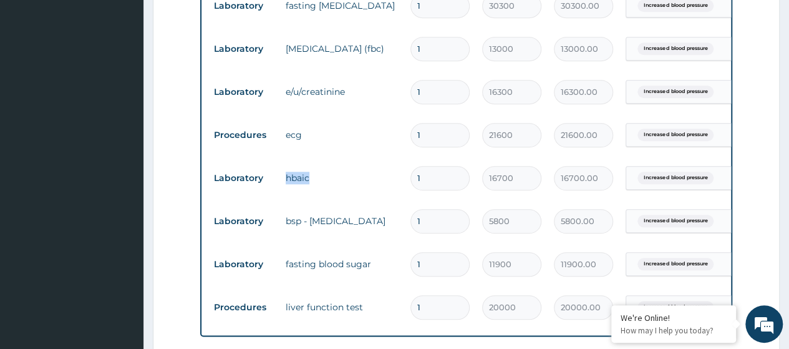
drag, startPoint x: 317, startPoint y: 178, endPoint x: 281, endPoint y: 180, distance: 36.3
click at [284, 180] on td "hbaic" at bounding box center [341, 177] width 125 height 25
copy td "hbaic"
drag, startPoint x: 353, startPoint y: 220, endPoint x: 287, endPoint y: 226, distance: 66.4
click at [287, 226] on td "bsp - urinalysis" at bounding box center [341, 220] width 125 height 25
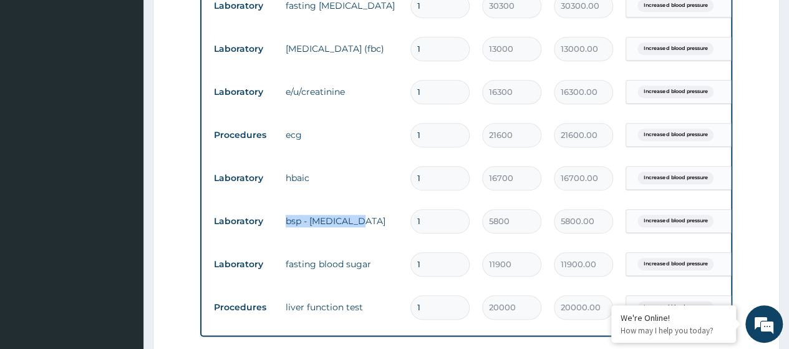
copy td "bsp - urinalysis"
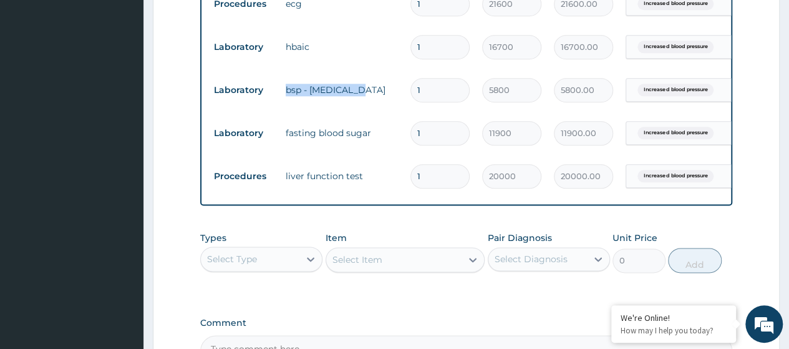
scroll to position [777, 0]
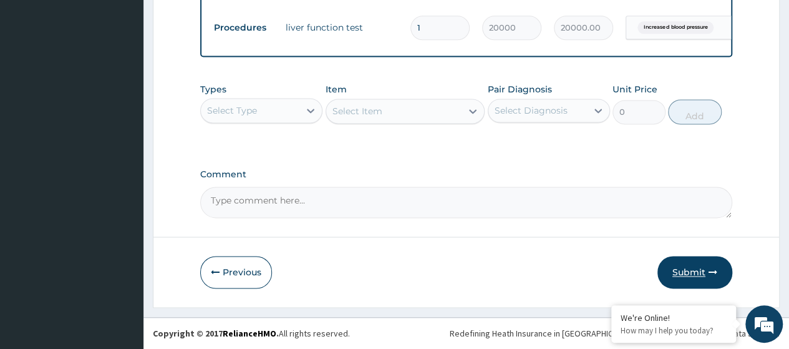
click at [690, 269] on button "Submit" at bounding box center [694, 272] width 75 height 32
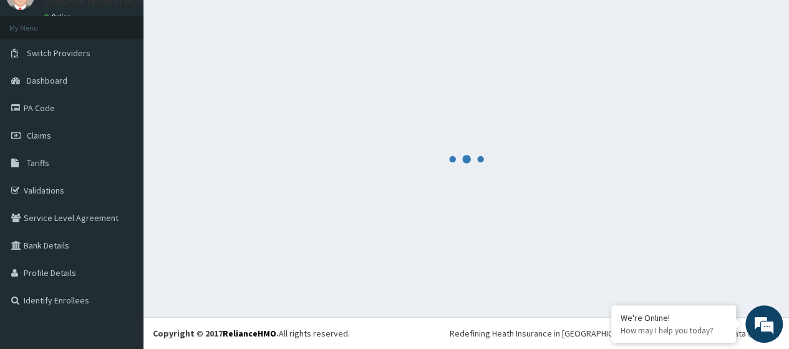
scroll to position [55, 0]
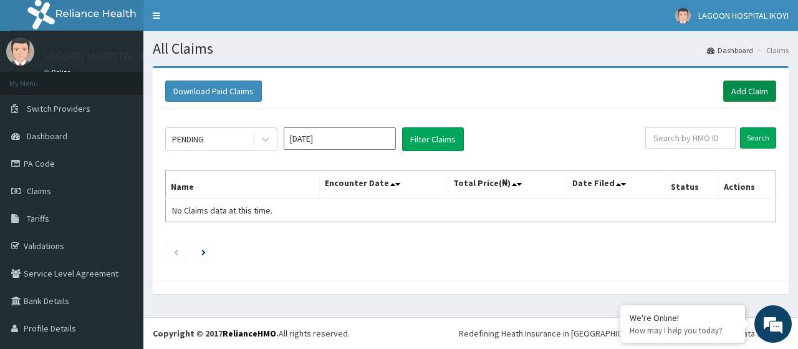
click at [738, 95] on link "Add Claim" at bounding box center [749, 90] width 53 height 21
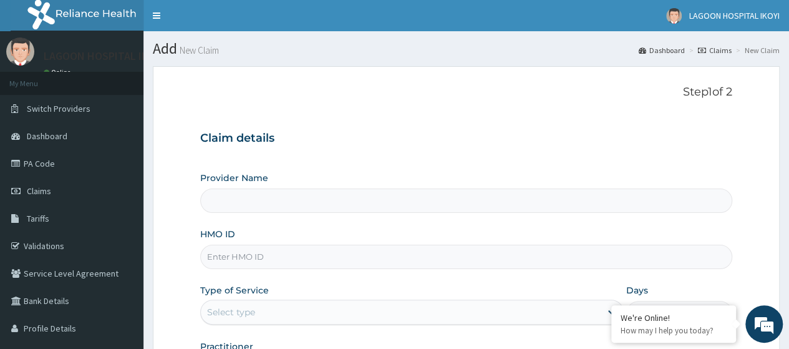
click at [234, 260] on input "HMO ID" at bounding box center [466, 256] width 532 height 24
paste input "ENP/10893/A"
type input "ENP/10893/A"
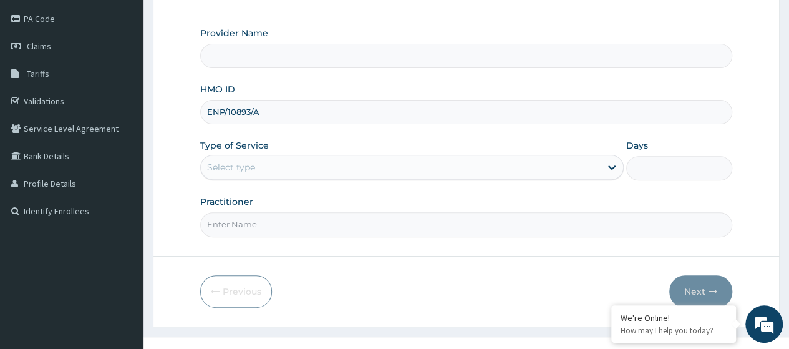
scroll to position [144, 0]
type input "[GEOGRAPHIC_DATA] - V/I"
type input "ENP/10893/A"
click at [225, 159] on div "Select type" at bounding box center [401, 168] width 400 height 20
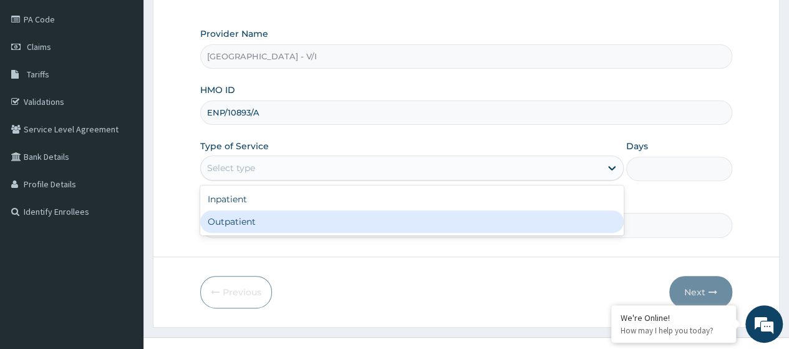
click at [241, 221] on div "Outpatient" at bounding box center [411, 221] width 423 height 22
type input "1"
click at [243, 221] on input "Practitioner" at bounding box center [466, 225] width 532 height 24
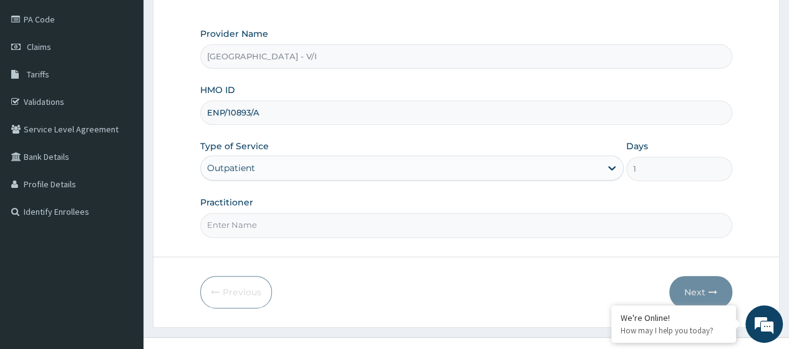
type input "[PERSON_NAME]"
drag, startPoint x: 698, startPoint y: 289, endPoint x: 627, endPoint y: 326, distance: 80.1
click at [697, 289] on button "Next" at bounding box center [700, 292] width 63 height 32
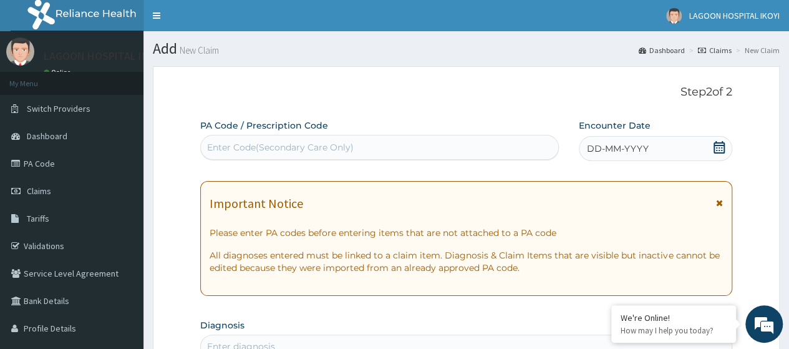
scroll to position [0, 0]
click at [215, 147] on div "Enter Code(Secondary Care Only)" at bounding box center [280, 147] width 147 height 12
paste input "PA/F3A320"
type input "PA/F3A320"
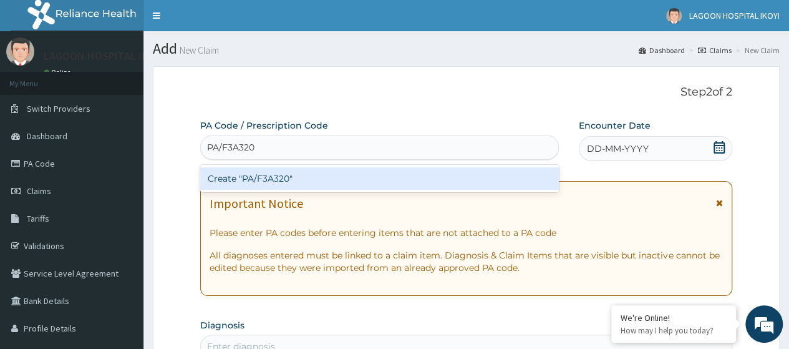
click at [275, 178] on div "Create "PA/F3A320"" at bounding box center [379, 178] width 358 height 22
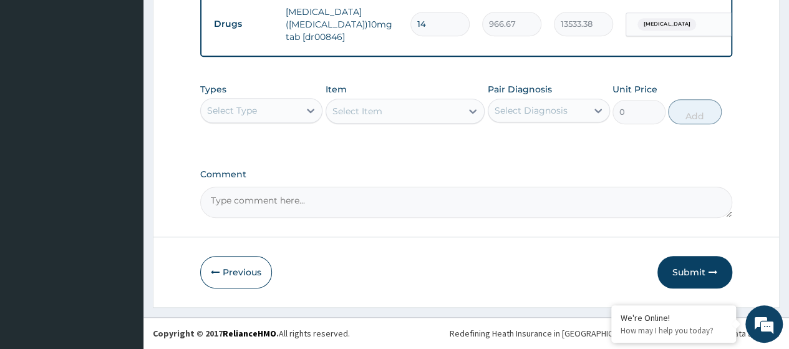
scroll to position [504, 0]
click at [285, 109] on div "Select Type" at bounding box center [250, 110] width 99 height 20
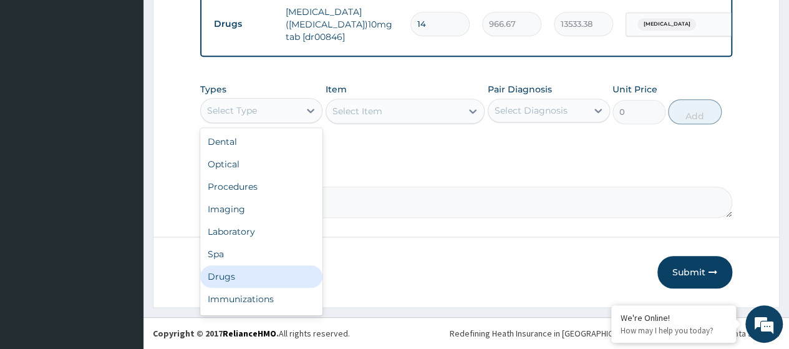
click at [238, 284] on div "Drugs" at bounding box center [261, 276] width 122 height 22
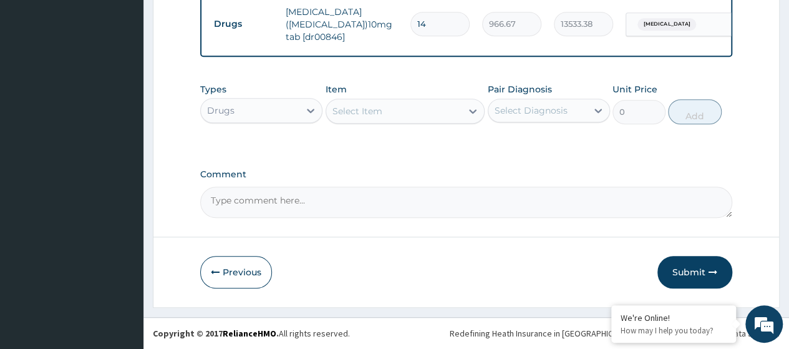
click at [372, 112] on div "Select Item" at bounding box center [357, 111] width 50 height 12
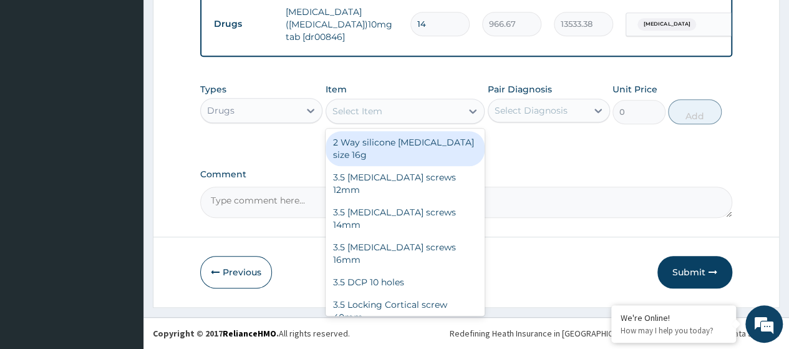
paste input "Amitriptyline 25Mg Tab (Dr00047)"
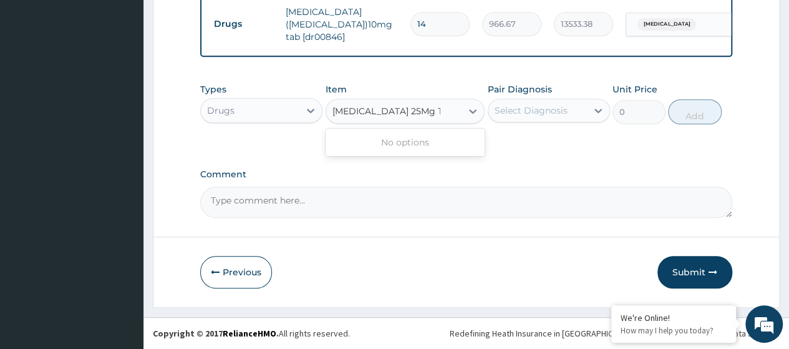
scroll to position [0, 0]
type input "Amitriptyline 25Mg T"
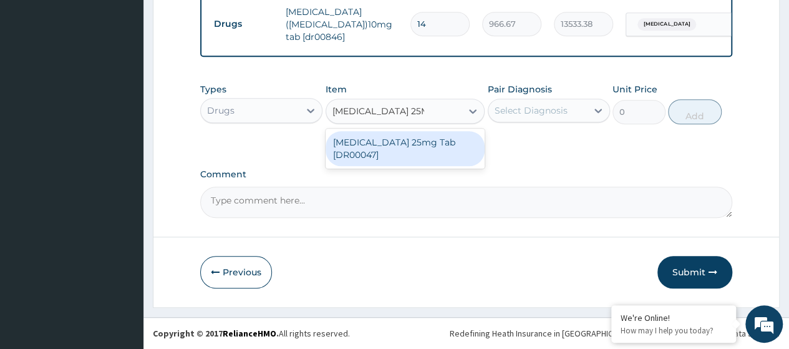
click at [402, 146] on div "Amitriptyline 25mg Tab [DR00047]" at bounding box center [406, 148] width 160 height 35
type input "27"
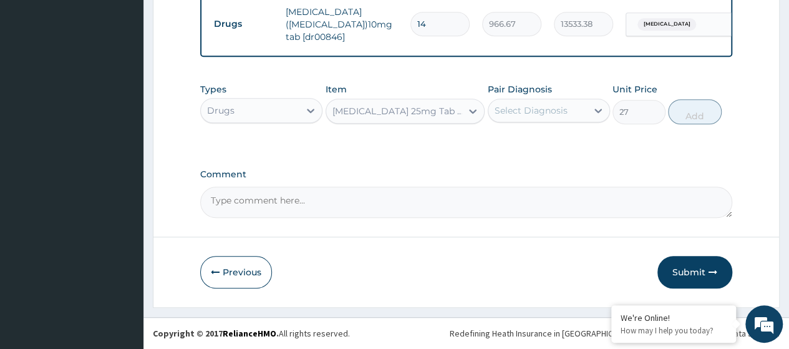
click at [545, 114] on div "Select Diagnosis" at bounding box center [531, 110] width 73 height 12
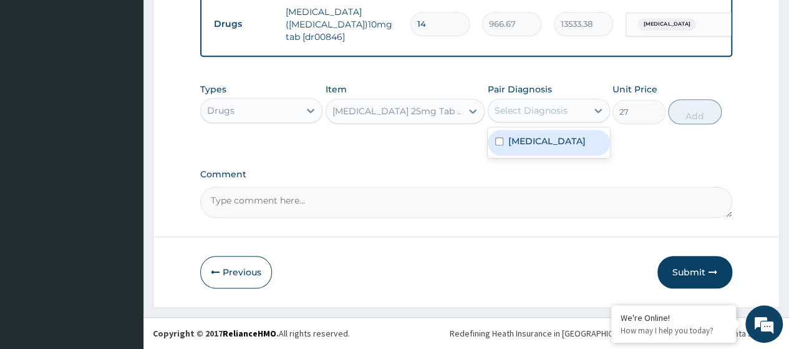
click at [538, 143] on label "Essential hypertension" at bounding box center [546, 141] width 77 height 12
checkbox input "true"
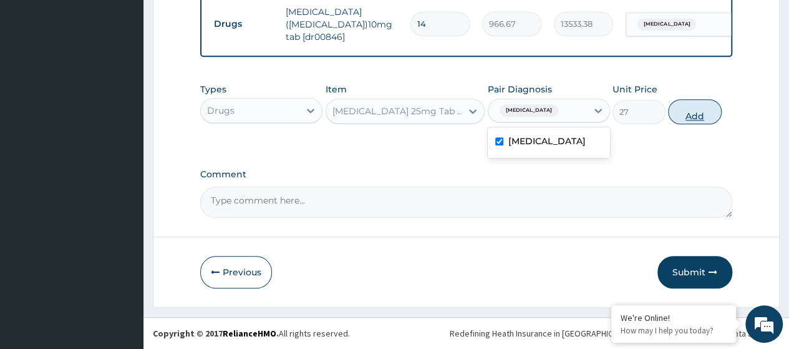
click at [703, 113] on button "Add" at bounding box center [694, 111] width 53 height 25
type input "0"
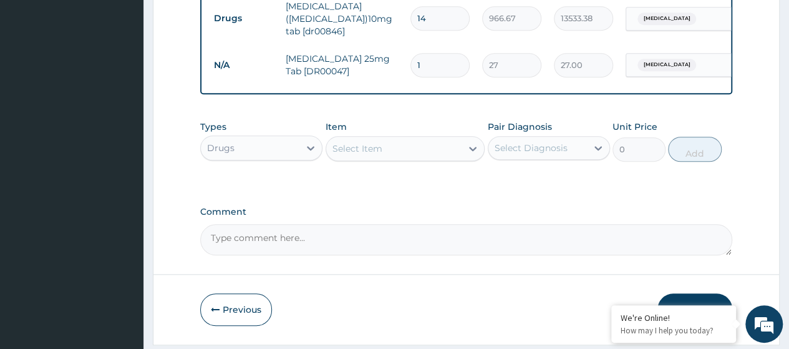
type input "0.00"
type input "5"
type input "135.00"
type input "5"
click at [360, 155] on div "Select Item" at bounding box center [357, 148] width 50 height 12
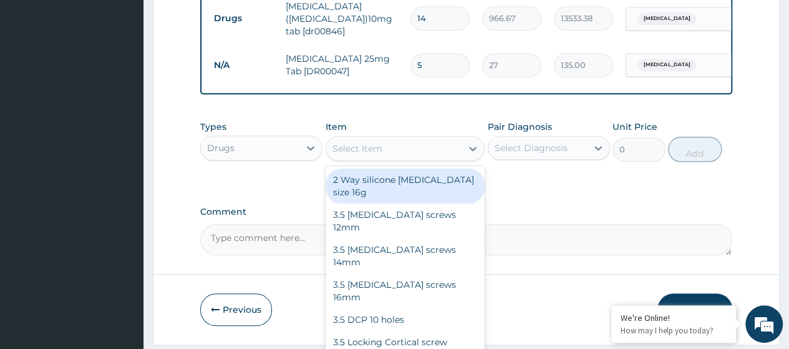
paste input "Valsartan 160Mg Tab"
type input "Valsartan 160Mg Tab"
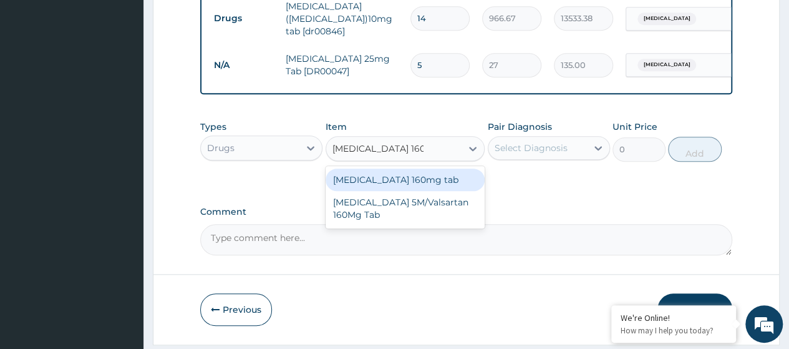
drag, startPoint x: 389, startPoint y: 188, endPoint x: 458, endPoint y: 176, distance: 70.1
click at [389, 188] on div "Valsartan 160mg tab" at bounding box center [406, 179] width 160 height 22
type input "690"
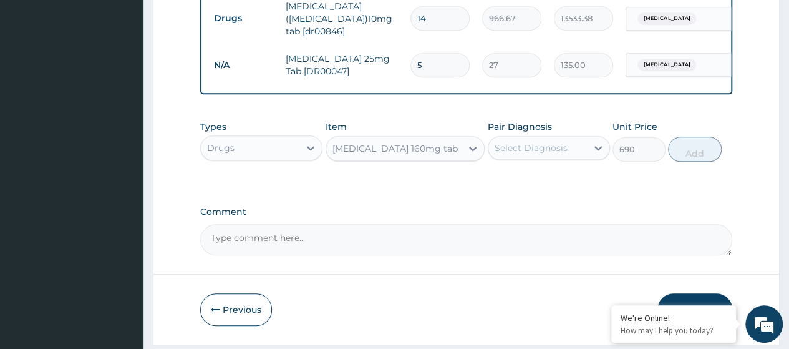
click at [573, 146] on div "Select Diagnosis" at bounding box center [537, 148] width 99 height 20
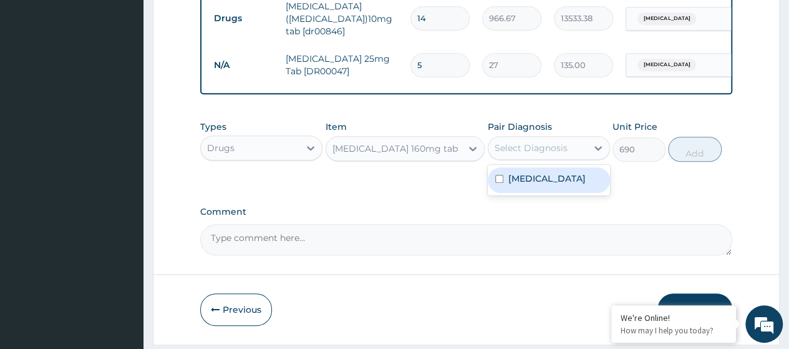
drag, startPoint x: 556, startPoint y: 196, endPoint x: 666, endPoint y: 165, distance: 114.1
click at [558, 185] on label "Essential hypertension" at bounding box center [546, 178] width 77 height 12
checkbox input "true"
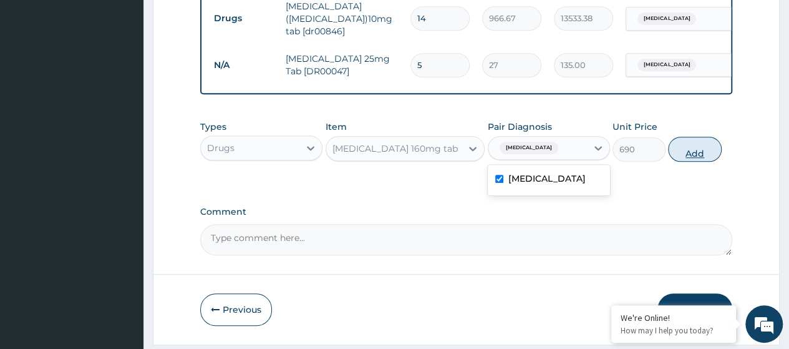
click at [712, 158] on button "Add" at bounding box center [694, 149] width 53 height 25
type input "0"
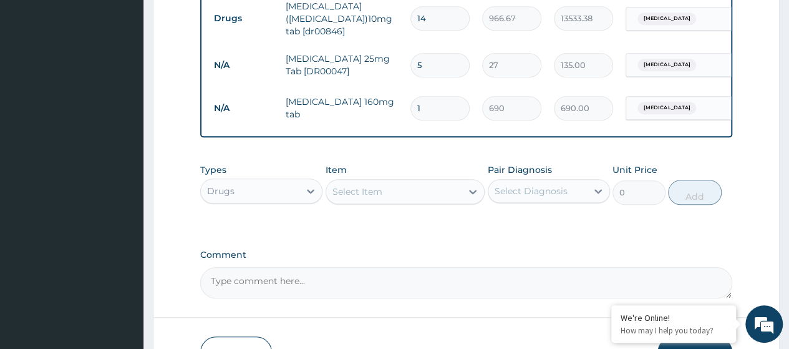
type input "14"
type input "9660.00"
type input "14"
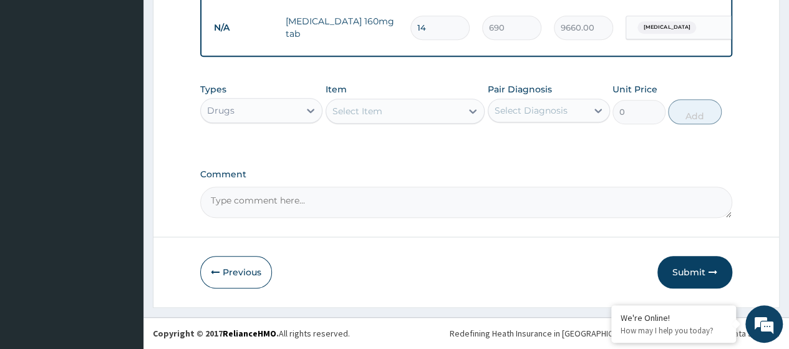
click at [690, 275] on button "Submit" at bounding box center [694, 272] width 75 height 32
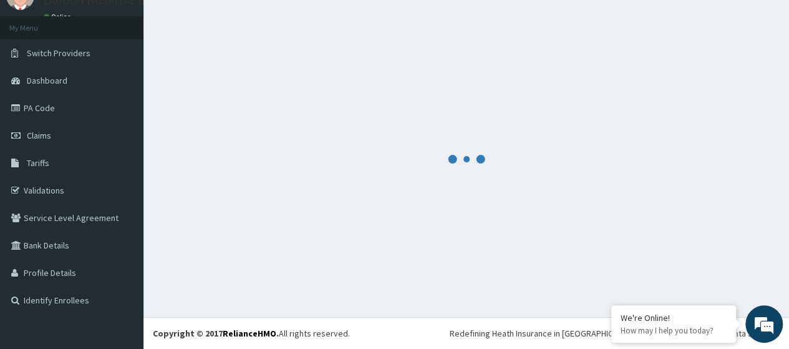
scroll to position [55, 0]
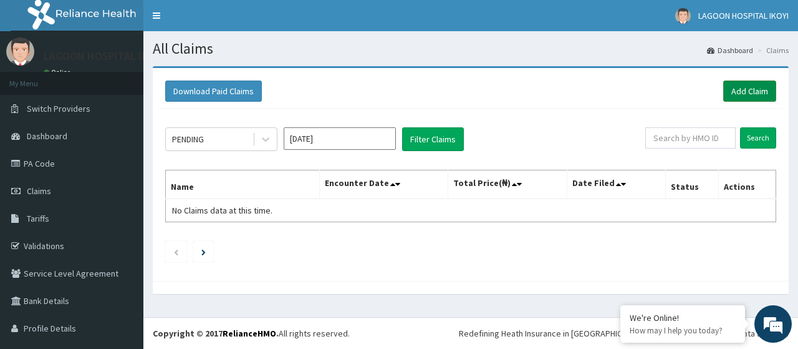
click at [727, 92] on link "Add Claim" at bounding box center [749, 90] width 53 height 21
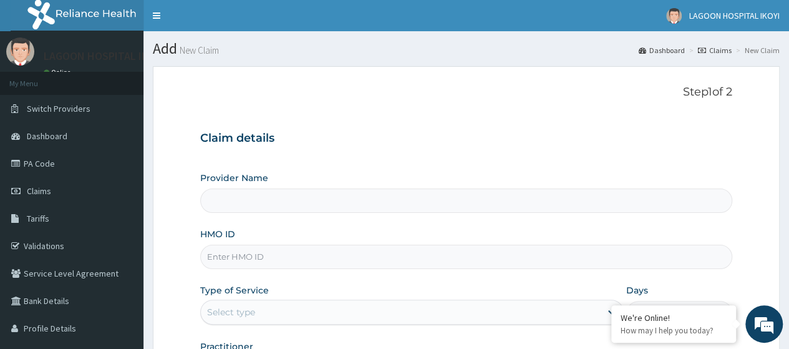
click at [226, 263] on input "HMO ID" at bounding box center [466, 256] width 532 height 24
paste input "ENP/10893/A"
type input "ENP/10893/A"
type input "[GEOGRAPHIC_DATA] - V/I"
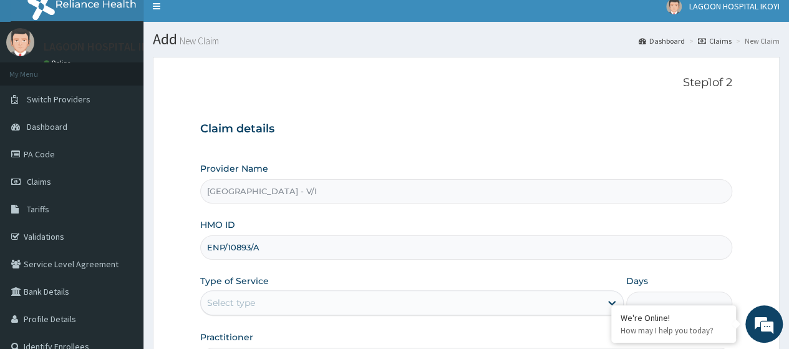
scroll to position [122, 0]
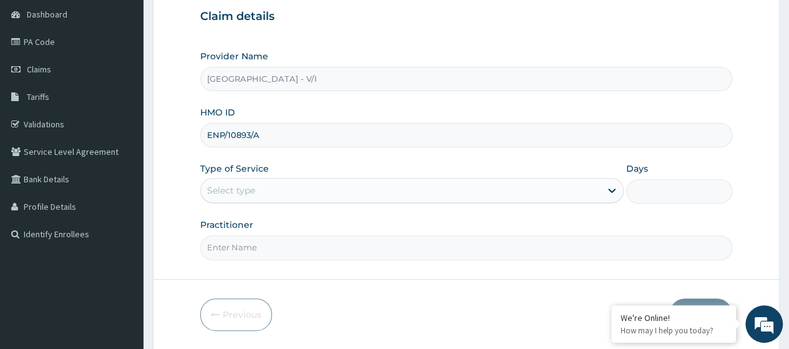
type input "ENP/10893/A"
click at [234, 190] on div "Select type" at bounding box center [231, 190] width 48 height 12
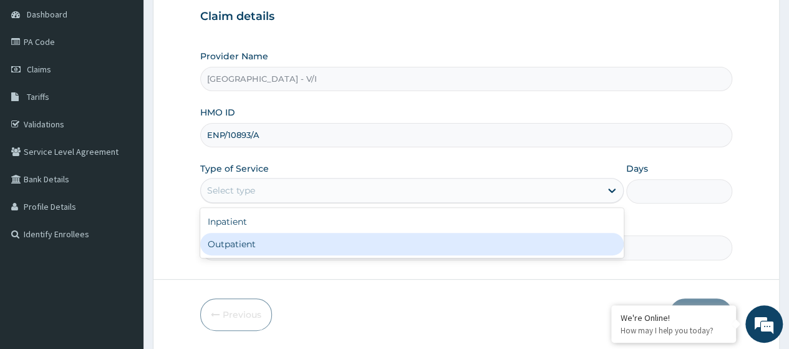
click at [245, 244] on div "Outpatient" at bounding box center [411, 244] width 423 height 22
type input "1"
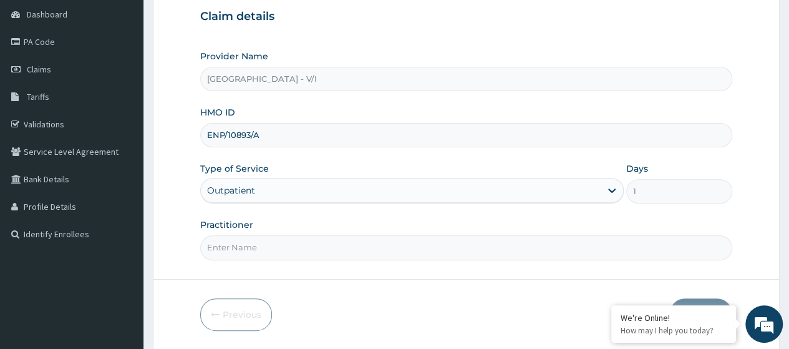
click at [245, 244] on input "Practitioner" at bounding box center [466, 247] width 532 height 24
type input "[PERSON_NAME]"
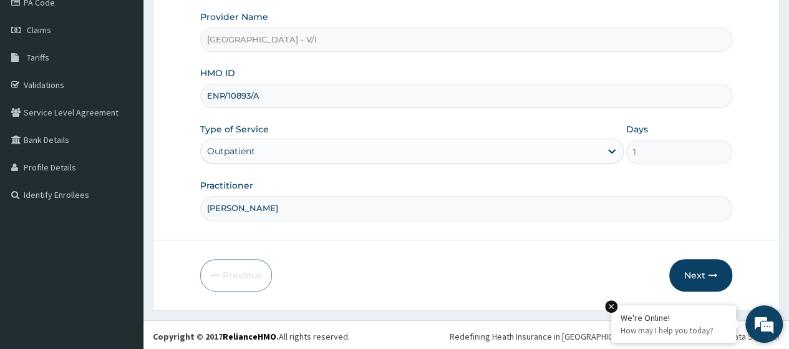
drag, startPoint x: 706, startPoint y: 276, endPoint x: 660, endPoint y: 316, distance: 60.5
click at [703, 276] on button "Next" at bounding box center [700, 275] width 63 height 32
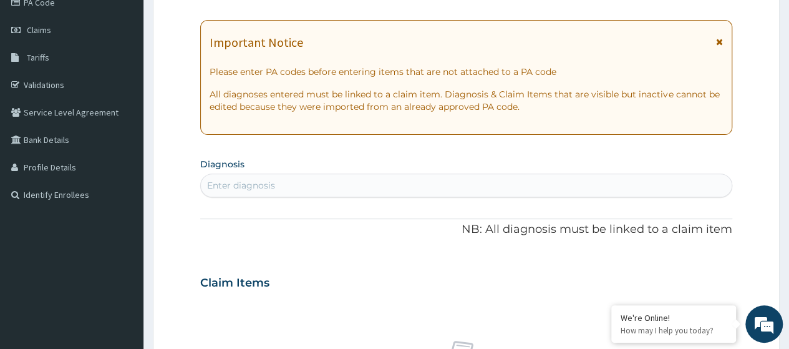
scroll to position [0, 0]
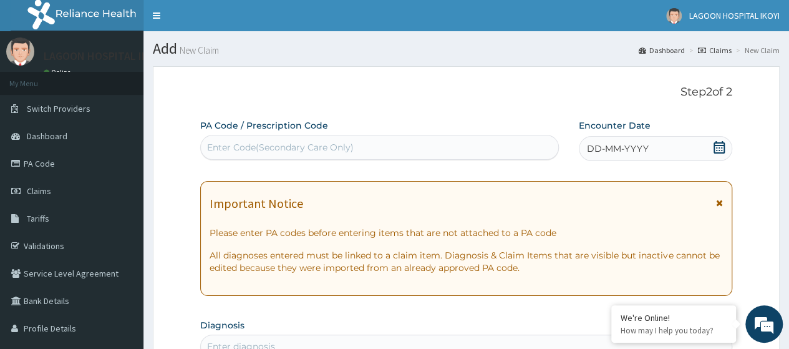
click at [221, 143] on div "Enter Code(Secondary Care Only)" at bounding box center [280, 147] width 147 height 12
paste input "PA/FBC770"
type input "PA/FBC770"
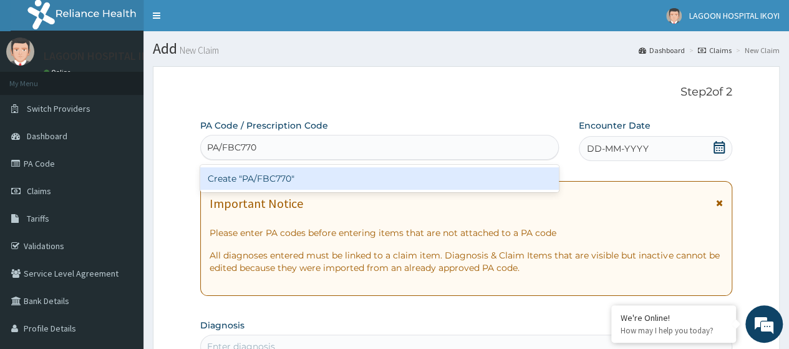
click at [248, 178] on div "Create "PA/FBC770"" at bounding box center [379, 178] width 358 height 22
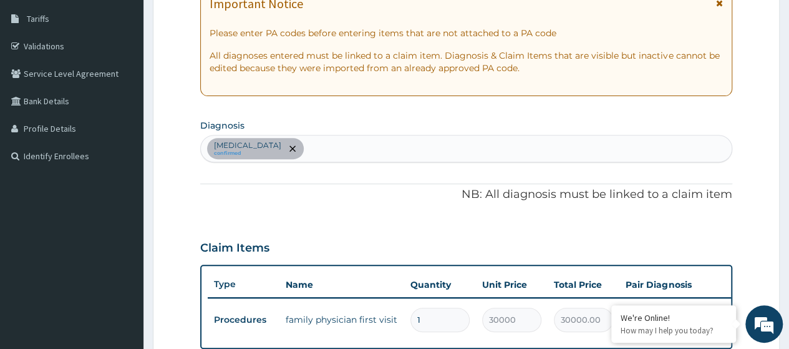
scroll to position [145, 0]
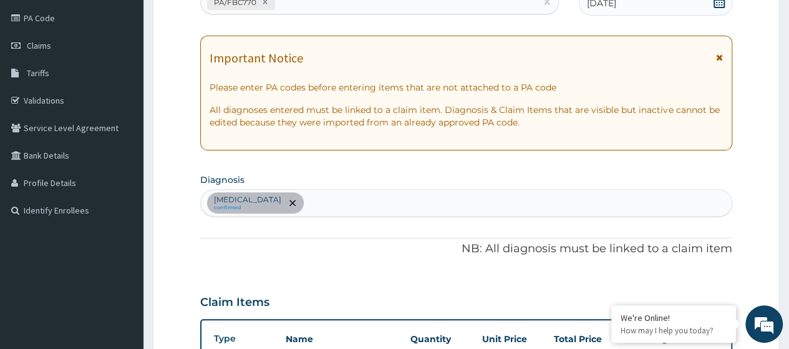
click at [283, 7] on div "PA/FBC770" at bounding box center [368, 2] width 334 height 21
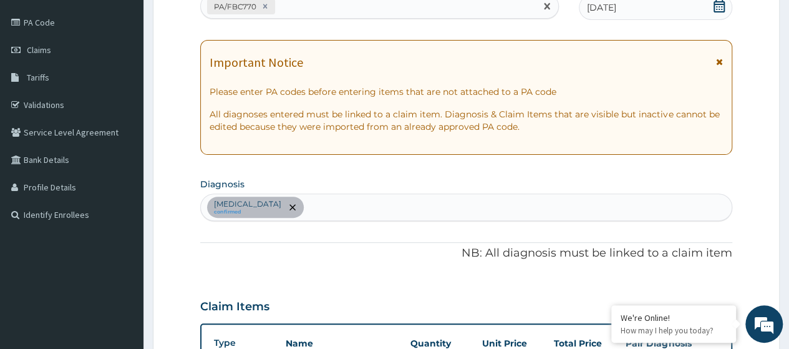
paste input "PA/E513BB"
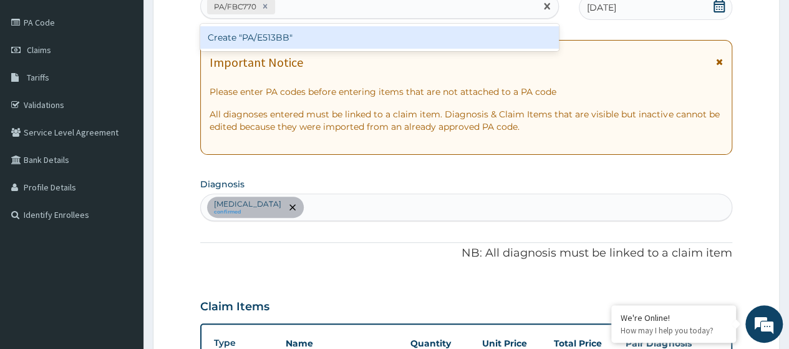
type input "PA/E513BB"
click at [309, 37] on div "Create "PA/E513BB"" at bounding box center [379, 37] width 358 height 22
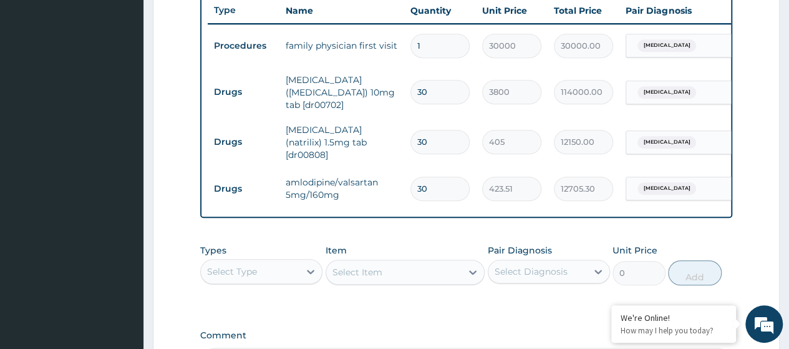
scroll to position [629, 0]
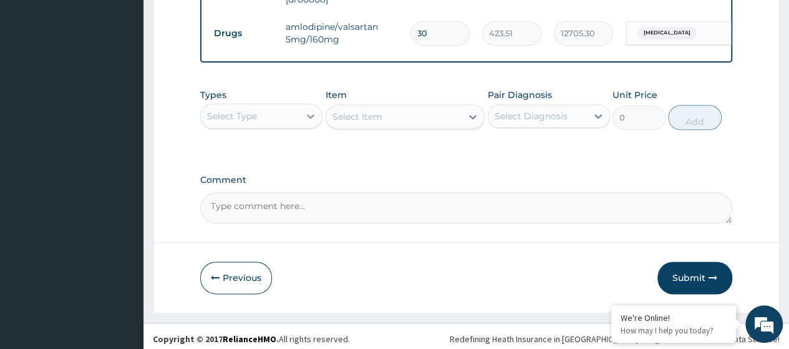
click at [308, 112] on icon at bounding box center [310, 116] width 12 height 12
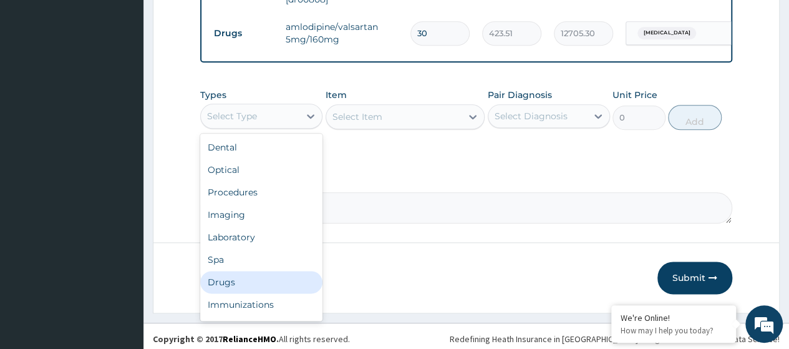
click at [247, 279] on div "Drugs" at bounding box center [261, 282] width 122 height 22
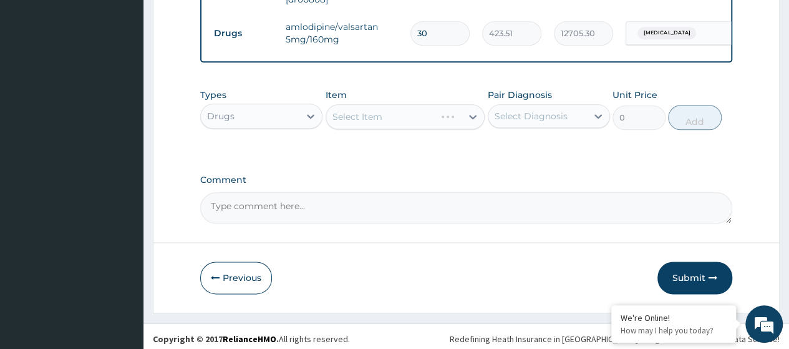
click at [358, 116] on div "Select Item" at bounding box center [406, 116] width 160 height 25
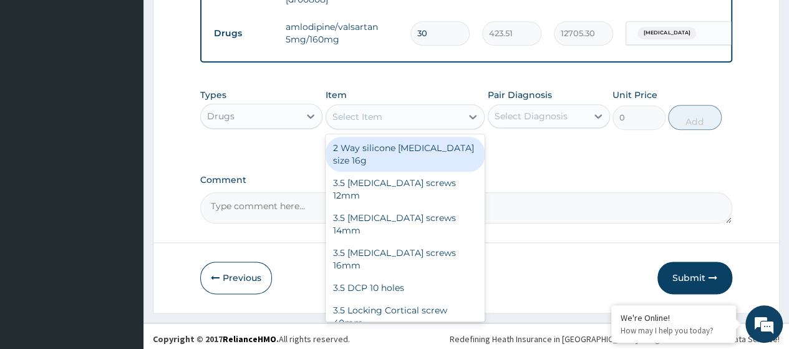
click at [367, 112] on div "Select Item" at bounding box center [357, 116] width 50 height 12
paste input "Albendazole 200Mg Tab"
type input "Albendazole 200Mg Tab"
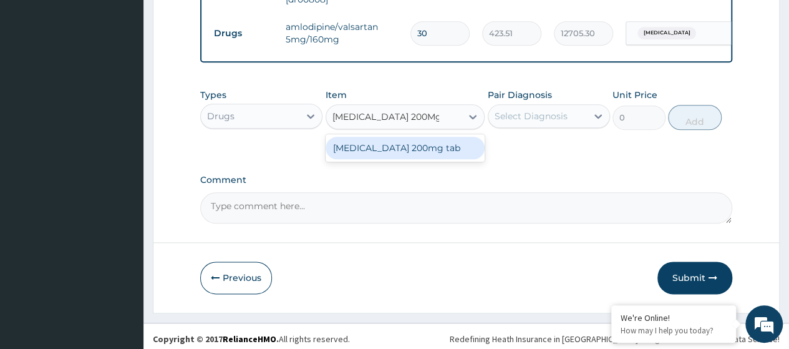
drag, startPoint x: 387, startPoint y: 143, endPoint x: 581, endPoint y: 112, distance: 197.1
click at [387, 142] on div "Albendazole 200mg tab" at bounding box center [406, 148] width 160 height 22
type input "229.44"
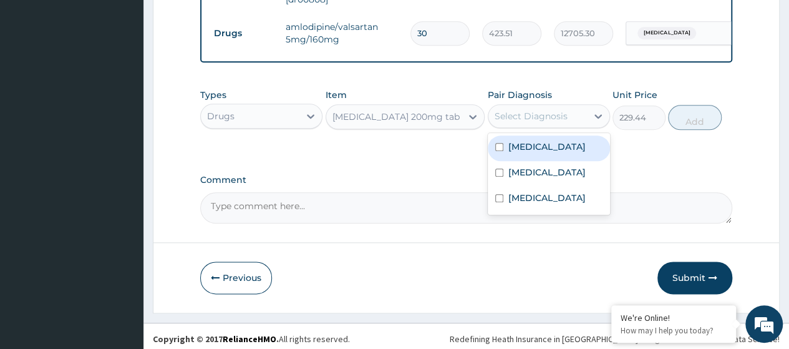
drag, startPoint x: 576, startPoint y: 102, endPoint x: 568, endPoint y: 115, distance: 14.5
click at [574, 106] on div "Select Diagnosis" at bounding box center [537, 116] width 99 height 20
drag, startPoint x: 551, startPoint y: 137, endPoint x: 551, endPoint y: 145, distance: 8.7
click at [551, 140] on label "Palpitations" at bounding box center [546, 146] width 77 height 12
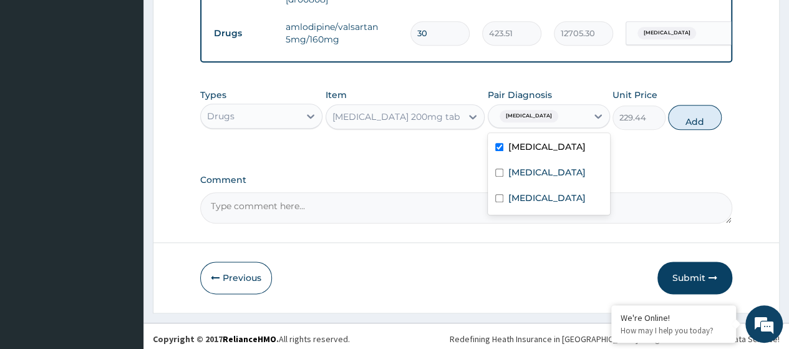
click at [549, 155] on div "Palpitations" at bounding box center [549, 148] width 122 height 26
checkbox input "false"
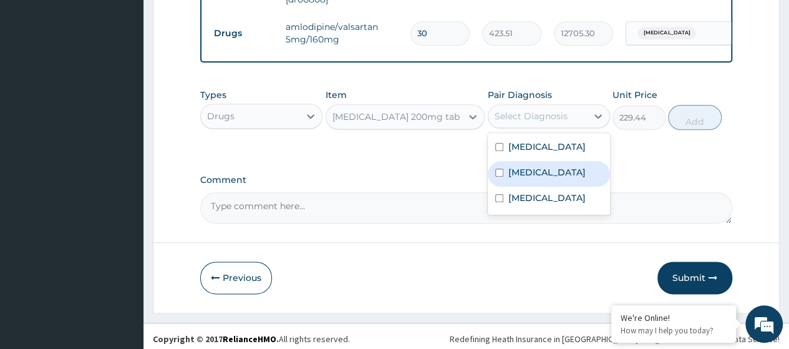
click at [544, 168] on label "Hyperlipidemia" at bounding box center [546, 172] width 77 height 12
checkbox input "true"
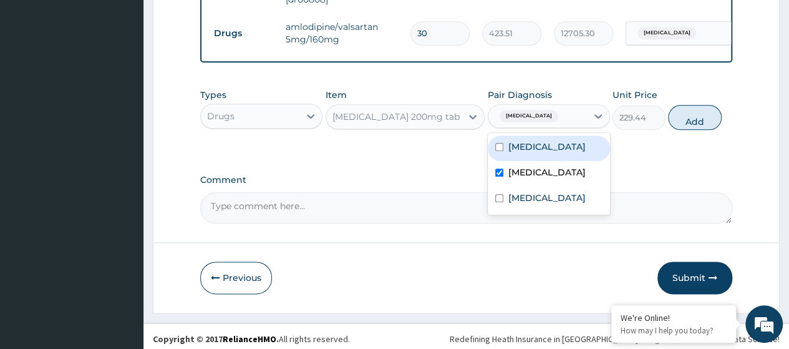
click at [541, 152] on div "Palpitations" at bounding box center [549, 148] width 122 height 26
checkbox input "true"
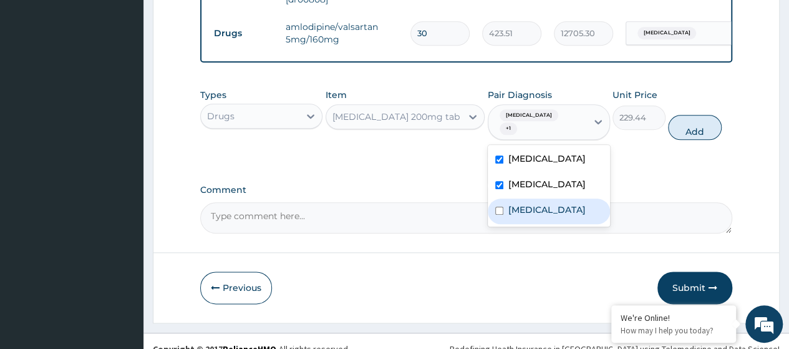
click at [525, 203] on label "Essential hypertension" at bounding box center [546, 209] width 77 height 12
checkbox input "true"
click at [698, 116] on button "Add" at bounding box center [694, 127] width 53 height 25
type input "0"
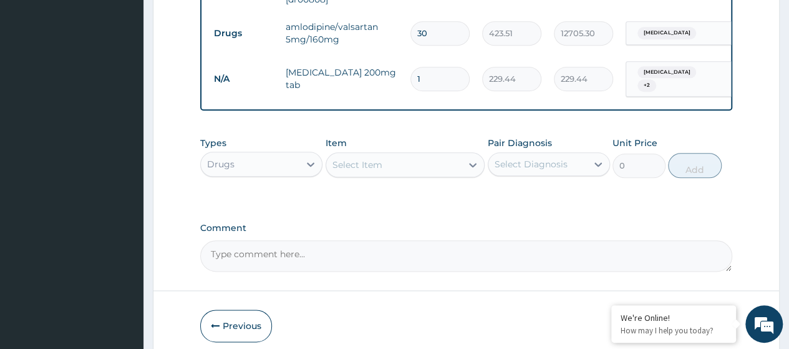
type input "0.00"
type input "2"
type input "458.88"
type input "2"
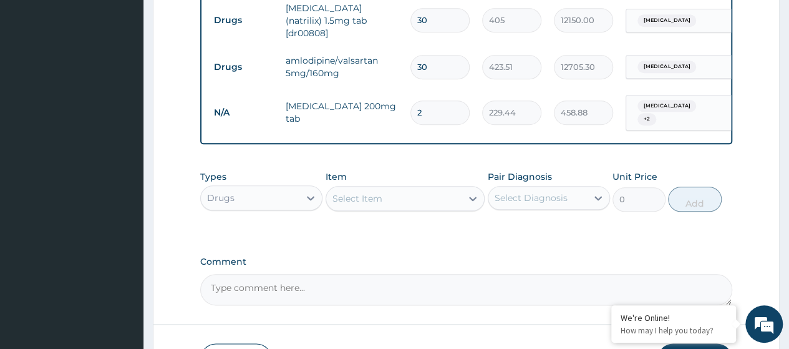
scroll to position [625, 0]
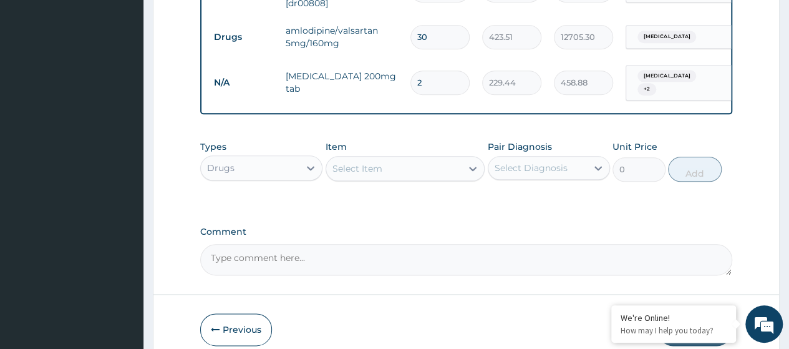
click at [361, 163] on div "Select Item" at bounding box center [357, 168] width 50 height 12
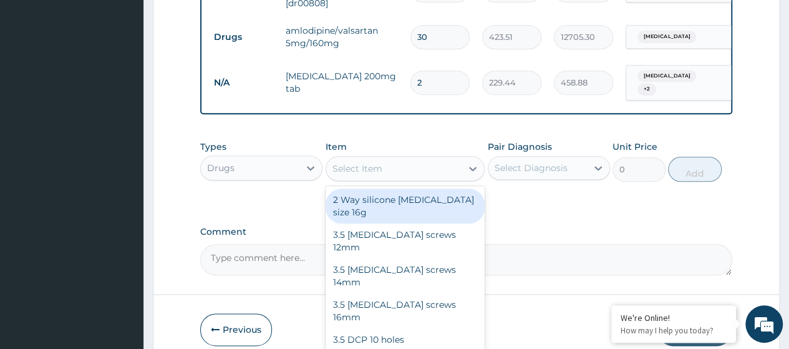
paste input "Ferrous Sulphate 200Mg Tab (Dr00488)"
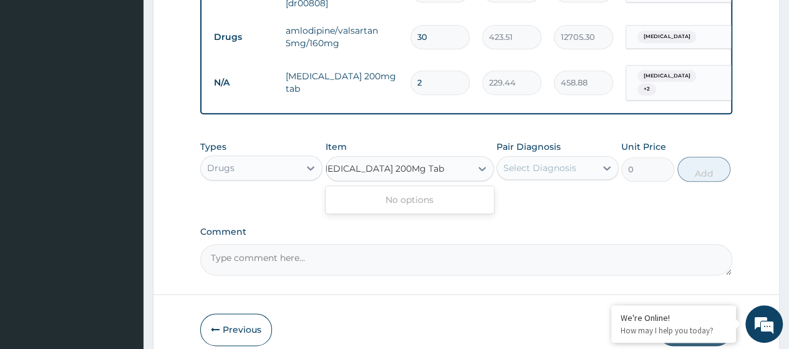
scroll to position [0, 0]
type input "Ferrous Sulphate 200Mg T"
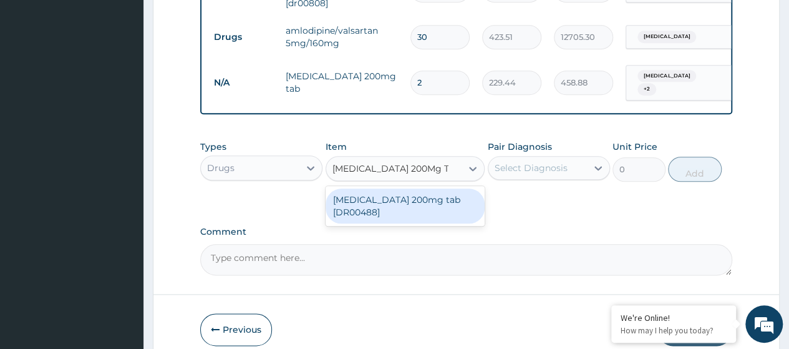
click at [384, 201] on div "Ferrous Sulphate 200mg tab [DR00488]" at bounding box center [406, 205] width 160 height 35
type input "180"
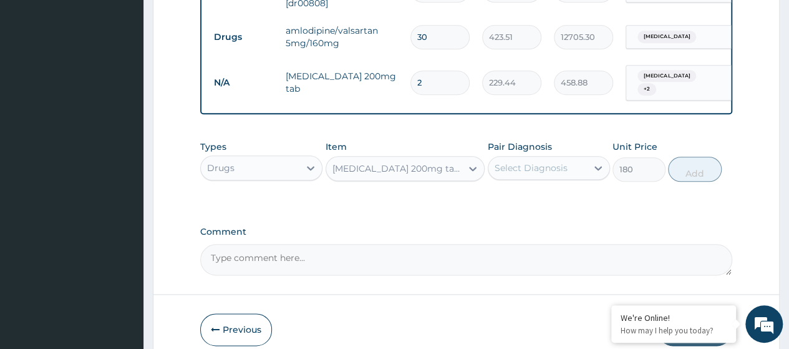
click at [585, 158] on div "Select Diagnosis" at bounding box center [537, 168] width 99 height 20
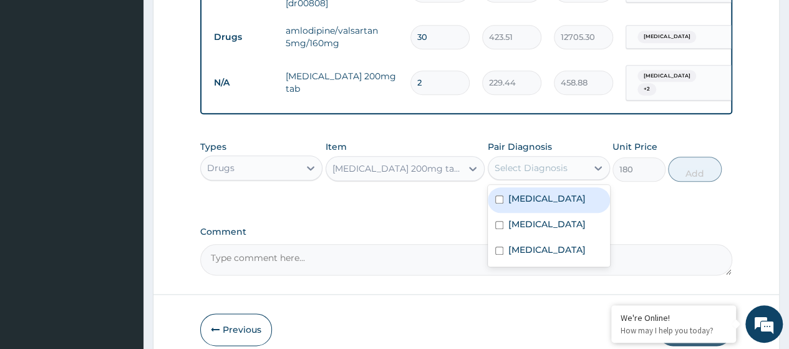
click at [543, 192] on label "Palpitations" at bounding box center [546, 198] width 77 height 12
checkbox input "true"
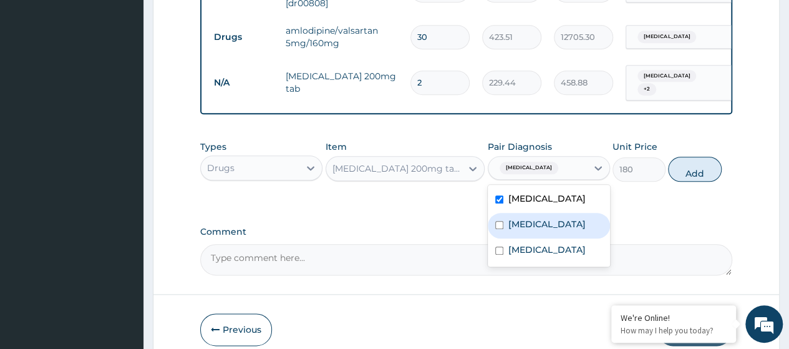
click at [541, 220] on label "Hyperlipidemia" at bounding box center [546, 224] width 77 height 12
checkbox input "true"
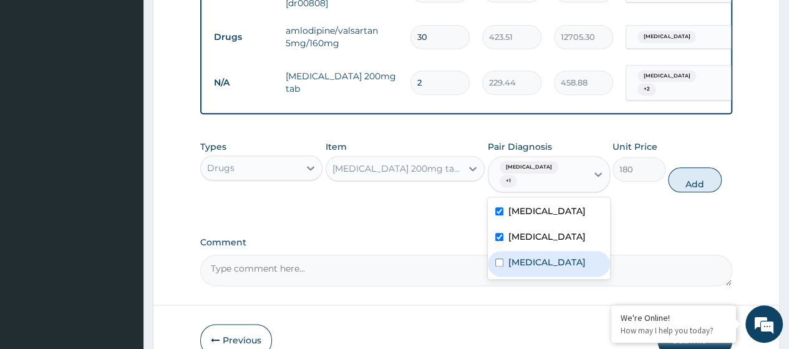
drag, startPoint x: 539, startPoint y: 256, endPoint x: 697, endPoint y: 189, distance: 172.1
click at [541, 256] on label "Essential hypertension" at bounding box center [546, 262] width 77 height 12
checkbox input "true"
click at [693, 167] on button "Add" at bounding box center [694, 179] width 53 height 25
type input "0"
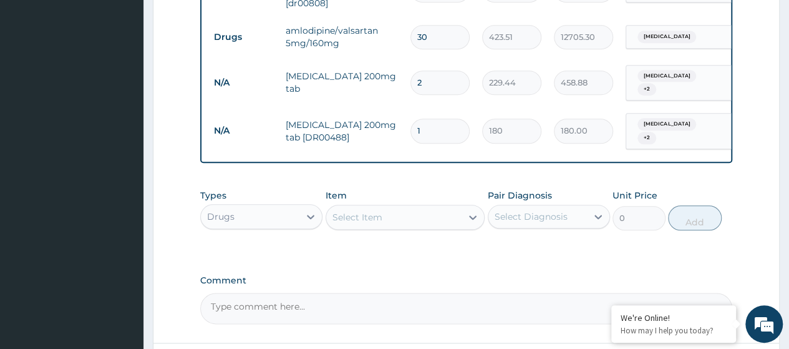
type input "0.00"
type input "4"
type input "720.00"
type input "42"
type input "7560.00"
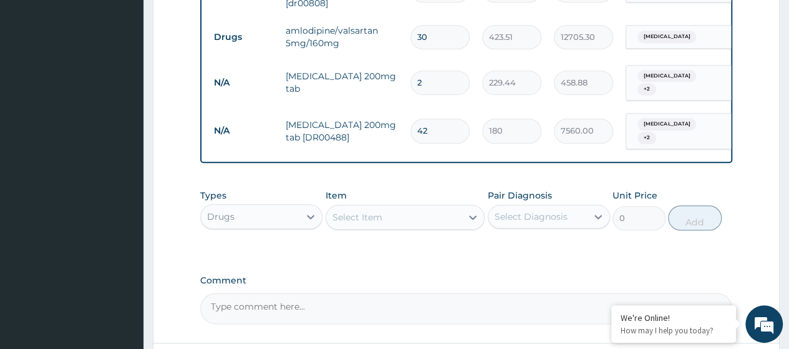
type input "42"
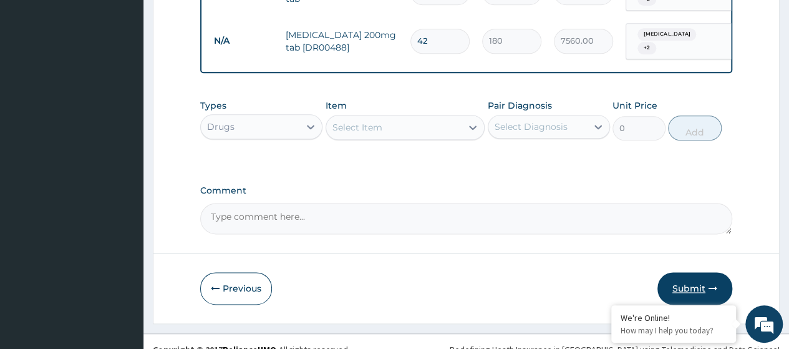
click at [686, 273] on button "Submit" at bounding box center [694, 288] width 75 height 32
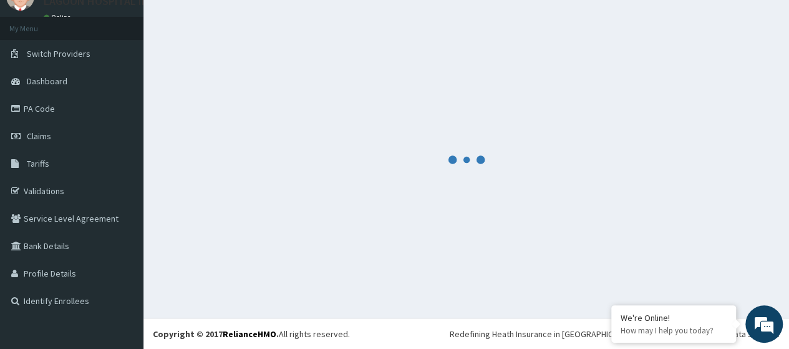
scroll to position [715, 0]
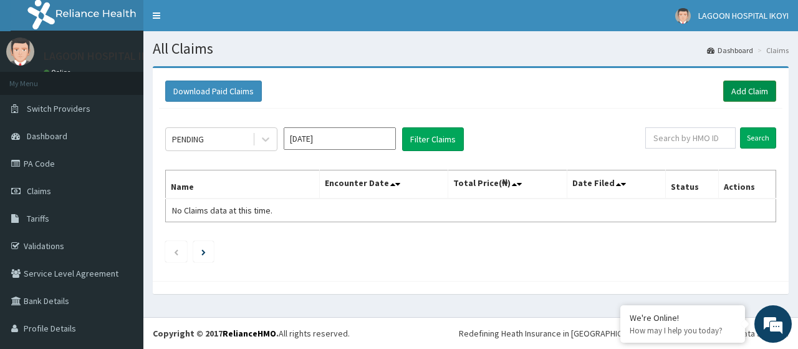
click at [746, 92] on link "Add Claim" at bounding box center [749, 90] width 53 height 21
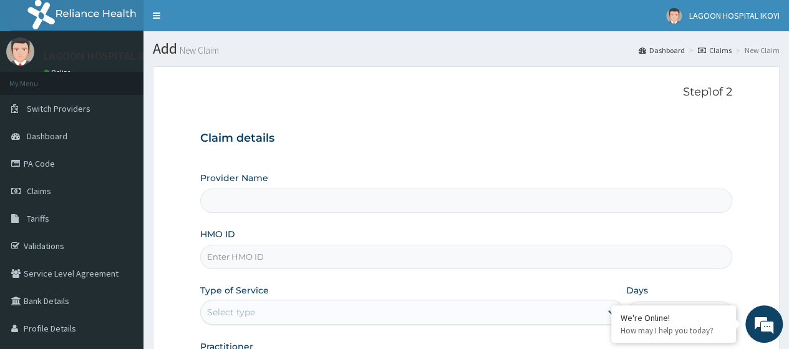
type input "[GEOGRAPHIC_DATA] - V/I"
click at [246, 258] on input "HMO ID" at bounding box center [466, 256] width 532 height 24
paste input "ENP/11014/A"
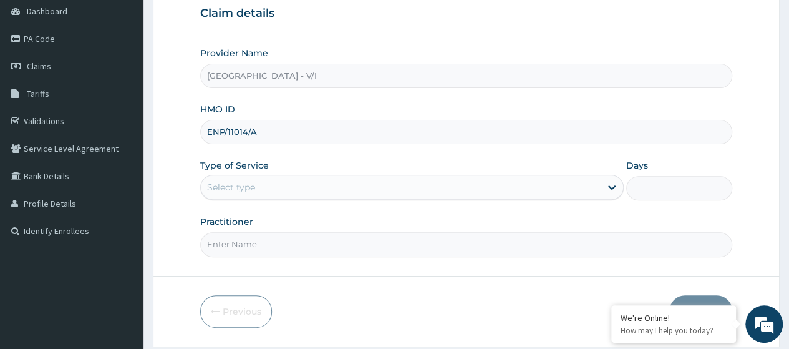
scroll to position [161, 0]
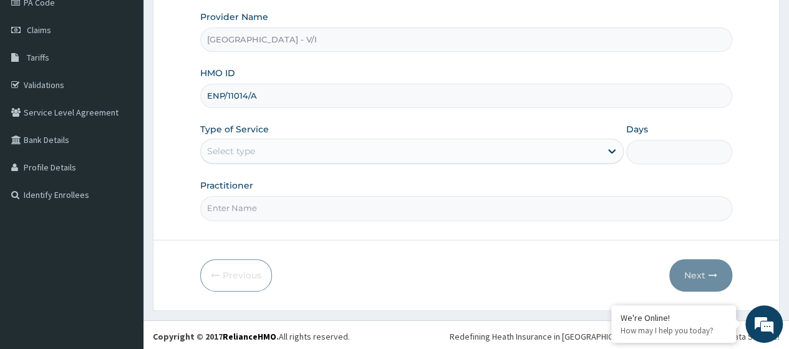
type input "ENP/11014/A"
click at [258, 152] on div "Select type" at bounding box center [401, 151] width 400 height 20
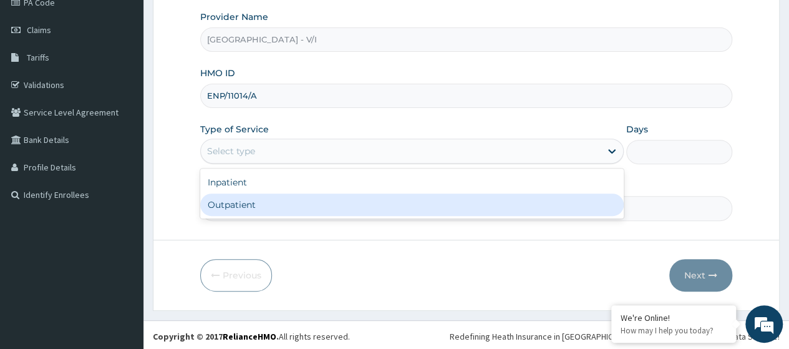
click at [259, 197] on div "Outpatient" at bounding box center [411, 204] width 423 height 22
type input "1"
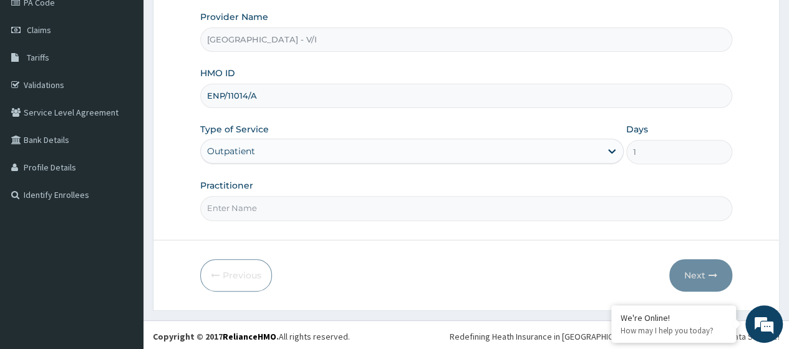
click at [260, 197] on input "Practitioner" at bounding box center [466, 208] width 532 height 24
type input "[PERSON_NAME]"
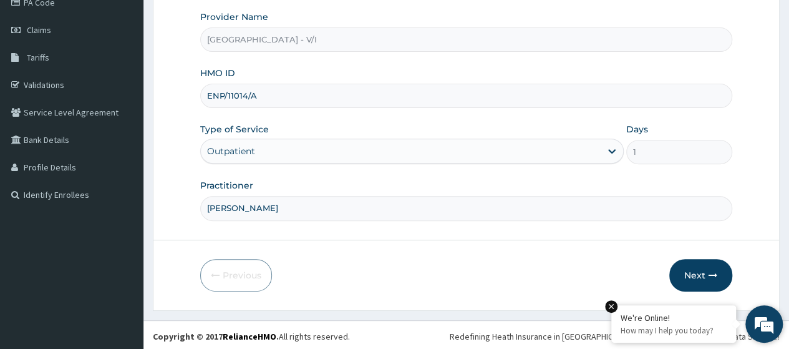
drag, startPoint x: 697, startPoint y: 273, endPoint x: 631, endPoint y: 332, distance: 89.2
click at [695, 274] on button "Next" at bounding box center [700, 275] width 63 height 32
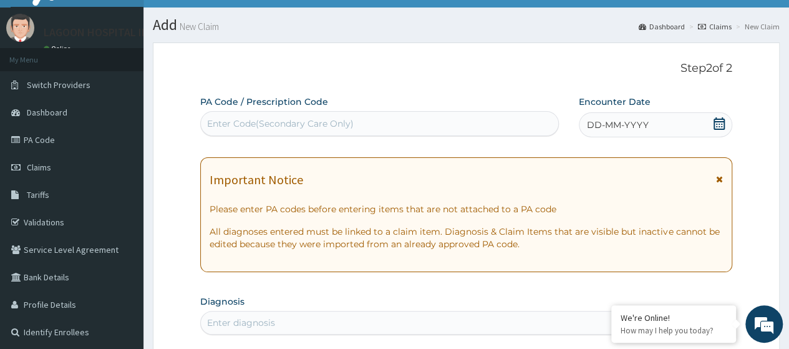
scroll to position [0, 0]
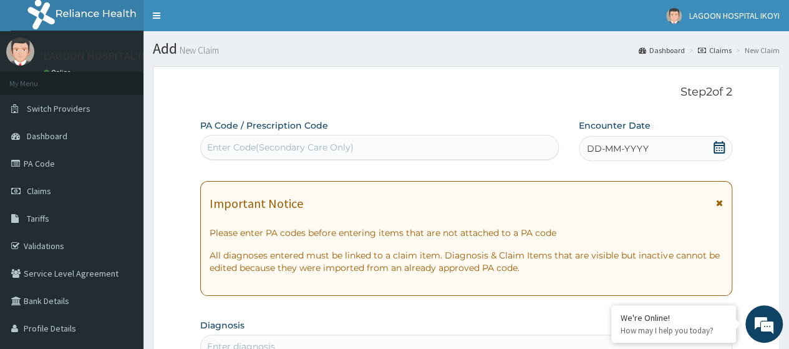
click at [218, 145] on div "Enter Code(Secondary Care Only)" at bounding box center [280, 147] width 147 height 12
paste input "PA/4E2B26"
type input "PA/4E2B26"
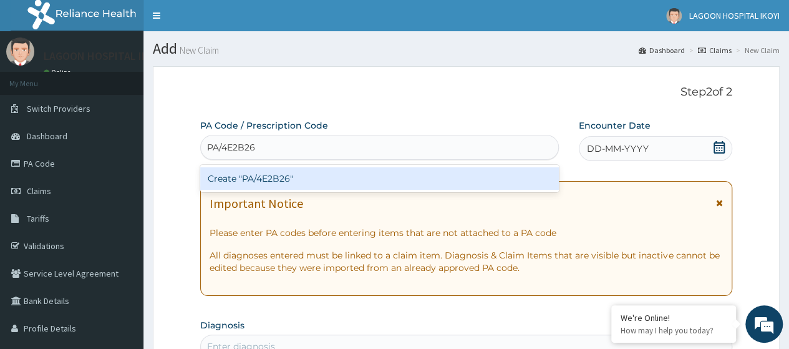
click at [256, 179] on div "Create "PA/4E2B26"" at bounding box center [379, 178] width 358 height 22
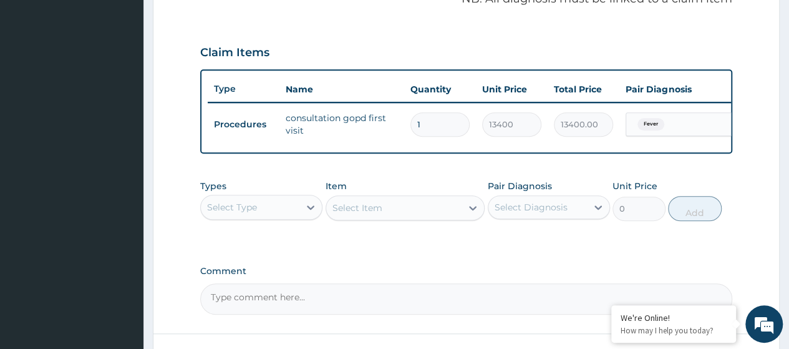
scroll to position [433, 0]
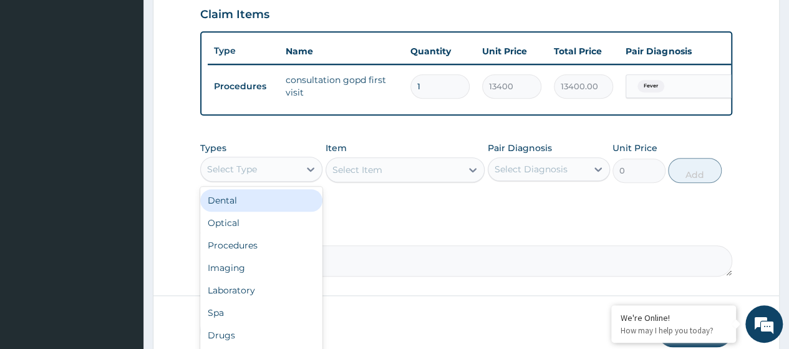
click at [287, 176] on div "Select Type" at bounding box center [250, 169] width 99 height 20
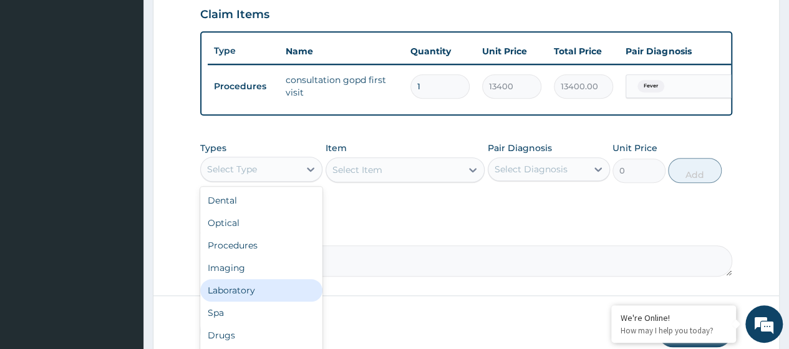
click at [243, 298] on div "Laboratory" at bounding box center [261, 290] width 122 height 22
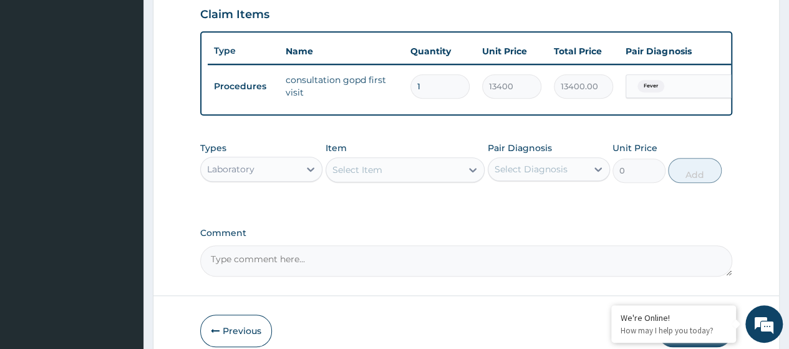
click at [353, 180] on div "Select Item" at bounding box center [394, 170] width 136 height 20
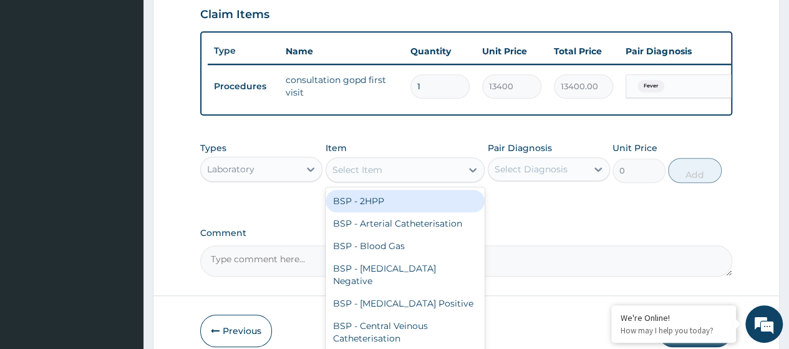
paste input "[MEDICAL_DATA] (FBC)"
type input "[MEDICAL_DATA] (FBC)"
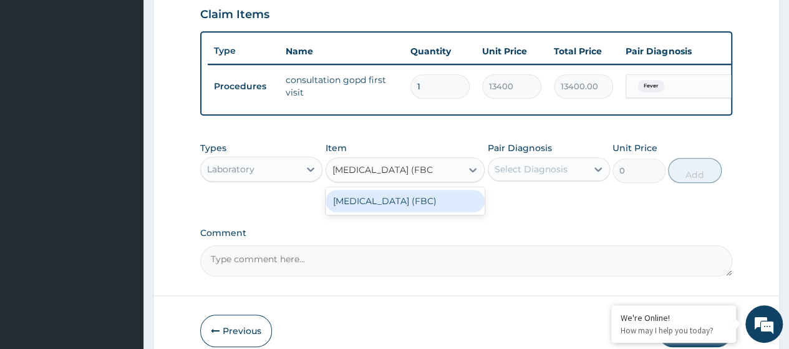
drag, startPoint x: 398, startPoint y: 209, endPoint x: 501, endPoint y: 205, distance: 103.0
click at [400, 208] on div "[MEDICAL_DATA] (FBC)" at bounding box center [406, 201] width 160 height 22
type input "13000"
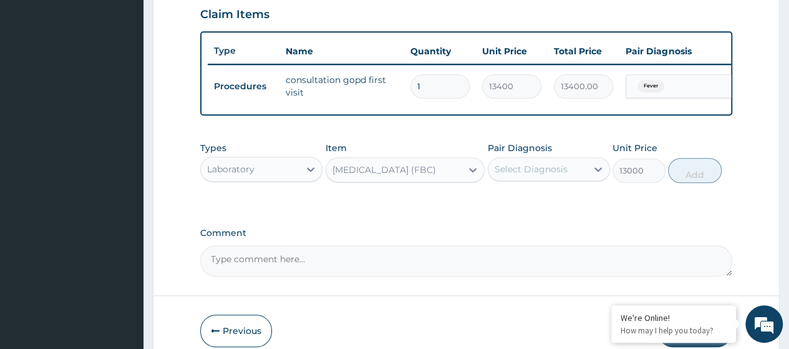
click at [522, 179] on div "Select Diagnosis" at bounding box center [537, 169] width 99 height 20
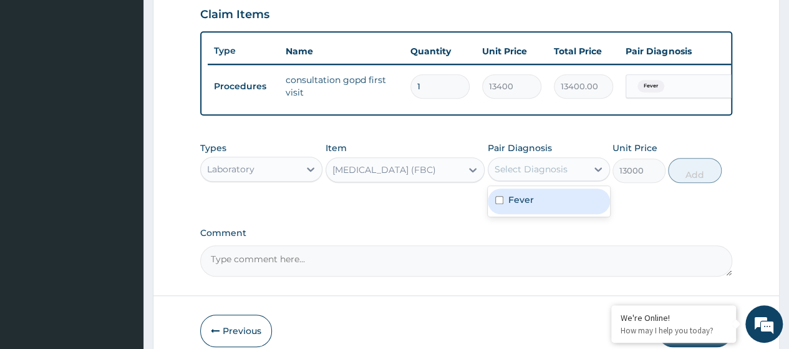
drag, startPoint x: 524, startPoint y: 209, endPoint x: 566, endPoint y: 204, distance: 42.1
click at [533, 208] on div "Fever" at bounding box center [549, 201] width 122 height 26
checkbox input "true"
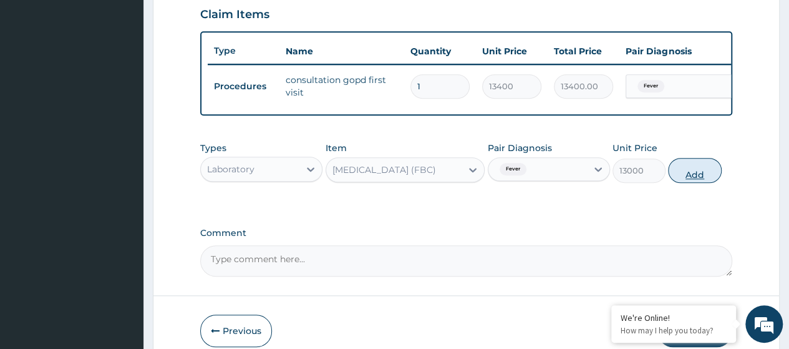
click at [697, 179] on button "Add" at bounding box center [694, 170] width 53 height 25
type input "0"
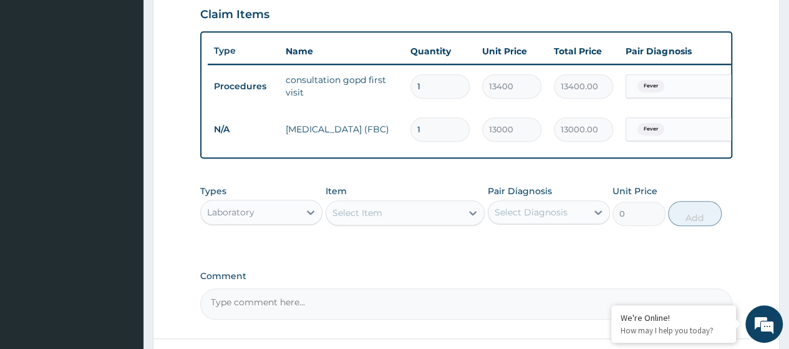
click at [367, 218] on div "Select Item" at bounding box center [357, 212] width 50 height 12
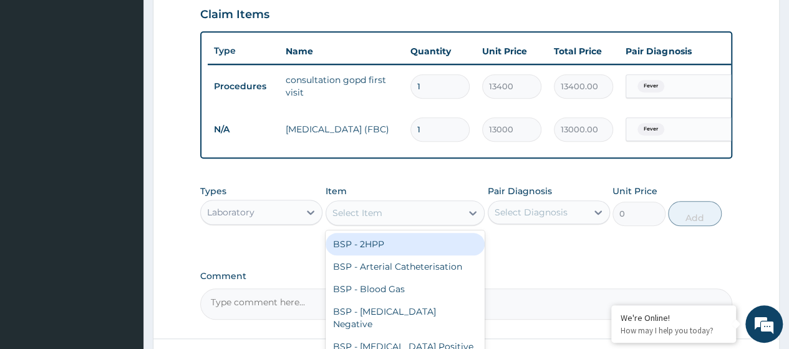
paste input "Pregnancy Test Blood"
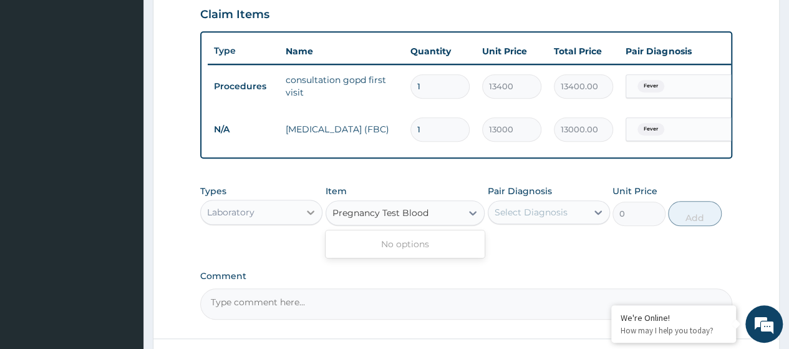
type input "Pregnancy Test Blood"
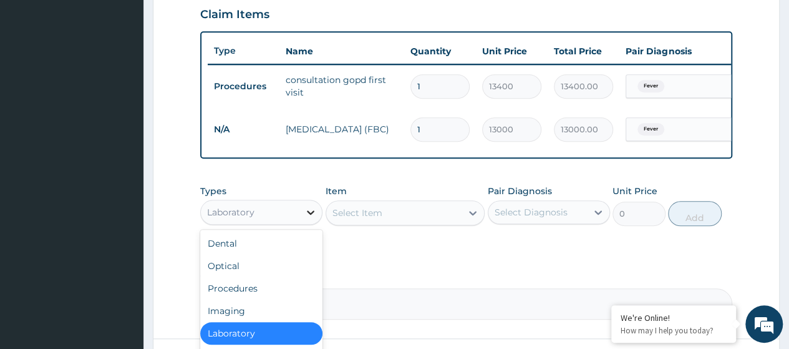
click at [309, 218] on icon at bounding box center [310, 212] width 12 height 12
click at [239, 320] on div "Imaging" at bounding box center [261, 310] width 122 height 22
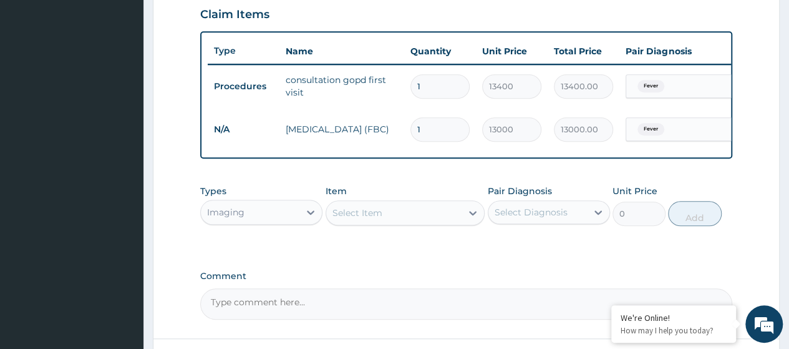
click at [358, 219] on div "Select Item" at bounding box center [357, 212] width 50 height 12
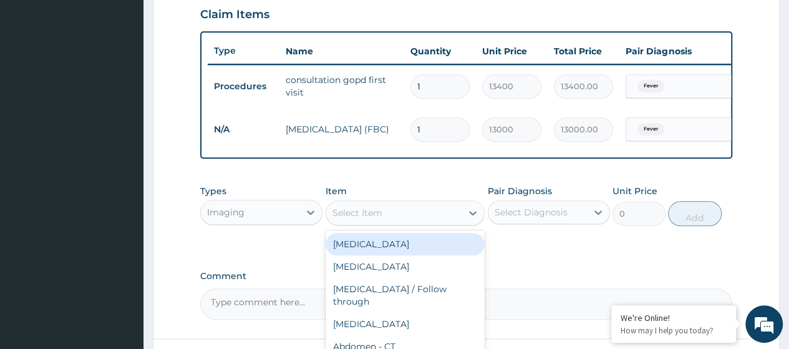
paste input "Pregnancy Test Blood"
type input "Pregnancy Test Blood"
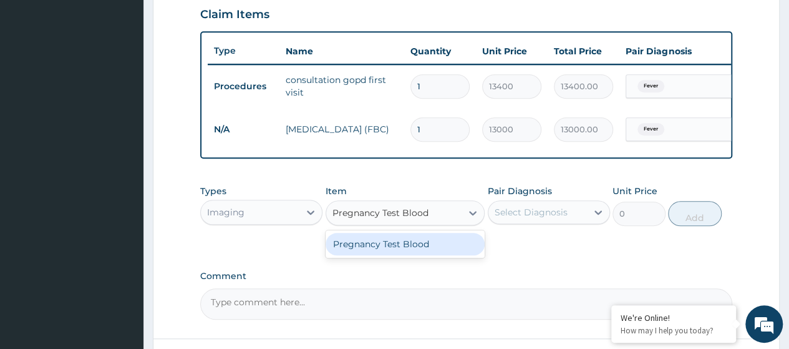
click at [380, 247] on div "Pregnancy Test Blood" at bounding box center [406, 244] width 160 height 22
type input "10100"
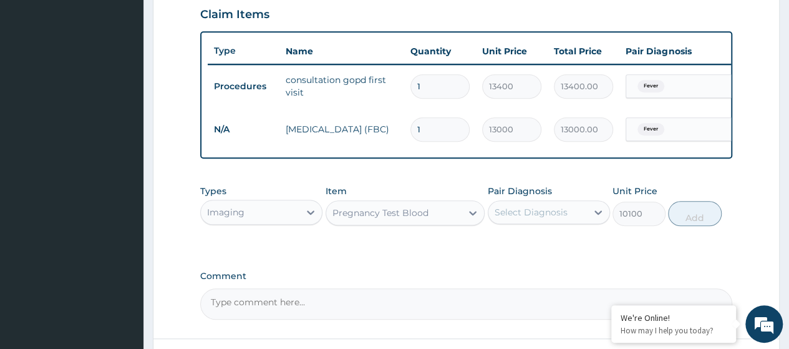
click at [524, 222] on div "Select Diagnosis" at bounding box center [537, 212] width 99 height 20
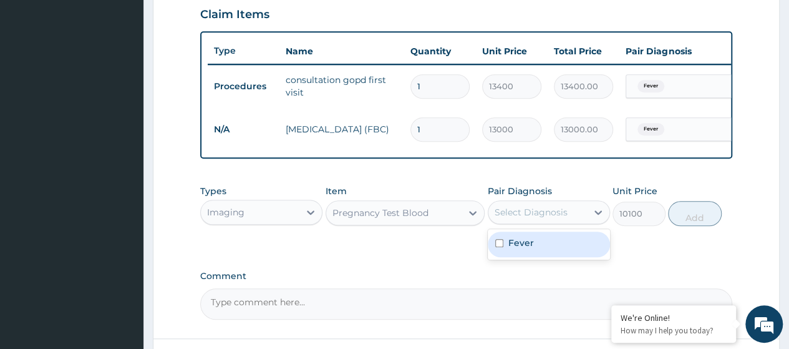
click at [524, 249] on label "Fever" at bounding box center [521, 242] width 26 height 12
checkbox input "true"
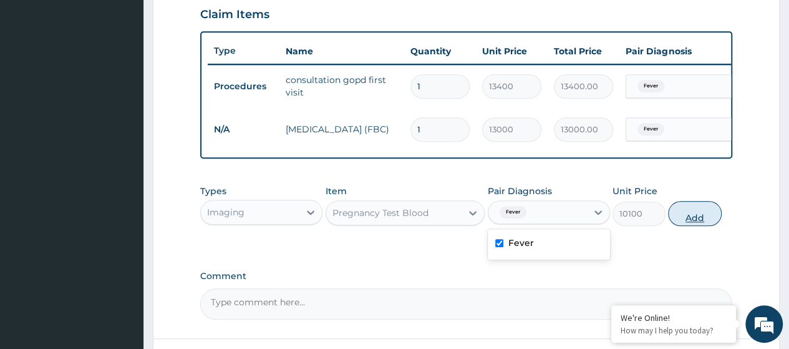
click at [687, 222] on button "Add" at bounding box center [694, 213] width 53 height 25
type input "0"
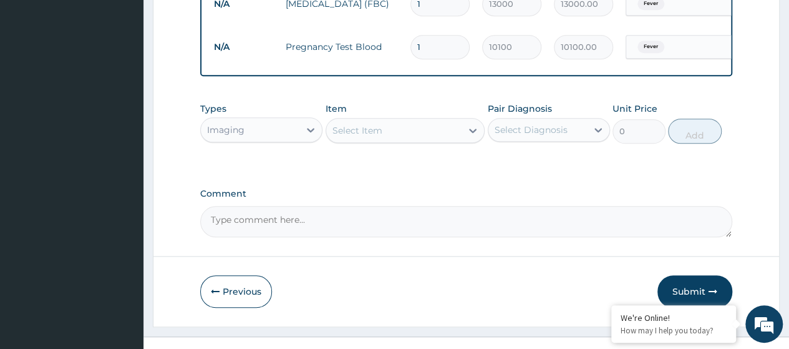
scroll to position [585, 0]
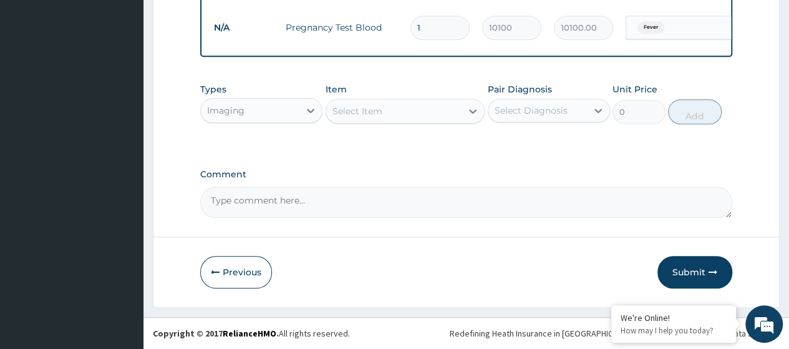
click at [225, 202] on textarea "Comment" at bounding box center [466, 201] width 532 height 31
paste textarea "PA/4E2B26 PA/6AC3D5"
type textarea "PA/4E2B26 PA/6AC3D5"
click at [687, 274] on button "Submit" at bounding box center [694, 272] width 75 height 32
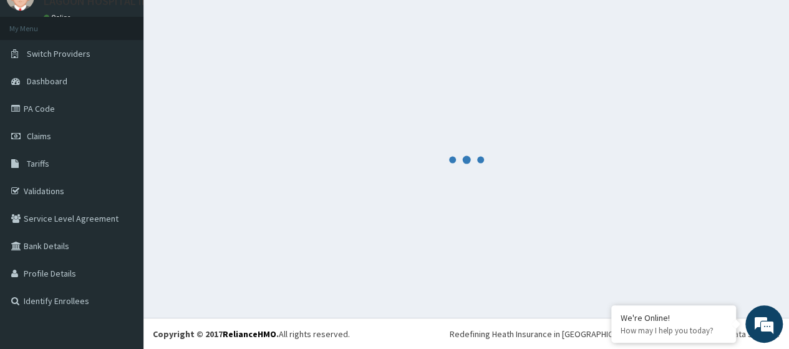
scroll to position [585, 0]
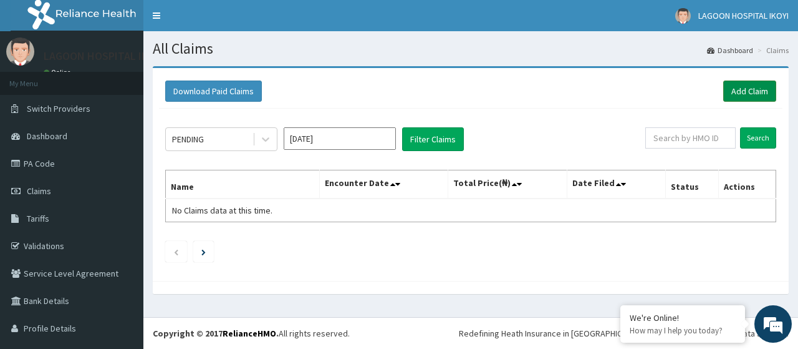
click at [738, 90] on link "Add Claim" at bounding box center [749, 90] width 53 height 21
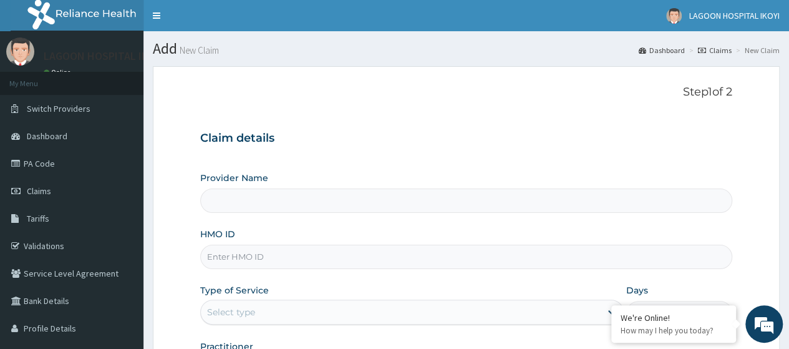
click at [247, 246] on input "HMO ID" at bounding box center [466, 256] width 532 height 24
paste input "ABP/10191/A"
type input "ABP/10191/A"
type input "Lagoon Hospital - V/I"
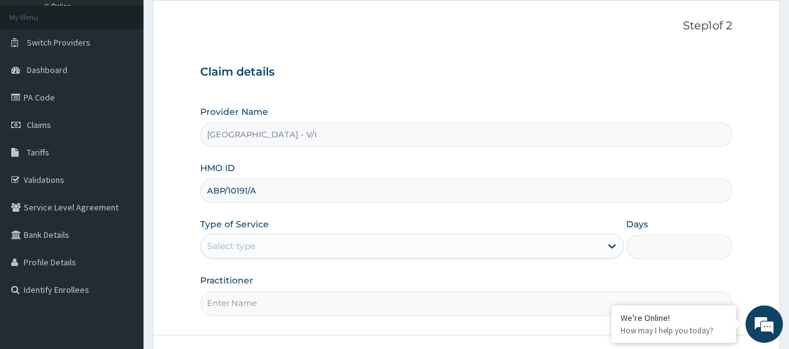
scroll to position [135, 0]
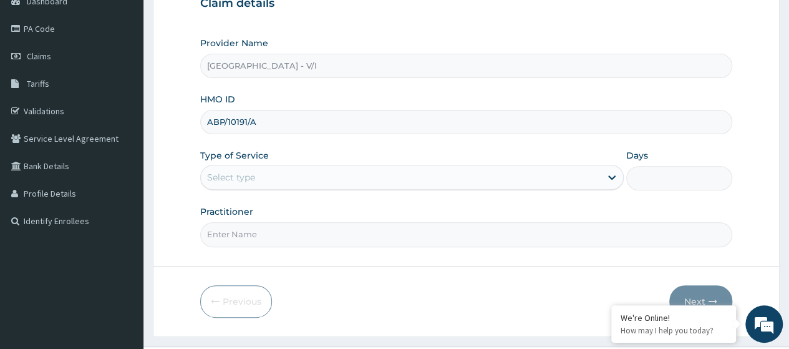
type input "ABP/10191/A"
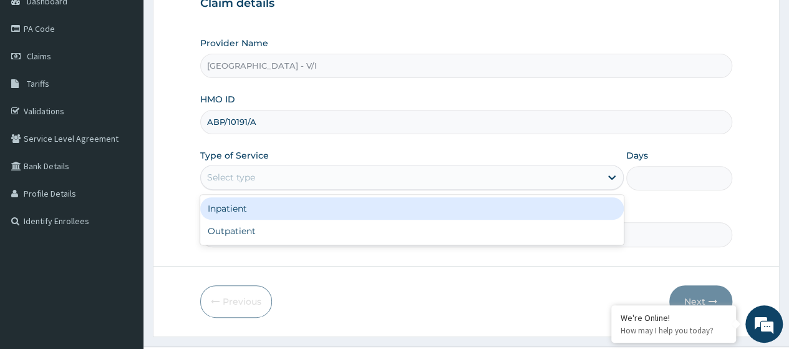
click at [273, 186] on div "Select type" at bounding box center [411, 177] width 423 height 25
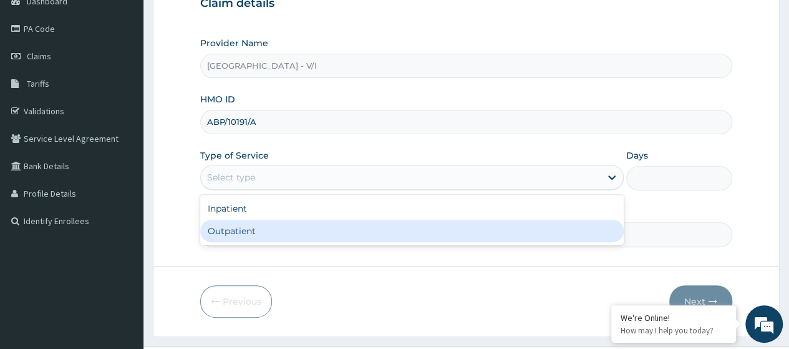
click at [263, 234] on div "Outpatient" at bounding box center [411, 231] width 423 height 22
type input "1"
click at [263, 234] on input "Practitioner" at bounding box center [466, 234] width 532 height 24
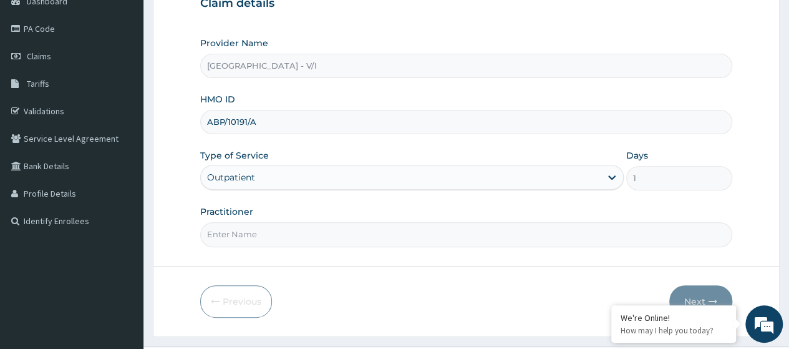
type input "[PERSON_NAME]"
click at [692, 299] on button "Next" at bounding box center [700, 301] width 63 height 32
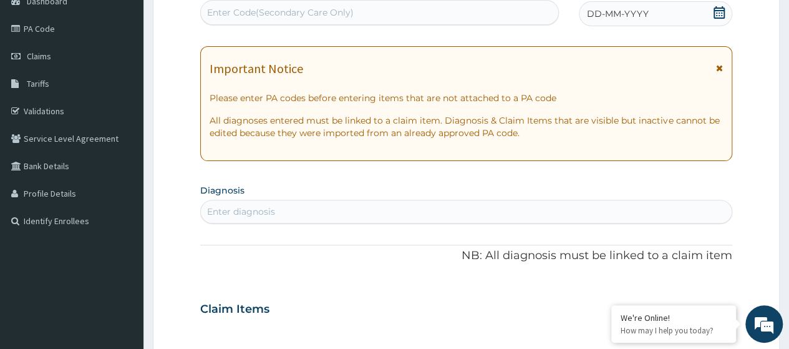
scroll to position [0, 0]
click at [256, 17] on div "Enter Code(Secondary Care Only)" at bounding box center [280, 12] width 147 height 12
paste input "PA/0FE3B8"
type input "PA/0FE3B8"
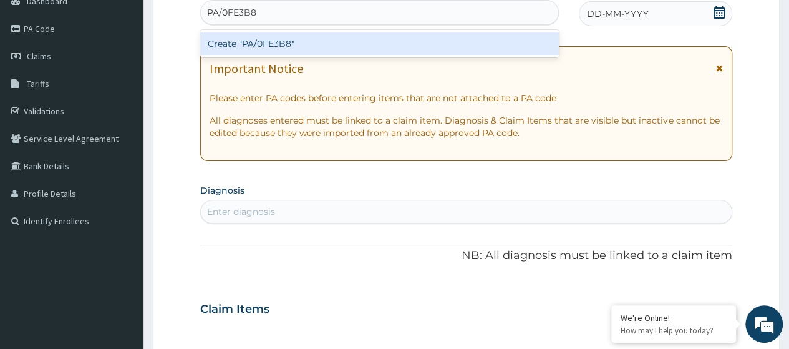
click at [291, 46] on div "Create "PA/0FE3B8"" at bounding box center [379, 43] width 358 height 22
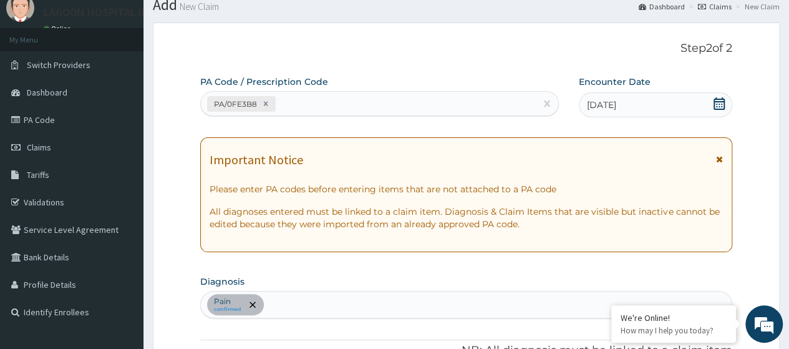
scroll to position [42, 0]
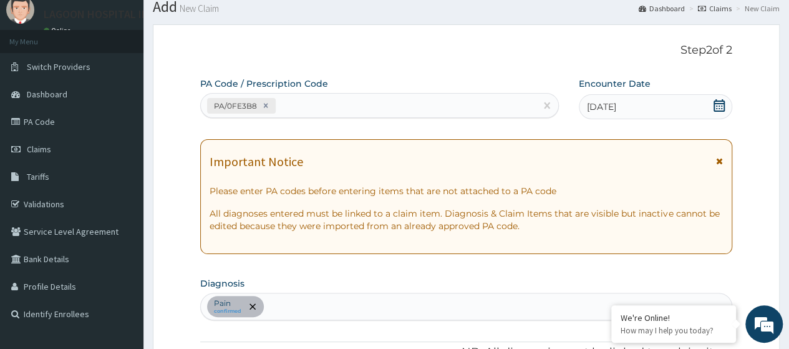
click at [298, 108] on div "PA/0FE3B8" at bounding box center [368, 105] width 334 height 21
paste input "PA/93E0DA"
type input "PA/93E0DA"
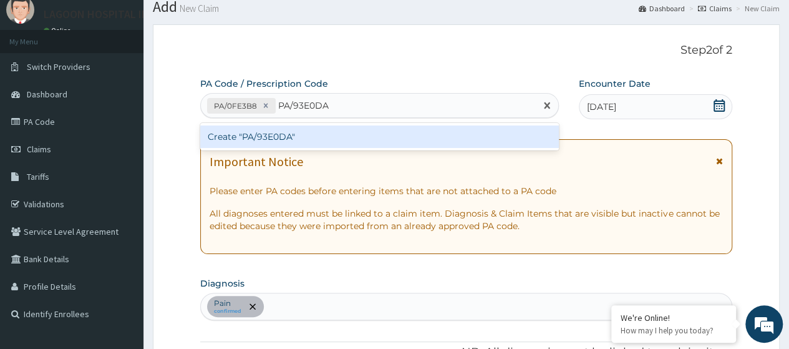
click at [301, 135] on div "Create "PA/93E0DA"" at bounding box center [379, 136] width 358 height 22
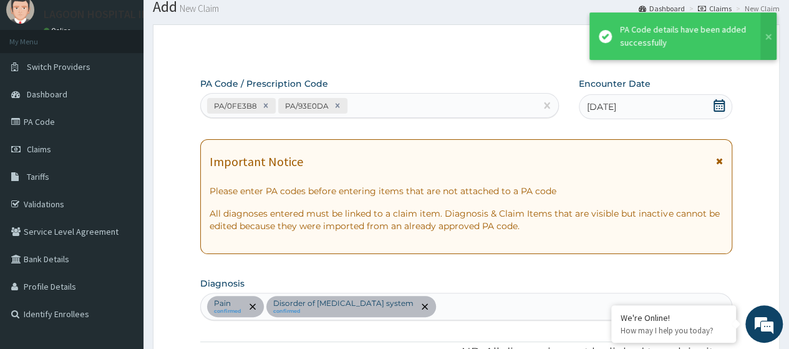
scroll to position [387, 0]
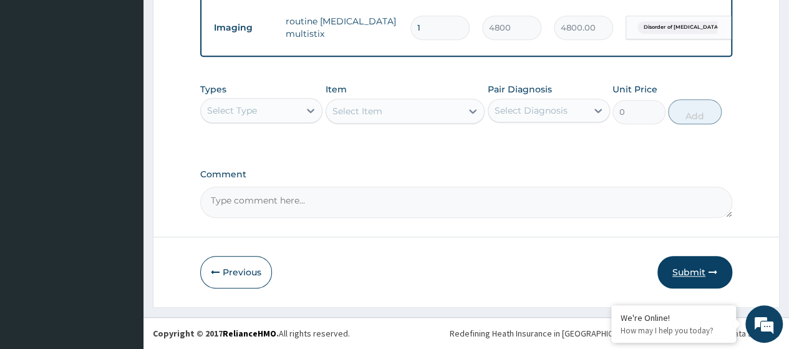
click at [701, 274] on button "Submit" at bounding box center [694, 272] width 75 height 32
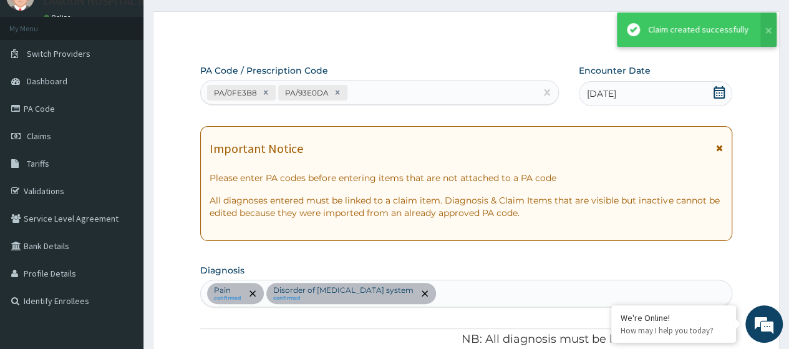
scroll to position [542, 0]
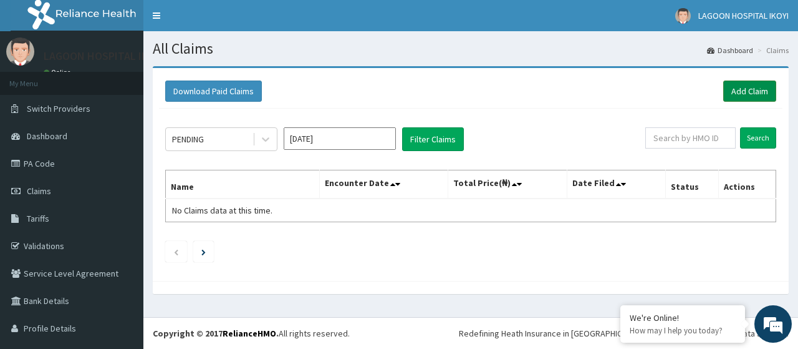
click at [732, 89] on link "Add Claim" at bounding box center [749, 90] width 53 height 21
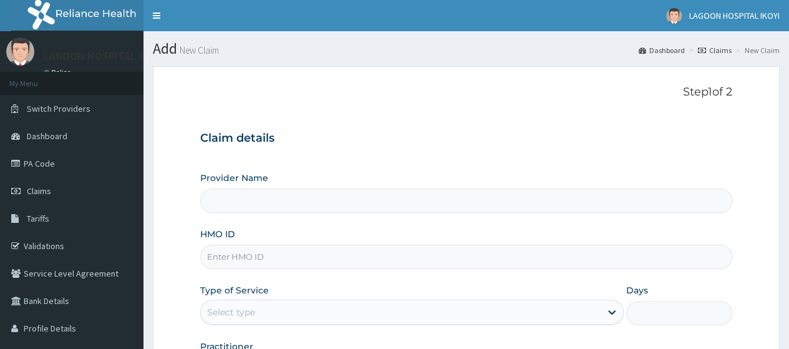
click at [243, 255] on input "HMO ID" at bounding box center [466, 256] width 532 height 24
paste input "PSA/10005/B"
type input "PSA/10005/B"
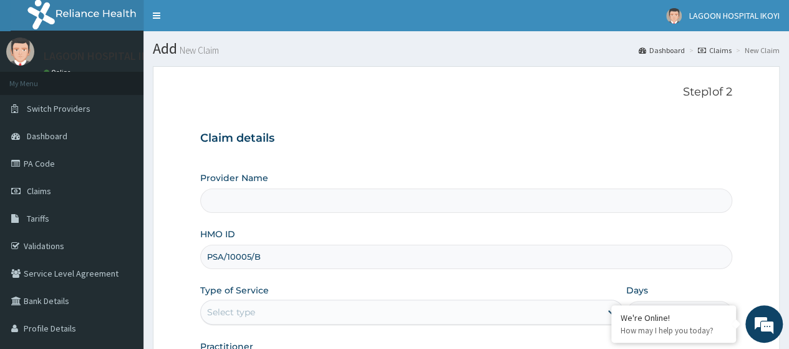
type input "[GEOGRAPHIC_DATA] - V/I"
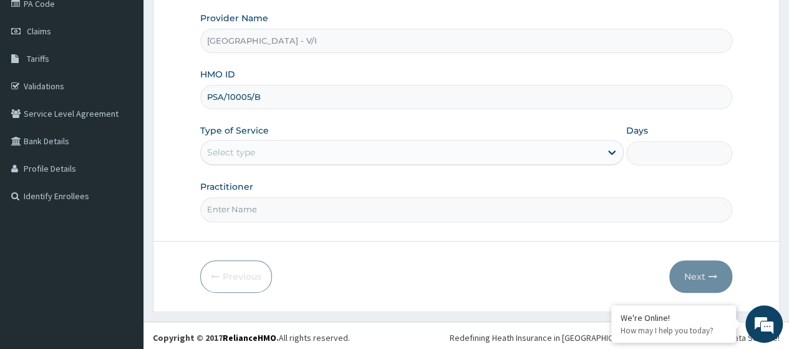
type input "PSA/10005/B"
click at [231, 149] on div "Select type" at bounding box center [231, 152] width 48 height 12
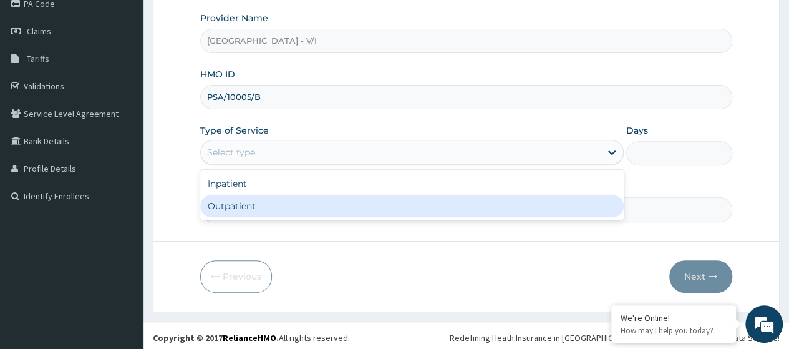
click at [254, 201] on div "Outpatient" at bounding box center [411, 206] width 423 height 22
type input "1"
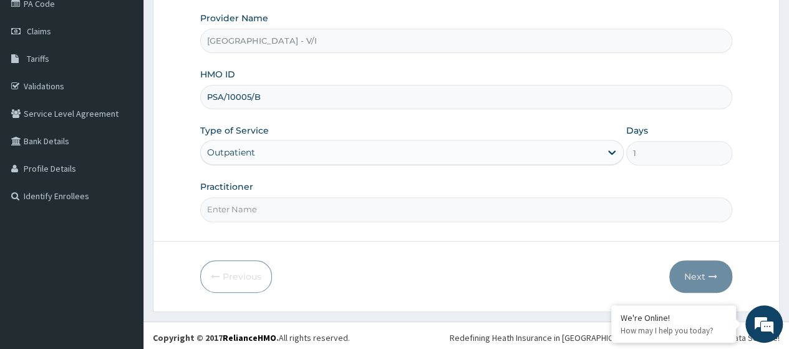
click at [257, 202] on input "Practitioner" at bounding box center [466, 209] width 532 height 24
type input "[PERSON_NAME]"
click at [708, 272] on icon "button" at bounding box center [712, 276] width 9 height 9
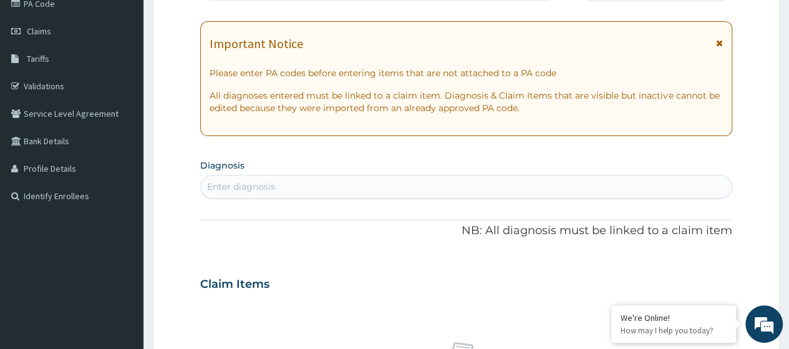
scroll to position [0, 0]
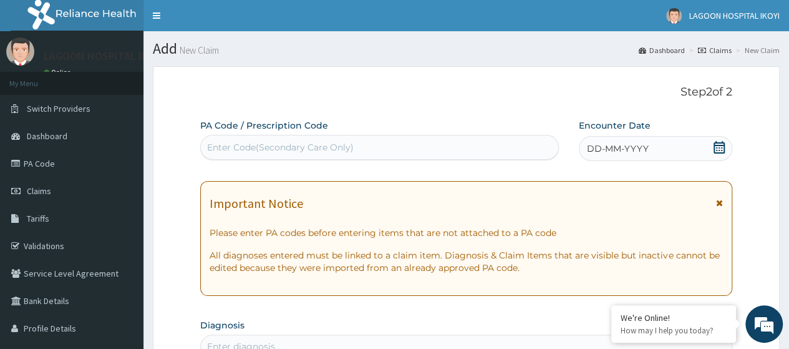
click at [225, 142] on div "Enter Code(Secondary Care Only)" at bounding box center [280, 147] width 147 height 12
paste input "PA/0EEBC9"
type input "PA/0EEBC9"
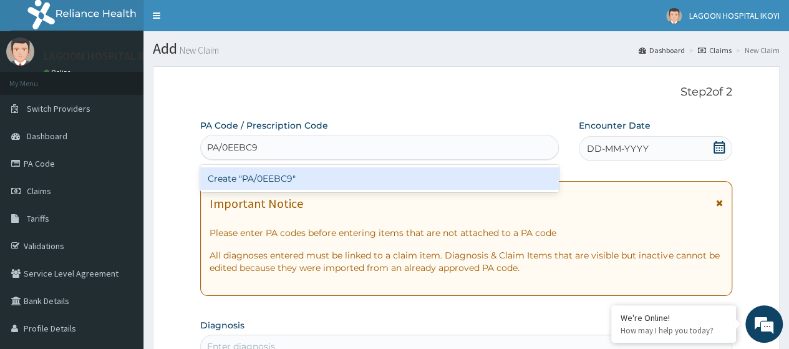
click at [271, 181] on div "Create "PA/0EEBC9"" at bounding box center [379, 178] width 358 height 22
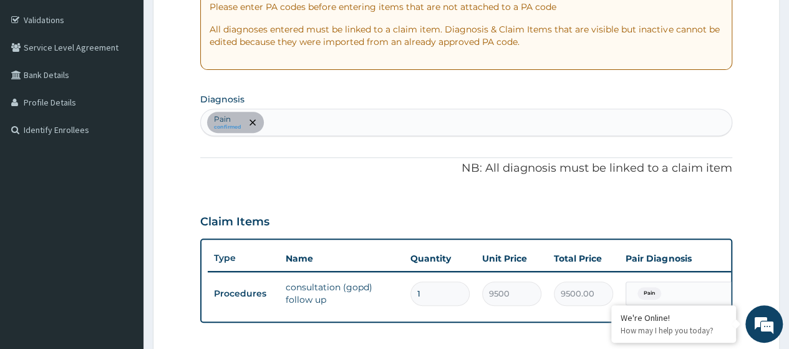
scroll to position [225, 0]
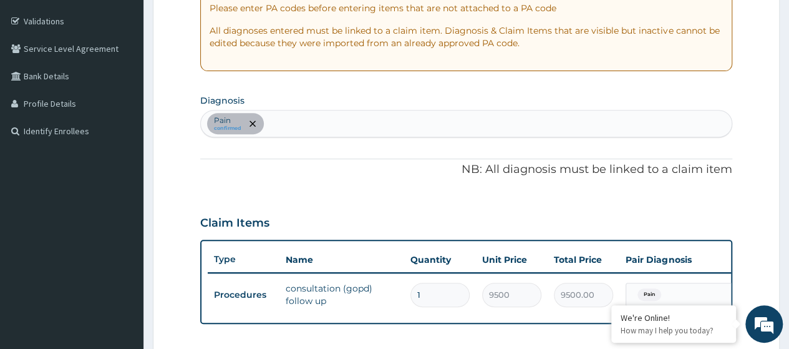
click at [288, 127] on div "Pain confirmed" at bounding box center [466, 123] width 531 height 26
type input "cellulit"
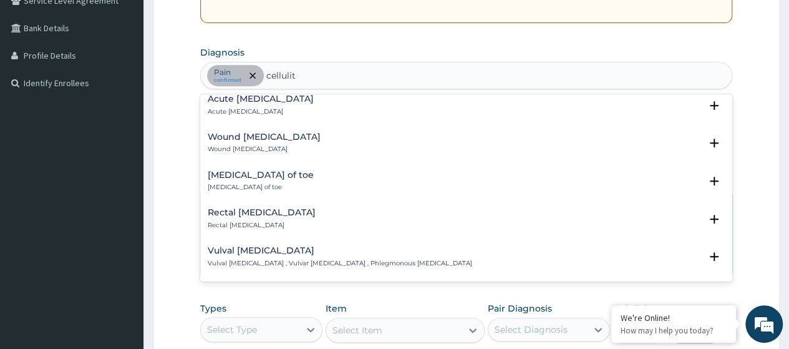
scroll to position [125, 0]
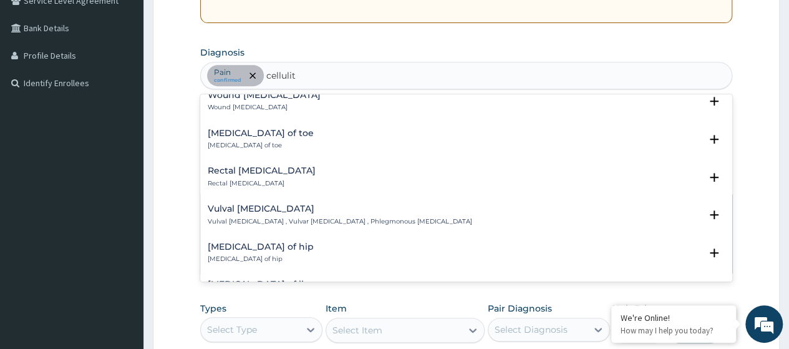
click at [253, 141] on p "[MEDICAL_DATA] of toe" at bounding box center [261, 145] width 106 height 9
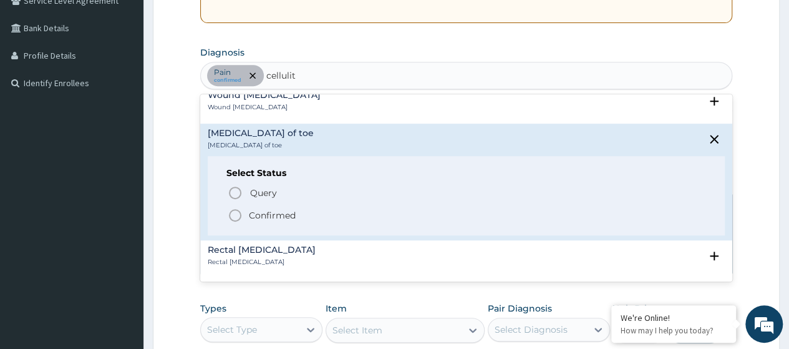
click at [271, 215] on p "Confirmed" at bounding box center [272, 215] width 47 height 12
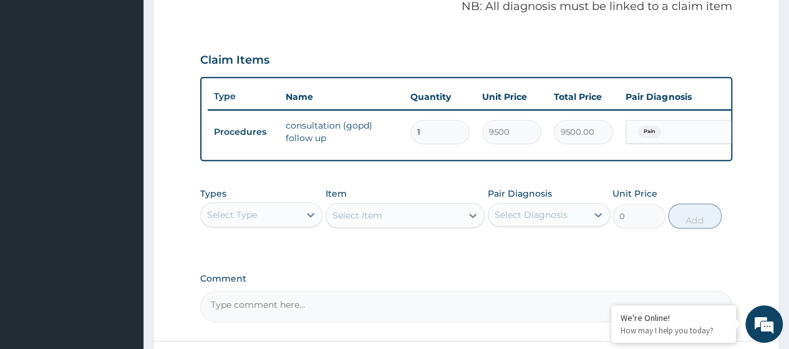
scroll to position [468, 0]
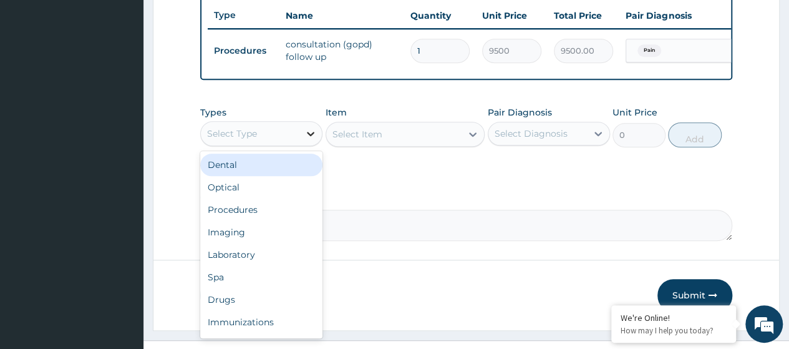
click at [301, 144] on div at bounding box center [310, 133] width 22 height 22
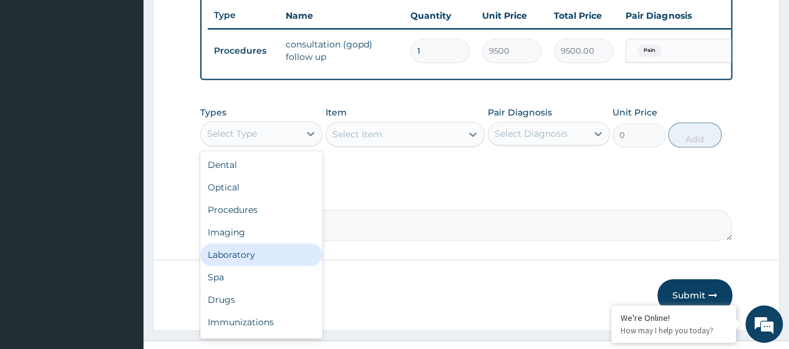
click at [255, 259] on div "Laboratory" at bounding box center [261, 254] width 122 height 22
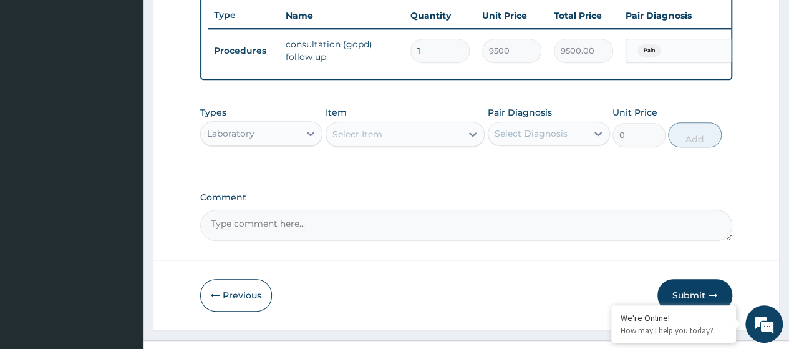
click at [281, 143] on div "Laboratory" at bounding box center [250, 133] width 99 height 20
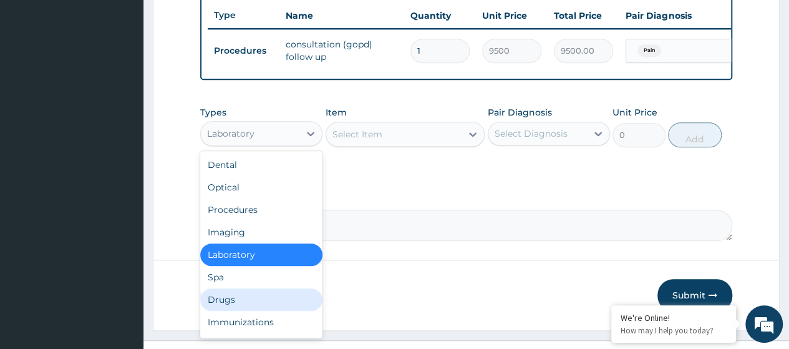
click at [236, 306] on div "Drugs" at bounding box center [261, 299] width 122 height 22
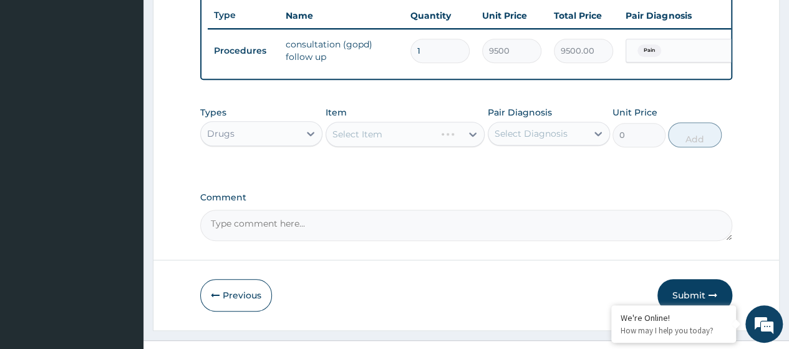
click at [354, 147] on div "Select Item" at bounding box center [406, 134] width 160 height 25
click at [354, 140] on div "Select Item" at bounding box center [357, 134] width 50 height 12
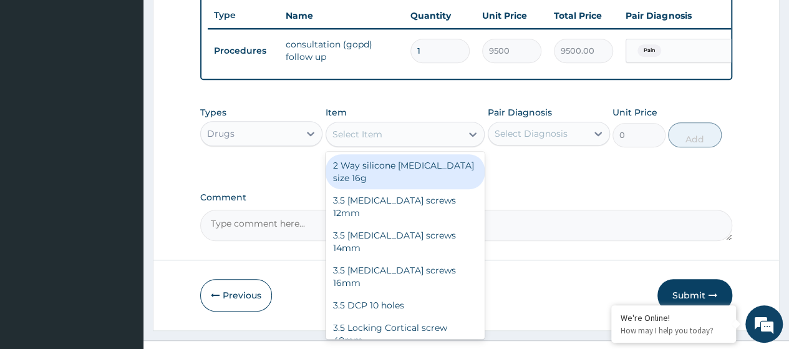
paste input "[MEDICAL_DATA] 500Mg Cap (Dr00056)"
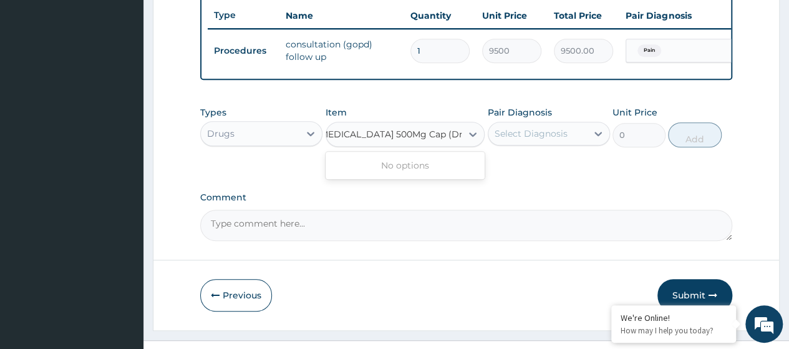
scroll to position [0, 0]
type input "[MEDICAL_DATA] 500Mg C"
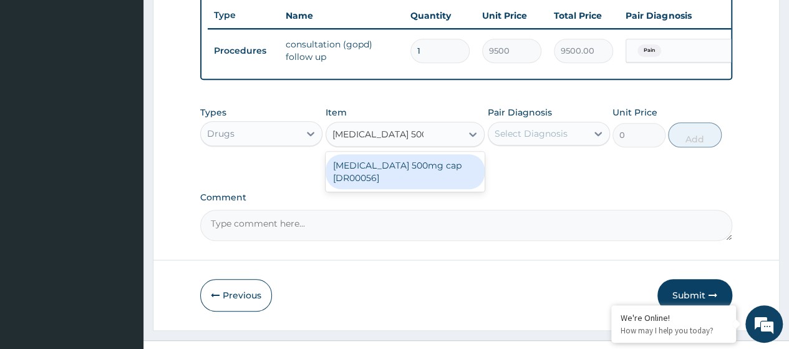
click at [404, 180] on div "[MEDICAL_DATA] 500mg cap [DR00056]" at bounding box center [406, 171] width 160 height 35
type input "144"
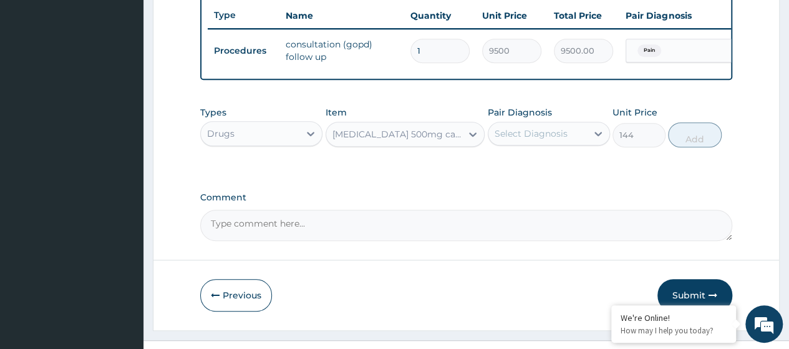
click at [550, 140] on div "Select Diagnosis" at bounding box center [531, 133] width 73 height 12
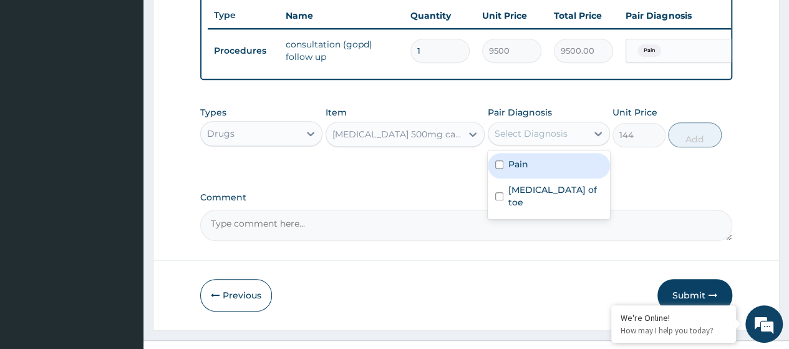
click at [541, 173] on div "Pain" at bounding box center [549, 166] width 122 height 26
checkbox input "true"
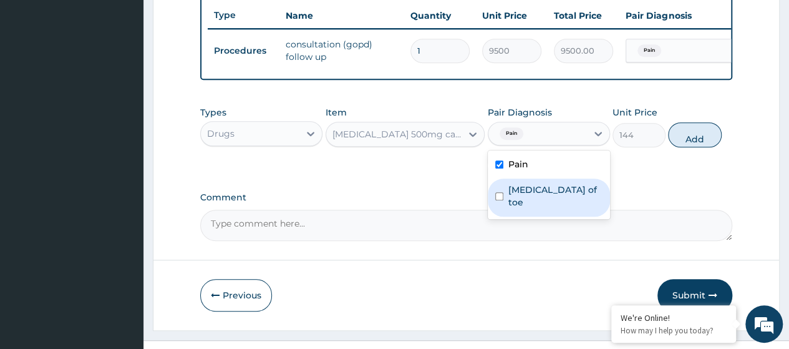
click at [539, 204] on div "[MEDICAL_DATA] of toe" at bounding box center [549, 197] width 122 height 38
checkbox input "true"
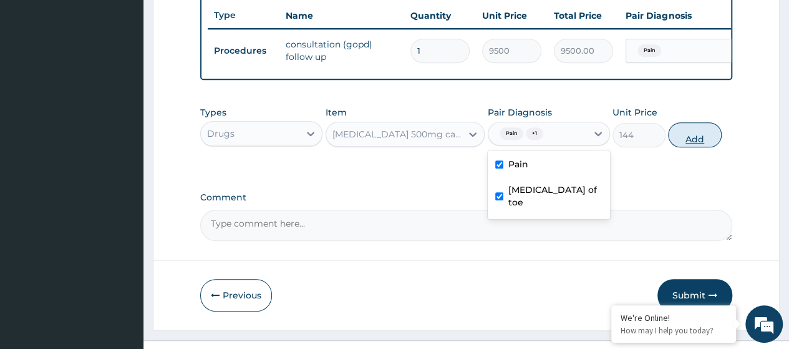
click at [701, 147] on button "Add" at bounding box center [694, 134] width 53 height 25
type input "0"
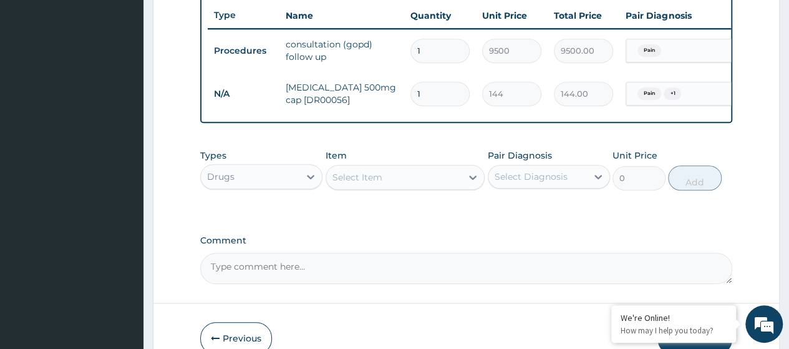
type input "15"
type input "2160.00"
type input "15"
click at [364, 187] on div "Select Item" at bounding box center [394, 177] width 136 height 20
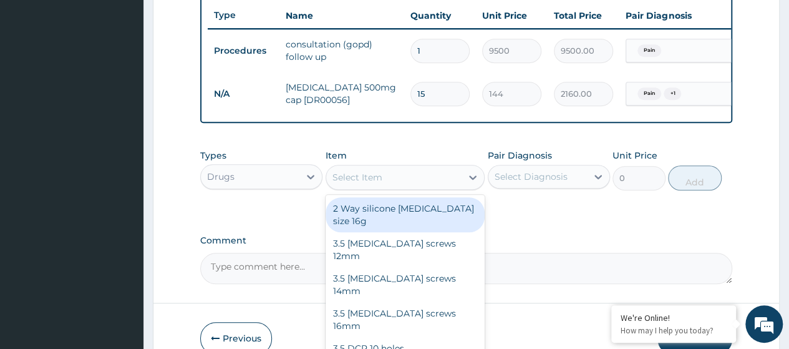
paste input "[MEDICAL_DATA] ([MEDICAL_DATA])15G Ointment (Dr00799)"
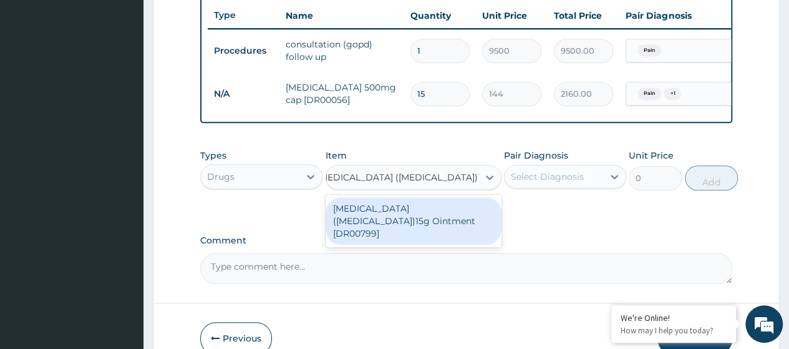
type input "[MEDICAL_DATA] ([MEDICAL_DATA])15G Oint"
click at [406, 218] on div "[MEDICAL_DATA] ([MEDICAL_DATA])15g Ointment [DR00799]" at bounding box center [406, 220] width 160 height 47
type input "9000"
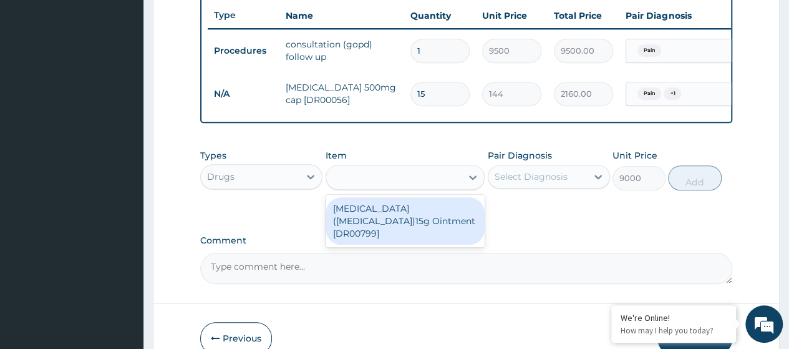
scroll to position [0, 1]
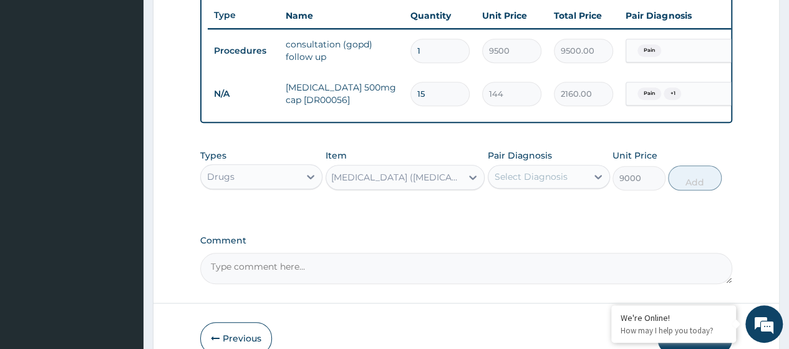
click at [561, 183] on div "Select Diagnosis" at bounding box center [531, 176] width 73 height 12
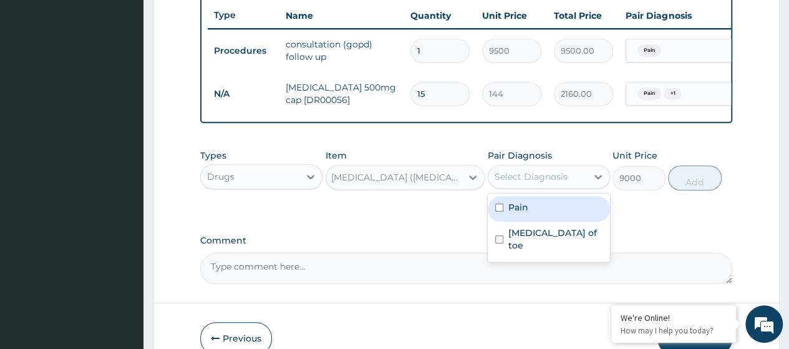
click at [533, 217] on div "Pain" at bounding box center [549, 209] width 122 height 26
checkbox input "true"
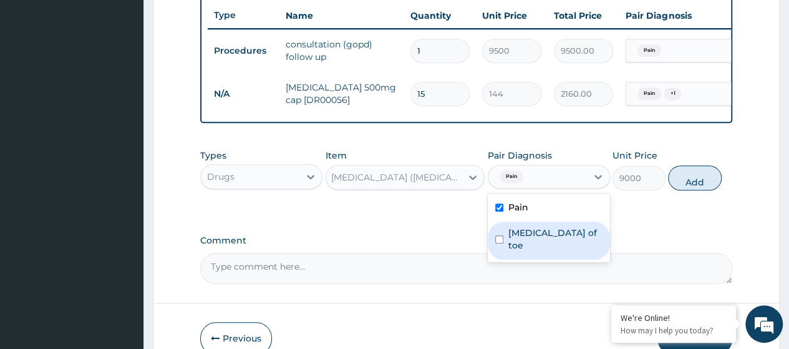
click at [546, 241] on label "[MEDICAL_DATA] of toe" at bounding box center [555, 238] width 94 height 25
checkbox input "true"
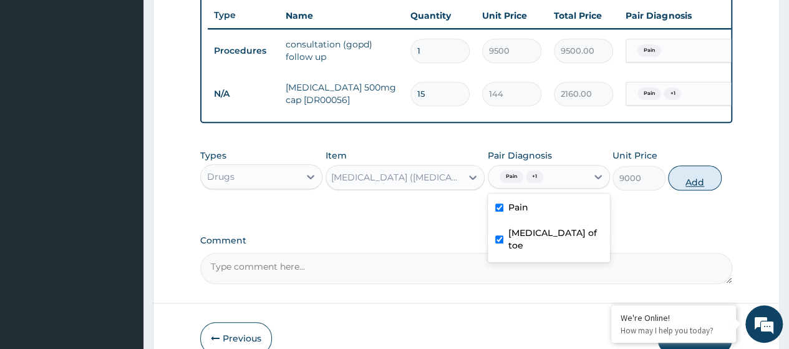
click at [693, 190] on button "Add" at bounding box center [694, 177] width 53 height 25
type input "0"
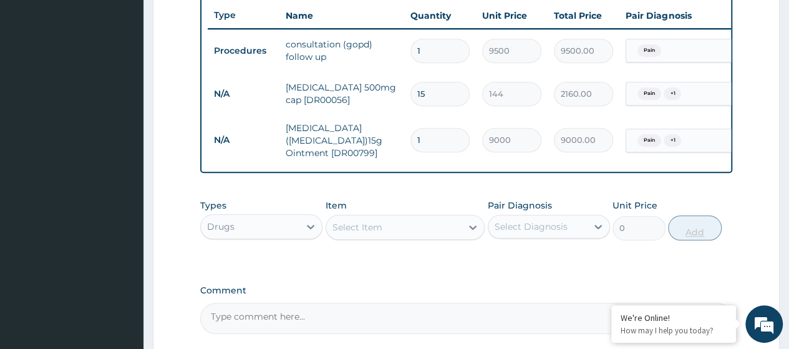
scroll to position [0, 0]
click at [353, 230] on div "Select Item" at bounding box center [357, 227] width 50 height 12
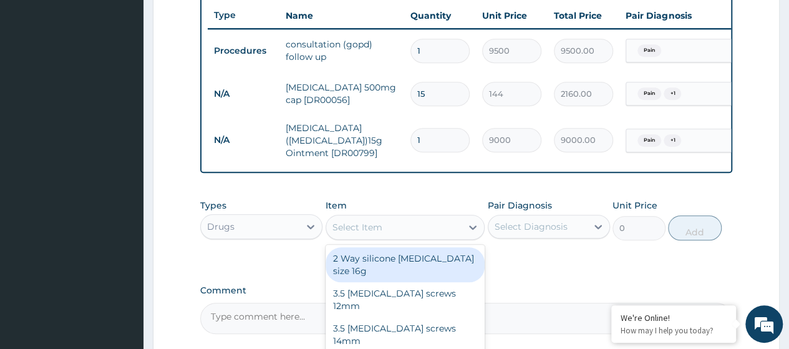
paste input "[MEDICAL_DATA] 500Mgtab (Dr00906)"
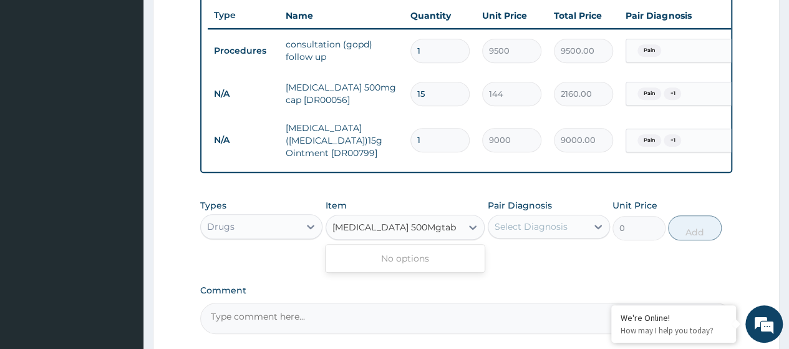
type input "[MEDICAL_DATA] 500Mgtab"
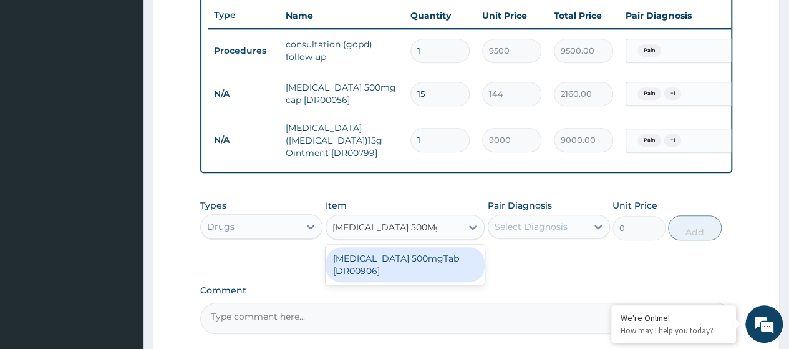
drag, startPoint x: 378, startPoint y: 286, endPoint x: 384, endPoint y: 284, distance: 6.5
click at [378, 282] on div "[MEDICAL_DATA] 500mgTab [DR00906]" at bounding box center [406, 264] width 160 height 35
type input "20.55"
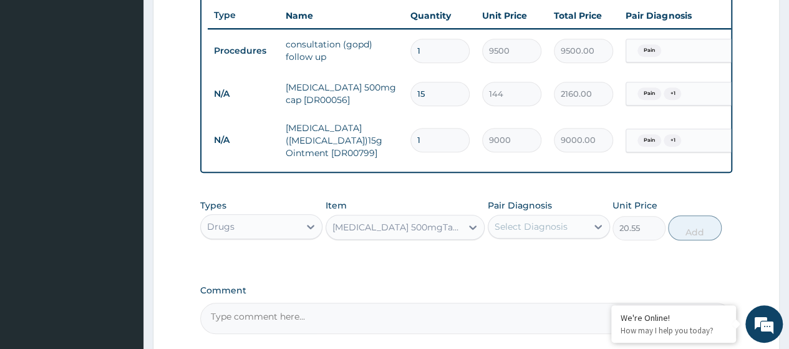
click at [584, 232] on div "Select Diagnosis" at bounding box center [537, 226] width 99 height 20
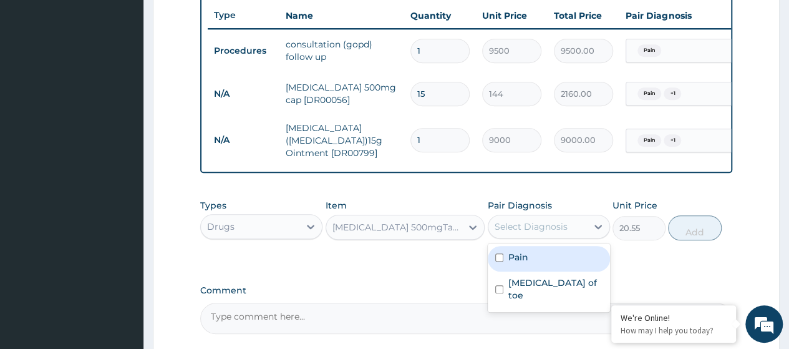
click at [550, 263] on div "Pain" at bounding box center [549, 259] width 122 height 26
checkbox input "true"
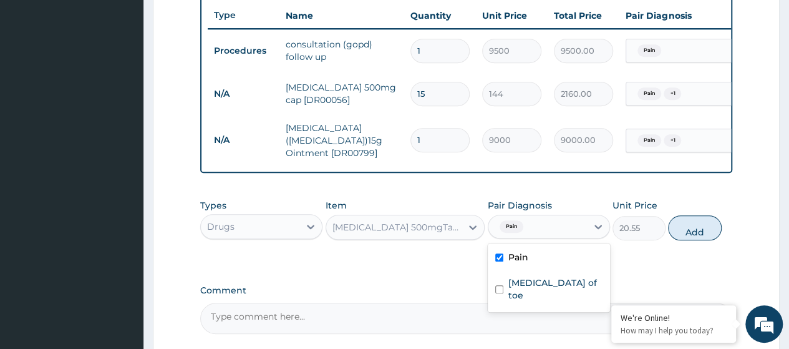
click at [546, 289] on label "[MEDICAL_DATA] of toe" at bounding box center [555, 288] width 94 height 25
checkbox input "true"
click at [686, 240] on button "Add" at bounding box center [694, 227] width 53 height 25
type input "0"
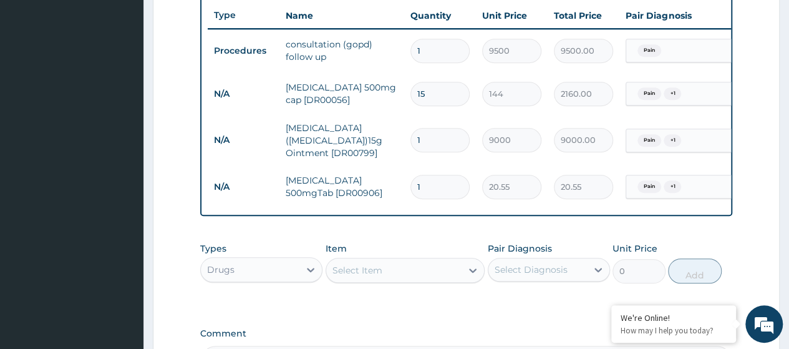
type input "18"
type input "369.90"
type input "18"
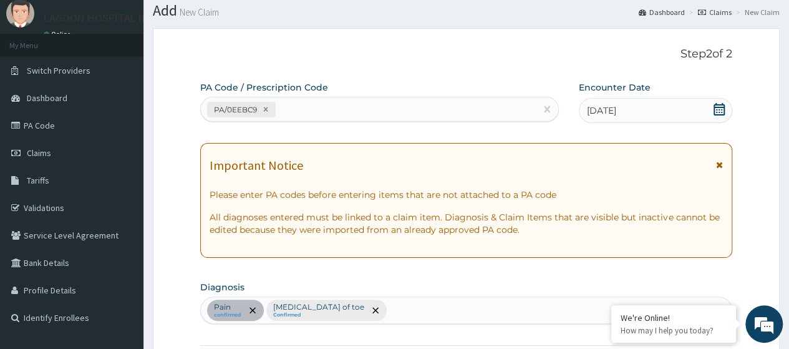
scroll to position [37, 0]
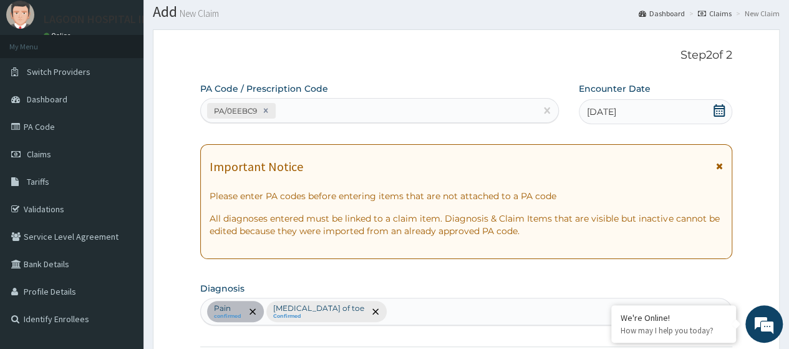
click at [308, 109] on div "PA/0EEBC9" at bounding box center [368, 110] width 334 height 21
paste input "PA/832D95"
type input "PA/832D95"
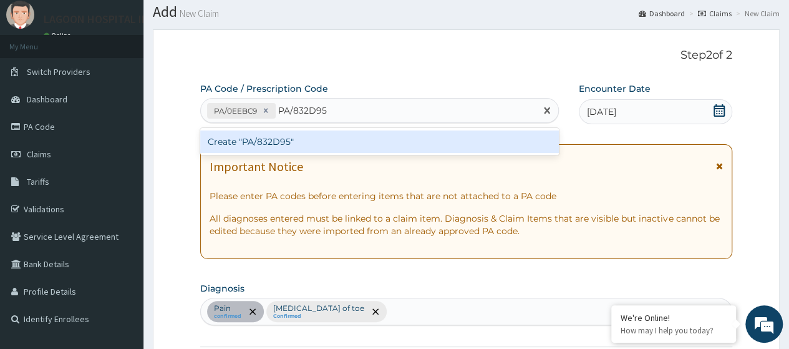
click at [322, 139] on div "Create "PA/832D95"" at bounding box center [379, 141] width 358 height 22
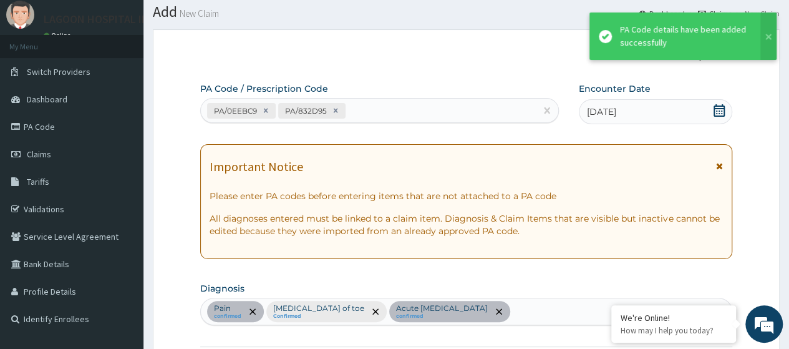
scroll to position [480, 0]
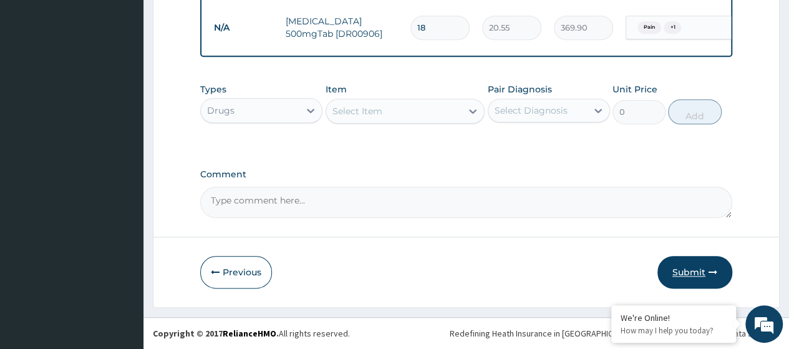
click at [698, 276] on button "Submit" at bounding box center [694, 272] width 75 height 32
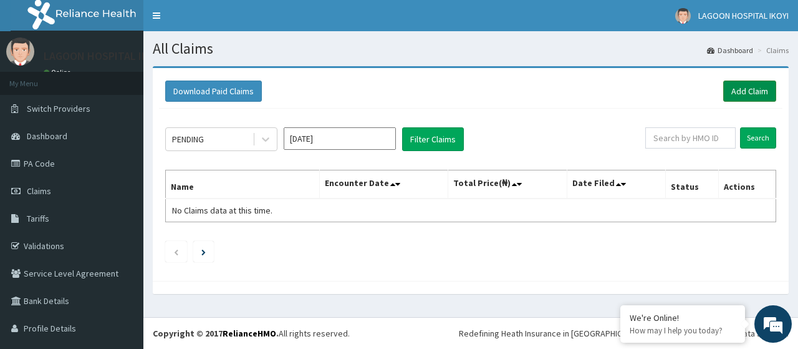
click at [760, 94] on link "Add Claim" at bounding box center [749, 90] width 53 height 21
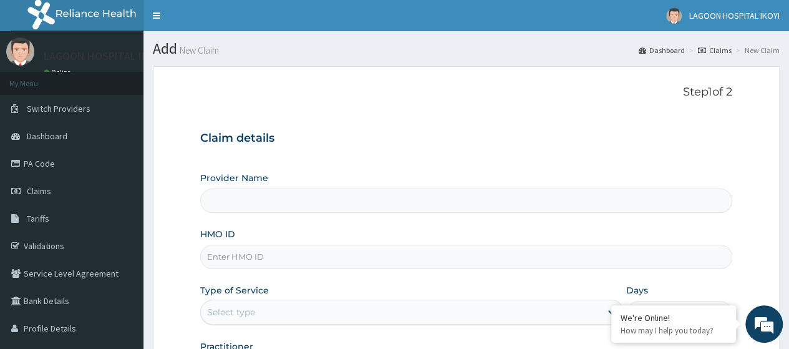
click at [222, 258] on input "HMO ID" at bounding box center [466, 256] width 532 height 24
paste input "ABP/10165/A"
type input "ABP/10165/A"
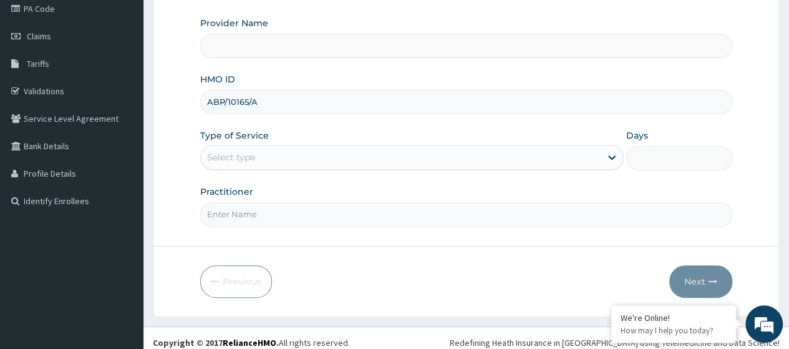
type input "[GEOGRAPHIC_DATA] - V/I"
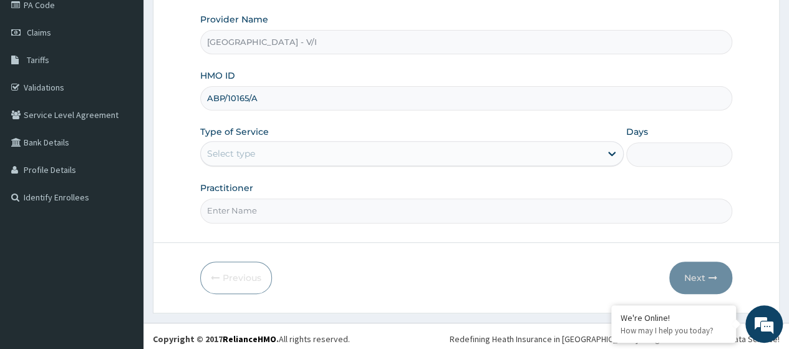
type input "ABP/10165/A"
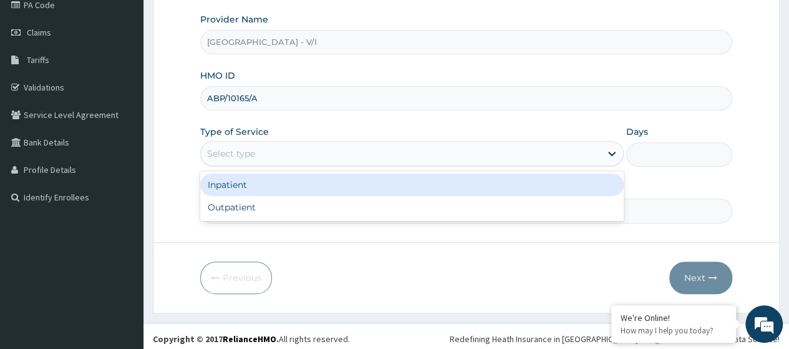
click at [243, 154] on div "Select type" at bounding box center [231, 153] width 48 height 12
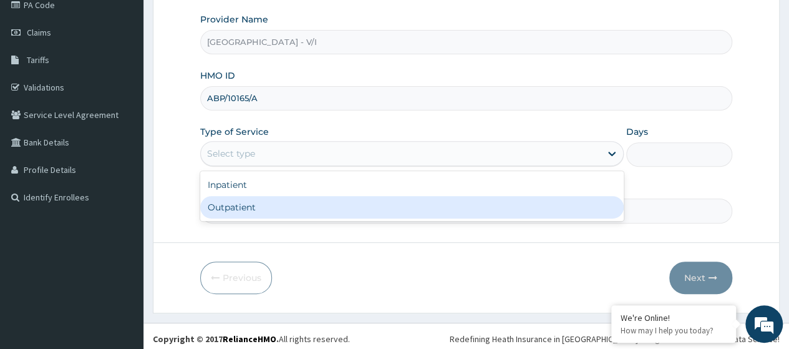
click at [252, 198] on div "Outpatient" at bounding box center [411, 207] width 423 height 22
type input "1"
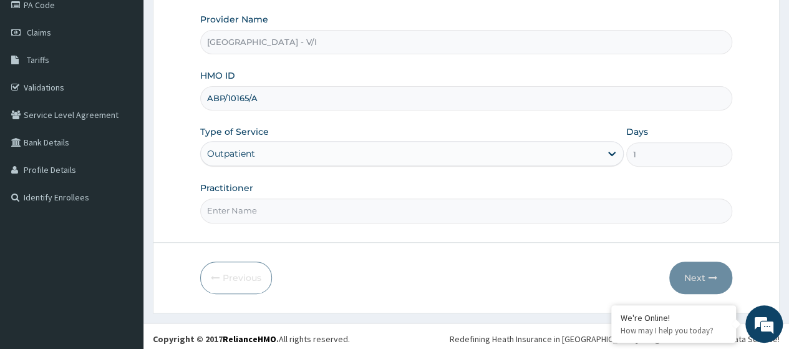
click at [253, 203] on input "Practitioner" at bounding box center [466, 210] width 532 height 24
type input "[PERSON_NAME]"
click at [705, 272] on button "Next" at bounding box center [700, 277] width 63 height 32
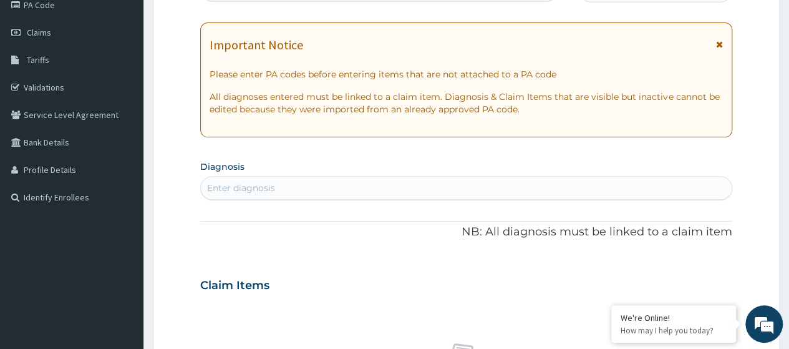
scroll to position [0, 0]
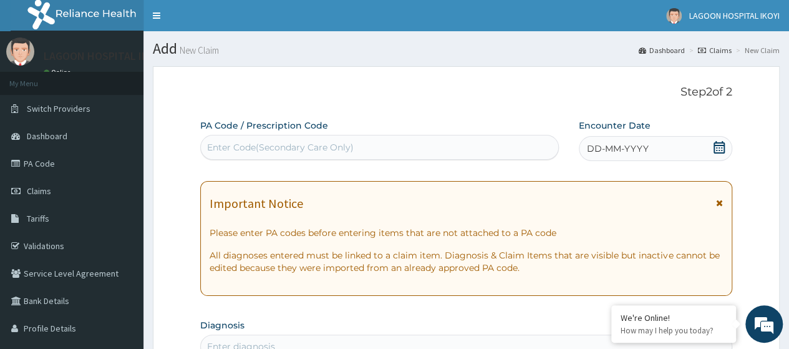
click at [213, 145] on div "Enter Code(Secondary Care Only)" at bounding box center [280, 147] width 147 height 12
paste input "PA/35BDCC"
type input "PA/35BDCC"
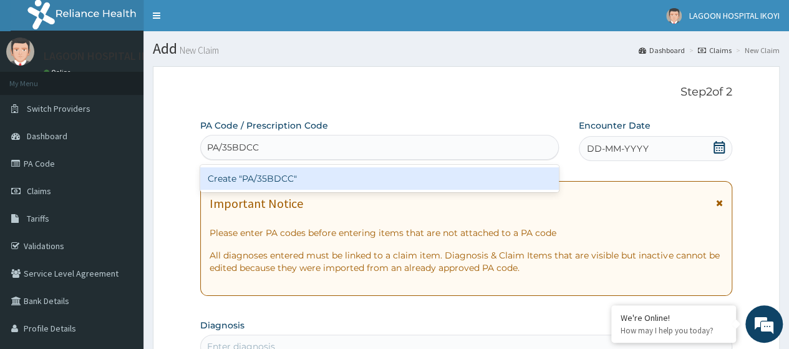
click at [244, 176] on div "Create "PA/35BDCC"" at bounding box center [379, 178] width 358 height 22
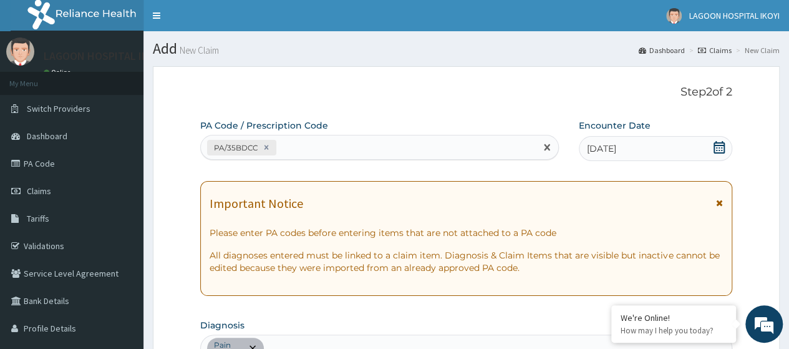
click at [294, 142] on div "PA/35BDCC" at bounding box center [368, 147] width 334 height 21
paste input "PA/51B12F"
type input "PA/51B12F"
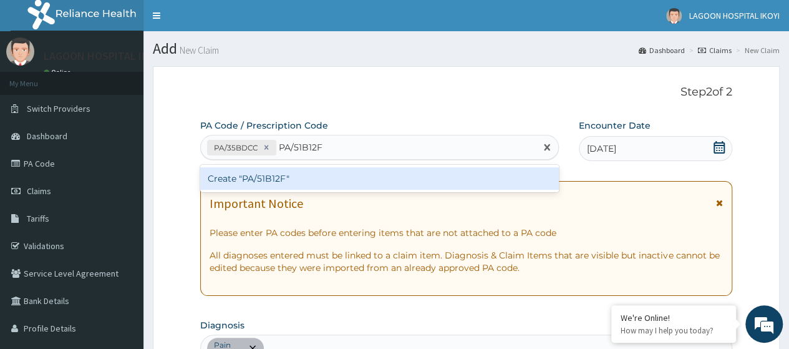
click at [304, 178] on div "Create "PA/51B12F"" at bounding box center [379, 178] width 358 height 22
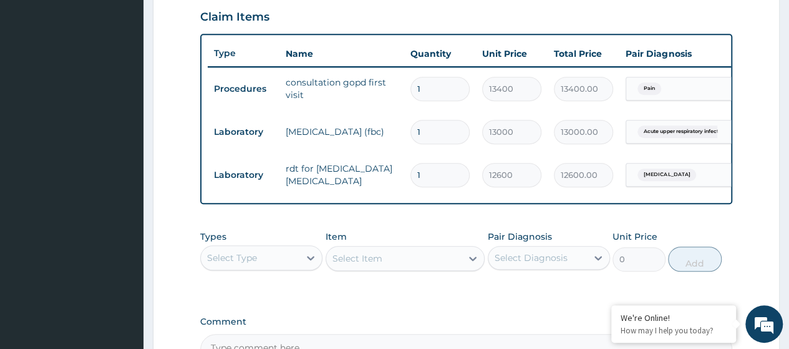
scroll to position [585, 0]
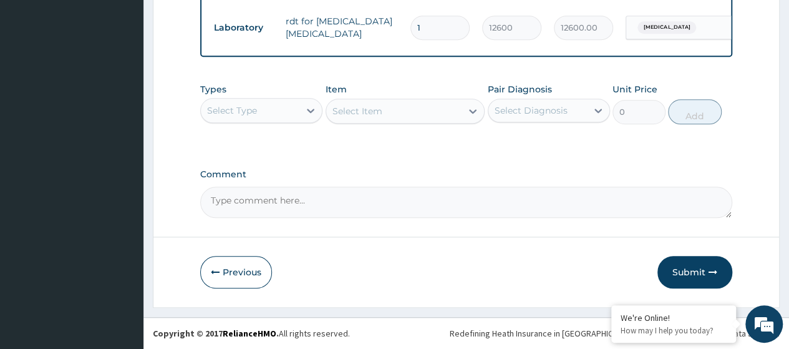
click at [269, 102] on div "Select Type" at bounding box center [250, 110] width 99 height 20
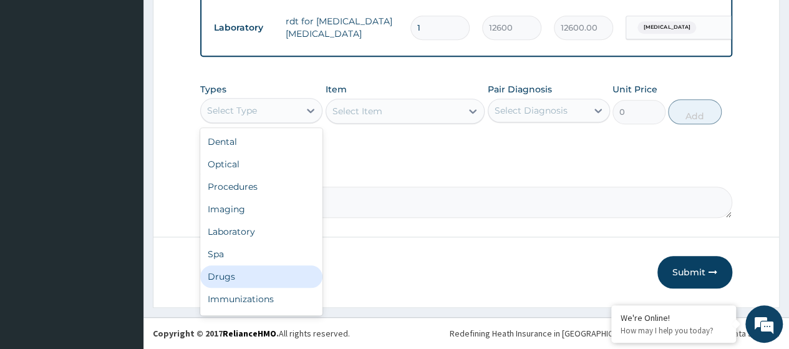
click at [233, 274] on div "Drugs" at bounding box center [261, 276] width 122 height 22
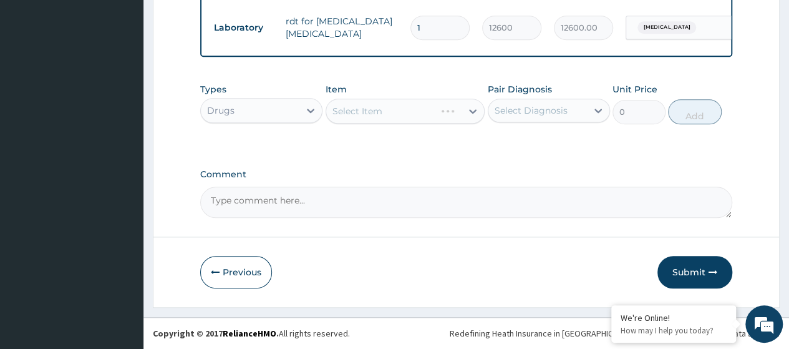
click at [349, 117] on div "Select Item" at bounding box center [406, 111] width 160 height 25
click at [356, 112] on div "Select Item" at bounding box center [406, 111] width 160 height 25
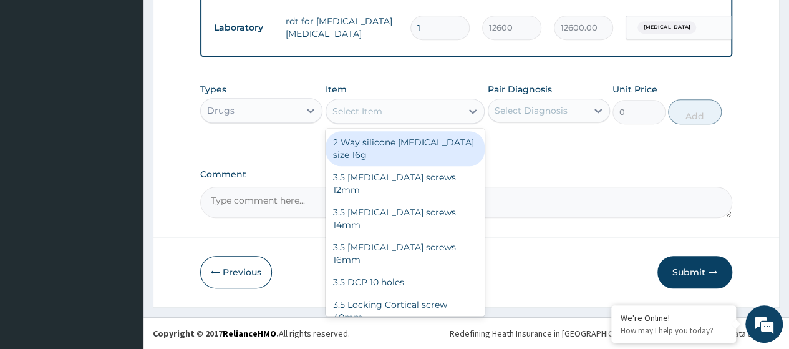
click at [356, 112] on div "Select Item" at bounding box center [357, 111] width 50 height 12
paste input "[MEDICAL_DATA] 200Mg Tab (Dr00488)"
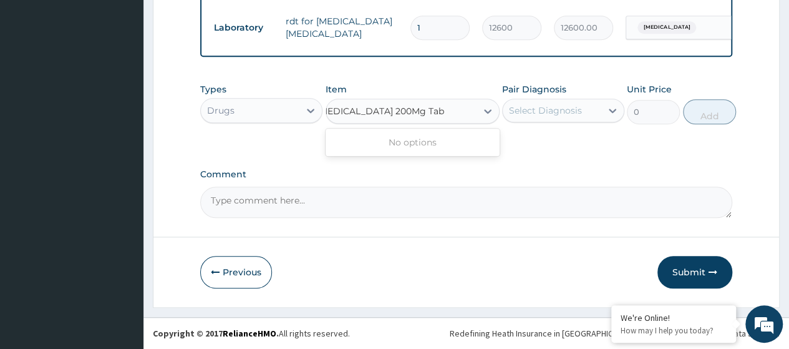
scroll to position [0, 3]
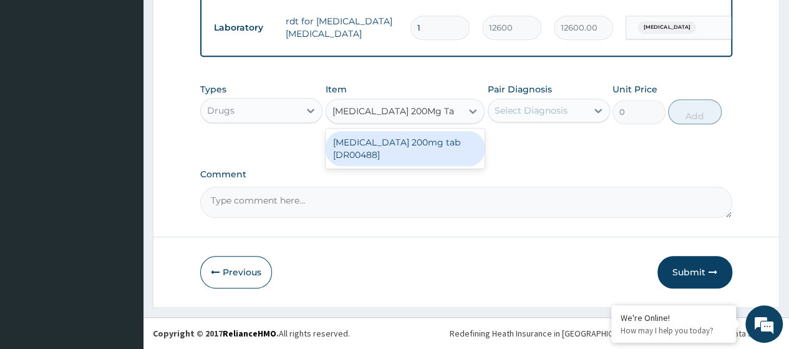
type input "[MEDICAL_DATA] 200Mg T"
drag, startPoint x: 390, startPoint y: 151, endPoint x: 402, endPoint y: 148, distance: 12.9
click at [393, 150] on div "[MEDICAL_DATA] 200mg tab [DR00488]" at bounding box center [406, 148] width 160 height 35
type input "180"
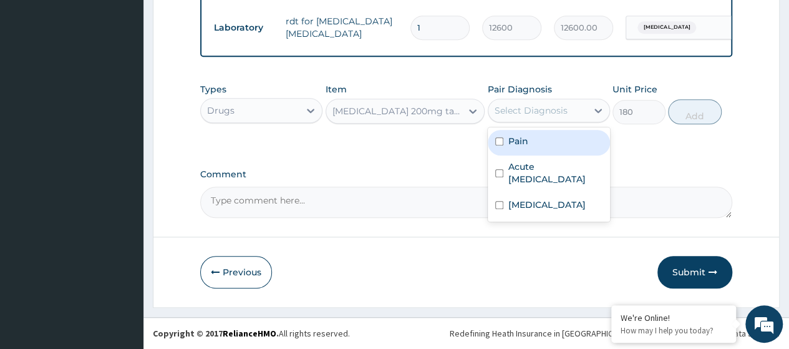
click at [571, 110] on div "Select Diagnosis" at bounding box center [537, 110] width 99 height 20
click at [537, 140] on div "Pain" at bounding box center [549, 143] width 122 height 26
checkbox input "true"
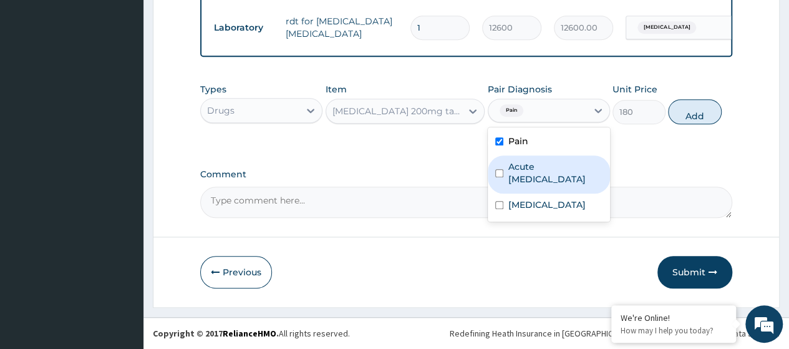
click at [535, 180] on label "Acute [MEDICAL_DATA]" at bounding box center [555, 172] width 94 height 25
checkbox input "true"
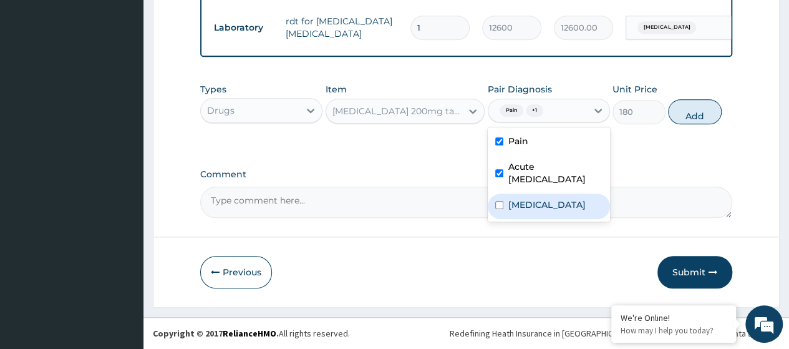
click at [540, 208] on div "[MEDICAL_DATA]" at bounding box center [549, 206] width 122 height 26
checkbox input "true"
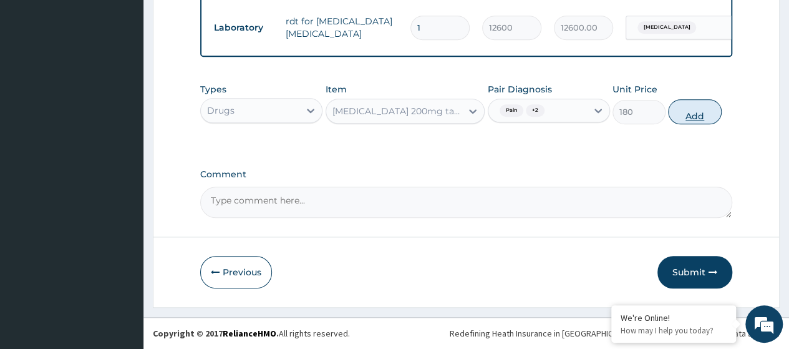
click at [695, 114] on button "Add" at bounding box center [694, 111] width 53 height 25
type input "0"
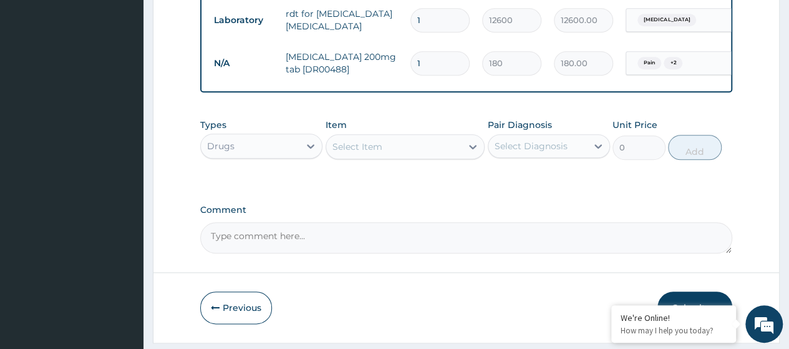
type input "0.00"
type input "2"
type input "360.00"
type input "20"
type input "3600.00"
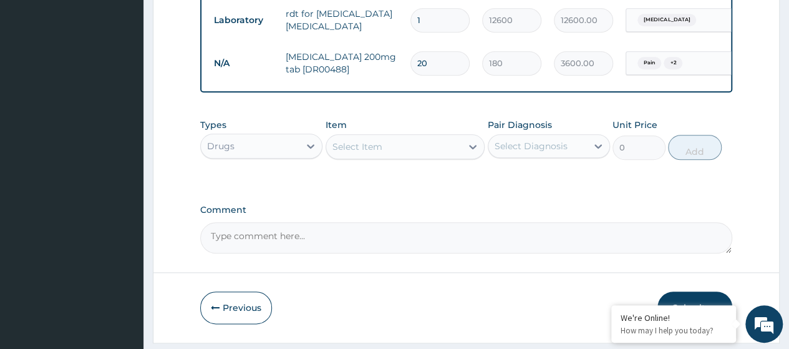
type input "20"
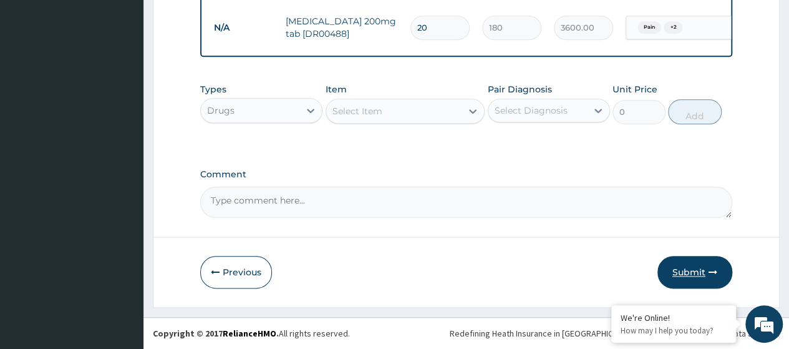
click at [694, 273] on button "Submit" at bounding box center [694, 272] width 75 height 32
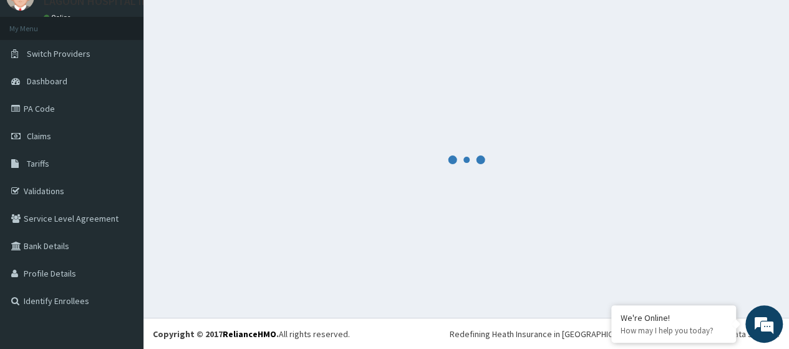
scroll to position [629, 0]
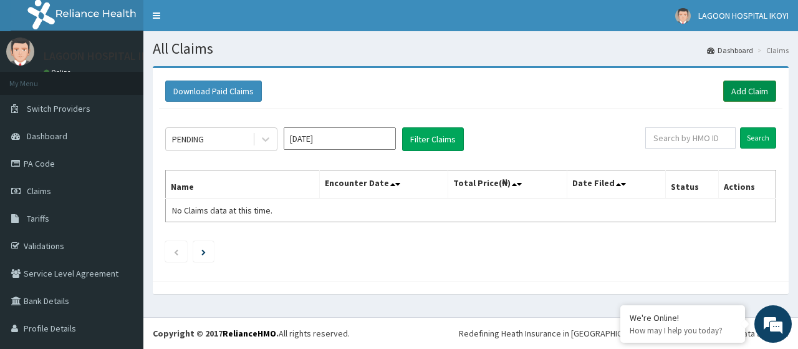
click at [751, 88] on link "Add Claim" at bounding box center [749, 90] width 53 height 21
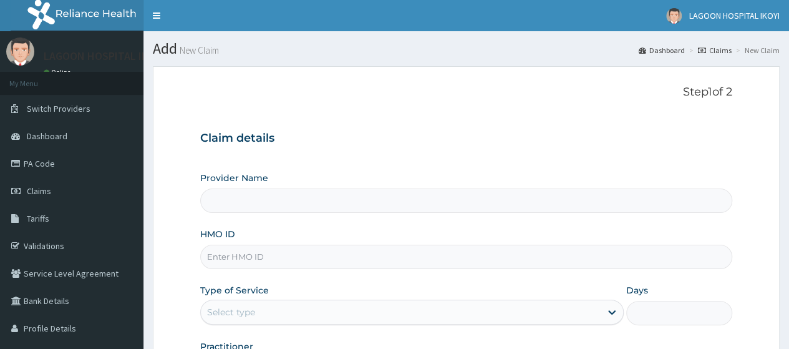
click at [214, 263] on input "HMO ID" at bounding box center [466, 256] width 532 height 24
paste input "ACH/10005/B"
type input "ACH/10005/B"
type input "[GEOGRAPHIC_DATA] - V/I"
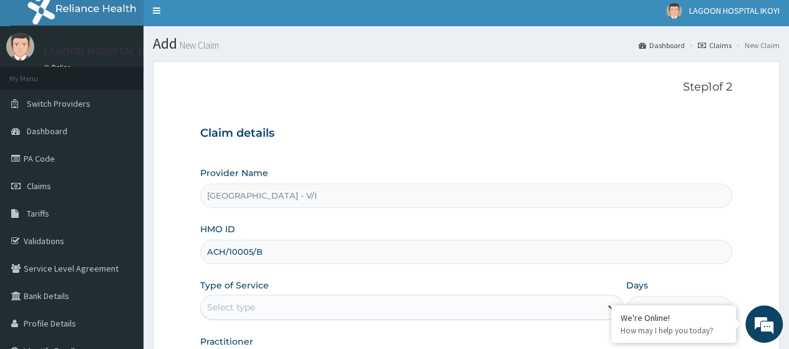
scroll to position [161, 0]
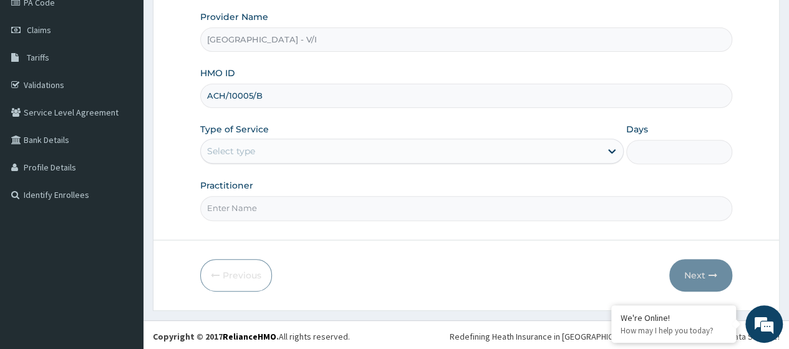
type input "ACH/10005/B"
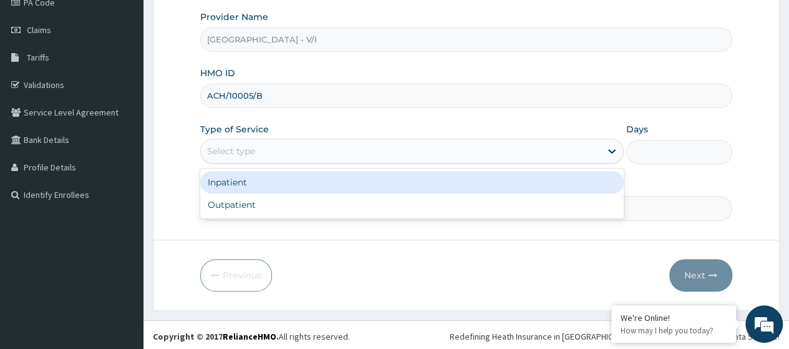
click at [237, 155] on div "Select type" at bounding box center [231, 151] width 48 height 12
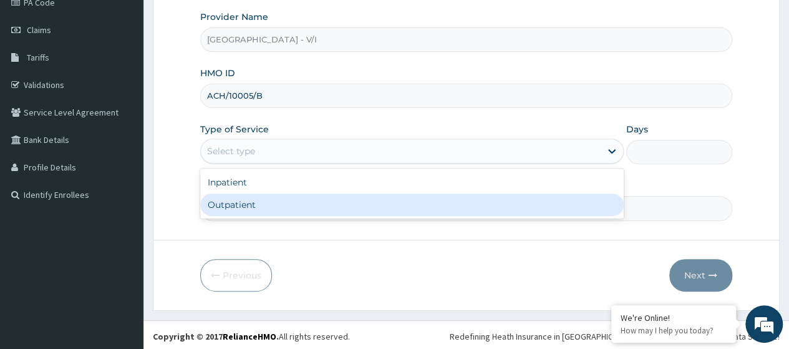
click at [238, 200] on div "Outpatient" at bounding box center [411, 204] width 423 height 22
type input "1"
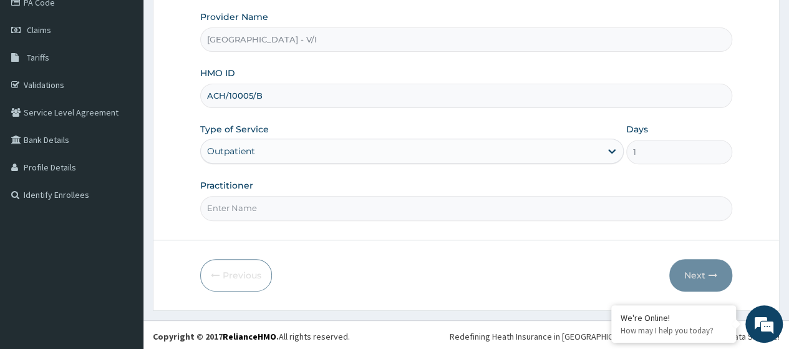
click at [249, 205] on input "Practitioner" at bounding box center [466, 208] width 532 height 24
type input "[PERSON_NAME]"
drag, startPoint x: 704, startPoint y: 270, endPoint x: 616, endPoint y: 321, distance: 101.7
click at [701, 271] on button "Next" at bounding box center [700, 275] width 63 height 32
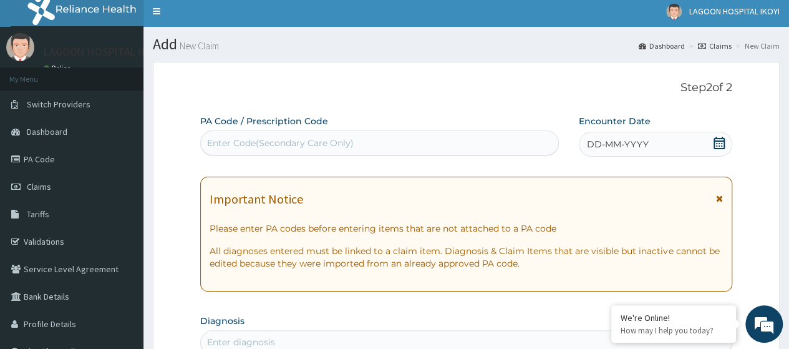
scroll to position [0, 0]
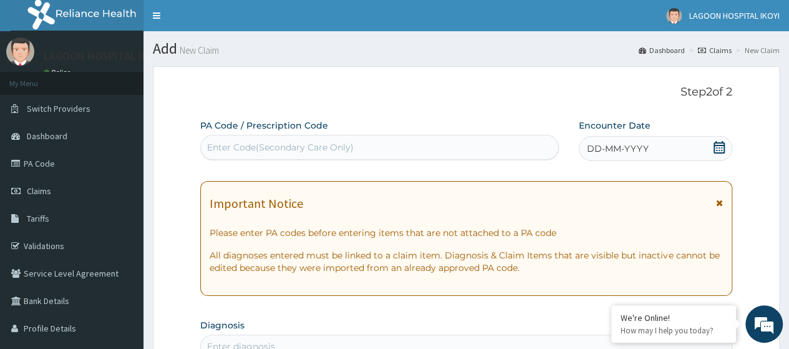
click at [225, 141] on div "Enter Code(Secondary Care Only)" at bounding box center [280, 147] width 147 height 12
paste input "PA/4847FB"
type input "PA/4847FB"
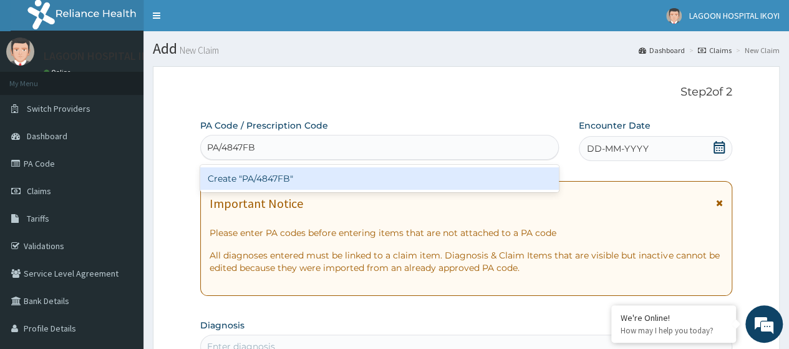
click at [272, 180] on div "Create "PA/4847FB"" at bounding box center [379, 178] width 358 height 22
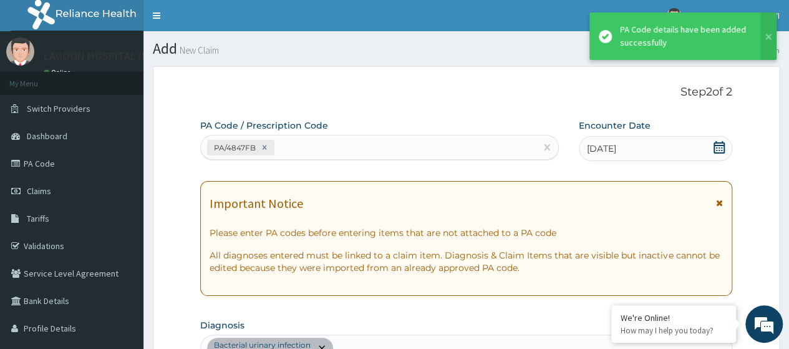
scroll to position [344, 0]
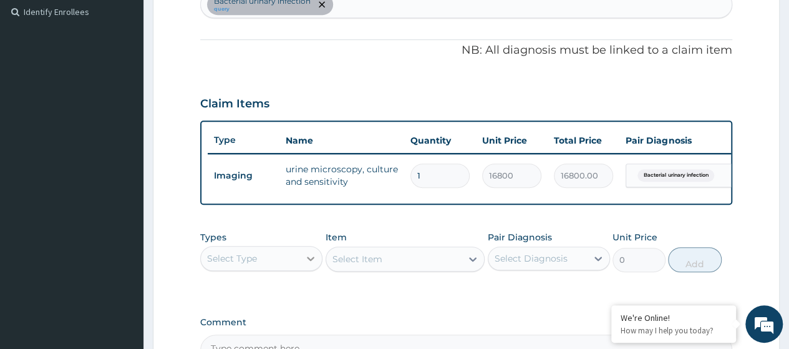
click at [308, 264] on icon at bounding box center [310, 258] width 12 height 12
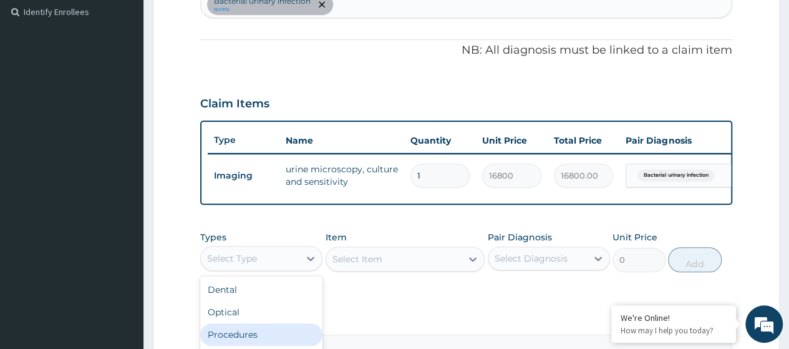
click at [247, 342] on div "Procedures" at bounding box center [261, 334] width 122 height 22
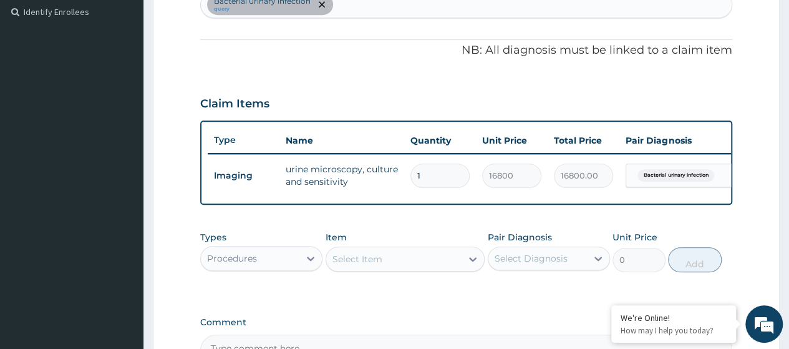
click at [358, 265] on div "Select Item" at bounding box center [357, 259] width 50 height 12
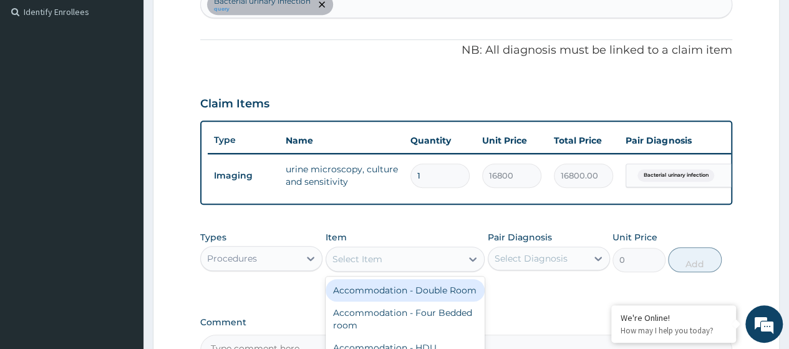
paste input "Consultation GOPD First Visit"
type input "Consultation GOPD First Visit"
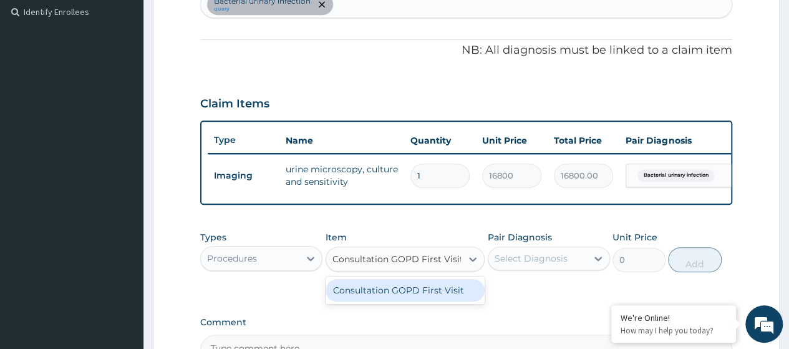
click at [398, 296] on div "Consultation GOPD First Visit" at bounding box center [406, 290] width 160 height 22
type input "13400"
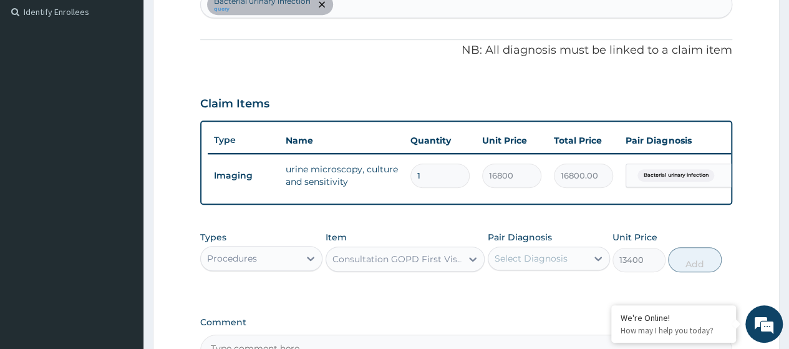
click at [571, 268] on div "Select Diagnosis" at bounding box center [537, 258] width 99 height 20
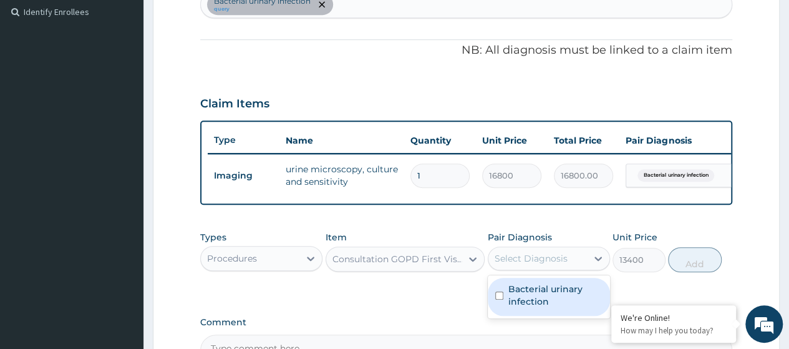
click at [553, 295] on label "Bacterial urinary infection" at bounding box center [555, 295] width 94 height 25
checkbox input "true"
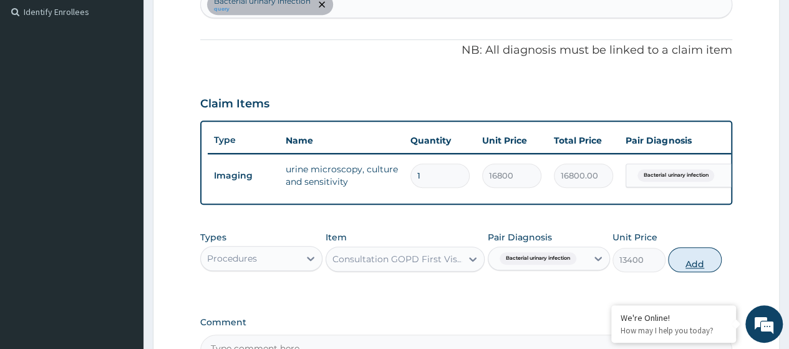
drag, startPoint x: 723, startPoint y: 261, endPoint x: 705, endPoint y: 265, distance: 18.6
click at [722, 261] on div "Types Procedures Item Consultation GOPD First Visit Pair Diagnosis Bacterial ur…" at bounding box center [466, 252] width 532 height 54
click at [703, 268] on button "Add" at bounding box center [694, 259] width 53 height 25
type input "0"
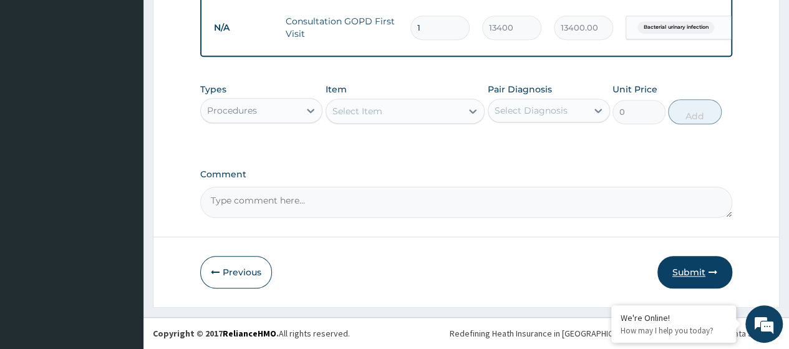
click at [695, 269] on button "Submit" at bounding box center [694, 272] width 75 height 32
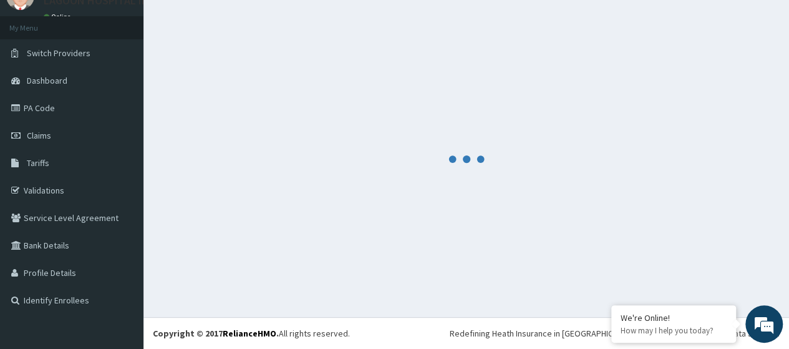
scroll to position [55, 0]
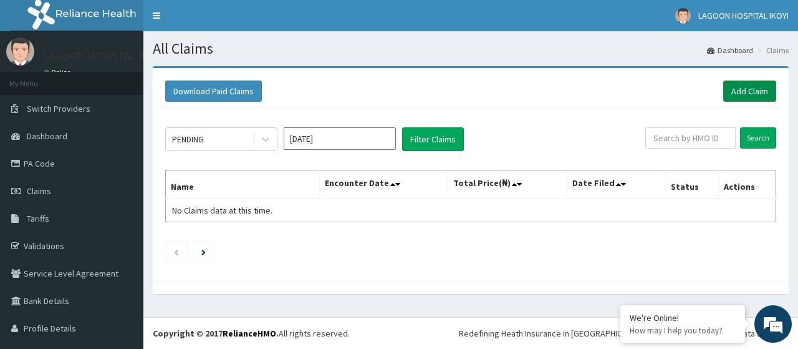
click at [749, 95] on link "Add Claim" at bounding box center [749, 90] width 53 height 21
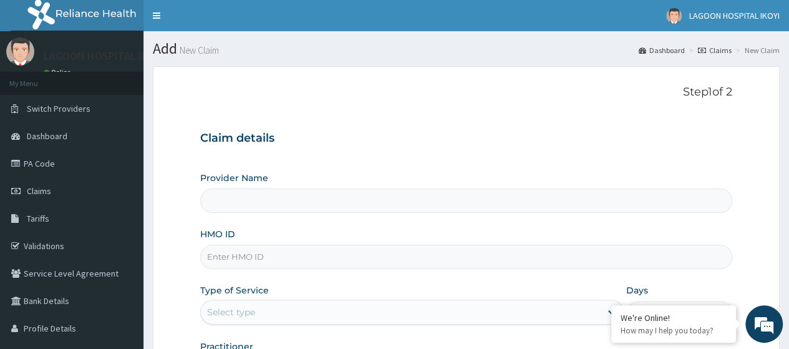
click at [208, 260] on input "HMO ID" at bounding box center [466, 256] width 532 height 24
type input "[GEOGRAPHIC_DATA] - V/I"
paste input "ACH/10005/B"
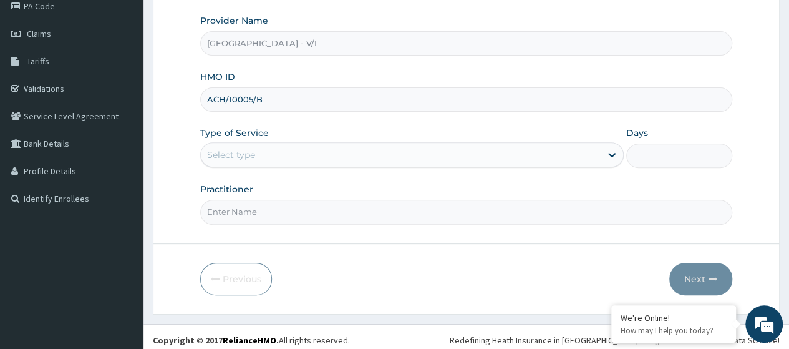
scroll to position [161, 0]
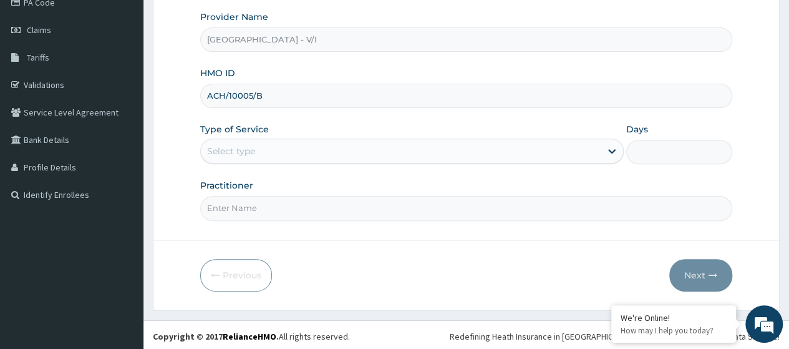
type input "ACH/10005/B"
click at [239, 143] on div "Select type" at bounding box center [401, 151] width 400 height 20
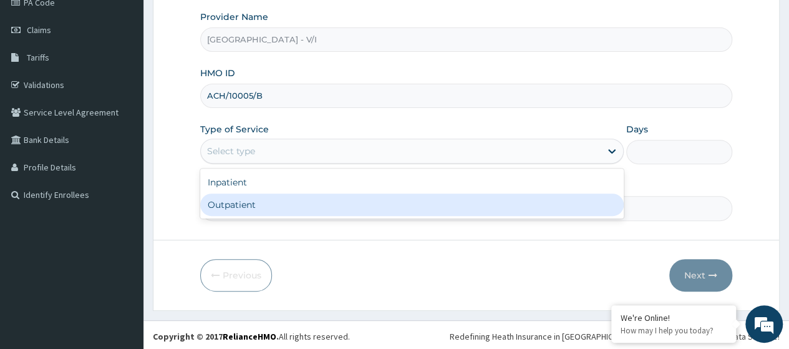
click at [263, 201] on div "Outpatient" at bounding box center [411, 204] width 423 height 22
type input "1"
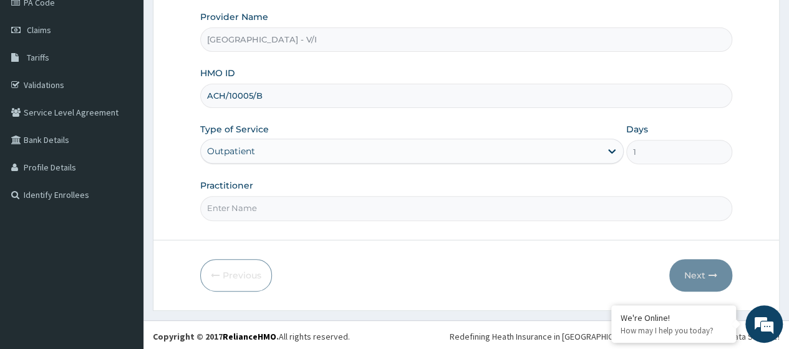
click at [264, 203] on input "Practitioner" at bounding box center [466, 208] width 532 height 24
type input "Dr. Kuyoro"
click at [706, 270] on button "Next" at bounding box center [700, 275] width 63 height 32
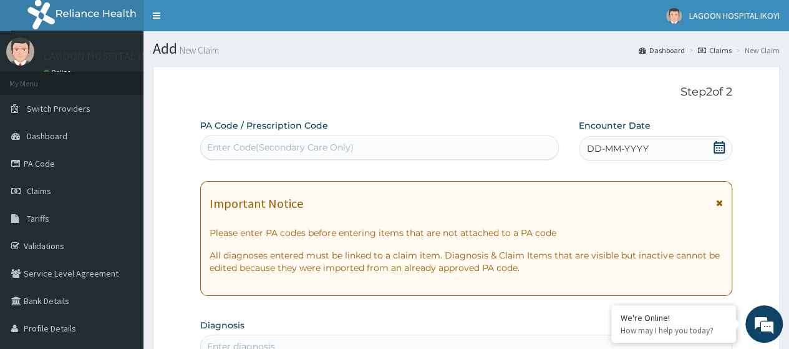
click at [238, 148] on div "Enter Code(Secondary Care Only)" at bounding box center [280, 147] width 147 height 12
paste input "PA/FB35BE"
type input "PA/FB35BE"
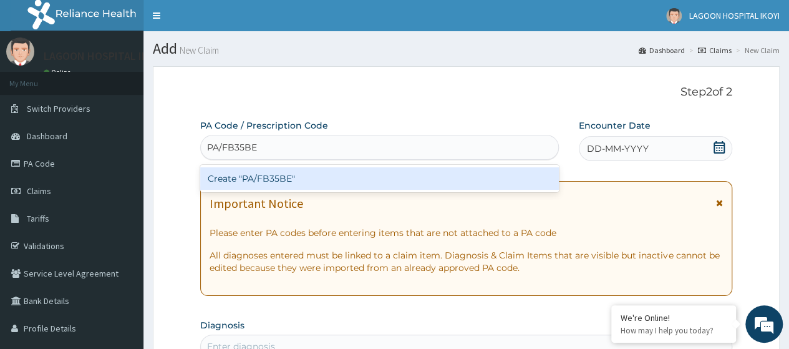
click at [287, 177] on div "Create "PA/FB35BE"" at bounding box center [379, 178] width 358 height 22
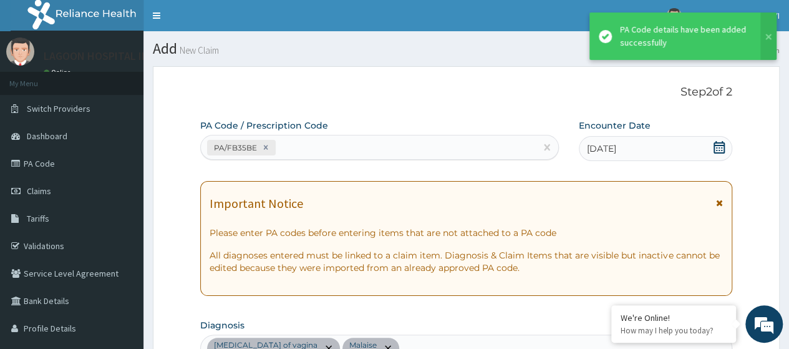
scroll to position [387, 0]
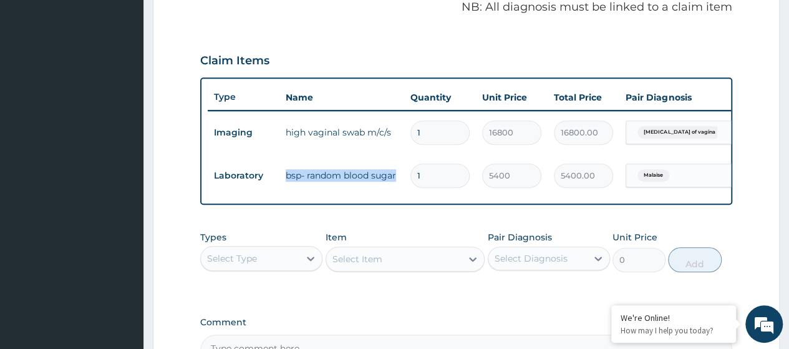
drag, startPoint x: 397, startPoint y: 174, endPoint x: 284, endPoint y: 175, distance: 112.9
click at [284, 175] on td "bsp- random blood sugar" at bounding box center [341, 175] width 125 height 25
copy td "bsp- random blood sugar"
click at [310, 261] on icon at bounding box center [310, 258] width 7 height 4
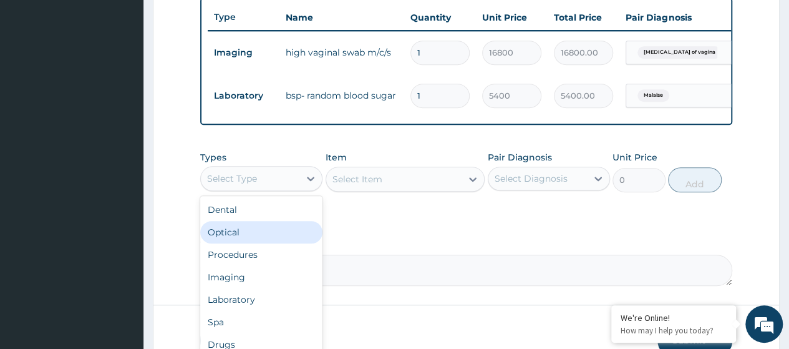
scroll to position [520, 0]
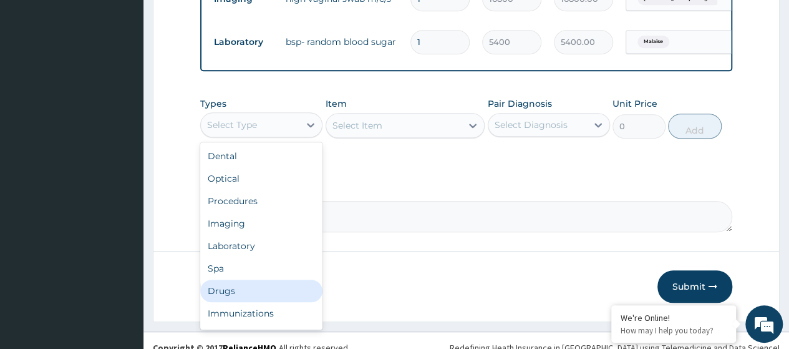
click at [229, 297] on div "Drugs" at bounding box center [261, 290] width 122 height 22
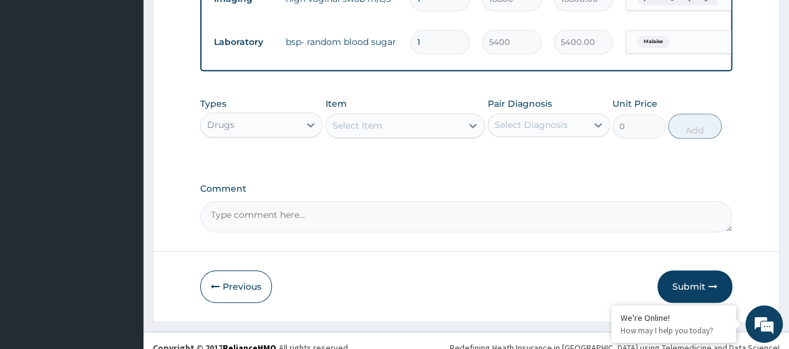
click at [368, 132] on div "Select Item" at bounding box center [357, 125] width 50 height 12
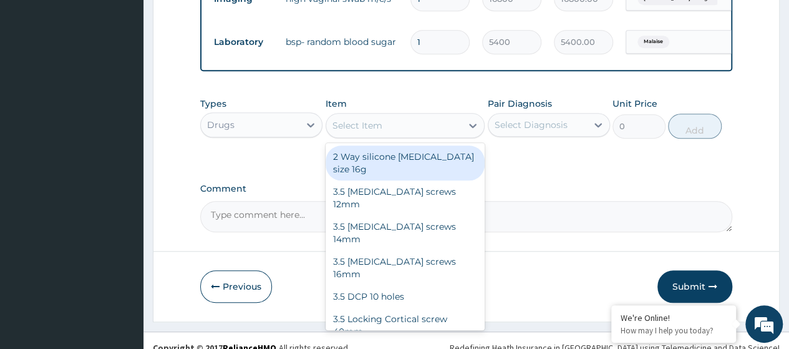
paste input "Metformin 500Mg Tabs (Dr00756)"
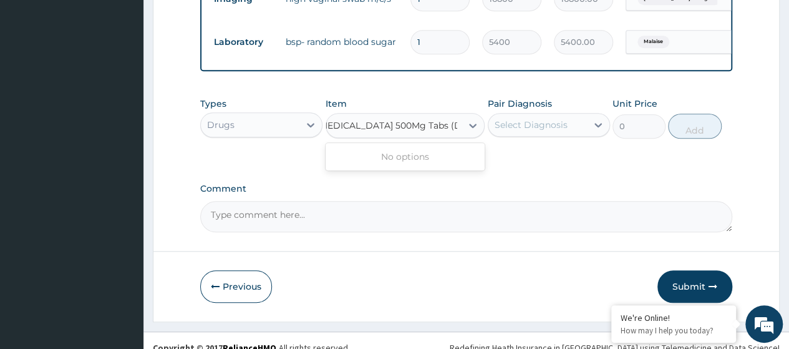
scroll to position [0, 0]
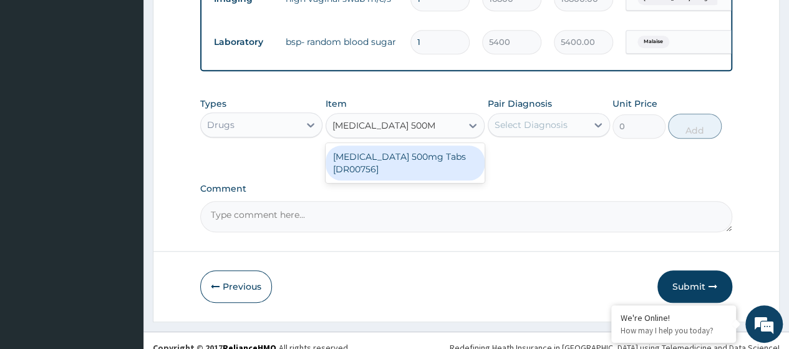
type input "Metformin 500Mg Tab"
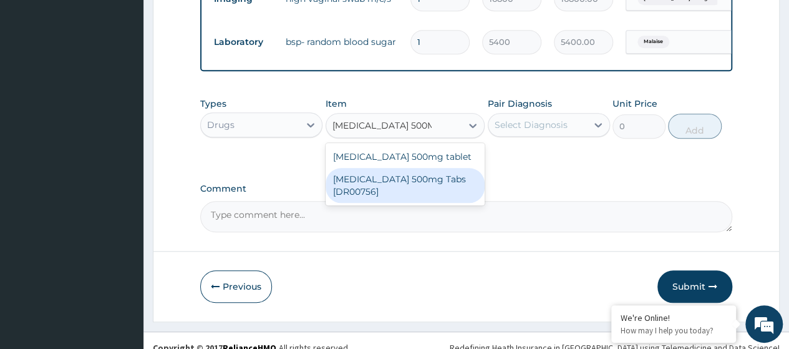
click at [394, 188] on div "Metformin 500mg Tabs [DR00756]" at bounding box center [406, 185] width 160 height 35
type input "66.07"
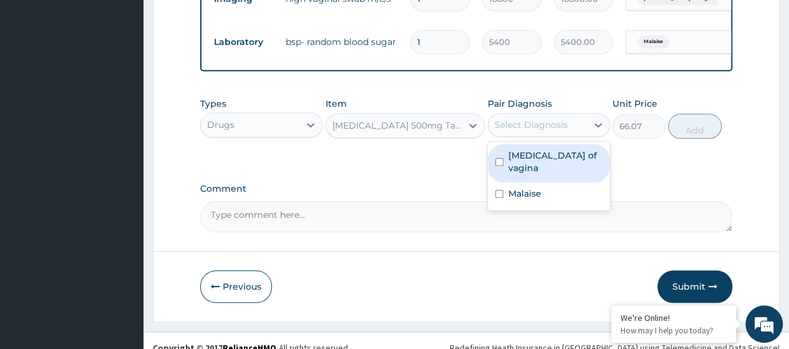
drag, startPoint x: 554, startPoint y: 140, endPoint x: 549, endPoint y: 148, distance: 9.5
click at [554, 135] on div "Select Diagnosis" at bounding box center [537, 125] width 99 height 20
click at [539, 168] on label "Candidiasis of vagina" at bounding box center [555, 161] width 94 height 25
checkbox input "true"
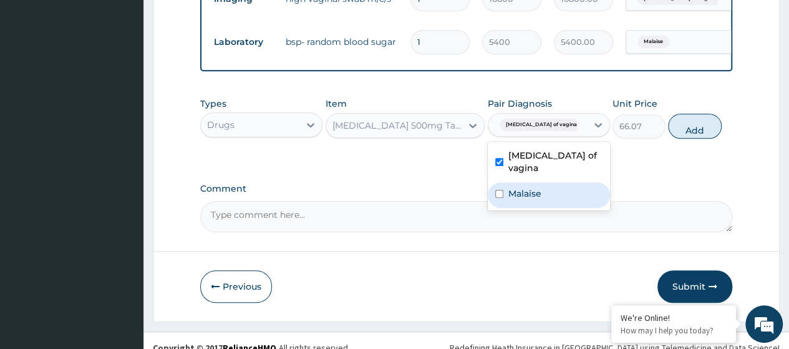
click at [533, 187] on label "Malaise" at bounding box center [524, 193] width 33 height 12
checkbox input "true"
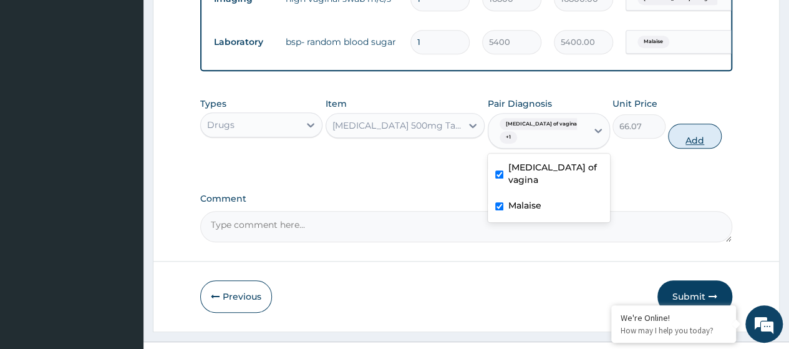
click at [697, 142] on button "Add" at bounding box center [694, 135] width 53 height 25
type input "0"
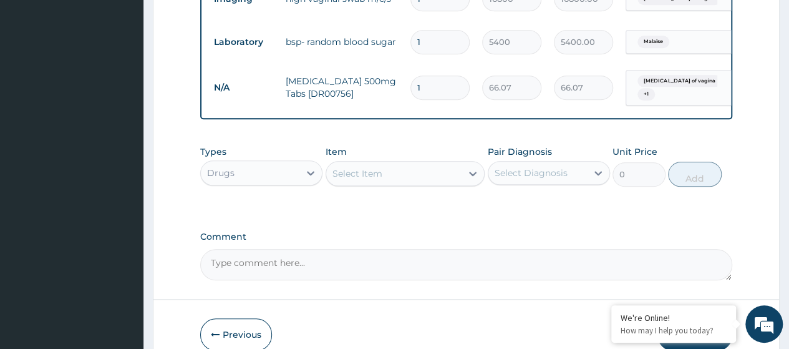
type input "14"
type input "924.98"
type input "14"
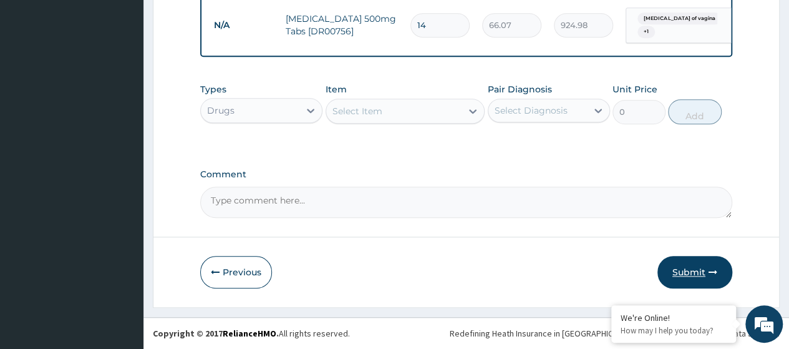
click at [695, 281] on button "Submit" at bounding box center [694, 272] width 75 height 32
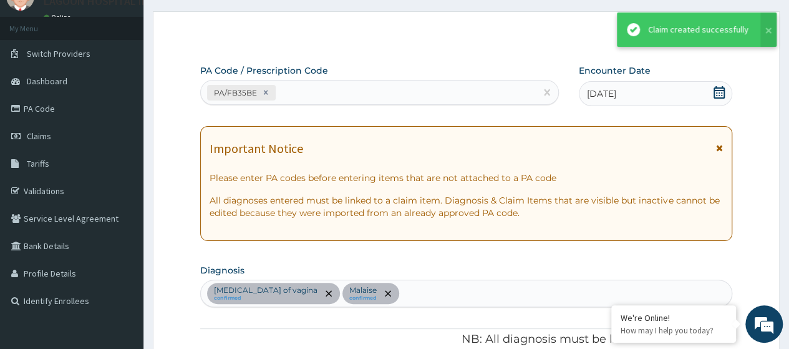
scroll to position [590, 0]
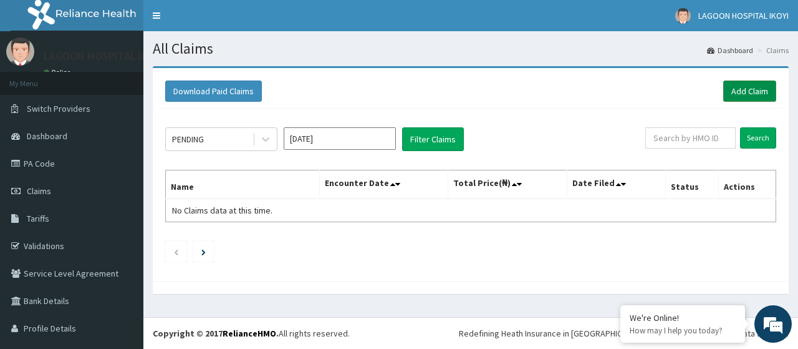
click at [740, 89] on link "Add Claim" at bounding box center [749, 90] width 53 height 21
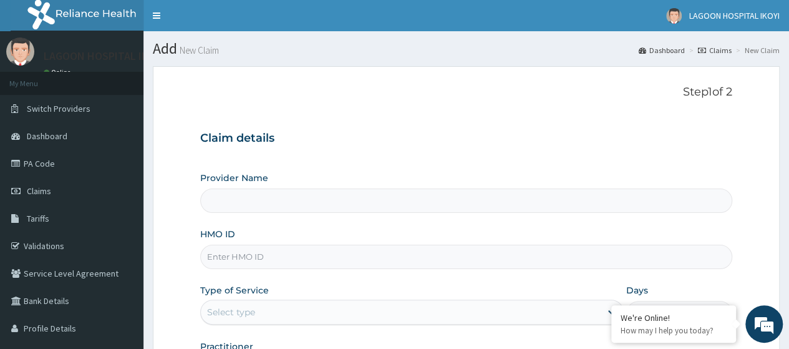
type input "[GEOGRAPHIC_DATA] - V/I"
click at [237, 258] on input "HMO ID" at bounding box center [466, 256] width 532 height 24
paste input "MGG/10065/A"
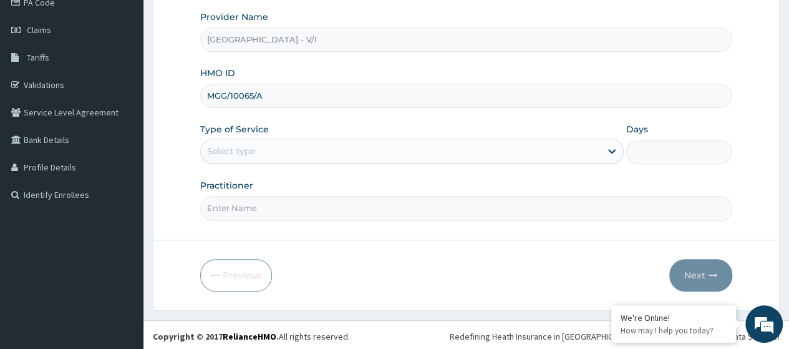
type input "MGG/10065/A"
click at [270, 153] on div "Select type" at bounding box center [401, 151] width 400 height 20
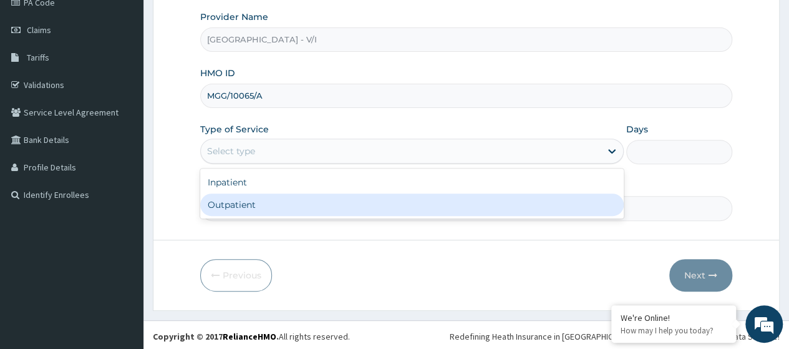
click at [263, 206] on div "Outpatient" at bounding box center [411, 204] width 423 height 22
type input "1"
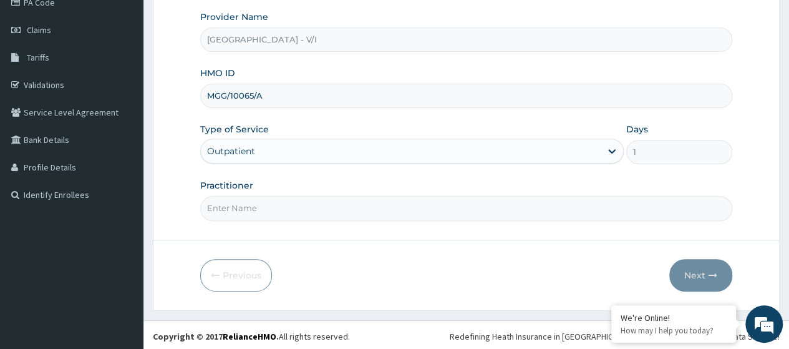
click at [262, 206] on input "Practitioner" at bounding box center [466, 208] width 532 height 24
type input "Dr. Kuyoro"
click at [706, 274] on button "Next" at bounding box center [700, 275] width 63 height 32
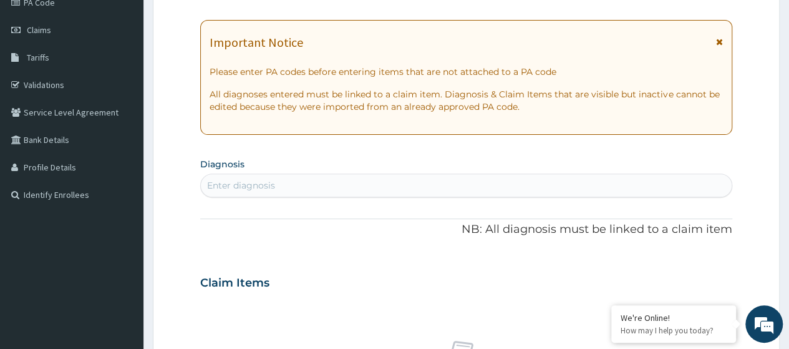
scroll to position [0, 0]
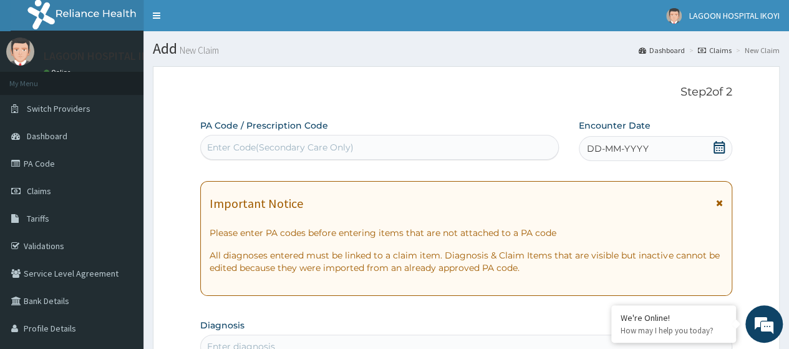
click at [259, 145] on div "Enter Code(Secondary Care Only)" at bounding box center [280, 147] width 147 height 12
paste input "PA/E490F5"
type input "PA/E490F5"
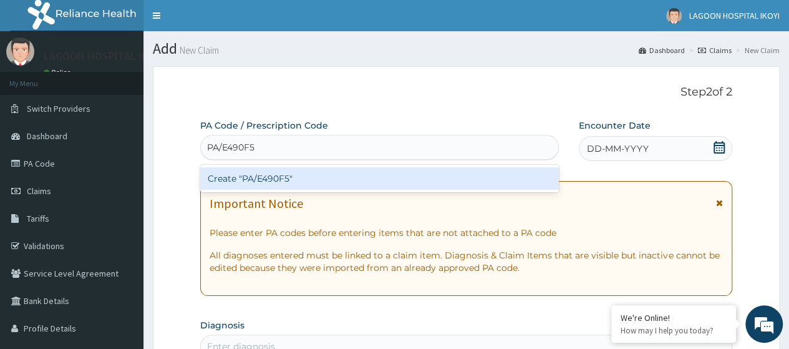
click at [291, 174] on div "Create "PA/E490F5"" at bounding box center [379, 178] width 358 height 22
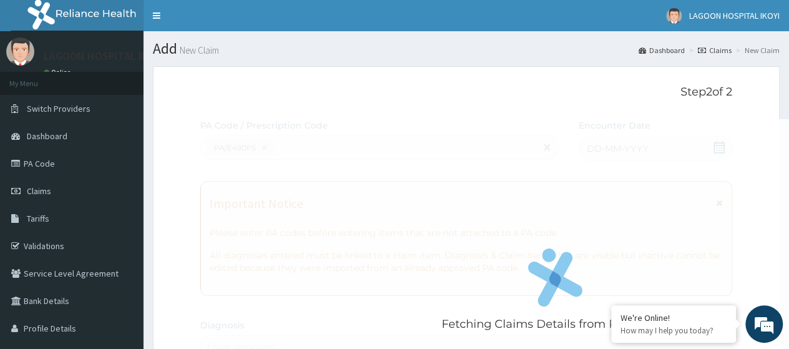
scroll to position [344, 0]
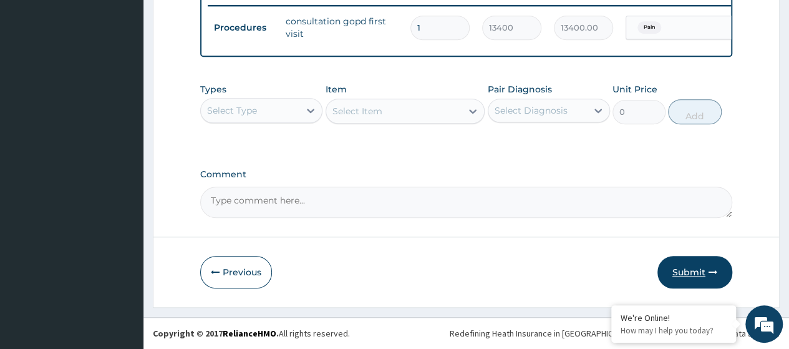
click at [679, 268] on button "Submit" at bounding box center [694, 272] width 75 height 32
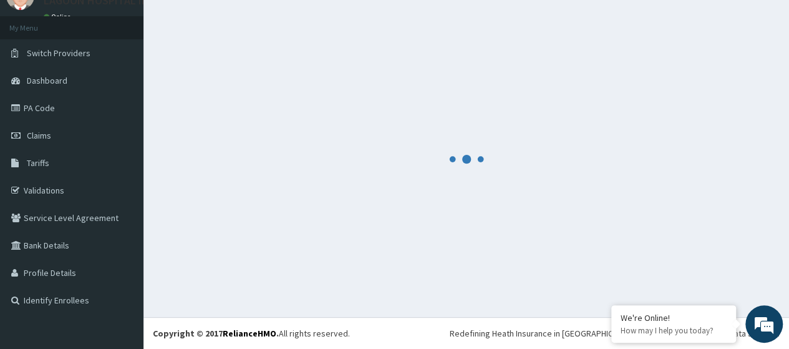
scroll to position [55, 0]
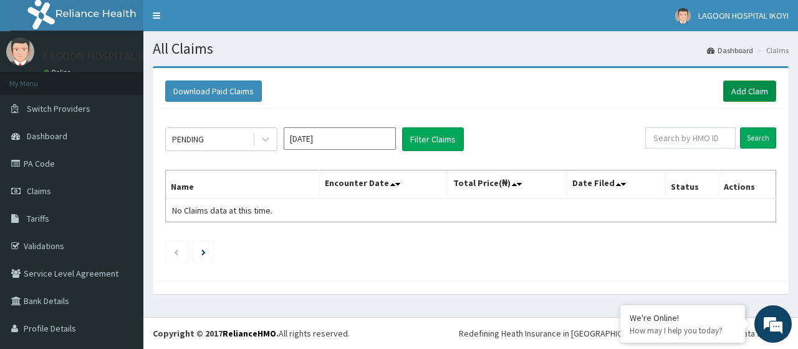
click at [732, 94] on link "Add Claim" at bounding box center [749, 90] width 53 height 21
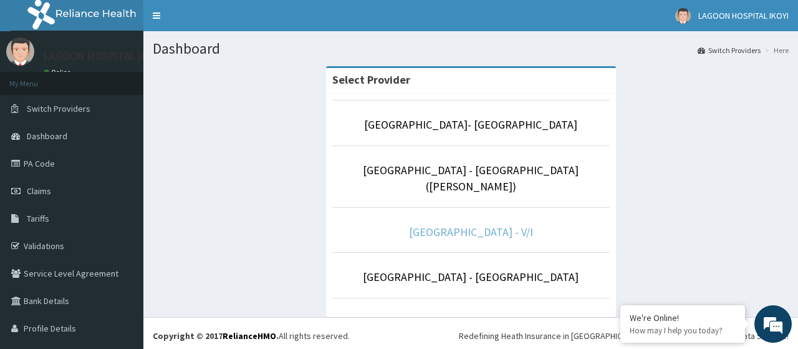
click at [455, 225] on link "[GEOGRAPHIC_DATA] - V/I" at bounding box center [471, 232] width 124 height 14
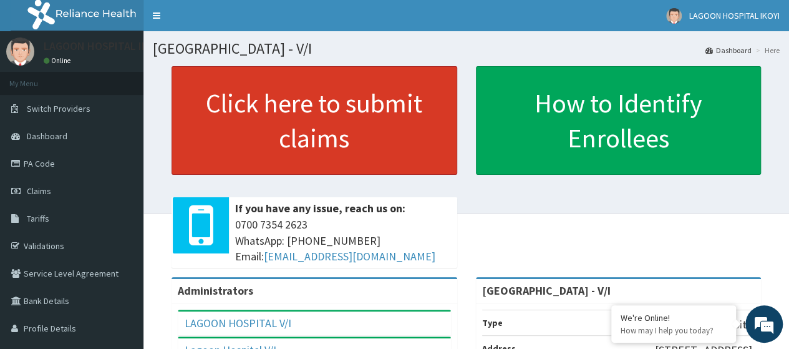
click at [340, 125] on link "Click here to submit claims" at bounding box center [314, 120] width 286 height 109
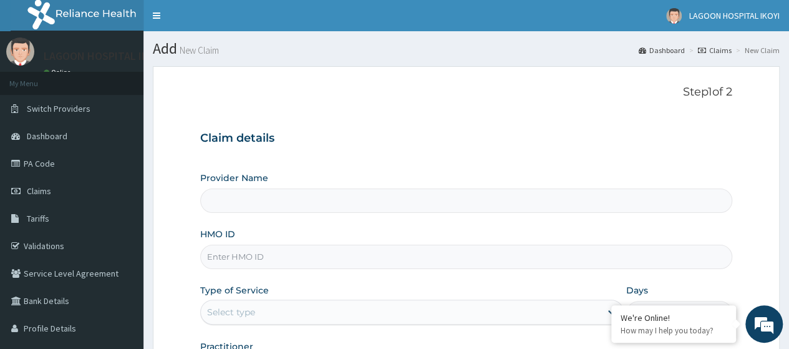
type input "[GEOGRAPHIC_DATA] - V/I"
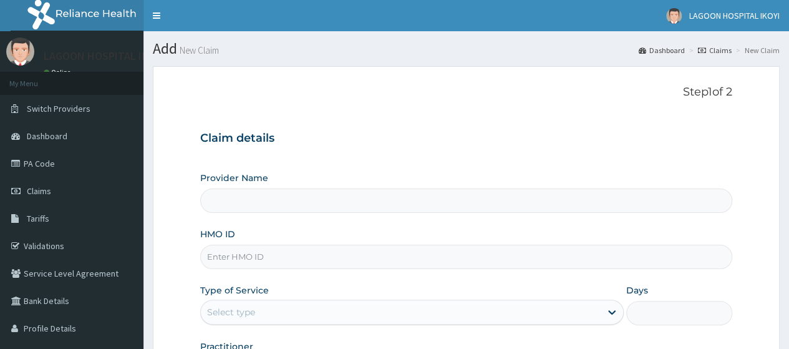
click at [251, 259] on input "HMO ID" at bounding box center [466, 256] width 532 height 24
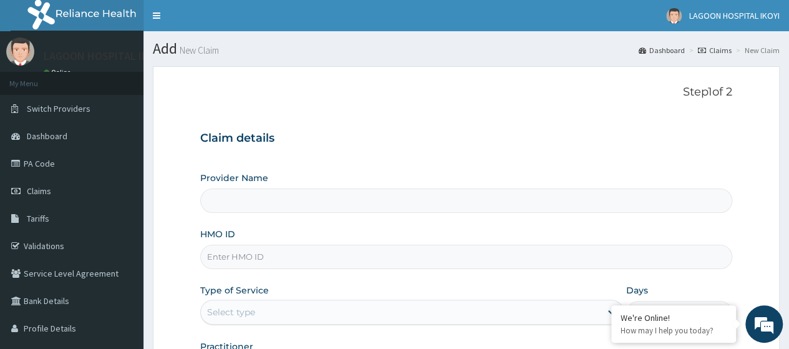
paste input "PSA/10005/D"
type input "PSA/10005/D"
type input "[GEOGRAPHIC_DATA] - V/I"
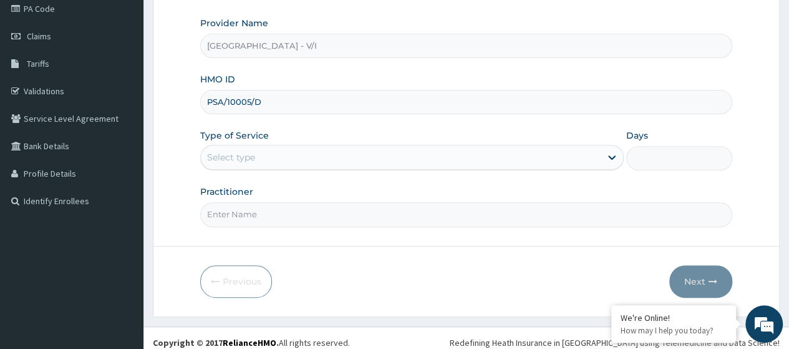
scroll to position [161, 0]
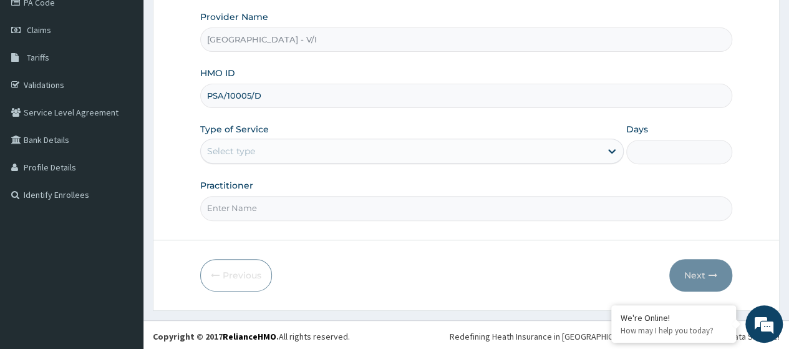
type input "PSA/10005/D"
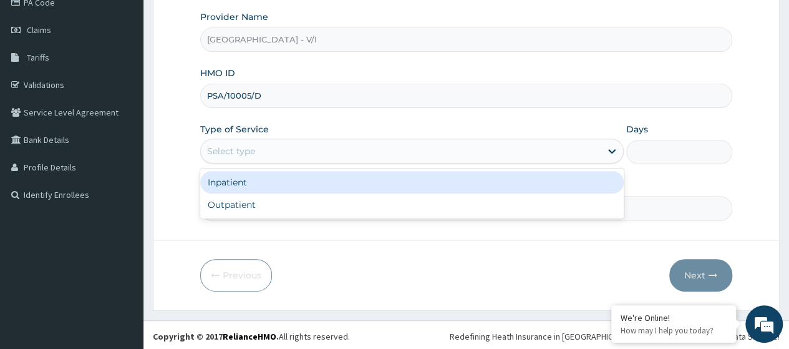
drag, startPoint x: 249, startPoint y: 147, endPoint x: 257, endPoint y: 213, distance: 65.9
click at [249, 147] on div "Select type" at bounding box center [231, 151] width 48 height 12
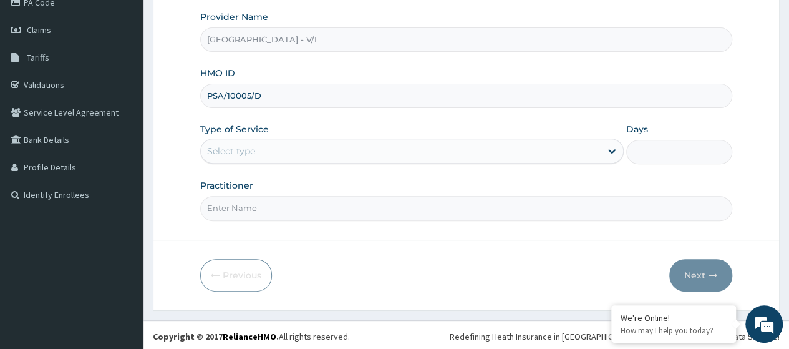
click at [256, 218] on form "Step 1 of 2 Claim details Provider Name Lagoon Hospital - V/I HMO ID PSA/10005/…" at bounding box center [466, 107] width 627 height 405
click at [271, 155] on div "Select type" at bounding box center [401, 151] width 400 height 20
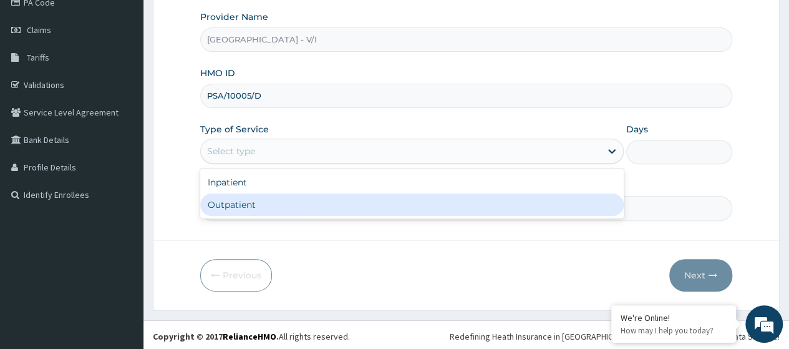
click at [256, 201] on div "Outpatient" at bounding box center [411, 204] width 423 height 22
type input "1"
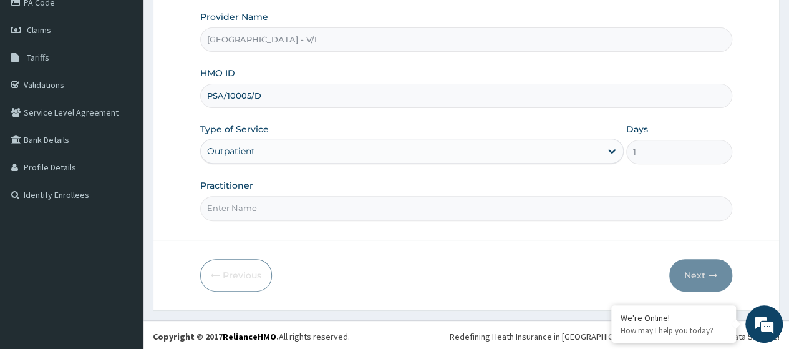
click at [260, 208] on input "Practitioner" at bounding box center [466, 208] width 532 height 24
type input "Dr. Kuyoro"
click at [697, 281] on button "Next" at bounding box center [700, 275] width 63 height 32
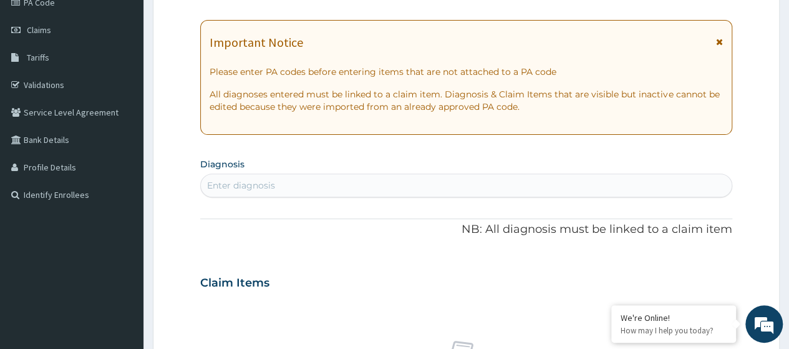
scroll to position [0, 0]
click at [267, 189] on div "Enter diagnosis" at bounding box center [241, 185] width 68 height 12
type input "immuniza"
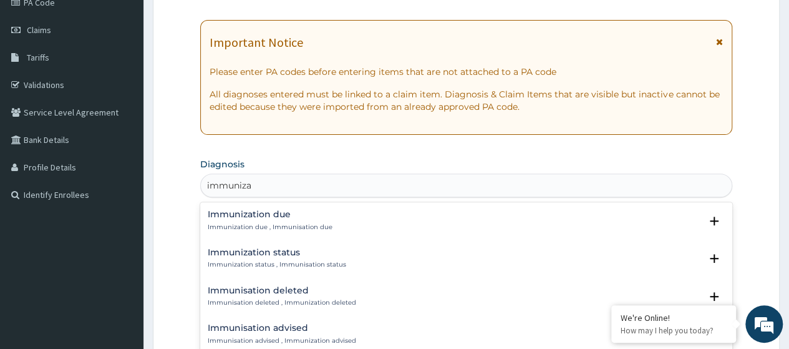
click at [246, 223] on p "Immunization due , Immunisation due" at bounding box center [270, 227] width 125 height 9
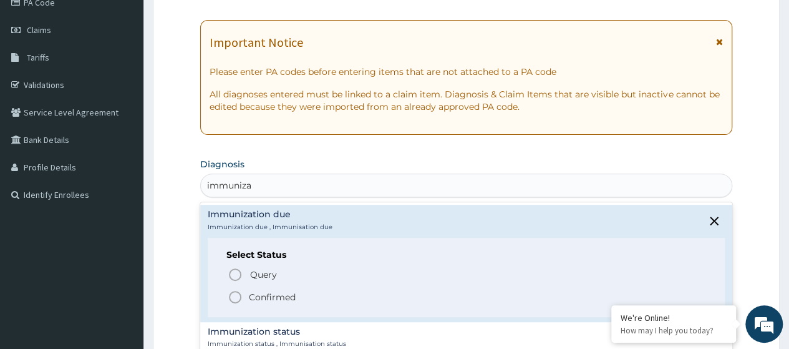
drag, startPoint x: 271, startPoint y: 294, endPoint x: 277, endPoint y: 290, distance: 7.3
click at [271, 292] on p "Confirmed" at bounding box center [272, 297] width 47 height 12
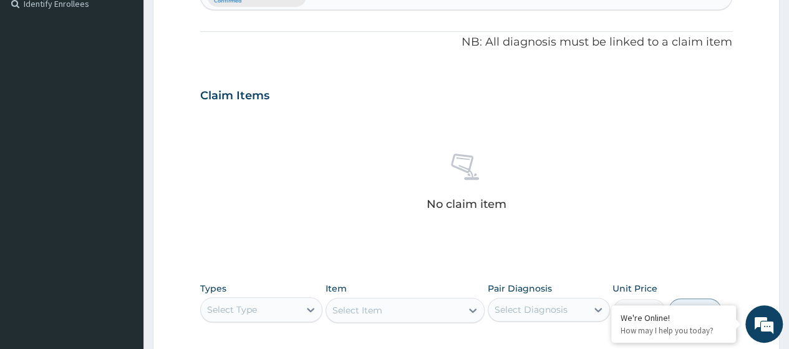
scroll to position [548, 0]
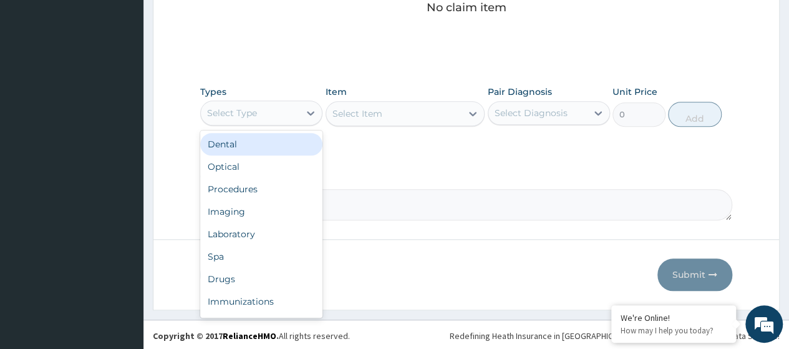
click at [256, 115] on div "Select Type" at bounding box center [232, 113] width 50 height 12
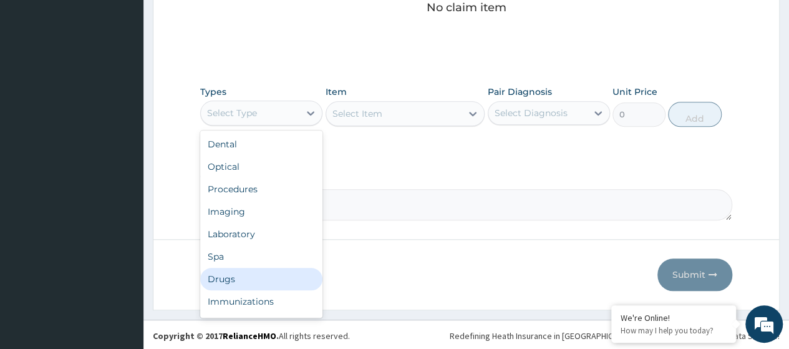
click at [237, 275] on div "Drugs" at bounding box center [261, 279] width 122 height 22
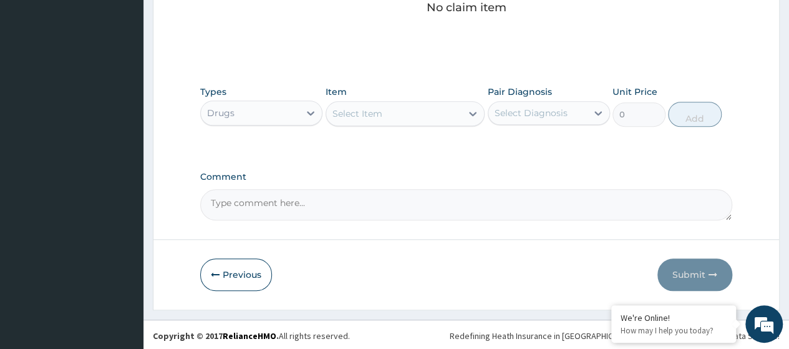
click at [379, 115] on div "Select Item" at bounding box center [357, 113] width 50 height 12
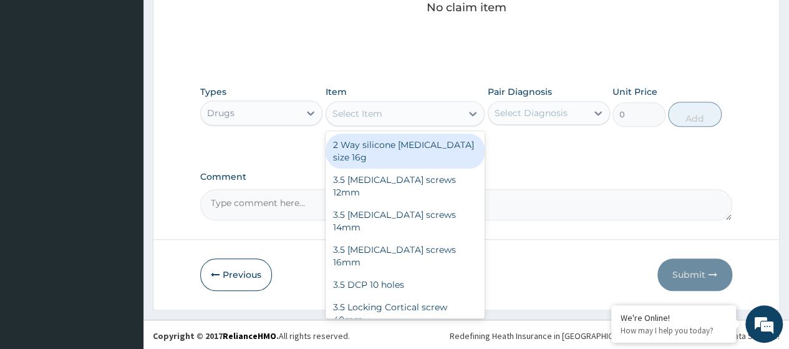
paste input "Vitamin A 200000 i.u"
type input "Vitamin A 200000 i.u"
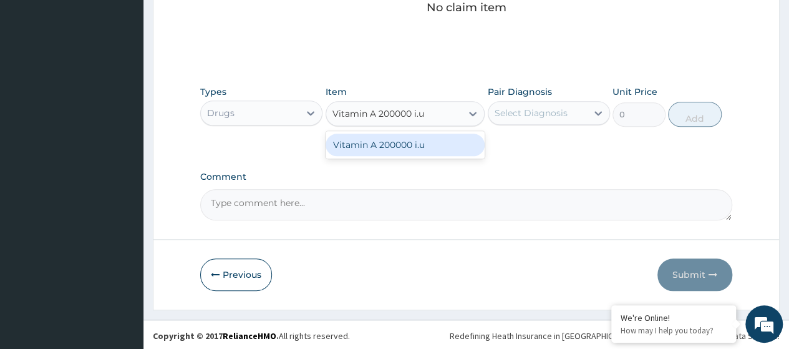
click at [394, 147] on div "Vitamin A 200000 i.u" at bounding box center [406, 144] width 160 height 22
type input "3500"
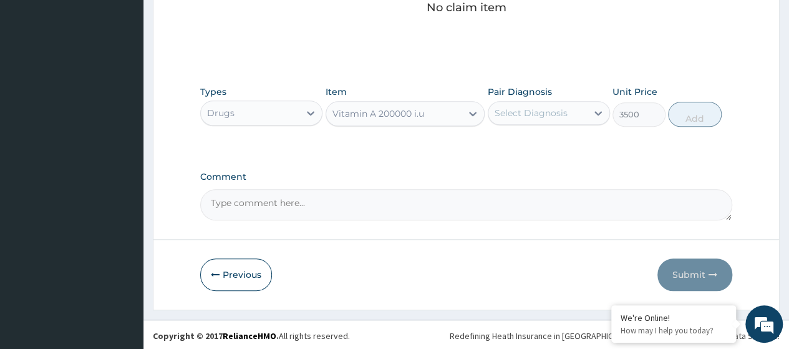
click at [574, 108] on div "Select Diagnosis" at bounding box center [537, 113] width 99 height 20
click at [571, 143] on label "Immunization due" at bounding box center [549, 143] width 83 height 12
checkbox input "true"
click at [690, 119] on button "Add" at bounding box center [694, 114] width 53 height 25
type input "0"
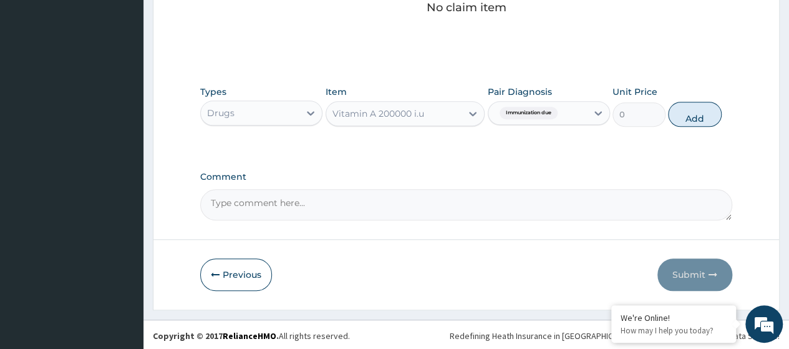
scroll to position [499, 0]
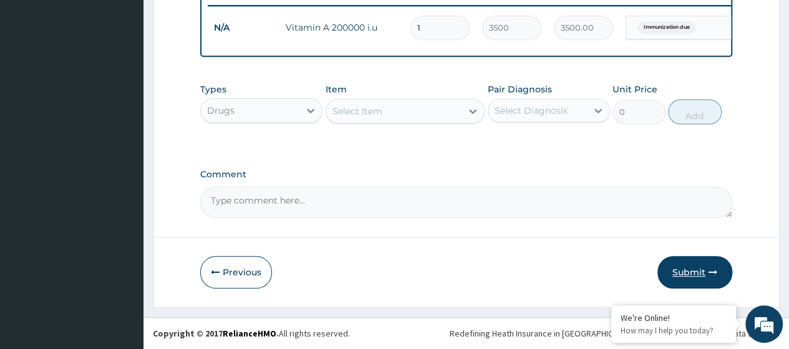
click at [698, 278] on button "Submit" at bounding box center [694, 272] width 75 height 32
click at [682, 265] on button "Submit" at bounding box center [694, 272] width 75 height 32
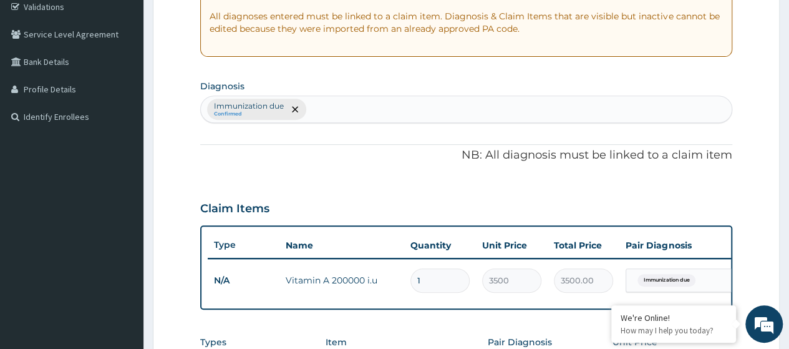
scroll to position [0, 0]
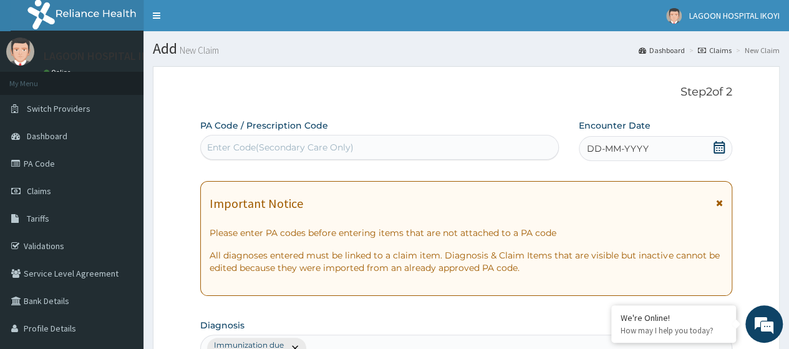
click at [725, 148] on div "DD-MM-YYYY" at bounding box center [655, 148] width 153 height 25
drag, startPoint x: 780, startPoint y: 75, endPoint x: 780, endPoint y: 90, distance: 15.0
click at [718, 150] on icon at bounding box center [718, 147] width 11 height 12
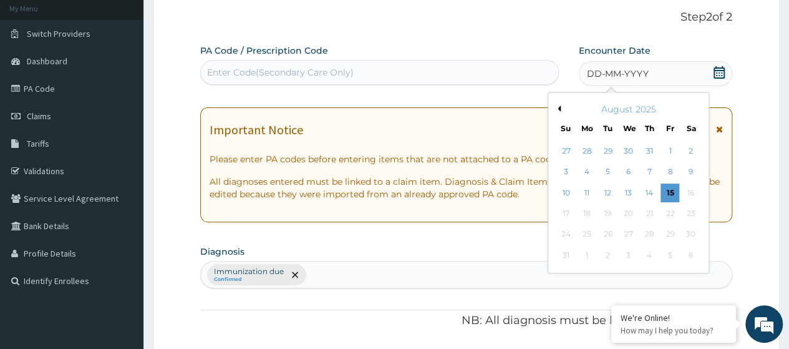
scroll to position [82, 0]
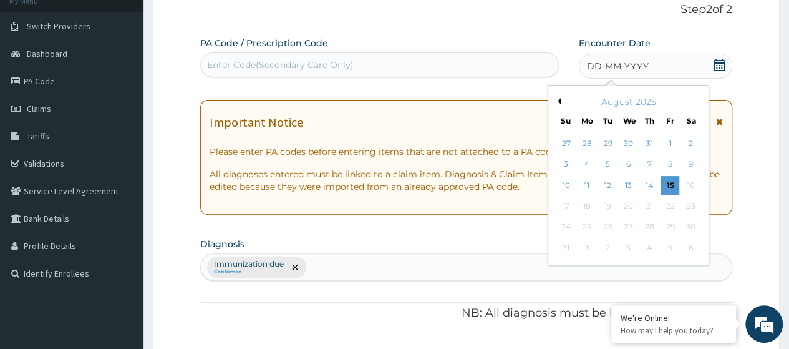
click at [559, 101] on button "Previous Month" at bounding box center [557, 101] width 6 height 6
click at [629, 209] on div "23" at bounding box center [628, 205] width 19 height 19
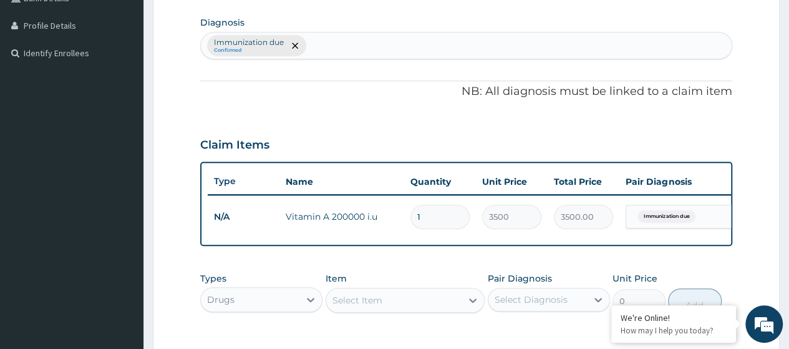
scroll to position [499, 0]
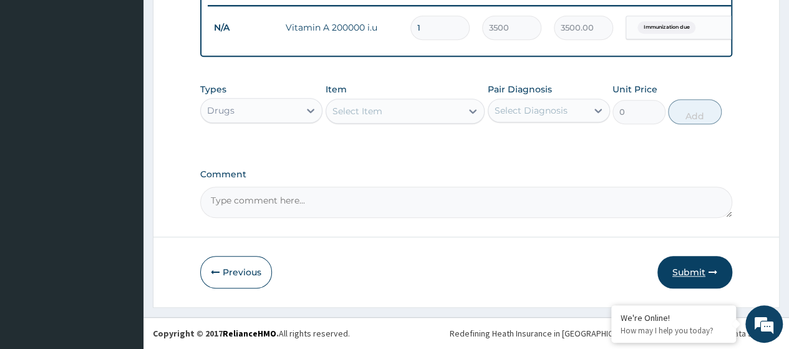
click at [670, 271] on button "Submit" at bounding box center [694, 272] width 75 height 32
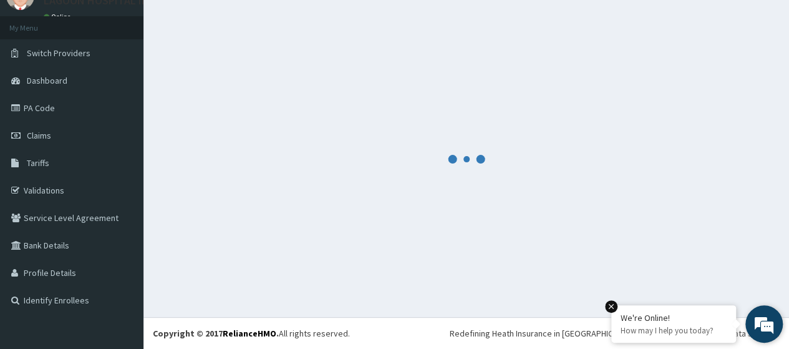
scroll to position [55, 0]
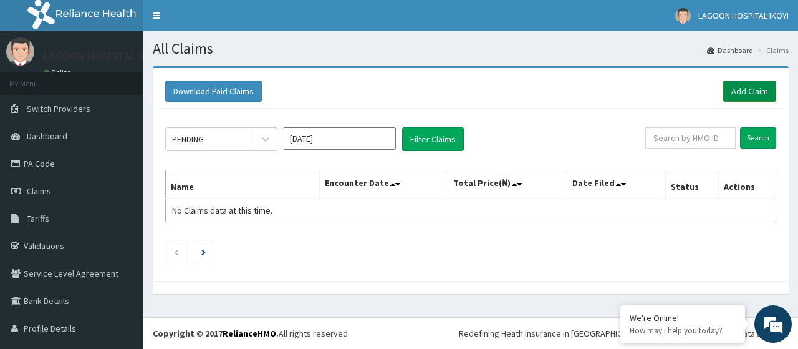
click at [745, 87] on link "Add Claim" at bounding box center [749, 90] width 53 height 21
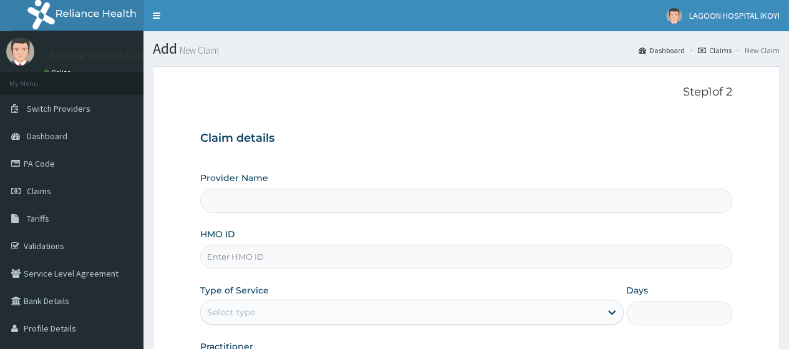
click at [234, 256] on input "HMO ID" at bounding box center [466, 256] width 532 height 24
paste input "ENP/11331/C"
type input "ENP/11331/C"
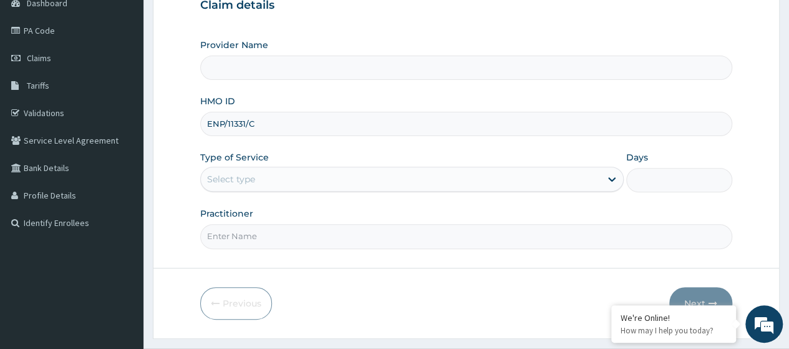
scroll to position [161, 0]
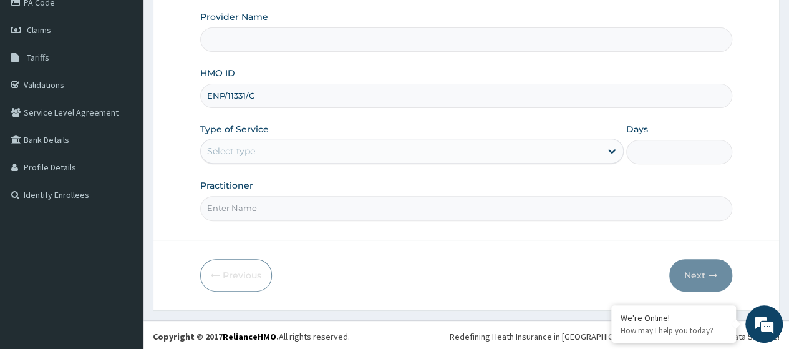
type input "[GEOGRAPHIC_DATA] - V/I"
type input "ENP/11331/C"
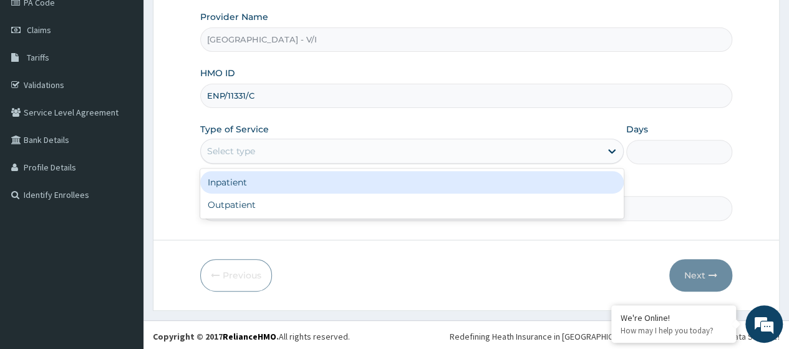
click at [229, 147] on div "Select type" at bounding box center [231, 151] width 48 height 12
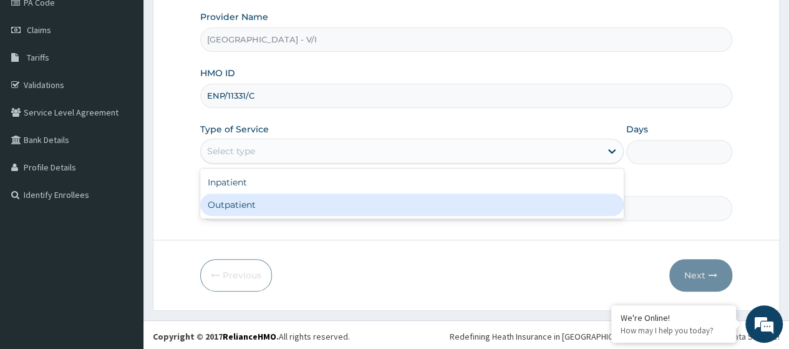
click at [248, 206] on div "Outpatient" at bounding box center [411, 204] width 423 height 22
type input "1"
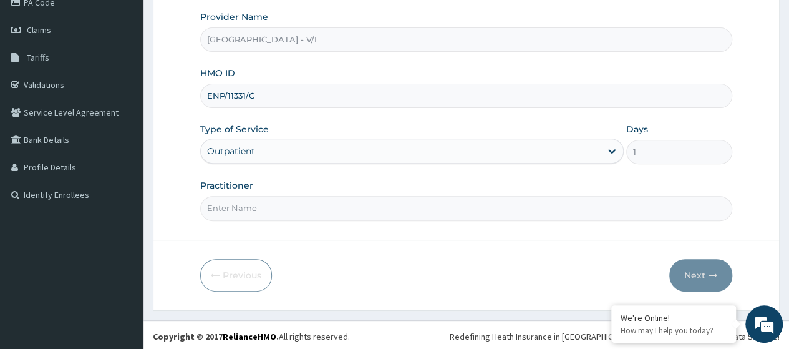
click at [253, 206] on input "Practitioner" at bounding box center [466, 208] width 532 height 24
type input "[PERSON_NAME]"
click at [708, 274] on icon "button" at bounding box center [712, 275] width 9 height 9
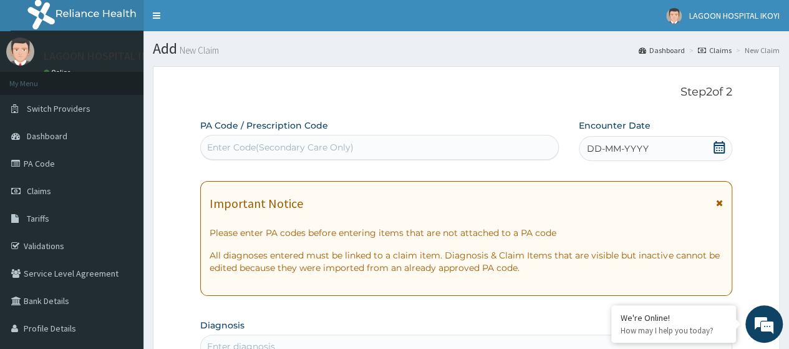
scroll to position [0, 0]
click at [226, 149] on div "Enter Code(Secondary Care Only)" at bounding box center [280, 147] width 147 height 12
paste input "PA/E86938"
type input "PA/E86938"
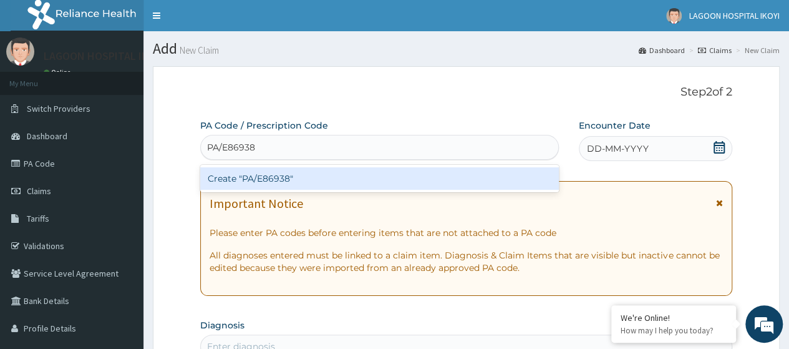
click at [263, 181] on div "Create "PA/E86938"" at bounding box center [379, 178] width 358 height 22
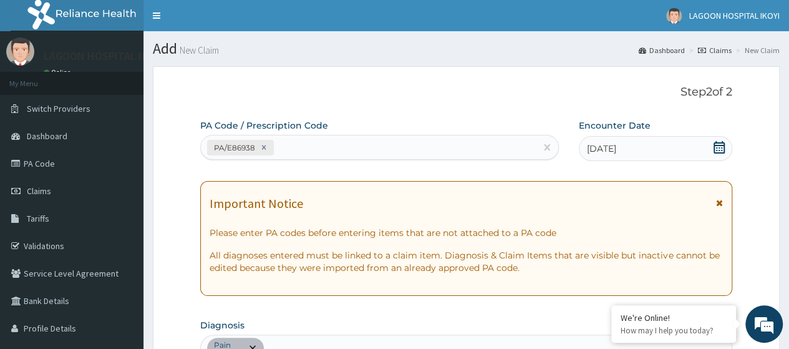
click at [291, 147] on div "PA/E86938" at bounding box center [368, 147] width 334 height 21
paste input "PA/763BC6"
type input "PA/763BC6"
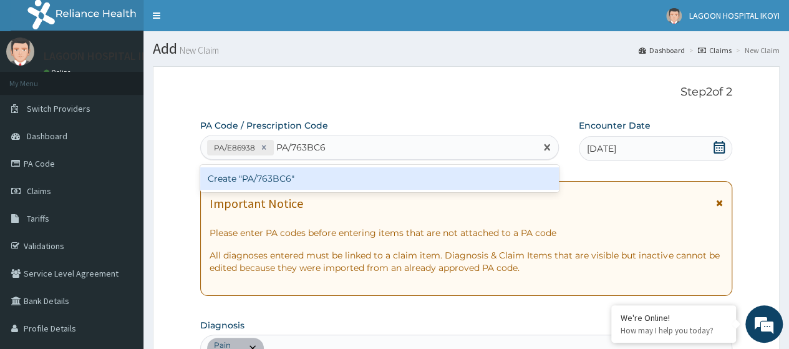
click at [306, 178] on div "Create "PA/763BC6"" at bounding box center [379, 178] width 358 height 22
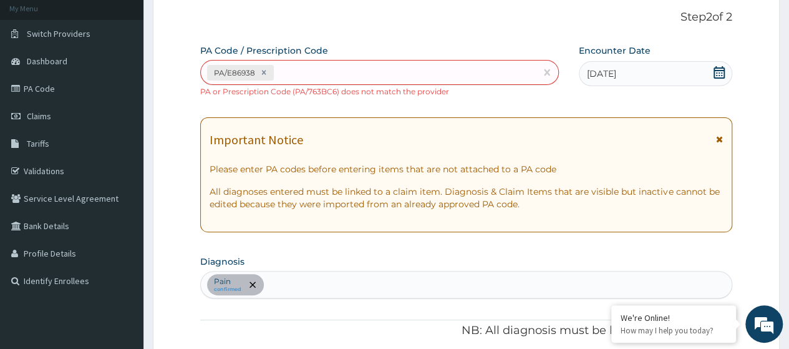
scroll to position [50, 0]
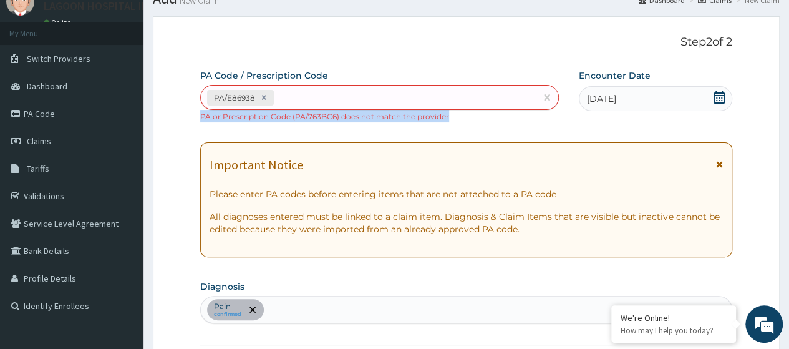
drag, startPoint x: 445, startPoint y: 115, endPoint x: 199, endPoint y: 119, distance: 246.4
copy small "PA or Prescription Code (PA/763BC6) does not match the provider"
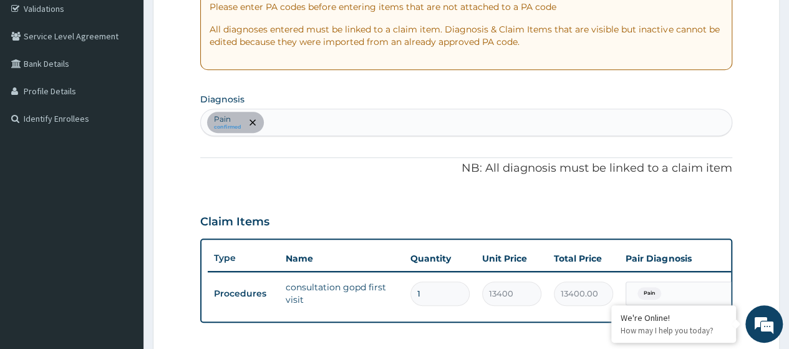
scroll to position [510, 0]
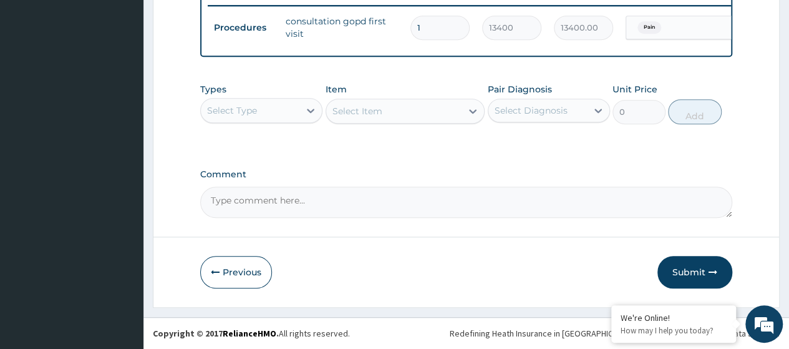
click at [225, 200] on textarea "Comment" at bounding box center [466, 201] width 532 height 31
paste textarea "PA/763BC6"
type textarea "PA/763BC6"
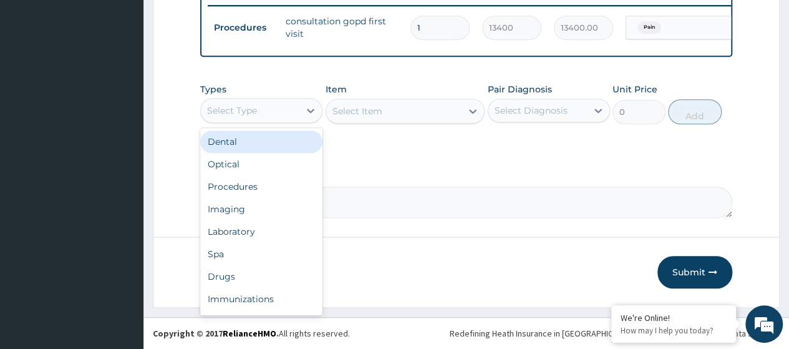
click at [256, 117] on div "Select Type" at bounding box center [232, 110] width 50 height 12
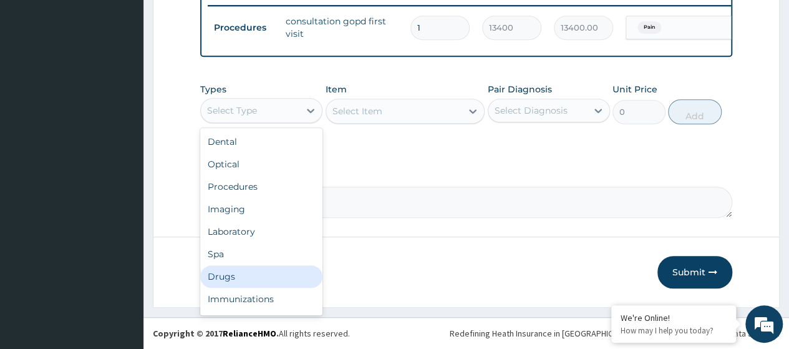
click at [240, 278] on div "Drugs" at bounding box center [261, 276] width 122 height 22
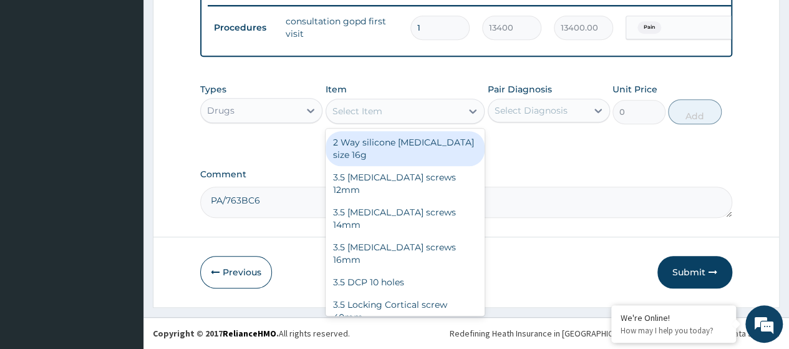
click at [363, 117] on div "Select Item" at bounding box center [357, 111] width 50 height 12
paste input "Vitamin A 200000 i.u"
type input "Vitamin A 200000 i.u"
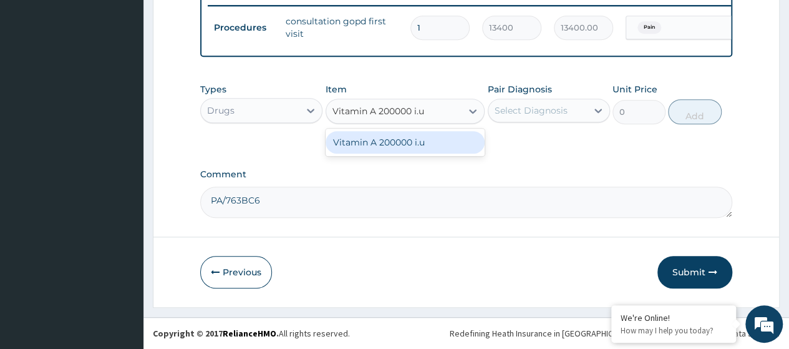
click at [374, 139] on div "Vitamin A 200000 i.u" at bounding box center [406, 142] width 160 height 22
type input "3500"
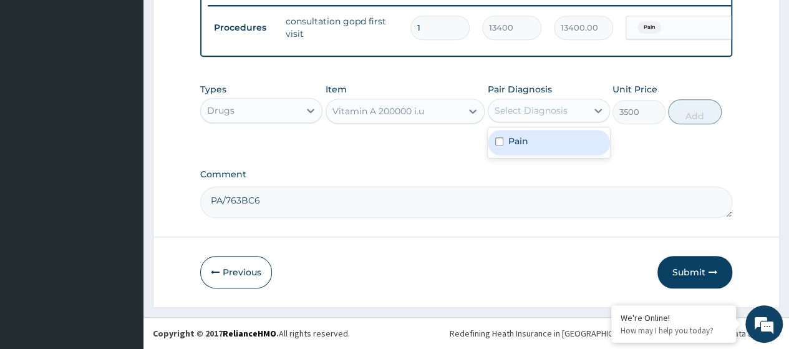
click at [549, 118] on div "Select Diagnosis" at bounding box center [537, 110] width 99 height 20
click at [553, 146] on div "Pain" at bounding box center [549, 143] width 122 height 26
checkbox input "true"
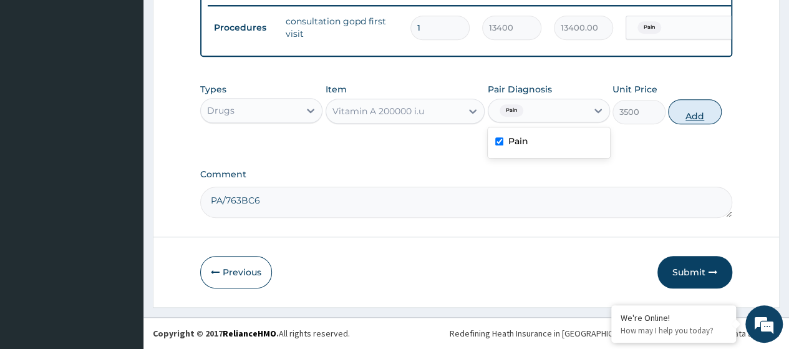
click at [690, 118] on button "Add" at bounding box center [694, 111] width 53 height 25
type input "0"
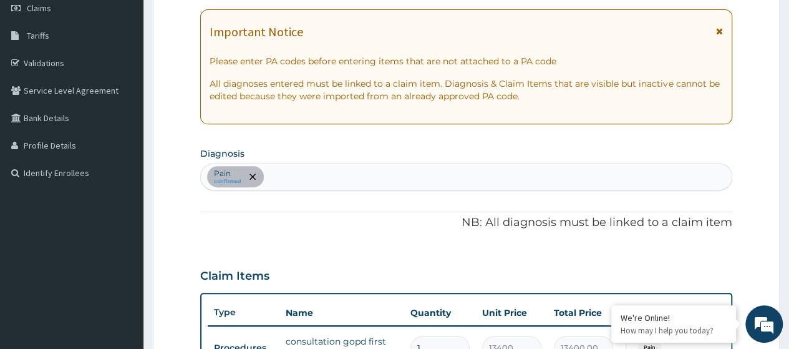
scroll to position [205, 0]
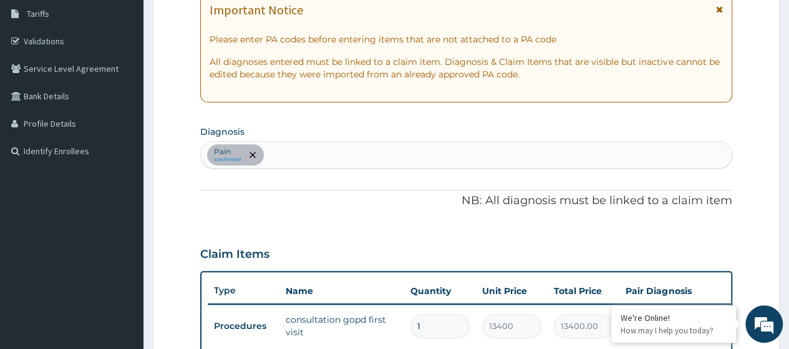
click at [278, 155] on div "Pain confirmed" at bounding box center [466, 155] width 531 height 26
type input "acute nasop"
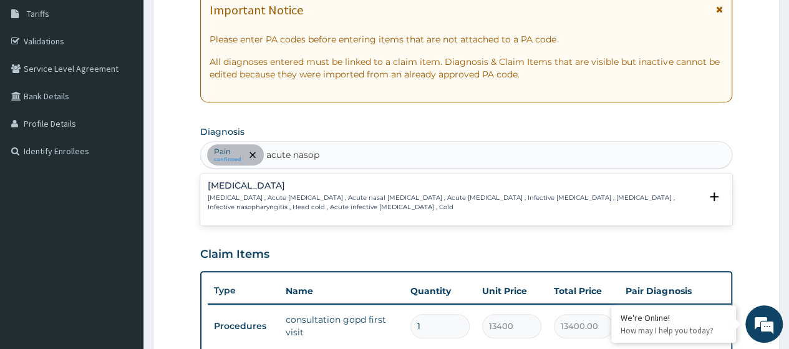
click at [250, 204] on p "[MEDICAL_DATA] , Acute [MEDICAL_DATA] , Acute nasal [MEDICAL_DATA] , Acute [MED…" at bounding box center [454, 202] width 493 height 18
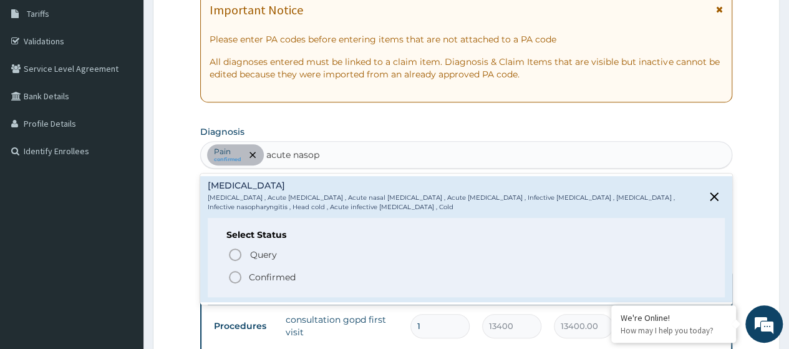
click at [270, 278] on p "Confirmed" at bounding box center [272, 277] width 47 height 12
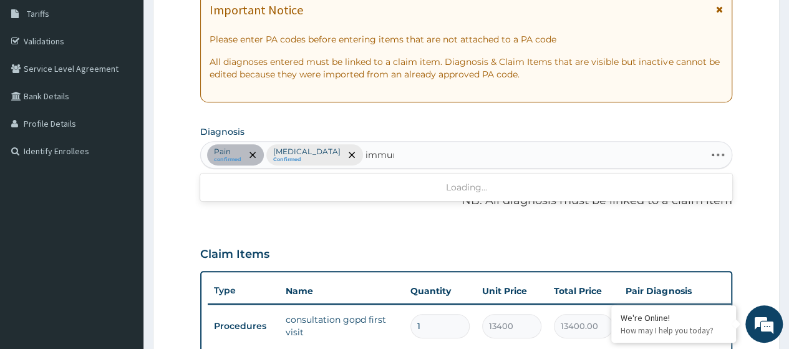
type input "immuni"
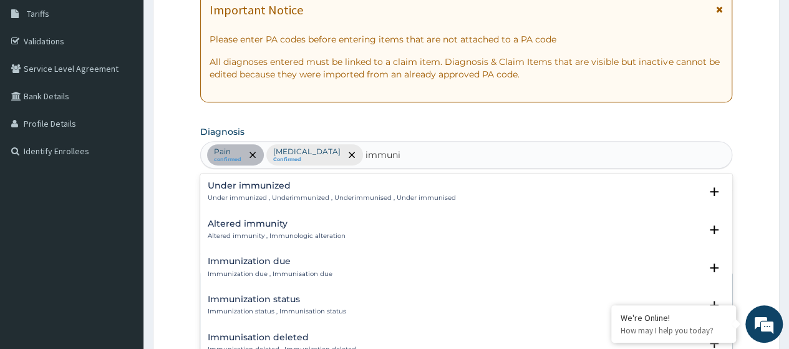
click at [273, 261] on h4 "Immunization due" at bounding box center [270, 260] width 125 height 9
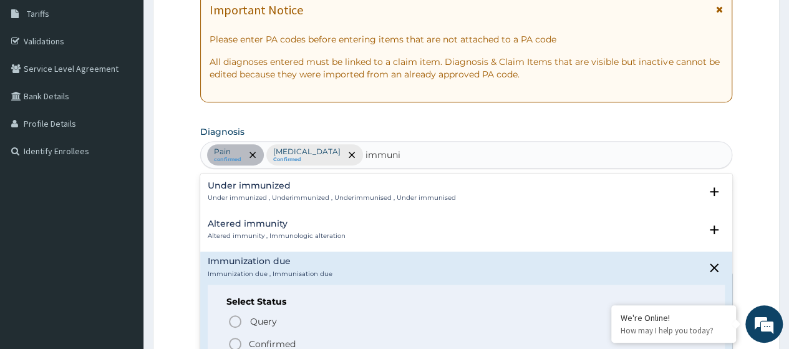
click at [281, 337] on p "Confirmed" at bounding box center [272, 343] width 47 height 12
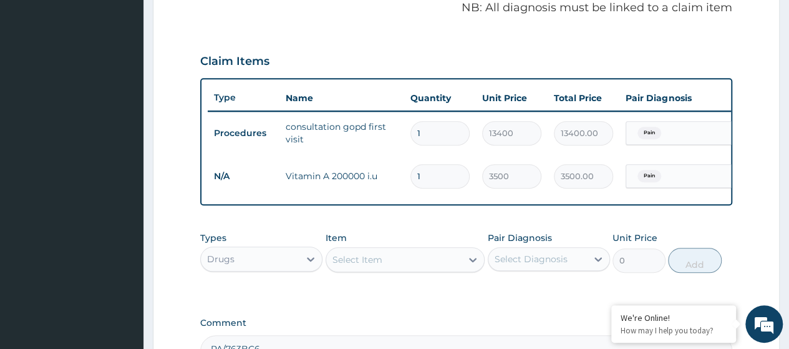
scroll to position [553, 0]
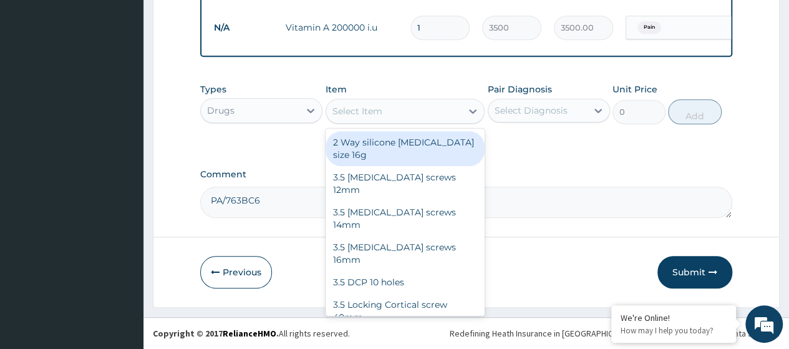
click at [368, 113] on div "Select Item" at bounding box center [357, 111] width 50 height 12
paste input "[MEDICAL_DATA] 2Mg/5Mls Syr X60Mls (Dr00262)"
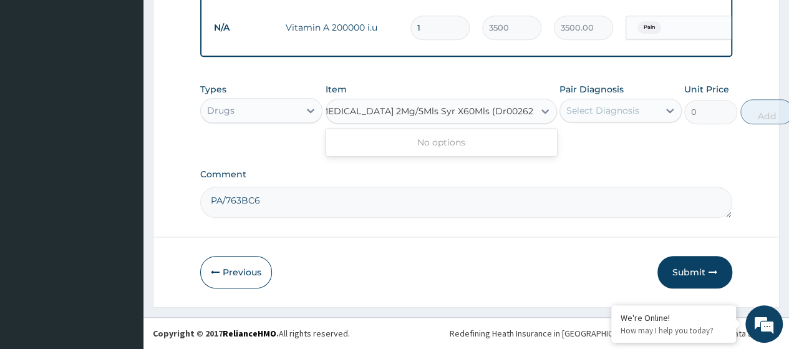
scroll to position [0, 16]
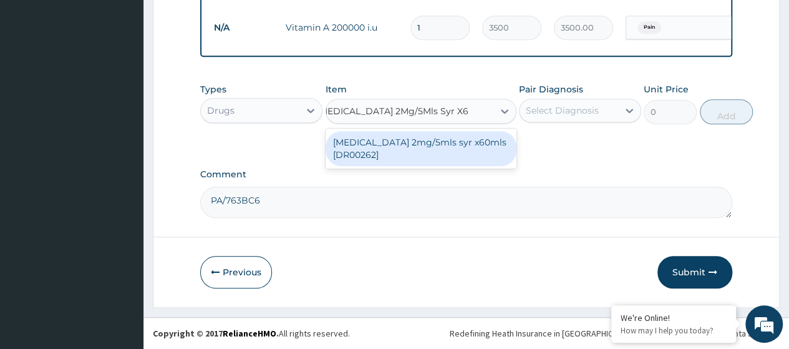
type input "[MEDICAL_DATA] 2Mg/5Mls Syr X"
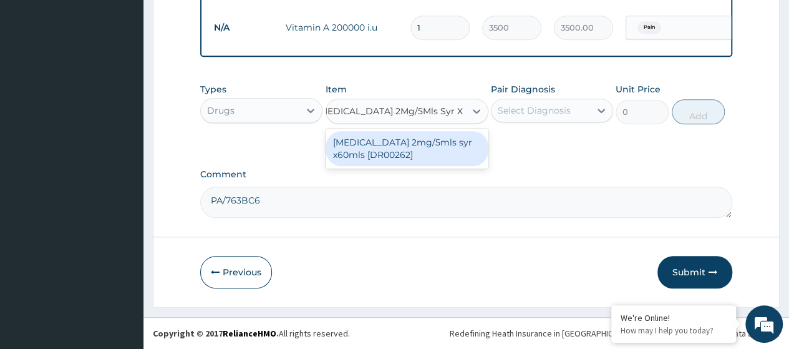
drag, startPoint x: 408, startPoint y: 153, endPoint x: 567, endPoint y: 133, distance: 160.3
click at [414, 153] on div "[MEDICAL_DATA] 2mg/5mls syr x60mls [DR00262]" at bounding box center [407, 148] width 163 height 35
type input "625"
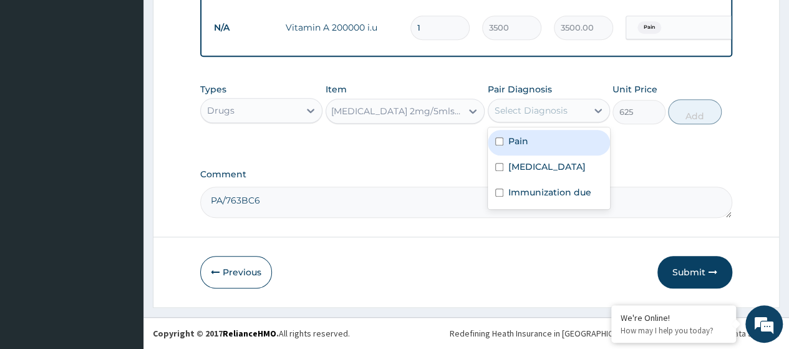
click at [564, 115] on div "Select Diagnosis" at bounding box center [531, 110] width 73 height 12
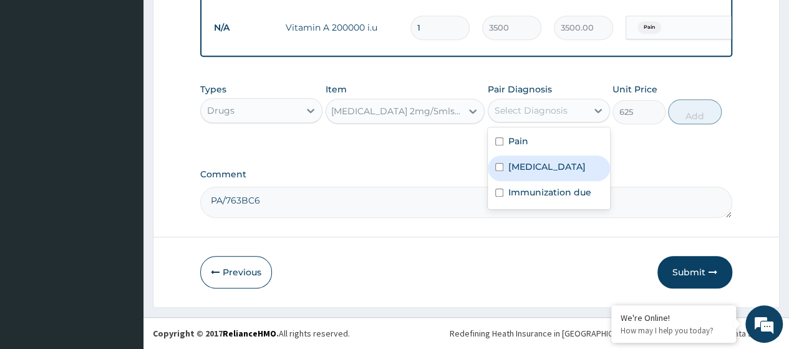
click at [556, 163] on label "[MEDICAL_DATA]" at bounding box center [546, 166] width 77 height 12
checkbox input "true"
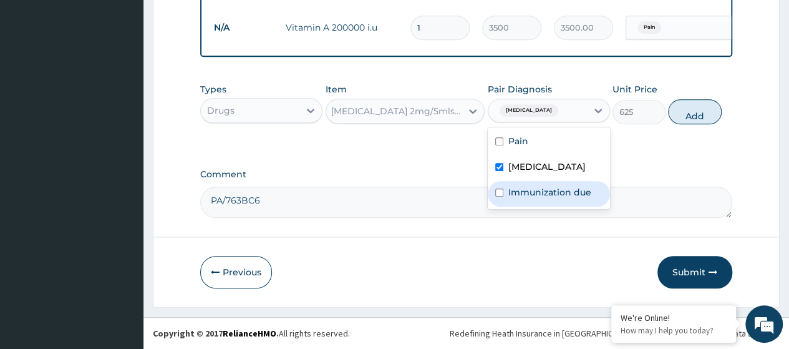
drag, startPoint x: 551, startPoint y: 194, endPoint x: 614, endPoint y: 171, distance: 66.3
click at [554, 193] on label "Immunization due" at bounding box center [549, 192] width 83 height 12
checkbox input "true"
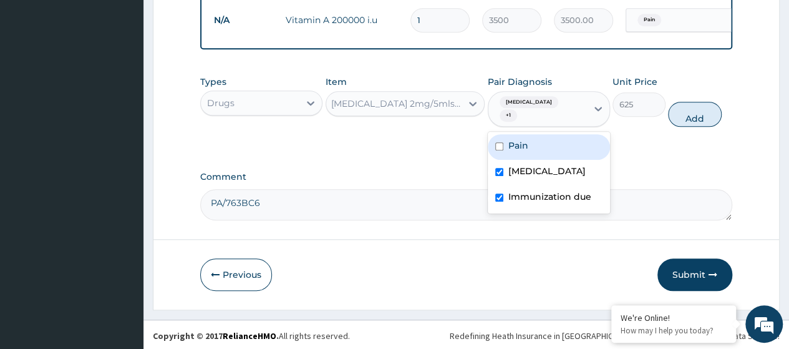
drag, startPoint x: 516, startPoint y: 140, endPoint x: 520, endPoint y: 162, distance: 21.5
click at [517, 140] on label "Pain" at bounding box center [518, 145] width 20 height 12
checkbox input "true"
click at [536, 195] on label "Immunization due" at bounding box center [549, 196] width 83 height 12
checkbox input "false"
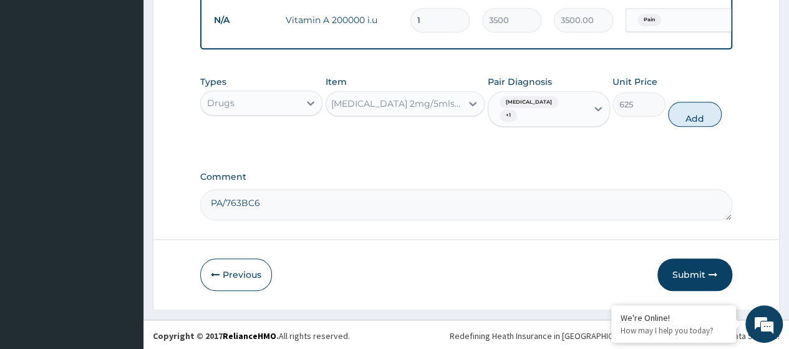
click at [693, 118] on button "Add" at bounding box center [694, 114] width 53 height 25
type input "0"
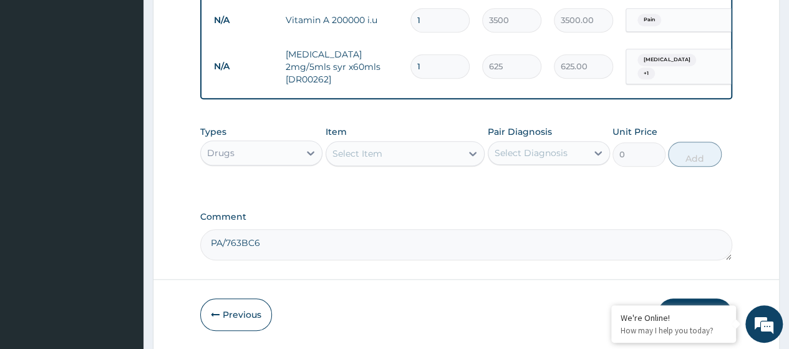
click at [362, 160] on div "Select Item" at bounding box center [357, 153] width 50 height 12
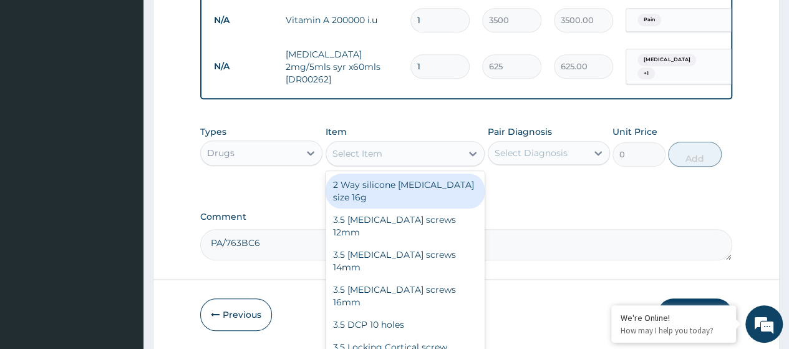
paste input "Emzolyn Cough Syrup X100Ml (Child) (Dr01381)"
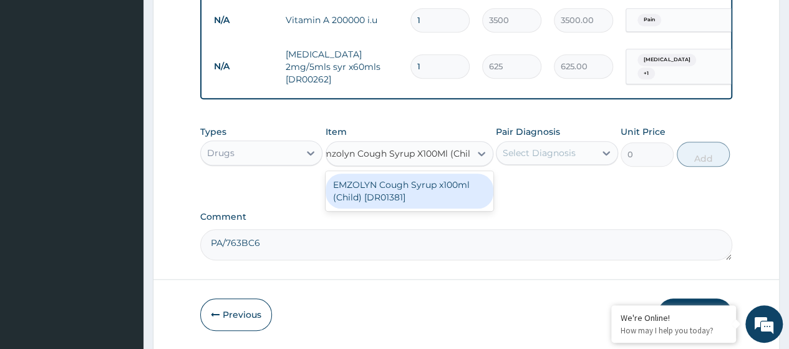
type input "Emzolyn Cough Syrup X100Ml (Chi"
click at [405, 193] on div "EMZOLYN Cough Syrup x100ml (Child) [DR01381]" at bounding box center [408, 190] width 165 height 35
type input "2901"
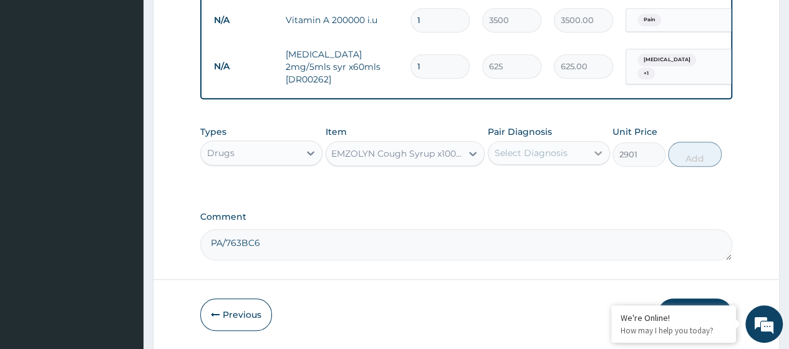
scroll to position [0, 1]
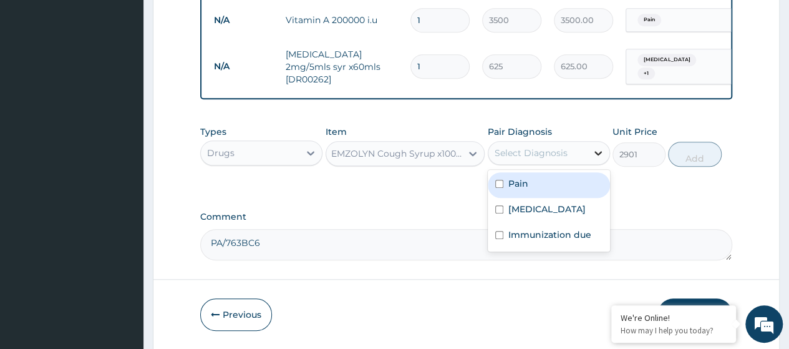
click at [596, 152] on div at bounding box center [598, 153] width 22 height 22
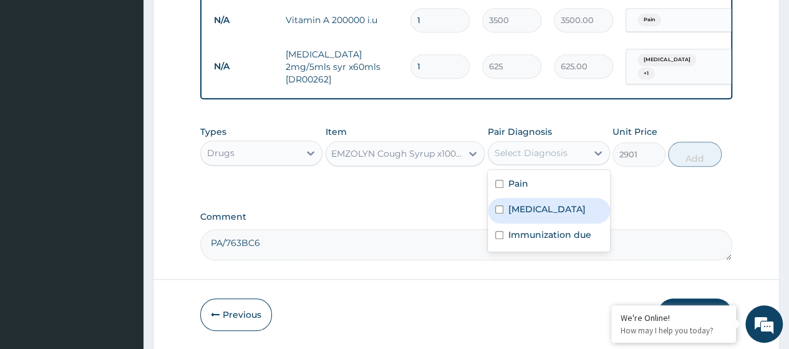
click at [543, 223] on div "[MEDICAL_DATA]" at bounding box center [549, 211] width 122 height 26
checkbox input "true"
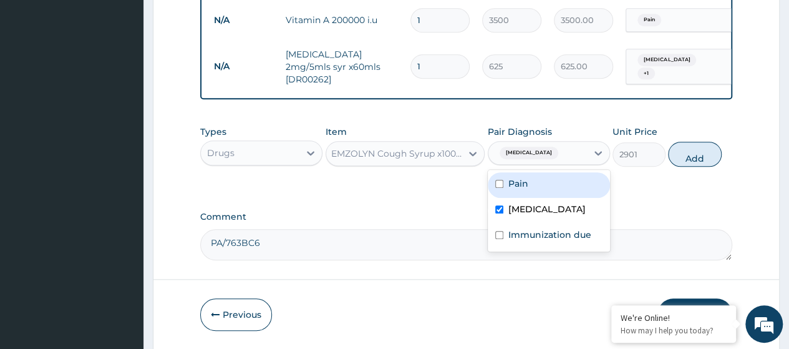
click at [528, 190] on label "Pain" at bounding box center [518, 183] width 20 height 12
checkbox input "true"
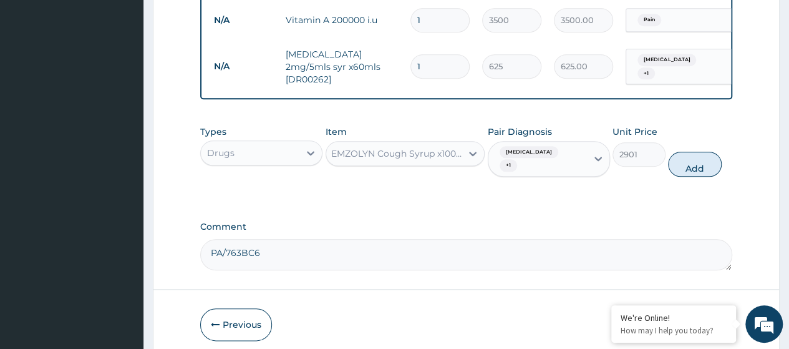
click at [702, 165] on button "Add" at bounding box center [694, 164] width 53 height 25
type input "0"
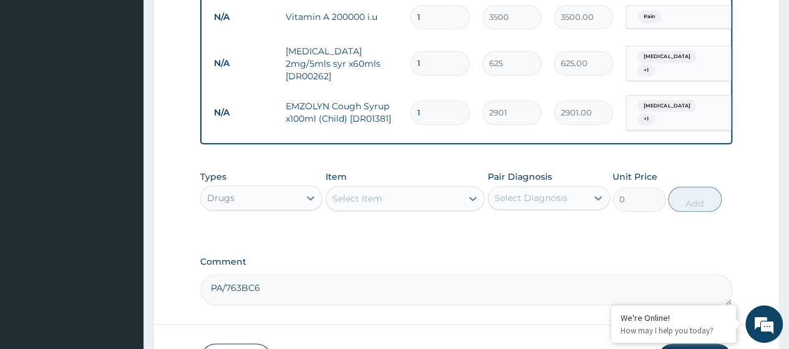
scroll to position [646, 0]
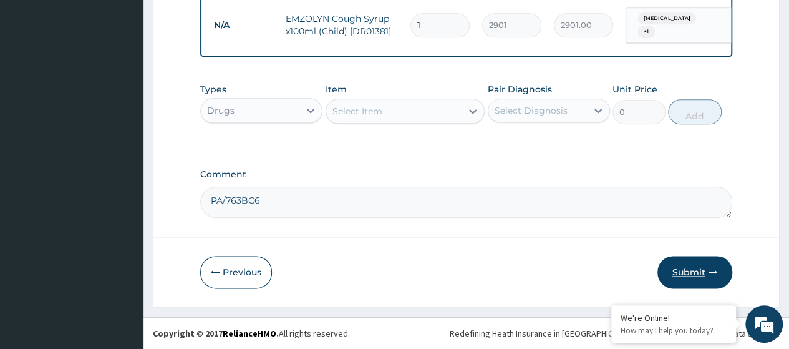
click at [687, 275] on button "Submit" at bounding box center [694, 272] width 75 height 32
